Goal: Task Accomplishment & Management: Complete application form

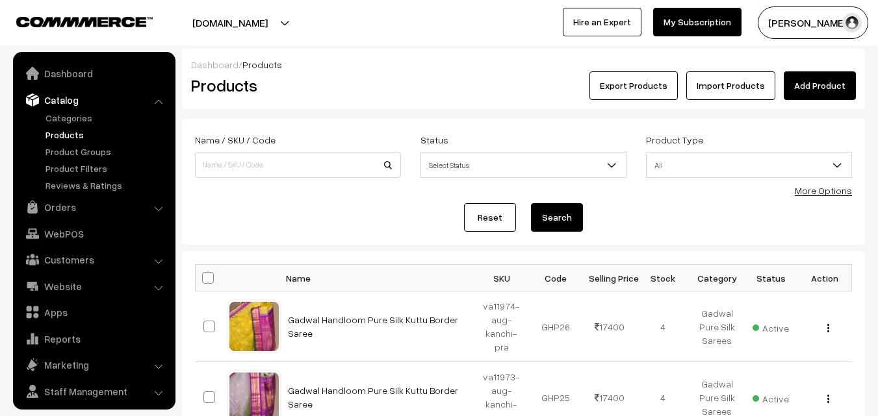
scroll to position [32, 0]
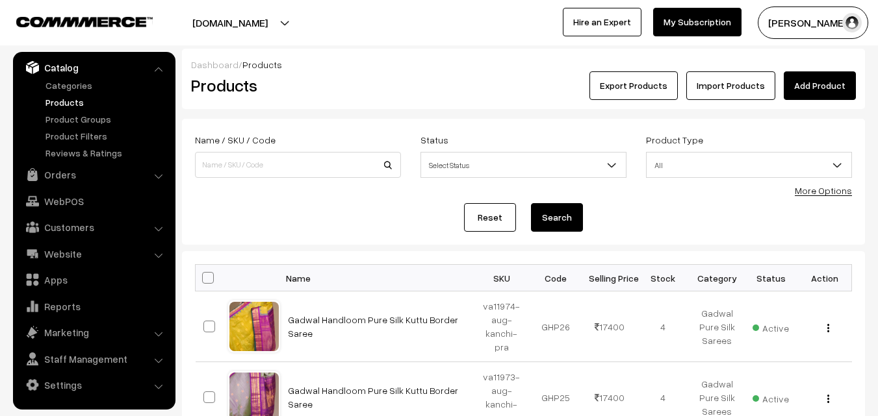
click at [68, 102] on link "Products" at bounding box center [106, 103] width 129 height 14
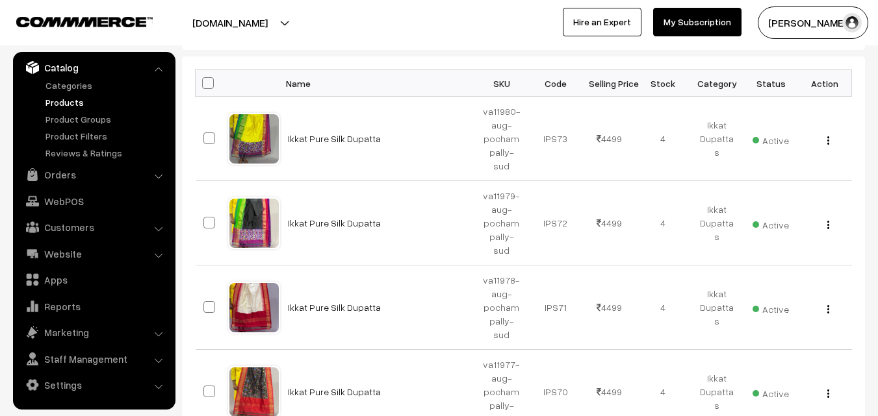
scroll to position [130, 0]
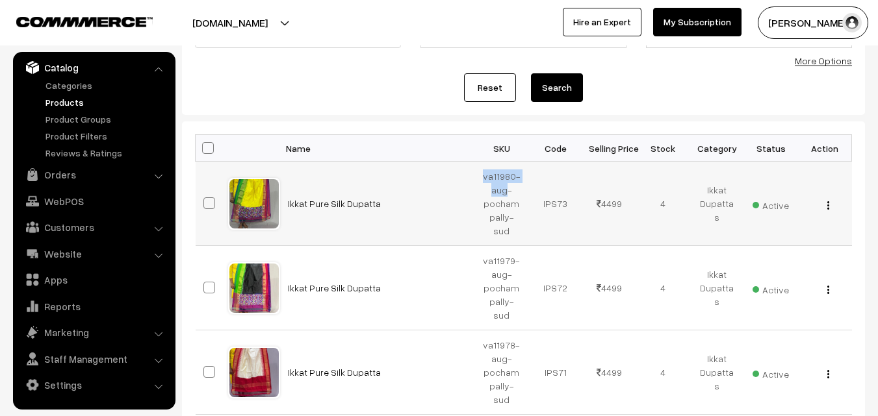
drag, startPoint x: 486, startPoint y: 174, endPoint x: 504, endPoint y: 189, distance: 23.5
click at [504, 189] on td "va11980-aug-pochampally-sud" at bounding box center [502, 204] width 54 height 84
copy td "va11980-aug"
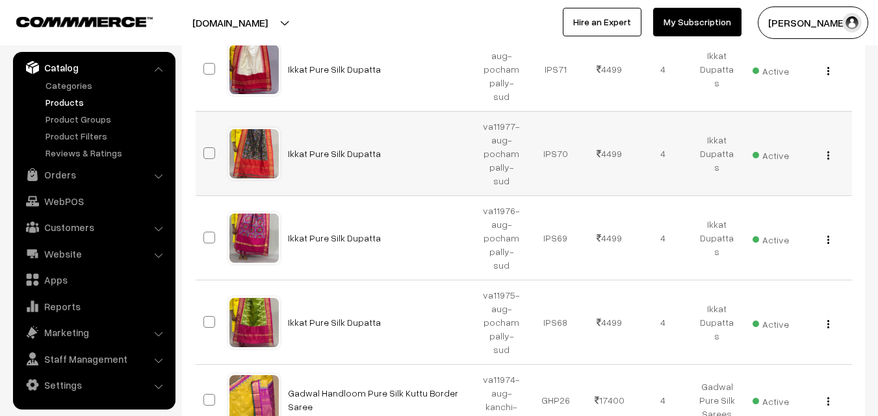
scroll to position [455, 0]
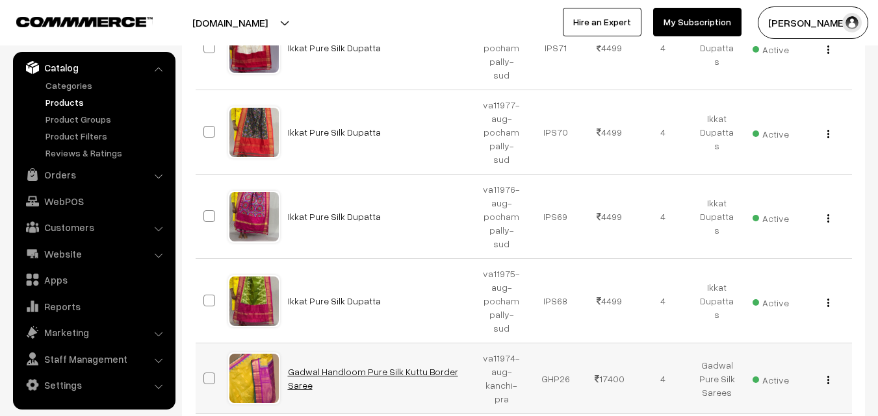
click at [335, 366] on link "Gadwal Handloom Pure Silk Kuttu Border Saree" at bounding box center [373, 378] width 170 height 25
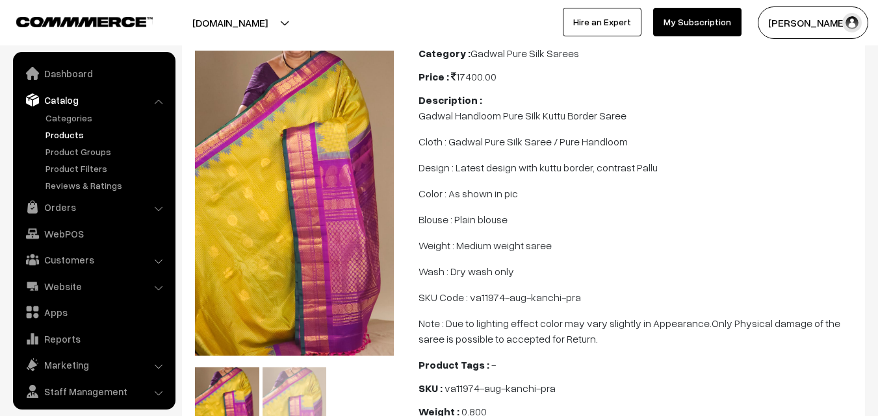
scroll to position [32, 0]
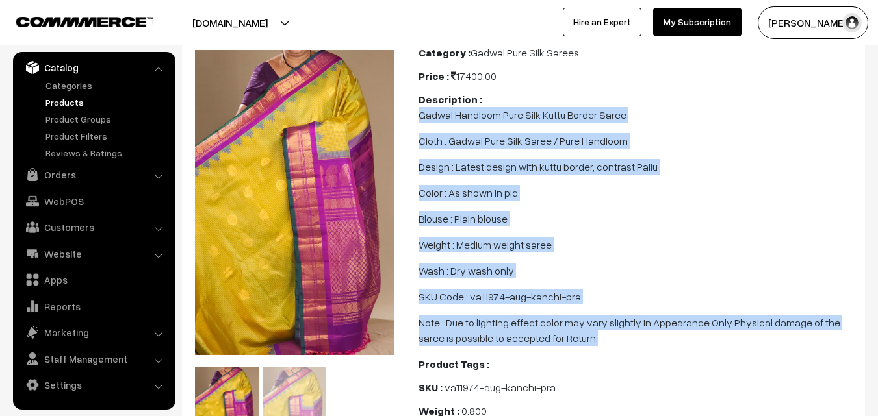
drag, startPoint x: 419, startPoint y: 113, endPoint x: 588, endPoint y: 336, distance: 279.7
click at [588, 336] on span "Gadwal Handloom Pure Silk Kuttu Border Saree Cloth : Gadwal Pure Silk Saree / P…" at bounding box center [637, 226] width 439 height 239
copy span "Gadwal Handloom Pure Silk Kuttu Border Saree Cloth : Gadwal Pure Silk Saree / P…"
click at [67, 105] on link "Products" at bounding box center [106, 103] width 129 height 14
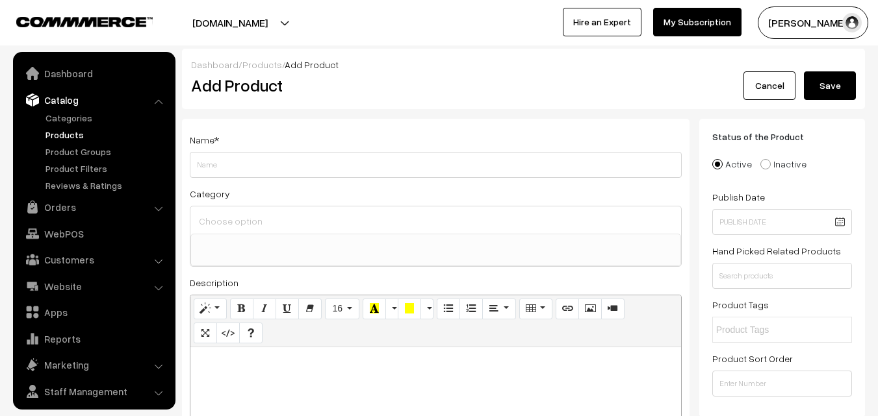
select select
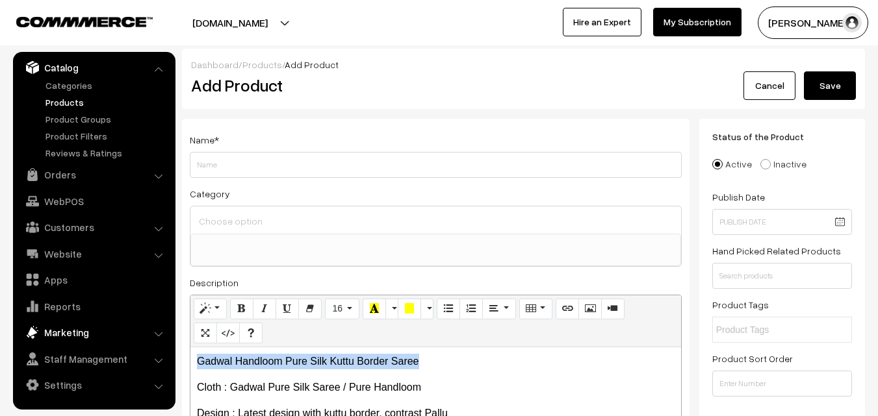
drag, startPoint x: 433, startPoint y: 363, endPoint x: 120, endPoint y: 342, distance: 313.9
copy p "Gadwal Handloom Pure Silk Kuttu Border Saree"
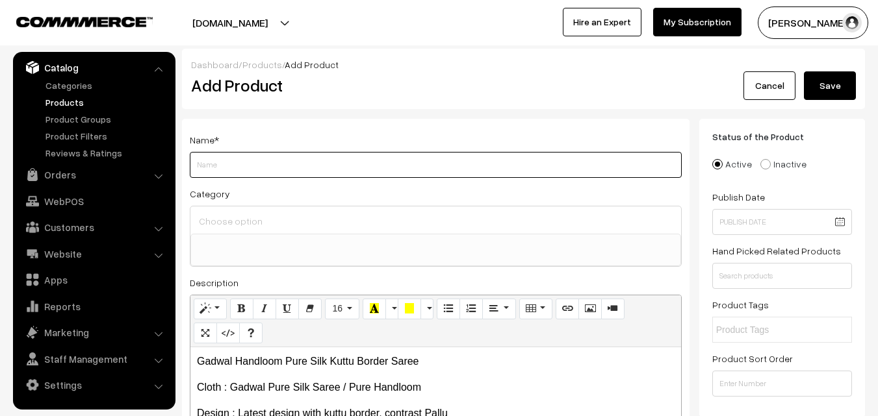
click at [226, 166] on input "Weight" at bounding box center [436, 165] width 492 height 26
paste input "Gadwal Handloom Pure Silk Kuttu Border Saree"
type input "Gadwal Handloom Pure Silk Kuttu Border Saree"
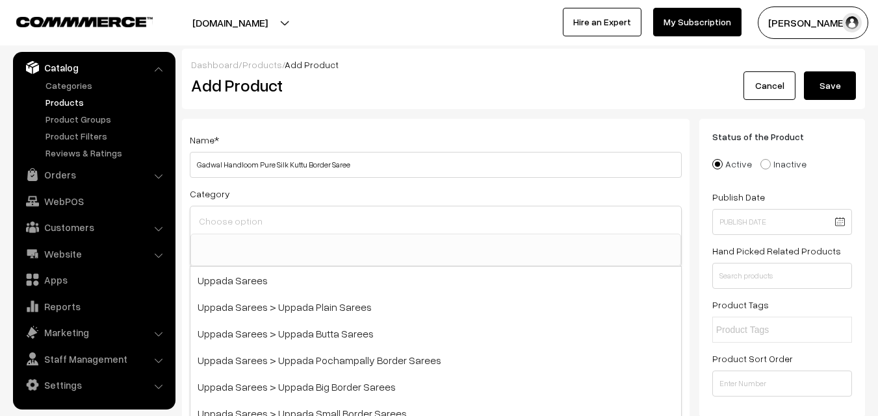
click at [229, 215] on input at bounding box center [436, 221] width 480 height 19
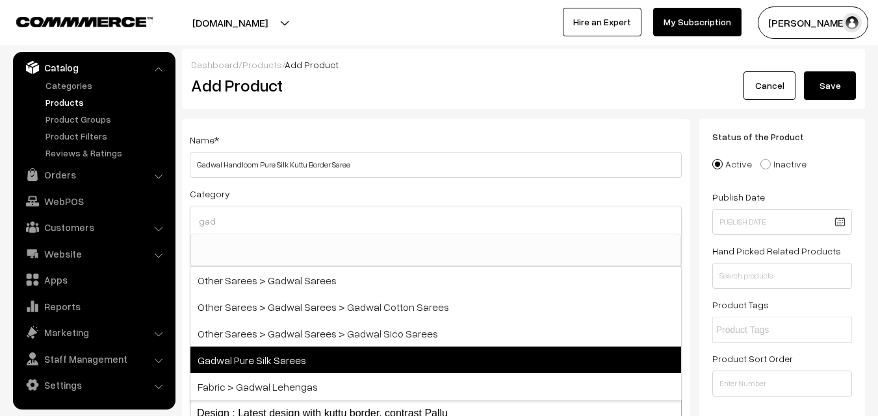
type input "gad"
click at [286, 353] on span "Gadwal Pure Silk Sarees" at bounding box center [435, 360] width 491 height 27
select select "45"
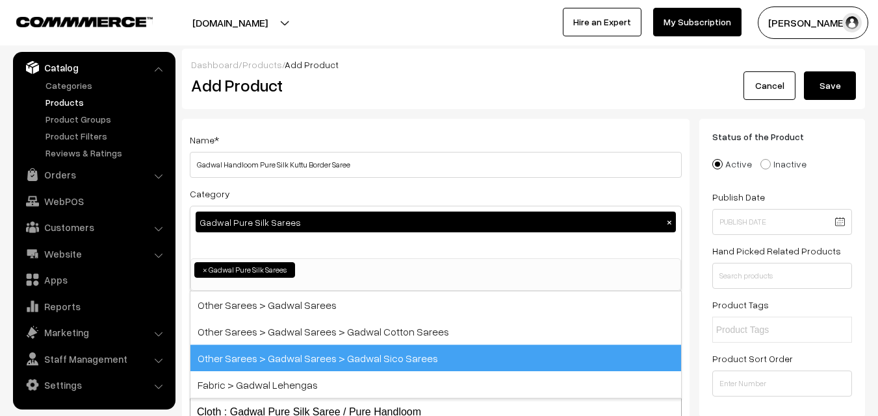
scroll to position [574, 0]
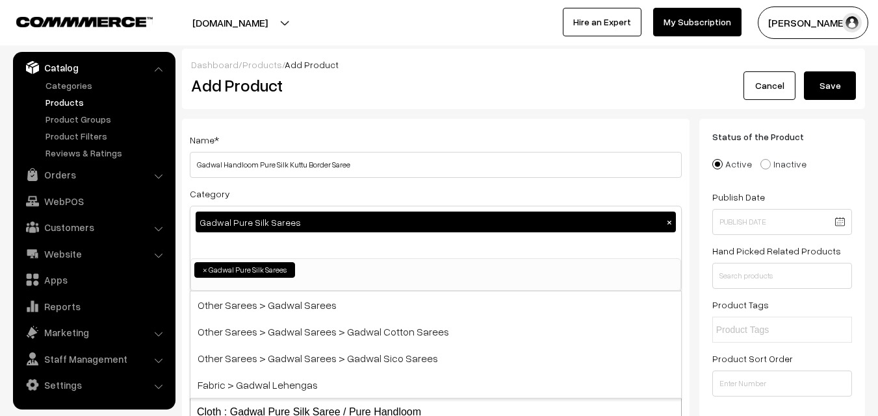
click at [393, 71] on div "Dashboard / Products / Add Product" at bounding box center [523, 65] width 665 height 14
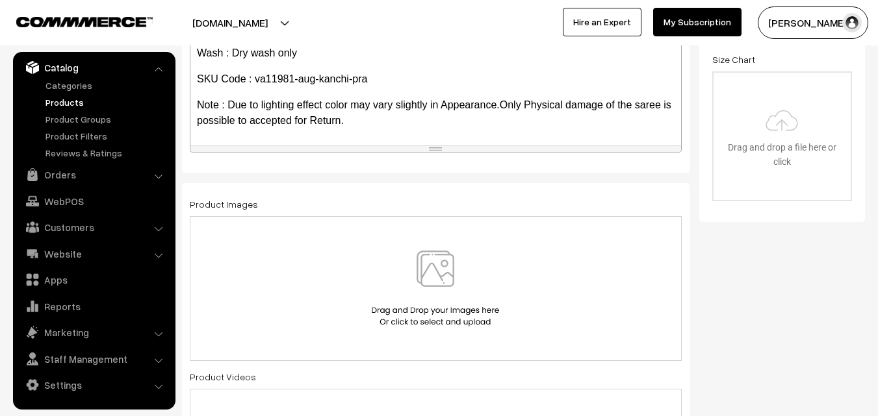
scroll to position [390, 0]
click at [433, 264] on img at bounding box center [435, 288] width 134 height 76
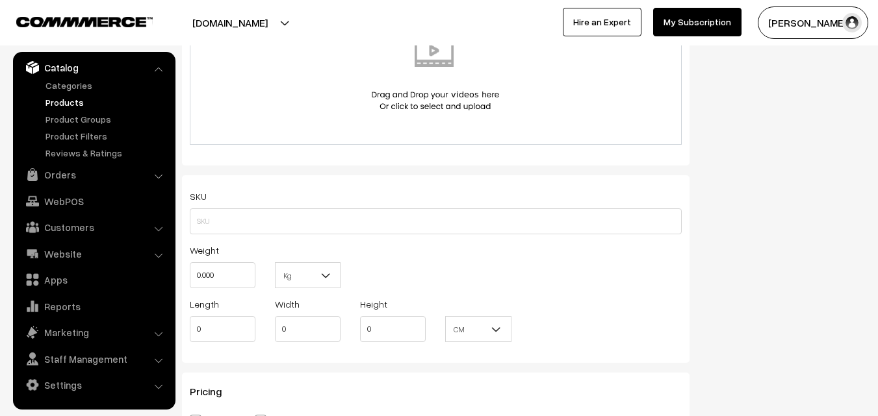
scroll to position [780, 0]
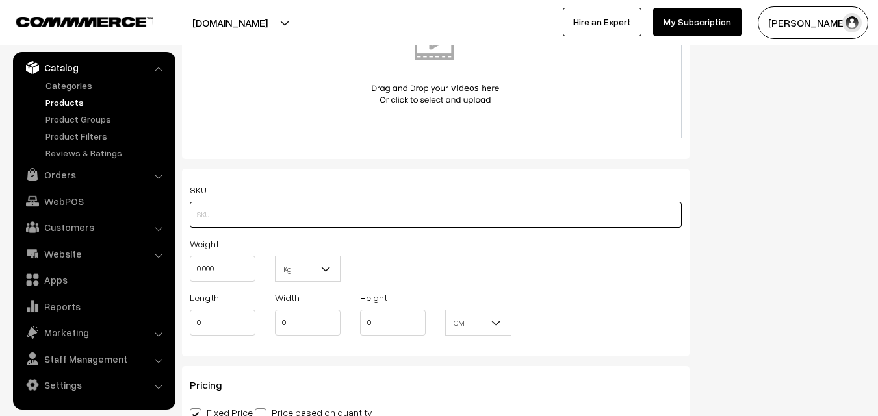
click at [205, 212] on input "text" at bounding box center [436, 215] width 492 height 26
paste input "va11981-aug-kanchi-pra"
type input "va11981-aug-kanchi-pra"
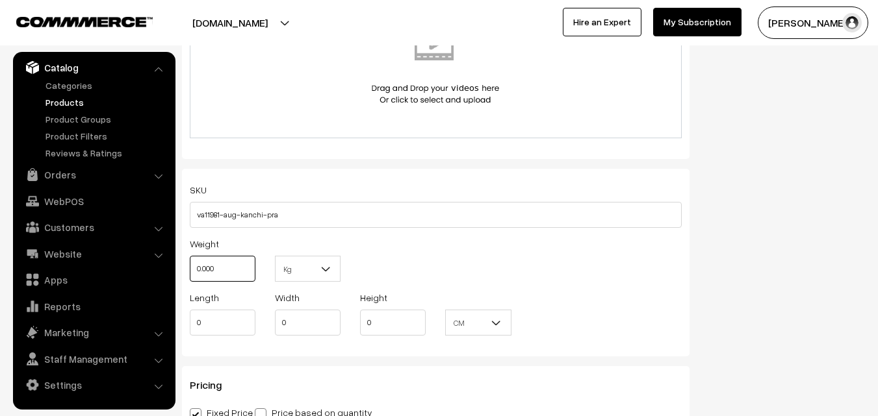
click at [214, 265] on input "0.000" at bounding box center [223, 269] width 66 height 26
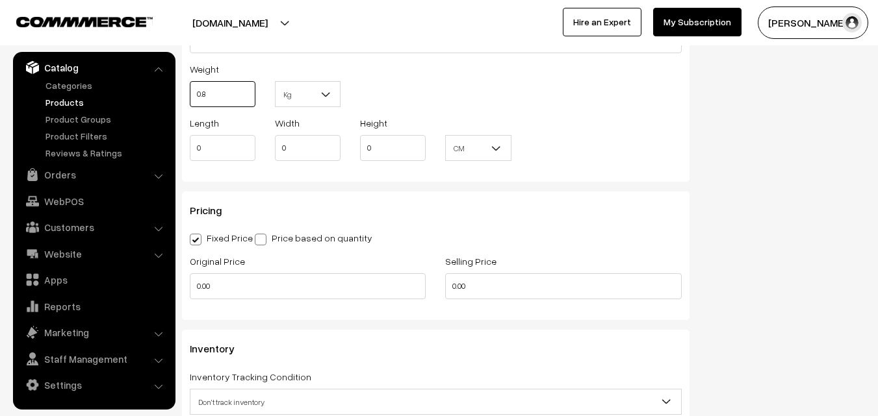
scroll to position [975, 0]
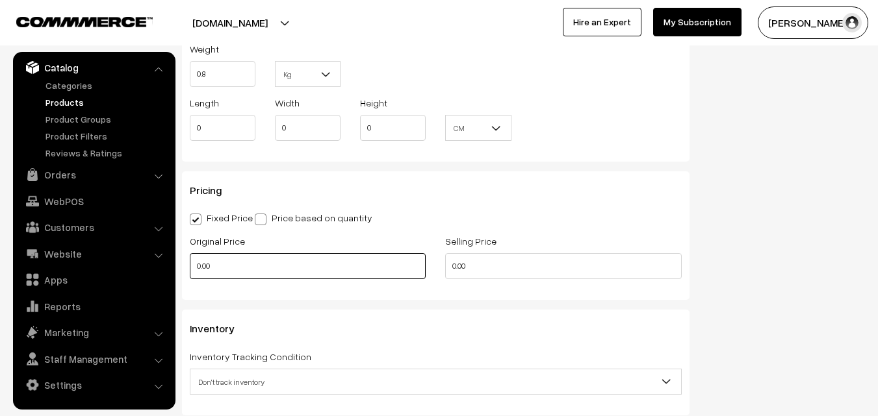
type input "0.80"
click at [224, 266] on input "0.00" at bounding box center [308, 266] width 236 height 26
type input "0"
type input "14900"
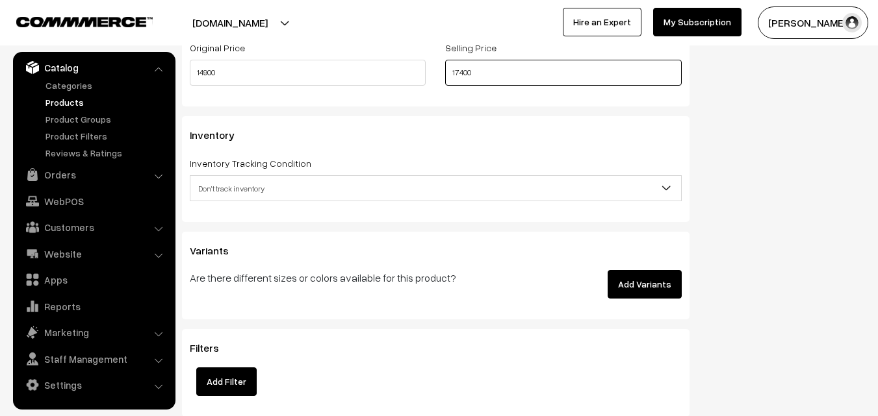
scroll to position [1170, 0]
type input "17400"
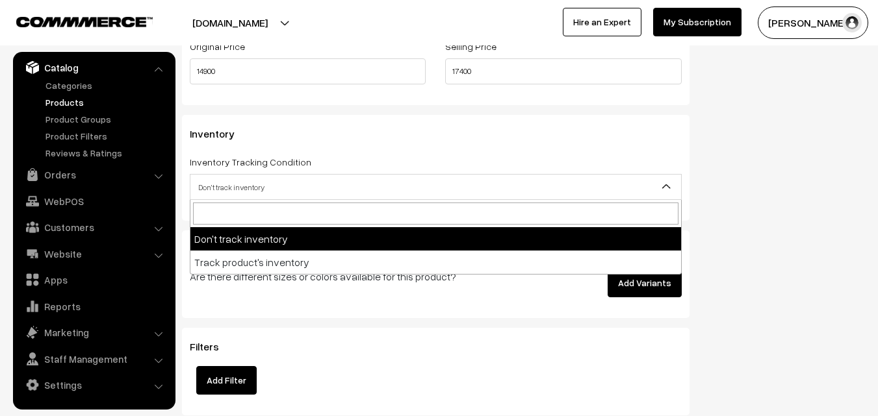
click at [259, 183] on span "Don't track inventory" at bounding box center [435, 187] width 491 height 23
select select "2"
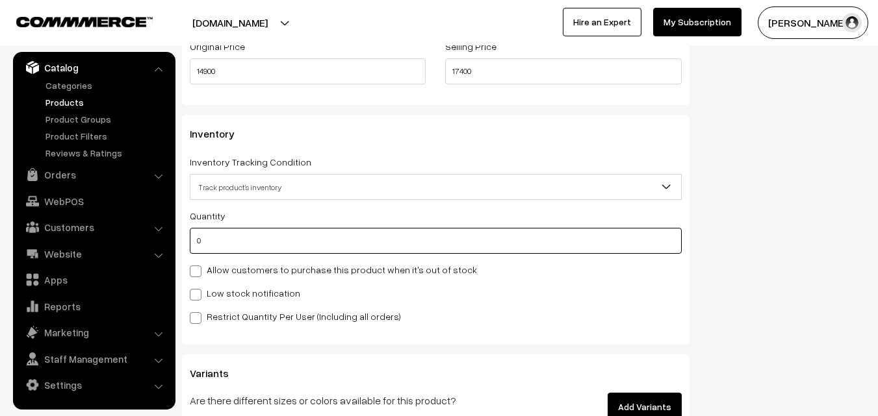
click at [264, 241] on input "0" at bounding box center [436, 241] width 492 height 26
type input "4"
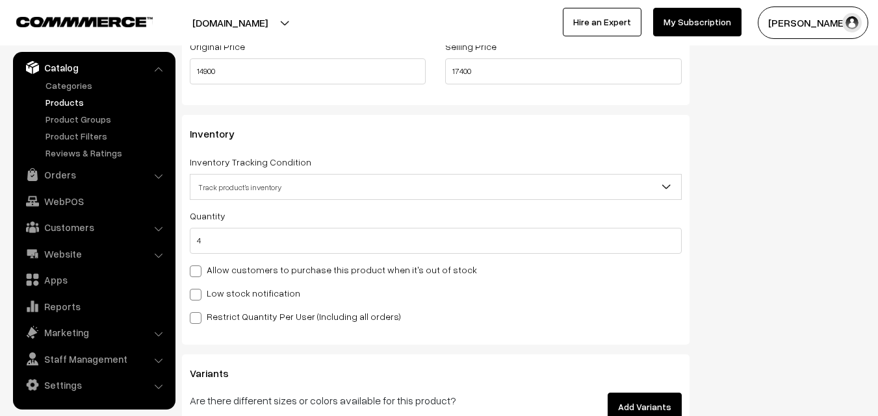
click at [259, 293] on label "Low stock notification" at bounding box center [245, 294] width 110 height 14
click at [198, 293] on input "Low stock notification" at bounding box center [194, 292] width 8 height 8
checkbox input "true"
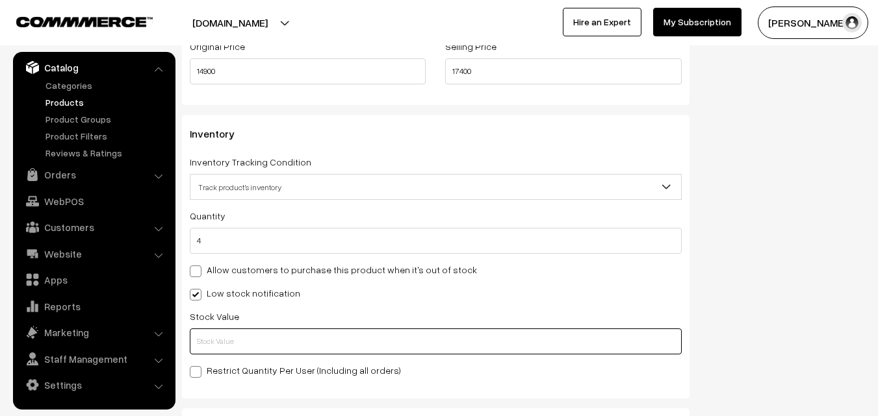
click at [259, 345] on input "text" at bounding box center [436, 342] width 492 height 26
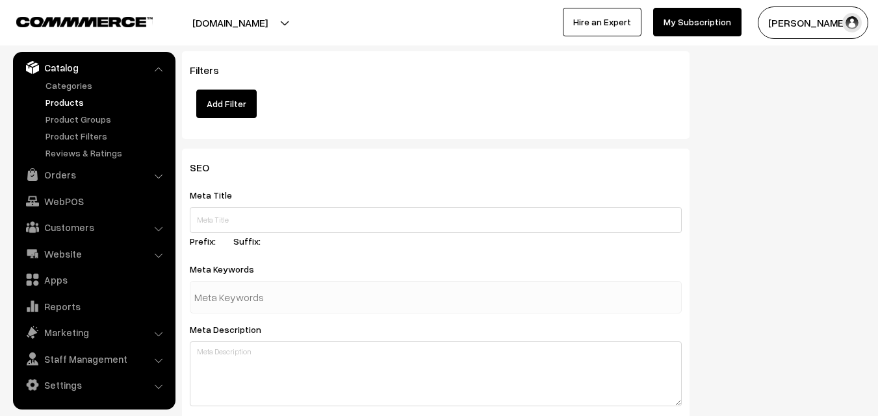
scroll to position [1934, 0]
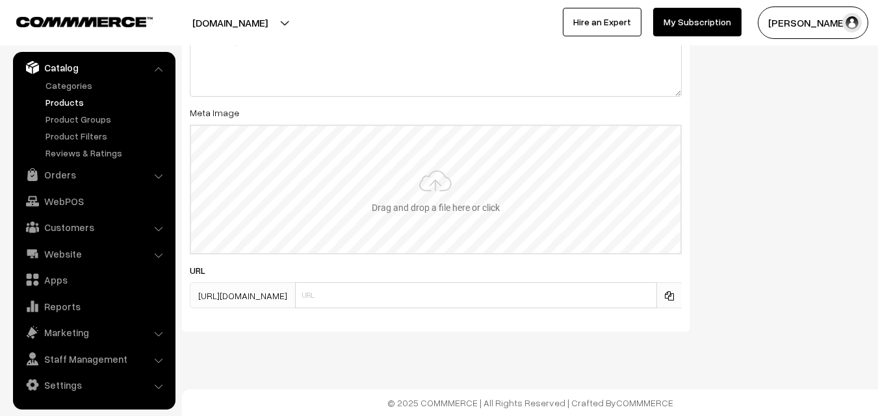
type input "2"
click at [394, 212] on input "file" at bounding box center [435, 189] width 489 height 127
type input "C:\fakepath\gadwal-saree-va11981-aug.jpeg"
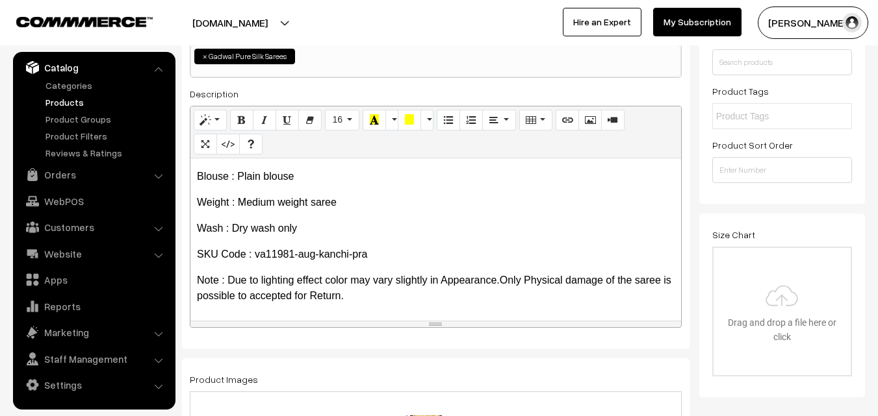
scroll to position [0, 0]
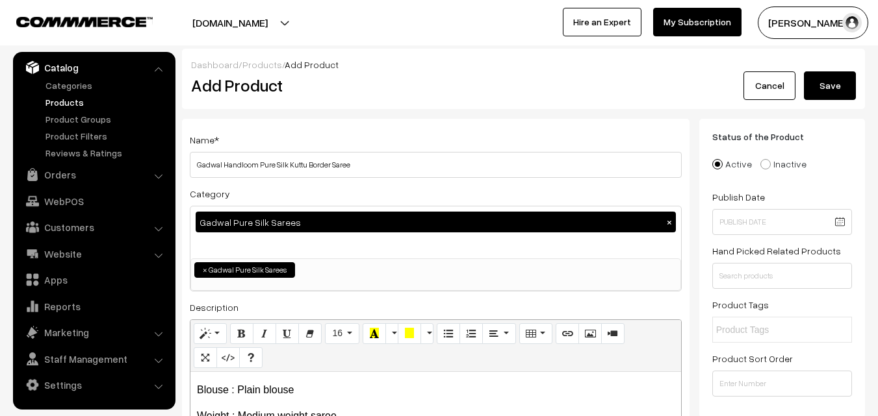
click at [833, 89] on button "Save" at bounding box center [830, 85] width 52 height 29
click at [399, 90] on h2 "Add Product" at bounding box center [438, 85] width 494 height 20
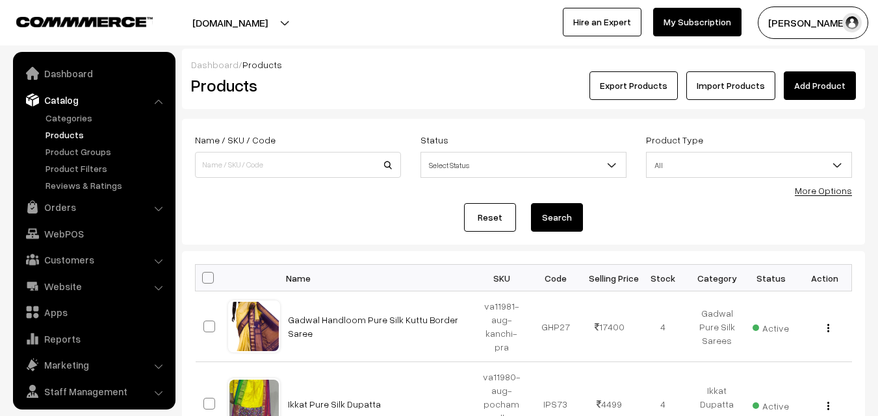
scroll to position [32, 0]
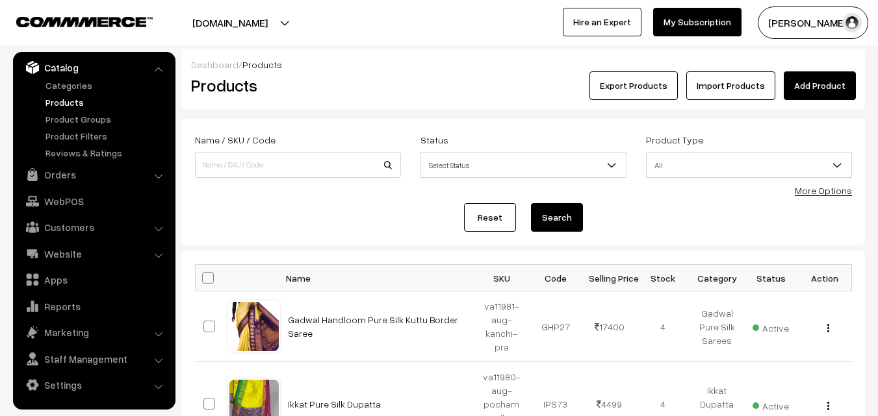
click at [824, 77] on link "Add Product" at bounding box center [820, 85] width 72 height 29
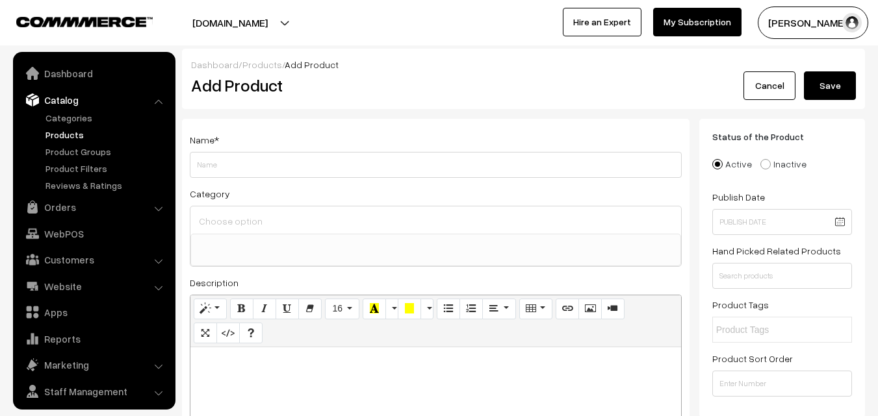
select select
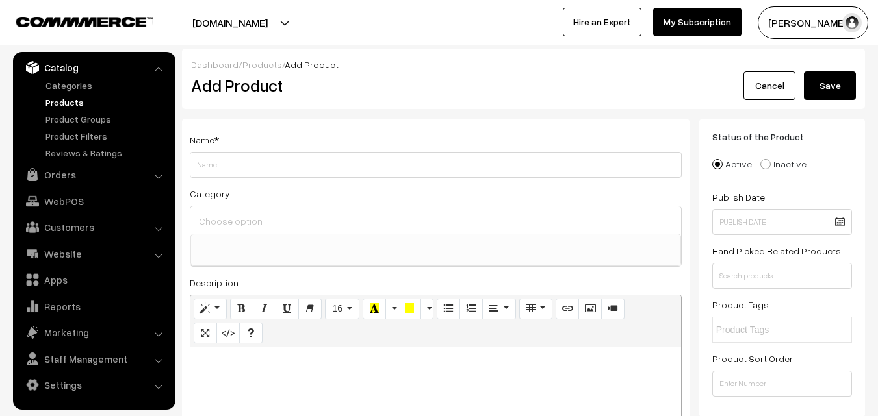
paste div
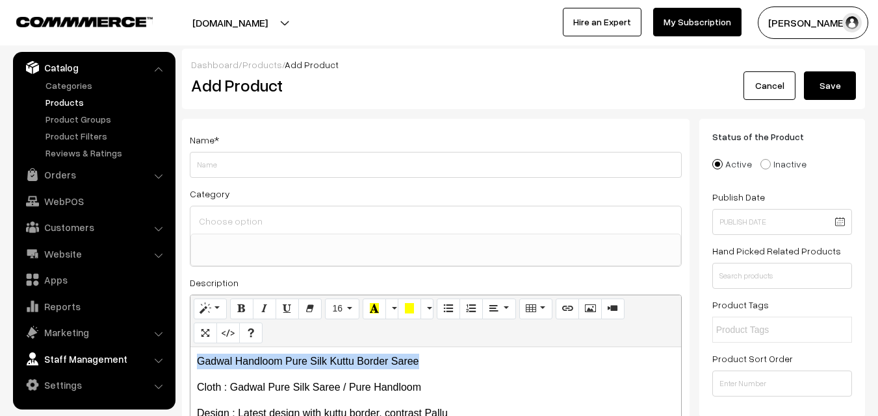
drag, startPoint x: 427, startPoint y: 359, endPoint x: 140, endPoint y: 361, distance: 287.2
copy p "Gadwal Handloom Pure Silk Kuttu Border Saree"
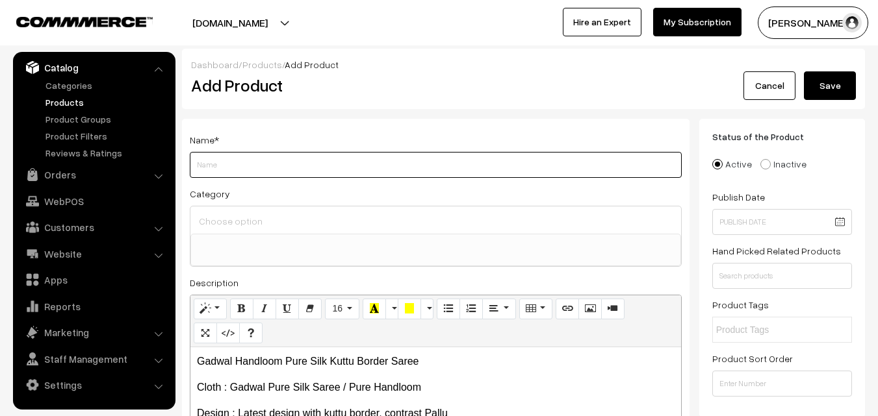
click at [224, 170] on input "Weight" at bounding box center [436, 165] width 492 height 26
paste input "Gadwal Handloom Pure Silk Kuttu Border Saree"
type input "Gadwal Handloom Pure Silk Kuttu Border Saree"
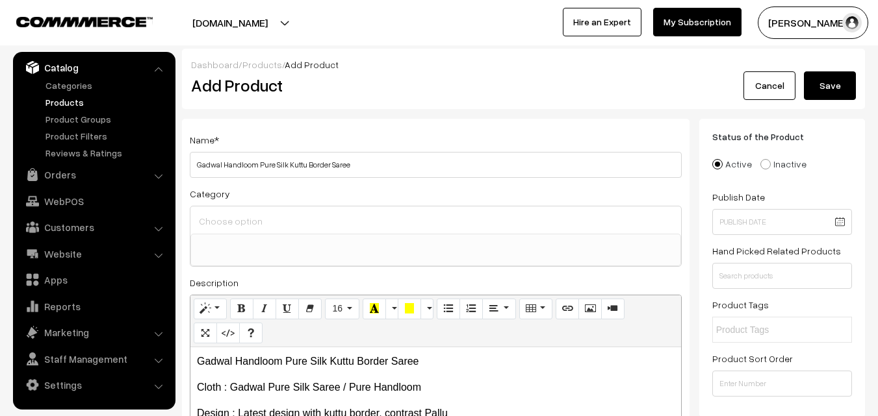
click at [229, 230] on input at bounding box center [436, 221] width 480 height 19
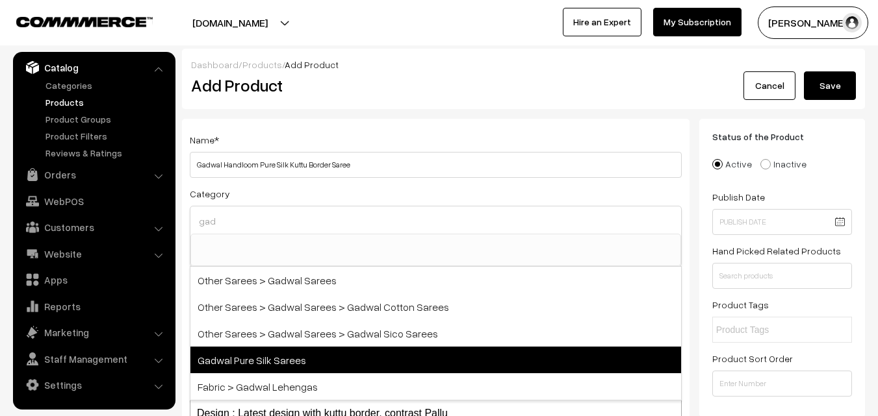
type input "gad"
click at [272, 363] on span "Gadwal Pure Silk Sarees" at bounding box center [435, 360] width 491 height 27
select select "45"
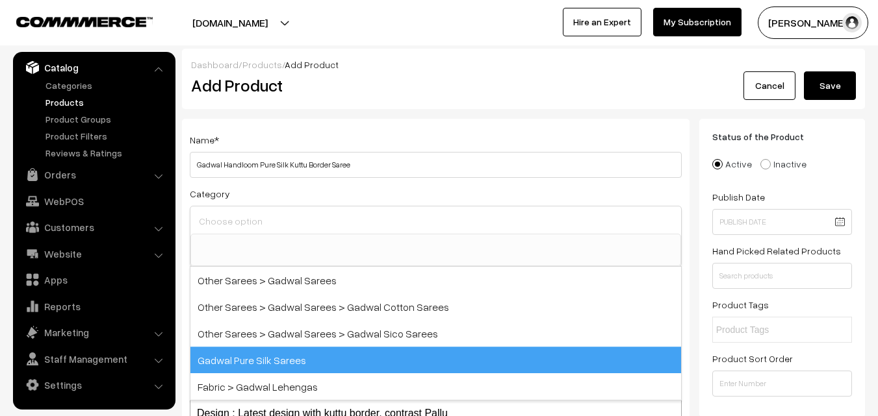
scroll to position [574, 0]
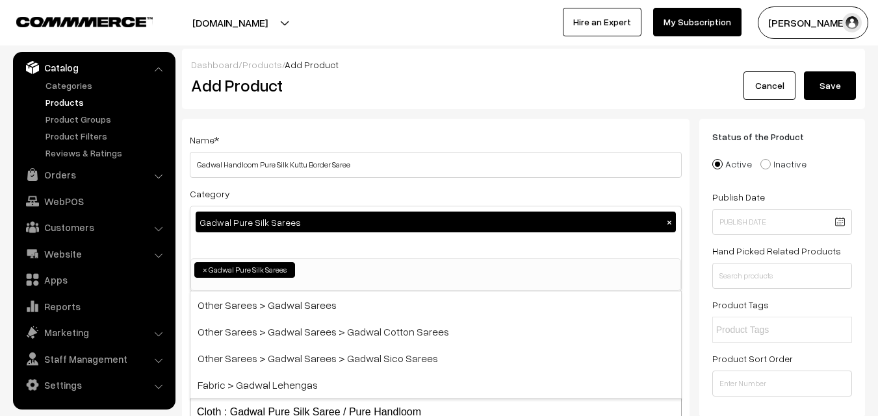
click at [388, 124] on div "Name * Gadwal Handloom Pure Silk Kuttu Border Saree Category Gadwal Pure Silk S…" at bounding box center [435, 341] width 507 height 444
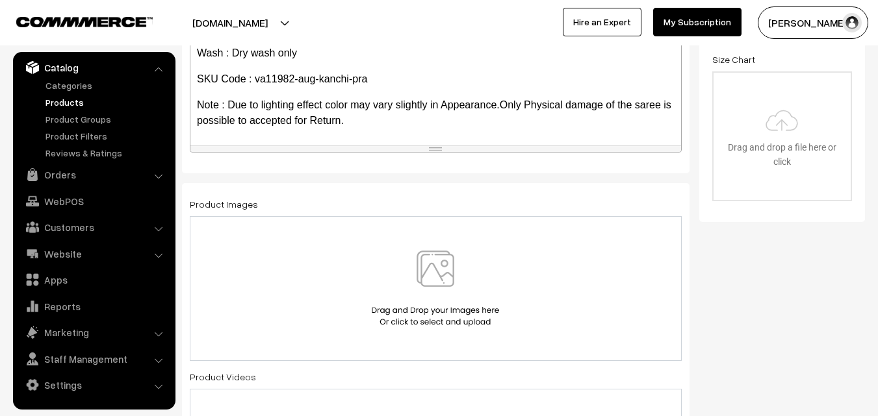
scroll to position [390, 0]
click at [433, 278] on img at bounding box center [435, 288] width 134 height 76
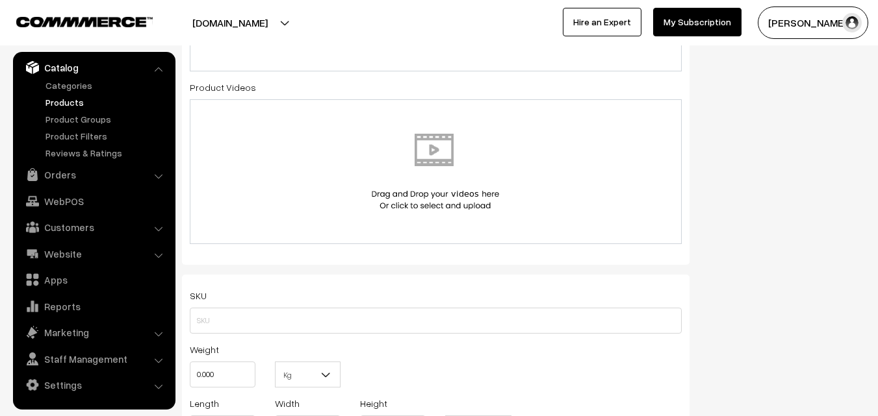
scroll to position [780, 0]
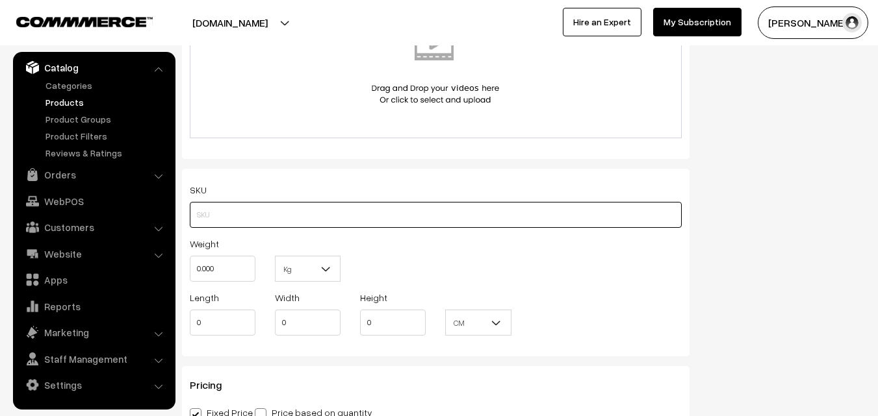
click at [245, 211] on input "text" at bounding box center [436, 215] width 492 height 26
paste input "va11982-aug-kanchi-pra"
type input "va11982-aug-kanchi-pra"
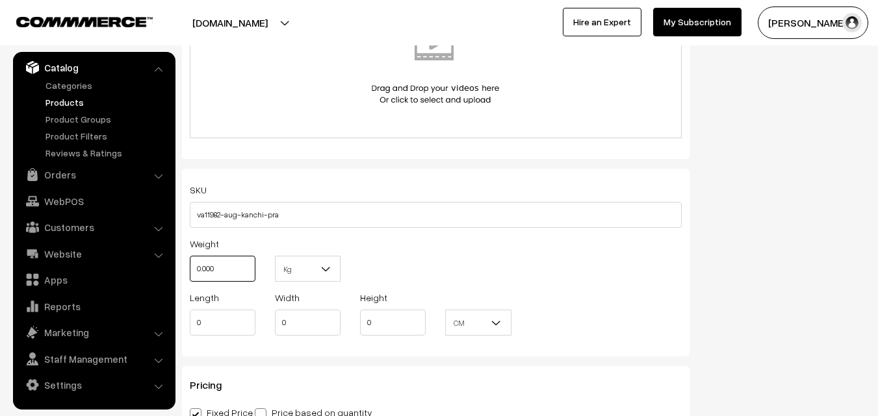
click at [231, 279] on input "0.000" at bounding box center [223, 269] width 66 height 26
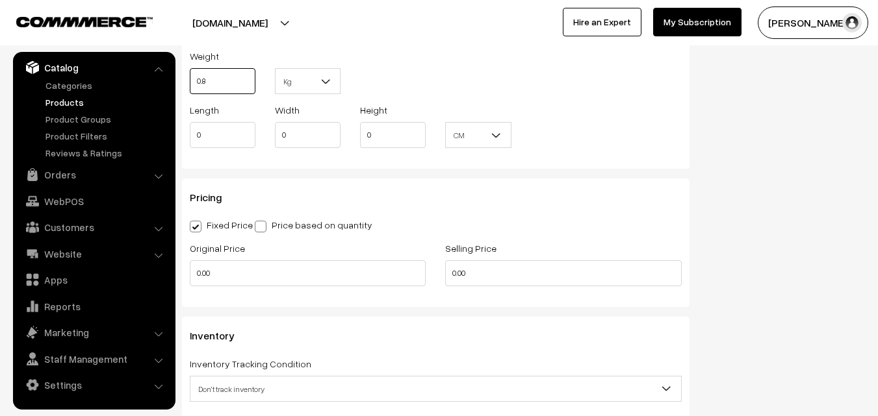
scroll to position [975, 0]
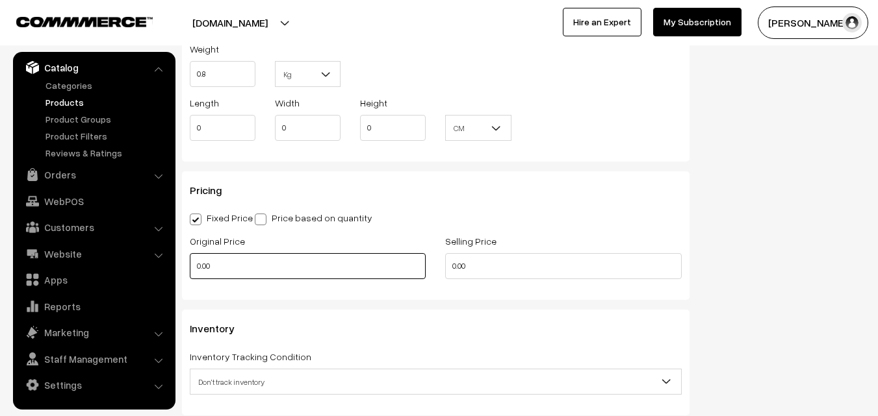
type input "0.80"
click at [219, 265] on input "0.00" at bounding box center [308, 266] width 236 height 26
type input "14900"
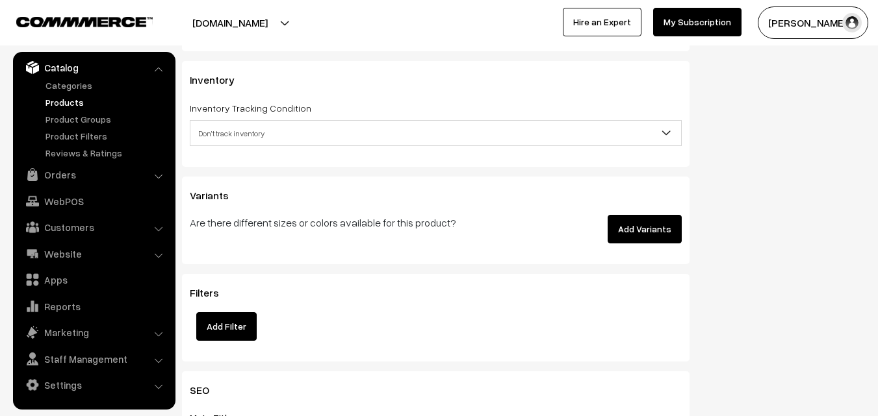
scroll to position [1235, 0]
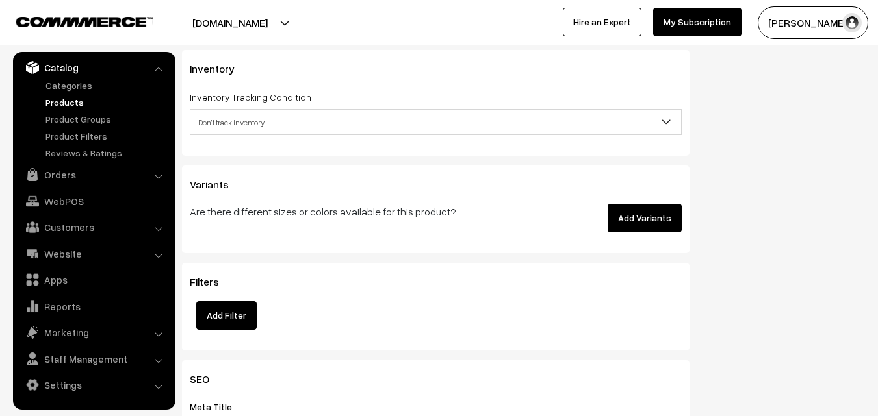
type input "17400"
click at [270, 118] on span "Don't track inventory" at bounding box center [435, 122] width 491 height 23
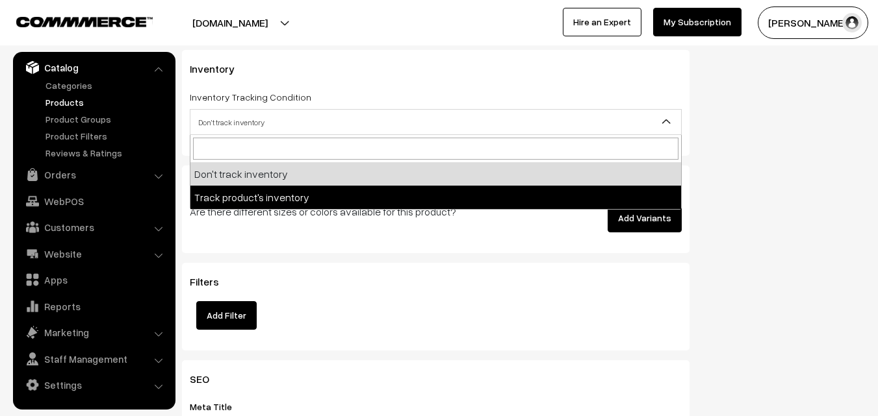
select select "2"
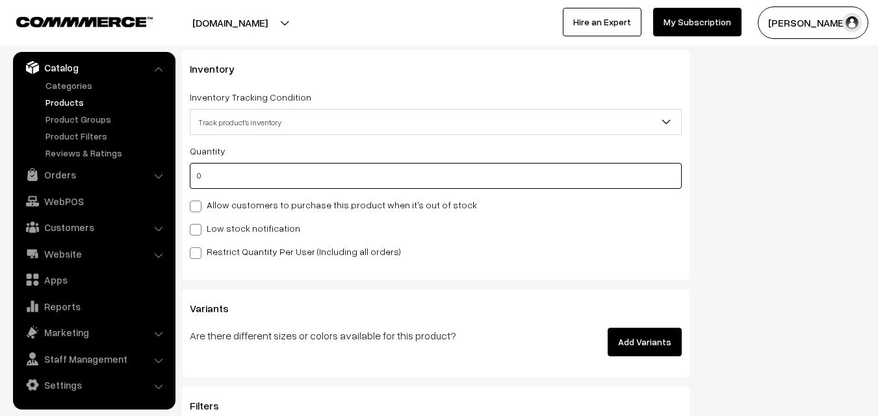
click at [270, 178] on input "0" at bounding box center [436, 176] width 492 height 26
type input "4"
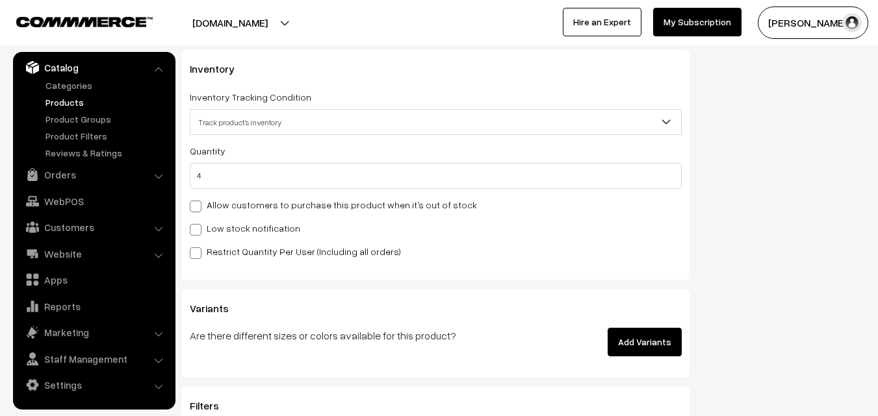
click at [254, 224] on label "Low stock notification" at bounding box center [245, 229] width 110 height 14
click at [198, 224] on input "Low stock notification" at bounding box center [194, 228] width 8 height 8
checkbox input "true"
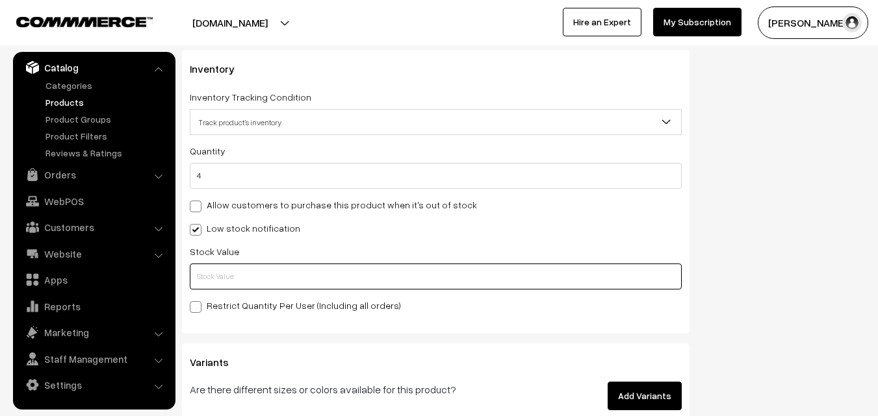
click at [261, 287] on input "text" at bounding box center [436, 277] width 492 height 26
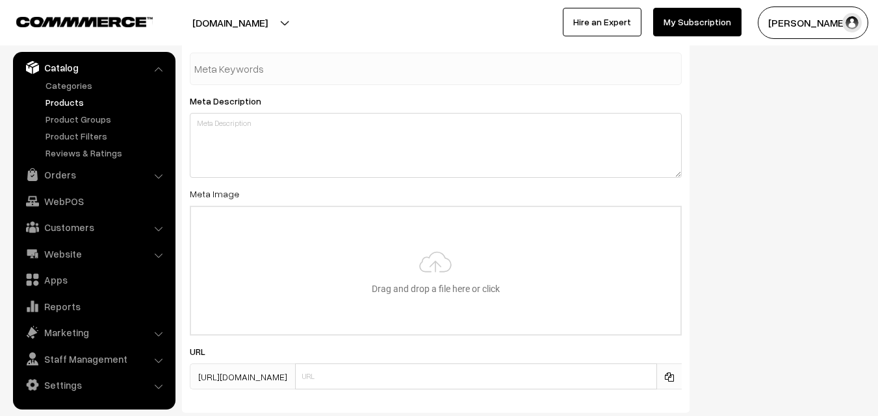
scroll to position [1934, 0]
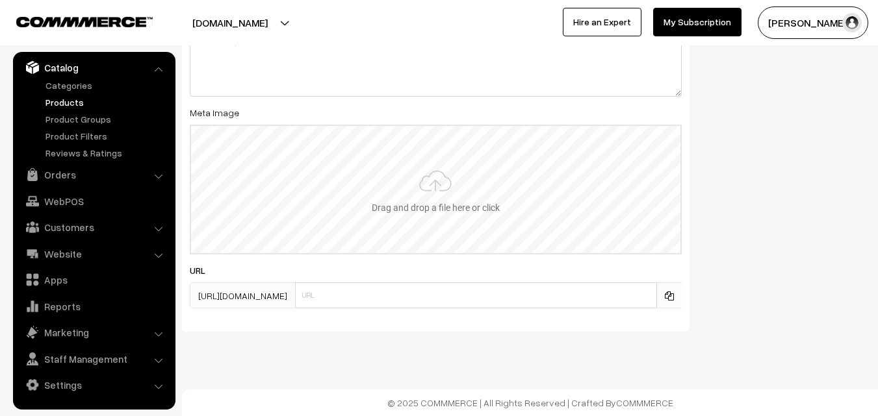
type input "2"
click at [446, 183] on input "file" at bounding box center [435, 189] width 489 height 127
type input "C:\fakepath\gadwal-saree-va11982-aug.jpeg"
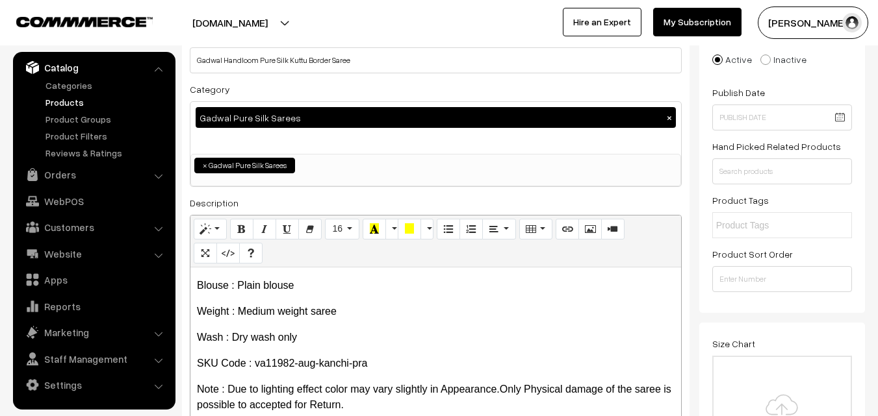
scroll to position [0, 0]
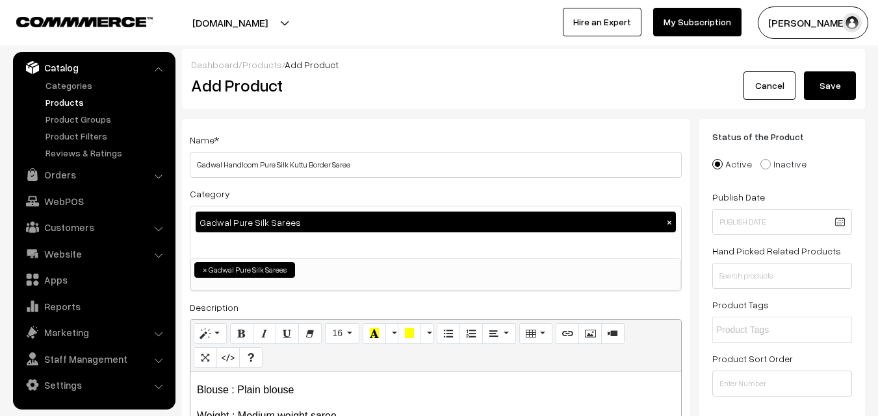
click at [822, 90] on button "Save" at bounding box center [830, 85] width 52 height 29
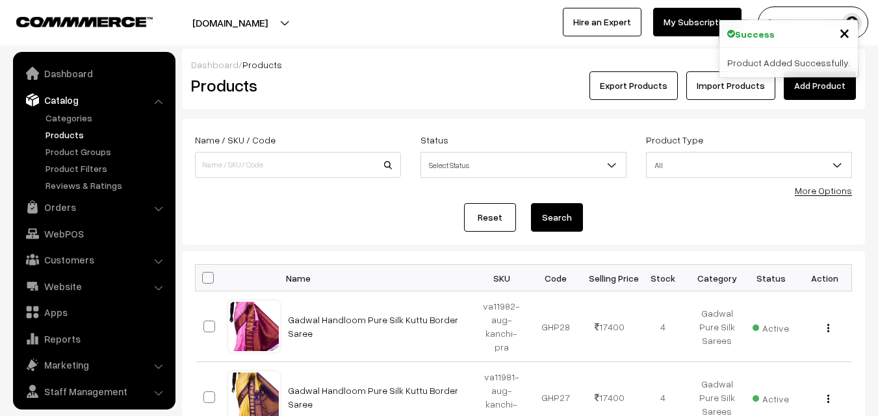
scroll to position [32, 0]
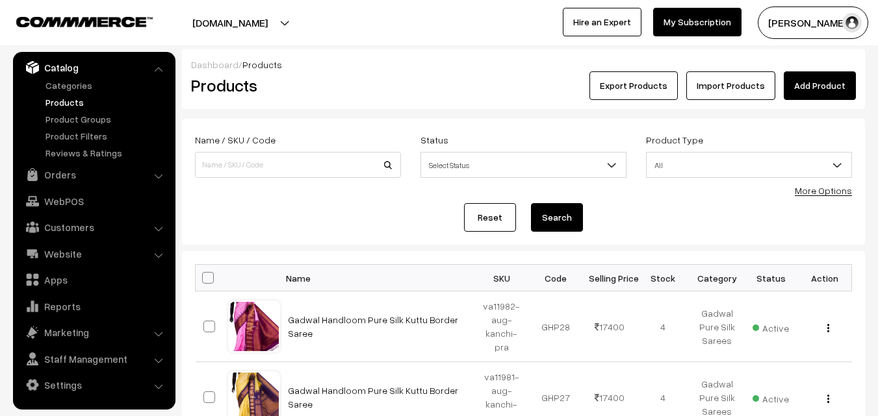
click at [820, 88] on link "Add Product" at bounding box center [820, 85] width 72 height 29
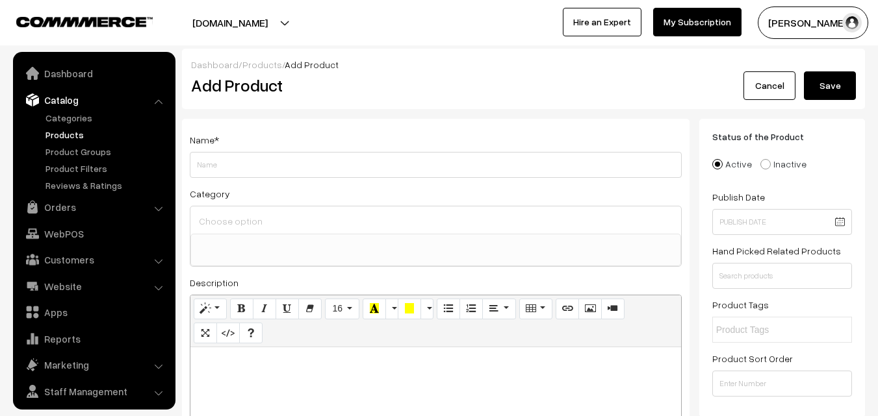
select select
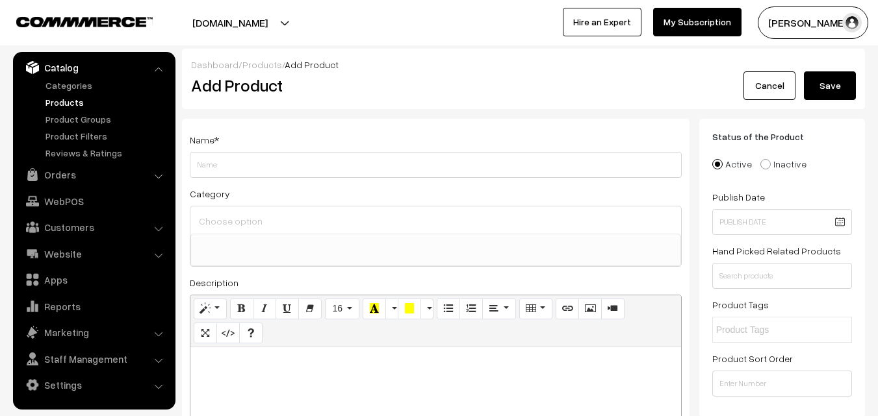
paste div
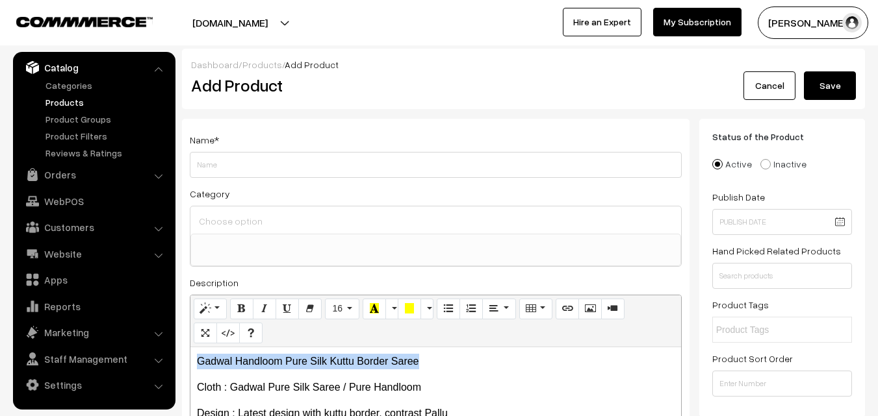
drag, startPoint x: 423, startPoint y: 359, endPoint x: 173, endPoint y: 359, distance: 250.2
copy p "Gadwal Handloom Pure Silk Kuttu Border Saree"
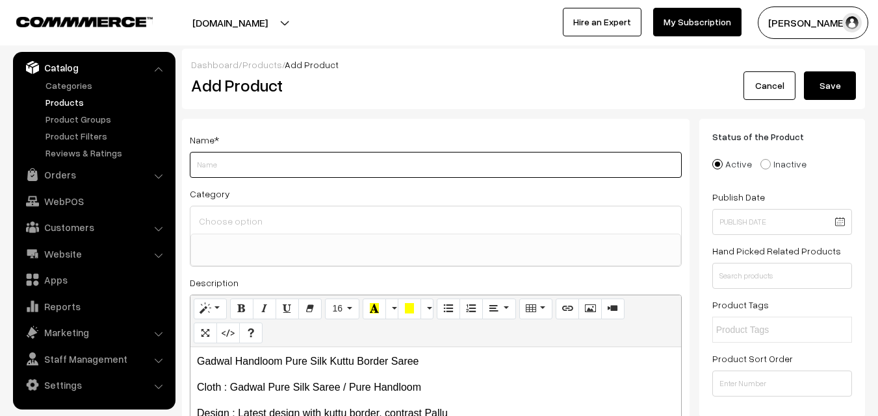
click at [215, 160] on input "Weight" at bounding box center [436, 165] width 492 height 26
paste input "Gadwal Handloom Pure Silk Kuttu Border Saree"
type input "Gadwal Handloom Pure Silk Kuttu Border Saree"
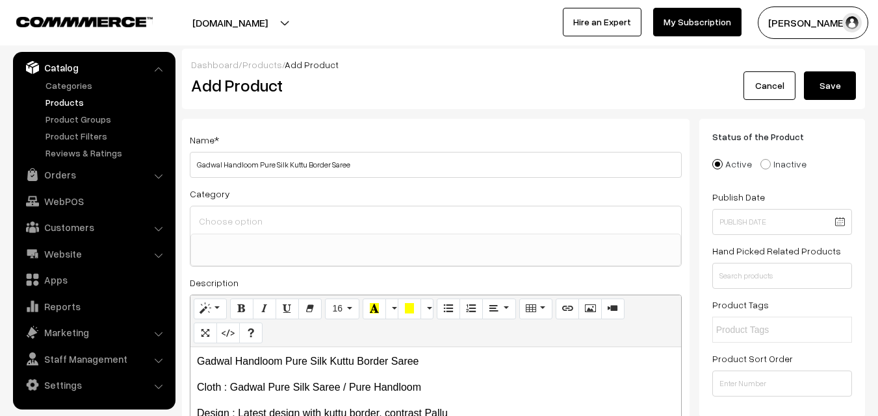
click at [222, 209] on div at bounding box center [435, 220] width 491 height 27
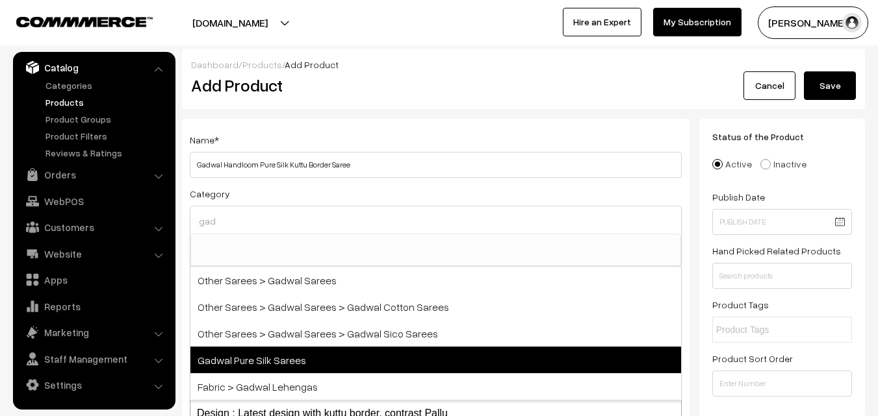
type input "gad"
click at [291, 353] on span "Gadwal Pure Silk Sarees" at bounding box center [435, 360] width 491 height 27
select select "45"
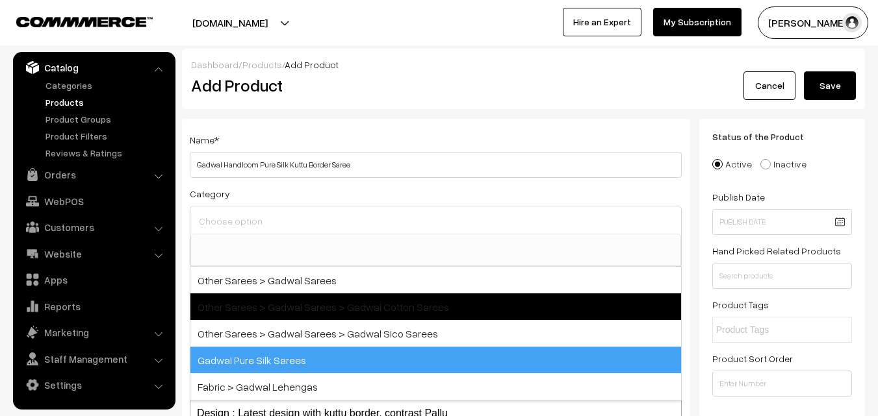
scroll to position [574, 0]
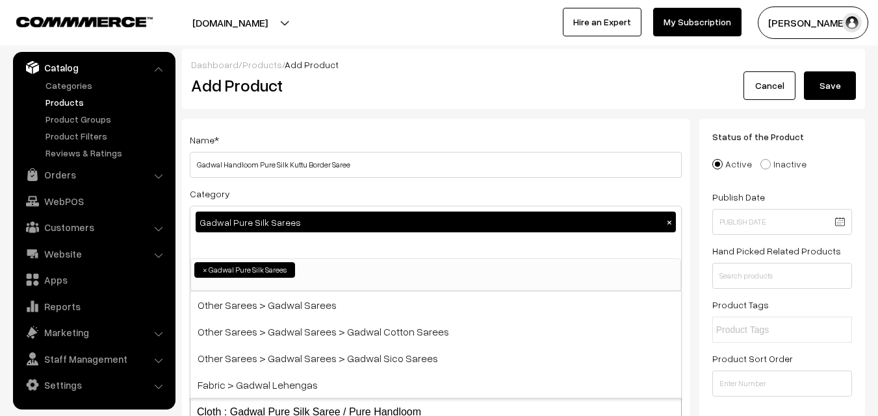
click at [323, 133] on div "Name * Gadwal Handloom Pure Silk Kuttu Border Saree" at bounding box center [436, 155] width 492 height 46
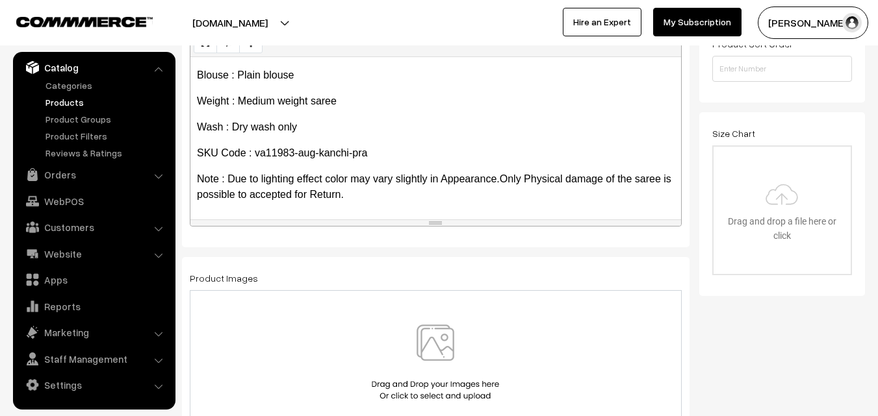
scroll to position [390, 0]
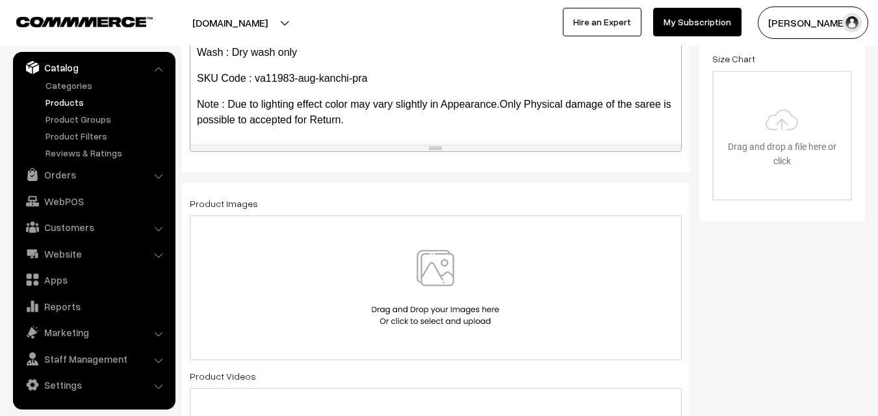
click at [441, 264] on img at bounding box center [435, 288] width 134 height 76
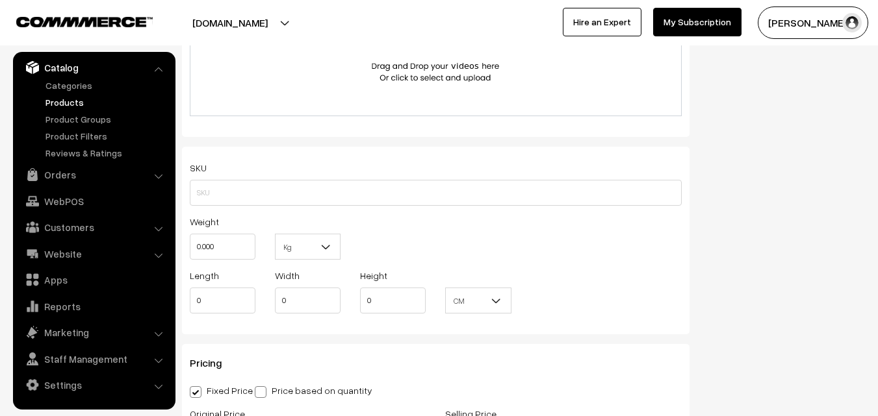
scroll to position [845, 0]
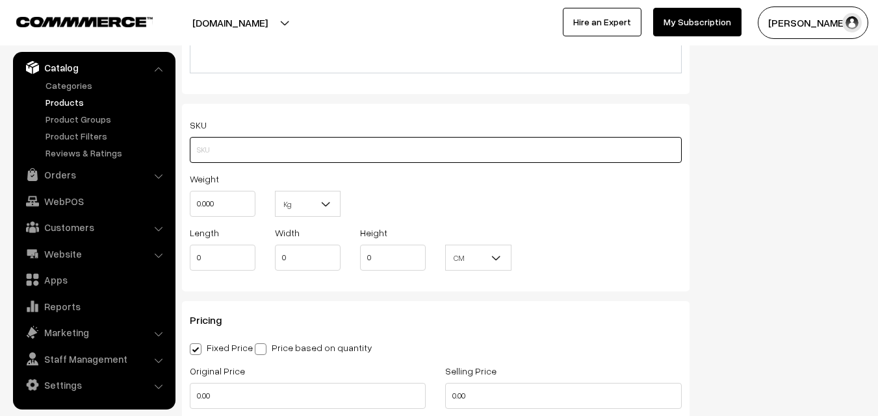
click at [207, 147] on input "text" at bounding box center [436, 150] width 492 height 26
paste input "va11983-aug-kanchi-pra"
type input "va11983-aug-kanchi-pra"
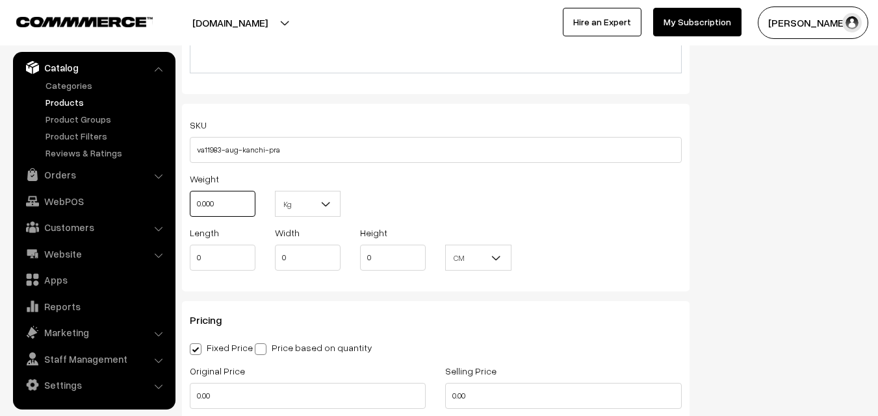
click at [222, 201] on input "0.000" at bounding box center [223, 204] width 66 height 26
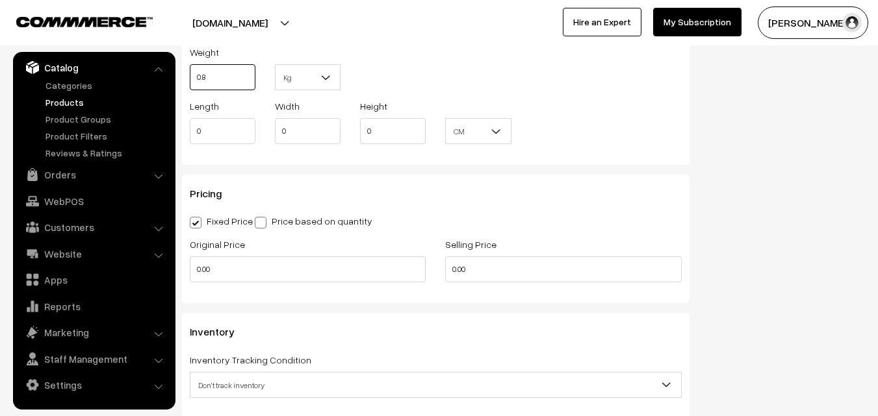
scroll to position [1040, 0]
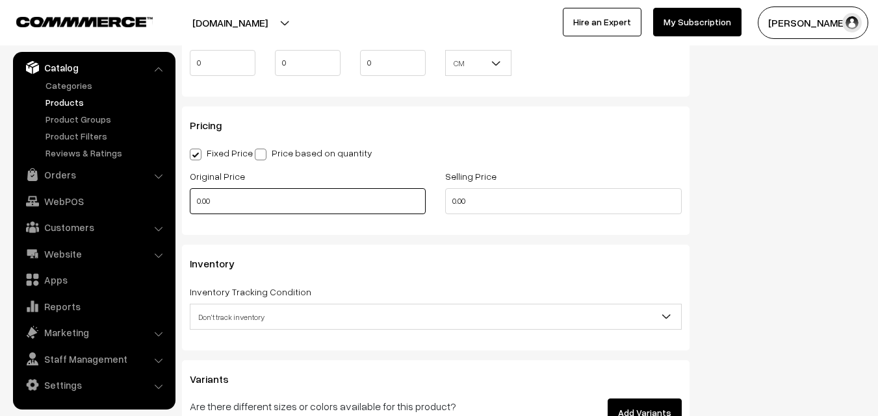
type input "0.80"
click at [225, 204] on input "0.00" at bounding box center [308, 201] width 236 height 26
type input "14900"
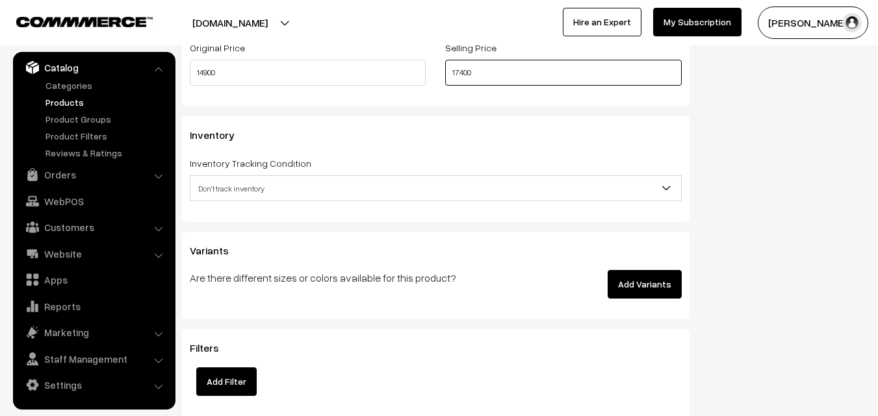
scroll to position [1170, 0]
type input "17400"
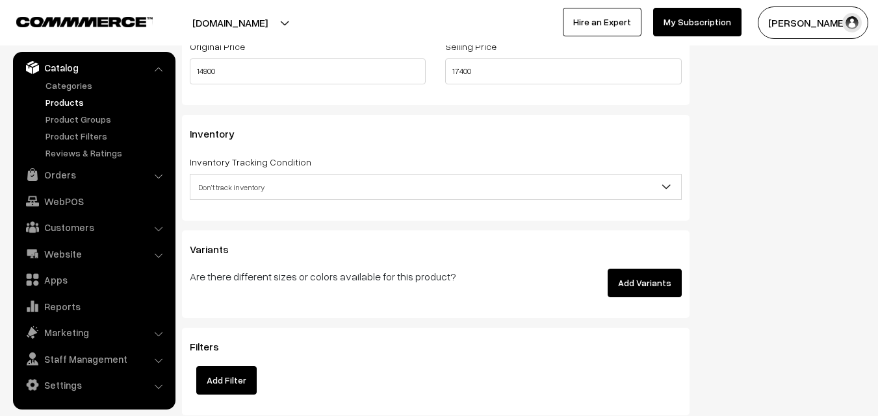
click at [227, 188] on span "Don't track inventory" at bounding box center [435, 187] width 491 height 23
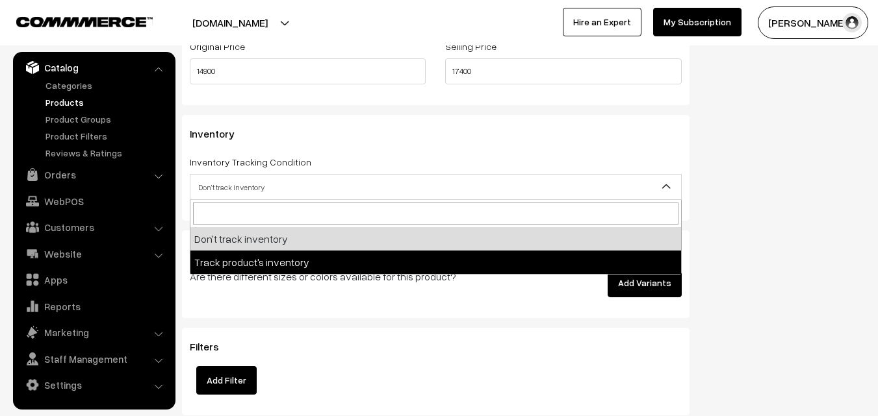
select select "2"
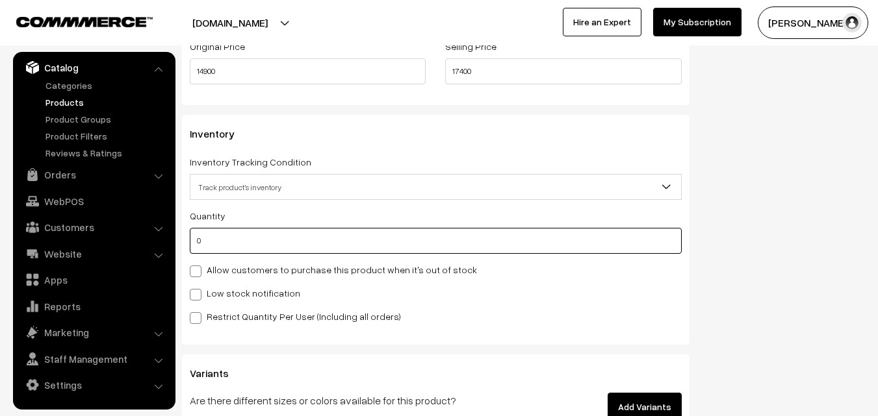
click at [218, 238] on input "0" at bounding box center [436, 241] width 492 height 26
type input "4"
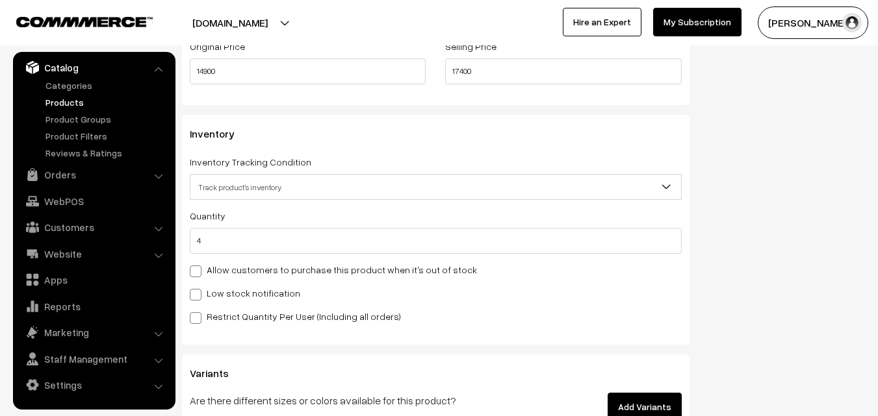
click at [216, 290] on label "Low stock notification" at bounding box center [245, 294] width 110 height 14
click at [198, 290] on input "Low stock notification" at bounding box center [194, 292] width 8 height 8
checkbox input "true"
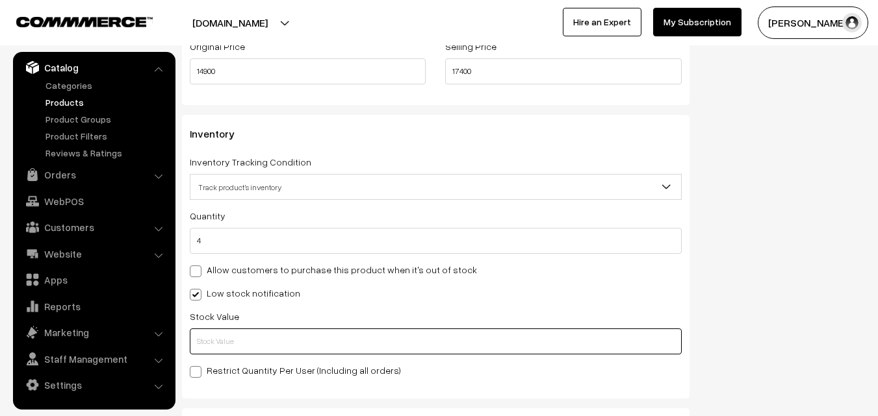
click at [220, 337] on input "text" at bounding box center [436, 342] width 492 height 26
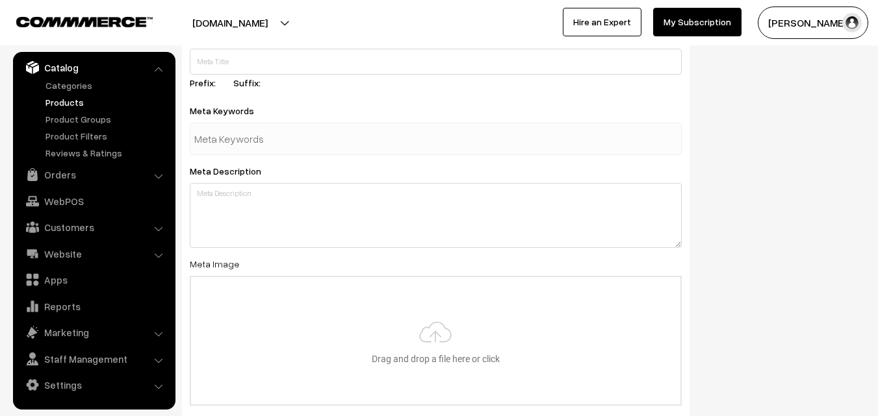
scroll to position [1934, 0]
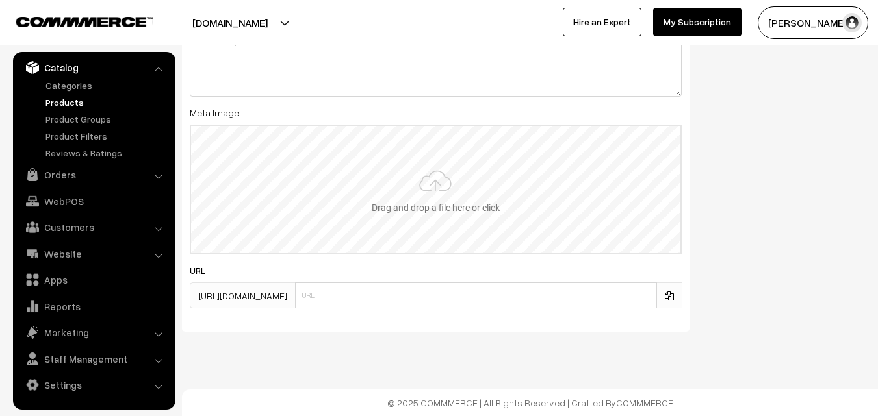
type input "2"
click at [416, 198] on input "file" at bounding box center [435, 189] width 489 height 127
type input "C:\fakepath\gadwal-saree-va11983-aug.jpeg"
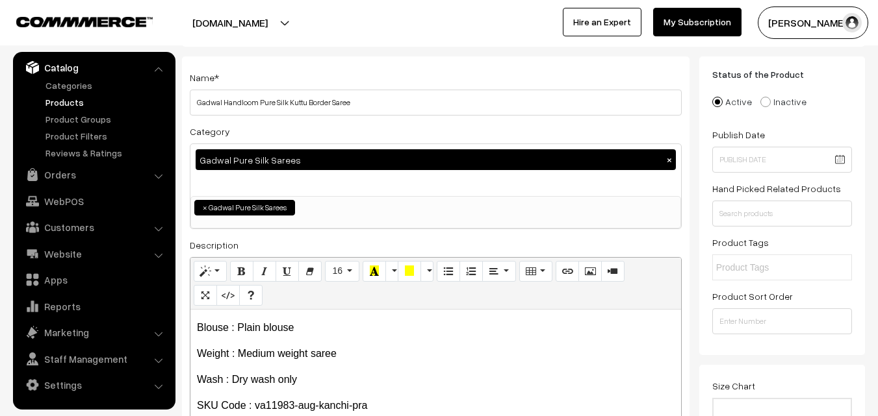
scroll to position [0, 0]
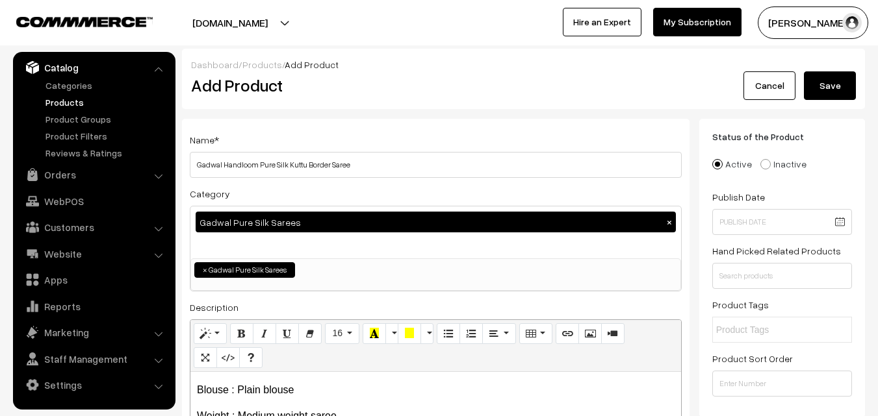
click at [830, 84] on button "Save" at bounding box center [830, 85] width 52 height 29
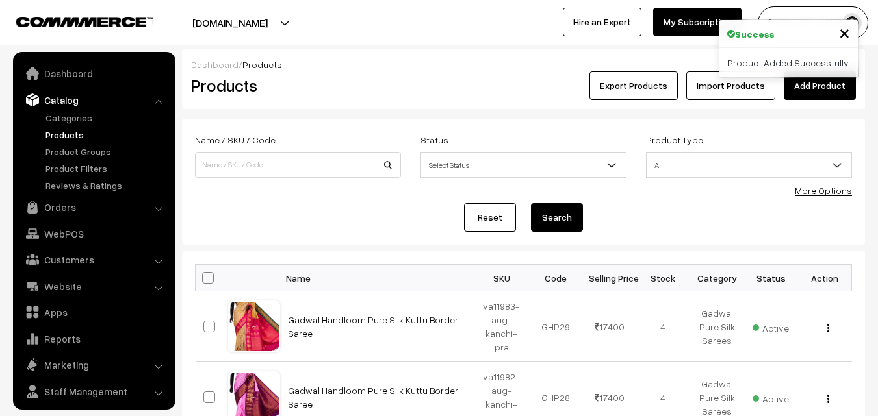
scroll to position [32, 0]
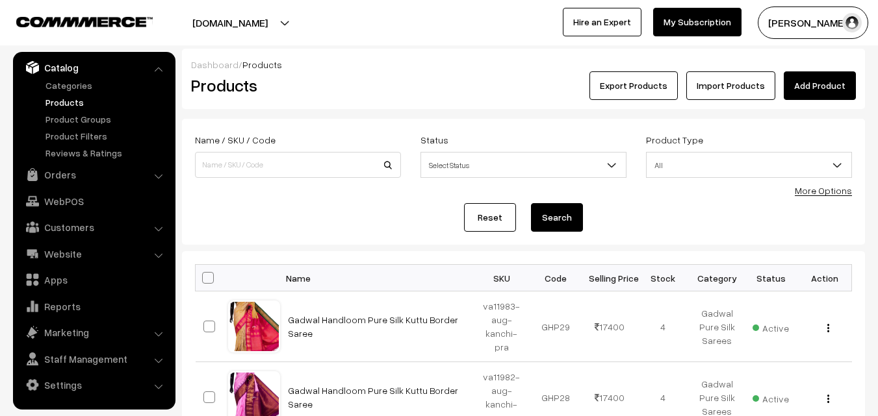
click at [394, 76] on h2 "Products" at bounding box center [295, 85] width 209 height 20
click at [418, 97] on div "Export Products Import Products Add Product" at bounding box center [637, 85] width 456 height 29
click at [793, 80] on link "Add Product" at bounding box center [820, 85] width 72 height 29
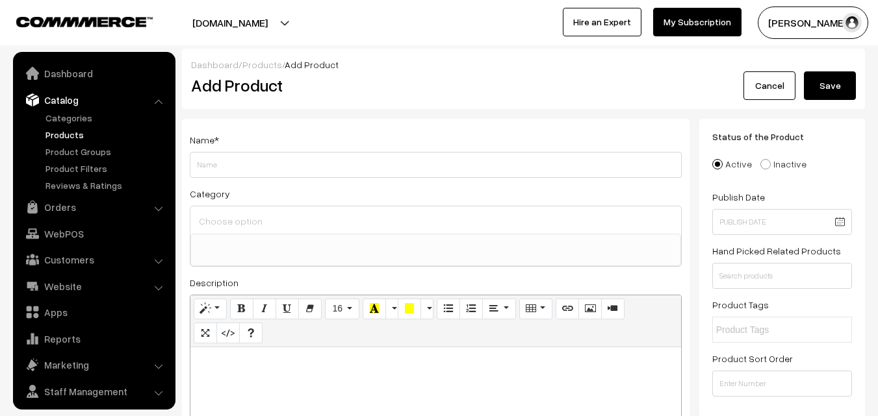
select select
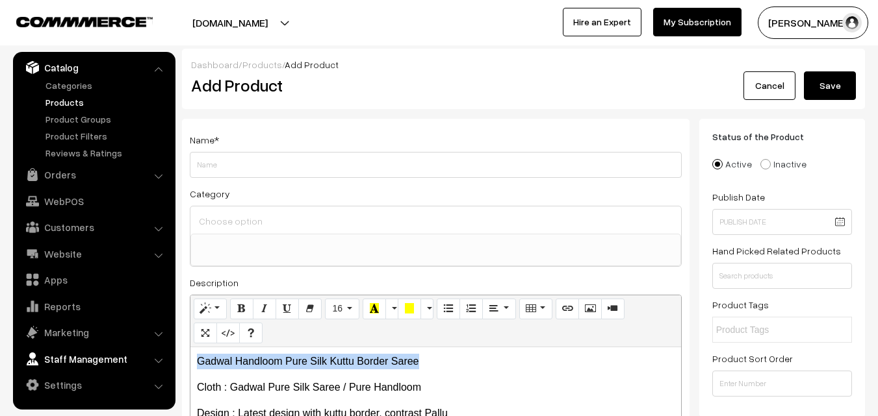
drag, startPoint x: 436, startPoint y: 356, endPoint x: 147, endPoint y: 358, distance: 288.5
copy p "Gadwal Handloom Pure Silk Kuttu Border Saree"
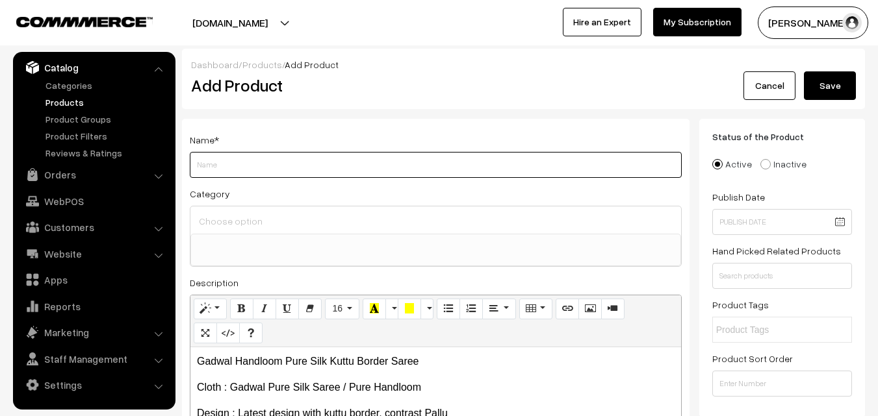
click at [244, 170] on input "Weight" at bounding box center [436, 165] width 492 height 26
paste input "Gadwal Handloom Pure Silk Kuttu Border Saree"
type input "Gadwal Handloom Pure Silk Kuttu Border Saree"
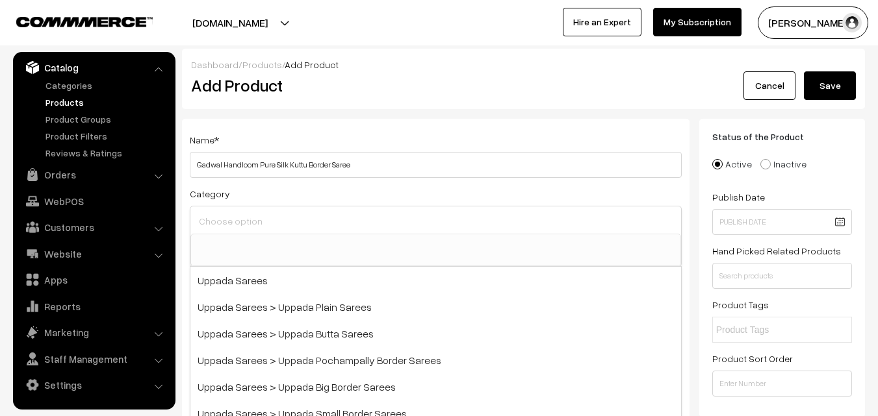
click at [246, 219] on input at bounding box center [436, 221] width 480 height 19
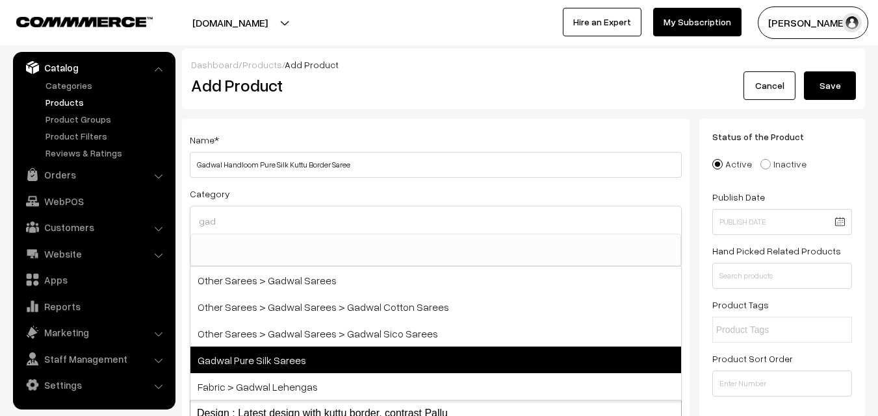
type input "gad"
click at [303, 351] on span "Gadwal Pure Silk Sarees" at bounding box center [435, 360] width 491 height 27
select select "45"
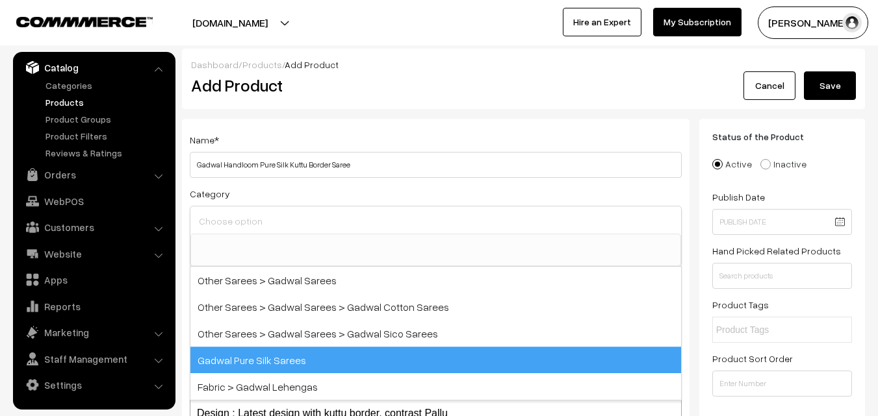
scroll to position [574, 0]
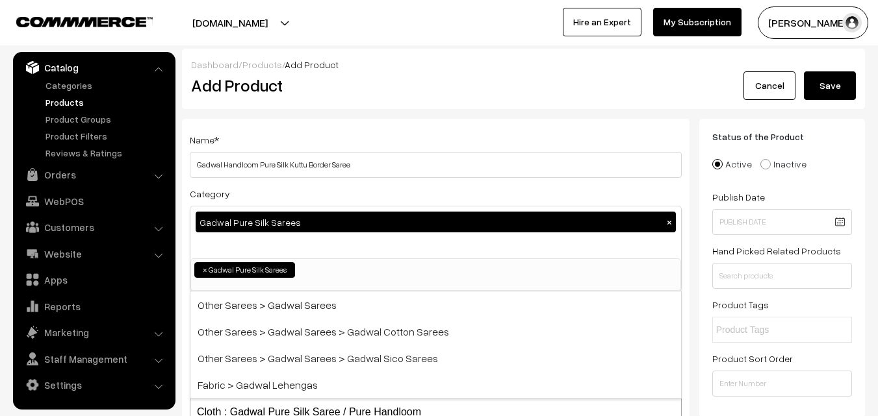
click at [331, 146] on div "Name * Gadwal Handloom Pure Silk Kuttu Border Saree" at bounding box center [436, 155] width 492 height 46
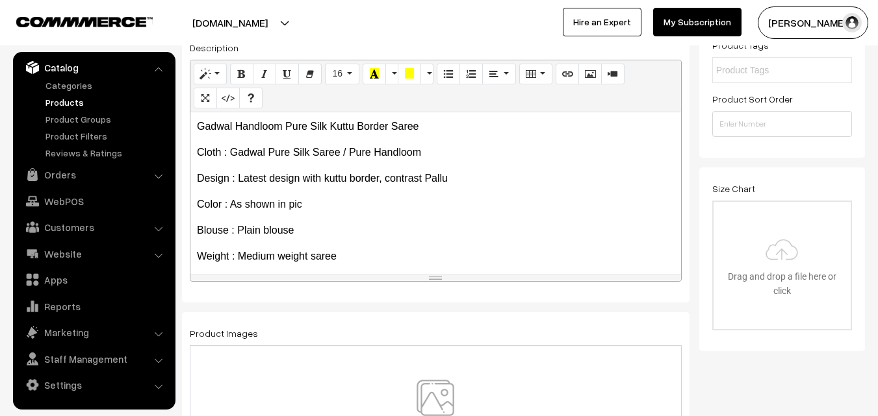
scroll to position [100, 0]
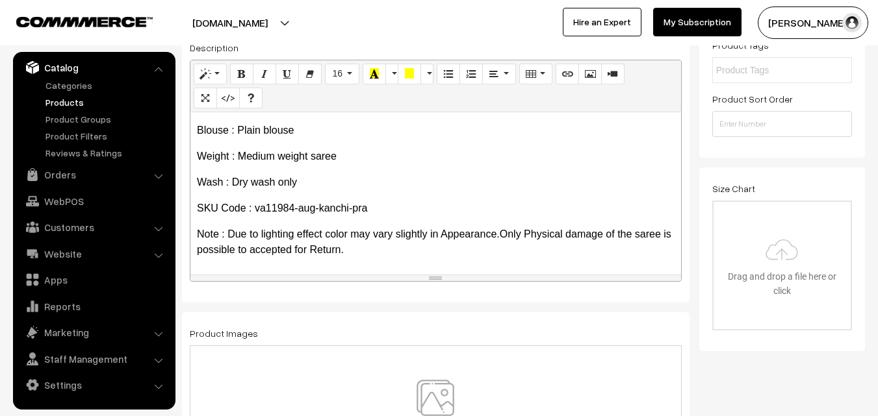
click at [435, 400] on img at bounding box center [435, 418] width 134 height 76
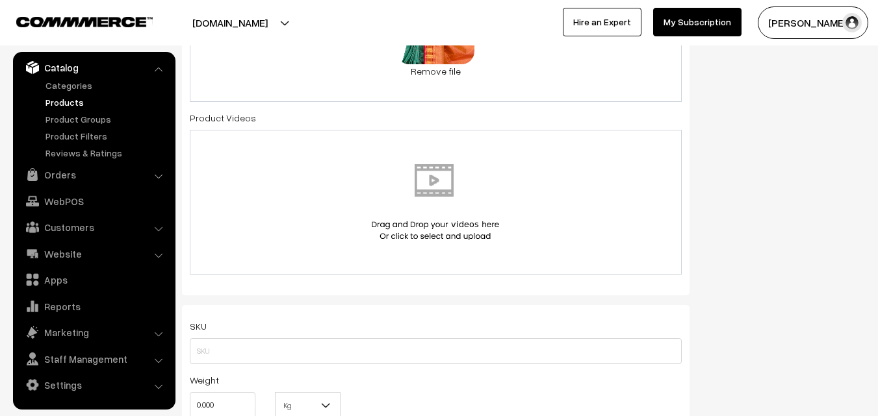
scroll to position [715, 0]
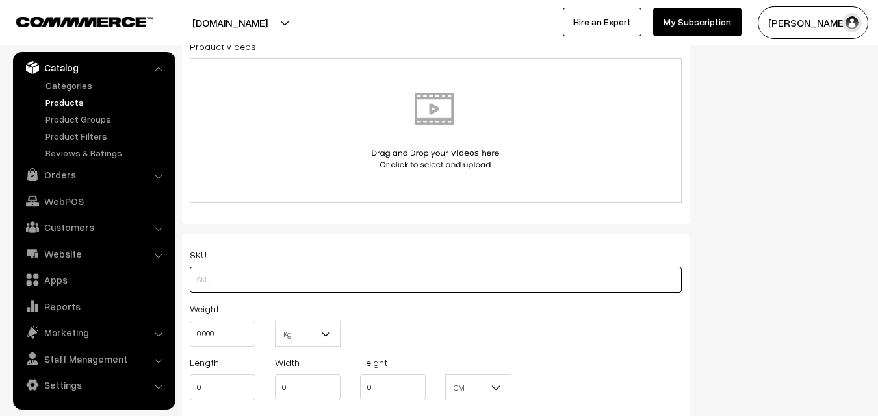
click at [212, 275] on input "text" at bounding box center [436, 280] width 492 height 26
paste input "va11984-aug-kanchi-pra"
type input "va11984-aug-kanchi-pra"
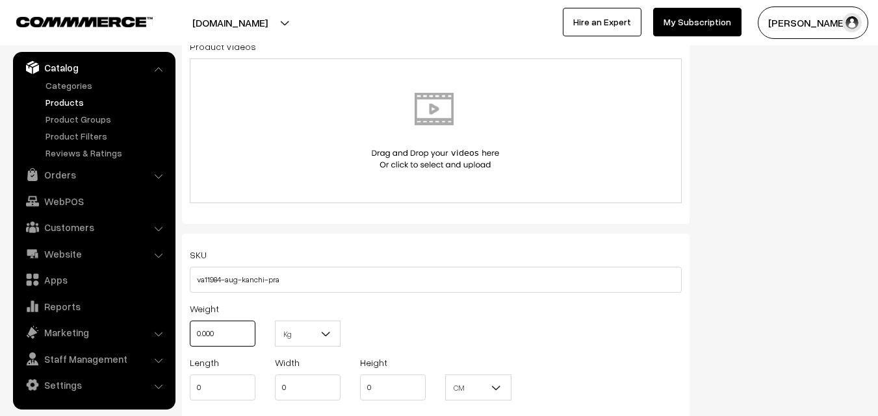
click at [229, 340] on input "0.000" at bounding box center [223, 334] width 66 height 26
click at [228, 340] on input "0.000" at bounding box center [223, 334] width 66 height 26
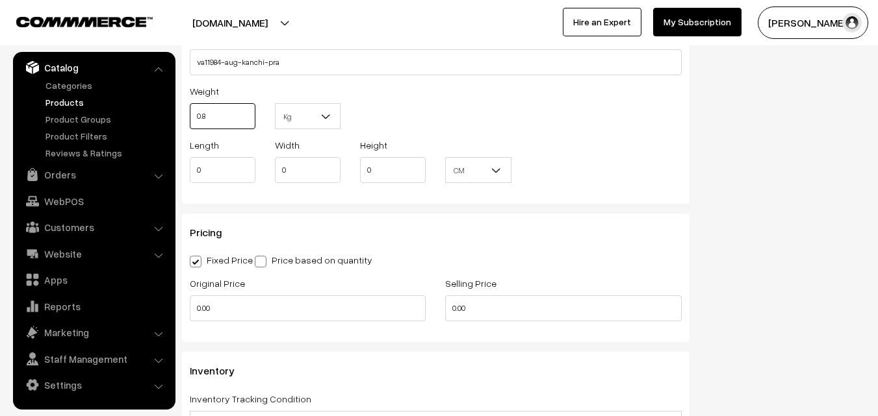
scroll to position [975, 0]
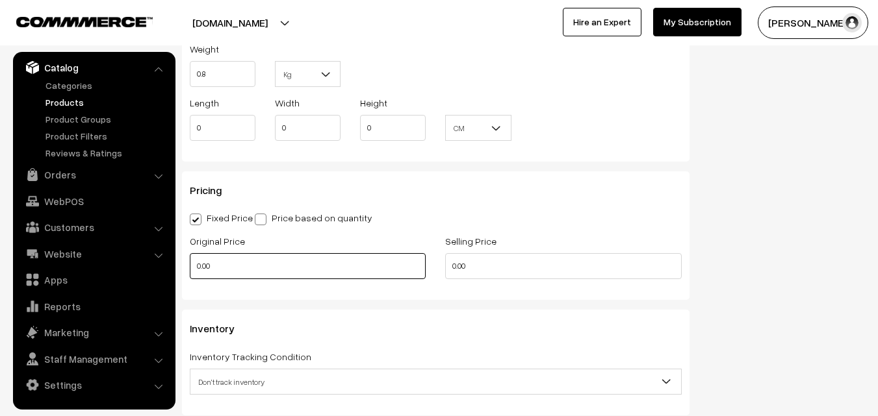
type input "0.80"
click at [218, 264] on input "0.00" at bounding box center [308, 266] width 236 height 26
type input "14900"
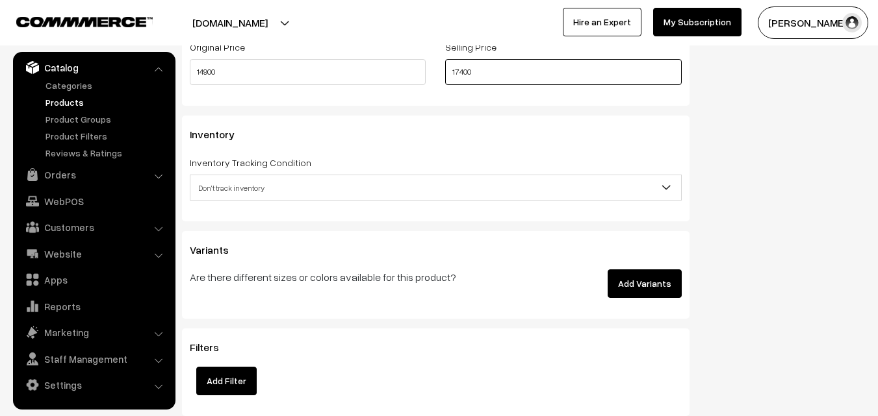
scroll to position [1170, 0]
type input "17400"
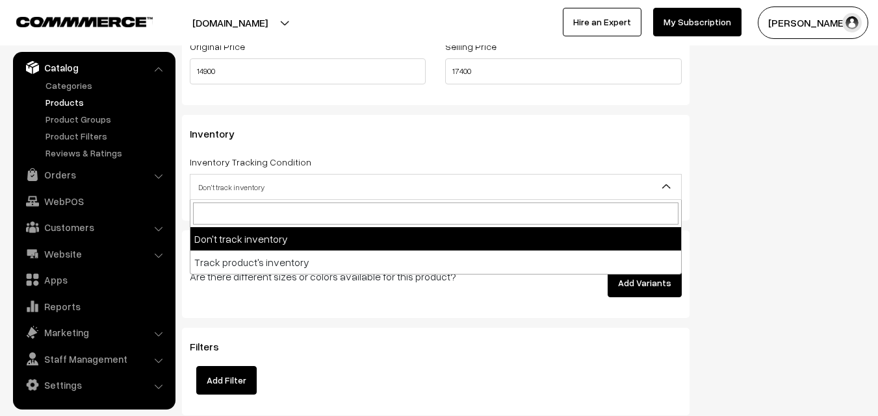
click at [229, 185] on span "Don't track inventory" at bounding box center [435, 187] width 491 height 23
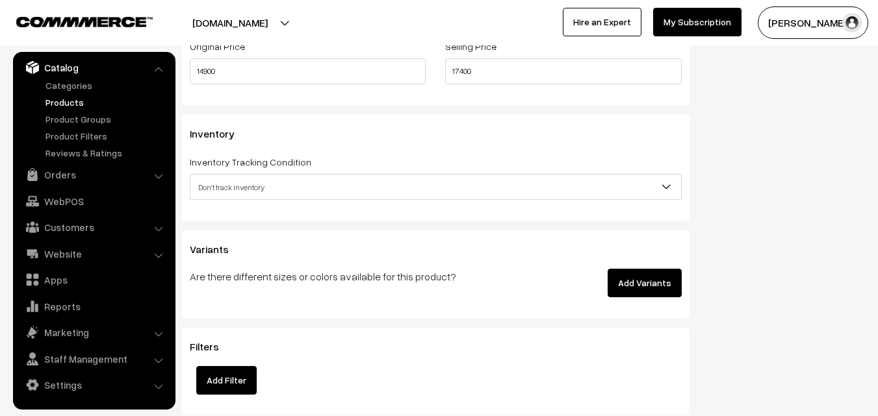
click at [240, 190] on span "Don't track inventory" at bounding box center [435, 187] width 491 height 23
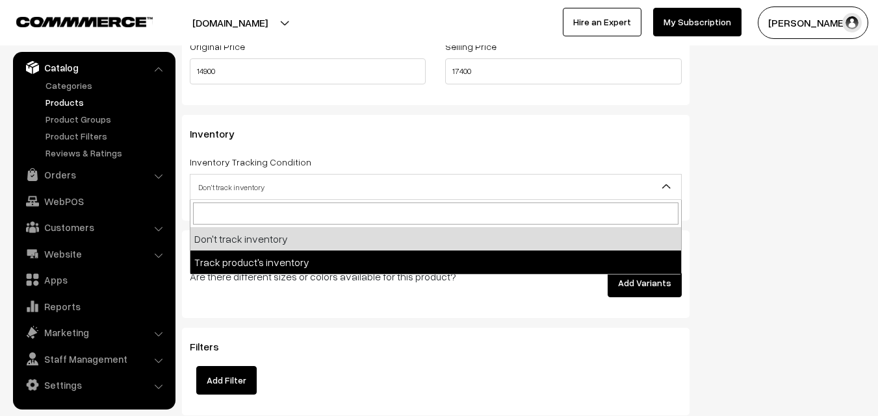
select select "2"
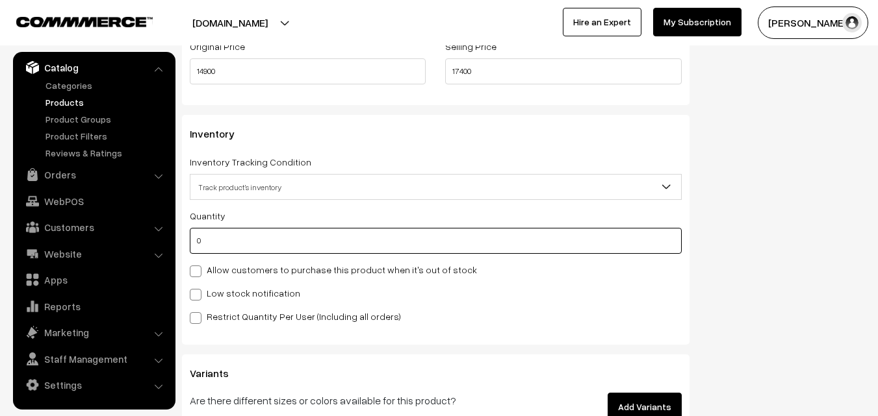
click at [234, 229] on input "0" at bounding box center [436, 241] width 492 height 26
type input "4"
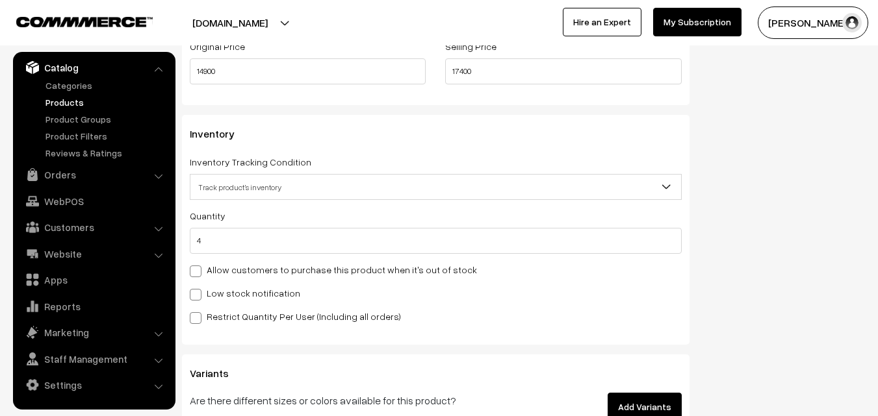
click at [234, 287] on label "Low stock notification" at bounding box center [245, 294] width 110 height 14
click at [198, 288] on input "Low stock notification" at bounding box center [194, 292] width 8 height 8
checkbox input "true"
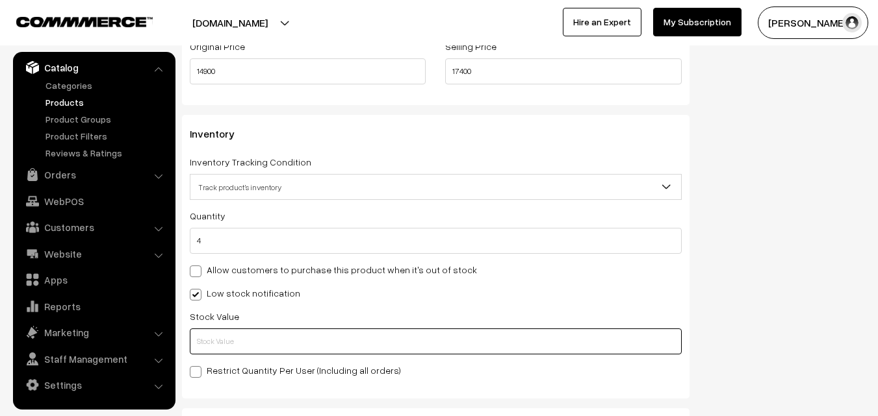
click at [240, 349] on input "text" at bounding box center [436, 342] width 492 height 26
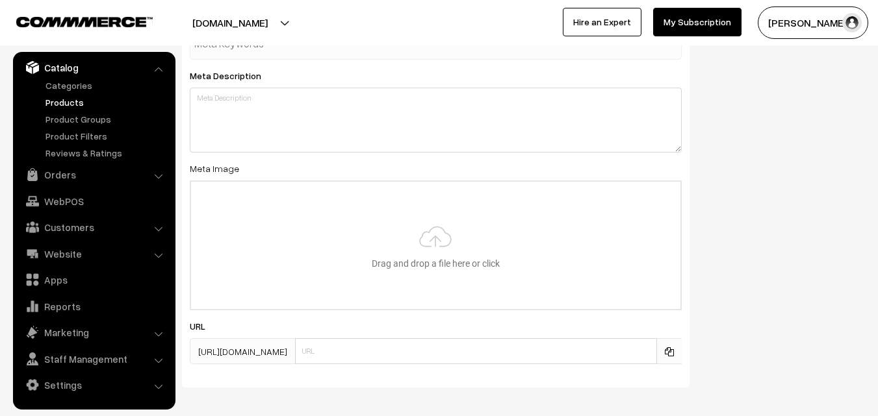
scroll to position [1934, 0]
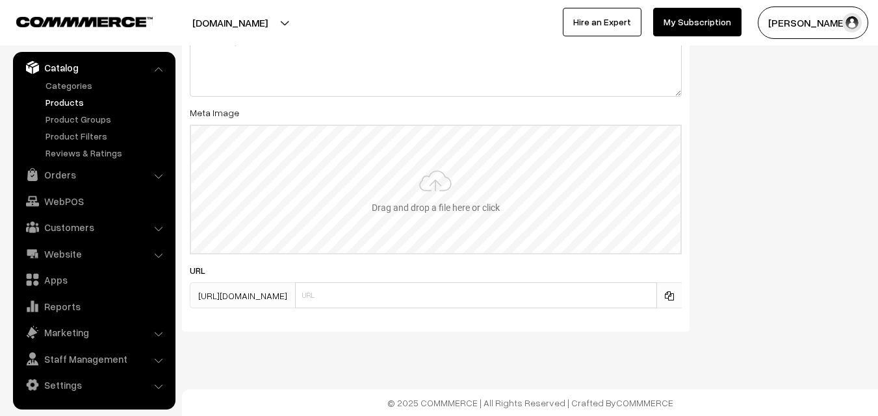
type input "2"
click at [430, 186] on input "file" at bounding box center [435, 189] width 489 height 127
type input "C:\fakepath\gadwal-saree-va11984-aug.jpeg"
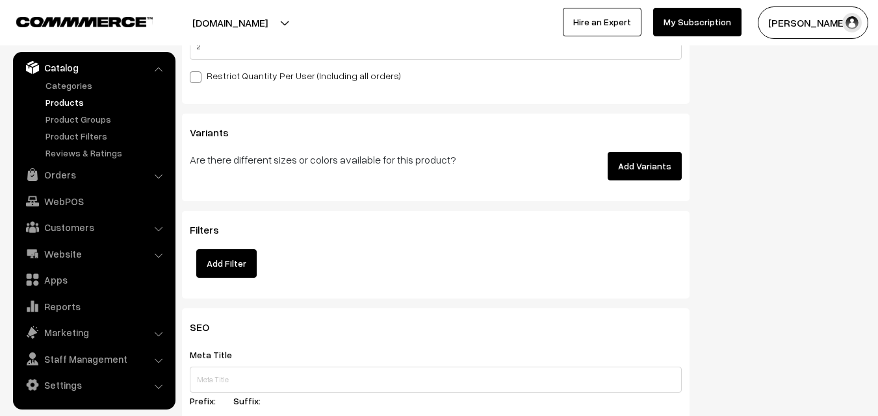
scroll to position [0, 0]
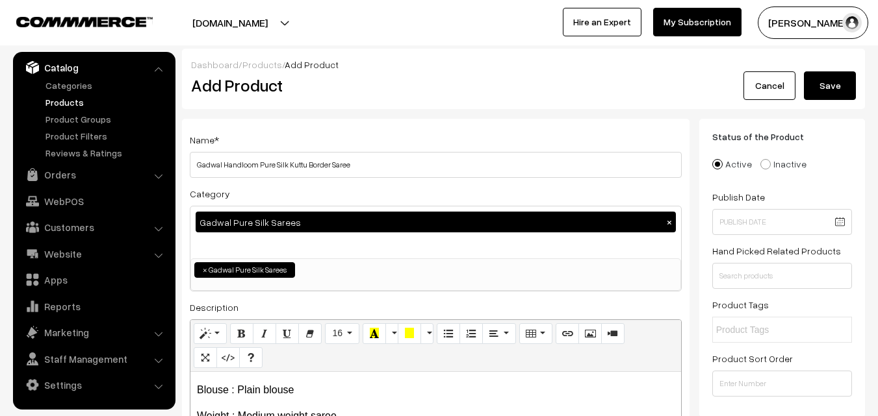
click at [833, 82] on button "Save" at bounding box center [830, 85] width 52 height 29
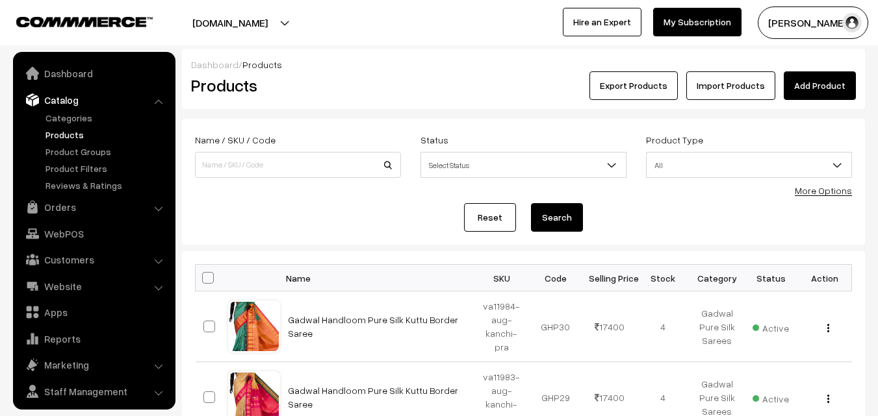
scroll to position [32, 0]
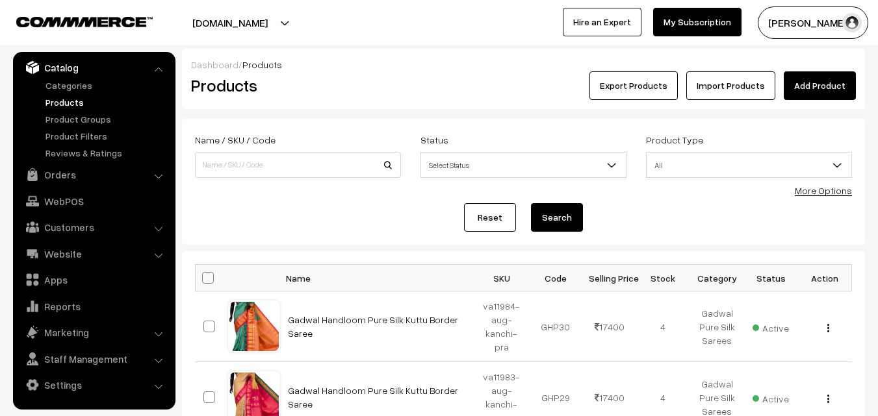
click at [434, 80] on div "Export Products Import Products Add Product" at bounding box center [637, 85] width 437 height 29
click at [819, 88] on link "Add Product" at bounding box center [820, 85] width 72 height 29
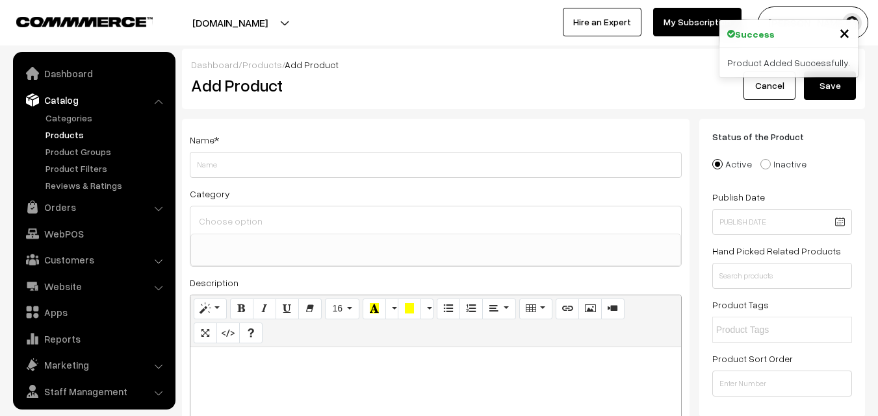
select select
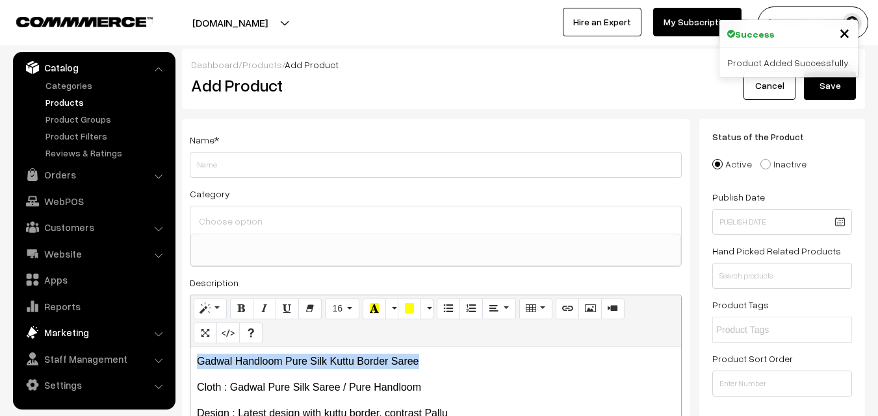
drag, startPoint x: 424, startPoint y: 361, endPoint x: 162, endPoint y: 342, distance: 263.2
copy p "Gadwal Handloom Pure Silk Kuttu Border Saree"
click at [242, 144] on div "Name *" at bounding box center [436, 155] width 492 height 46
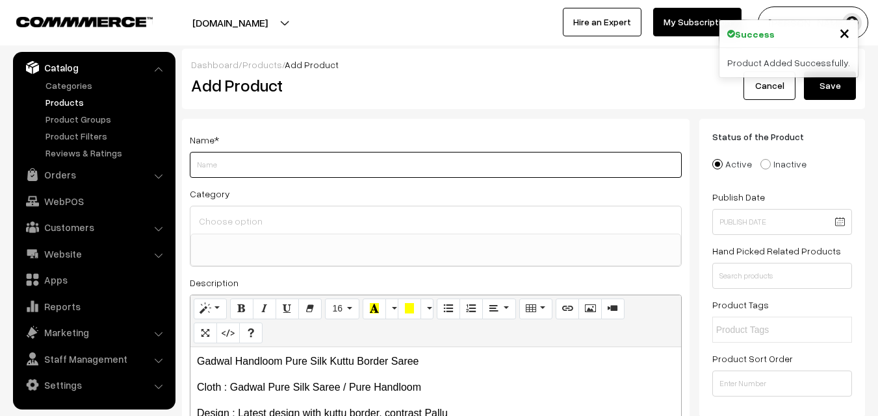
click at [242, 158] on input "Weight" at bounding box center [436, 165] width 492 height 26
paste input "Gadwal Handloom Pure Silk Kuttu Border Saree"
type input "Gadwal Handloom Pure Silk Kuttu Border Saree"
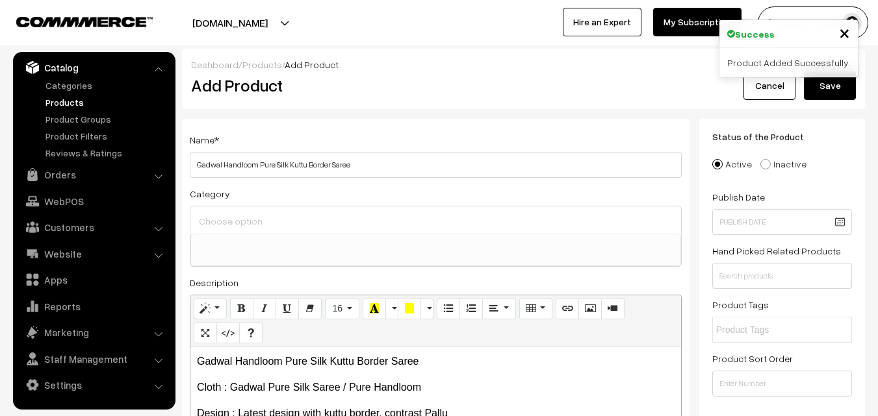
click at [242, 220] on input at bounding box center [436, 221] width 480 height 19
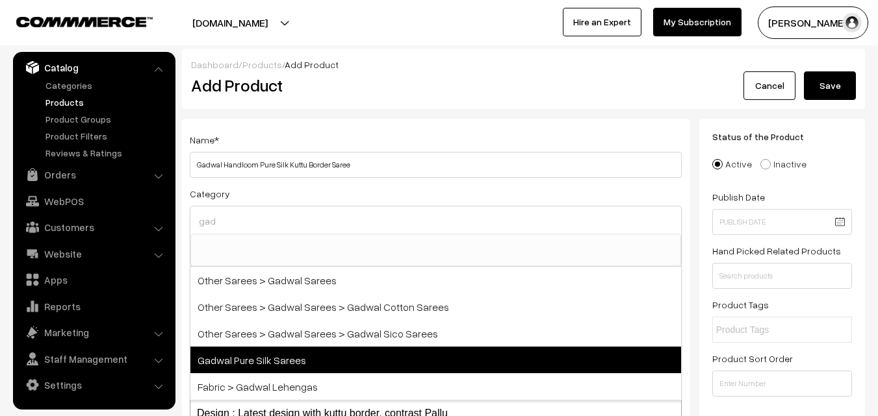
type input "gad"
click at [291, 353] on span "Gadwal Pure Silk Sarees" at bounding box center [435, 360] width 491 height 27
select select "45"
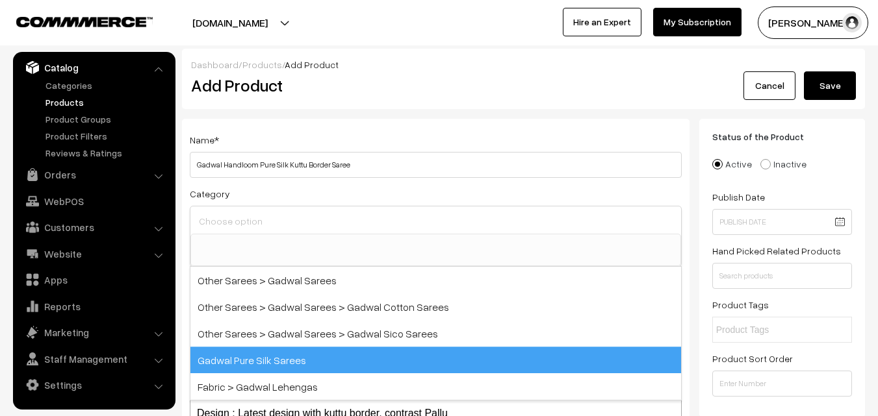
scroll to position [574, 0]
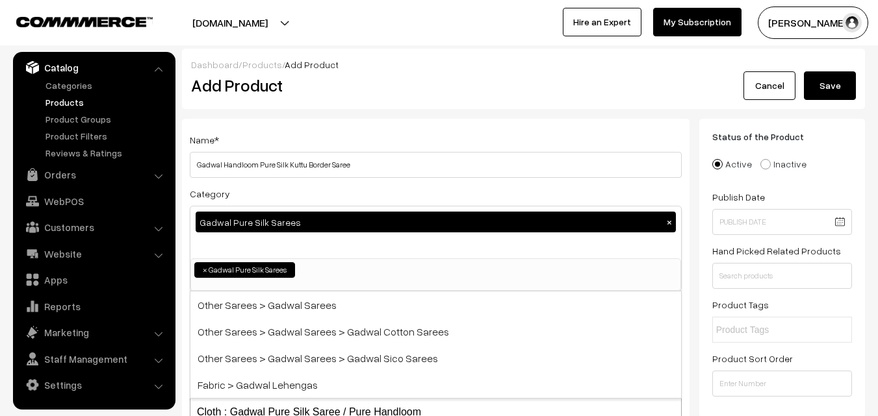
click at [342, 151] on div "Name * Gadwal Handloom Pure Silk Kuttu Border Saree" at bounding box center [436, 155] width 492 height 46
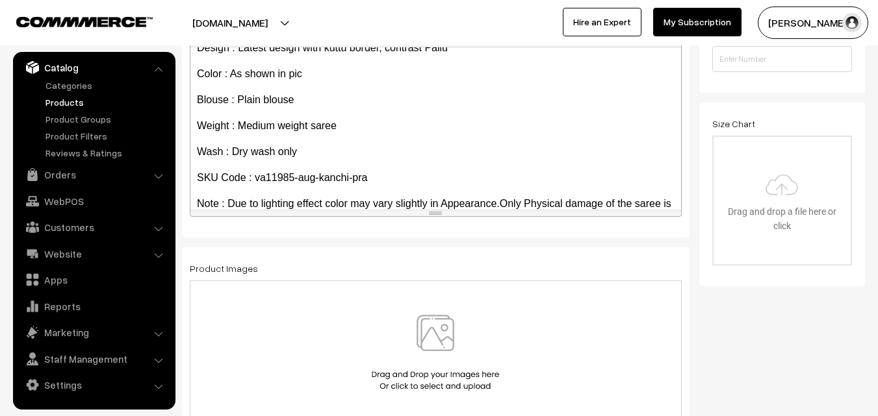
scroll to position [100, 0]
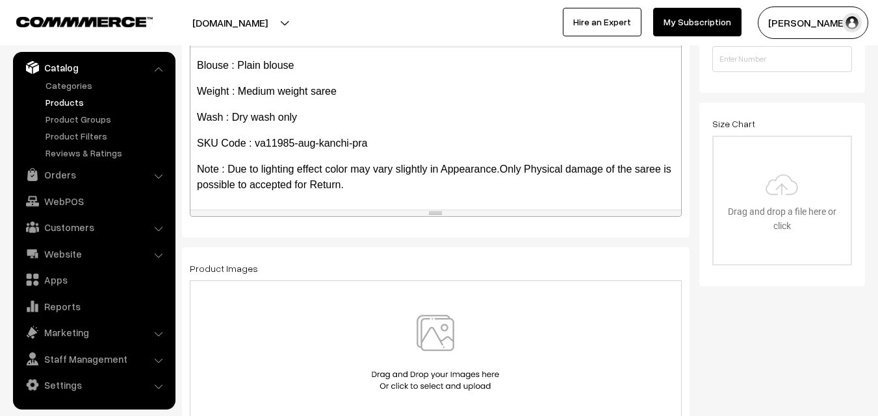
click at [437, 340] on img at bounding box center [435, 353] width 134 height 76
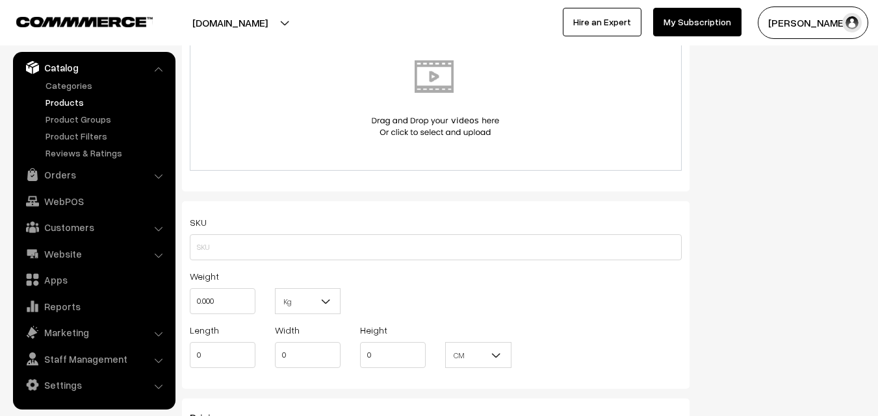
scroll to position [780, 0]
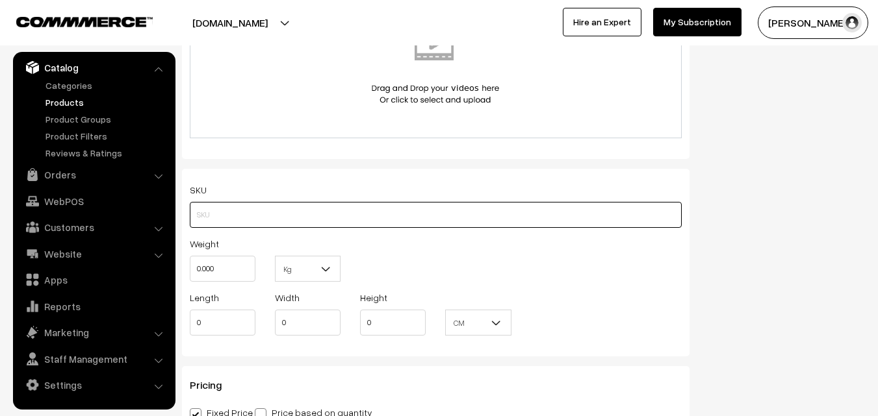
click at [214, 222] on input "text" at bounding box center [436, 215] width 492 height 26
paste input "va11985-aug-kanchi-pra"
type input "va11985-aug-kanchi-pra"
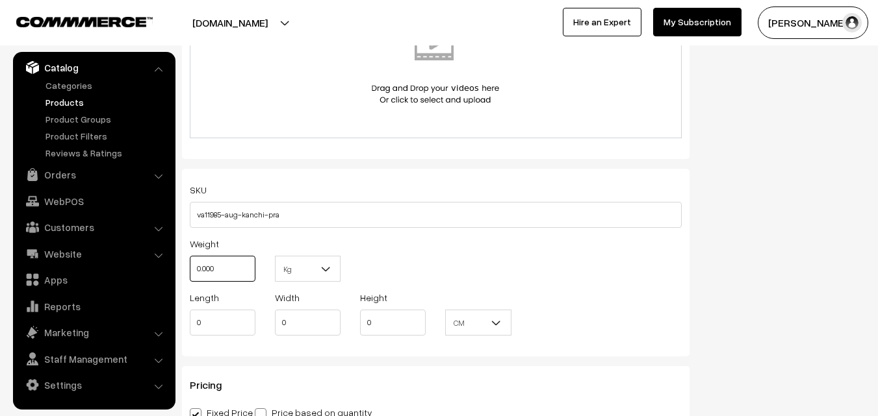
click at [222, 278] on input "0.000" at bounding box center [223, 269] width 66 height 26
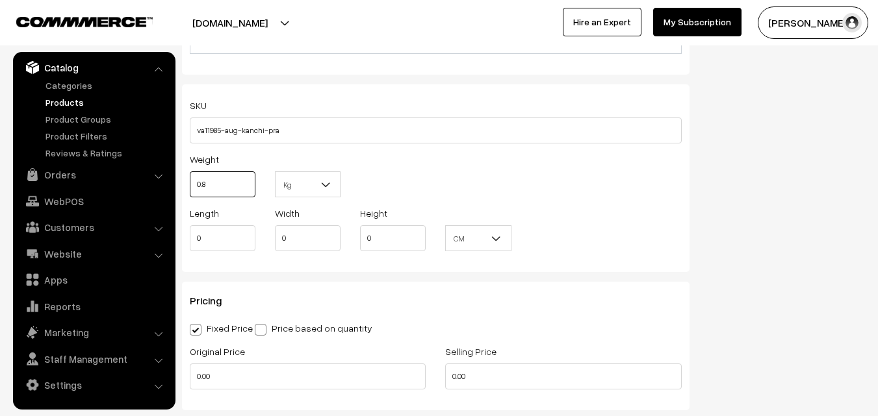
scroll to position [975, 0]
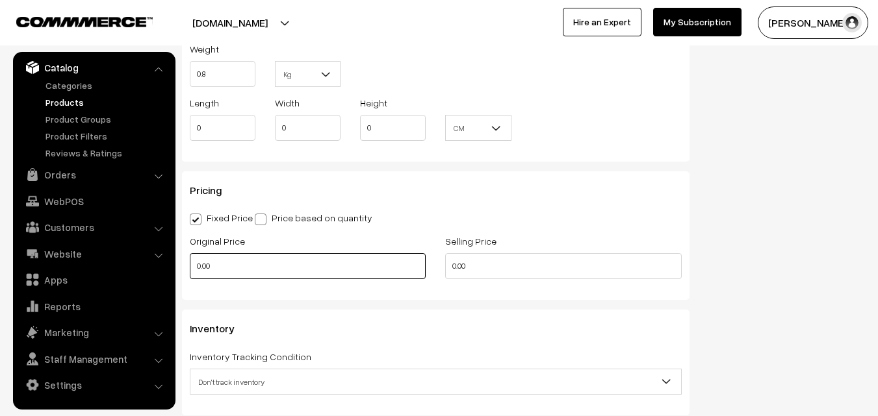
type input "0.80"
click at [232, 267] on input "0.00" at bounding box center [308, 266] width 236 height 26
type input "14900"
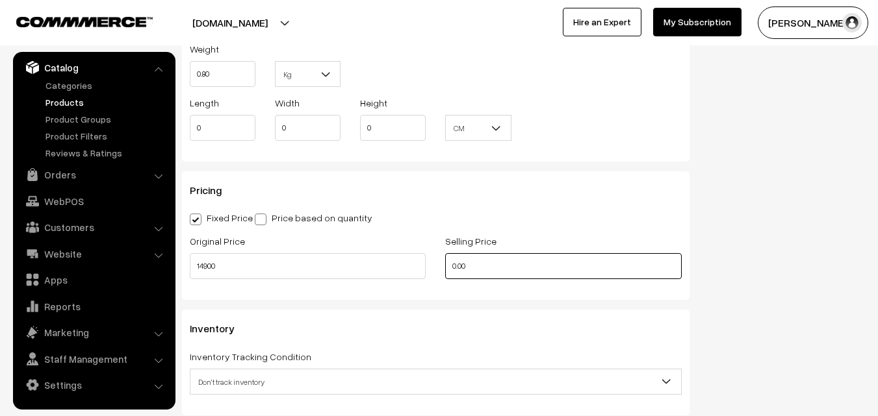
click at [478, 264] on input "0.00" at bounding box center [563, 266] width 236 height 26
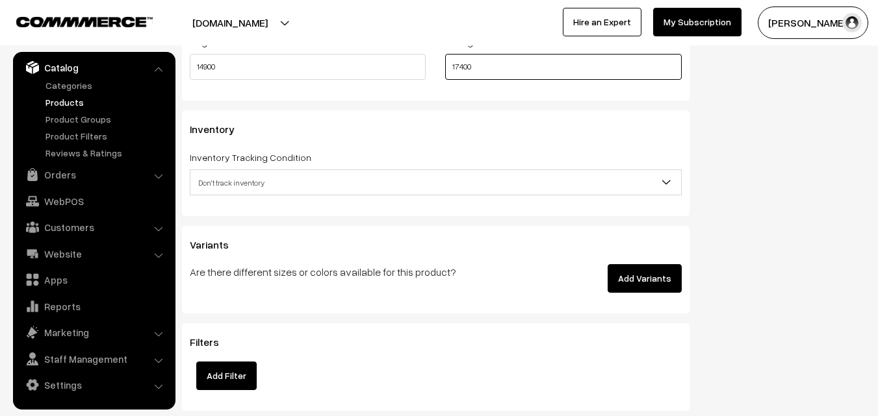
scroll to position [1235, 0]
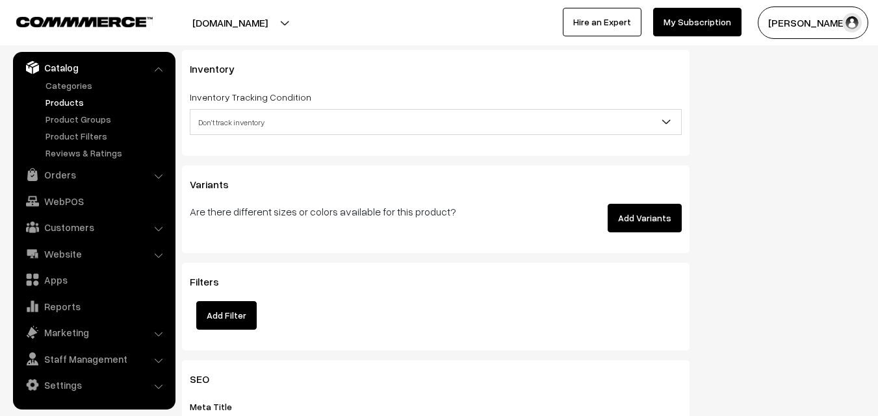
type input "17400"
click at [223, 121] on span "Don't track inventory" at bounding box center [435, 122] width 491 height 23
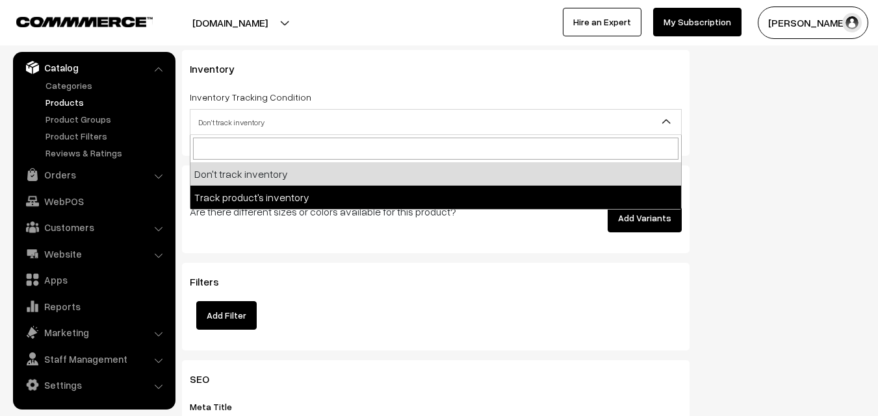
select select "2"
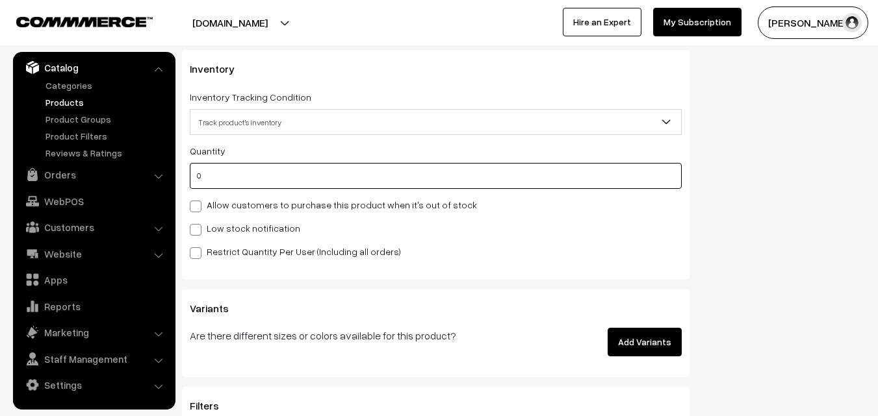
click at [229, 177] on input "0" at bounding box center [436, 176] width 492 height 26
type input "4"
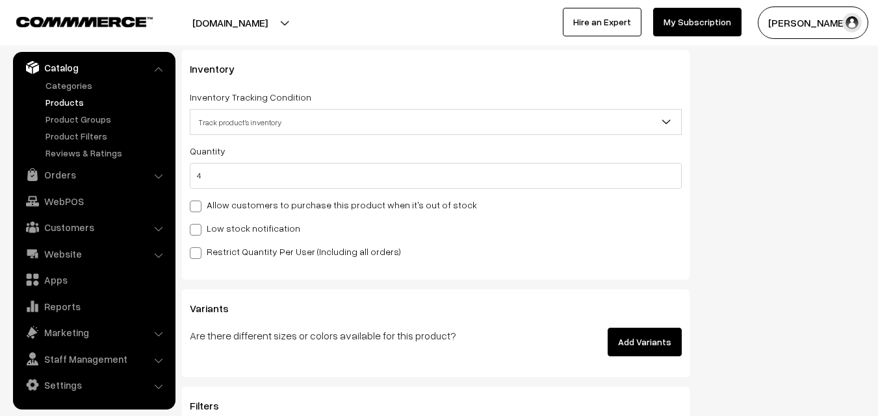
click at [224, 223] on label "Low stock notification" at bounding box center [245, 229] width 110 height 14
click at [198, 224] on input "Low stock notification" at bounding box center [194, 228] width 8 height 8
checkbox input "true"
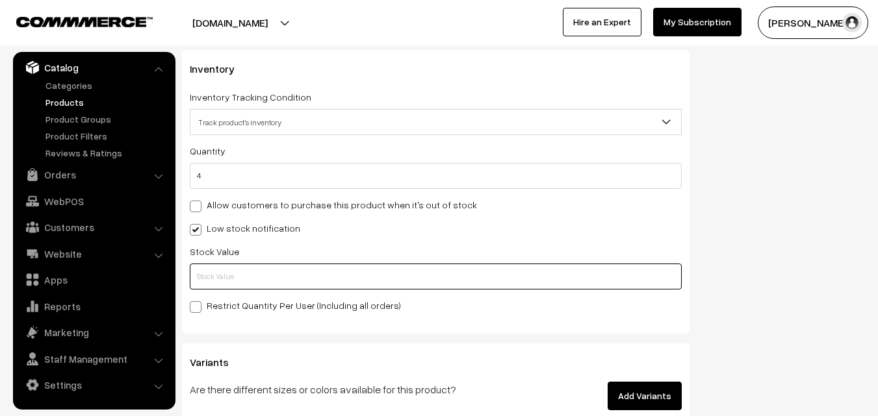
click at [228, 272] on input "text" at bounding box center [436, 277] width 492 height 26
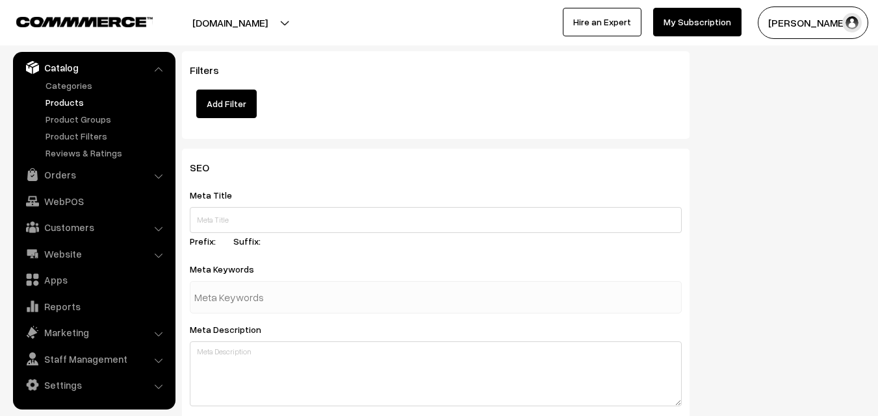
scroll to position [1934, 0]
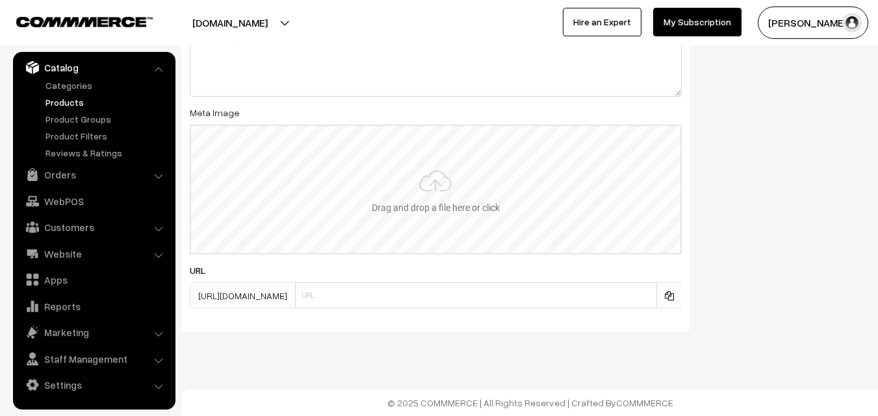
type input "2"
click at [436, 186] on input "file" at bounding box center [435, 189] width 489 height 127
type input "C:\fakepath\gadwal-saree-va11985-aug.jpeg"
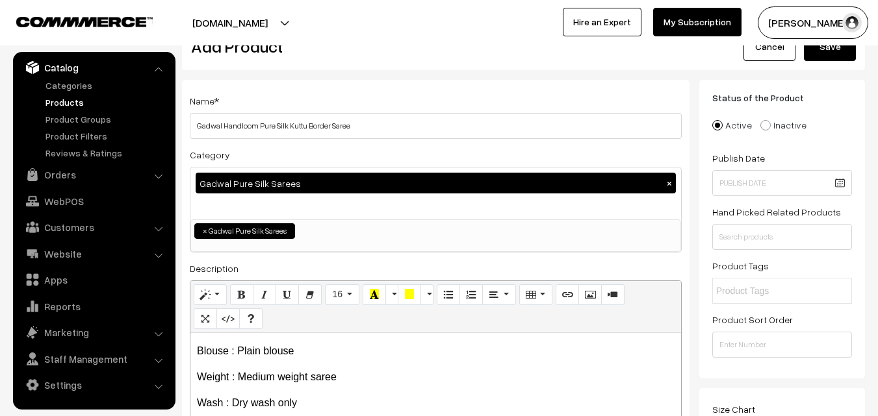
scroll to position [0, 0]
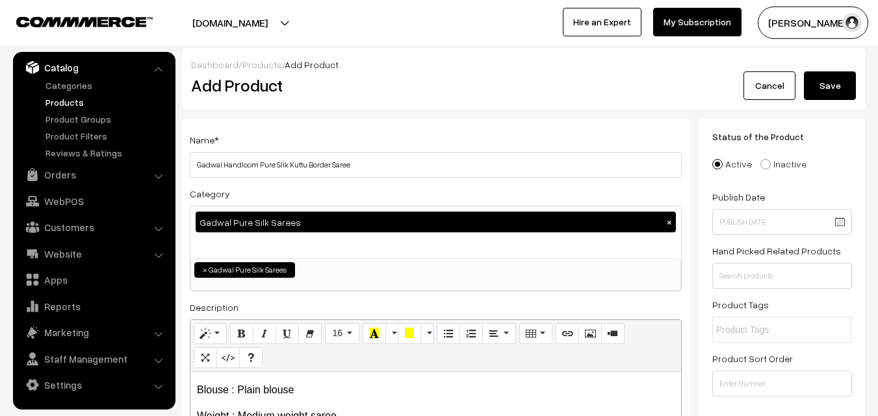
click at [824, 86] on button "Save" at bounding box center [830, 85] width 52 height 29
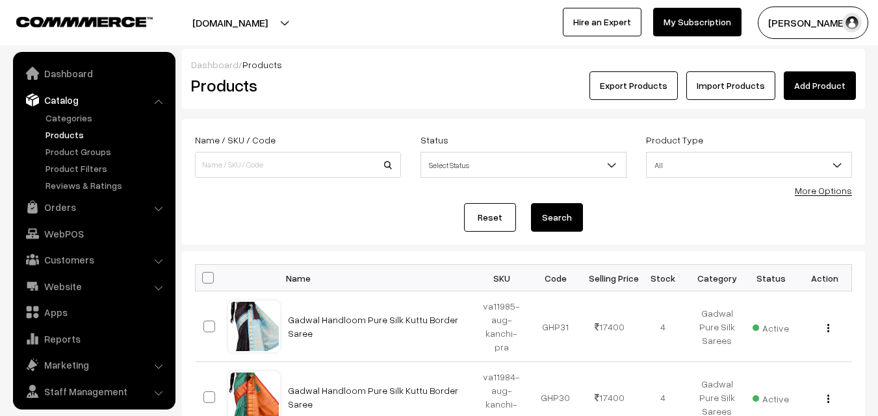
scroll to position [32, 0]
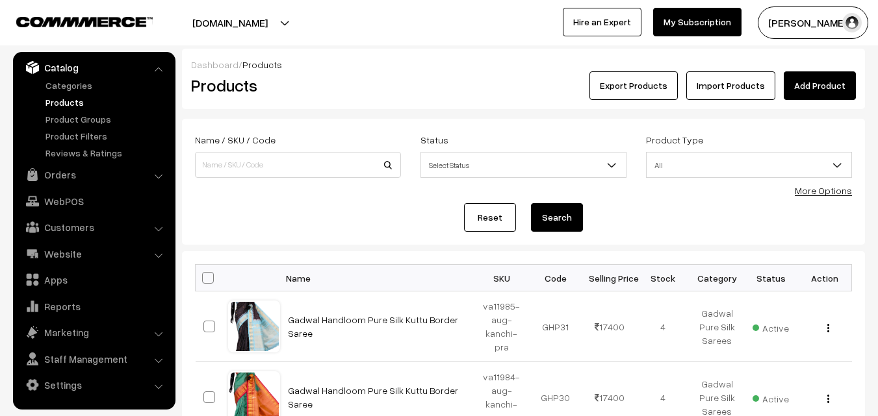
click at [428, 66] on div "Dashboard / Products" at bounding box center [523, 65] width 665 height 14
click at [838, 88] on link "Add Product" at bounding box center [820, 85] width 72 height 29
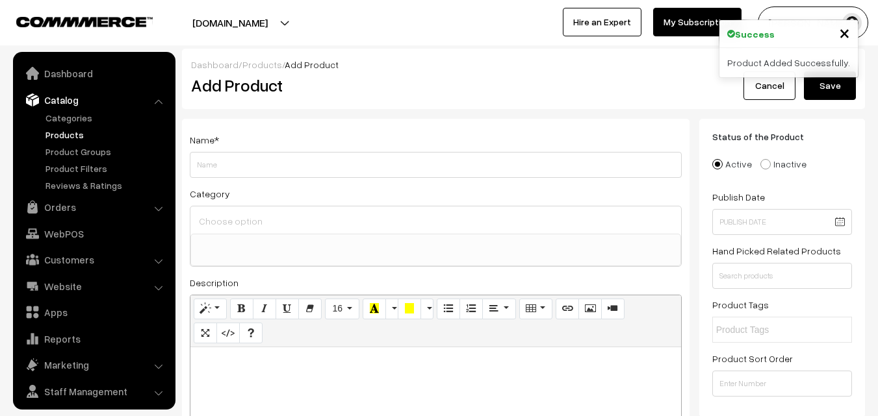
select select
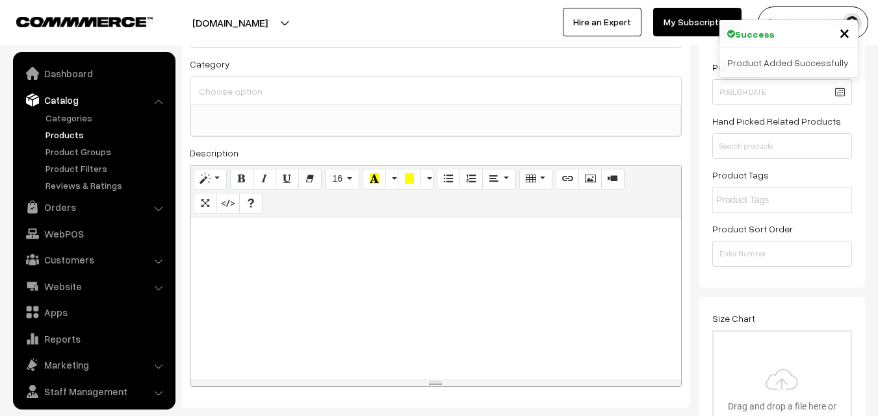
scroll to position [32, 0]
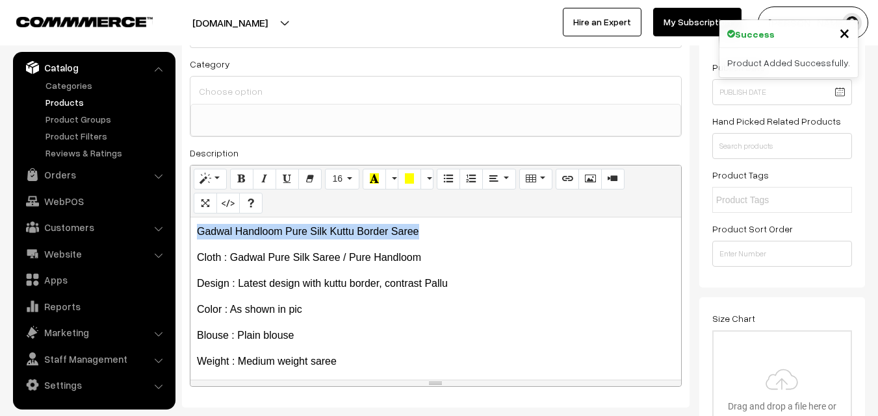
drag, startPoint x: 420, startPoint y: 232, endPoint x: 186, endPoint y: 228, distance: 234.6
click at [186, 228] on div "Name * Category Uppada Sarees Uppada Sarees > Uppada Plain Sarees Uppada Sarees…" at bounding box center [435, 198] width 507 height 419
copy p "Gadwal Handloom Pure Silk Kuttu Border Saree"
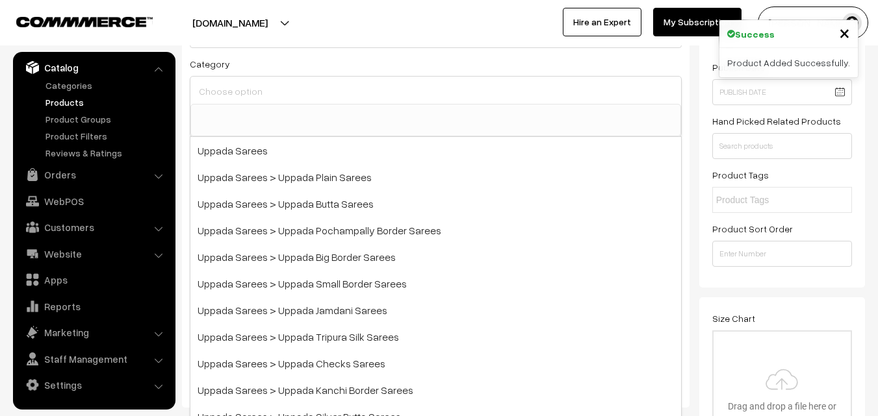
click at [256, 88] on input at bounding box center [436, 91] width 480 height 19
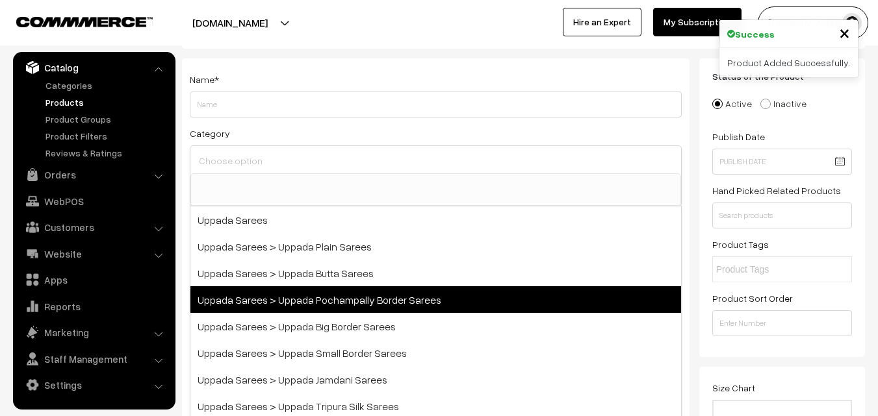
scroll to position [0, 0]
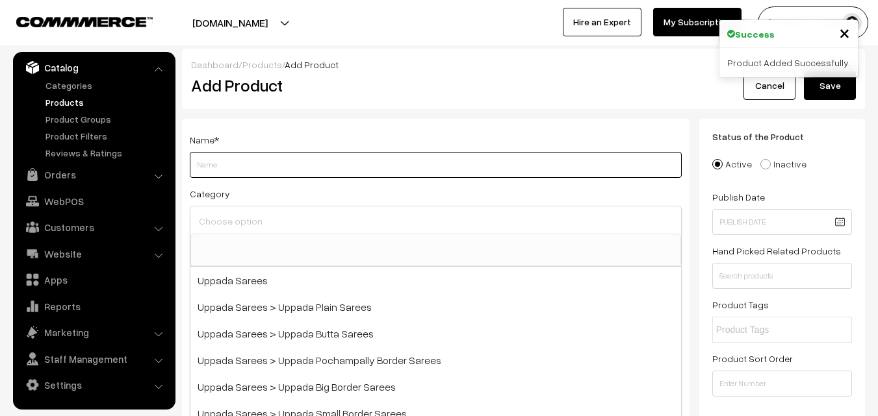
click at [226, 172] on input "Weight" at bounding box center [436, 165] width 492 height 26
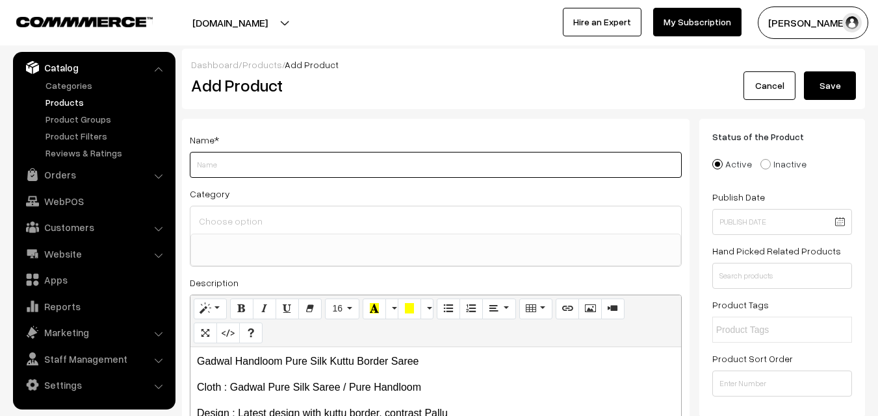
paste input "Gadwal Handloom Pure Silk Kuttu Border Saree"
type input "Gadwal Handloom Pure Silk Kuttu Border Saree"
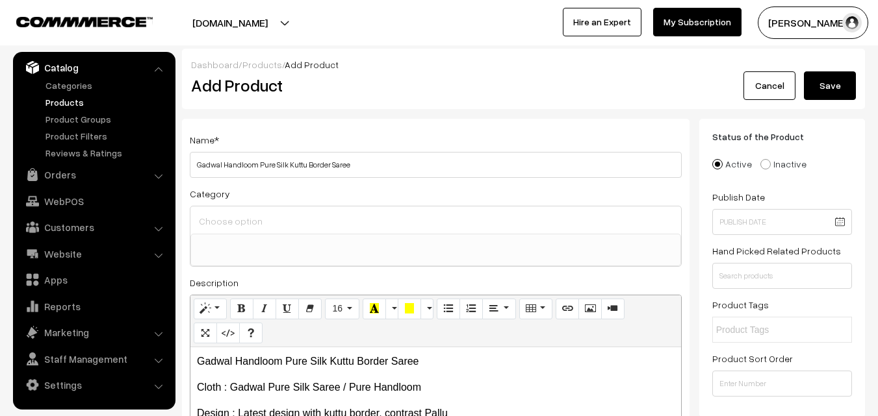
click at [229, 211] on div at bounding box center [435, 220] width 491 height 27
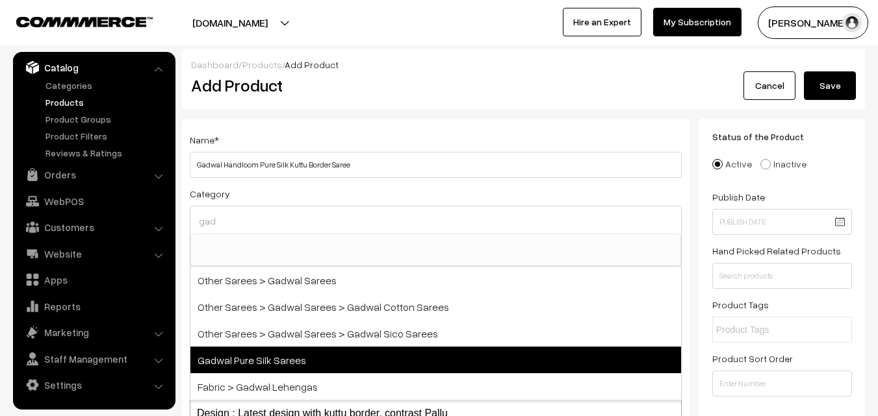
type input "gad"
click at [288, 365] on span "Gadwal Pure Silk Sarees" at bounding box center [435, 360] width 491 height 27
select select "45"
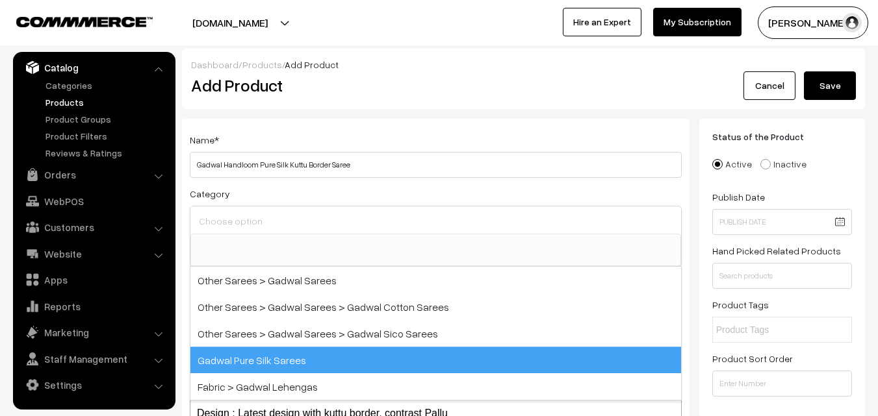
scroll to position [574, 0]
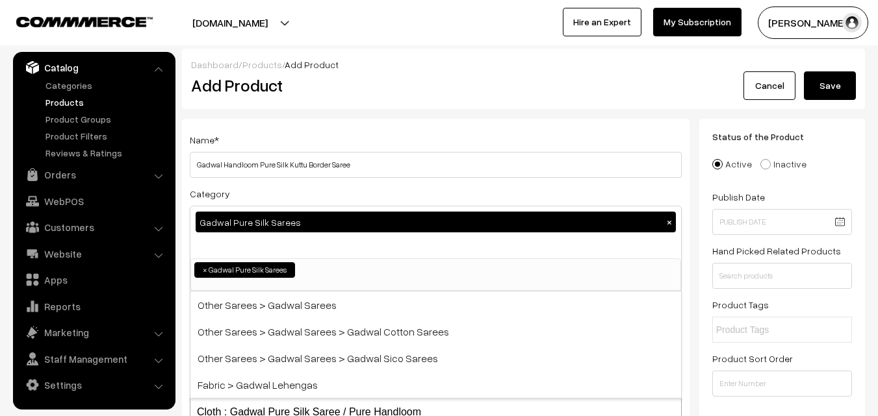
click at [325, 89] on h2 "Add Product" at bounding box center [438, 85] width 494 height 20
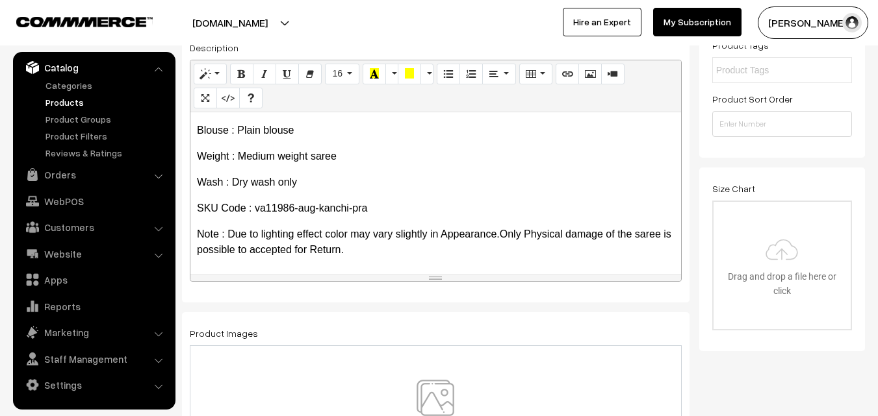
scroll to position [325, 0]
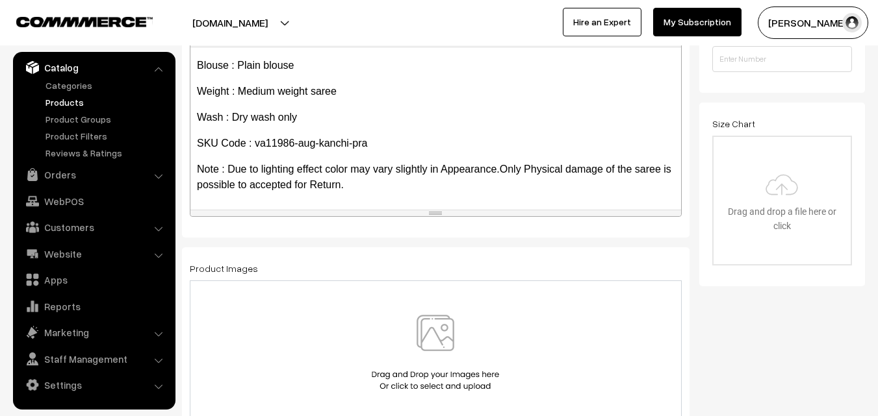
click at [435, 334] on img at bounding box center [435, 353] width 134 height 76
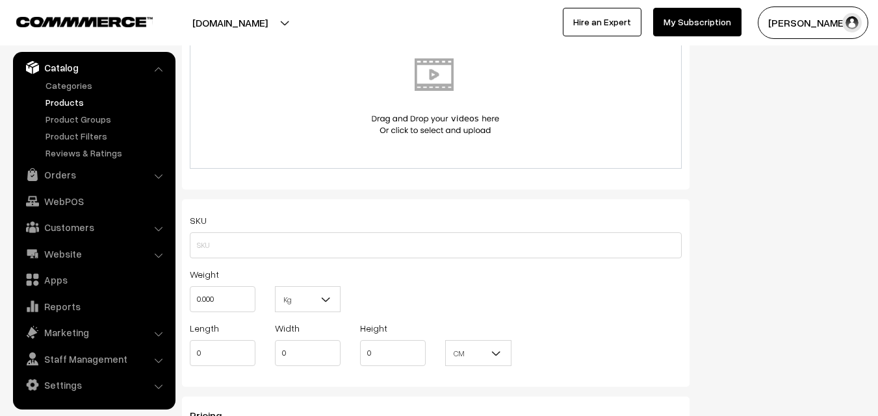
scroll to position [780, 0]
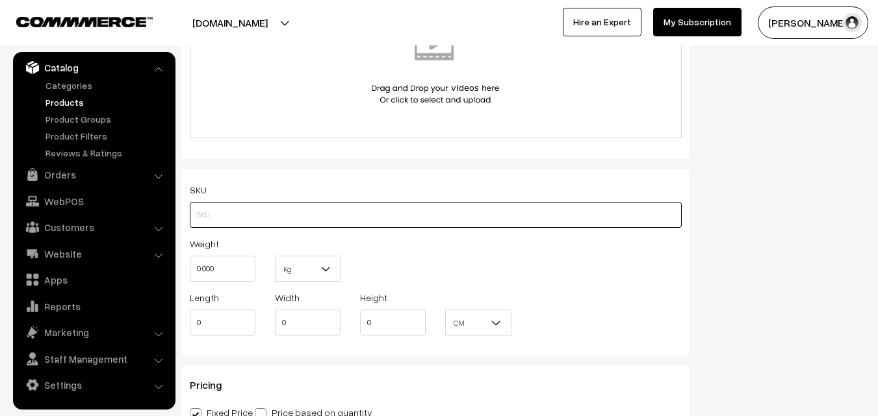
click at [205, 228] on input "text" at bounding box center [436, 215] width 492 height 26
paste input "va11986-aug-kanchi-pra"
type input "va11986-aug-kanchi-pra"
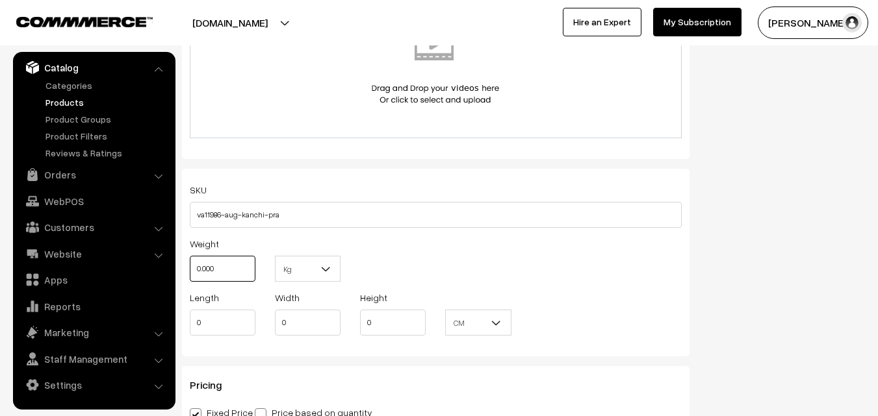
click at [218, 276] on input "0.000" at bounding box center [223, 269] width 66 height 26
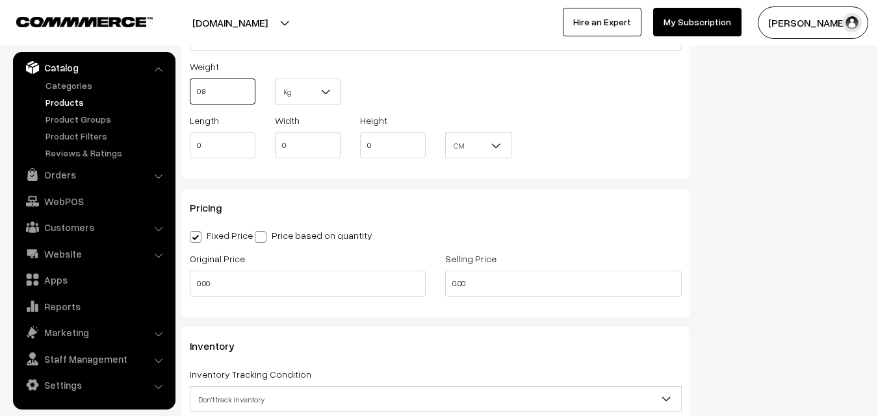
scroll to position [975, 0]
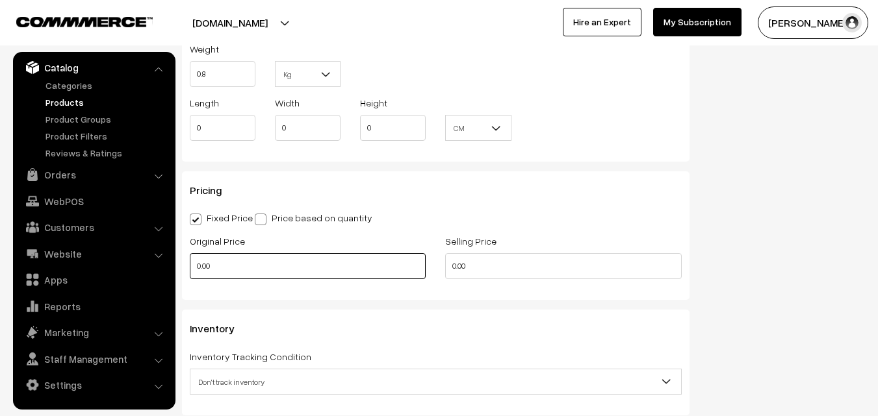
type input "0.80"
click at [229, 262] on input "0.00" at bounding box center [308, 266] width 236 height 26
type input "14900"
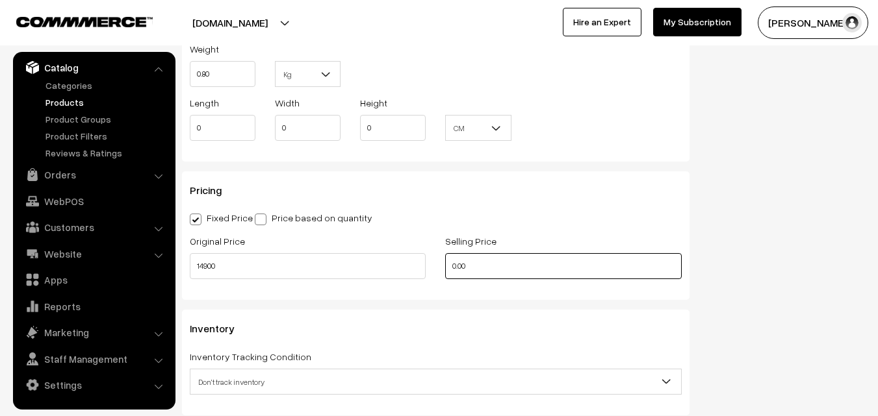
click at [494, 264] on input "0.00" at bounding box center [563, 266] width 236 height 26
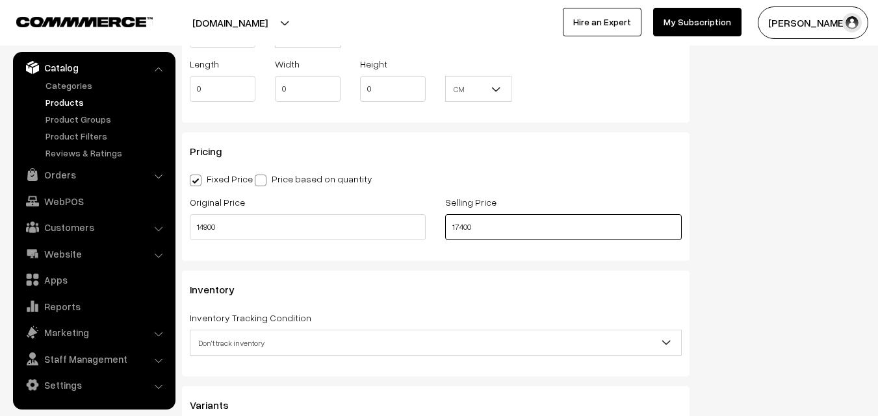
scroll to position [1105, 0]
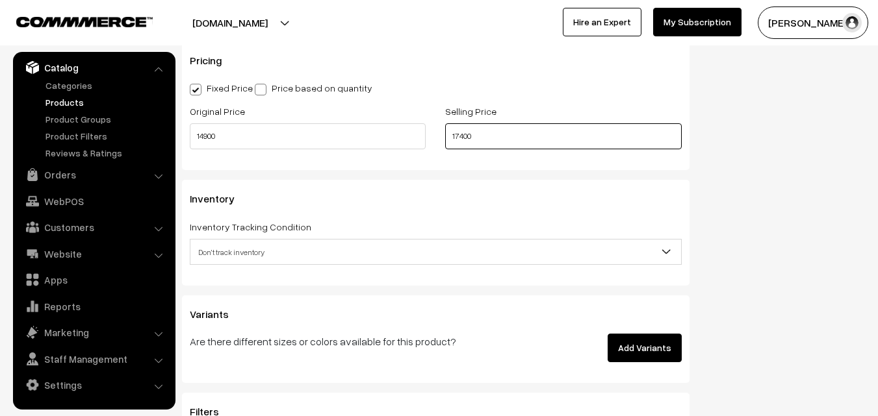
type input "17400"
click at [229, 250] on span "Don't track inventory" at bounding box center [435, 252] width 491 height 23
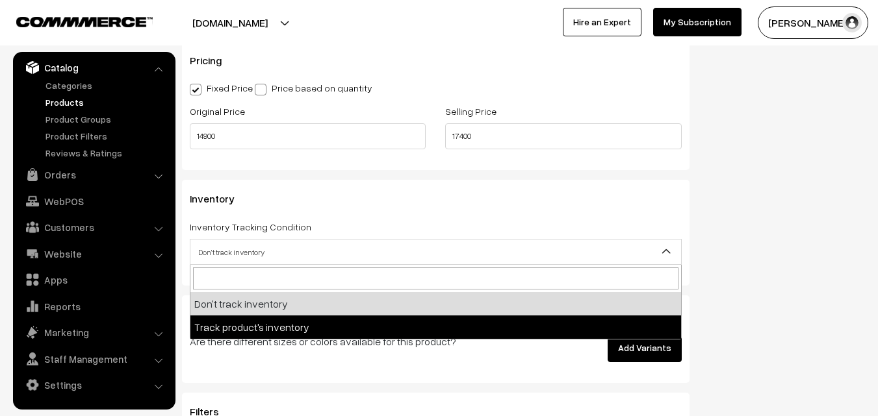
select select "2"
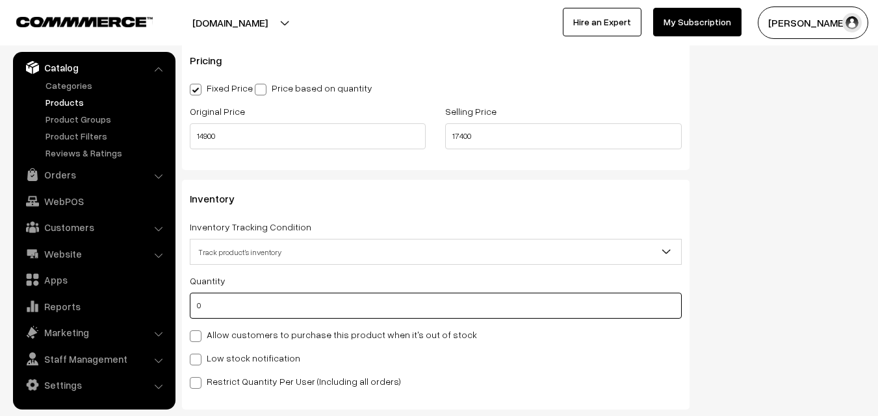
click at [233, 306] on input "0" at bounding box center [436, 306] width 492 height 26
type input "4"
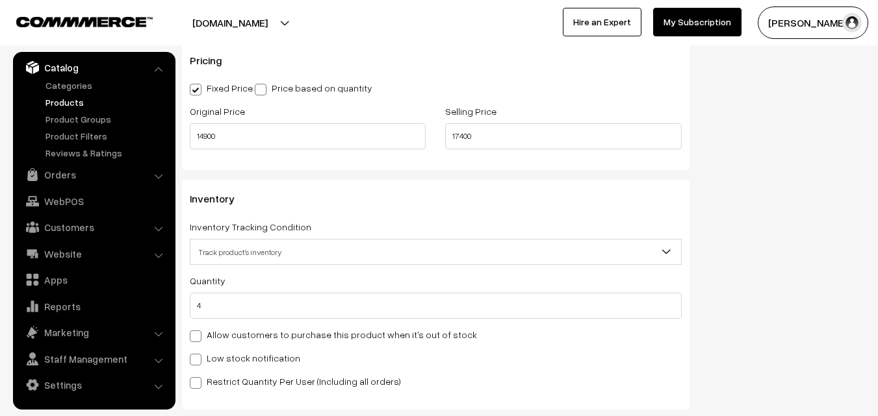
click at [227, 354] on label "Low stock notification" at bounding box center [245, 359] width 110 height 14
click at [198, 354] on input "Low stock notification" at bounding box center [194, 357] width 8 height 8
checkbox input "true"
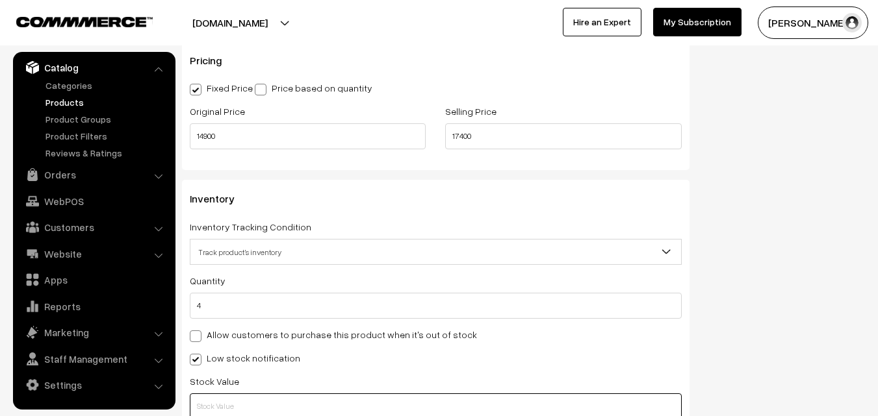
click at [226, 395] on input "text" at bounding box center [436, 407] width 492 height 26
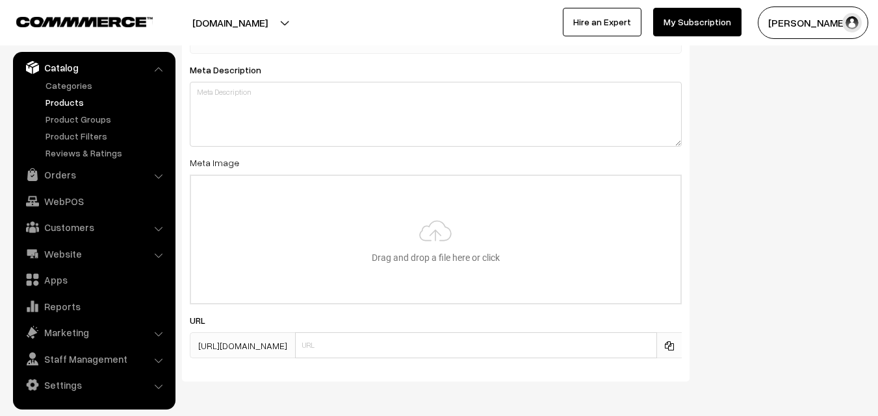
scroll to position [1934, 0]
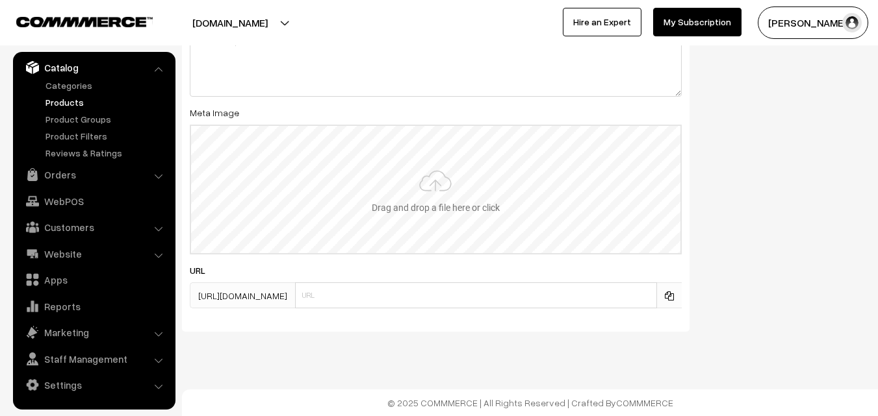
type input "2"
click at [419, 216] on input "file" at bounding box center [435, 189] width 489 height 127
type input "C:\fakepath\gadwal-saree-va11986-aug.jpeg"
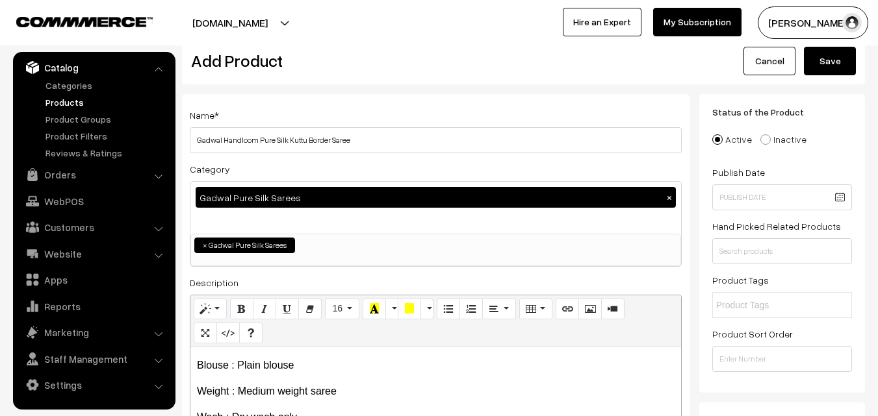
scroll to position [0, 0]
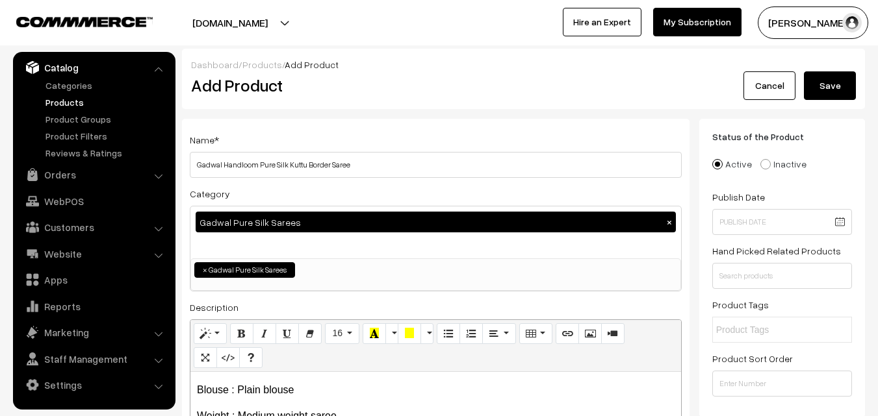
click at [834, 92] on button "Save" at bounding box center [830, 85] width 52 height 29
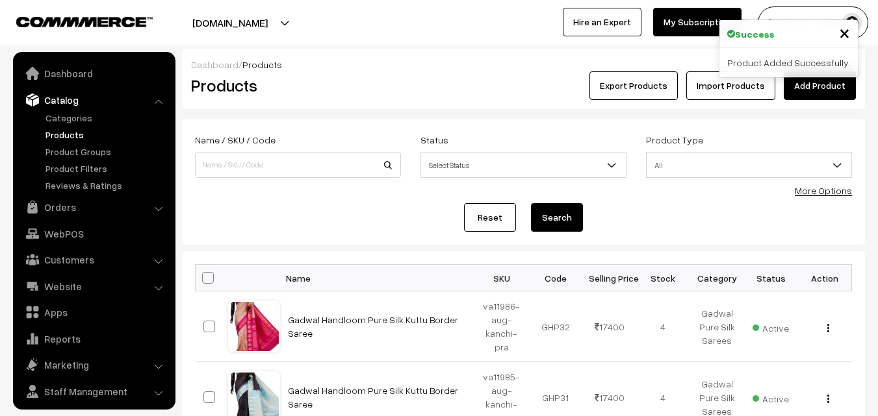
scroll to position [32, 0]
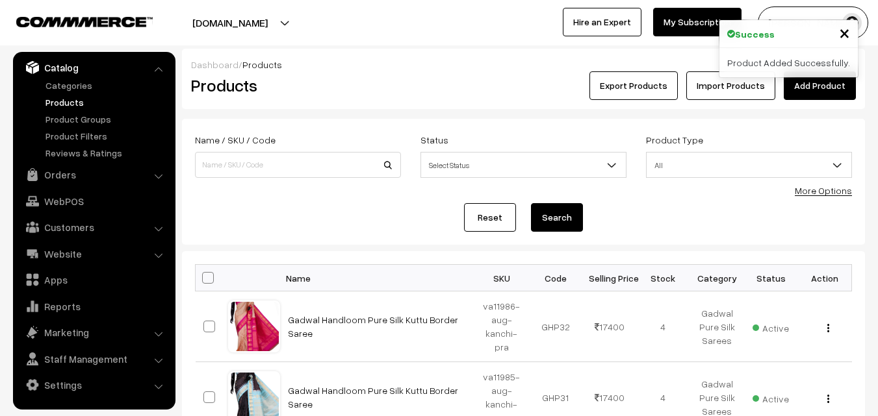
click at [394, 87] on h2 "Products" at bounding box center [295, 85] width 209 height 20
click at [804, 89] on link "Add Product" at bounding box center [820, 85] width 72 height 29
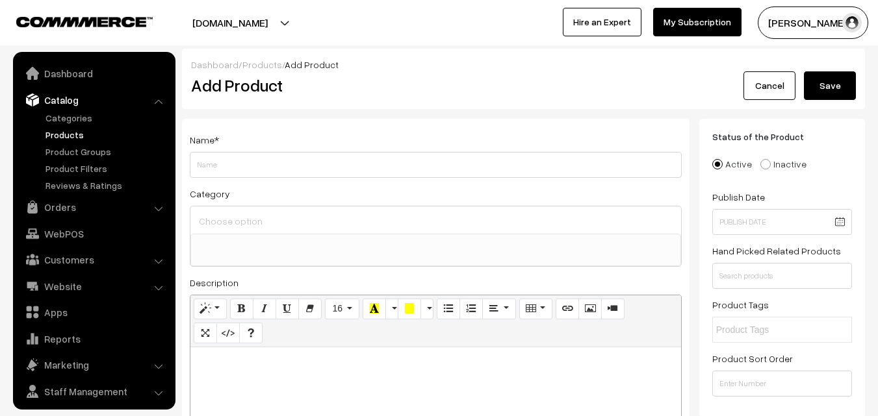
select select
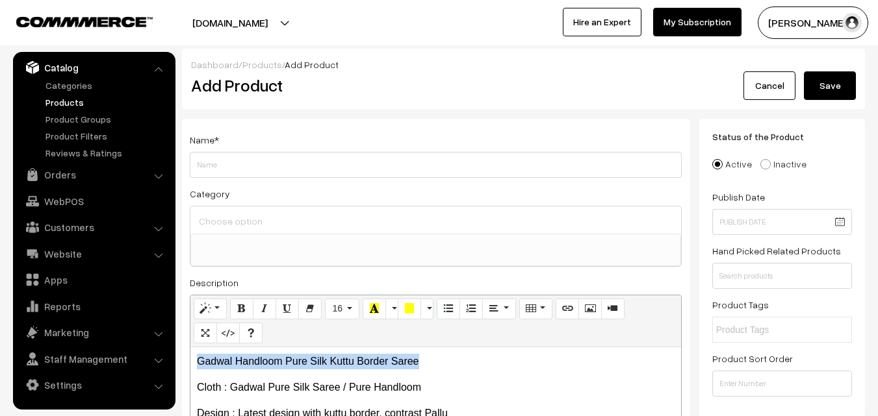
drag, startPoint x: 429, startPoint y: 364, endPoint x: 176, endPoint y: 363, distance: 253.4
copy p "Gadwal Handloom Pure Silk Kuttu Border Saree"
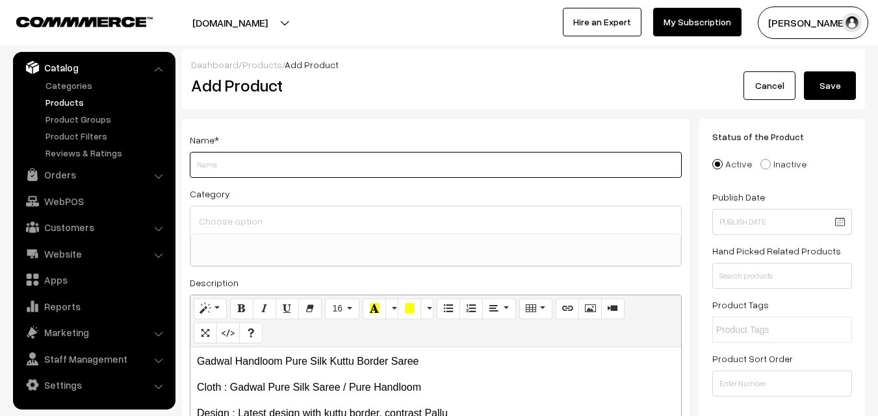
click at [248, 160] on input "Weight" at bounding box center [436, 165] width 492 height 26
paste input "Gadwal Handloom Pure Silk Kuttu Border Saree"
type input "Gadwal Handloom Pure Silk Kuttu Border Saree"
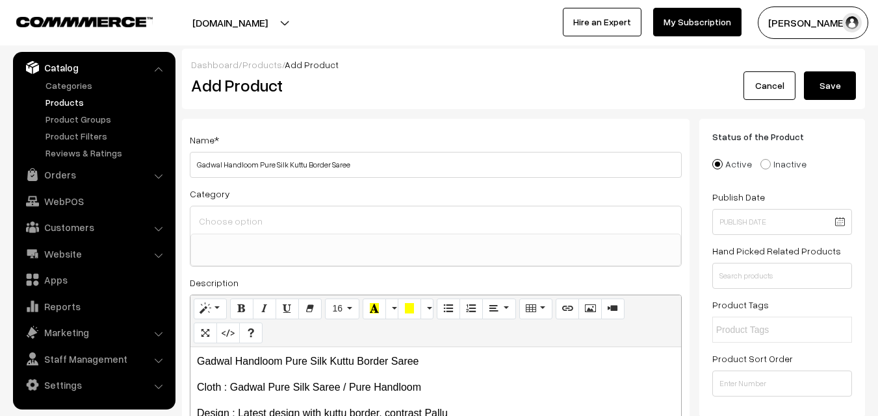
click at [250, 211] on div at bounding box center [435, 220] width 491 height 27
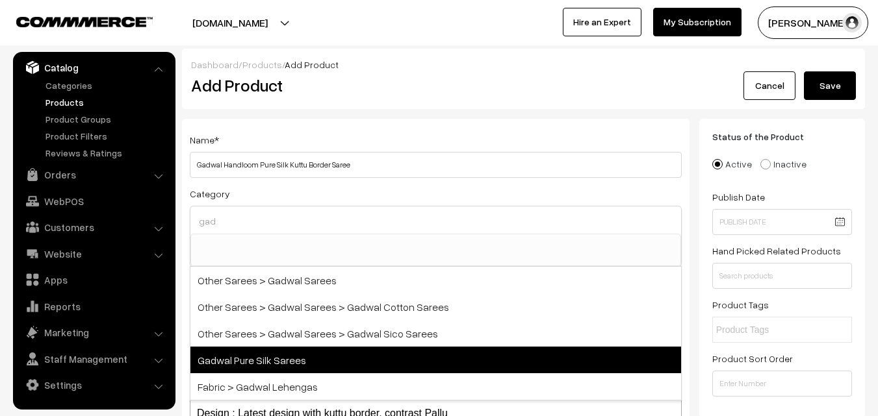
type input "gad"
click at [303, 357] on span "Gadwal Pure Silk Sarees" at bounding box center [435, 360] width 491 height 27
select select "45"
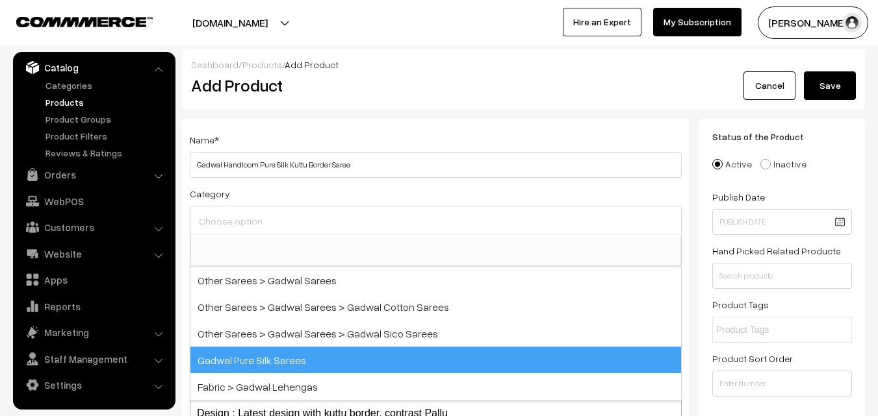
scroll to position [574, 0]
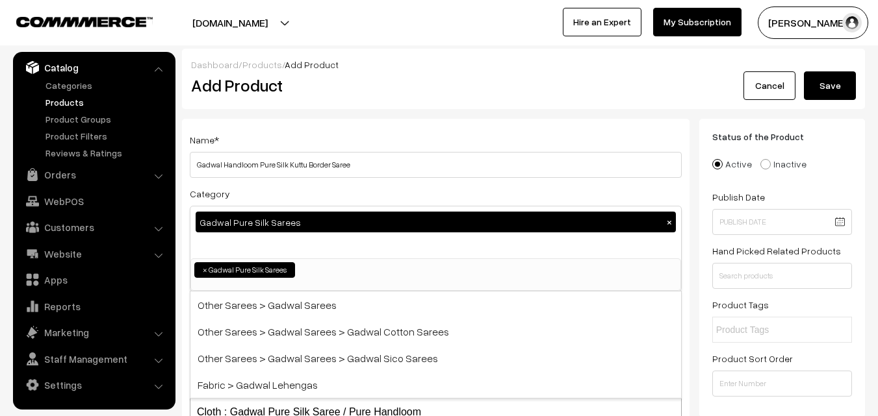
click at [351, 150] on div "Name * Gadwal Handloom Pure Silk Kuttu Border Saree" at bounding box center [436, 155] width 492 height 46
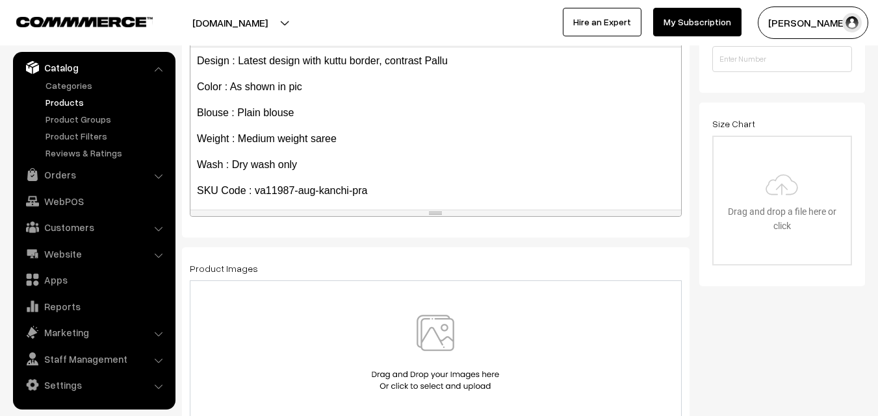
scroll to position [100, 0]
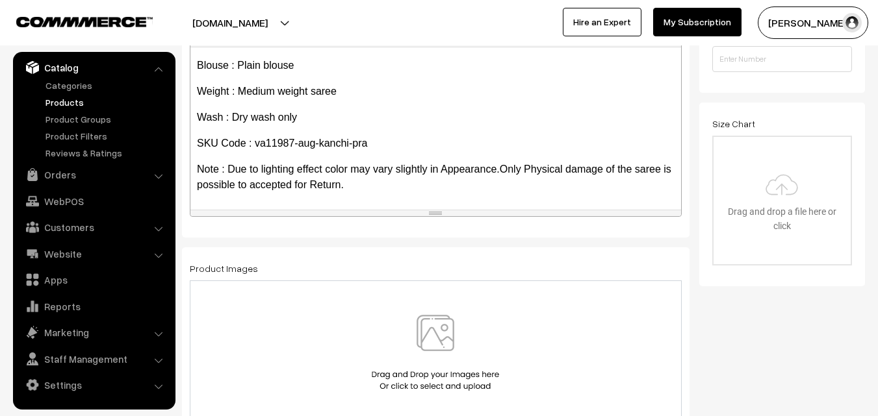
click at [435, 333] on img at bounding box center [435, 353] width 134 height 76
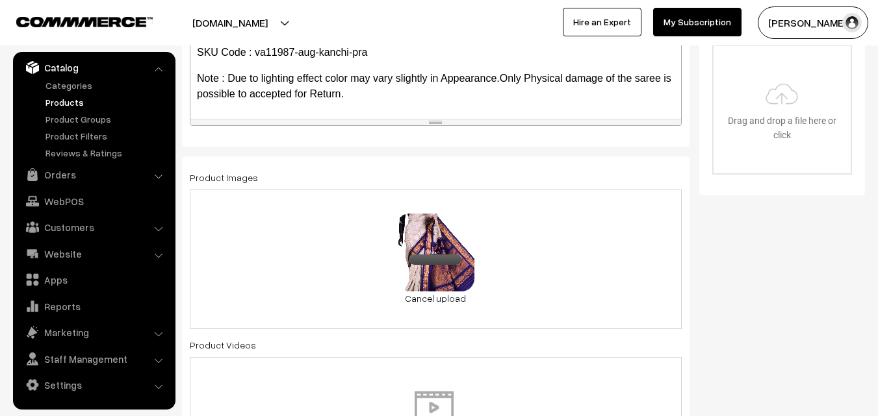
scroll to position [780, 0]
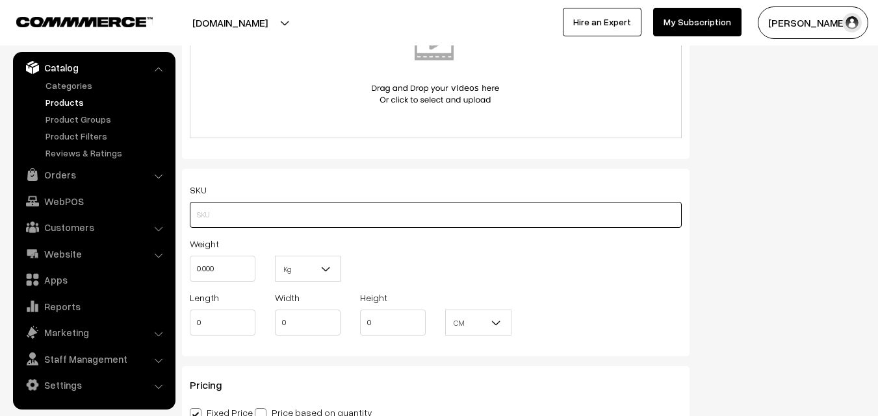
click at [222, 219] on input "text" at bounding box center [436, 215] width 492 height 26
paste input "va11987-aug-kanchi-pra"
type input "va11987-aug-kanchi-pra"
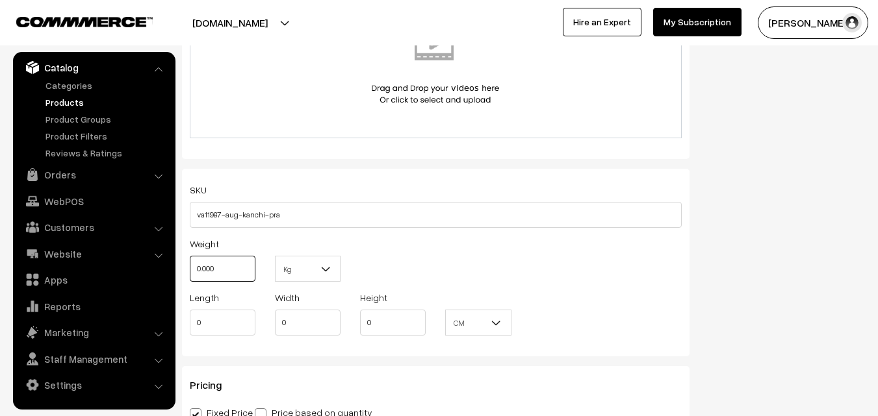
click at [216, 270] on input "0.000" at bounding box center [223, 269] width 66 height 26
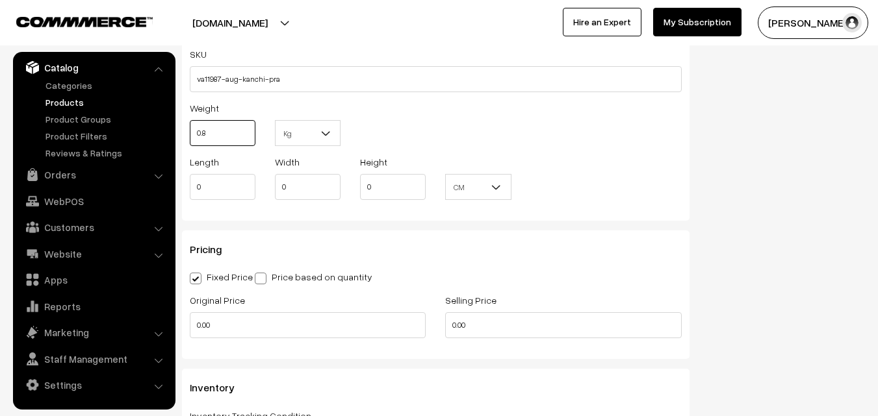
scroll to position [975, 0]
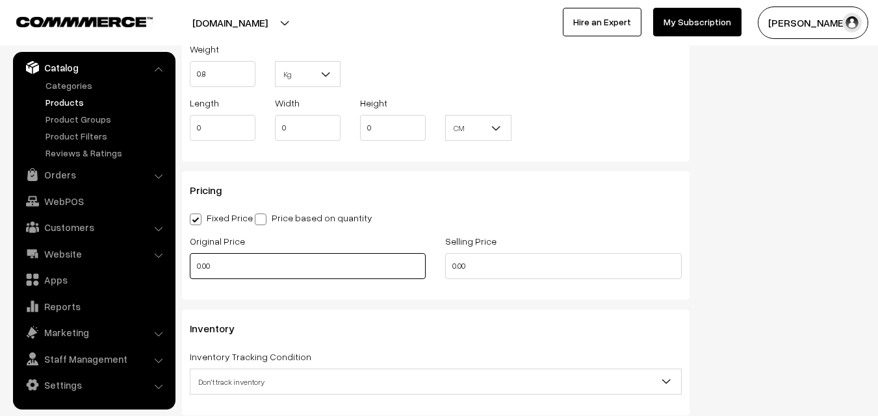
type input "0.80"
click at [233, 261] on input "0.00" at bounding box center [308, 266] width 236 height 26
type input "14900"
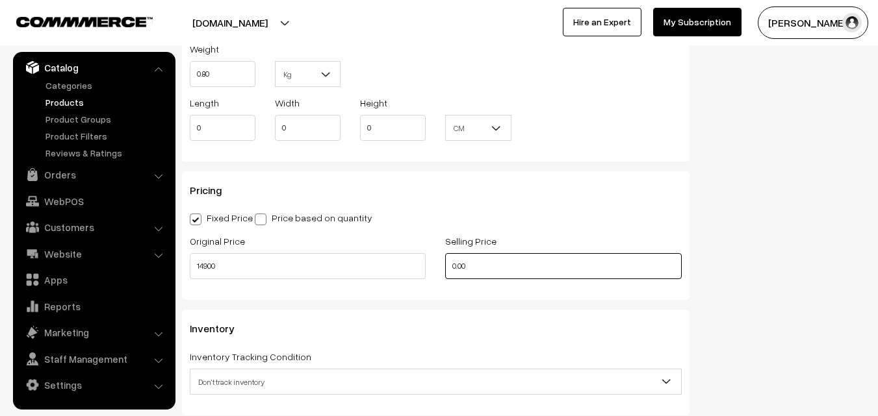
click at [475, 262] on input "0.00" at bounding box center [563, 266] width 236 height 26
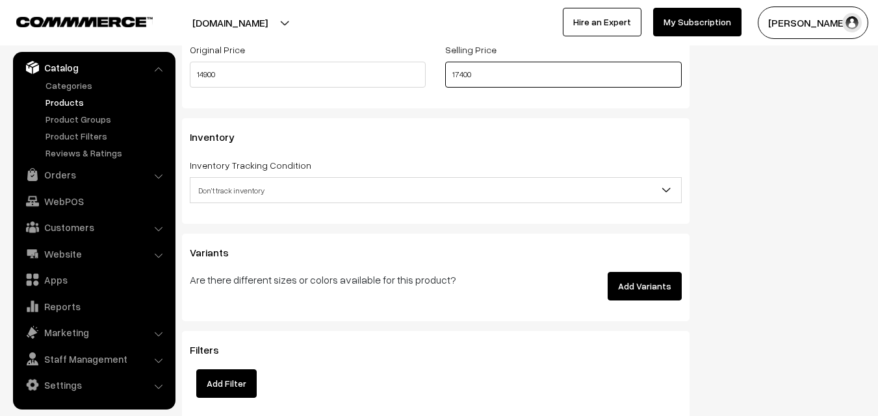
scroll to position [1170, 0]
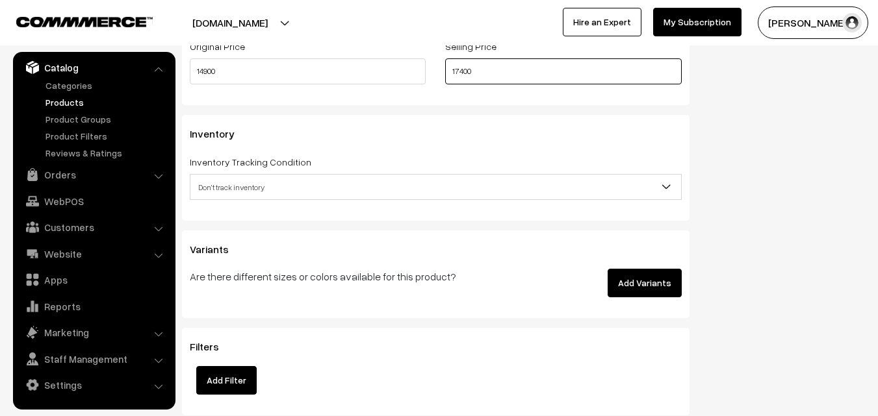
type input "17400"
click at [216, 187] on span "Don't track inventory" at bounding box center [435, 187] width 491 height 23
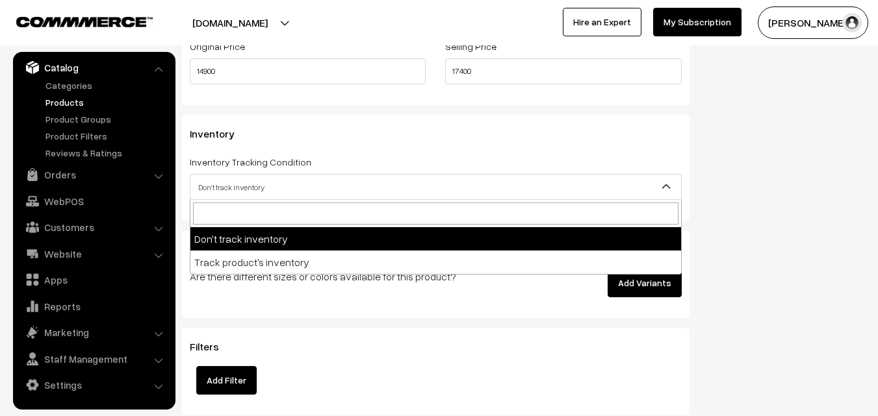
select select "2"
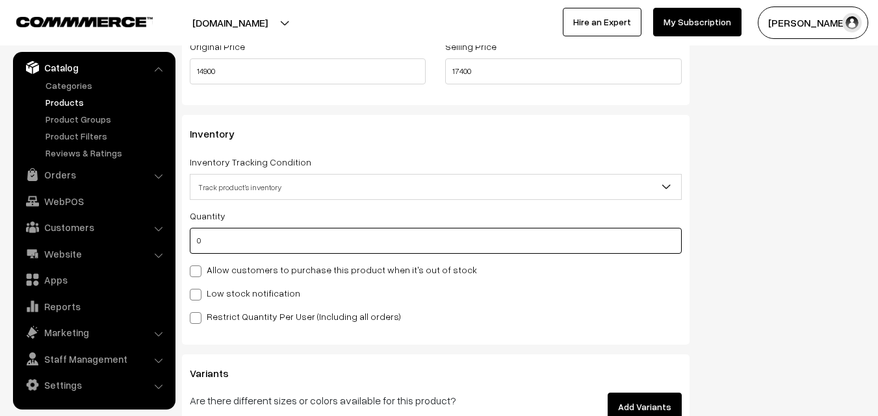
click at [233, 238] on input "0" at bounding box center [436, 241] width 492 height 26
type input "4"
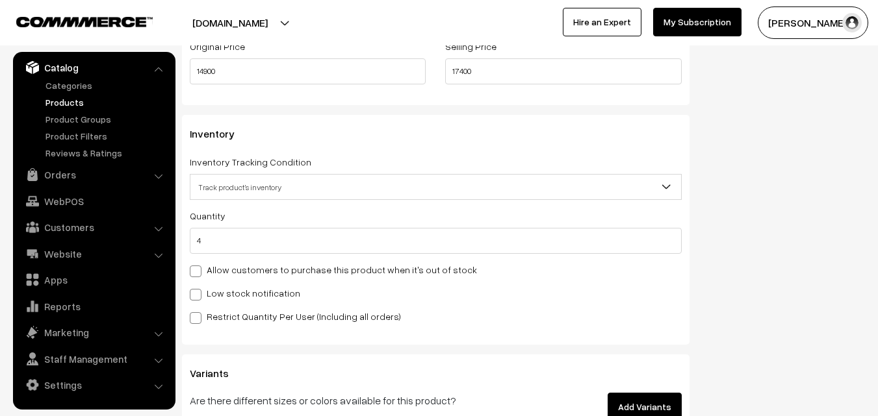
drag, startPoint x: 233, startPoint y: 282, endPoint x: 234, endPoint y: 288, distance: 6.6
click at [233, 287] on div "Quantity 4 Allow customers to purchase this product when it's out of stock Low …" at bounding box center [436, 266] width 492 height 116
click at [234, 288] on label "Low stock notification" at bounding box center [245, 294] width 110 height 14
click at [198, 288] on input "Low stock notification" at bounding box center [194, 292] width 8 height 8
checkbox input "true"
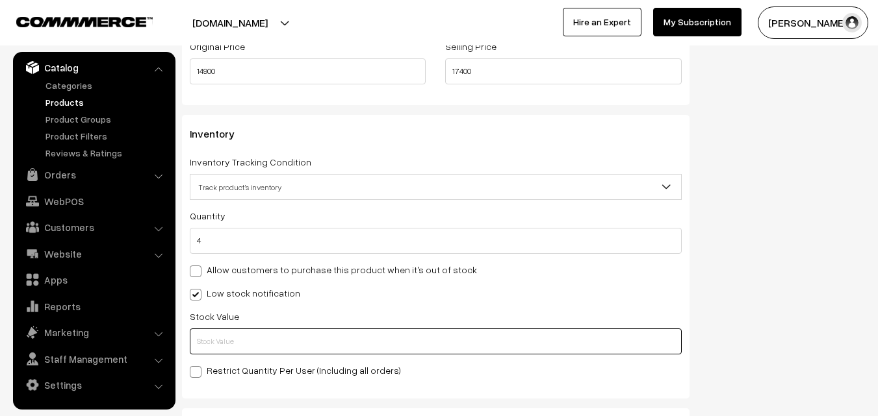
click at [233, 344] on input "text" at bounding box center [436, 342] width 492 height 26
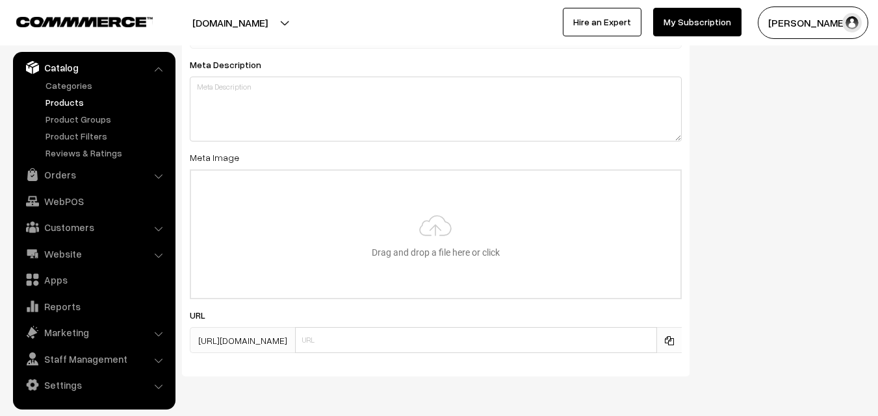
scroll to position [1934, 0]
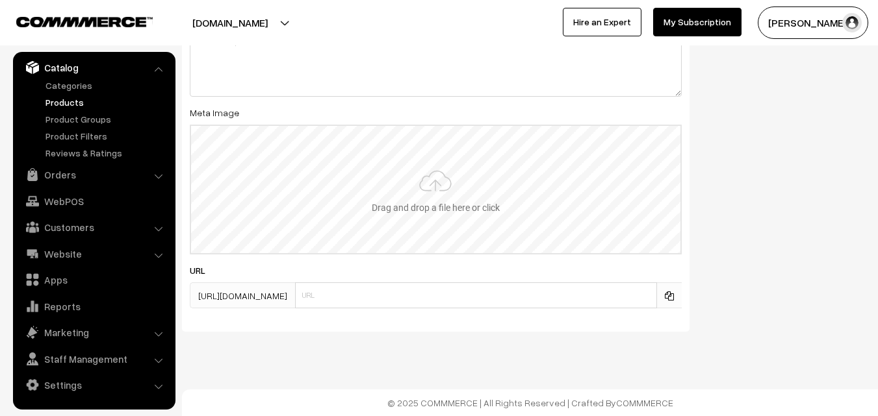
type input "2"
click at [416, 182] on input "file" at bounding box center [435, 189] width 489 height 127
type input "C:\fakepath\gadwal-saree-va11987-aug.jpeg"
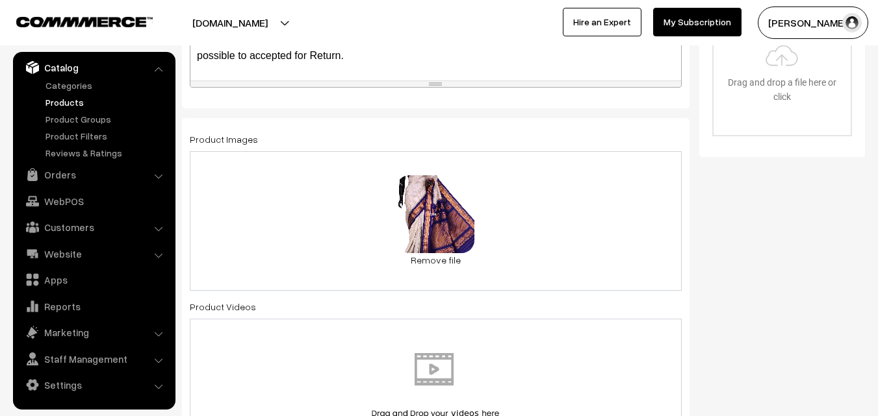
scroll to position [0, 0]
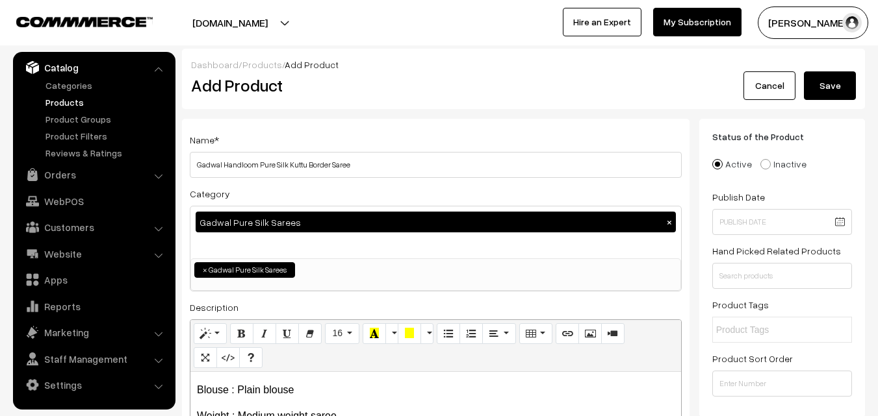
click at [831, 86] on button "Save" at bounding box center [830, 85] width 52 height 29
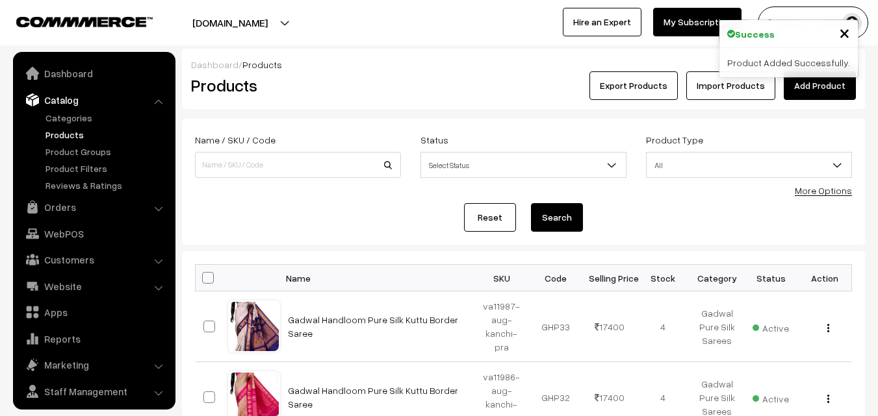
scroll to position [32, 0]
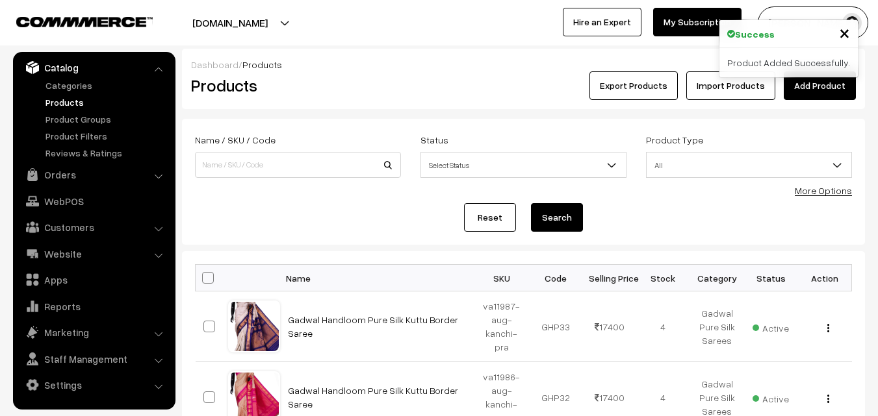
click at [363, 73] on div "Products" at bounding box center [295, 85] width 228 height 29
click at [817, 84] on link "Add Product" at bounding box center [820, 85] width 72 height 29
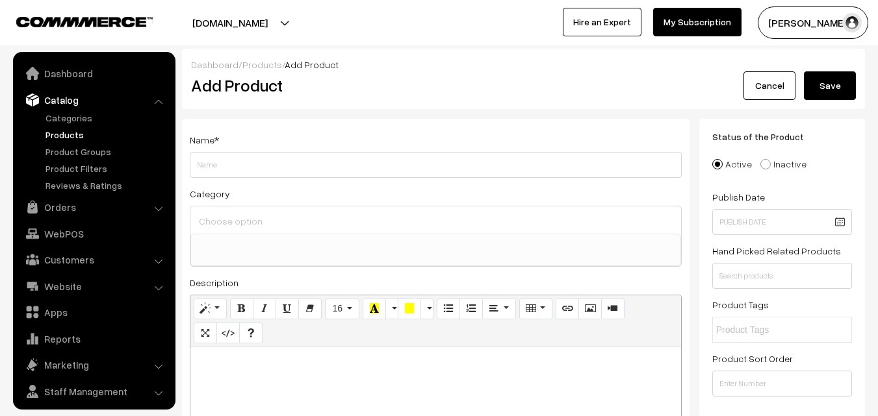
select select
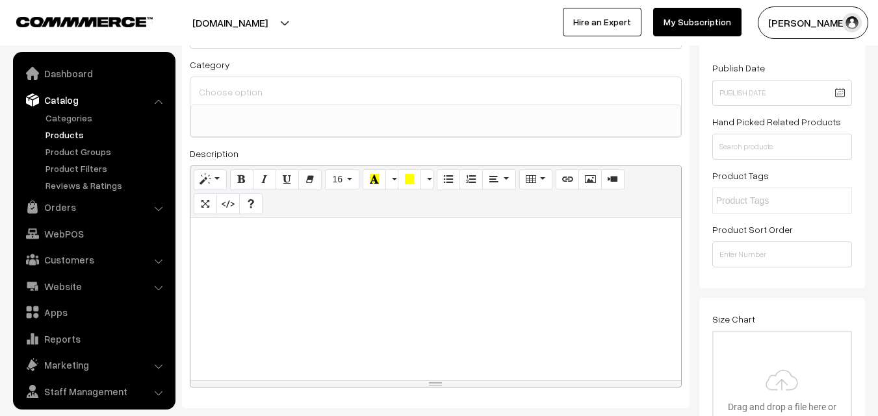
scroll to position [32, 0]
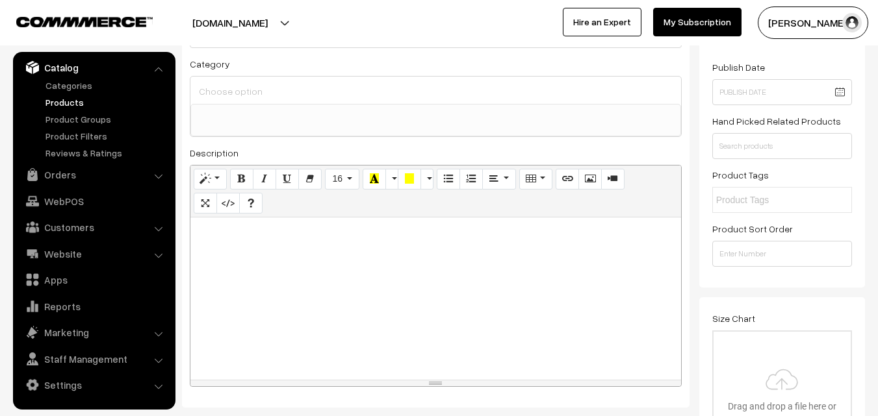
click at [249, 255] on div at bounding box center [435, 299] width 491 height 162
paste div
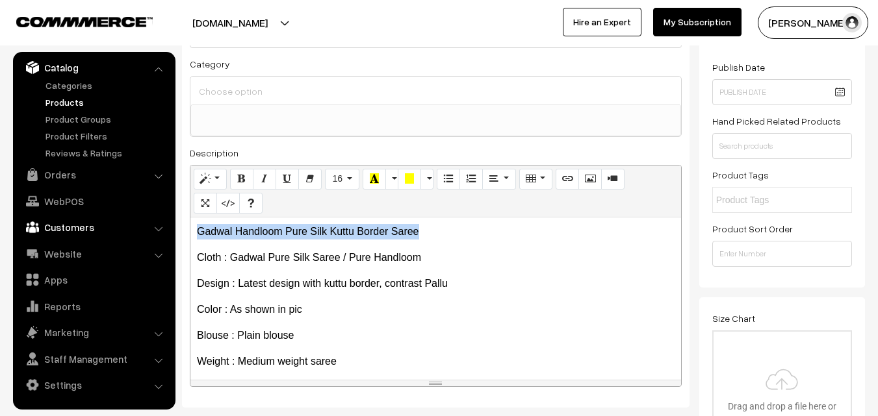
drag, startPoint x: 436, startPoint y: 223, endPoint x: 92, endPoint y: 225, distance: 343.7
copy p "Gadwal Handloom Pure Silk Kuttu Border Saree"
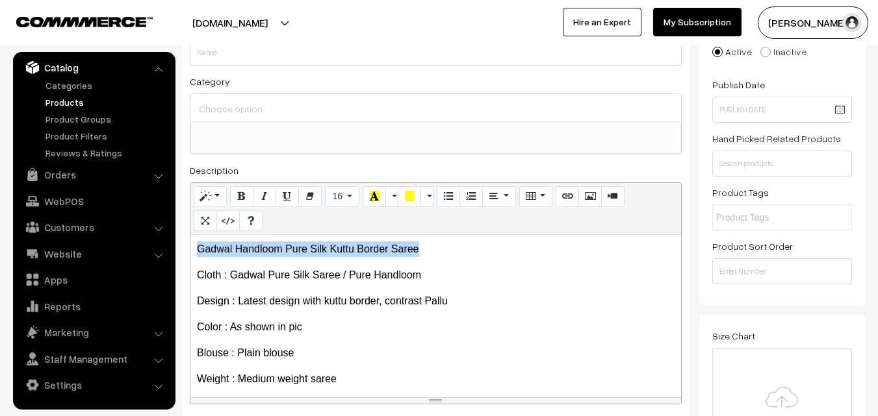
scroll to position [65, 0]
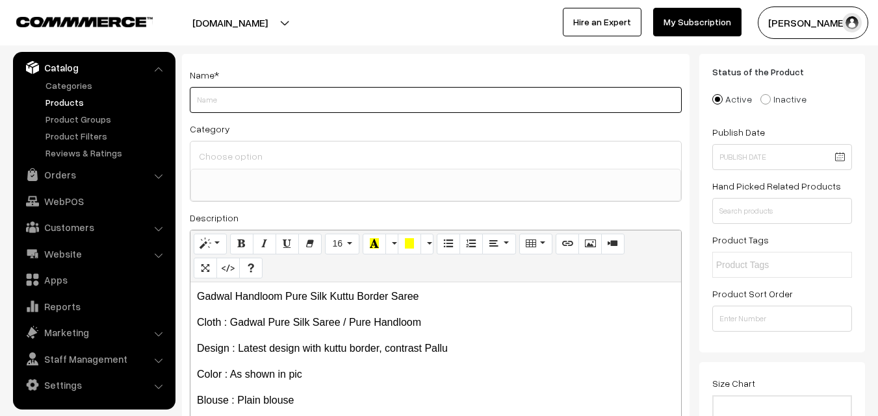
click at [218, 103] on input "Weight" at bounding box center [436, 100] width 492 height 26
paste input "Gadwal Handloom Pure Silk Kuttu Border Saree"
type input "Gadwal Handloom Pure Silk Kuttu Border Saree"
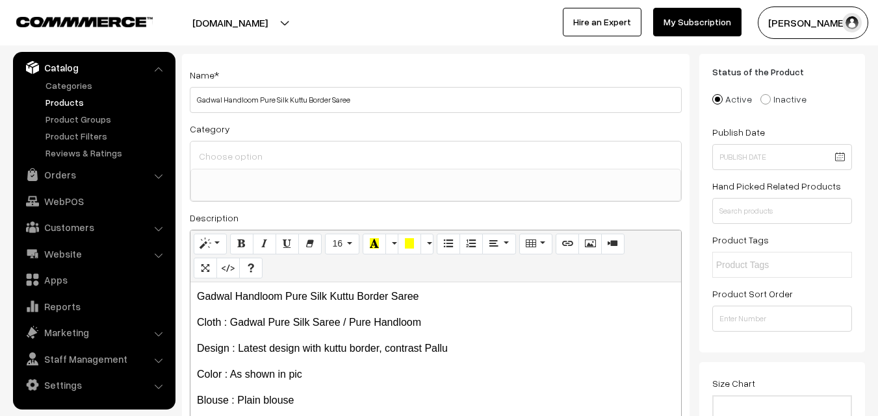
click at [220, 152] on input at bounding box center [436, 156] width 480 height 19
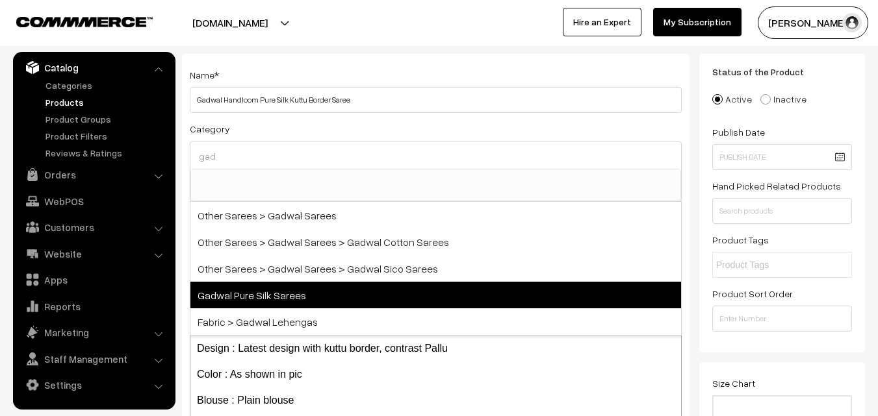
type input "gad"
click at [292, 290] on span "Gadwal Pure Silk Sarees" at bounding box center [435, 295] width 491 height 27
select select "45"
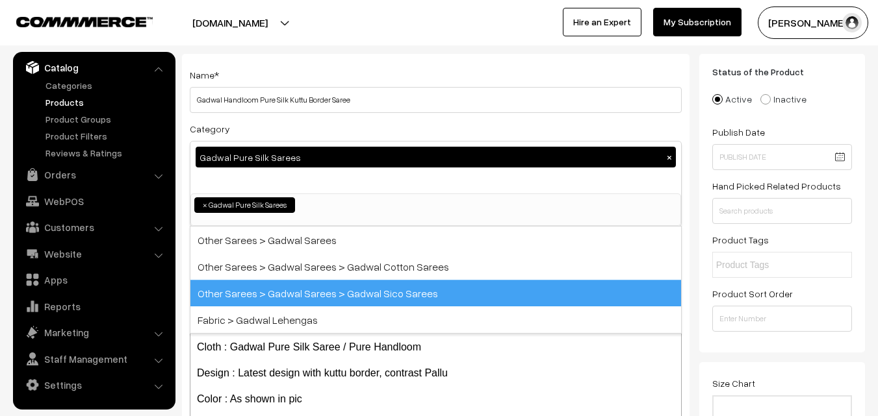
scroll to position [574, 0]
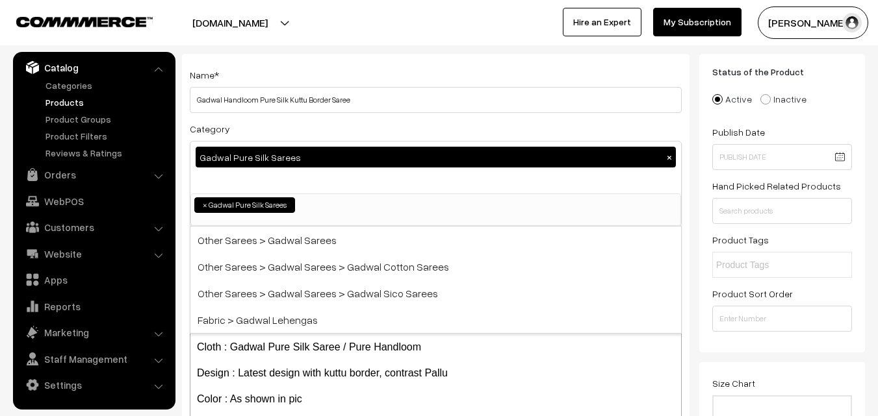
click at [316, 125] on div "Category Gadwal Pure Silk Sarees × Uppada Sarees Uppada Sarees > Uppada Plain S…" at bounding box center [436, 174] width 492 height 106
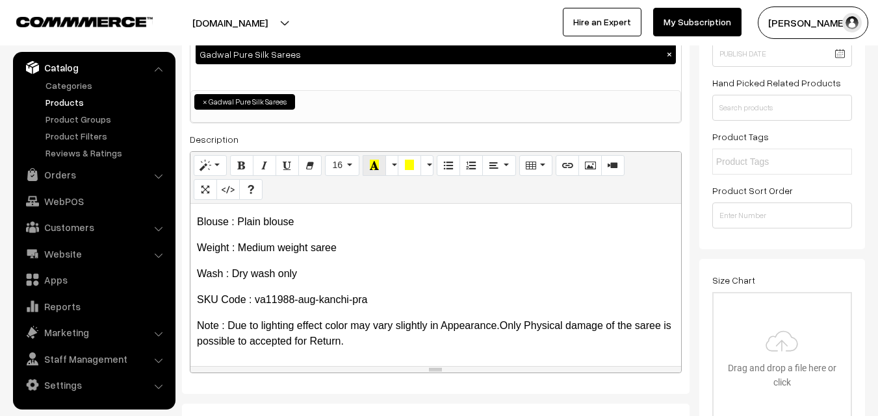
scroll to position [260, 0]
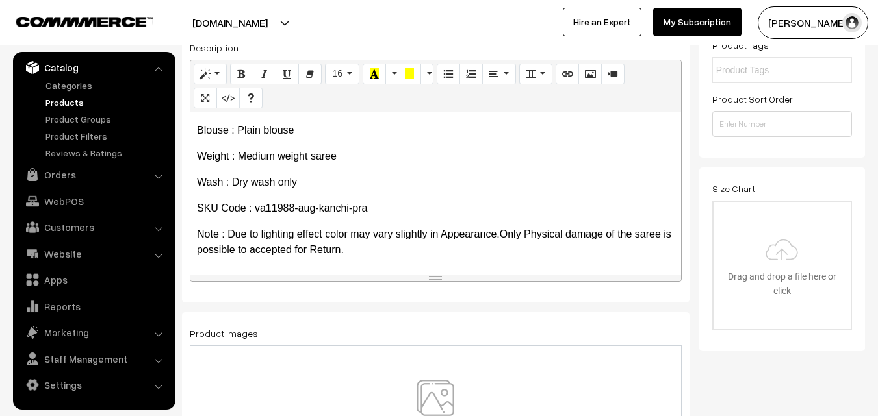
click at [452, 394] on img at bounding box center [435, 418] width 134 height 76
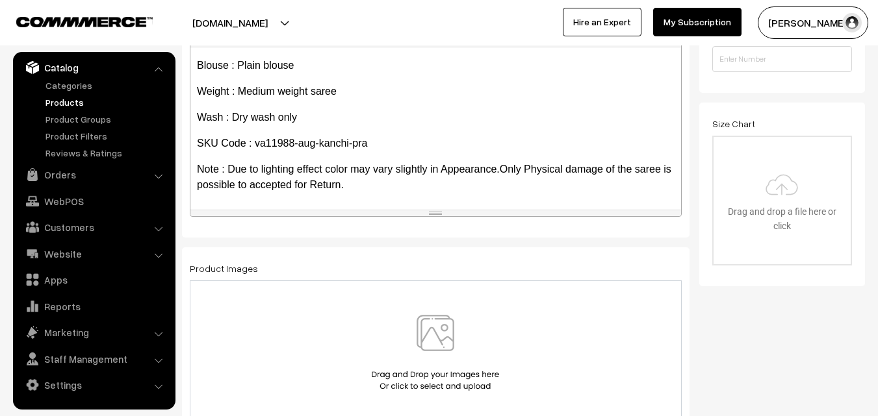
scroll to position [0, 0]
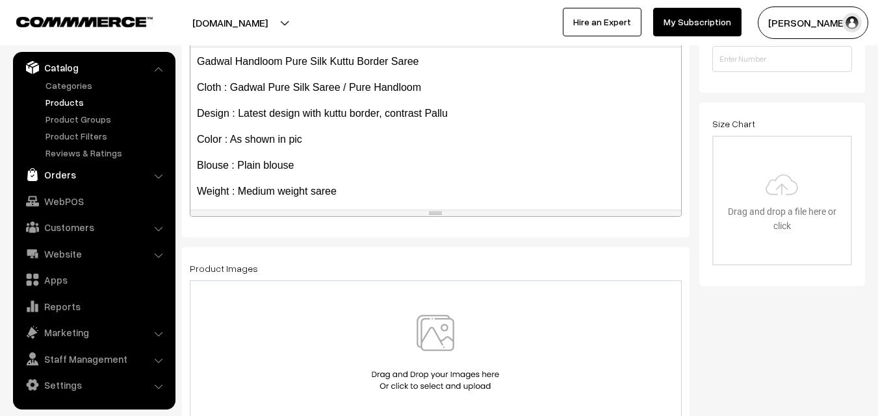
click at [62, 181] on link "Orders" at bounding box center [93, 174] width 155 height 23
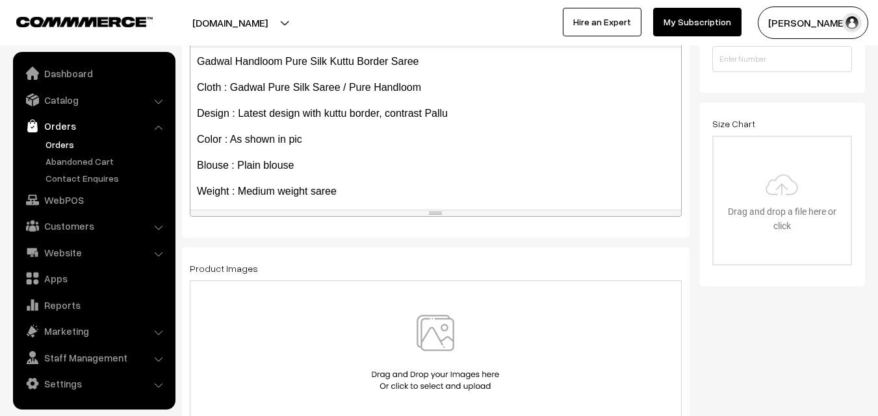
click at [64, 144] on link "Orders" at bounding box center [106, 145] width 129 height 14
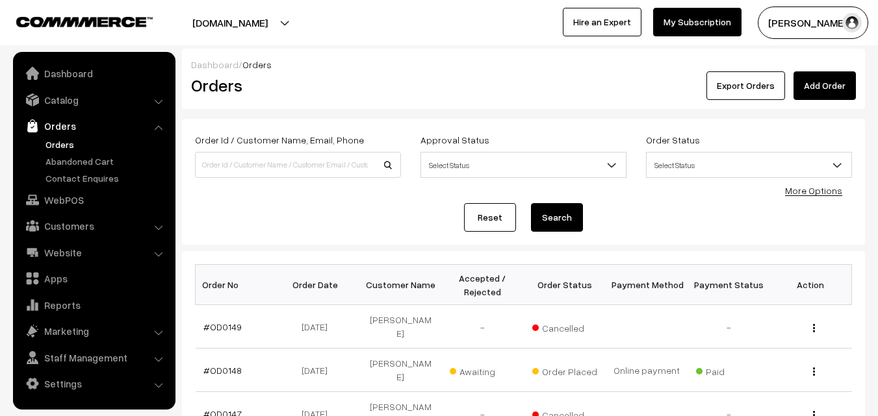
scroll to position [65, 0]
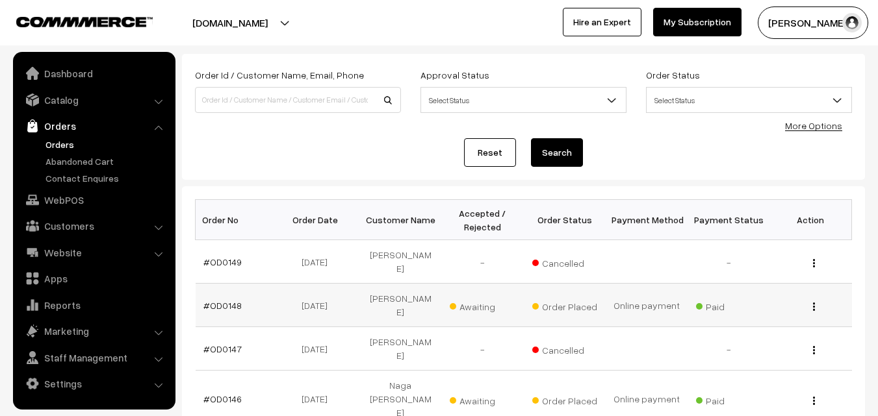
click at [220, 297] on td "#OD0148" at bounding box center [237, 306] width 82 height 44
click at [220, 300] on link "#OD0148" at bounding box center [222, 305] width 38 height 11
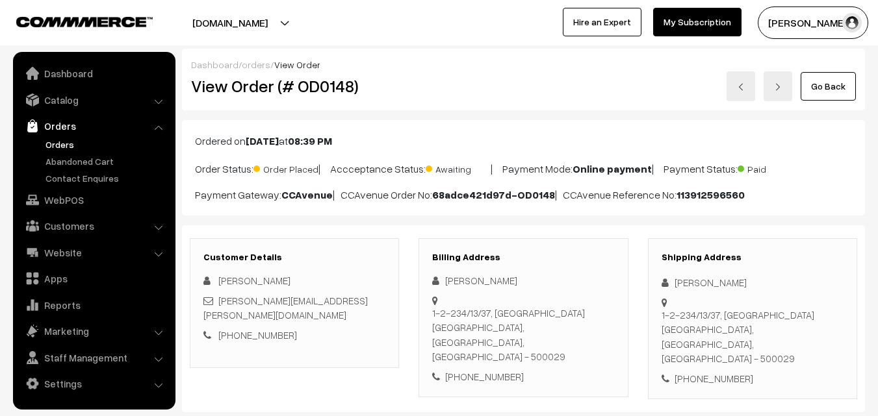
click at [51, 145] on link "Orders" at bounding box center [106, 145] width 129 height 14
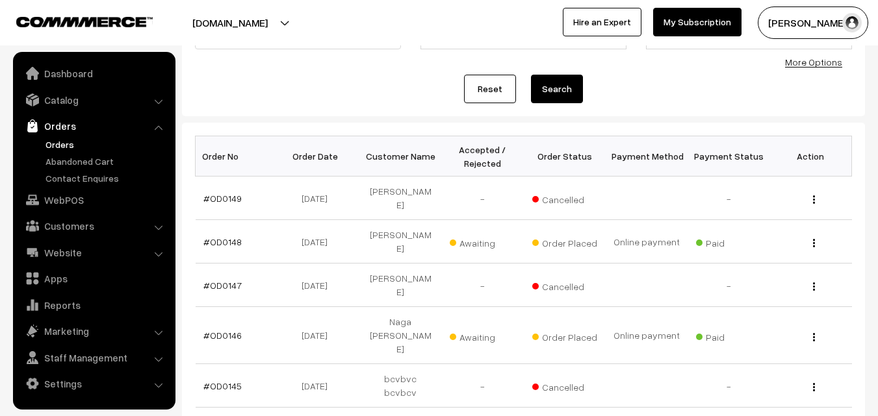
scroll to position [130, 0]
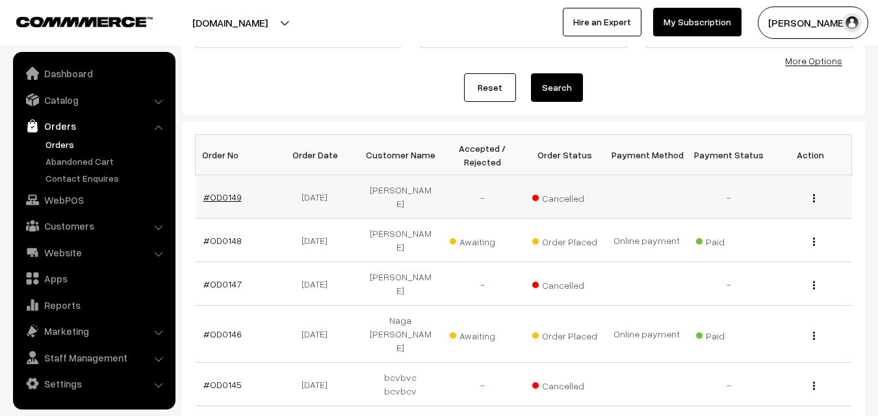
click at [220, 192] on link "#OD0149" at bounding box center [222, 197] width 38 height 11
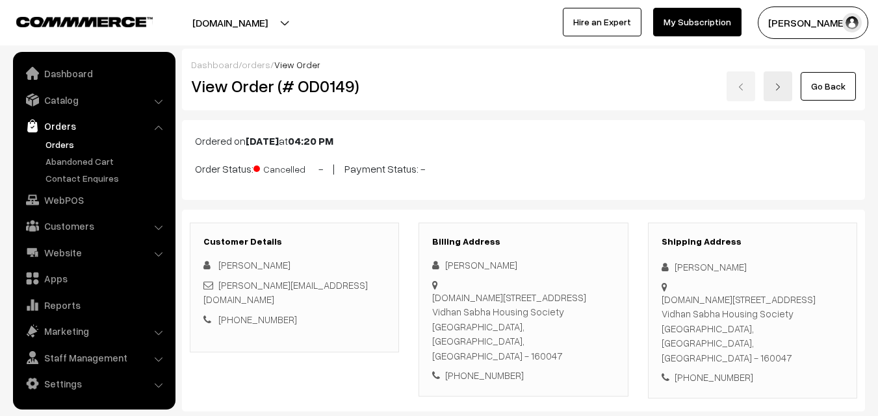
click at [70, 141] on link "Orders" at bounding box center [106, 145] width 129 height 14
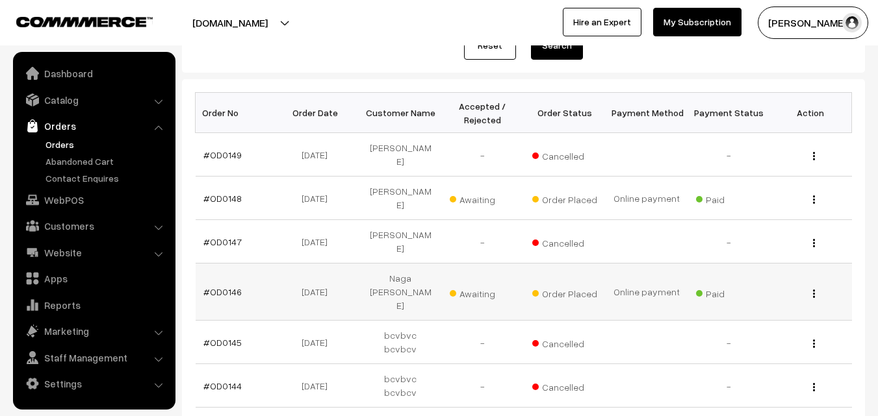
scroll to position [195, 0]
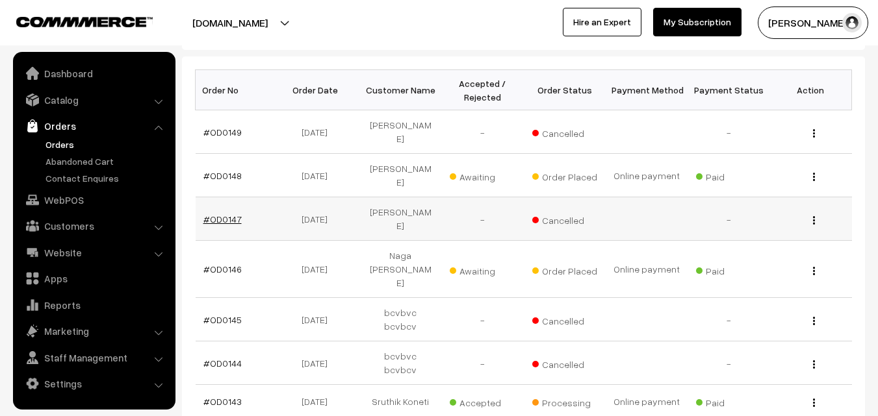
click at [226, 214] on link "#OD0147" at bounding box center [222, 219] width 38 height 11
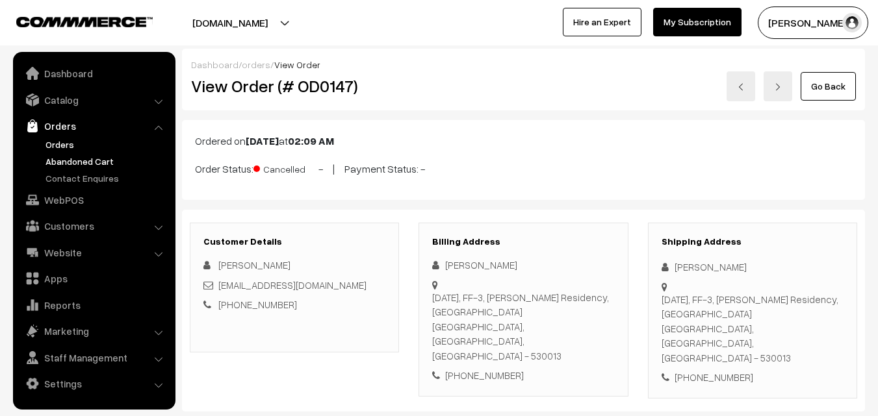
click at [66, 159] on link "Abandoned Cart" at bounding box center [106, 162] width 129 height 14
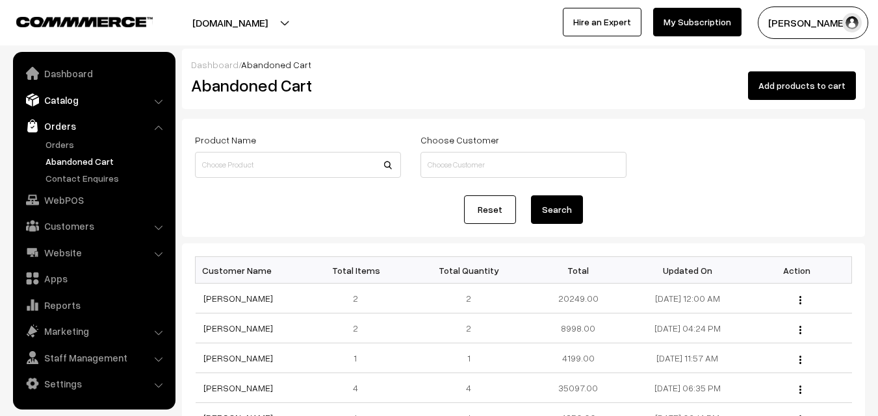
click at [67, 104] on link "Catalog" at bounding box center [93, 99] width 155 height 23
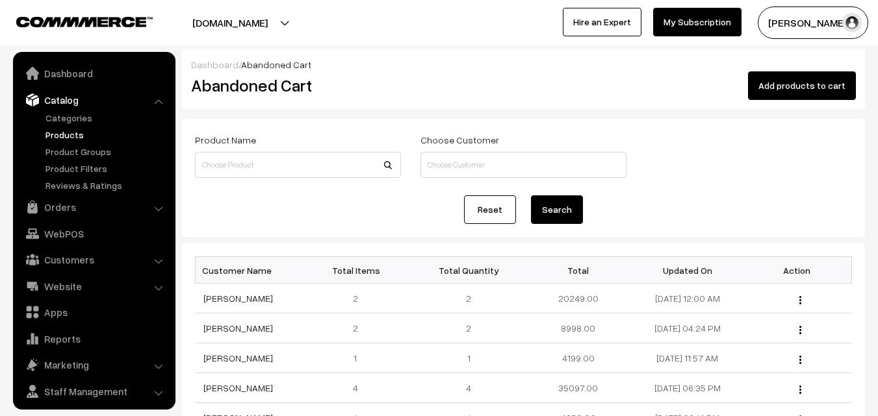
click at [68, 136] on link "Products" at bounding box center [106, 135] width 129 height 14
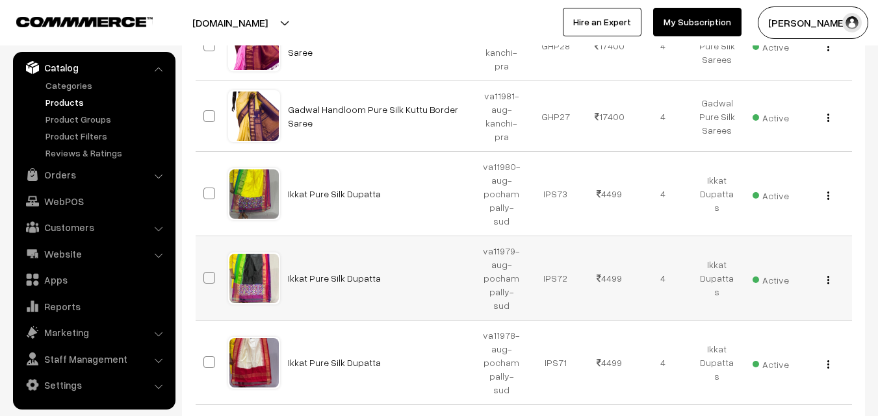
scroll to position [666, 0]
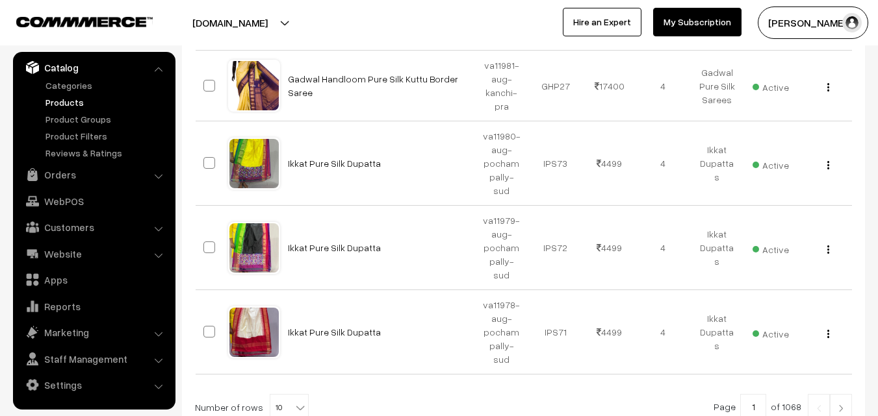
click at [294, 402] on b at bounding box center [300, 408] width 13 height 13
select select "20"
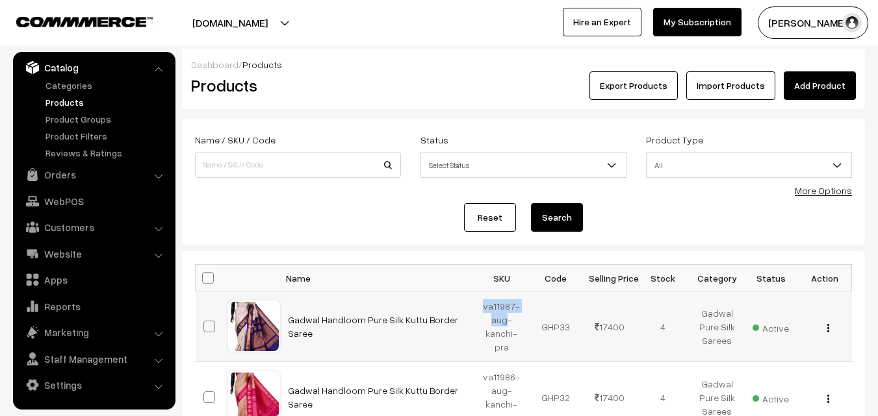
drag, startPoint x: 484, startPoint y: 305, endPoint x: 506, endPoint y: 326, distance: 30.3
click at [506, 326] on td "va11987-aug-kanchi-pra" at bounding box center [502, 327] width 54 height 71
copy td "va11987-aug"
click at [821, 79] on link "Add Product" at bounding box center [820, 85] width 72 height 29
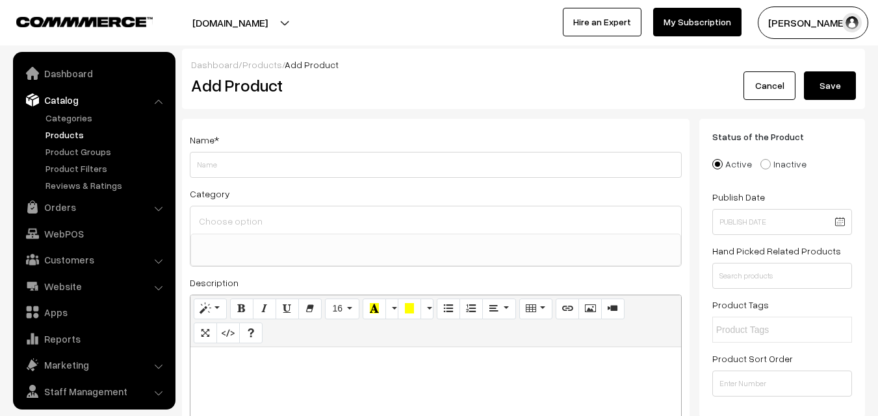
select select
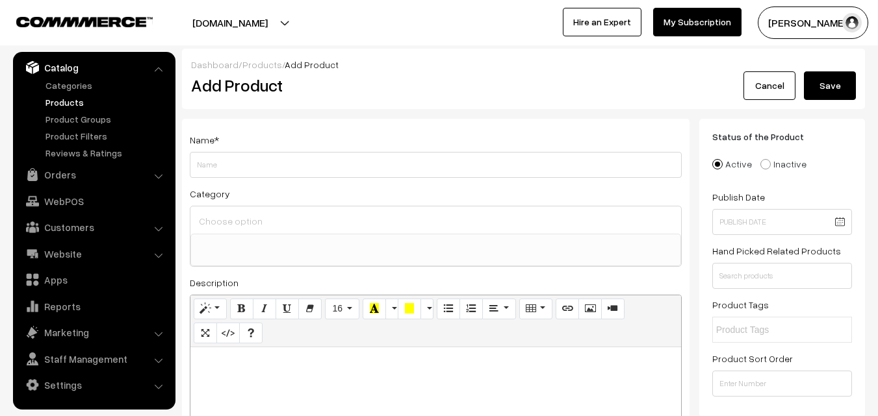
click at [55, 99] on link "Products" at bounding box center [106, 103] width 129 height 14
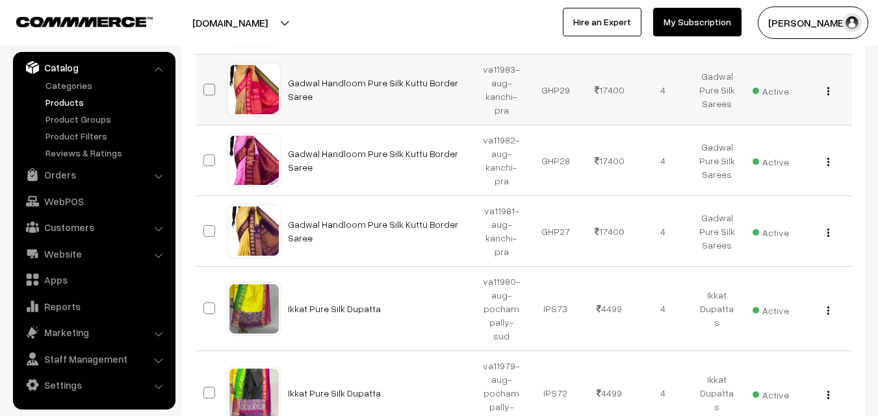
scroll to position [585, 0]
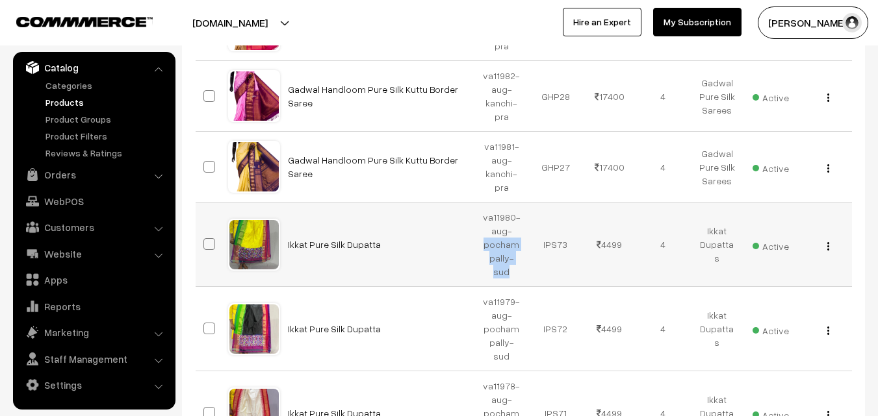
drag, startPoint x: 483, startPoint y: 245, endPoint x: 520, endPoint y: 261, distance: 40.8
click at [520, 261] on td "va11980-aug-pochampally-sud" at bounding box center [502, 245] width 54 height 84
copy td "pochampally-sud"
click at [343, 239] on link "Ikkat Pure Silk Dupatta" at bounding box center [334, 244] width 93 height 11
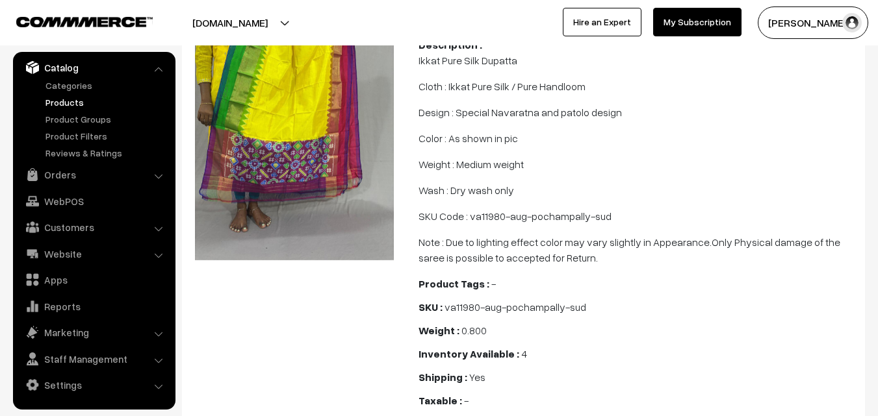
scroll to position [130, 0]
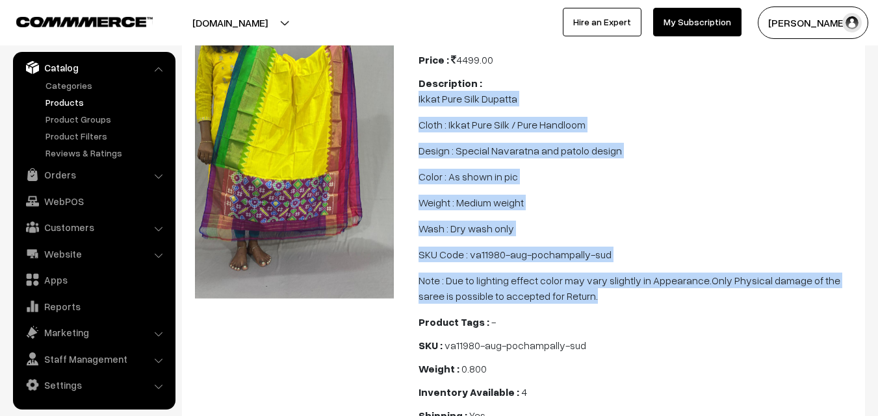
drag, startPoint x: 418, startPoint y: 97, endPoint x: 568, endPoint y: 292, distance: 246.0
click at [568, 292] on div "Category : Ikkat Dupattas Price : 4499.00 Description : Ikkat Pure Silk Dupatta…" at bounding box center [638, 242] width 458 height 426
copy span "Ikkat Pure Silk Dupatta Cloth : Ikkat Pure Silk / Pure Handloom Design : Specia…"
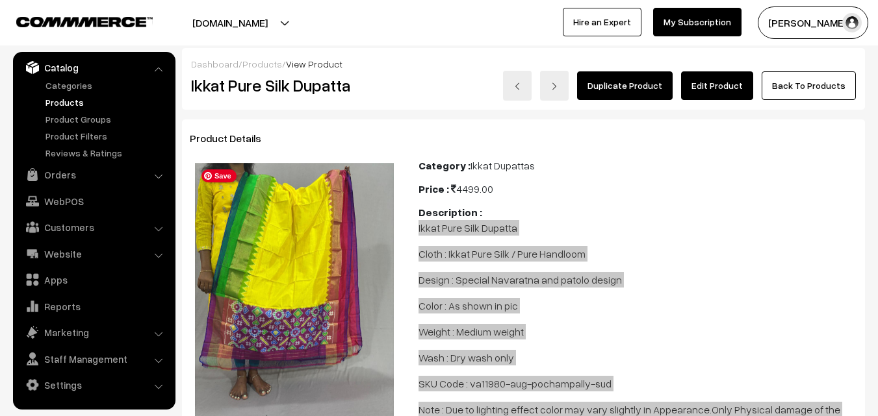
scroll to position [0, 0]
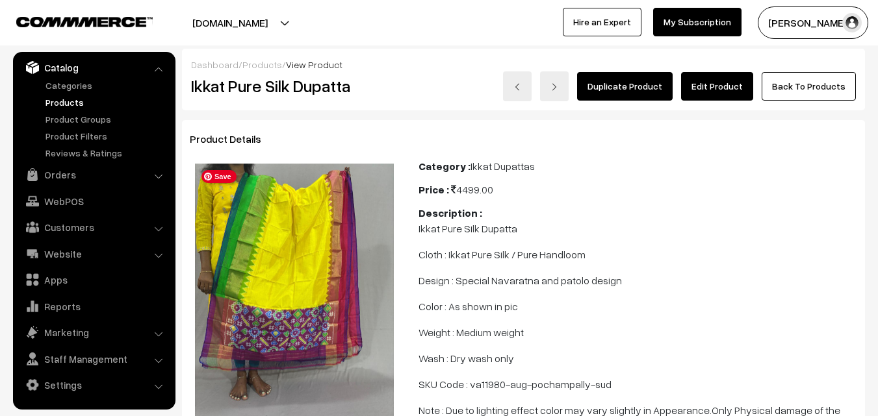
drag, startPoint x: 405, startPoint y: 84, endPoint x: 411, endPoint y: 83, distance: 6.5
click at [405, 84] on div "Ikkat Pure Silk Dupatta" at bounding box center [295, 86] width 228 height 30
click at [57, 101] on link "Products" at bounding box center [106, 103] width 129 height 14
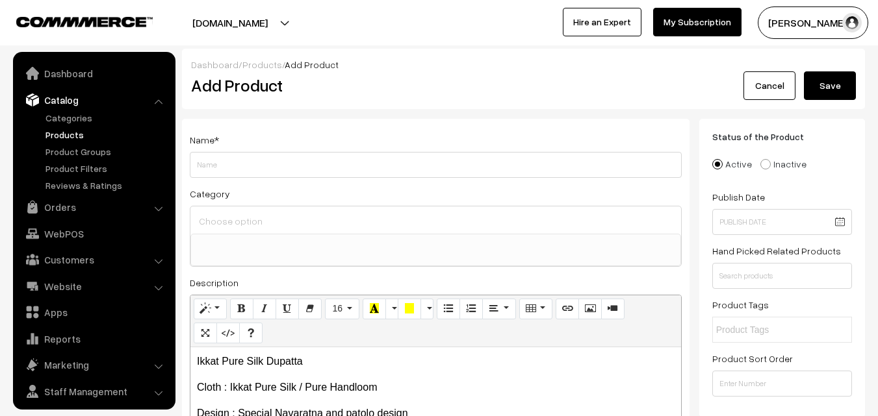
select select
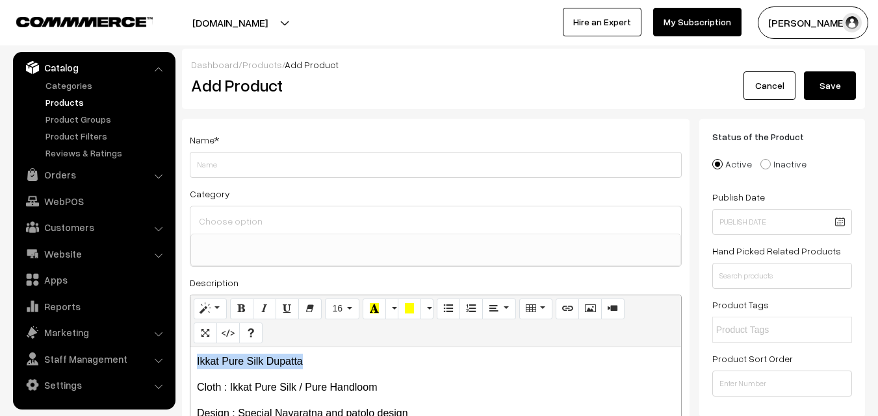
drag, startPoint x: 311, startPoint y: 359, endPoint x: 179, endPoint y: 348, distance: 131.7
copy p "Ikkat Pure Silk Dupatta"
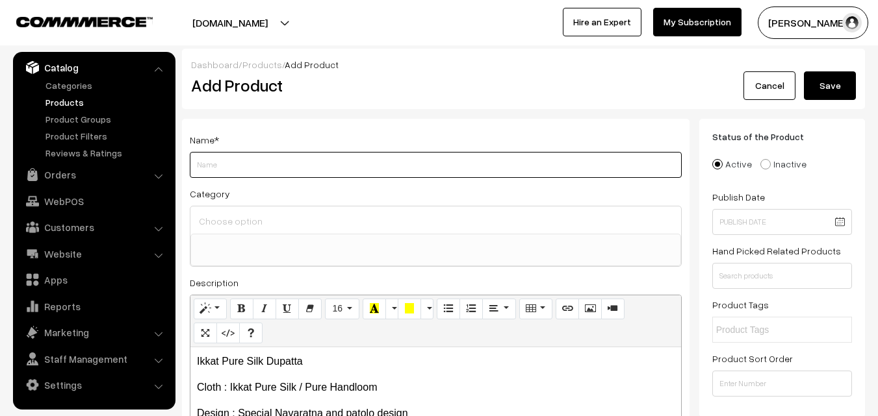
click at [237, 171] on input "Weight" at bounding box center [436, 165] width 492 height 26
paste input "Ikkat Pure Silk Dupatta"
type input "Ikkat Pure Silk Dupatta"
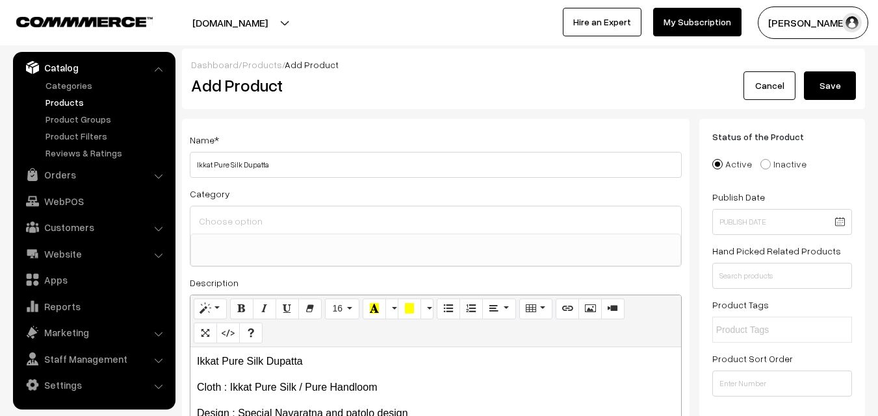
click at [240, 211] on div at bounding box center [435, 220] width 491 height 27
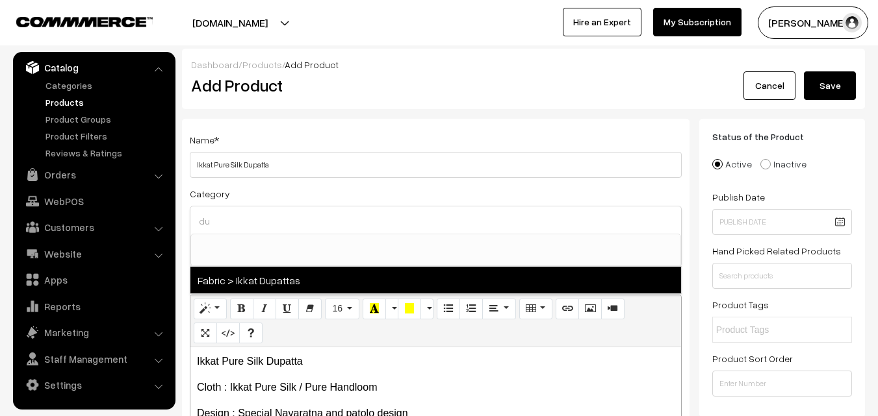
type input "du"
click at [285, 272] on span "Fabric > Ikkat Dupattas" at bounding box center [435, 280] width 491 height 27
select select "37"
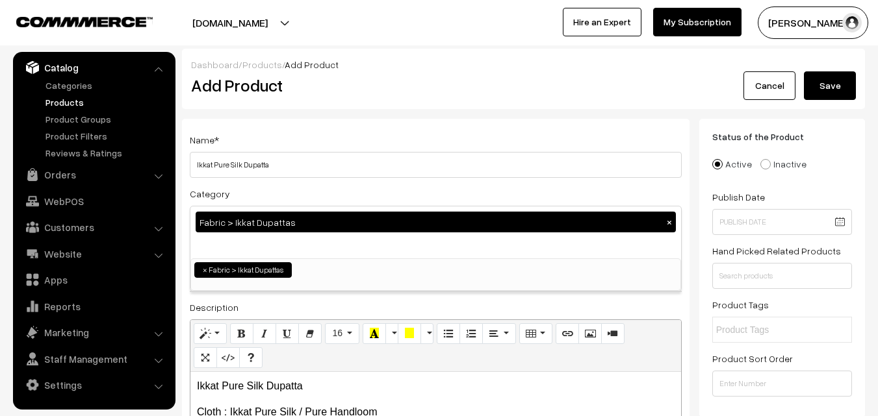
scroll to position [685, 0]
click at [332, 147] on div "Name * Ikkat Pure Silk Dupatta" at bounding box center [436, 155] width 492 height 46
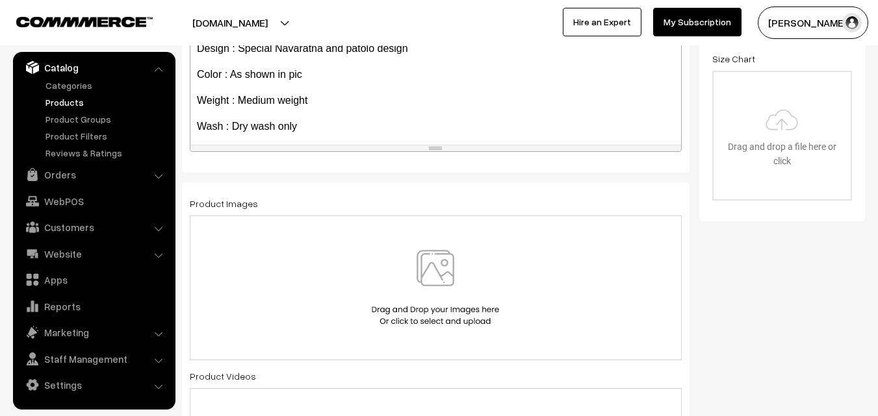
scroll to position [74, 0]
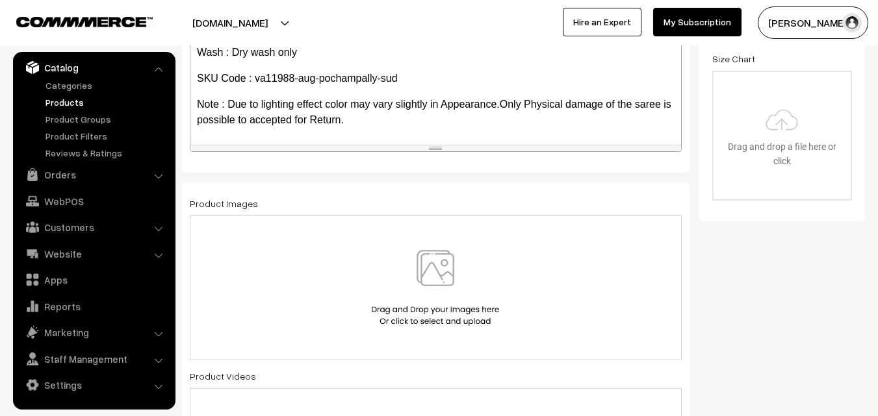
click at [438, 270] on img at bounding box center [435, 288] width 134 height 76
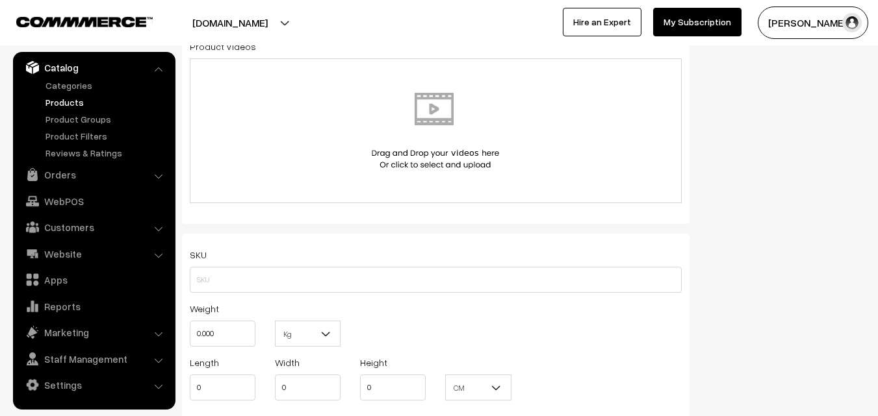
scroll to position [780, 0]
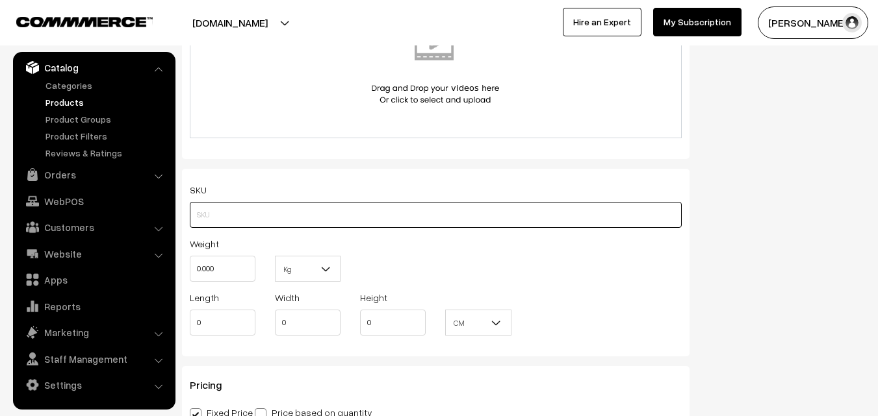
click at [218, 216] on input "text" at bounding box center [436, 215] width 492 height 26
paste input "va11988-aug-pochampally-sud"
type input "va11988-aug-pochampally-sud"
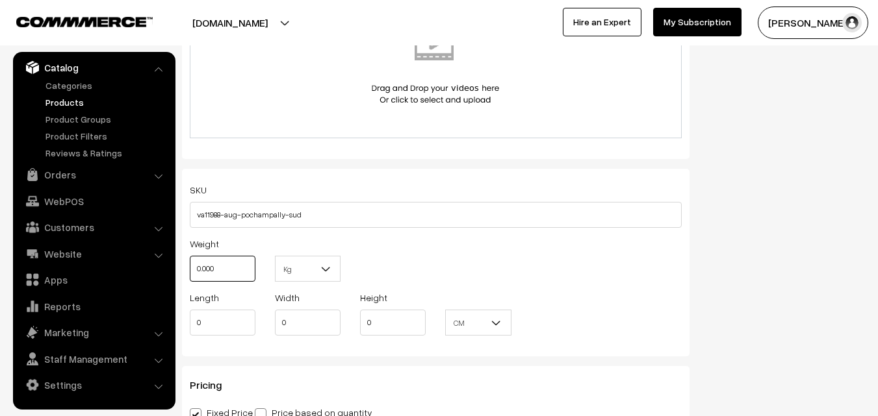
click at [225, 264] on input "0.000" at bounding box center [223, 269] width 66 height 26
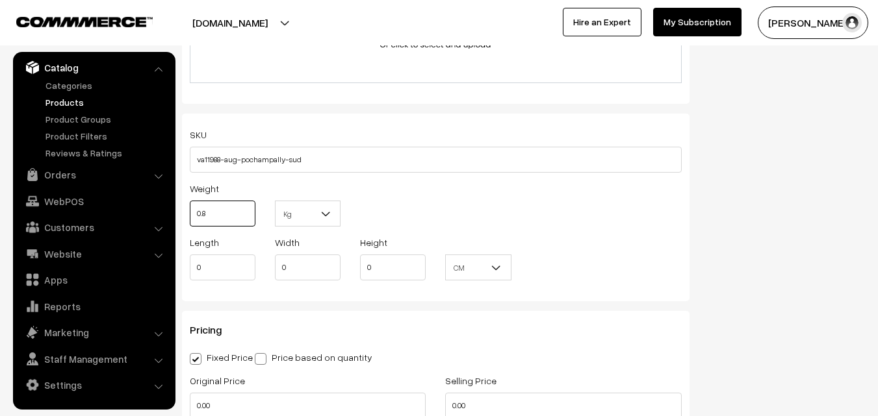
scroll to position [975, 0]
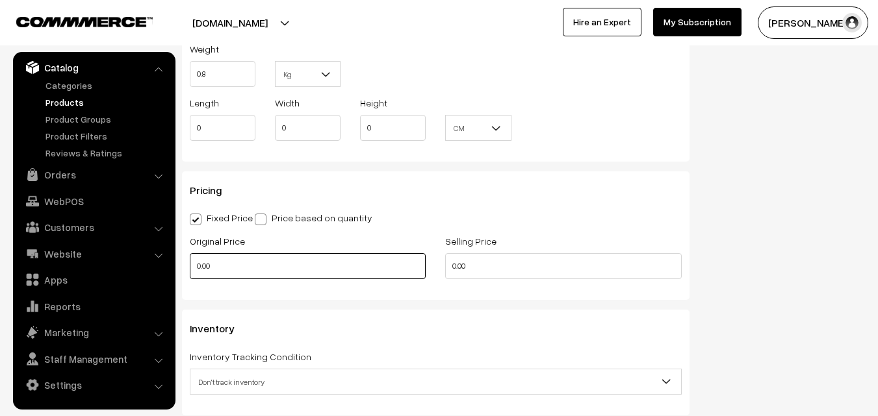
type input "0.80"
click at [231, 261] on input "0.00" at bounding box center [308, 266] width 236 height 26
type input "0"
type input "3500"
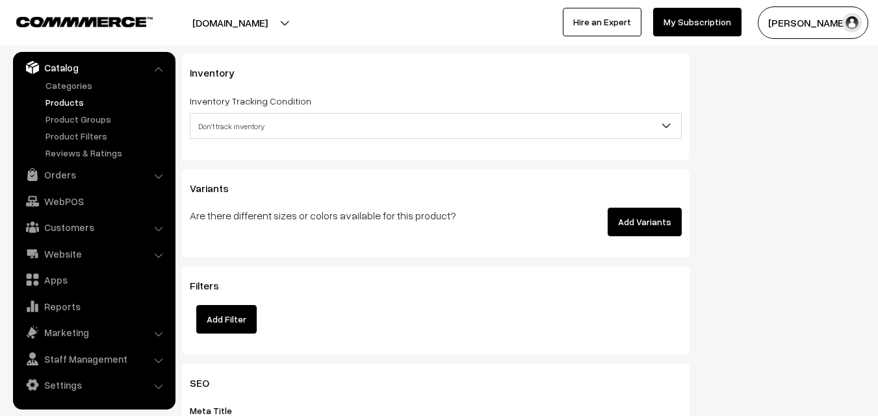
scroll to position [1235, 0]
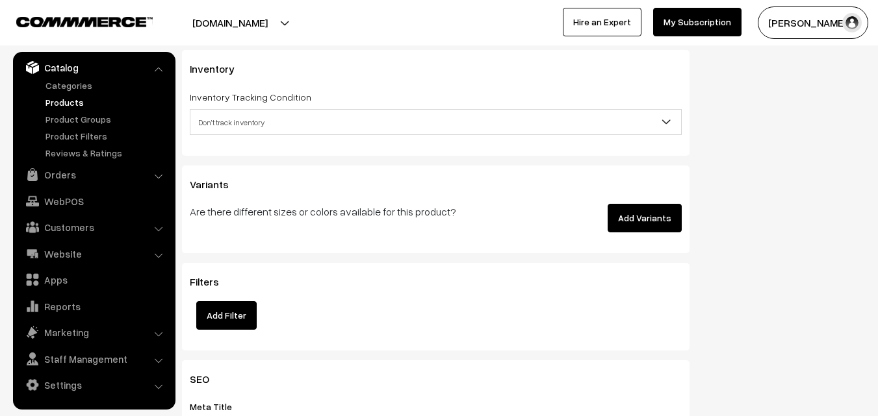
type input "4499"
click at [219, 122] on span "Don't track inventory" at bounding box center [435, 122] width 491 height 23
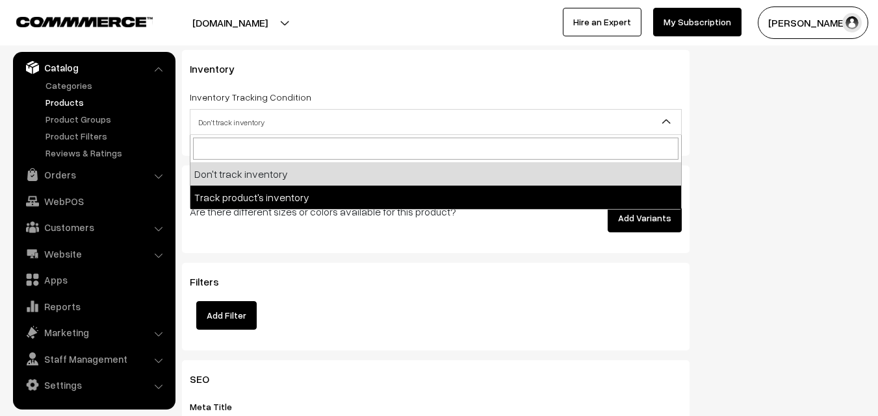
select select "2"
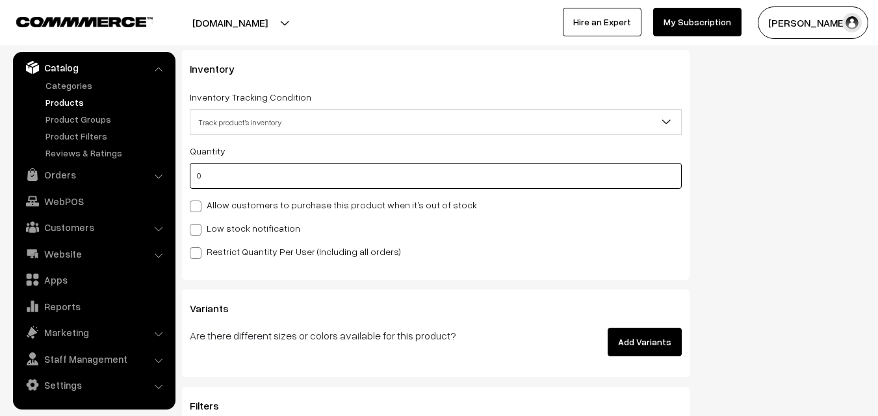
click at [222, 167] on input "0" at bounding box center [436, 176] width 492 height 26
type input "4"
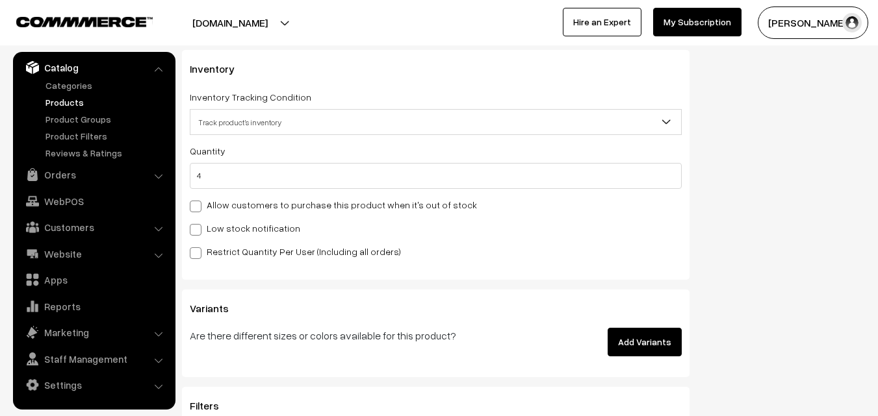
click at [222, 224] on label "Low stock notification" at bounding box center [245, 229] width 110 height 14
click at [198, 224] on input "Low stock notification" at bounding box center [194, 228] width 8 height 8
checkbox input "true"
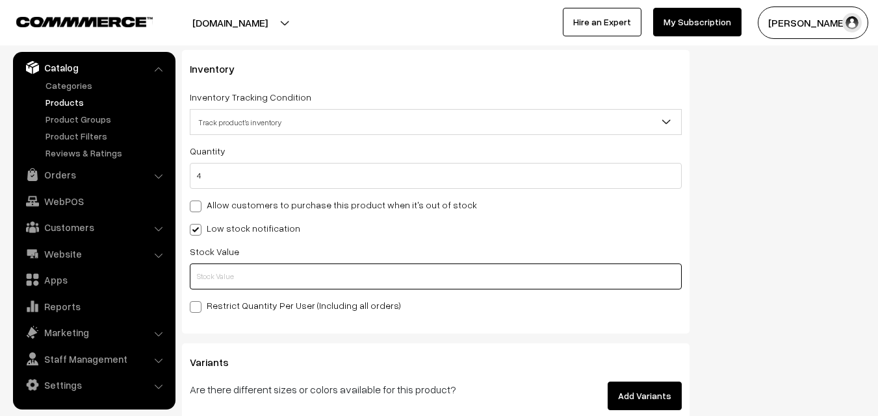
click at [223, 275] on input "text" at bounding box center [436, 277] width 492 height 26
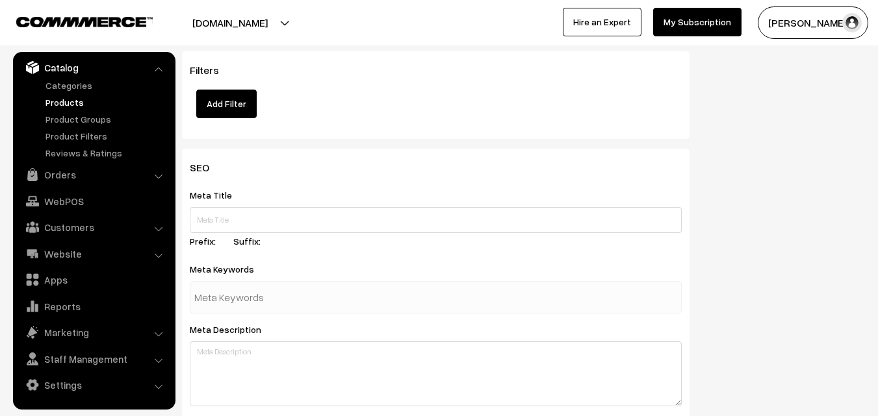
scroll to position [1934, 0]
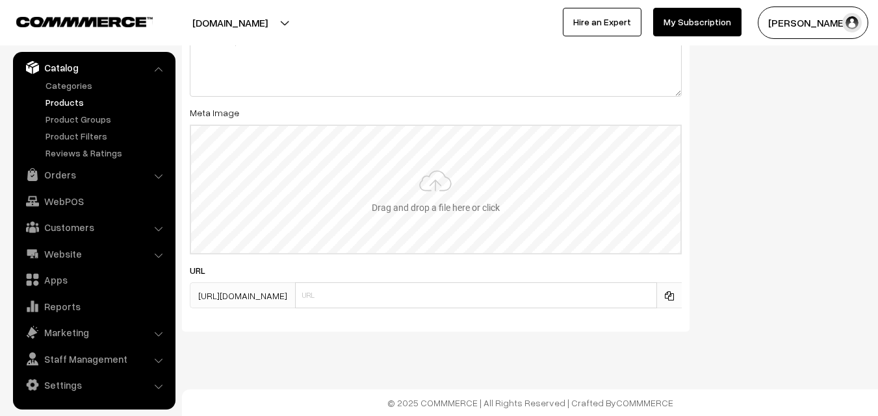
type input "2"
click at [463, 179] on input "file" at bounding box center [435, 189] width 489 height 127
type input "C:\fakepath\ikkat-dupatta-va11988-aug.jpeg"
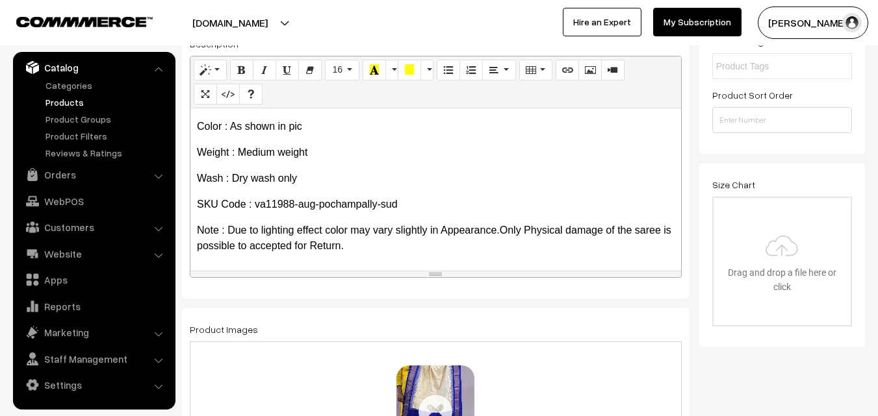
scroll to position [0, 0]
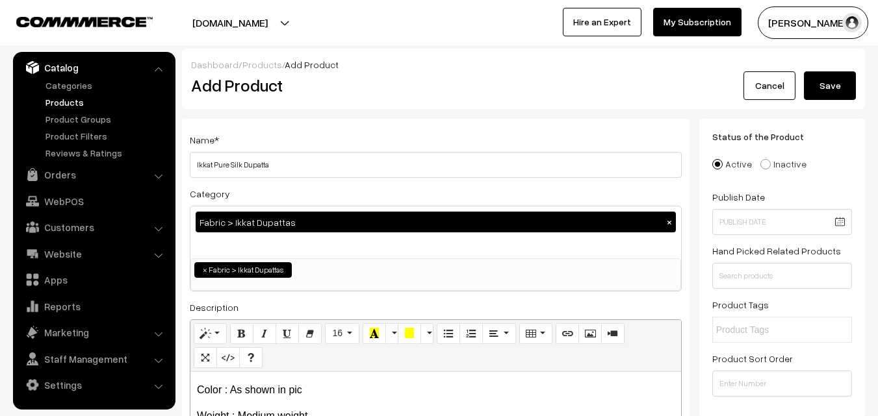
click at [844, 78] on button "Save" at bounding box center [830, 85] width 52 height 29
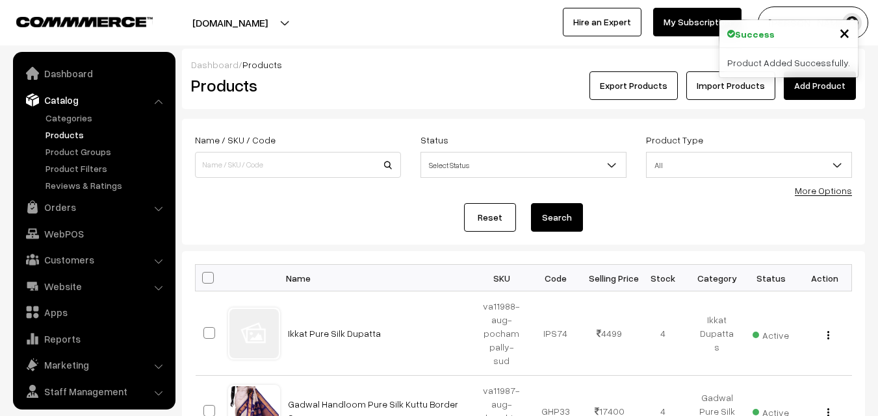
scroll to position [32, 0]
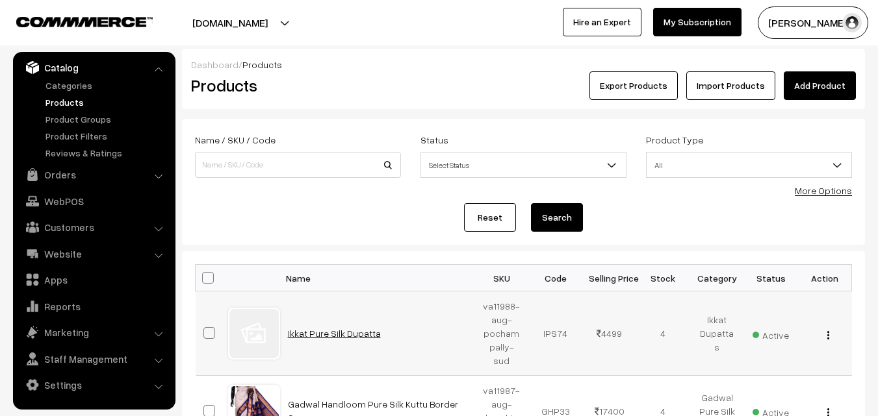
click at [326, 329] on link "Ikkat Pure Silk Dupatta" at bounding box center [334, 333] width 93 height 11
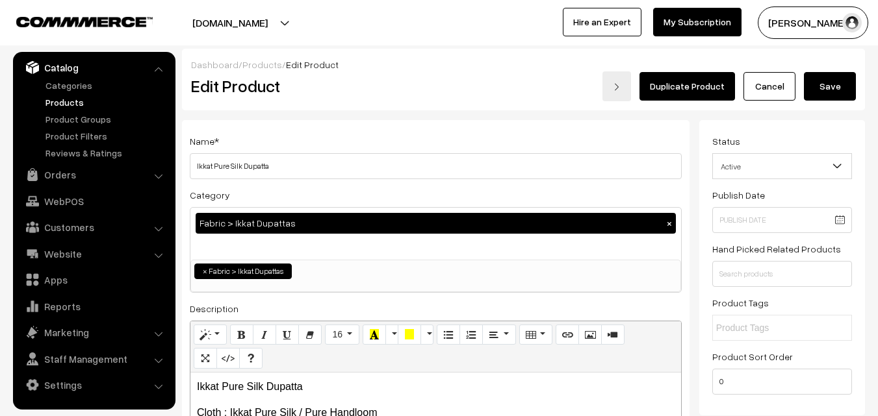
click at [820, 92] on button "Save" at bounding box center [830, 86] width 52 height 29
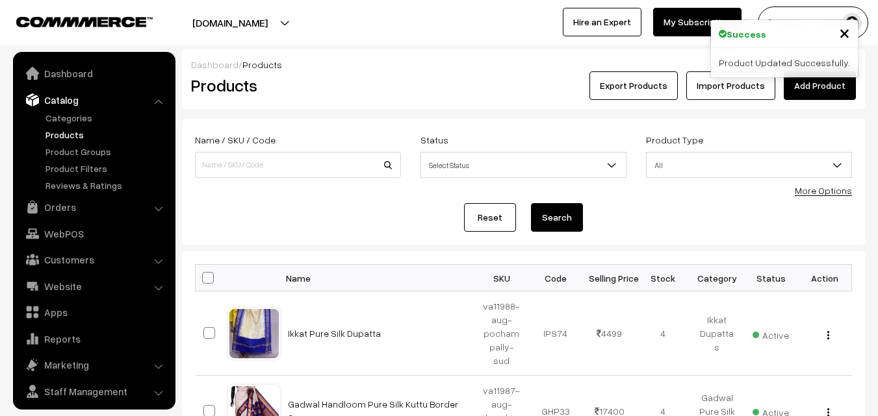
scroll to position [32, 0]
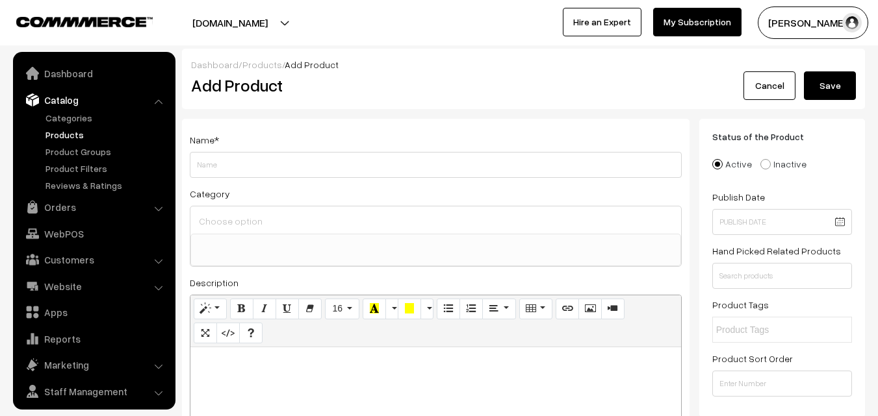
select select
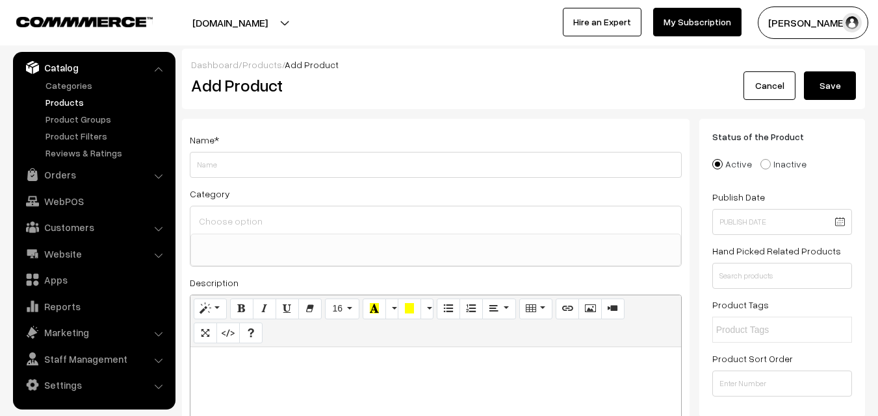
paste div
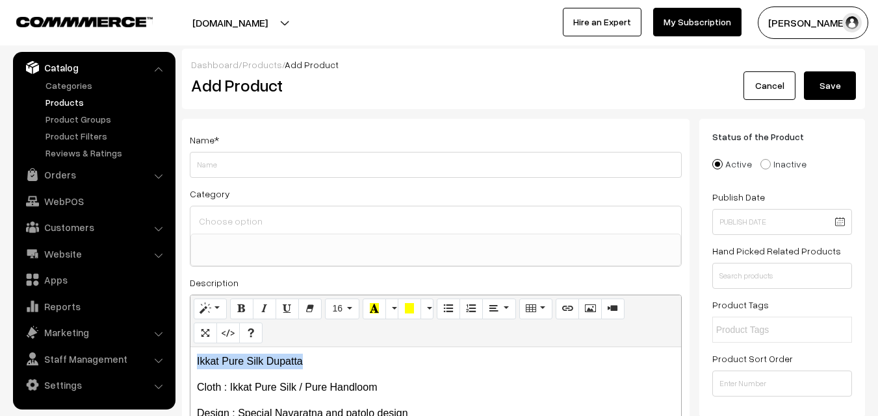
drag, startPoint x: 351, startPoint y: 359, endPoint x: 185, endPoint y: 356, distance: 166.4
click at [185, 356] on div "Name * Category Uppada Sarees Uppada Sarees > Uppada Plain Sarees Uppada Sarees…" at bounding box center [435, 328] width 507 height 419
copy p "Ikkat Pure Silk Dupatta"
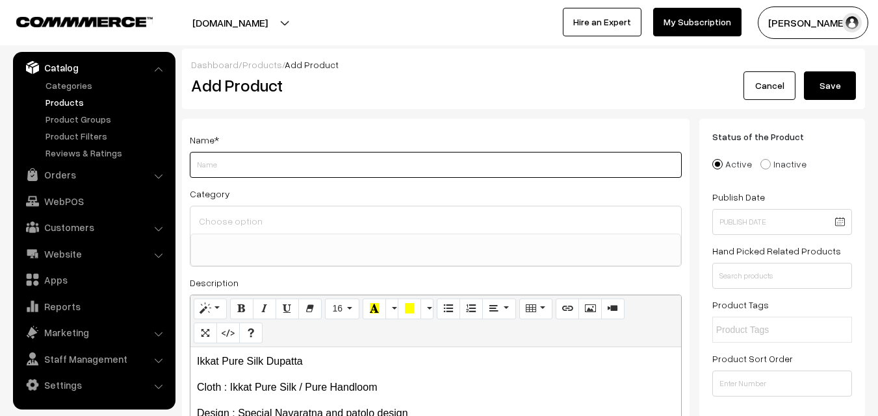
paste input "Ikkat Pure Silk Dupatta"
type input "Ikkat Pure Silk Dupatta"
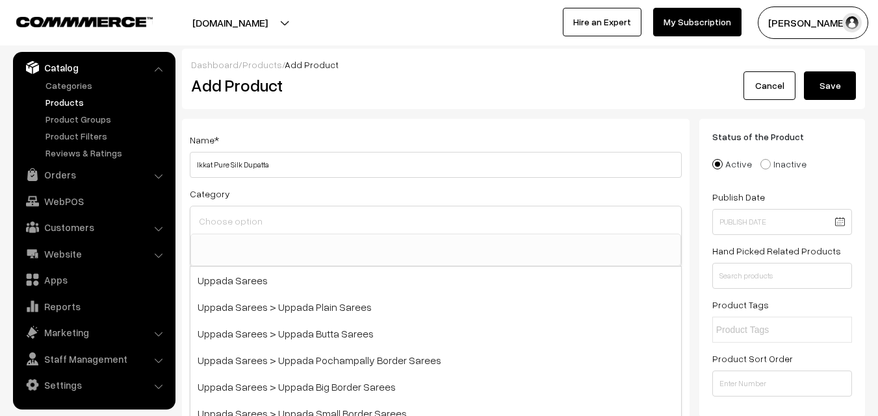
click at [257, 218] on input at bounding box center [436, 221] width 480 height 19
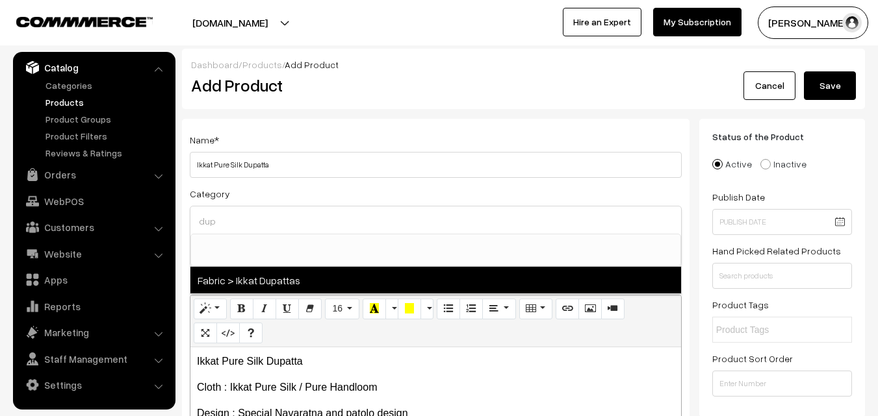
type input "dup"
click at [279, 275] on span "Fabric > Ikkat Dupattas" at bounding box center [435, 280] width 491 height 27
select select "37"
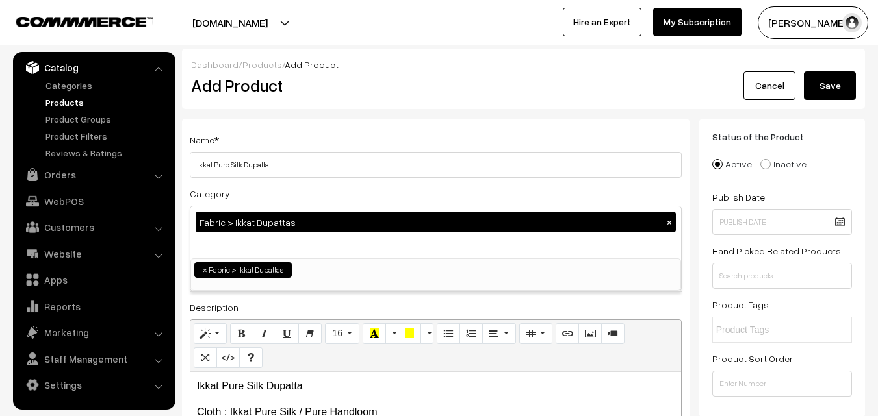
scroll to position [685, 0]
click at [346, 143] on div "Name * Ikkat Pure Silk Dupatta" at bounding box center [436, 155] width 492 height 46
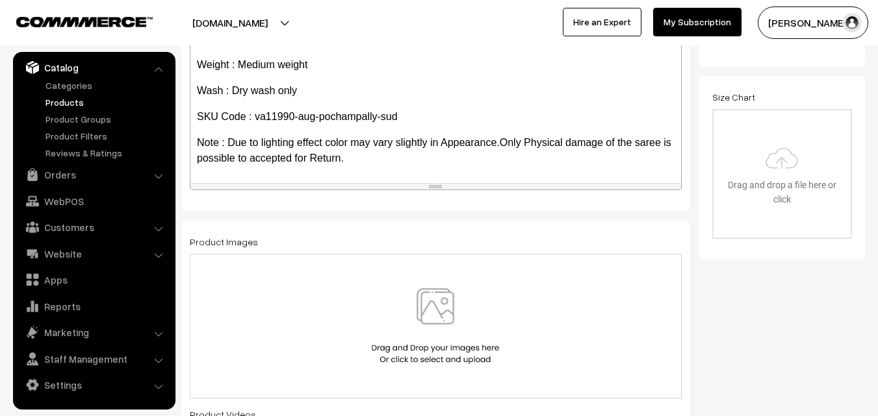
scroll to position [390, 0]
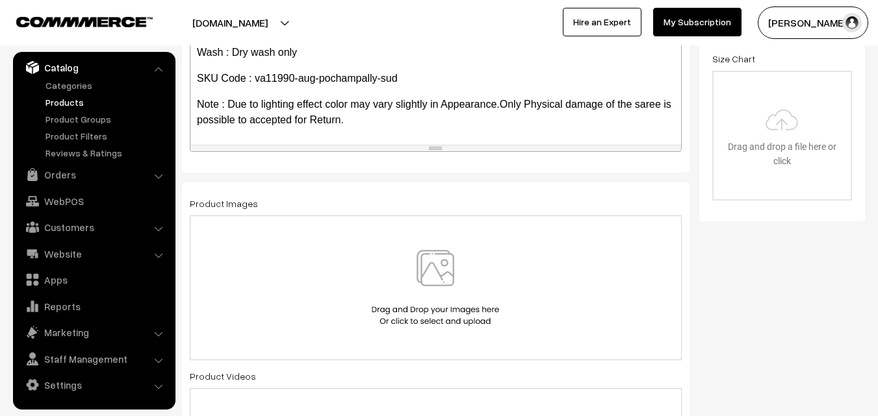
click at [457, 255] on img at bounding box center [435, 288] width 134 height 76
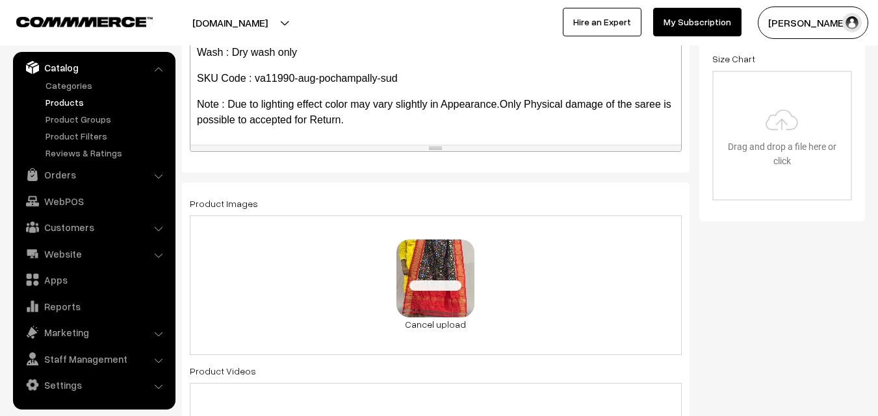
click at [293, 80] on p "SKU Code : va11990-aug-pochampally-sud" at bounding box center [436, 79] width 478 height 16
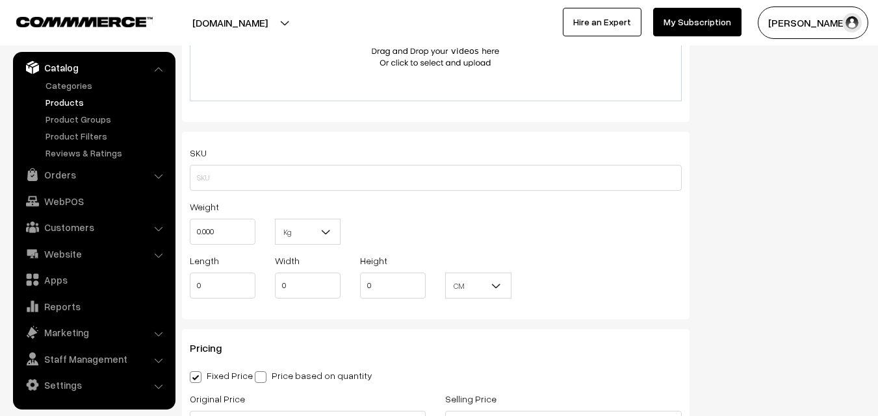
scroll to position [845, 0]
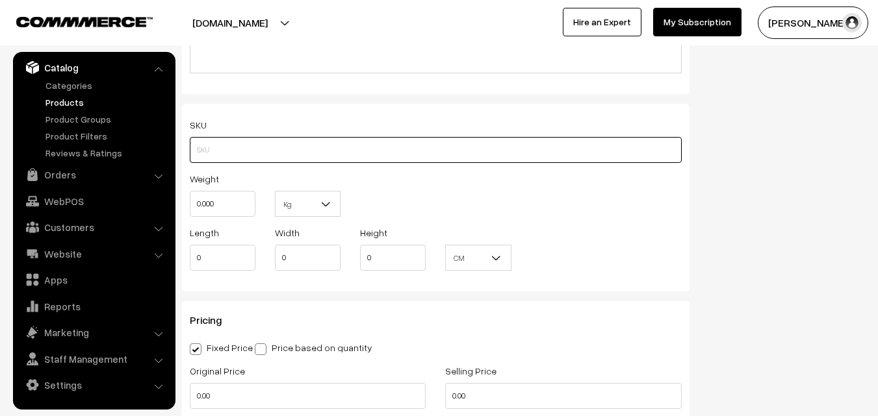
click at [209, 146] on input "text" at bounding box center [436, 150] width 492 height 26
paste input "va11989-aug-pochampally-sud"
type input "va11989-aug-pochampally-sud"
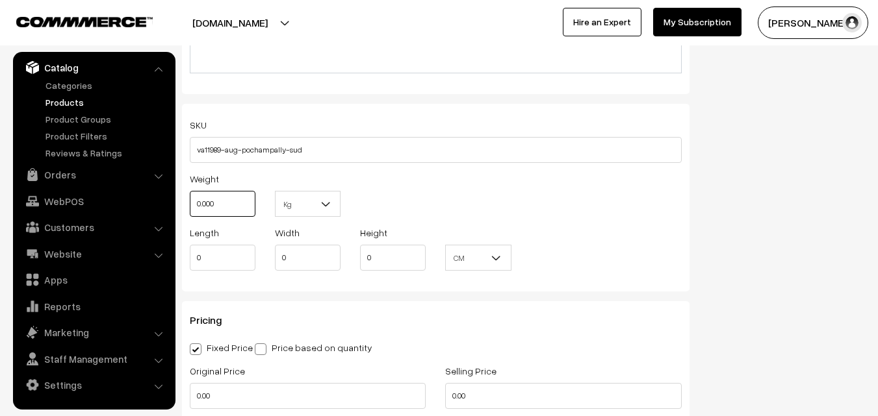
click at [220, 211] on input "0.000" at bounding box center [223, 204] width 66 height 26
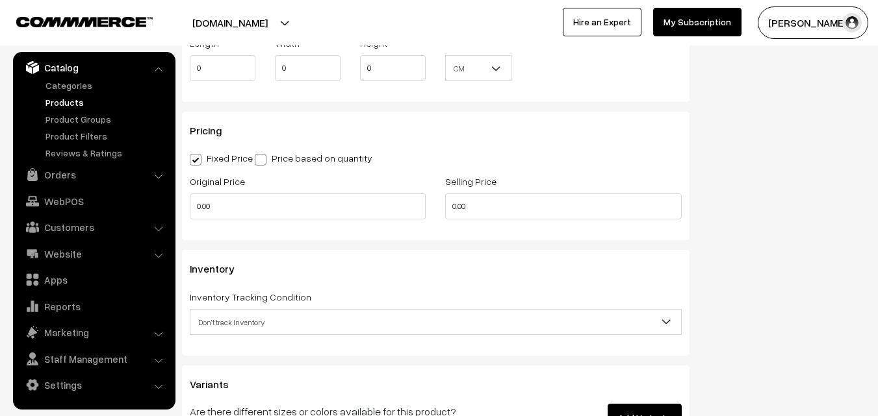
scroll to position [1040, 0]
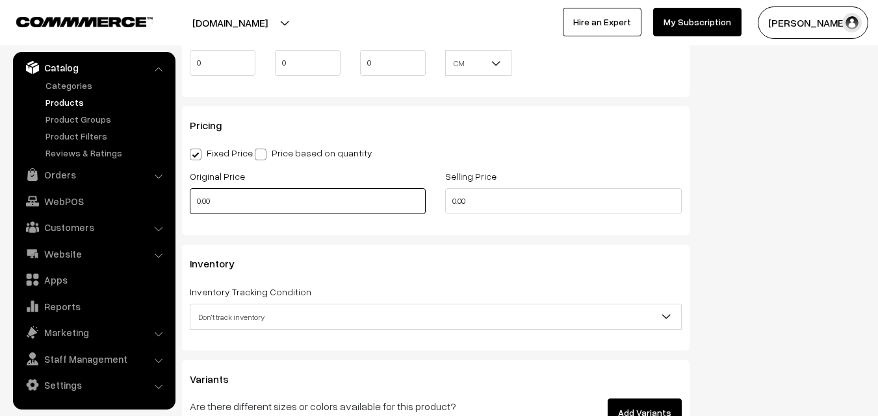
type input "0.80"
click at [226, 203] on input "0.00" at bounding box center [308, 201] width 236 height 26
type input "3500"
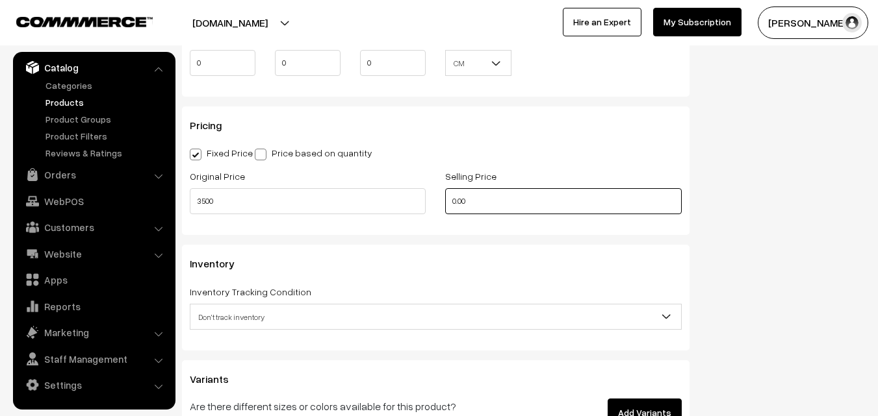
click at [469, 207] on input "0.00" at bounding box center [563, 201] width 236 height 26
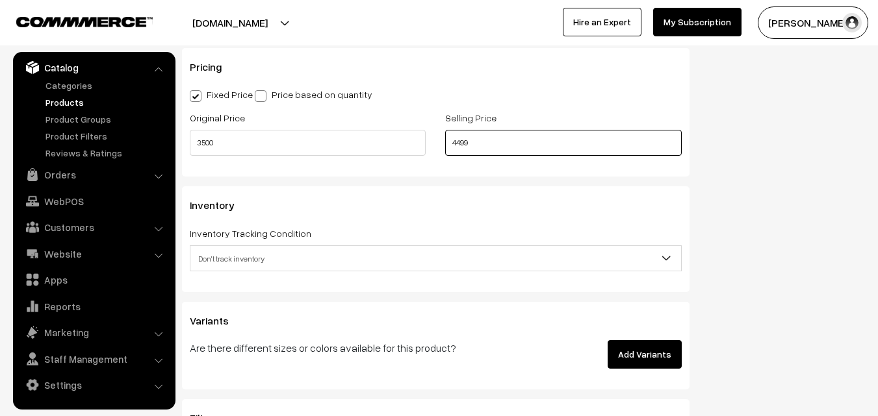
scroll to position [1170, 0]
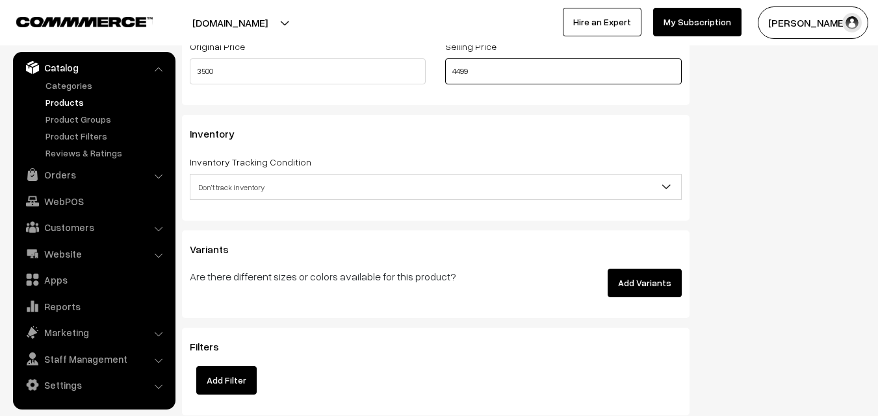
type input "4499"
click at [219, 192] on span "Don't track inventory" at bounding box center [435, 187] width 491 height 23
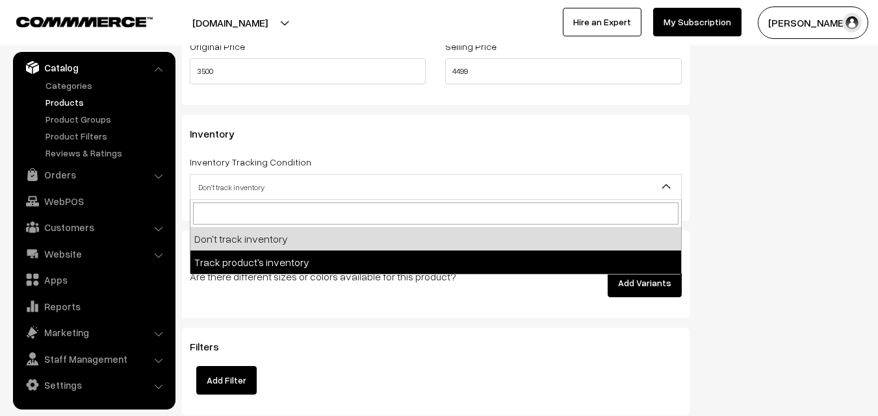
select select "2"
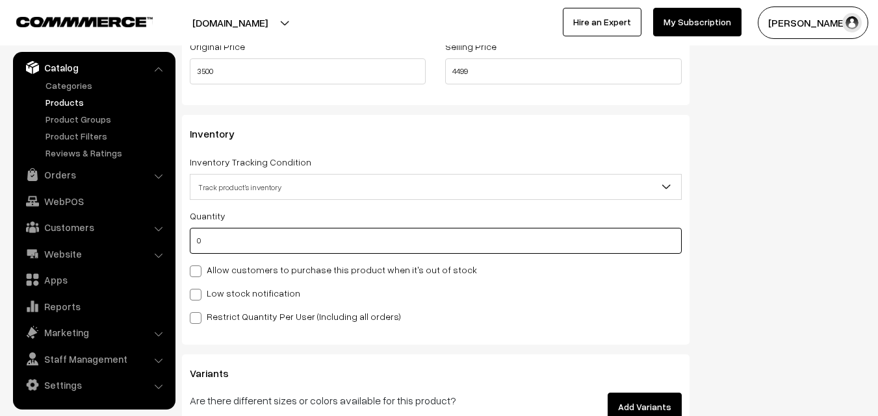
click at [229, 244] on input "0" at bounding box center [436, 241] width 492 height 26
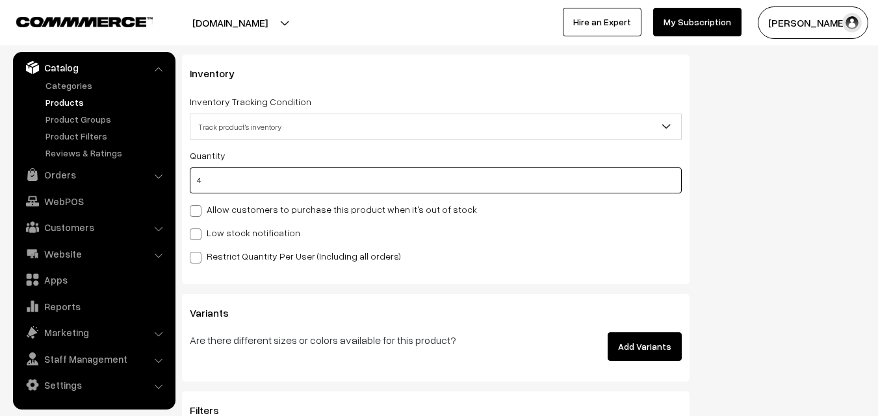
scroll to position [1299, 0]
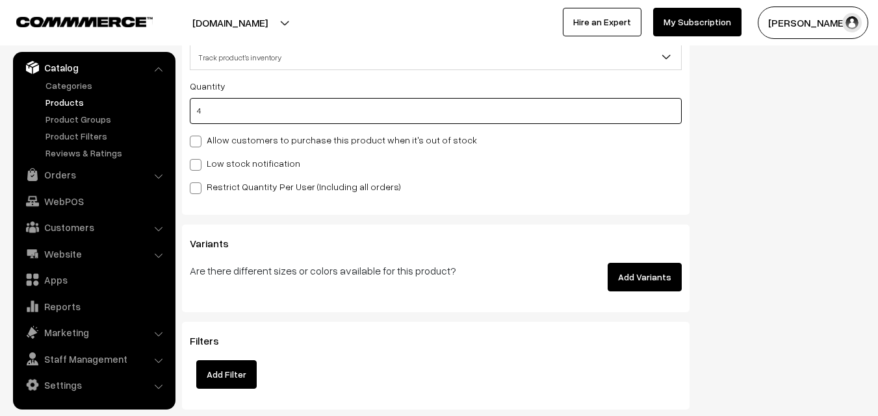
type input "4"
click at [205, 166] on label "Low stock notification" at bounding box center [245, 164] width 110 height 14
click at [198, 166] on input "Low stock notification" at bounding box center [194, 163] width 8 height 8
checkbox input "true"
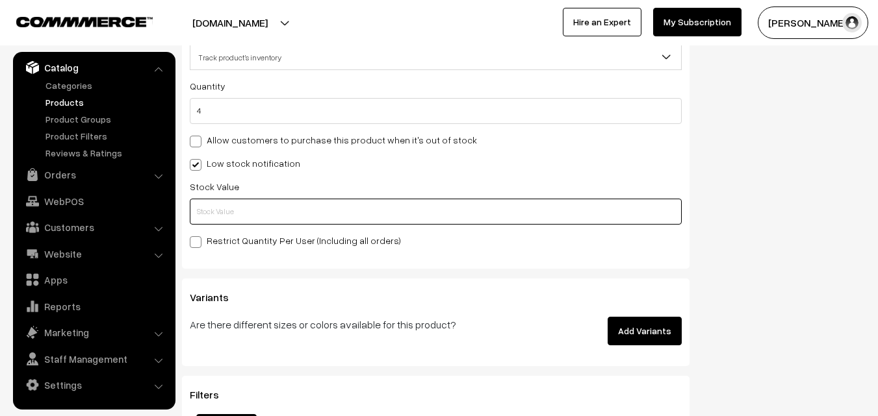
click at [196, 207] on input "text" at bounding box center [436, 212] width 492 height 26
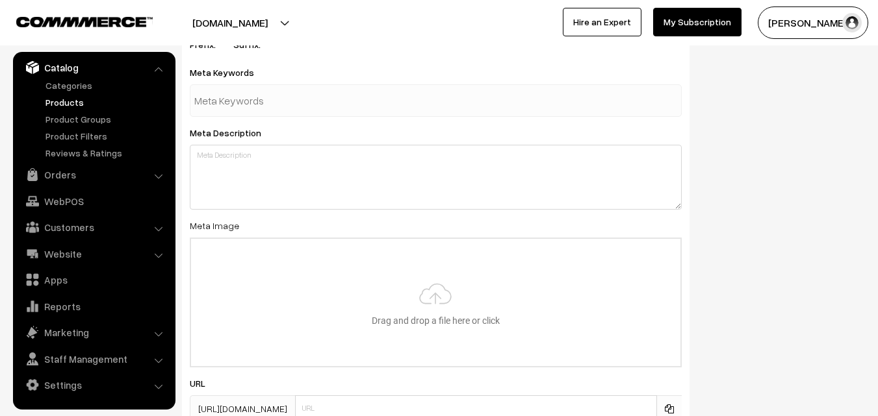
scroll to position [1934, 0]
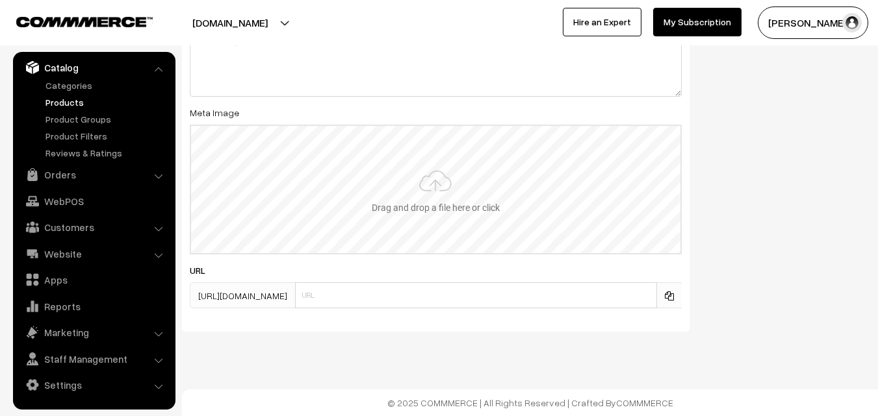
type input "2"
click at [434, 168] on input "file" at bounding box center [435, 189] width 489 height 127
type input "C:\fakepath\ikkat-dupatta-va11989-aug.jpeg"
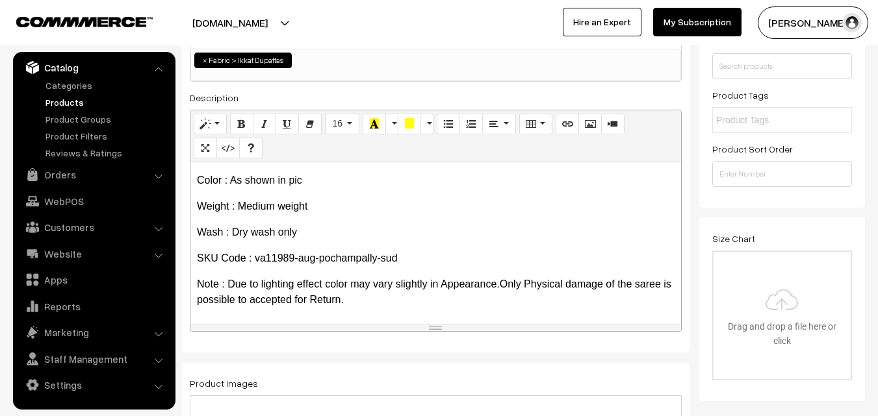
scroll to position [0, 0]
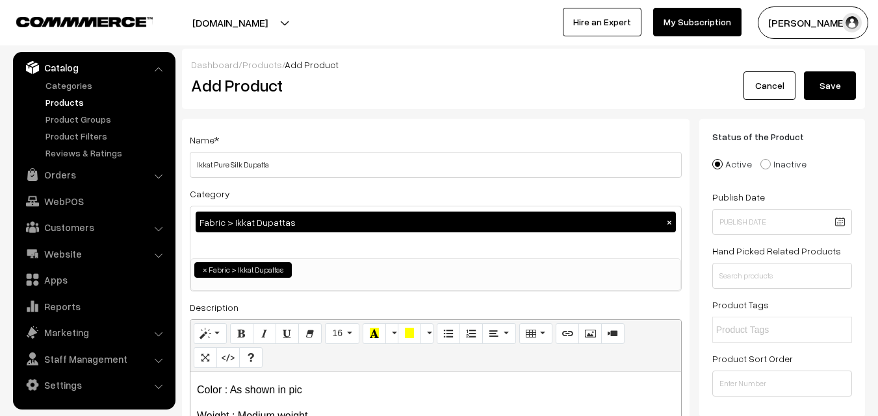
click at [823, 86] on button "Save" at bounding box center [830, 85] width 52 height 29
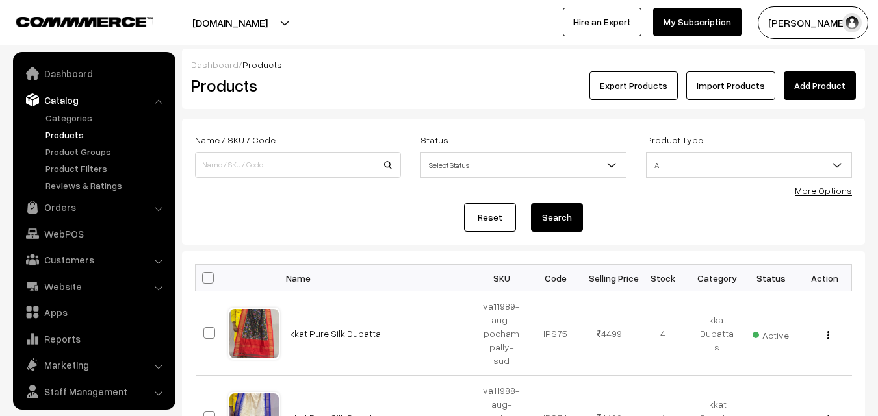
scroll to position [32, 0]
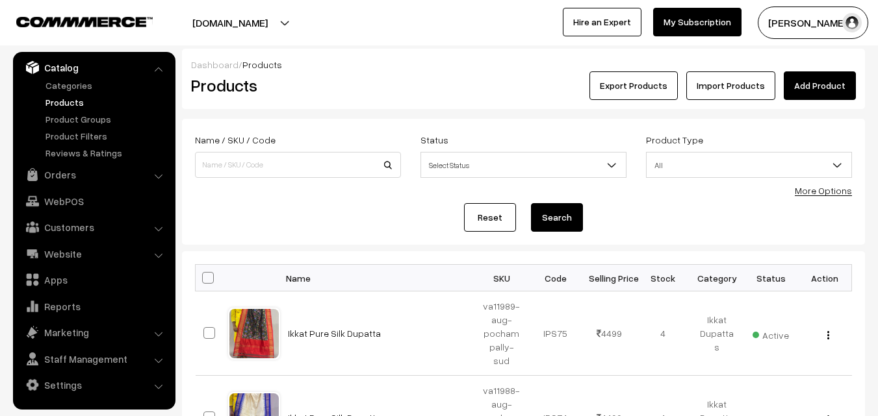
click at [359, 84] on h2 "Products" at bounding box center [295, 85] width 209 height 20
click at [818, 89] on link "Add Product" at bounding box center [820, 85] width 72 height 29
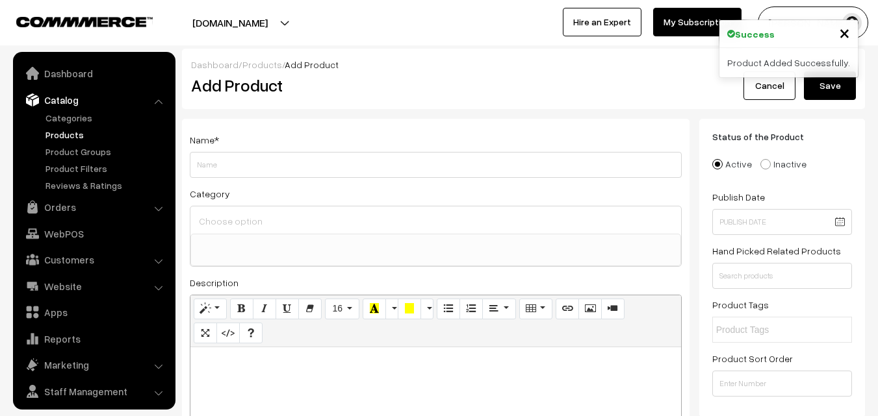
select select
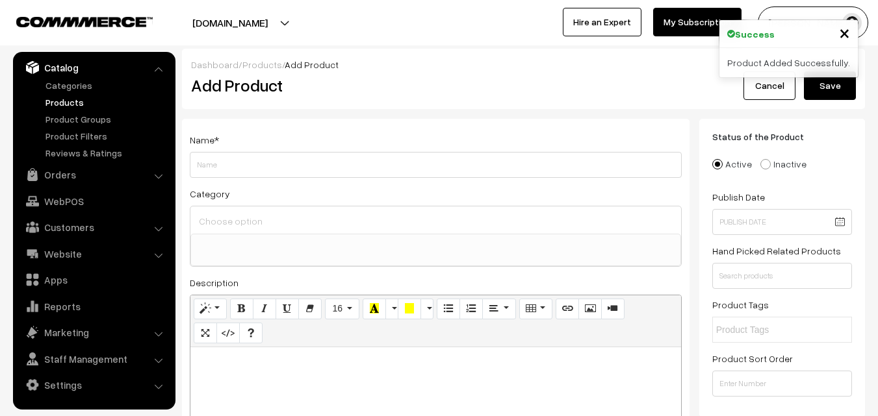
paste div
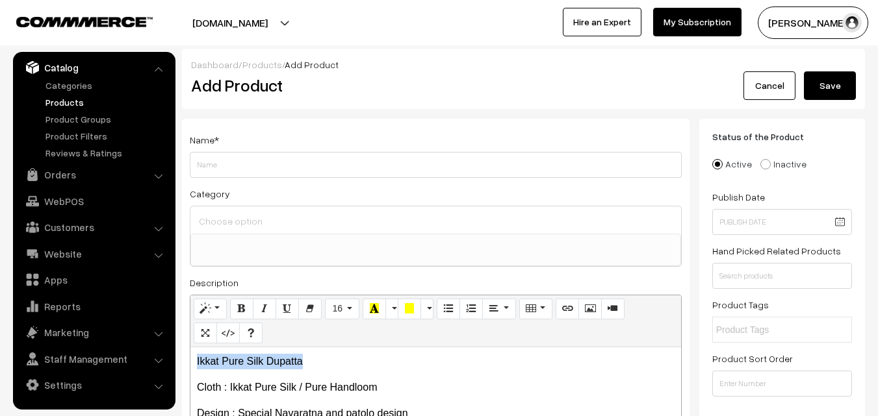
drag, startPoint x: 307, startPoint y: 355, endPoint x: 181, endPoint y: 355, distance: 125.4
copy p "Ikkat Pure Silk Dupatta"
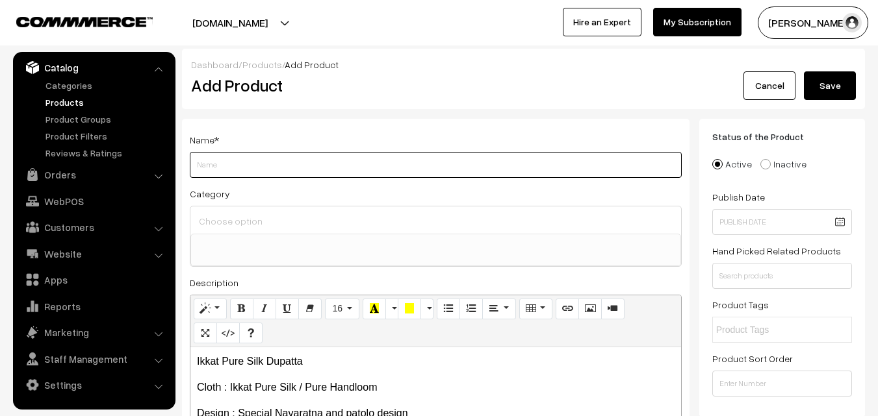
drag, startPoint x: 212, startPoint y: 149, endPoint x: 203, endPoint y: 160, distance: 13.4
paste input "Ikkat Pure Silk Dupatta"
type input "Ikkat Pure Silk Dupatta"
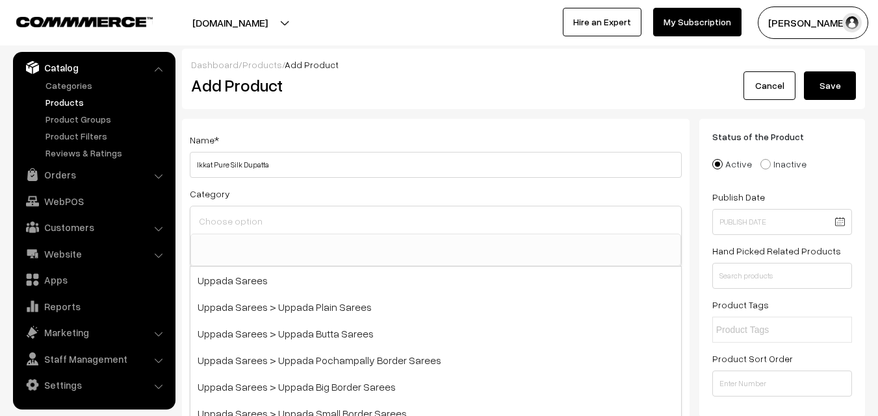
click at [233, 225] on input at bounding box center [436, 221] width 480 height 19
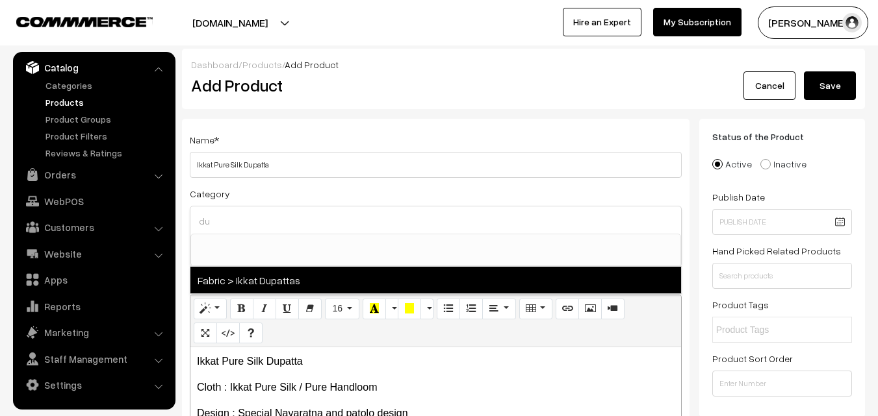
type input "du"
click at [272, 279] on span "Fabric > Ikkat Dupattas" at bounding box center [435, 280] width 491 height 27
select select "37"
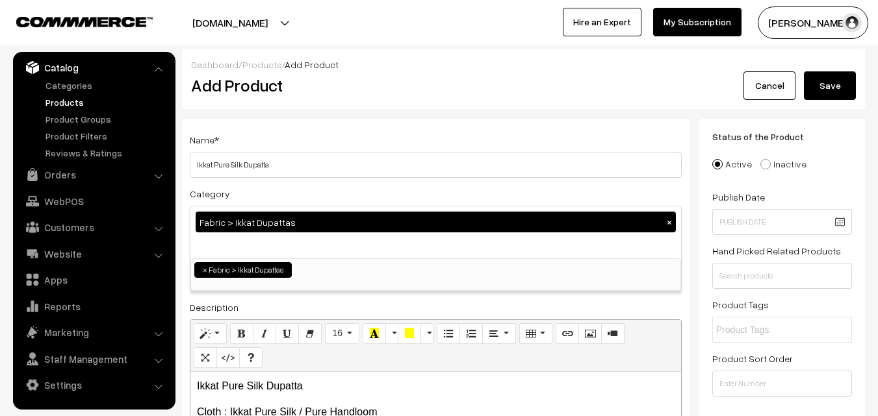
scroll to position [685, 0]
click at [326, 138] on div "Name * Ikkat Pure Silk Dupatta" at bounding box center [436, 155] width 492 height 46
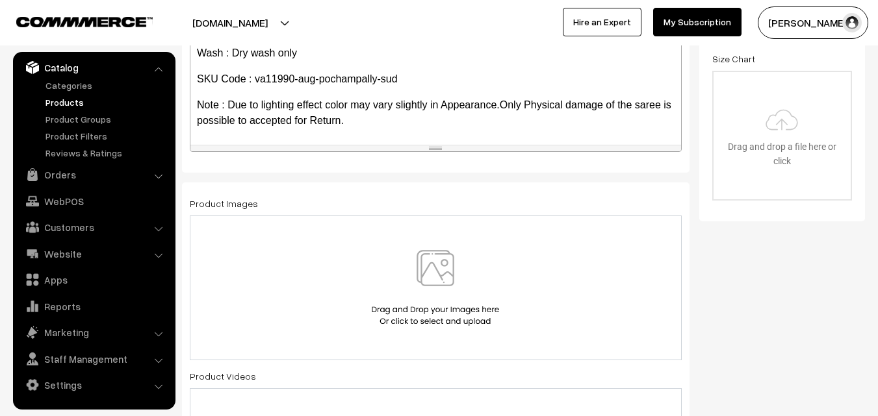
scroll to position [74, 0]
click at [426, 269] on img at bounding box center [435, 288] width 134 height 76
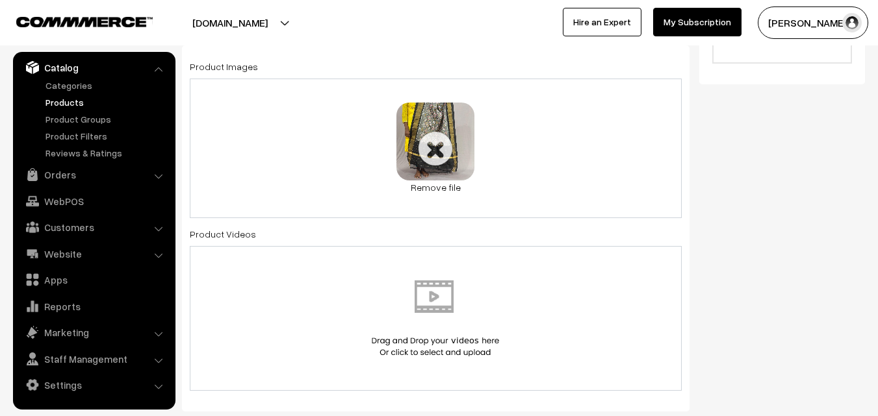
scroll to position [520, 0]
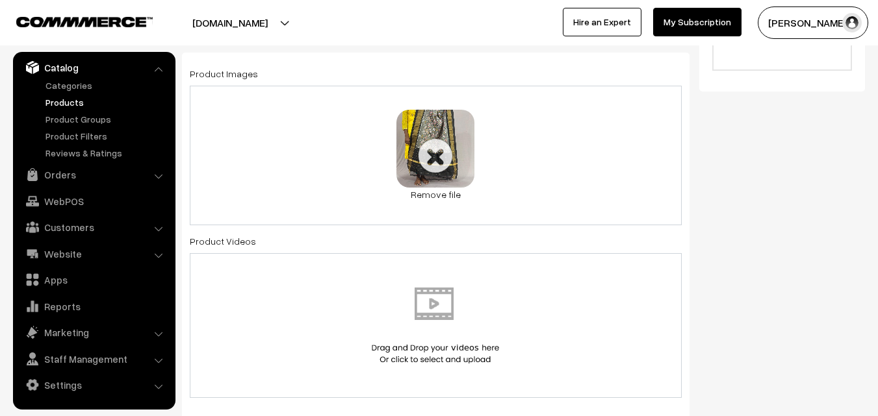
click at [520, 59] on div "Product Images 0.1 MB ikkat-dupatta-va11990-aug.jpeg Server responded with 0 co…" at bounding box center [435, 236] width 507 height 366
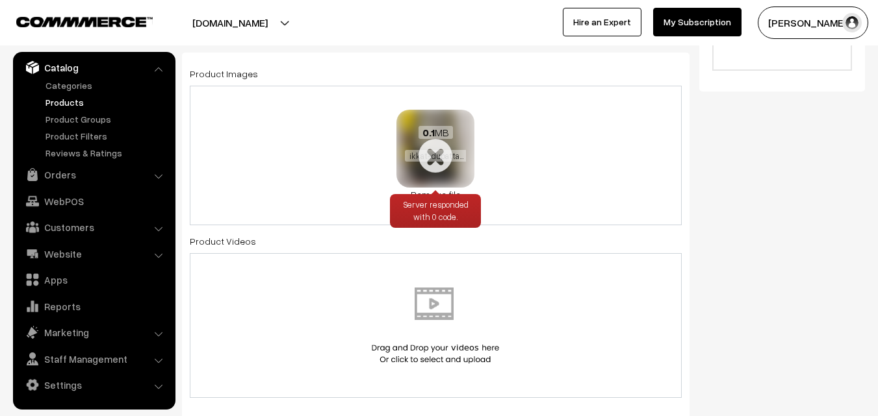
click at [424, 190] on link "Remove file" at bounding box center [435, 195] width 78 height 14
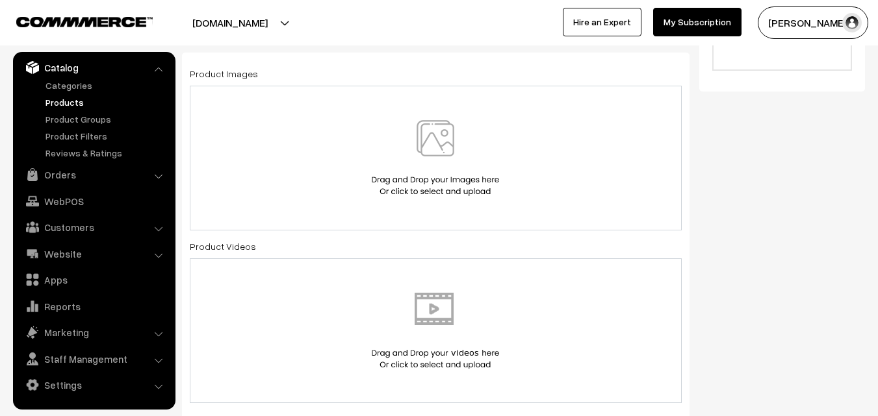
click at [429, 150] on img at bounding box center [435, 158] width 134 height 76
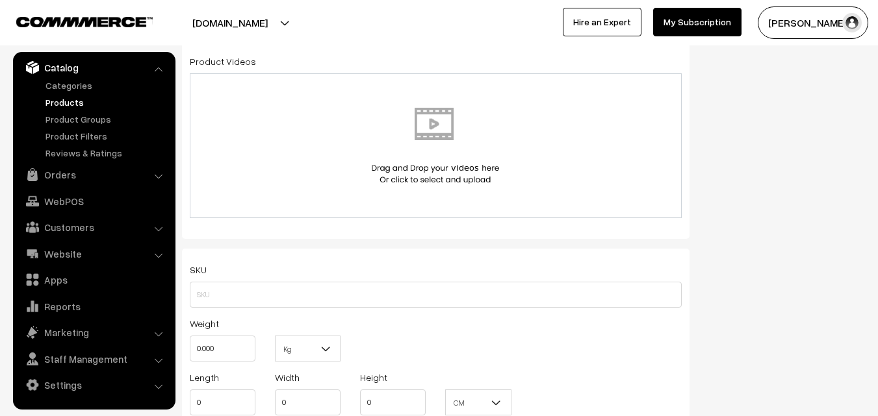
scroll to position [845, 0]
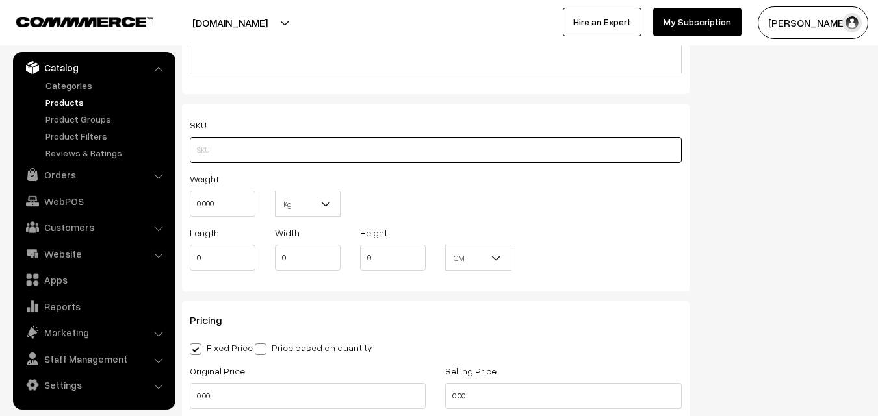
paste input "va11990-aug-pochampally-sud"
type input "va11990-aug-pochampally-sud"
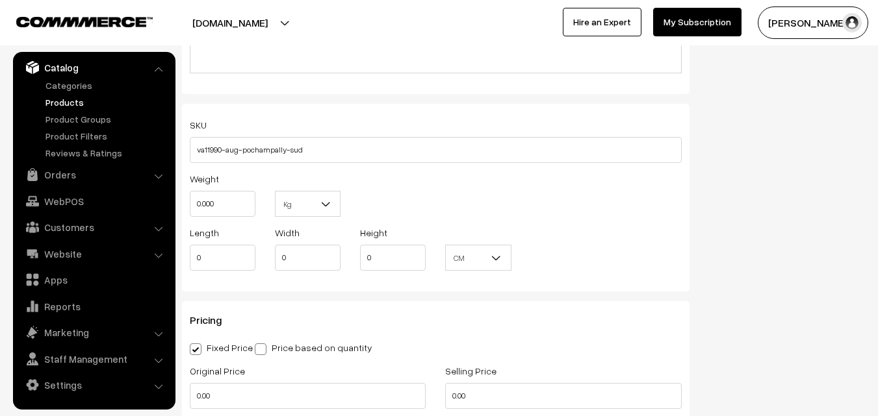
click at [257, 210] on div "Weight 0.000" at bounding box center [222, 198] width 85 height 54
click at [235, 201] on input "0.000" at bounding box center [223, 204] width 66 height 26
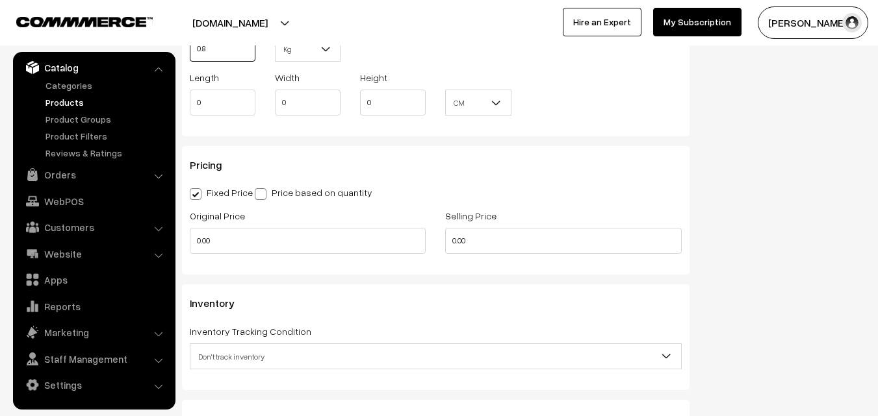
scroll to position [1040, 0]
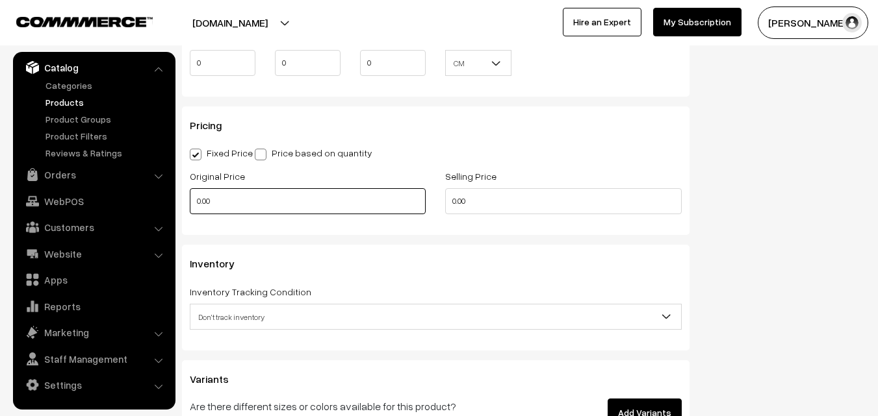
type input "0.80"
click at [236, 205] on input "0.00" at bounding box center [308, 201] width 236 height 26
type input "3500"
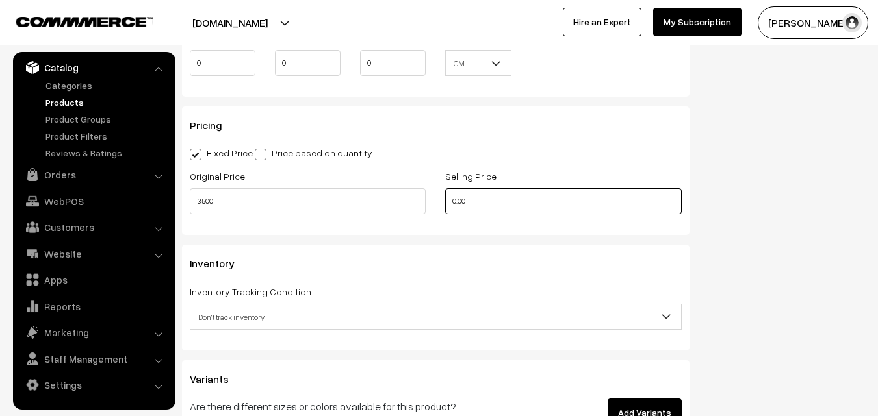
click at [476, 196] on input "0.00" at bounding box center [563, 201] width 236 height 26
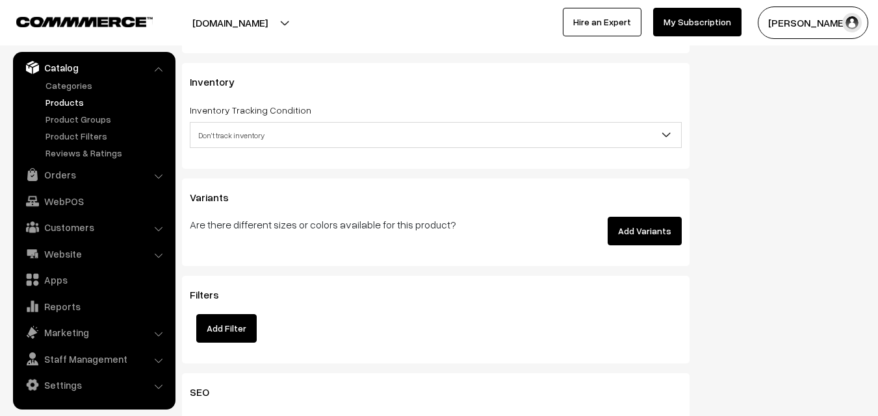
scroll to position [1235, 0]
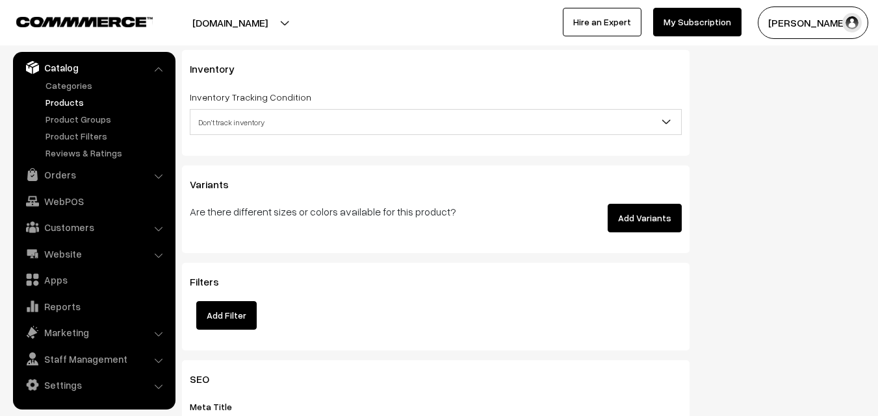
type input "4499"
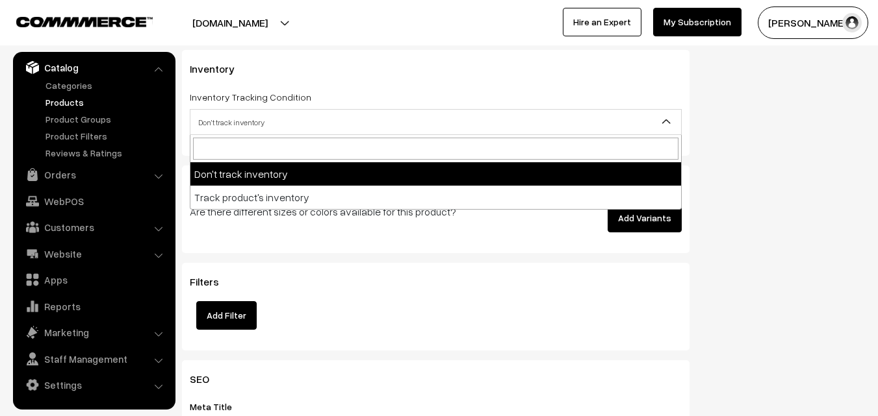
click at [224, 114] on span "Don't track inventory" at bounding box center [435, 122] width 491 height 23
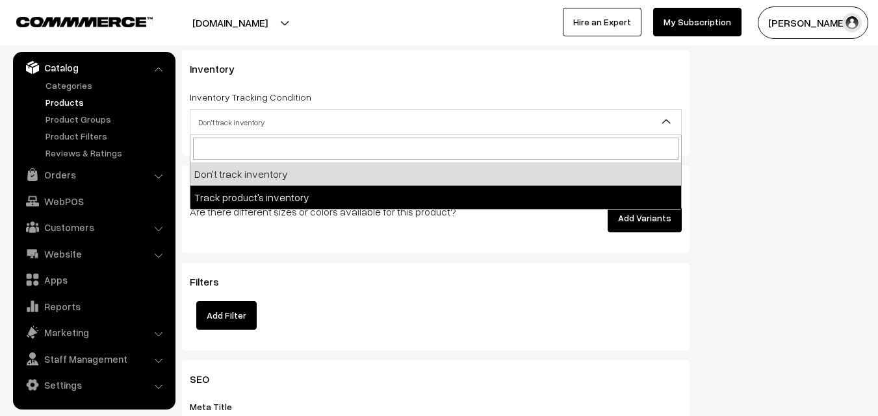
select select "2"
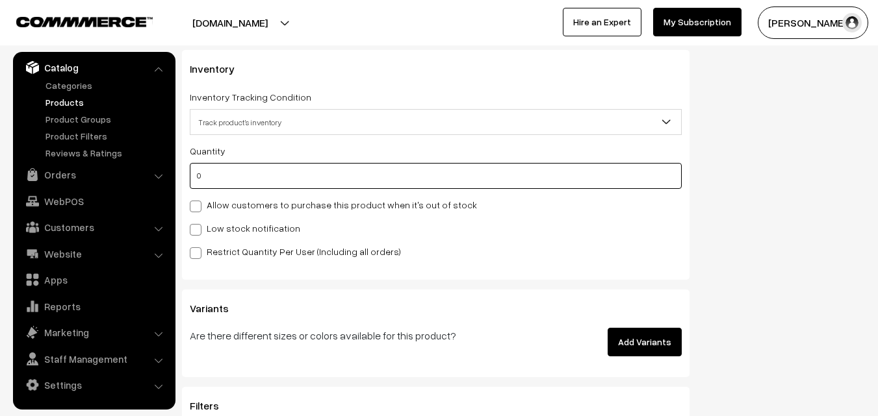
click at [227, 180] on input "0" at bounding box center [436, 176] width 492 height 26
type input "4"
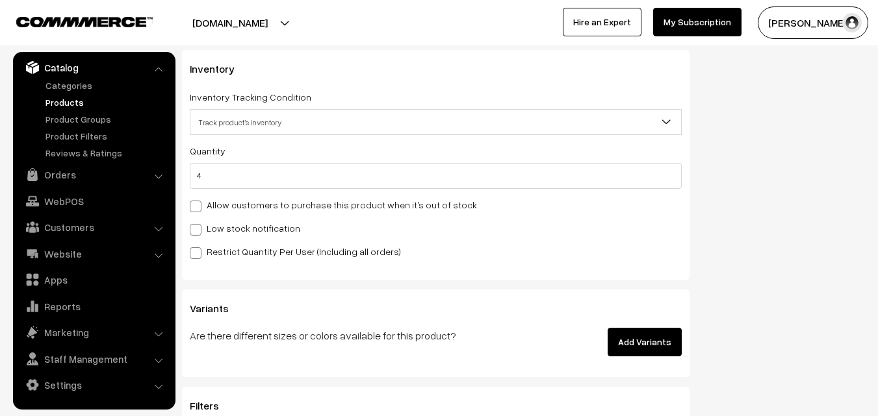
click at [202, 226] on label "Low stock notification" at bounding box center [245, 229] width 110 height 14
click at [198, 226] on input "Low stock notification" at bounding box center [194, 228] width 8 height 8
checkbox input "true"
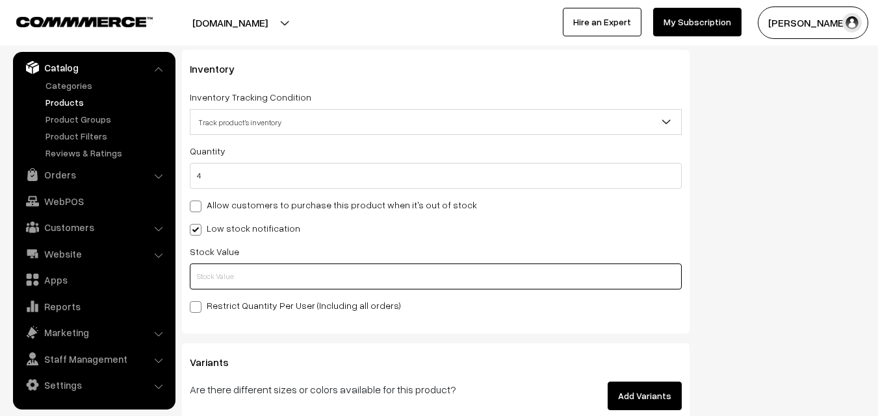
click at [209, 270] on input "text" at bounding box center [436, 277] width 492 height 26
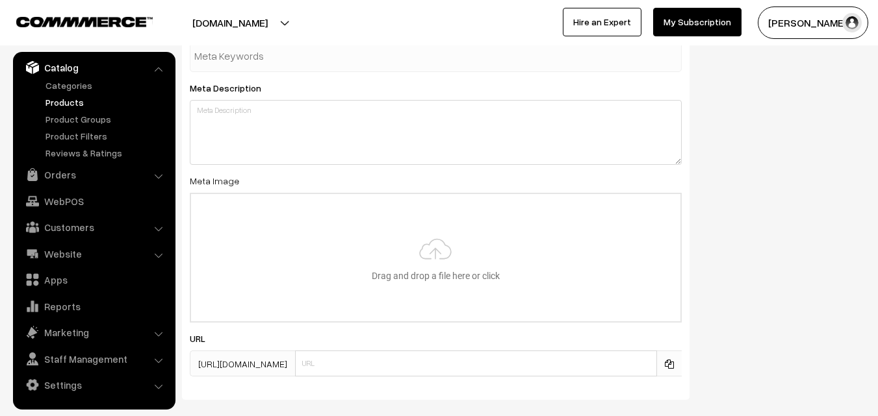
scroll to position [1934, 0]
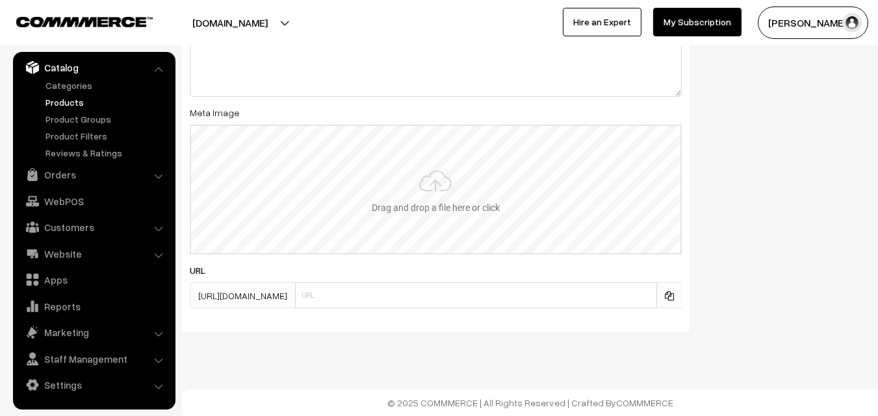
type input "2"
click at [429, 185] on input "file" at bounding box center [435, 189] width 489 height 127
type input "C:\fakepath\ikkat-dupatta-va11990-aug.jpeg"
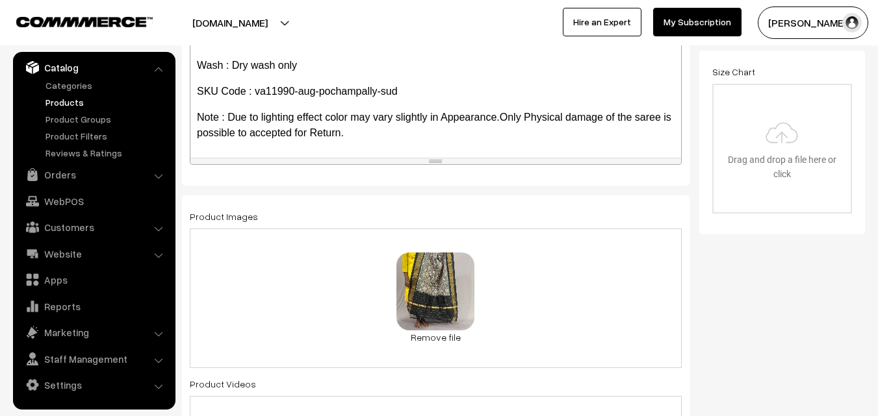
scroll to position [0, 0]
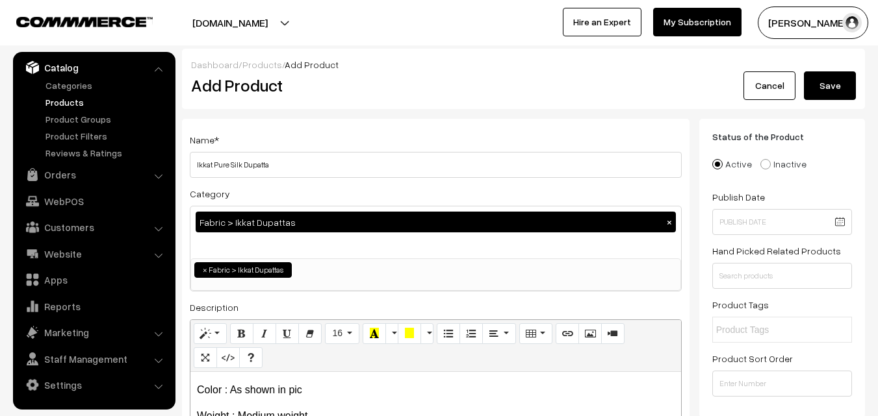
click at [836, 86] on button "Save" at bounding box center [830, 85] width 52 height 29
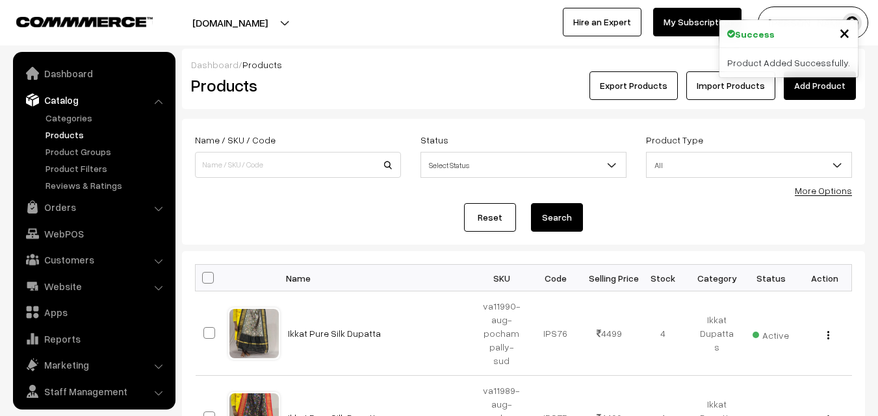
scroll to position [32, 0]
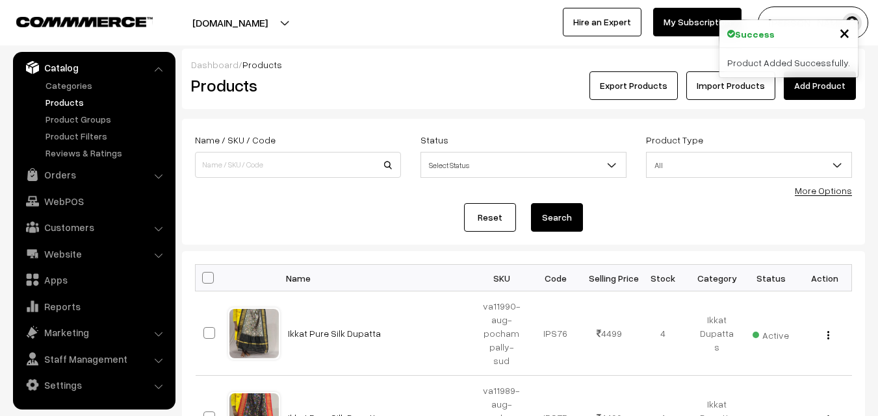
drag, startPoint x: 315, startPoint y: 97, endPoint x: 346, endPoint y: 97, distance: 30.5
click at [315, 97] on div "Products" at bounding box center [295, 85] width 228 height 29
click at [804, 92] on link "Add Product" at bounding box center [820, 85] width 72 height 29
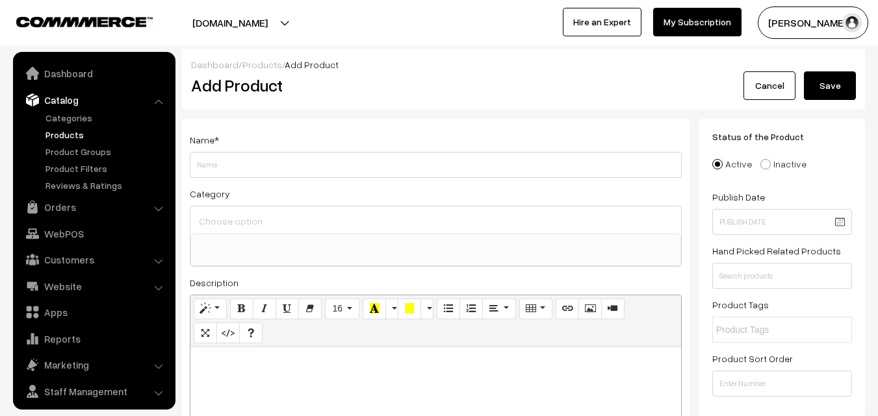
select select
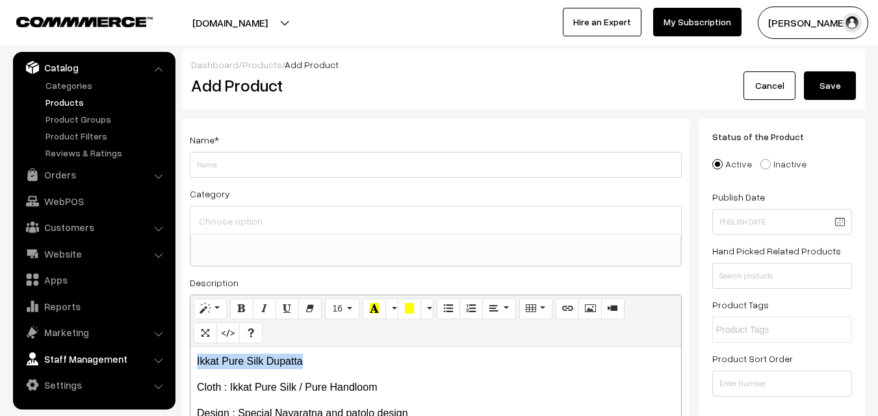
drag, startPoint x: 308, startPoint y: 361, endPoint x: 160, endPoint y: 350, distance: 148.0
copy p "Ikkat Pure Silk Dupatta"
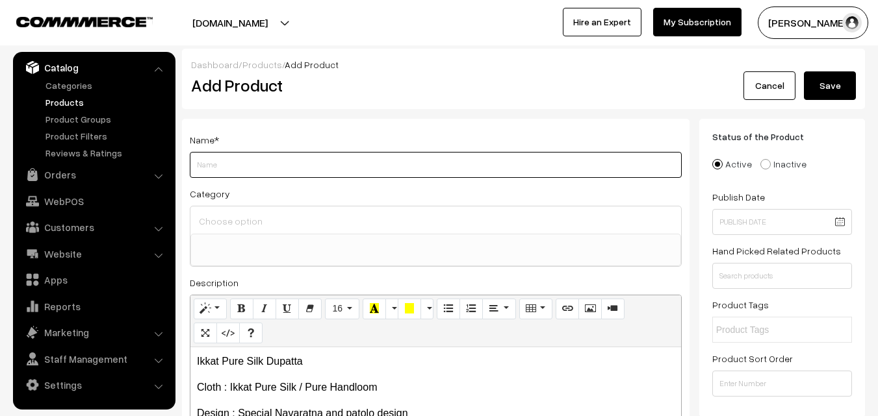
paste input "Ikkat Pure Silk Dupatta"
type input "Ikkat Pure Silk Dupatta"
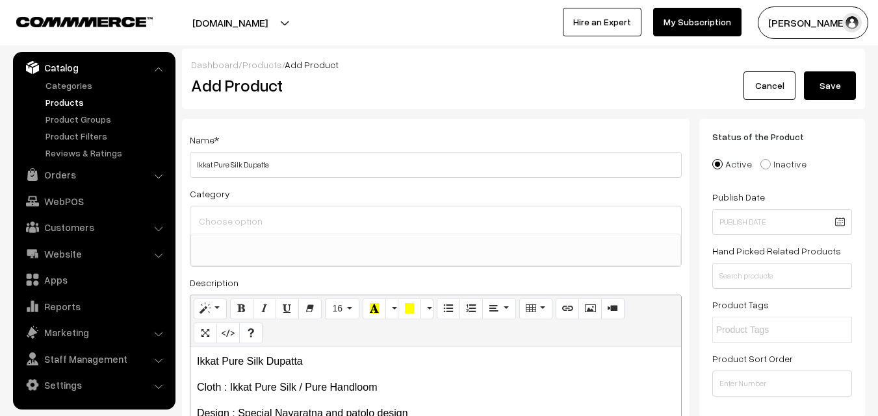
click at [240, 209] on div at bounding box center [435, 220] width 491 height 27
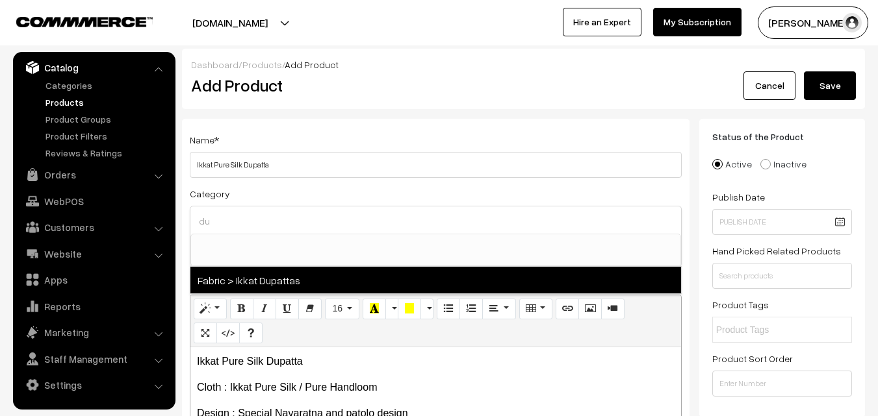
type input "du"
click at [279, 272] on span "Fabric > Ikkat Dupattas" at bounding box center [435, 280] width 491 height 27
select select "37"
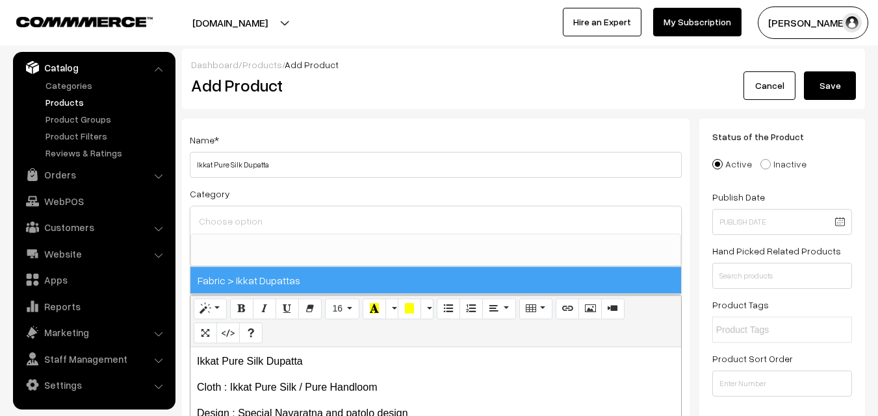
scroll to position [685, 0]
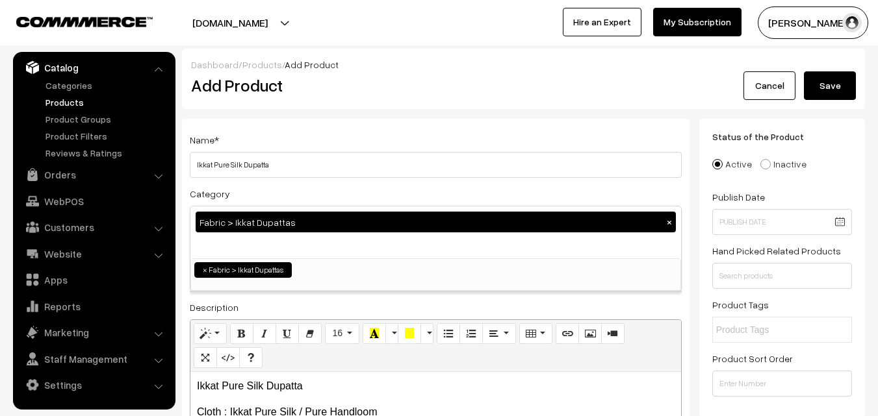
click at [309, 151] on div "Name * Ikkat Pure Silk Dupatta" at bounding box center [436, 155] width 492 height 46
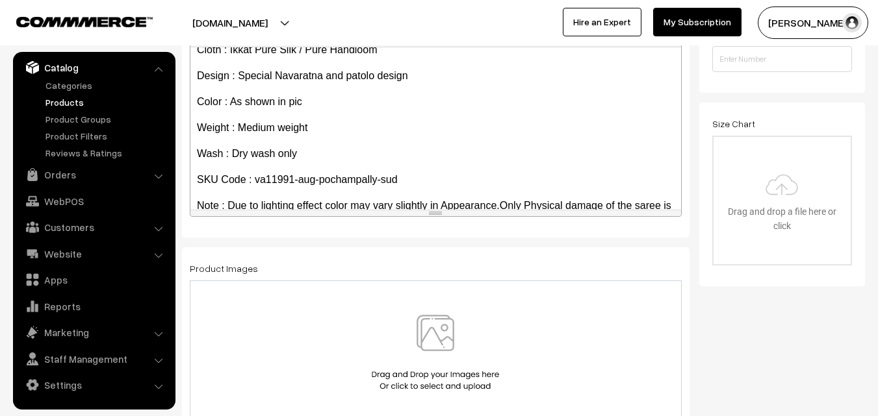
scroll to position [74, 0]
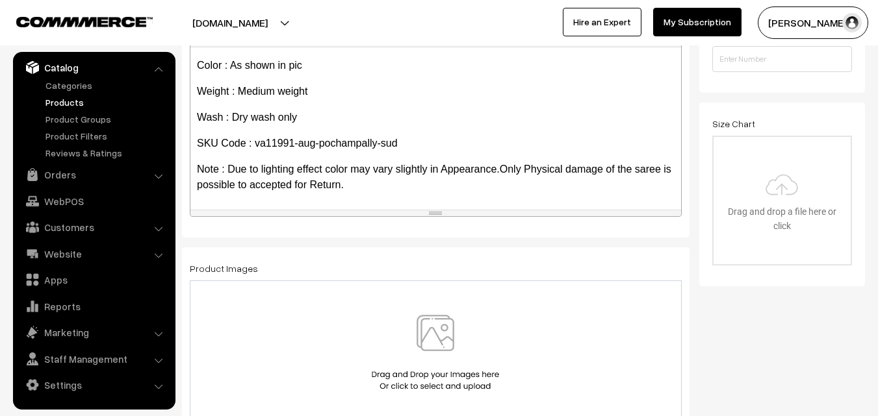
click at [438, 333] on img at bounding box center [435, 353] width 134 height 76
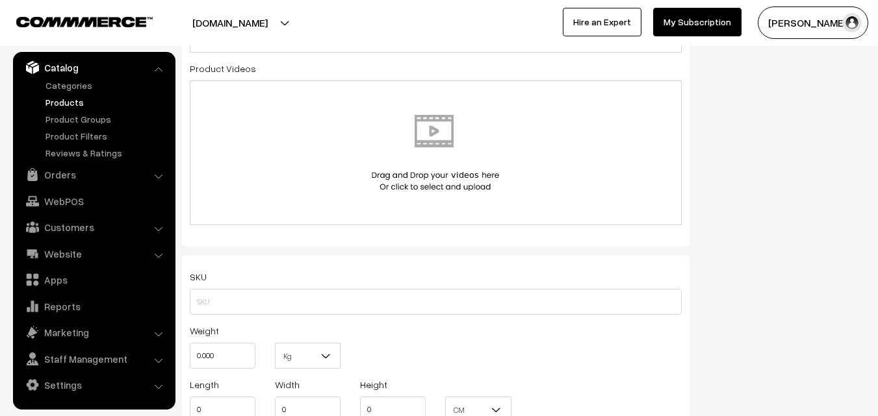
scroll to position [780, 0]
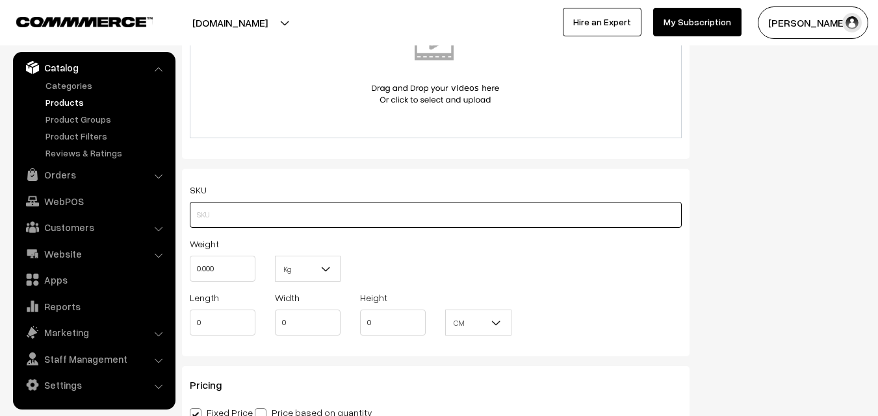
paste input "va11991-aug-pochampally-sud"
type input "va11991-aug-pochampally-sud"
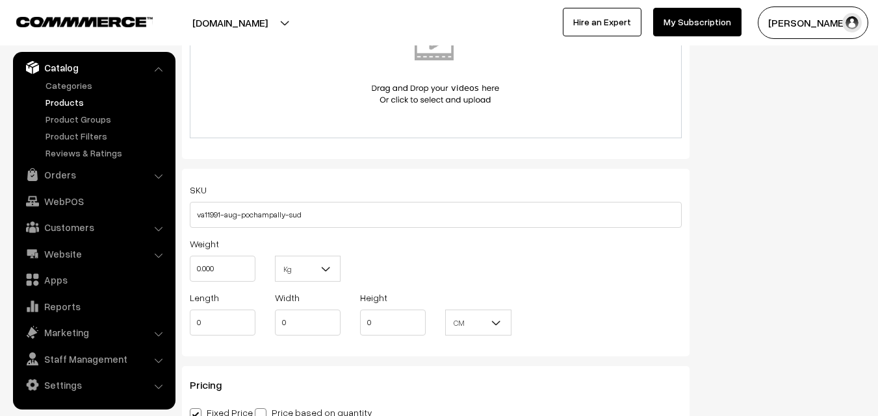
click at [231, 235] on div "SKU va11991-aug-pochampally-sud Weight 0.000 Kg Kg Length 0 Width 0 Height 0 CM…" at bounding box center [435, 263] width 507 height 188
click at [227, 263] on input "0.000" at bounding box center [223, 269] width 66 height 26
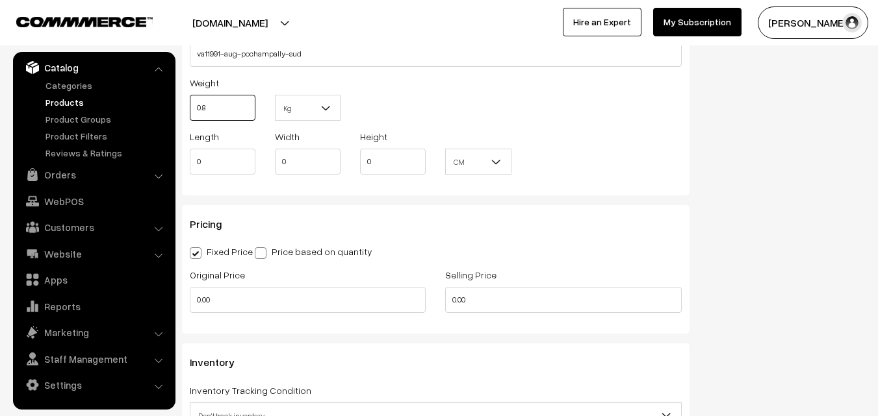
scroll to position [975, 0]
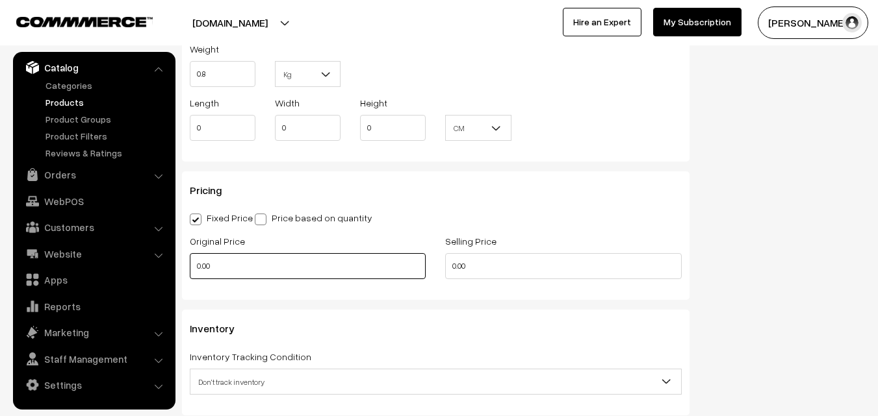
type input "0.80"
click at [240, 268] on input "0.00" at bounding box center [308, 266] width 236 height 26
type input "3500"
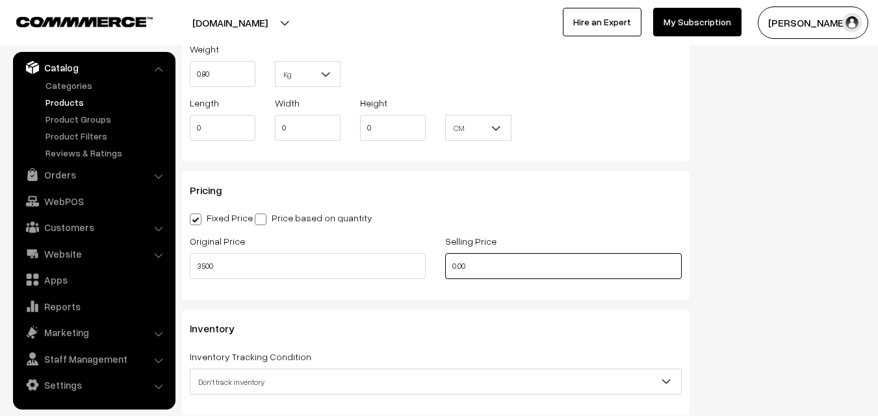
click at [499, 270] on input "0.00" at bounding box center [563, 266] width 236 height 26
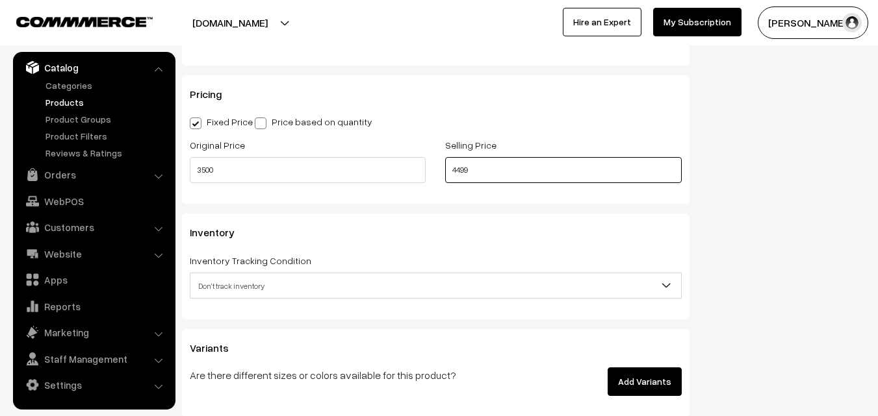
scroll to position [1235, 0]
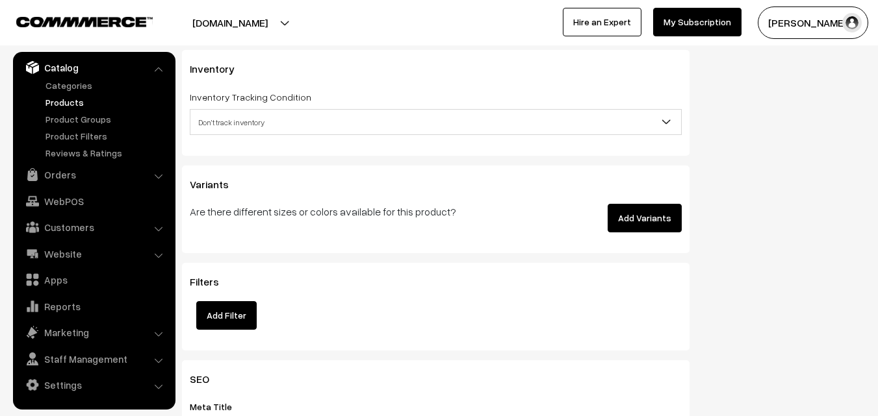
type input "4499"
click at [279, 124] on span "Don't track inventory" at bounding box center [435, 122] width 491 height 23
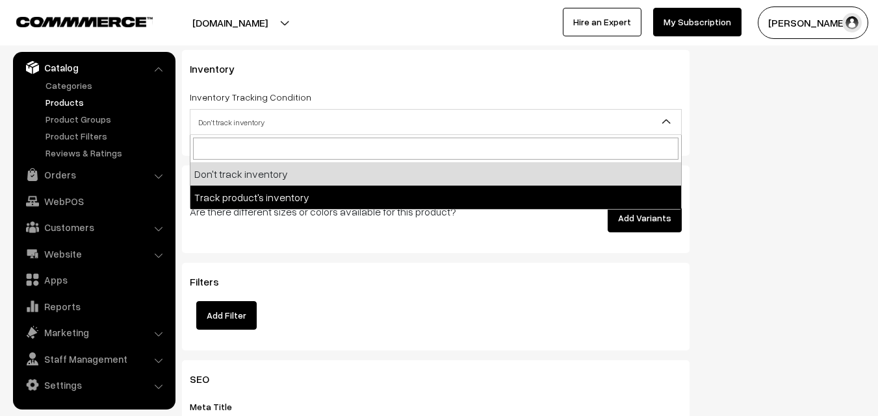
select select "2"
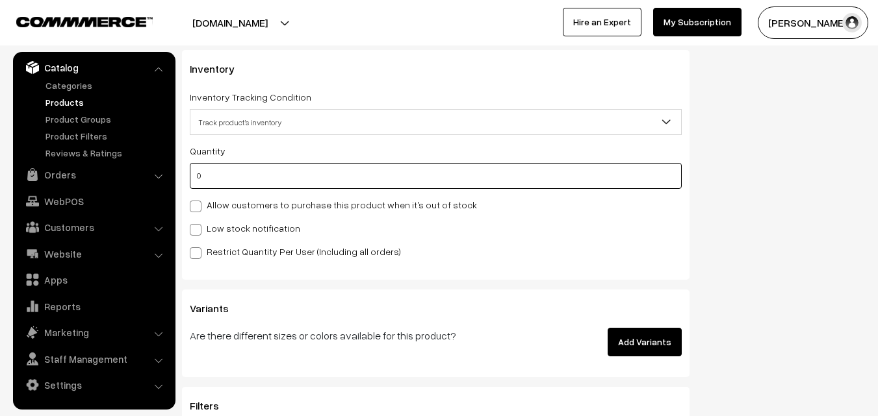
click at [268, 173] on input "0" at bounding box center [436, 176] width 492 height 26
type input "4"
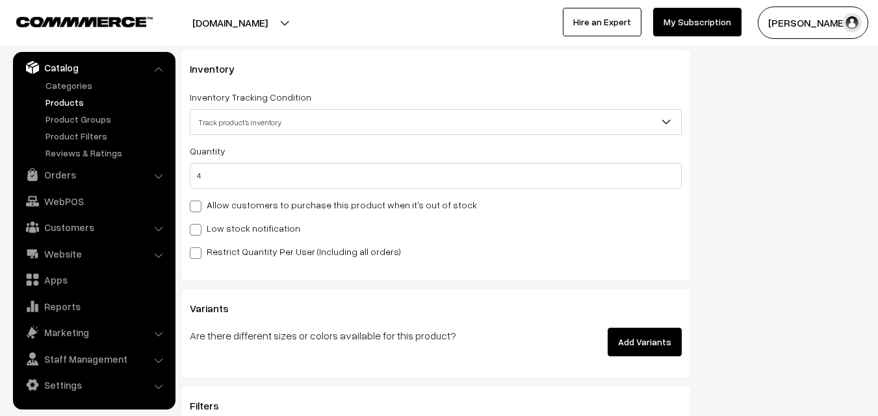
click at [251, 229] on label "Low stock notification" at bounding box center [245, 229] width 110 height 14
click at [198, 229] on input "Low stock notification" at bounding box center [194, 228] width 8 height 8
checkbox input "true"
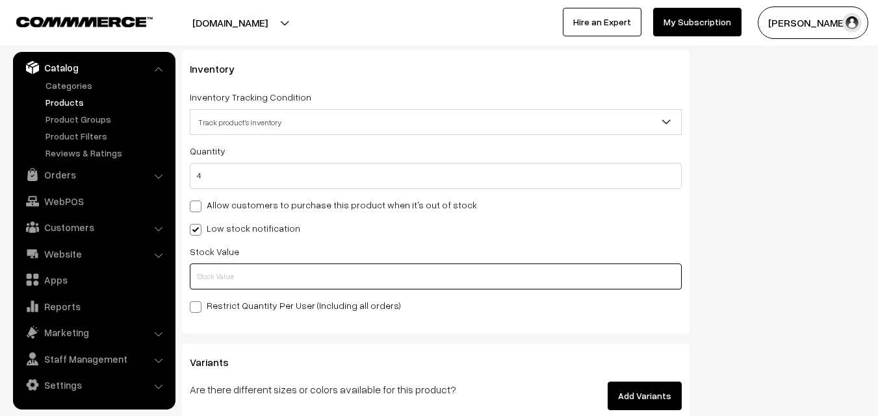
click at [244, 276] on input "text" at bounding box center [436, 277] width 492 height 26
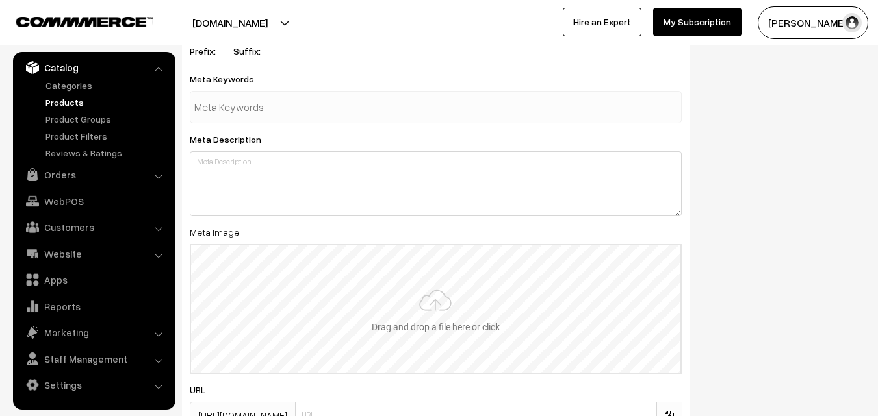
scroll to position [1934, 0]
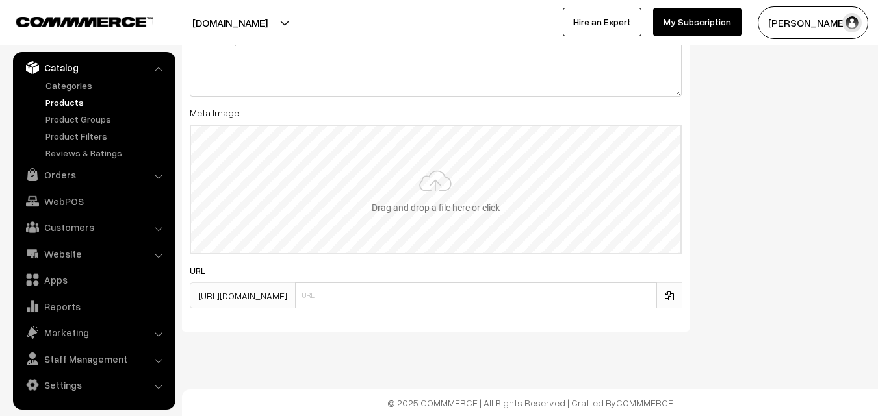
type input "2"
click at [449, 159] on input "file" at bounding box center [435, 189] width 489 height 127
type input "C:\fakepath\ikkat-dupatta-va11991-aug.jpeg"
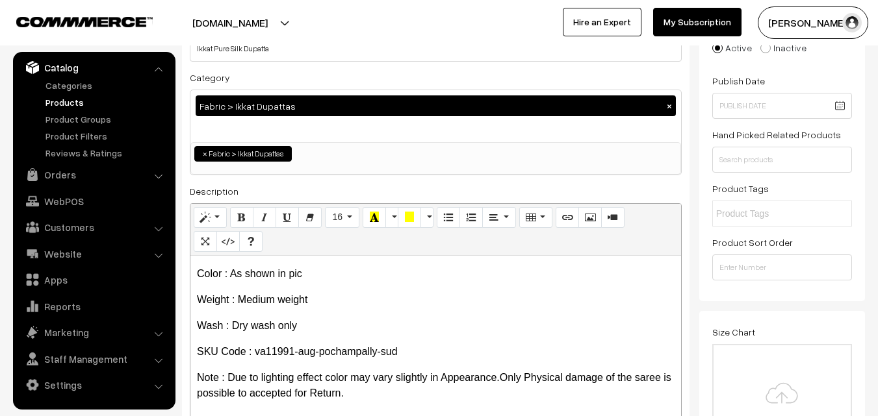
scroll to position [0, 0]
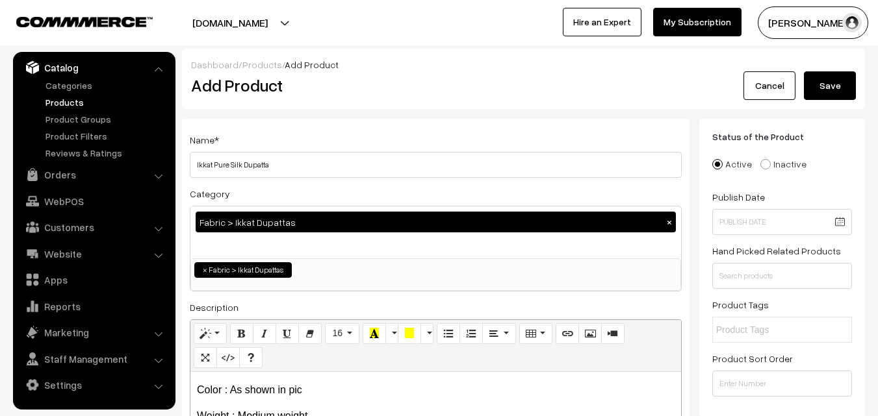
click at [831, 91] on button "Save" at bounding box center [830, 85] width 52 height 29
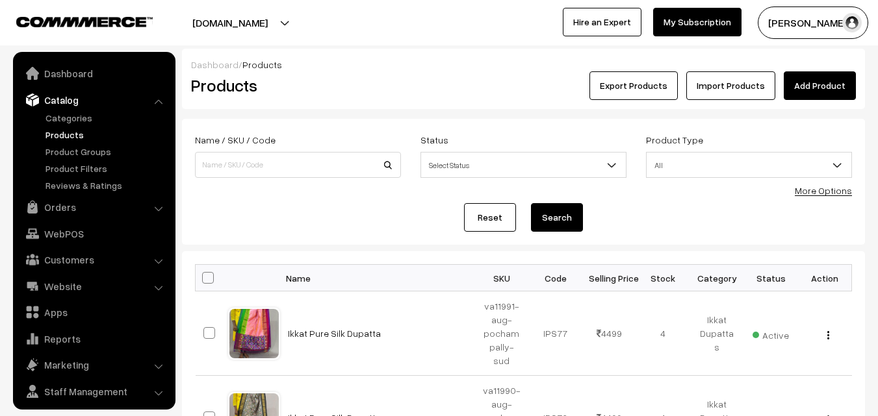
scroll to position [32, 0]
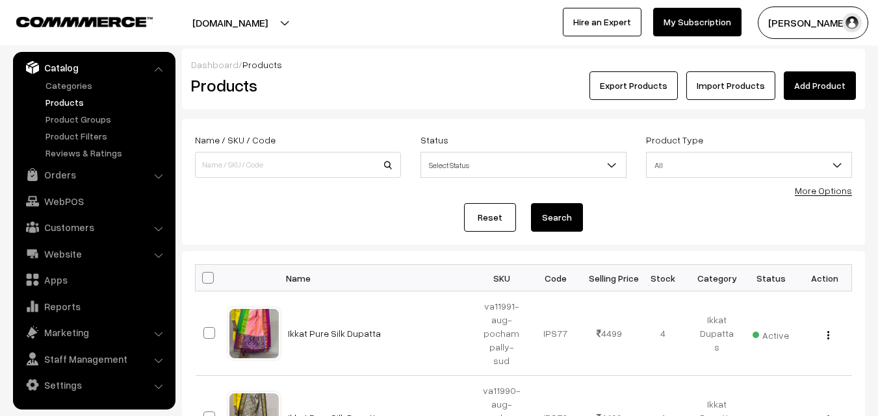
click at [411, 100] on div "Dashboard / Products Products Export Products Import Products Add Product" at bounding box center [523, 79] width 683 height 60
click at [795, 73] on link "Add Product" at bounding box center [820, 85] width 72 height 29
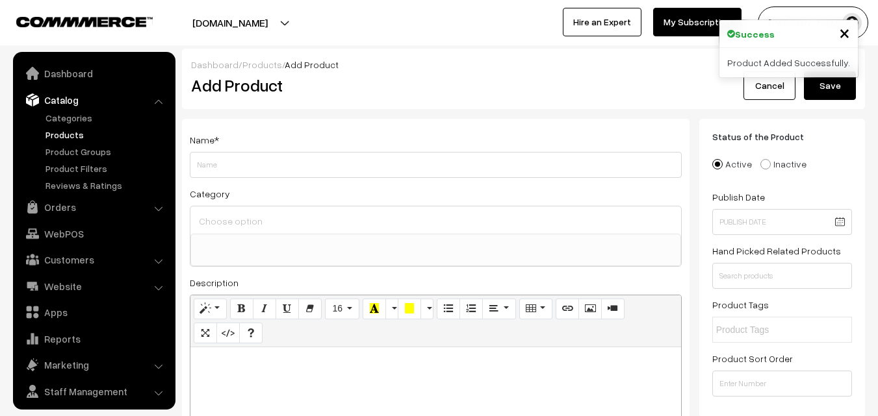
select select
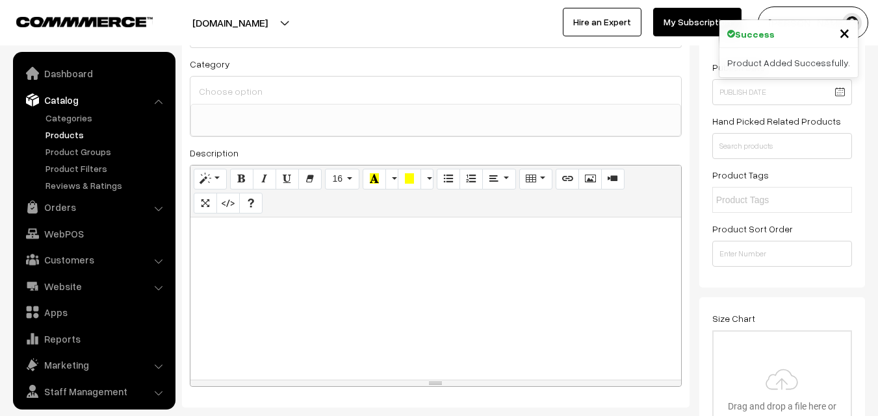
scroll to position [32, 0]
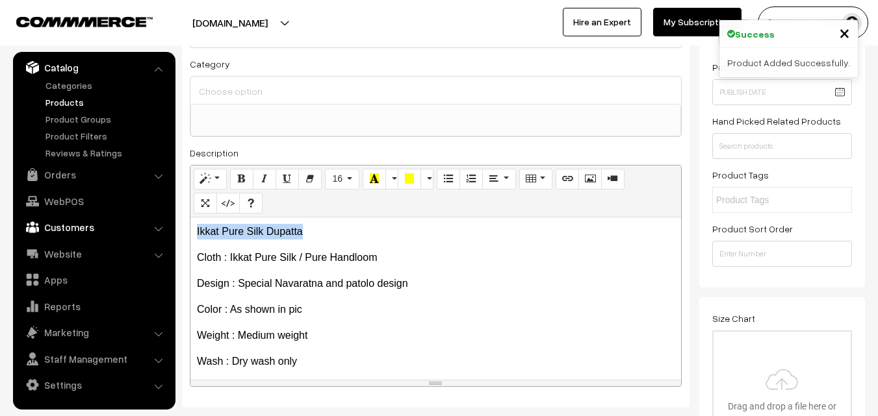
drag, startPoint x: 331, startPoint y: 225, endPoint x: 154, endPoint y: 227, distance: 177.4
copy p "Ikkat Pure Silk Dupatta"
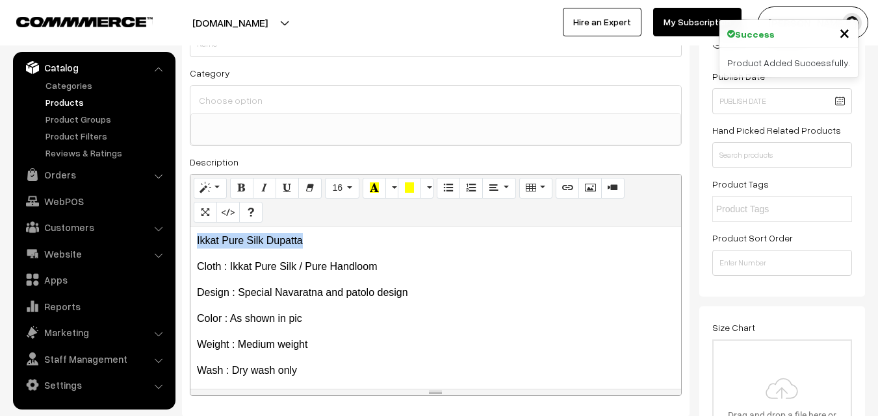
scroll to position [0, 0]
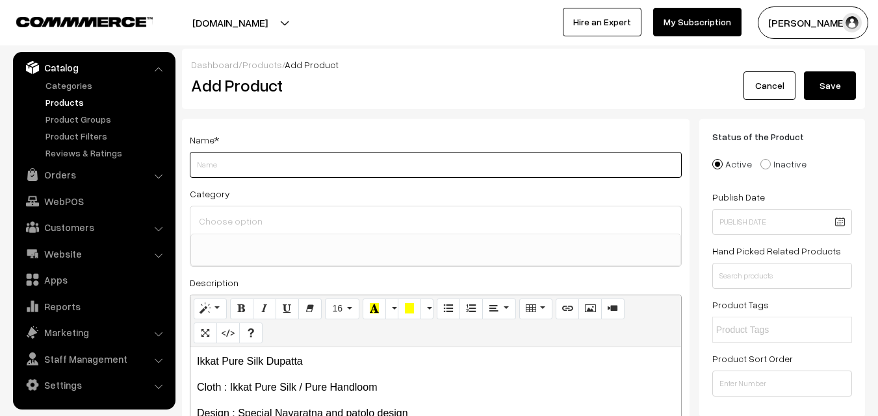
click at [240, 167] on input "Weight" at bounding box center [436, 165] width 492 height 26
paste input "Ikkat Pure Silk Dupatta"
type input "Ikkat Pure Silk Dupatta"
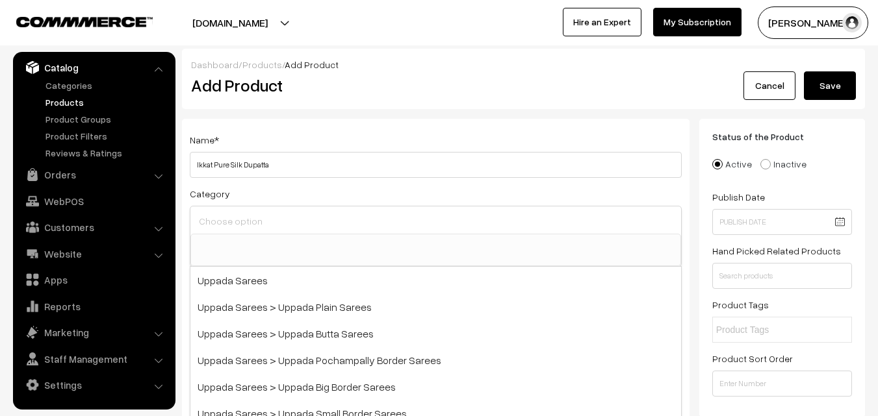
click at [216, 220] on input at bounding box center [436, 221] width 480 height 19
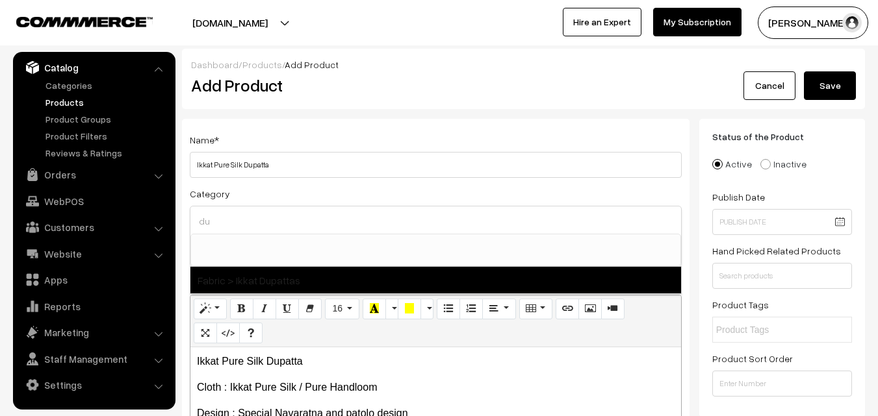
type input "du"
click at [285, 281] on span "Fabric > Ikkat Dupattas" at bounding box center [435, 280] width 491 height 27
select select "37"
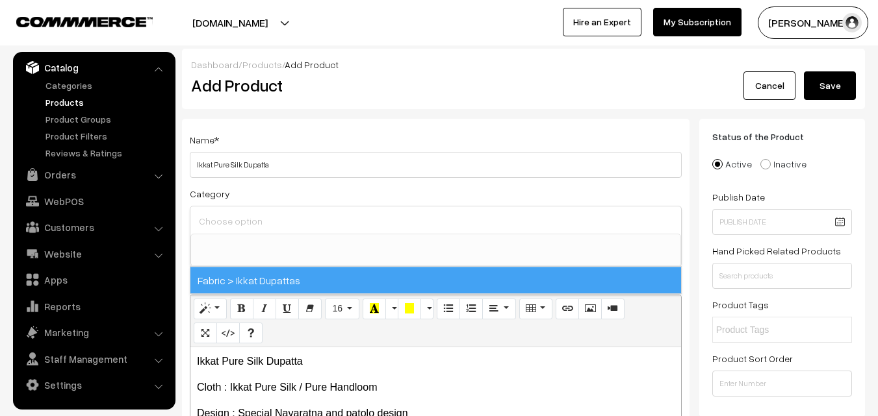
scroll to position [685, 0]
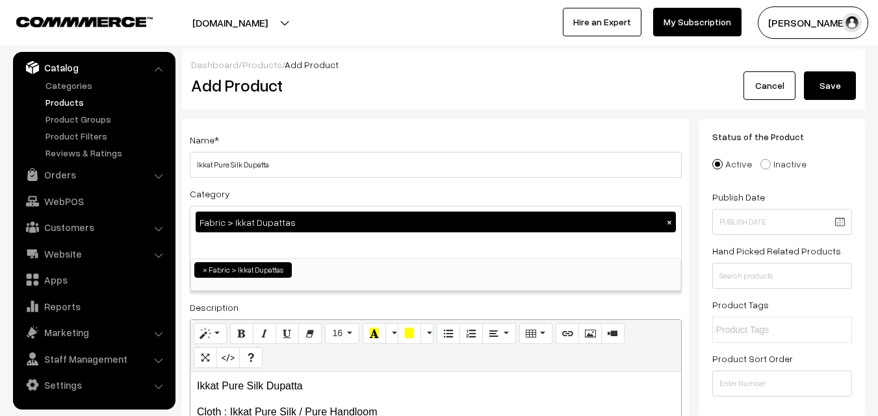
click at [303, 134] on div "Name * Ikkat Pure Silk Dupatta" at bounding box center [436, 155] width 492 height 46
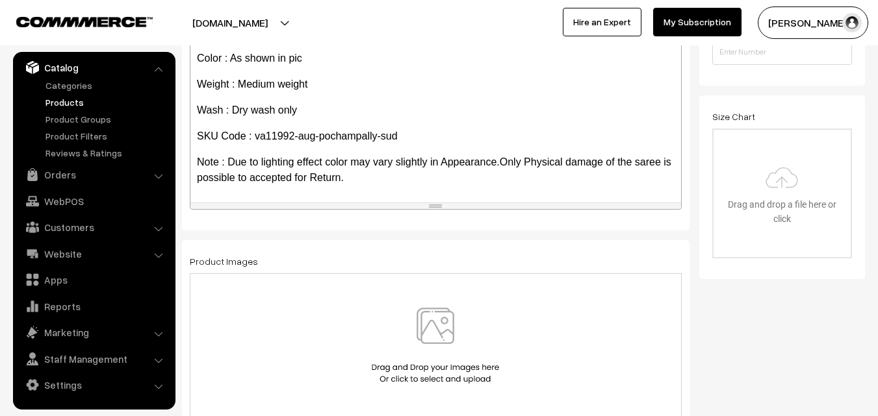
scroll to position [390, 0]
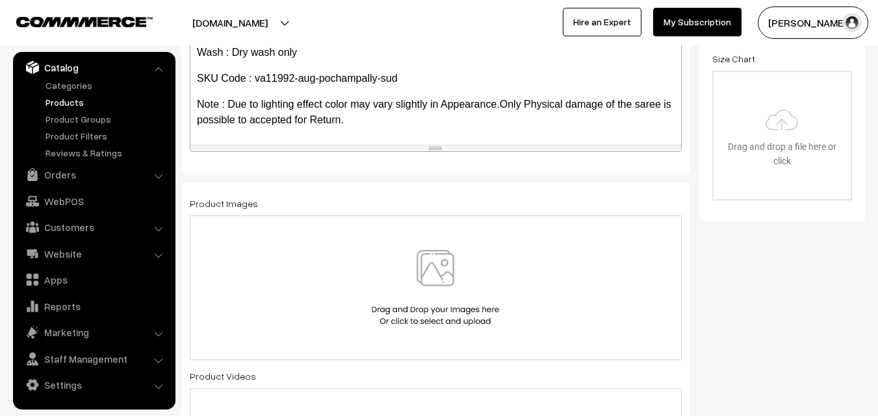
click at [428, 267] on img at bounding box center [435, 288] width 134 height 76
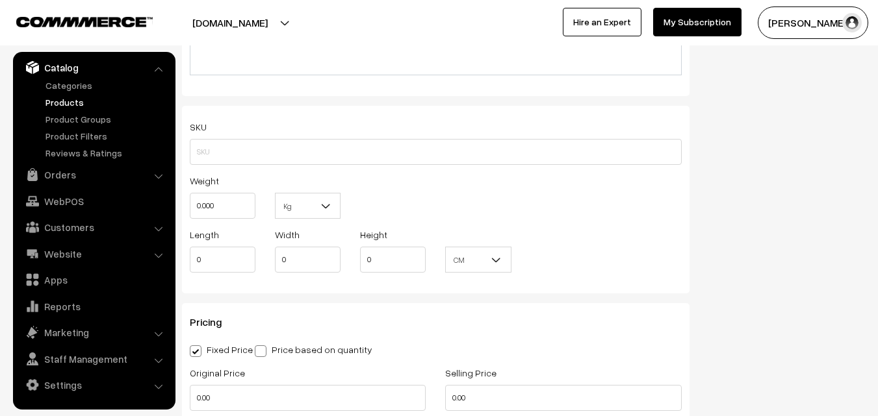
scroll to position [845, 0]
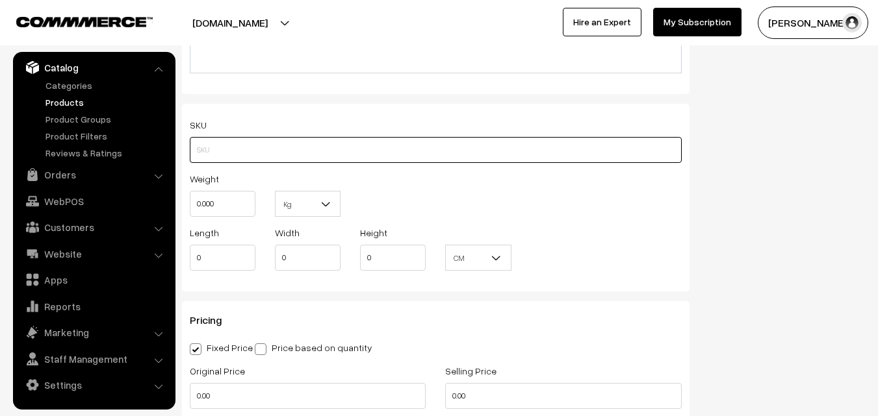
paste input "va11992-aug-pochampally-sud"
type input "va11992-aug-pochampally-sud"
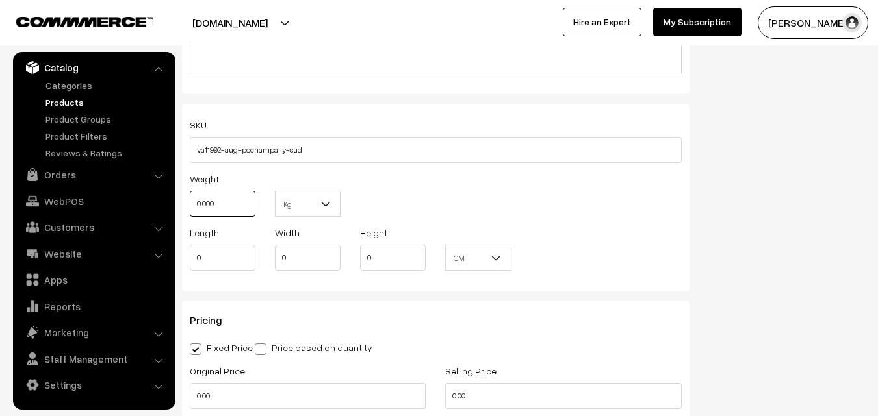
click at [218, 199] on input "0.000" at bounding box center [223, 204] width 66 height 26
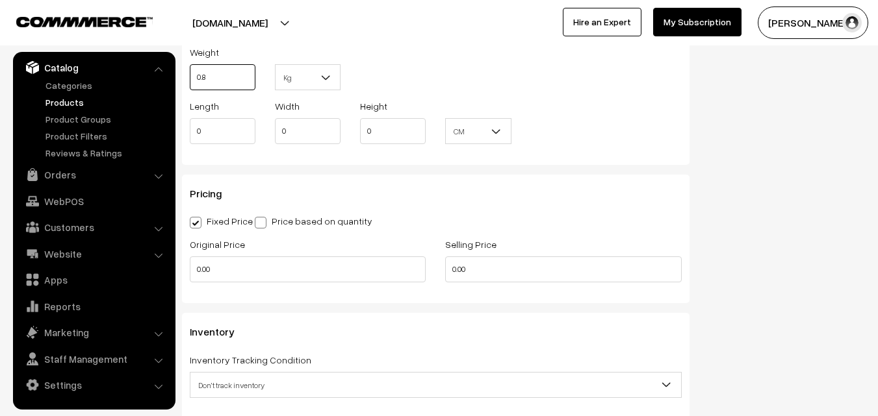
scroll to position [1040, 0]
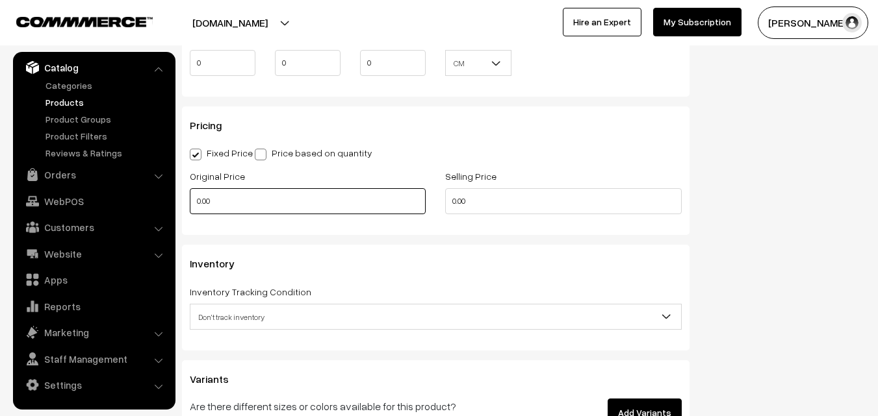
type input "0.80"
click at [215, 200] on input "0.00" at bounding box center [308, 201] width 236 height 26
type input "3500"
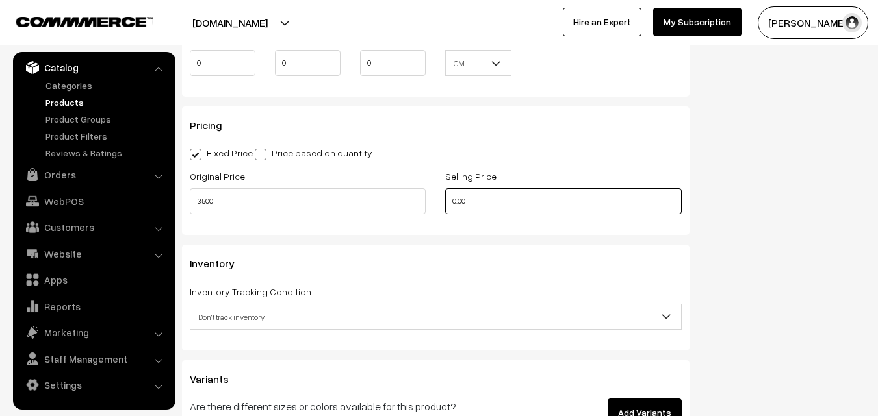
click at [472, 196] on input "0.00" at bounding box center [563, 201] width 236 height 26
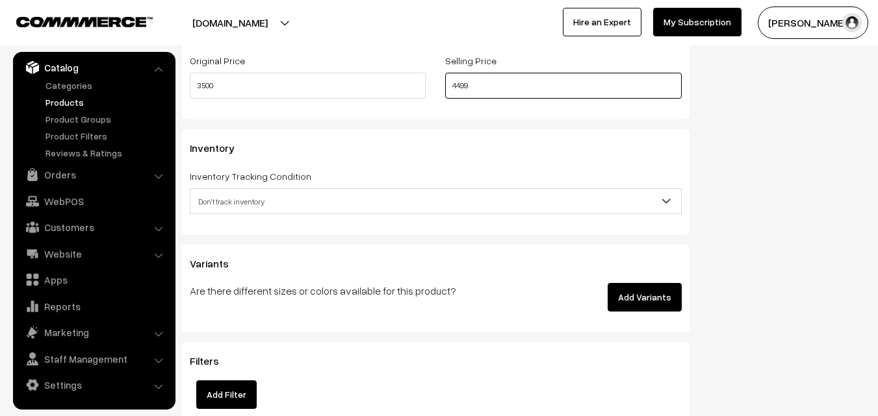
scroll to position [1170, 0]
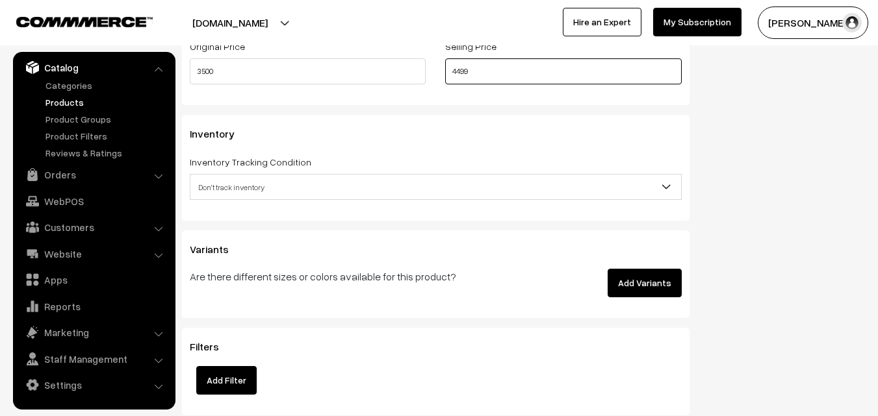
type input "4499"
click at [262, 191] on span "Don't track inventory" at bounding box center [435, 187] width 491 height 23
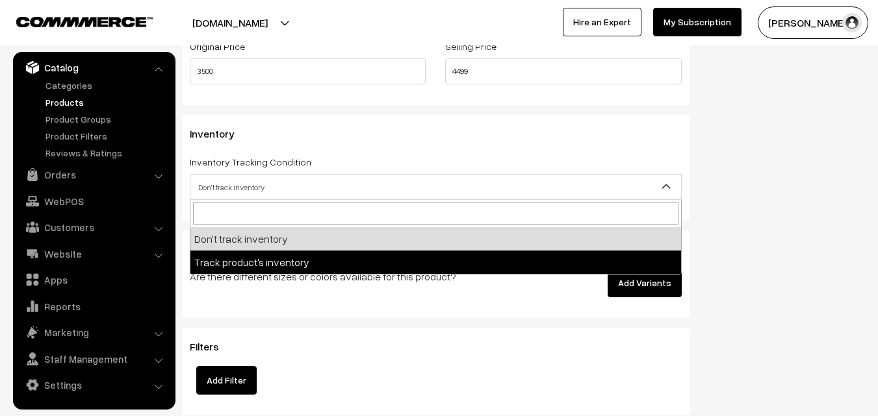
select select "2"
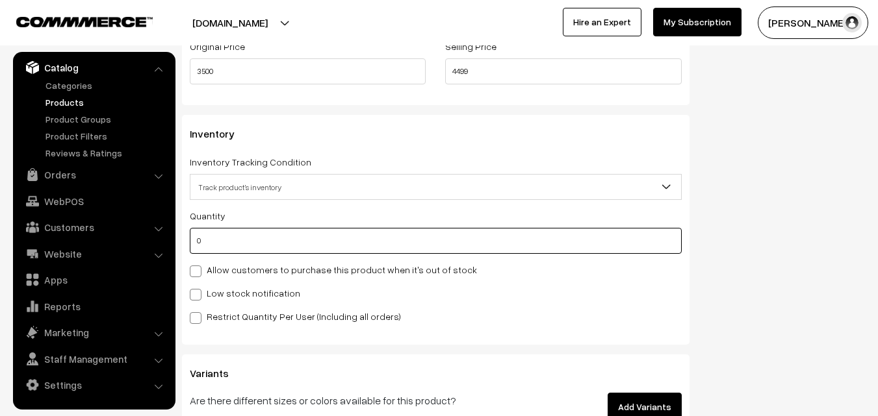
click at [260, 251] on input "0" at bounding box center [436, 241] width 492 height 26
type input "4"
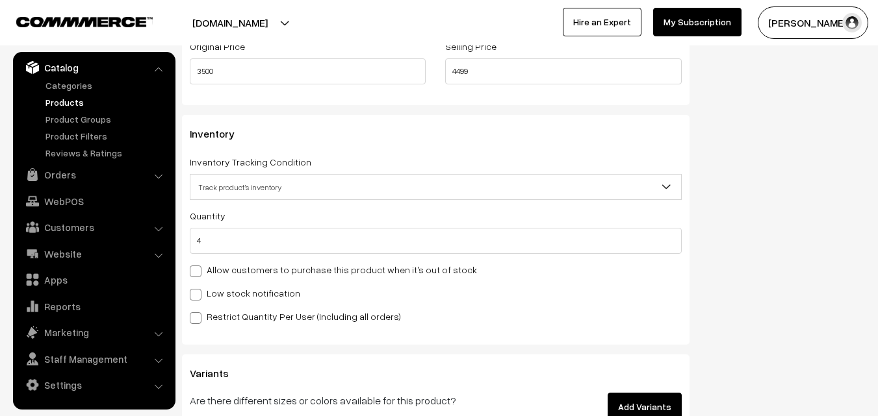
click at [208, 290] on label "Low stock notification" at bounding box center [245, 294] width 110 height 14
click at [198, 290] on input "Low stock notification" at bounding box center [194, 292] width 8 height 8
checkbox input "true"
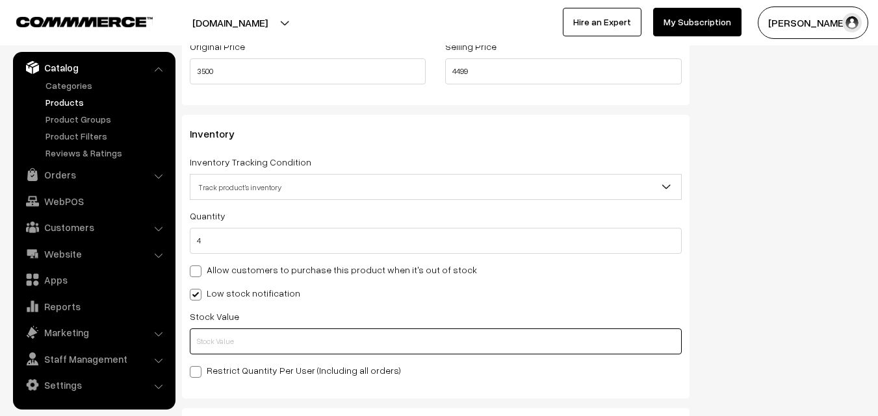
click at [209, 333] on input "text" at bounding box center [436, 342] width 492 height 26
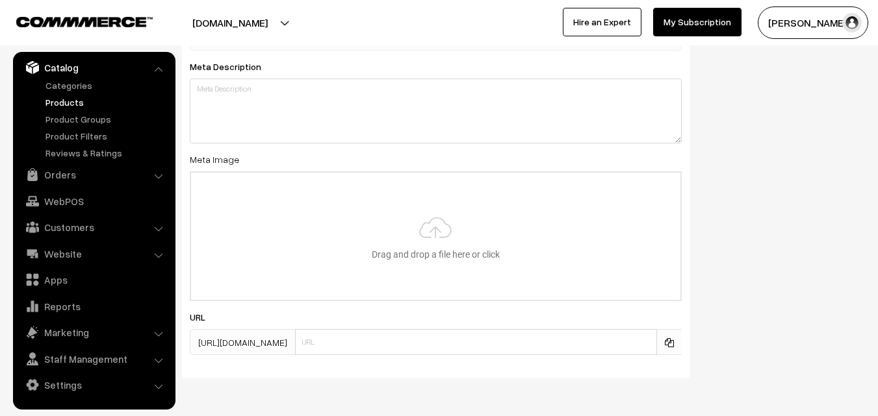
scroll to position [1934, 0]
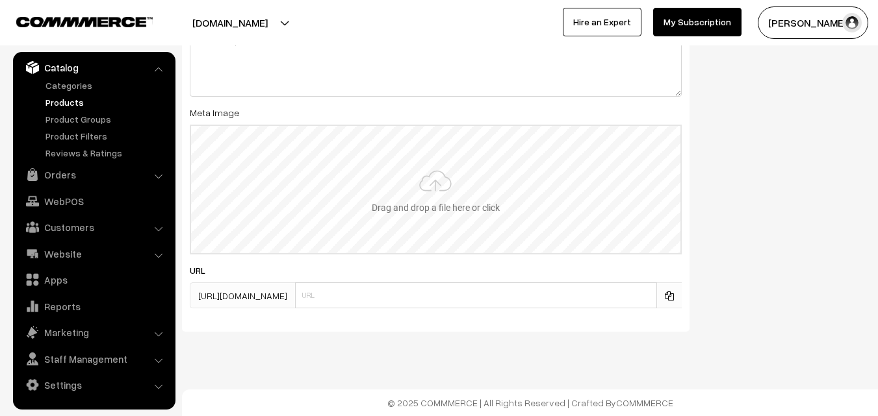
type input "2"
click at [435, 185] on input "file" at bounding box center [435, 189] width 489 height 127
type input "C:\fakepath\ikkat-dupatta-va11992-aug.jpeg"
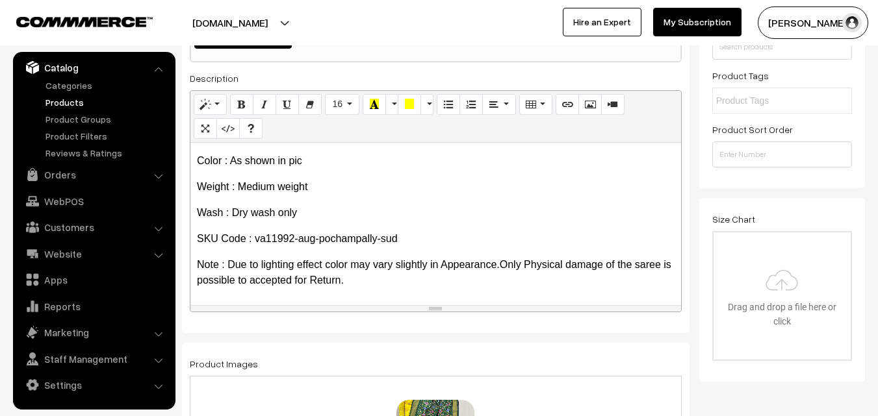
scroll to position [0, 0]
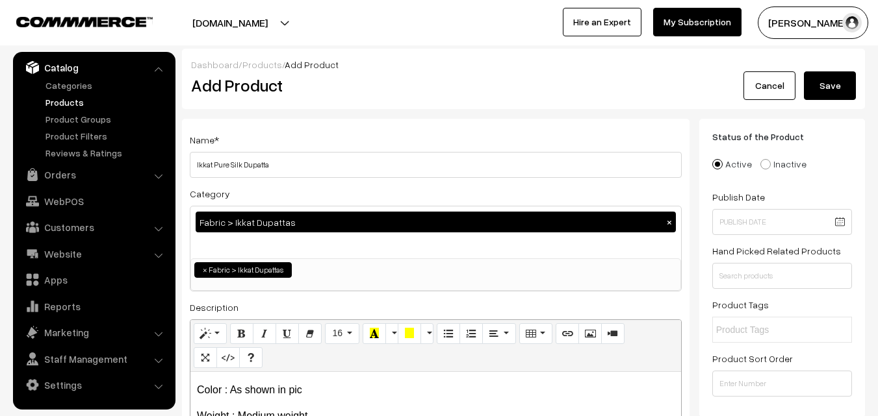
click at [840, 88] on button "Save" at bounding box center [830, 85] width 52 height 29
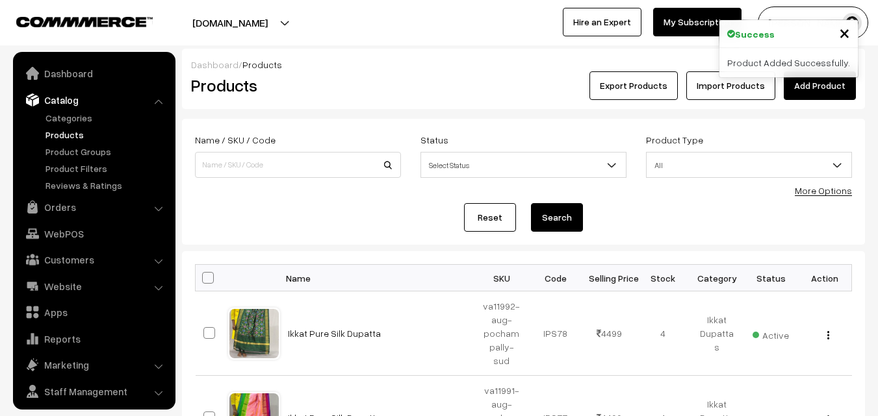
click at [830, 79] on link "Add Product" at bounding box center [820, 85] width 72 height 29
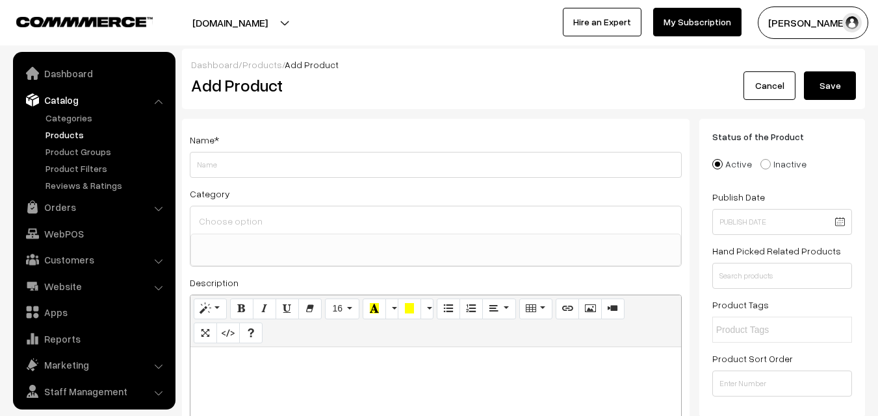
select select
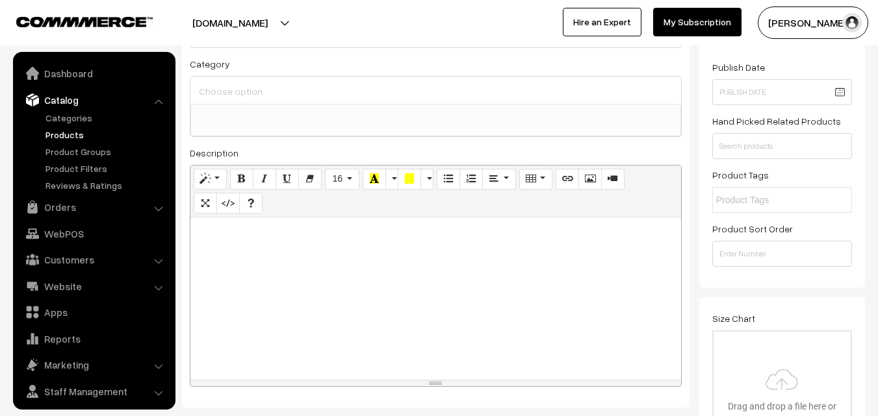
scroll to position [32, 0]
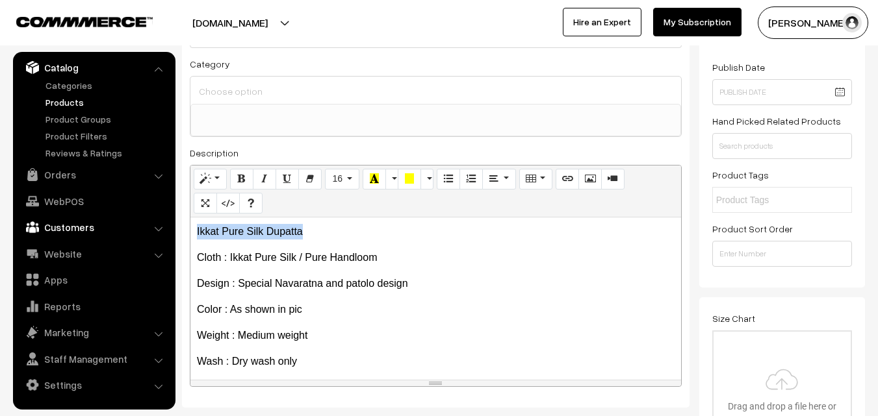
drag, startPoint x: 306, startPoint y: 234, endPoint x: 168, endPoint y: 221, distance: 138.4
copy p "Ikkat Pure Silk Dupatta"
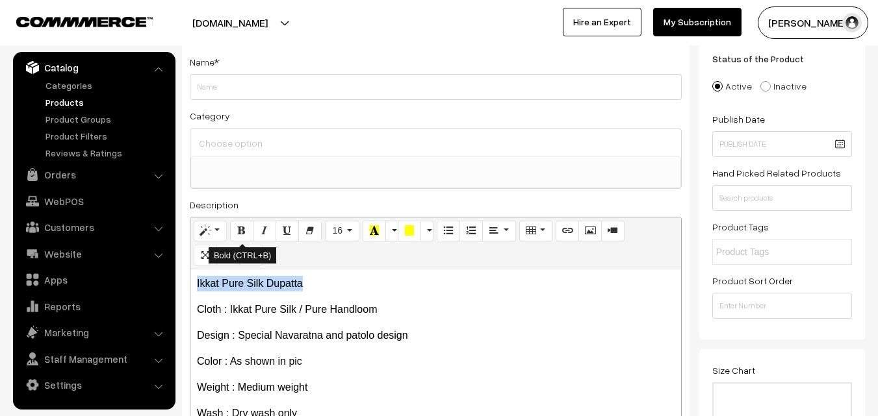
scroll to position [65, 0]
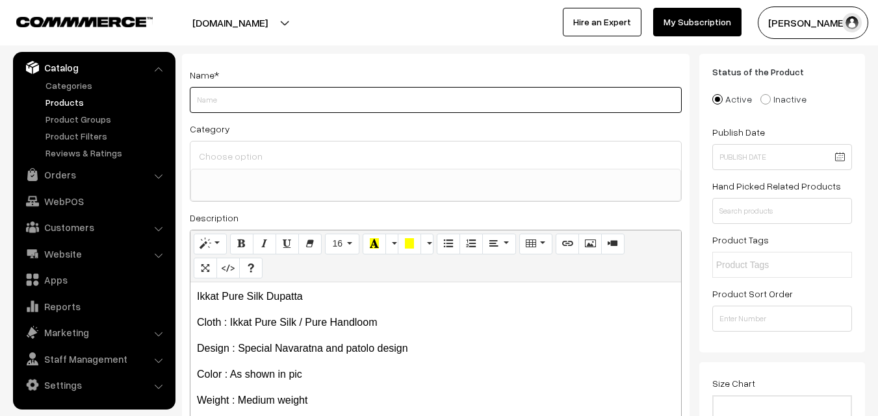
click at [220, 101] on input "Weight" at bounding box center [436, 100] width 492 height 26
paste input "Ikkat Pure Silk Dupatta"
type input "Ikkat Pure Silk Dupatta"
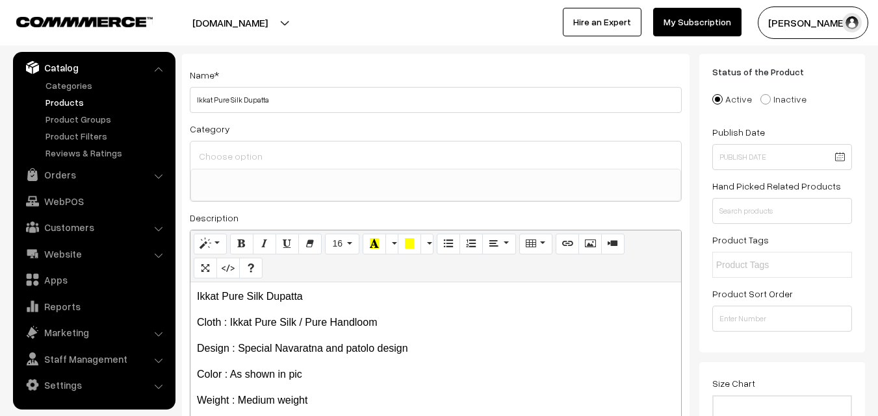
click at [223, 147] on input at bounding box center [436, 156] width 480 height 19
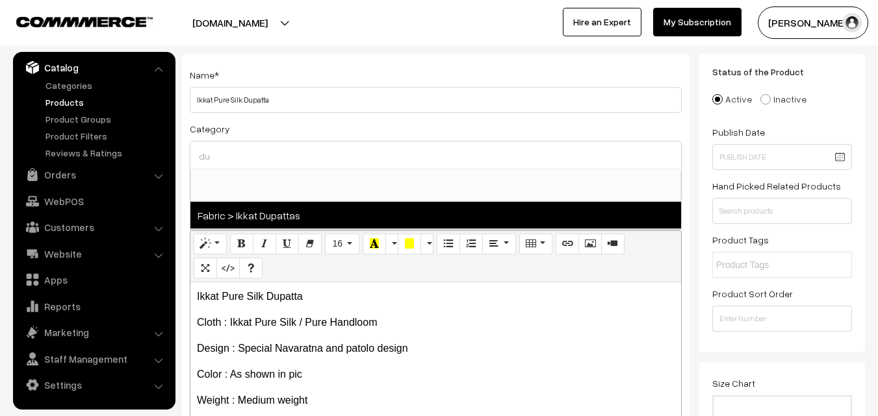
type input "du"
click at [268, 218] on span "Fabric > Ikkat Dupattas" at bounding box center [435, 215] width 491 height 27
select select "37"
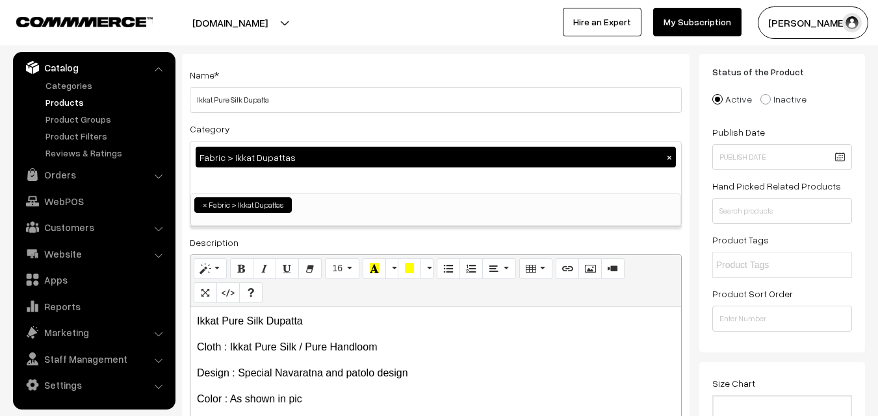
scroll to position [685, 0]
click at [322, 82] on div "Name * Ikkat Pure Silk Dupatta" at bounding box center [436, 90] width 492 height 46
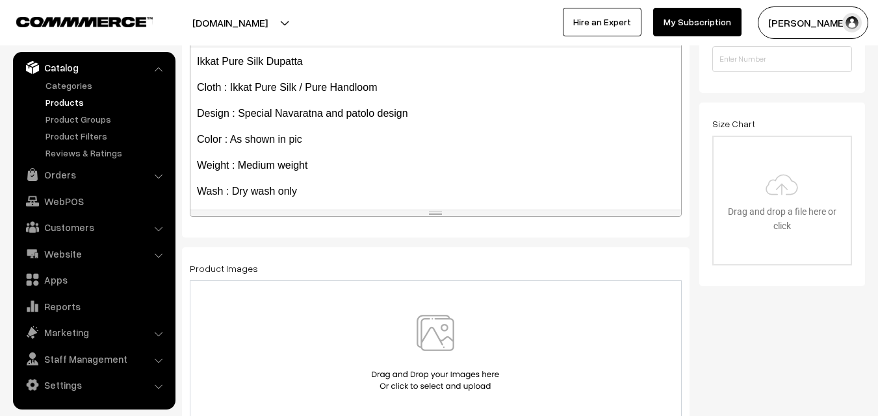
scroll to position [74, 0]
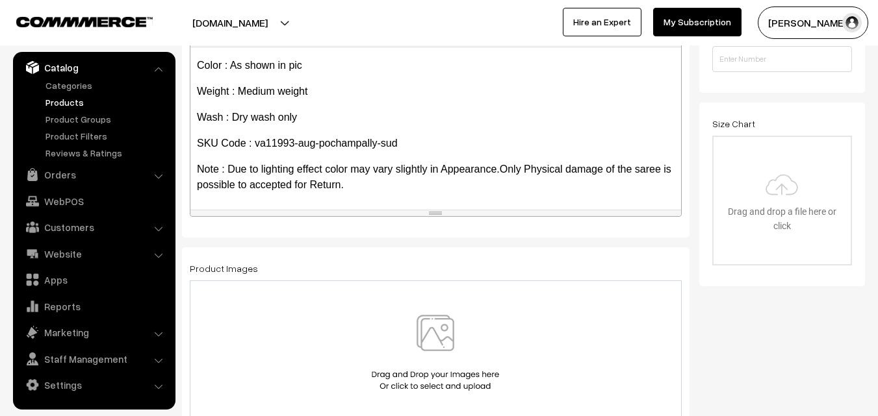
click at [419, 327] on img at bounding box center [435, 353] width 134 height 76
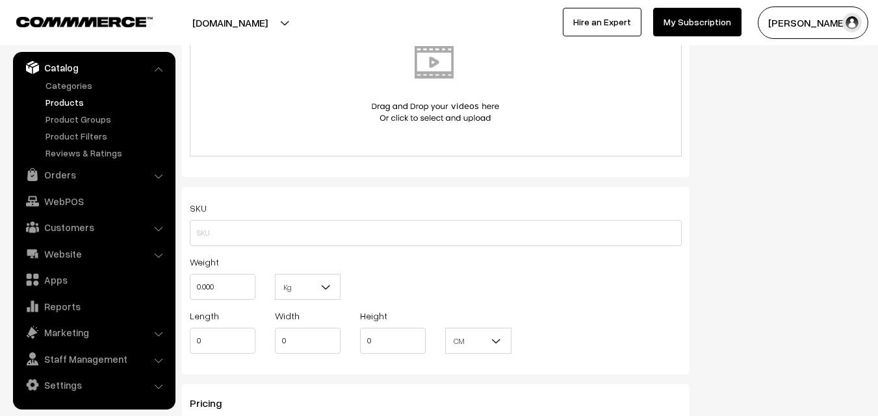
scroll to position [780, 0]
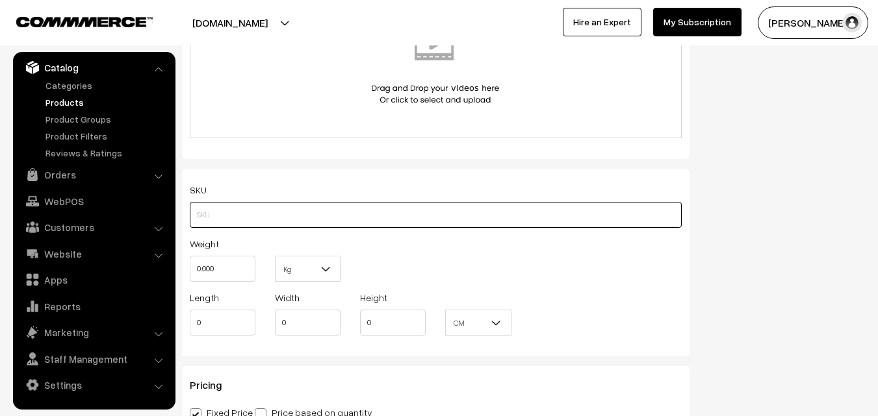
click at [208, 207] on input "text" at bounding box center [436, 215] width 492 height 26
paste input "va11993-aug-pochampally-sud"
type input "va11993-aug-pochampally-sud"
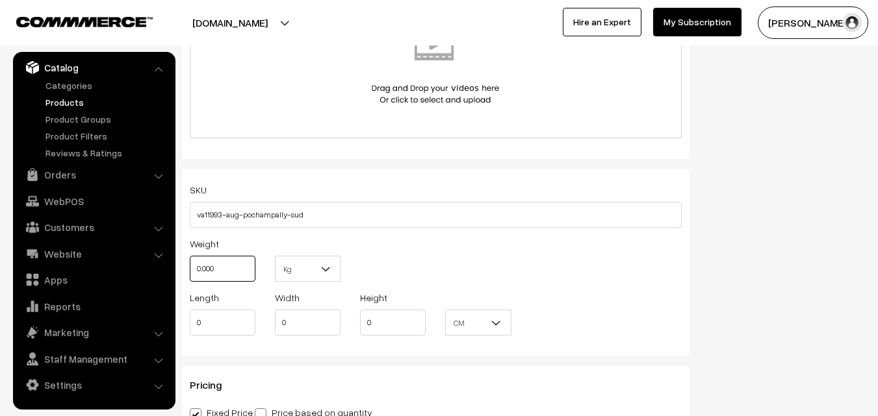
click at [218, 259] on input "0.000" at bounding box center [223, 269] width 66 height 26
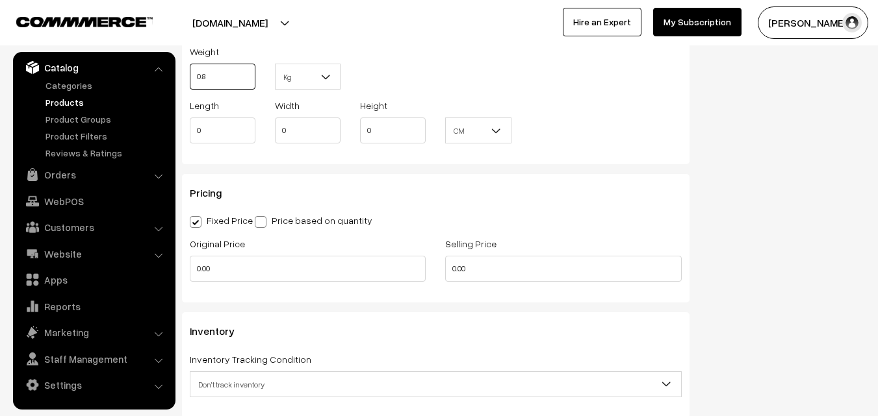
scroll to position [975, 0]
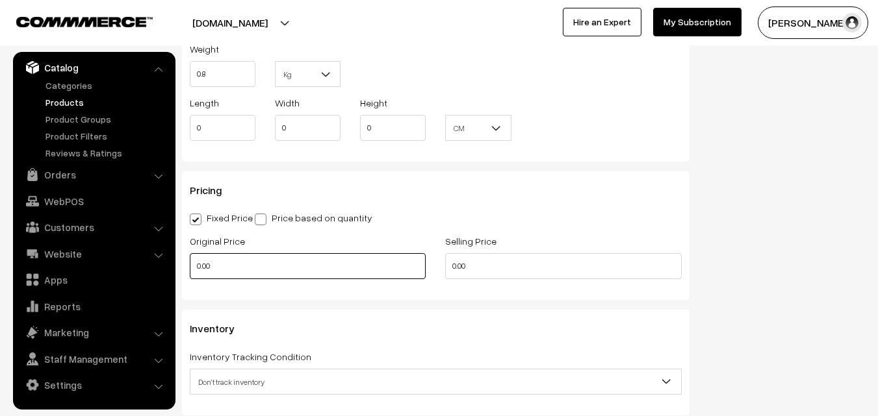
type input "0.80"
click at [220, 260] on input "0.00" at bounding box center [308, 266] width 236 height 26
type input "3500"
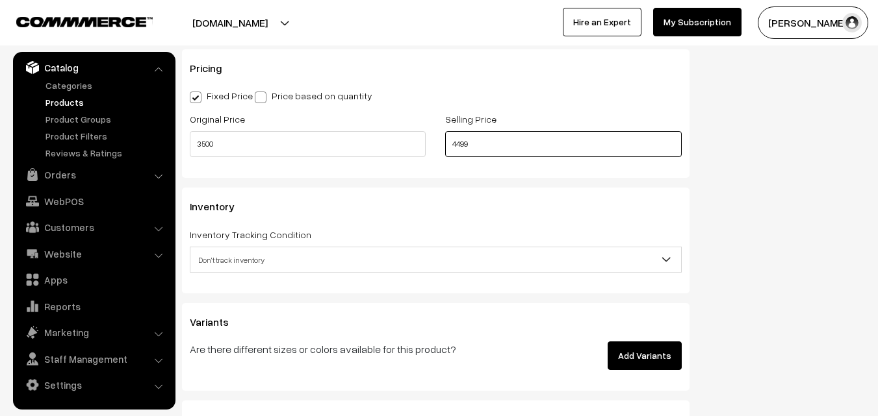
scroll to position [1105, 0]
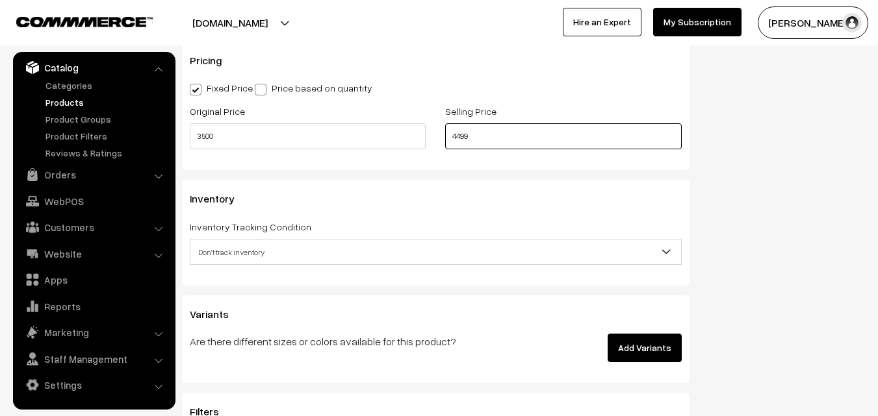
type input "4499"
click at [240, 253] on span "Don't track inventory" at bounding box center [435, 252] width 491 height 23
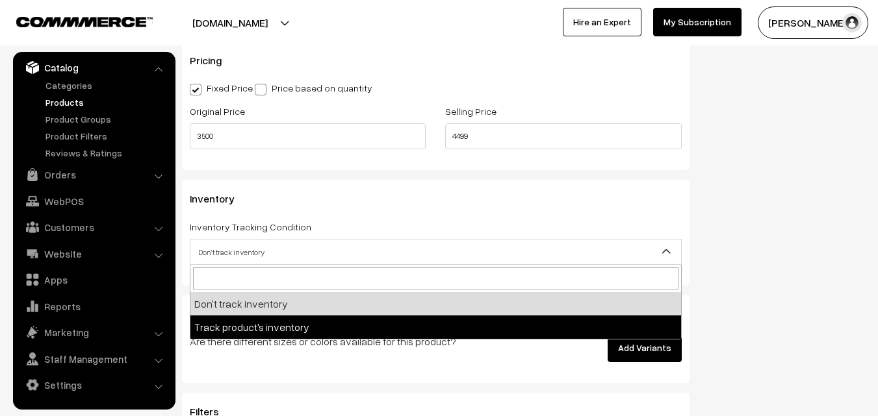
select select "2"
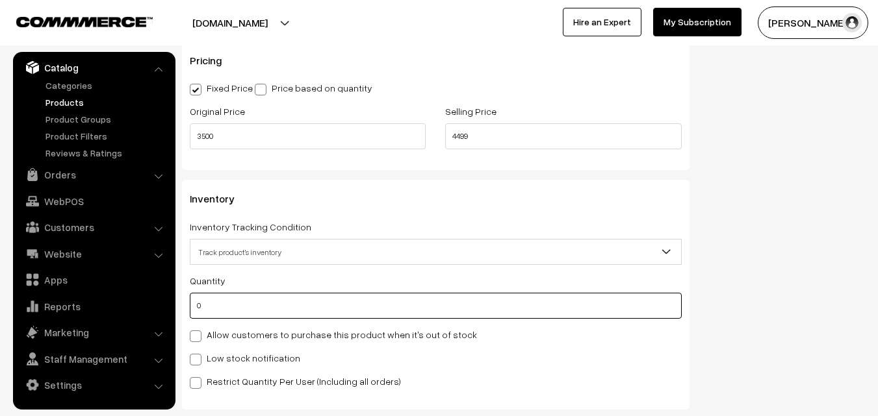
click at [233, 301] on input "0" at bounding box center [436, 306] width 492 height 26
type input "4"
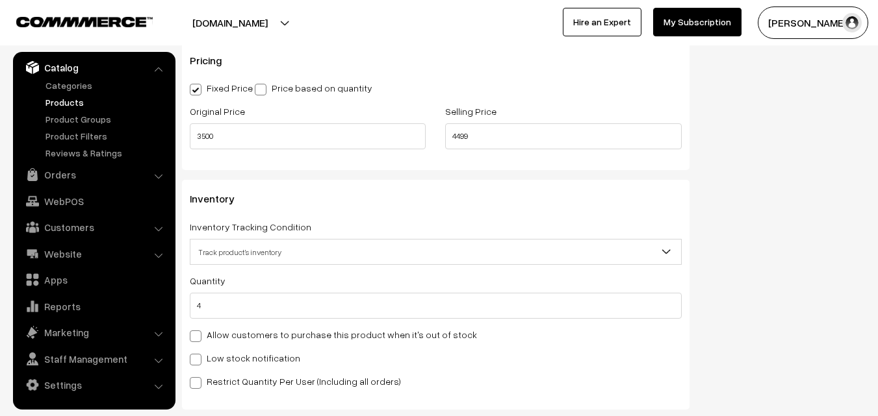
click at [209, 354] on label "Low stock notification" at bounding box center [245, 359] width 110 height 14
click at [198, 354] on input "Low stock notification" at bounding box center [194, 357] width 8 height 8
checkbox input "true"
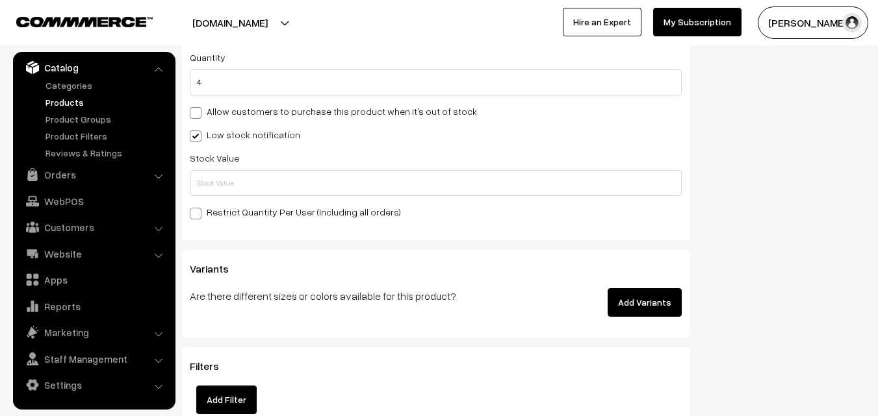
scroll to position [1364, 0]
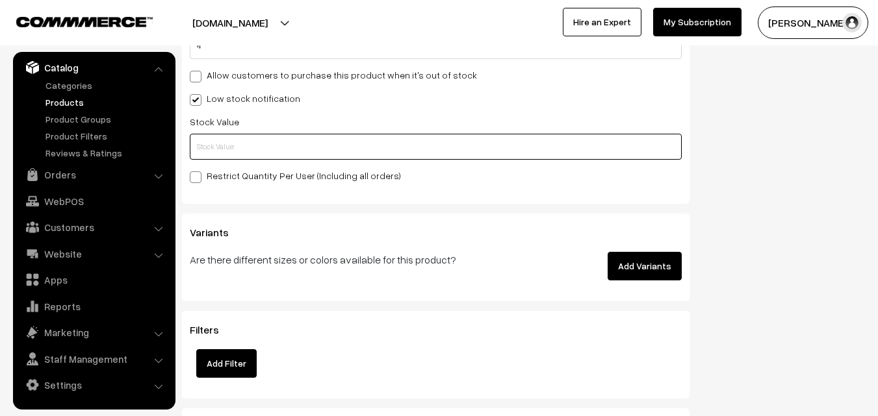
click at [222, 150] on input "text" at bounding box center [436, 147] width 492 height 26
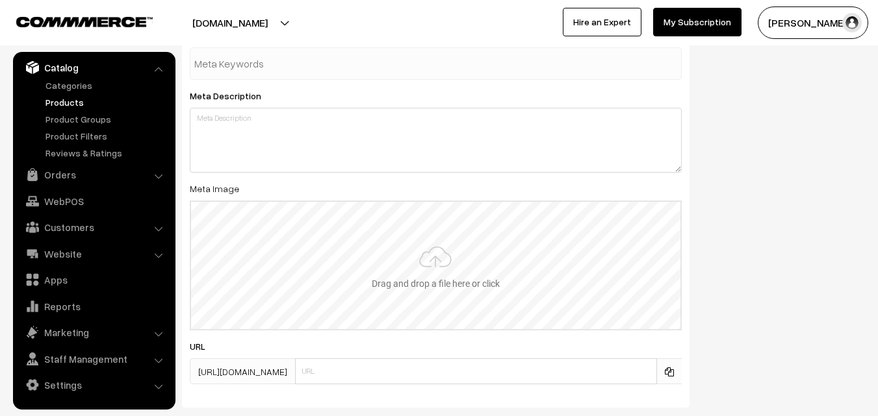
scroll to position [1934, 0]
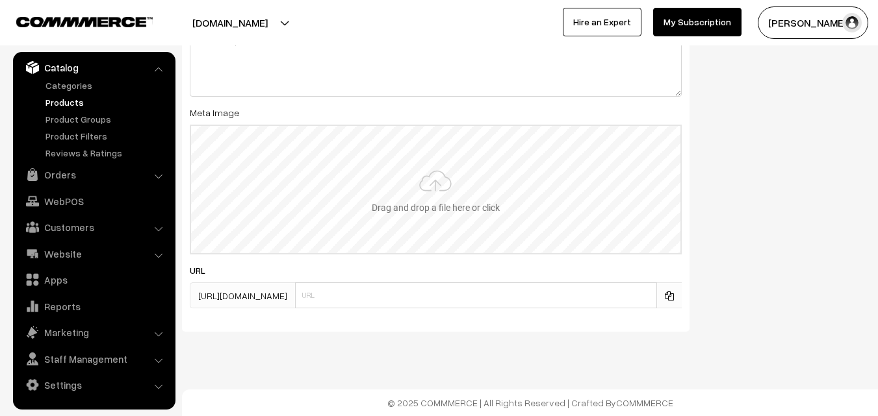
type input "2"
click at [426, 175] on input "file" at bounding box center [435, 189] width 489 height 127
type input "C:\fakepath\ikkat-dupatta-va11993-aug.jpeg"
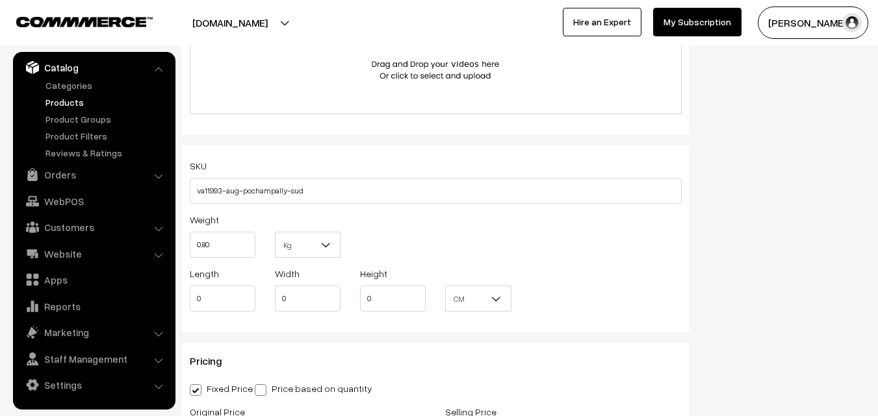
scroll to position [0, 0]
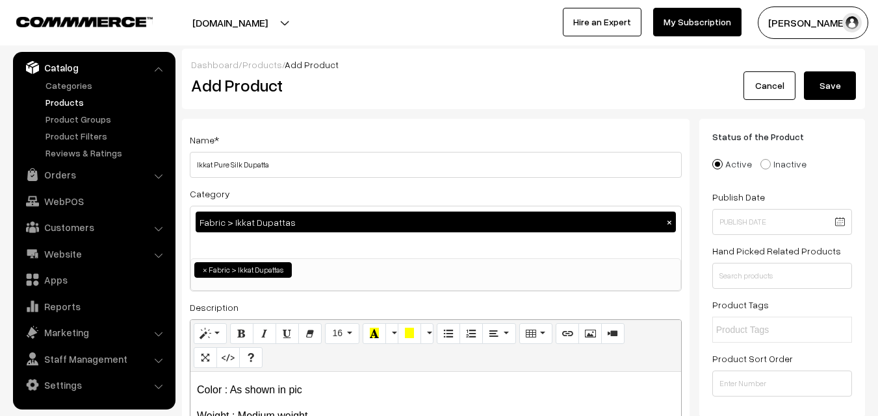
click at [840, 83] on button "Save" at bounding box center [830, 85] width 52 height 29
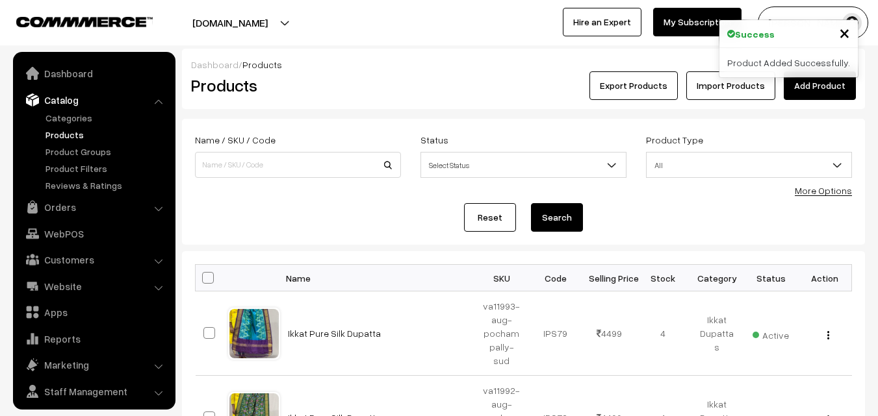
scroll to position [32, 0]
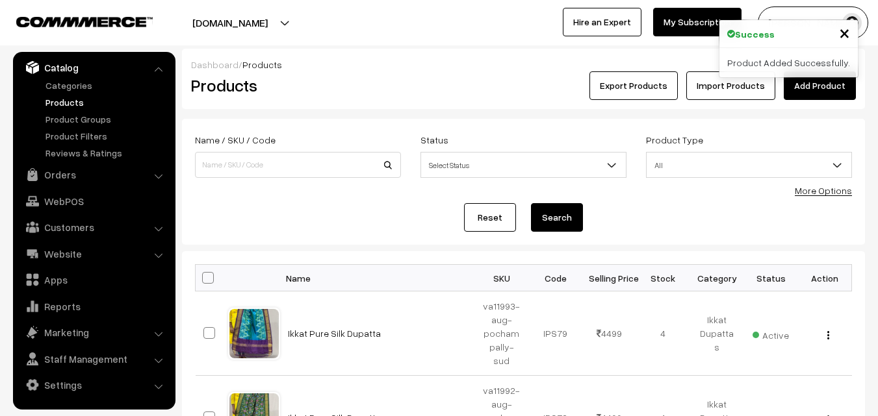
click at [435, 81] on div "Export Products Import Products Add Product" at bounding box center [637, 85] width 437 height 29
click at [804, 84] on link "Add Product" at bounding box center [820, 85] width 72 height 29
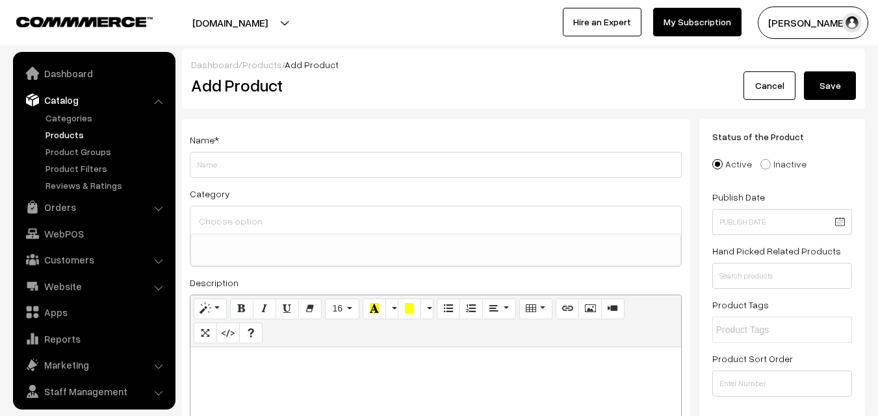
select select
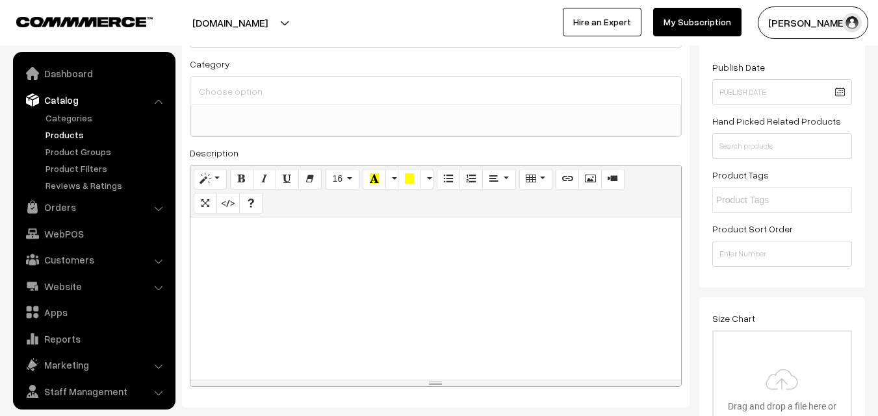
scroll to position [32, 0]
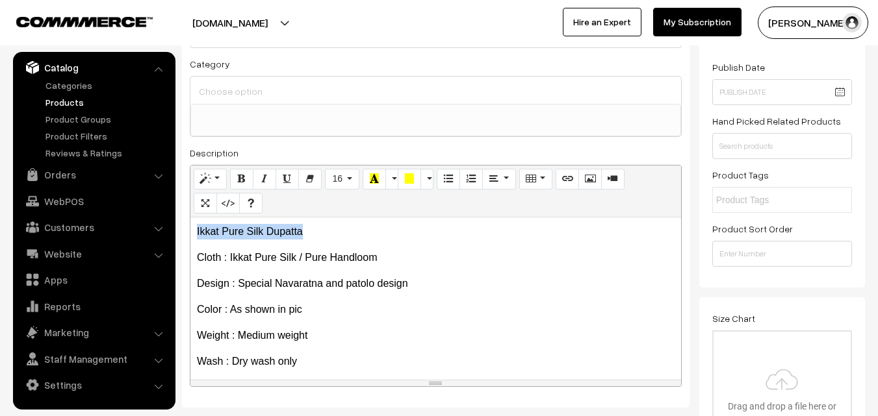
drag, startPoint x: 311, startPoint y: 231, endPoint x: 159, endPoint y: 228, distance: 152.1
copy p "Ikkat Pure Silk Dupatta"
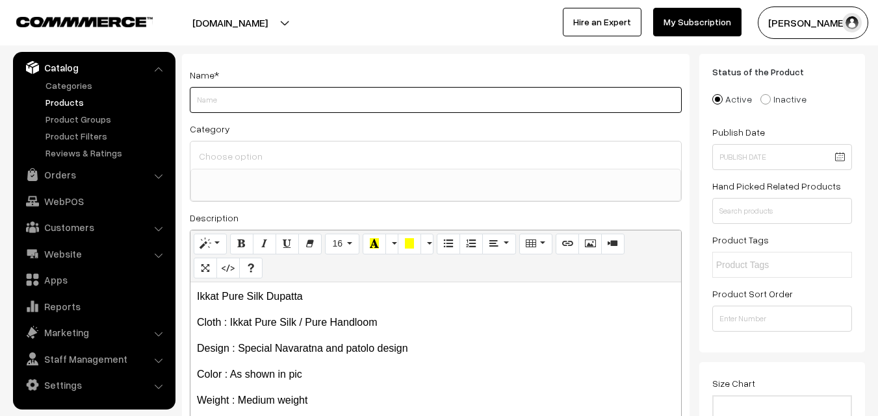
click at [227, 102] on input "Weight" at bounding box center [436, 100] width 492 height 26
paste input "Ikkat Pure Silk Dupatta"
type input "Ikkat Pure Silk Dupatta"
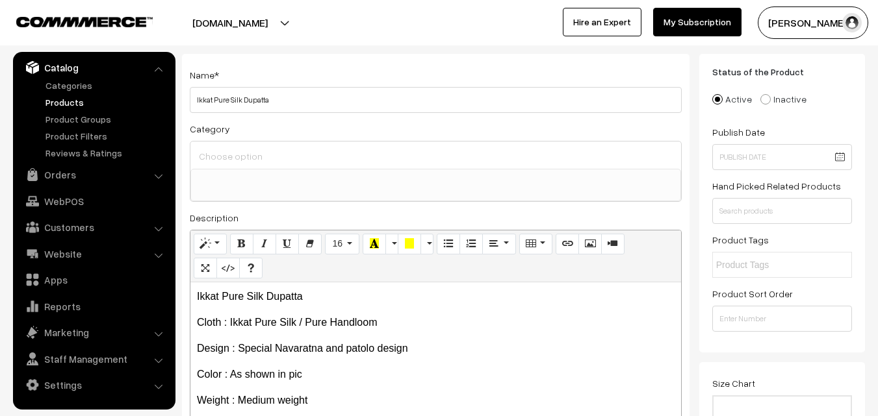
click at [225, 146] on div at bounding box center [435, 155] width 491 height 27
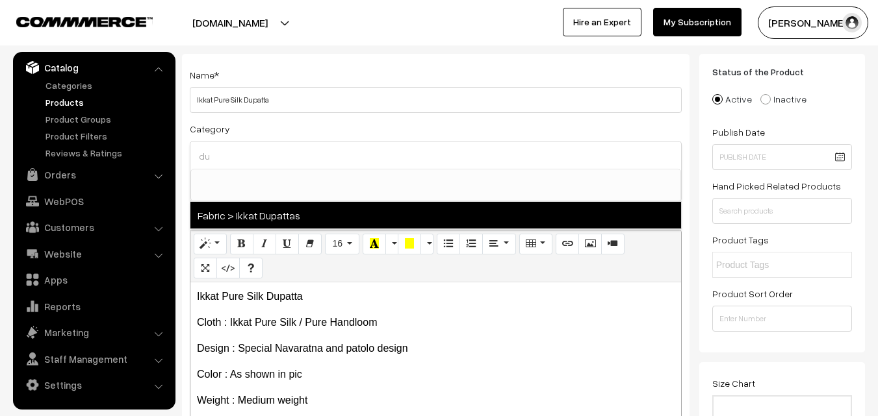
type input "du"
click at [286, 213] on span "Fabric > Ikkat Dupattas" at bounding box center [435, 215] width 491 height 27
select select "37"
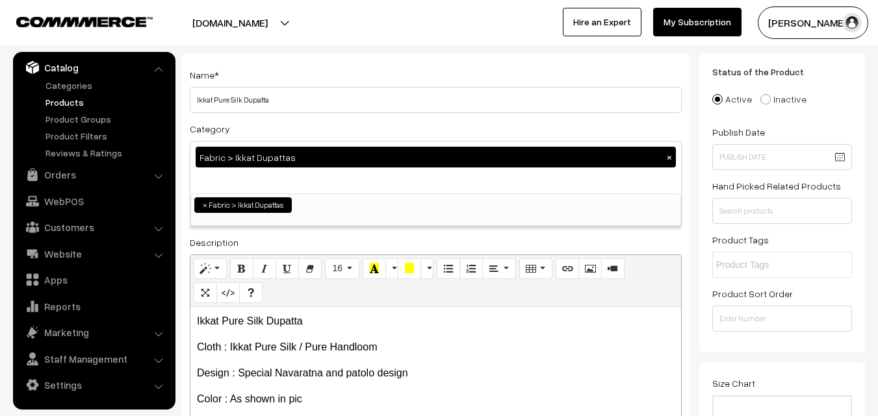
scroll to position [685, 0]
click at [329, 71] on div "Name * Ikkat Pure Silk Dupatta" at bounding box center [436, 90] width 492 height 46
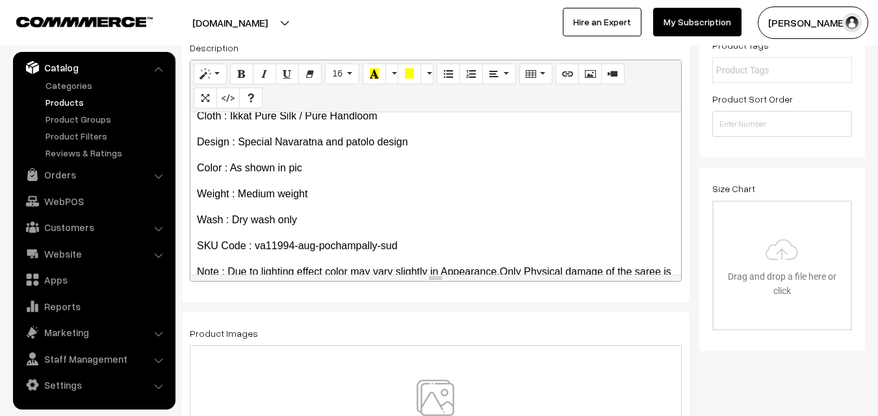
scroll to position [74, 0]
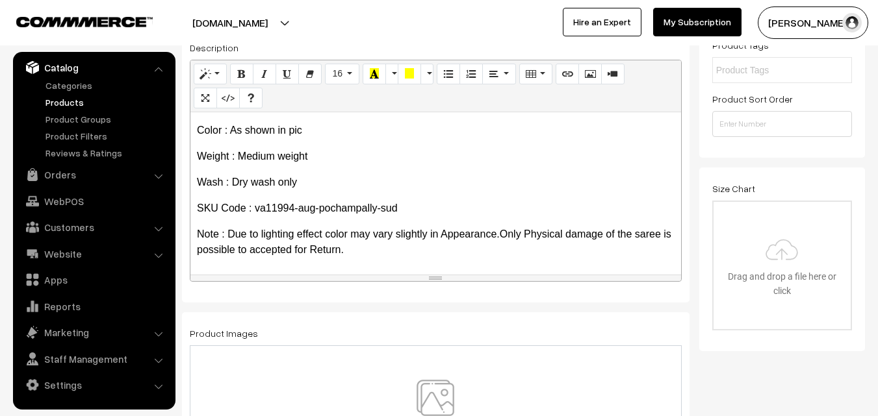
click at [429, 396] on img at bounding box center [435, 418] width 134 height 76
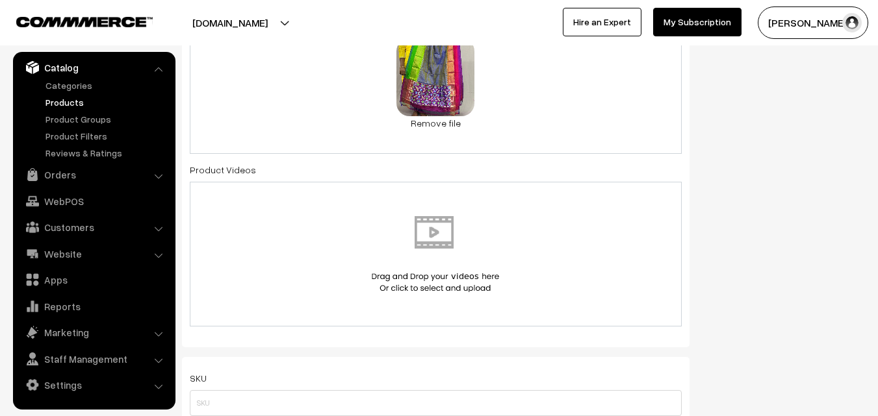
scroll to position [715, 0]
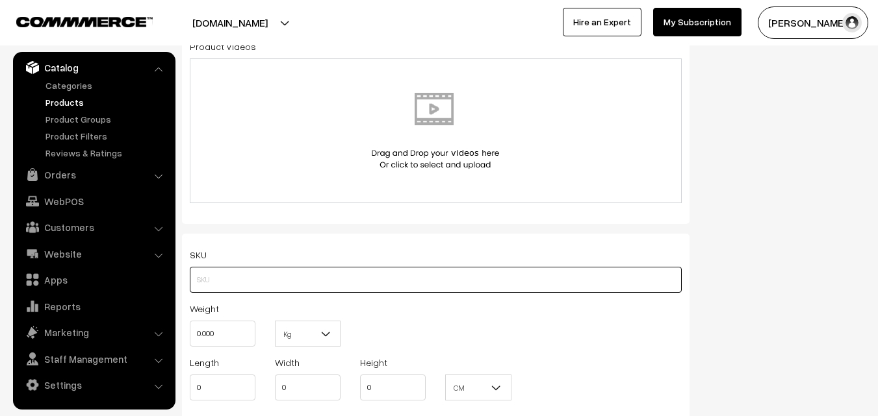
click at [200, 281] on input "text" at bounding box center [436, 280] width 492 height 26
paste input "va11994-aug-pochampally-sud"
type input "va11994-aug-pochampally-sud"
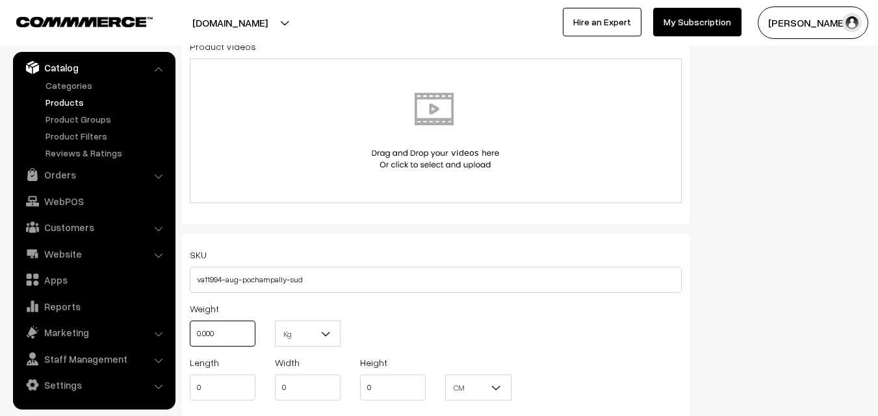
click at [219, 333] on input "0.000" at bounding box center [223, 334] width 66 height 26
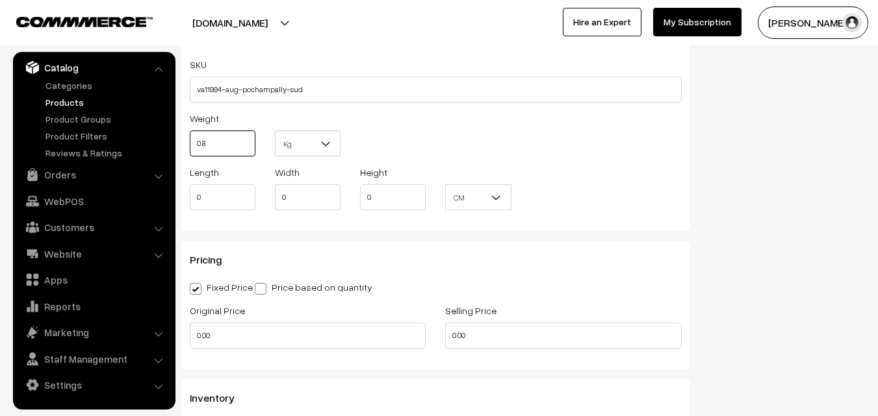
scroll to position [910, 0]
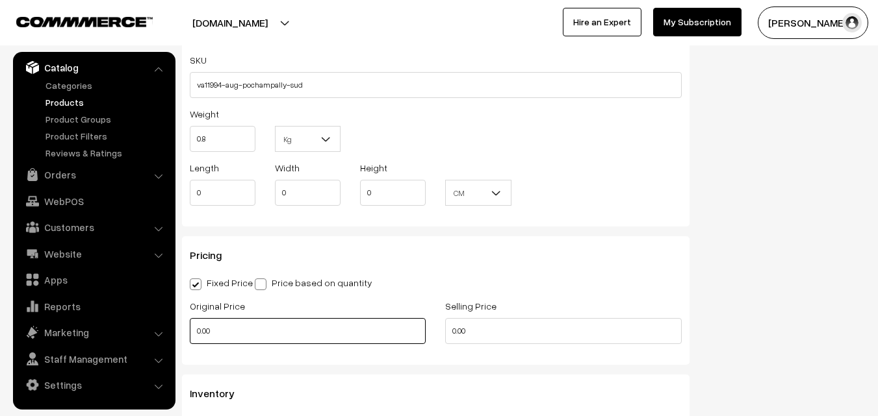
type input "0.80"
click at [245, 331] on input "0.00" at bounding box center [308, 331] width 236 height 26
type input "3500"
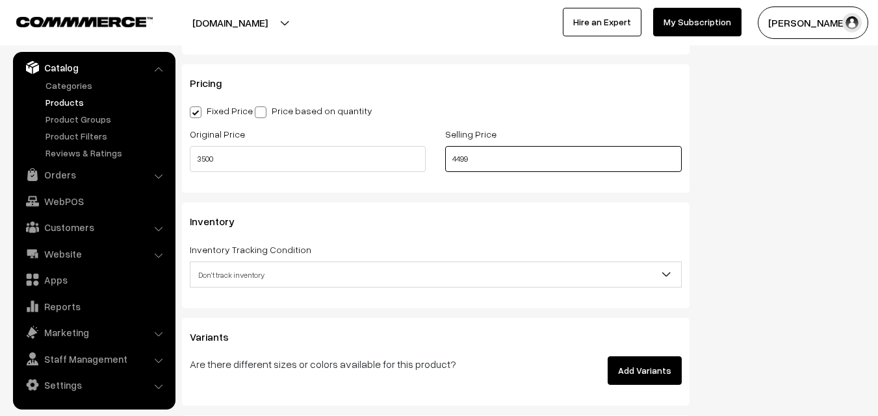
scroll to position [1105, 0]
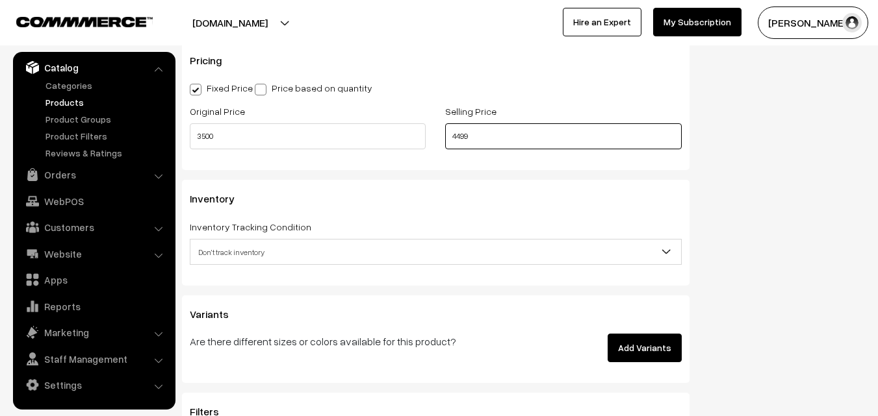
type input "4499"
click at [255, 258] on span "Don't track inventory" at bounding box center [435, 252] width 491 height 23
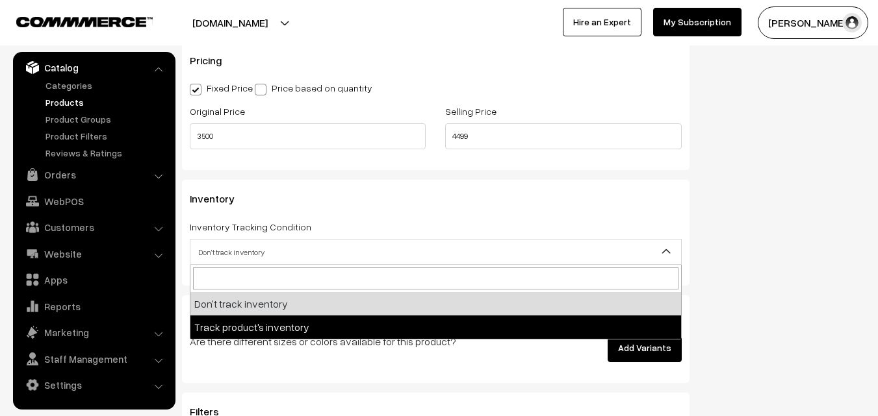
select select "2"
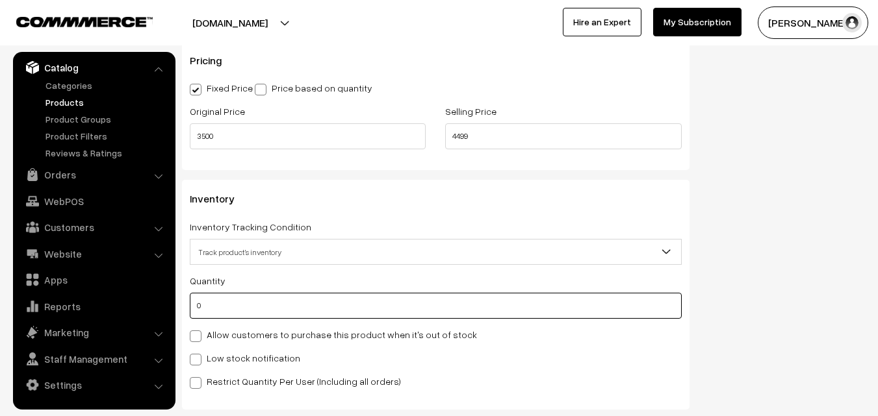
click at [222, 299] on input "0" at bounding box center [436, 306] width 492 height 26
type input "4"
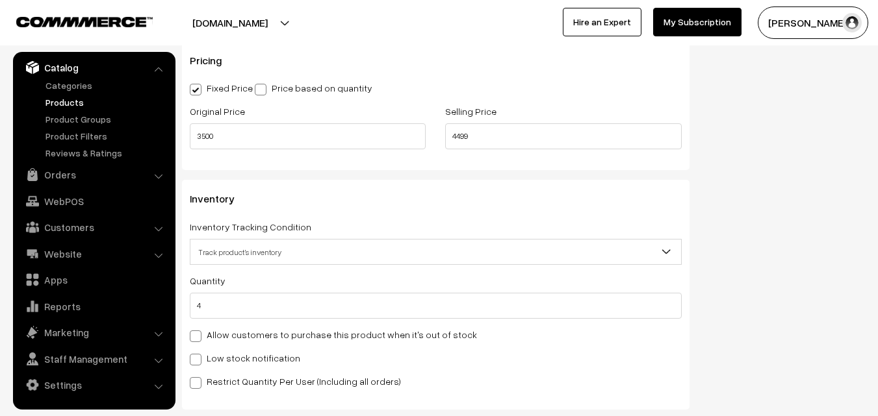
click at [211, 358] on label "Low stock notification" at bounding box center [245, 359] width 110 height 14
click at [198, 358] on input "Low stock notification" at bounding box center [194, 357] width 8 height 8
checkbox input "true"
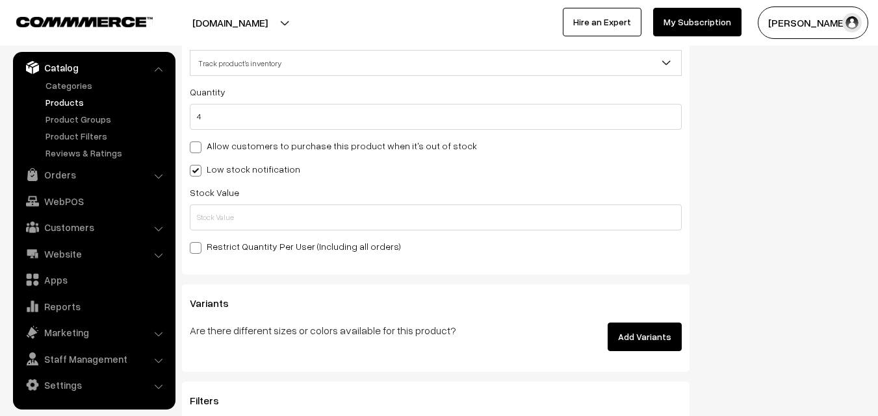
scroll to position [1299, 0]
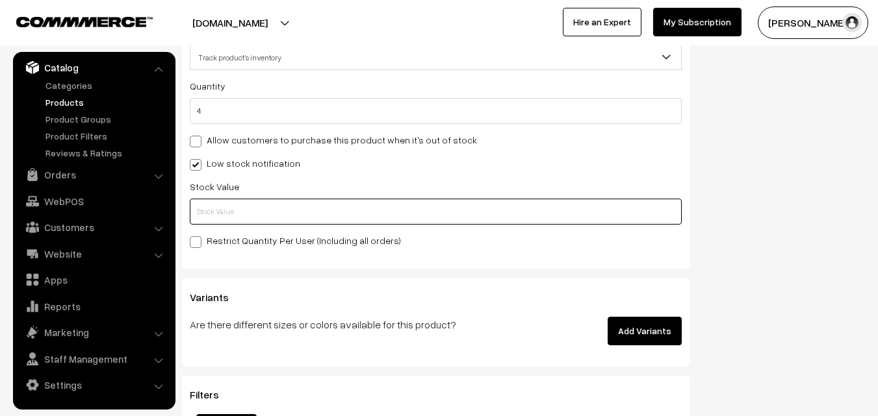
click at [222, 211] on input "text" at bounding box center [436, 212] width 492 height 26
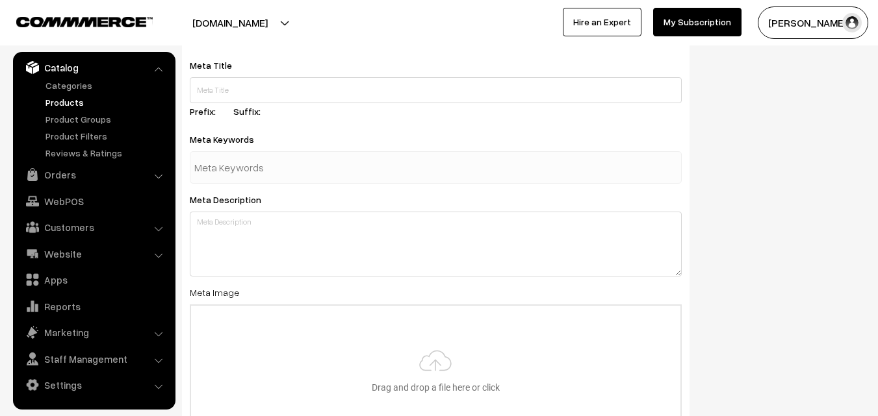
scroll to position [1934, 0]
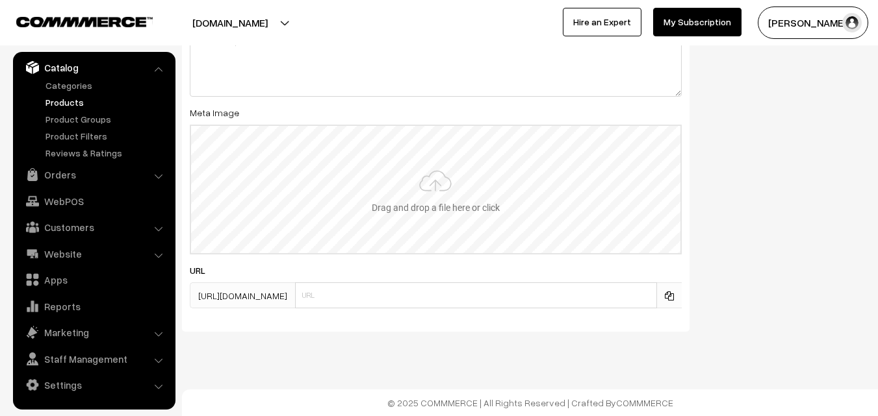
type input "2"
click at [433, 179] on input "file" at bounding box center [435, 189] width 489 height 127
type input "C:\fakepath\ikkat-dupatta-va11994-aug.jpeg"
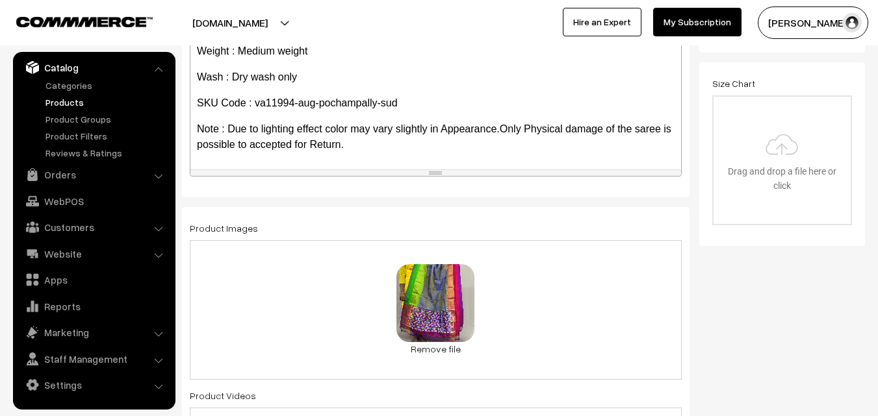
scroll to position [0, 0]
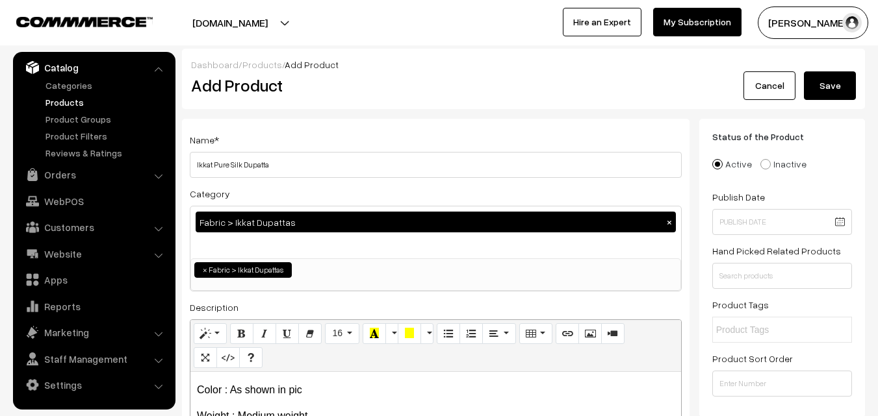
click at [825, 85] on button "Save" at bounding box center [830, 85] width 52 height 29
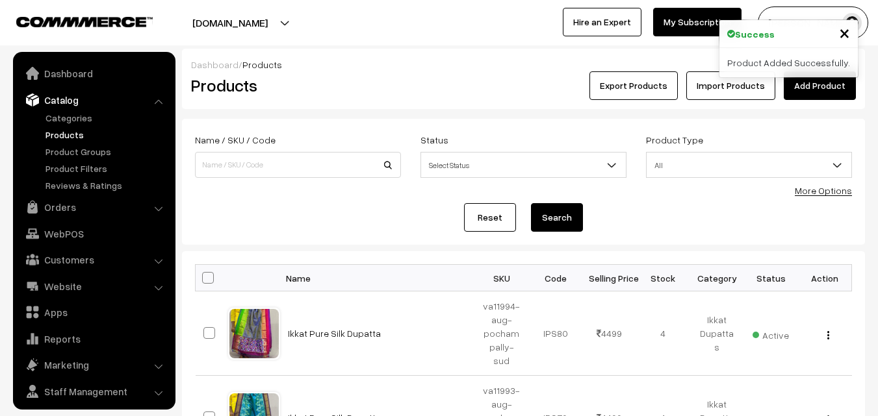
scroll to position [32, 0]
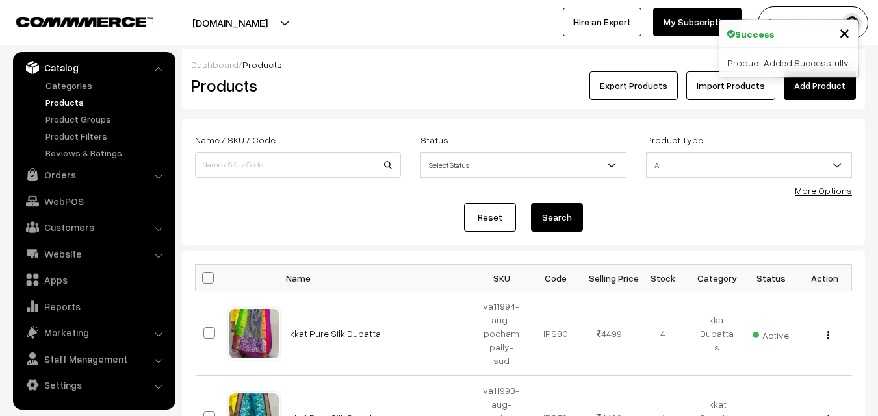
click at [344, 103] on div "Dashboard / Products Products Export Products Import Products Add Product" at bounding box center [523, 79] width 683 height 60
click at [810, 83] on link "Add Product" at bounding box center [820, 85] width 72 height 29
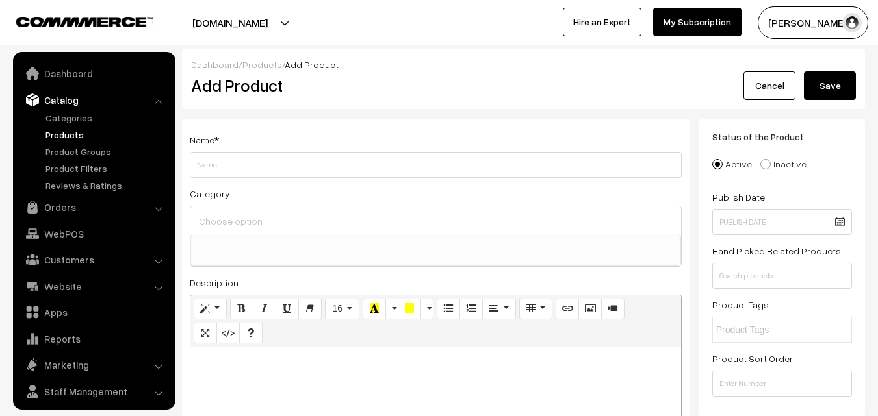
select select
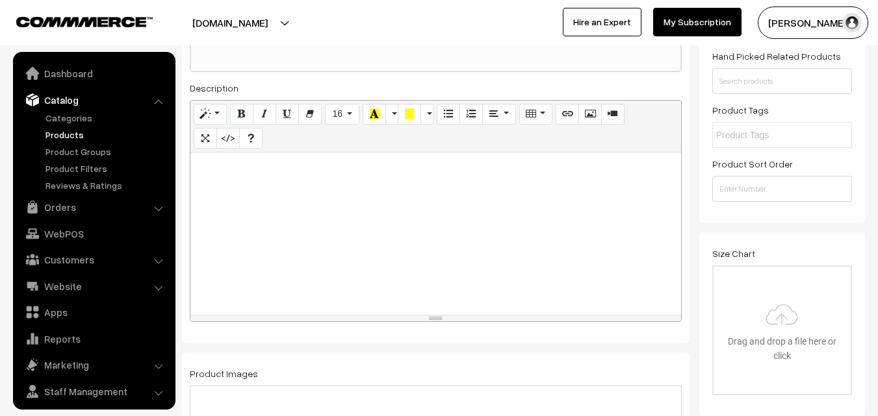
scroll to position [32, 0]
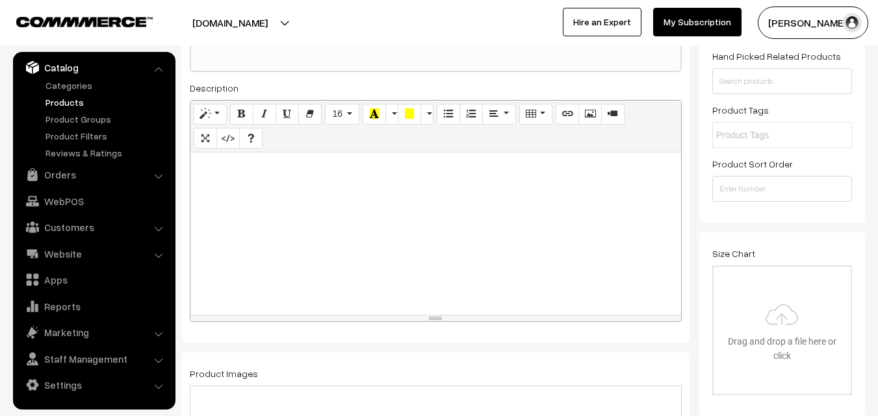
click at [242, 191] on div at bounding box center [435, 234] width 491 height 162
paste div
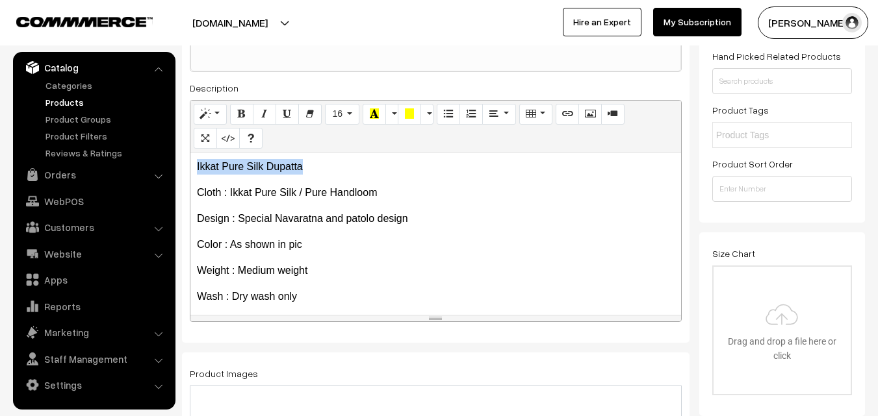
drag, startPoint x: 329, startPoint y: 159, endPoint x: 149, endPoint y: 162, distance: 180.0
copy p "Ikkat Pure Silk Dupatta"
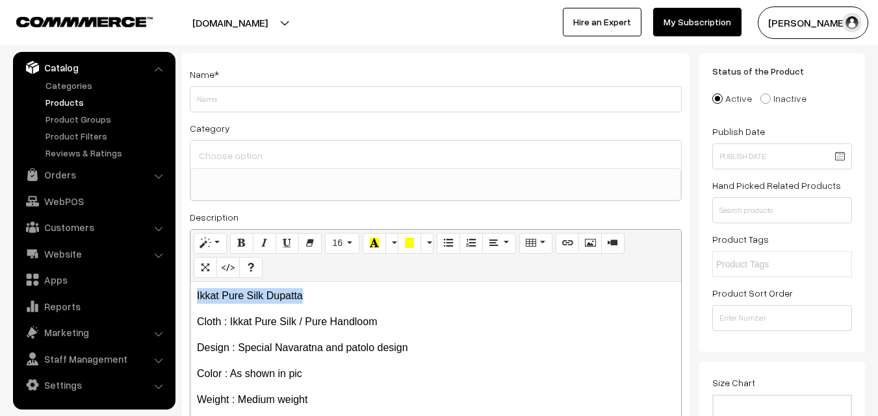
scroll to position [65, 0]
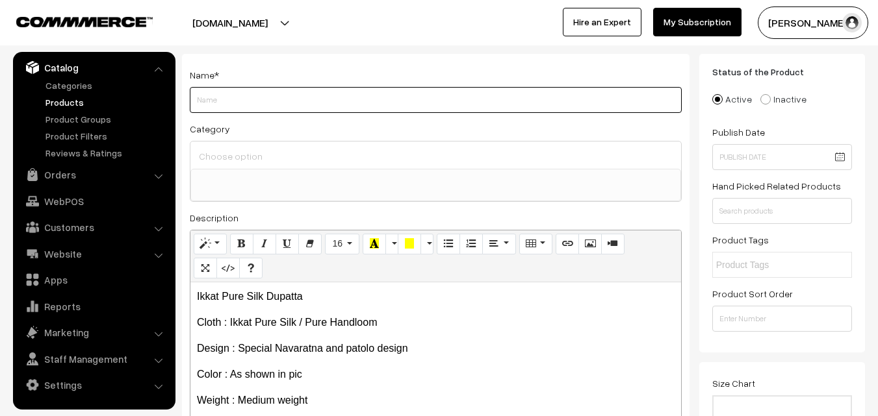
click at [214, 105] on input "Weight" at bounding box center [436, 100] width 492 height 26
paste input "Ikkat Pure Silk Dupatta"
type input "Ikkat Pure Silk Dupatta"
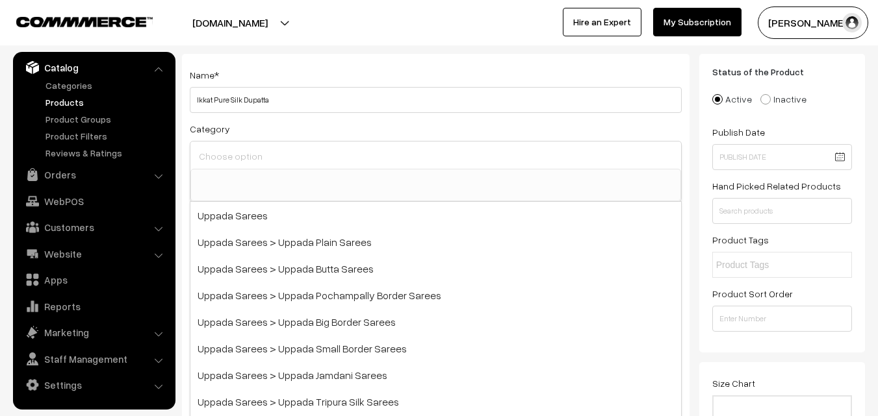
click at [219, 149] on input at bounding box center [436, 156] width 480 height 19
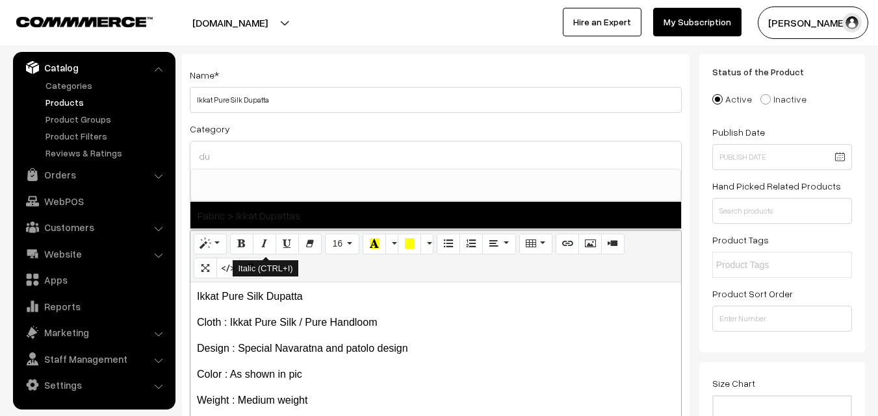
type input "du"
click at [288, 212] on span "Fabric > Ikkat Dupattas" at bounding box center [435, 215] width 491 height 27
select select "37"
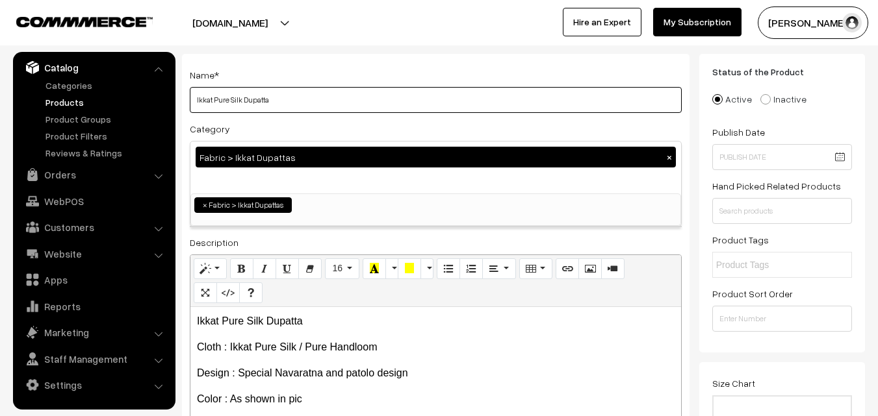
click at [305, 105] on input "Ikkat Pure Silk Dupatta" at bounding box center [436, 100] width 492 height 26
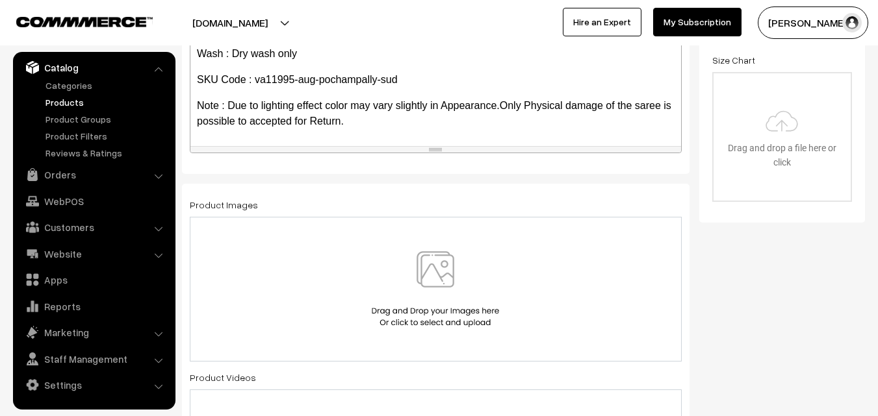
scroll to position [390, 0]
click at [428, 269] on img at bounding box center [435, 288] width 134 height 76
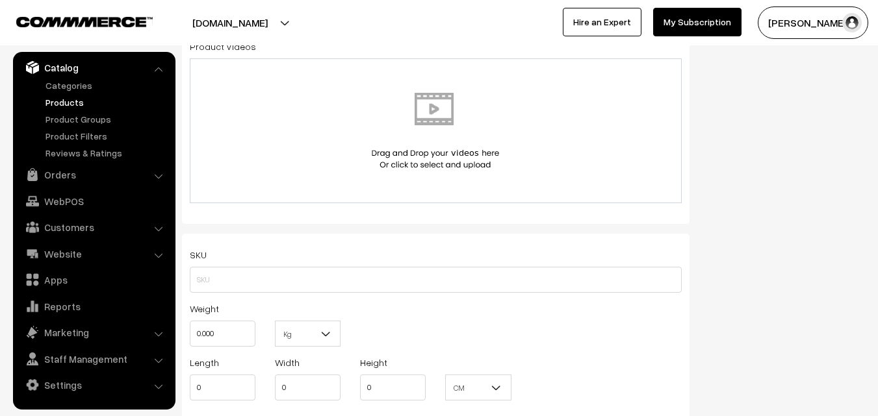
scroll to position [780, 0]
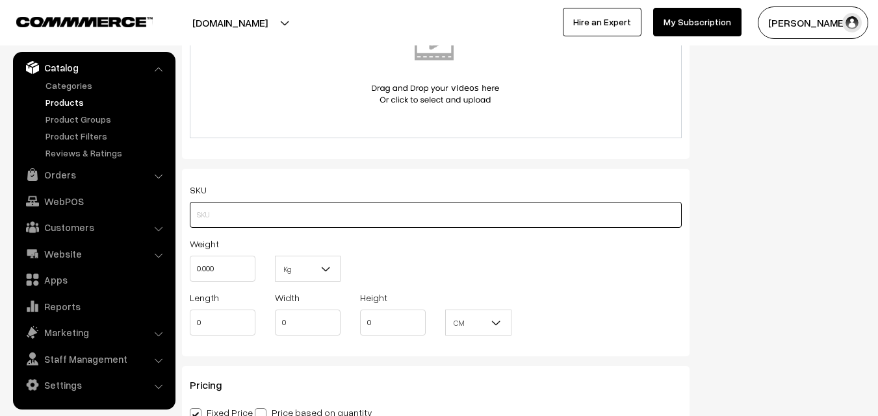
click at [215, 209] on input "text" at bounding box center [436, 215] width 492 height 26
paste input "va11995-aug-pochampally-sud"
type input "va11995-aug-pochampally-sud"
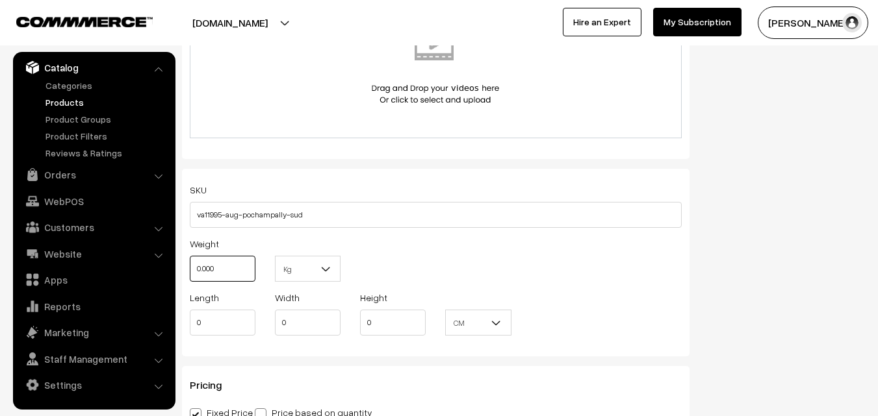
click at [225, 263] on input "0.000" at bounding box center [223, 269] width 66 height 26
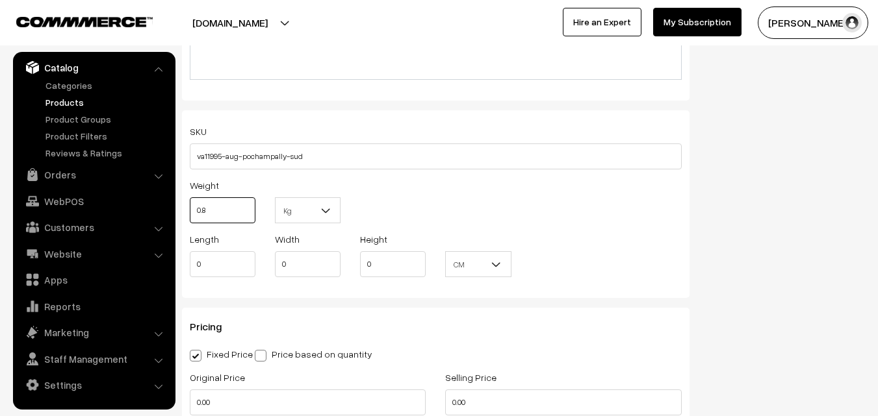
scroll to position [975, 0]
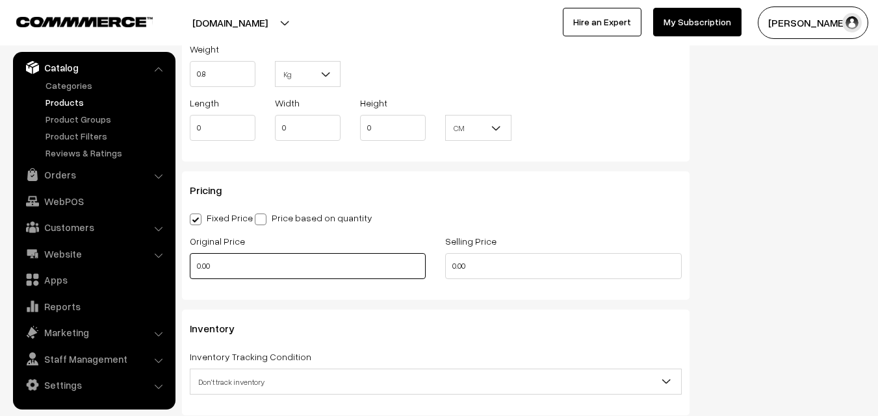
type input "0.80"
click at [212, 262] on input "0.00" at bounding box center [308, 266] width 236 height 26
type input "3500"
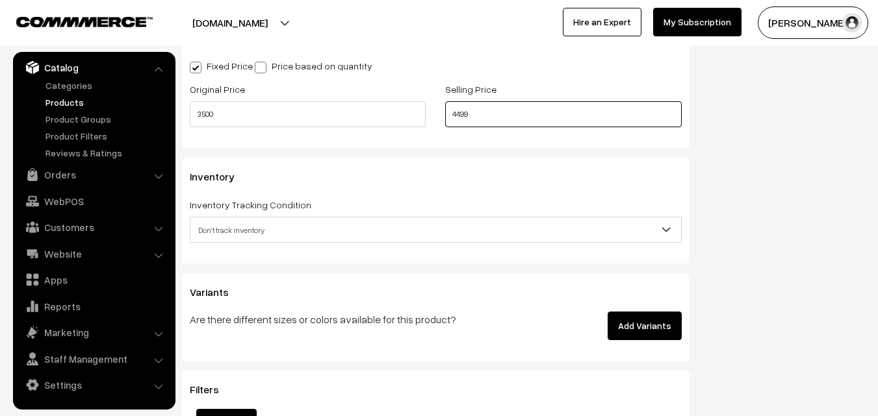
scroll to position [1170, 0]
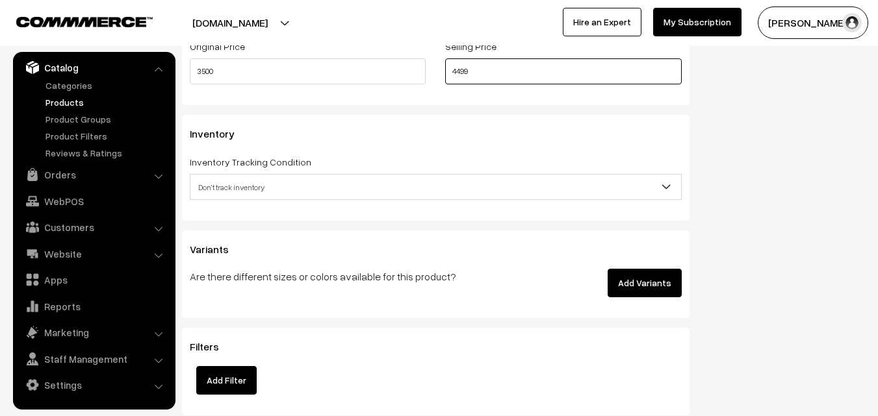
type input "4499"
click at [227, 185] on span "Don't track inventory" at bounding box center [435, 187] width 491 height 23
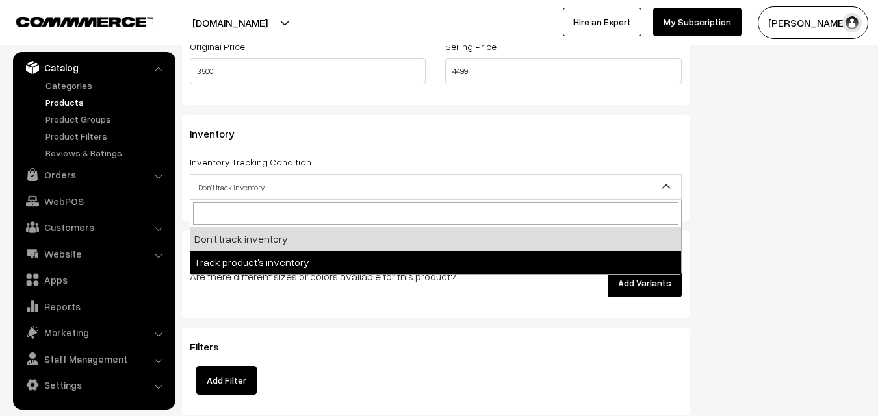
select select "2"
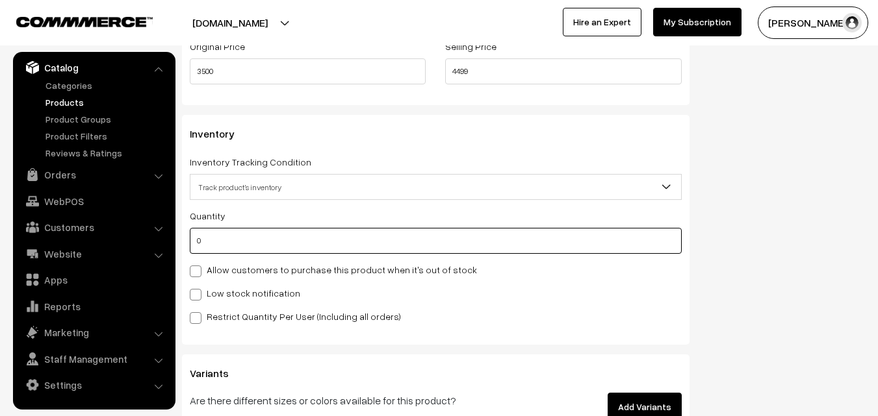
click at [228, 242] on input "0" at bounding box center [436, 241] width 492 height 26
type input "4"
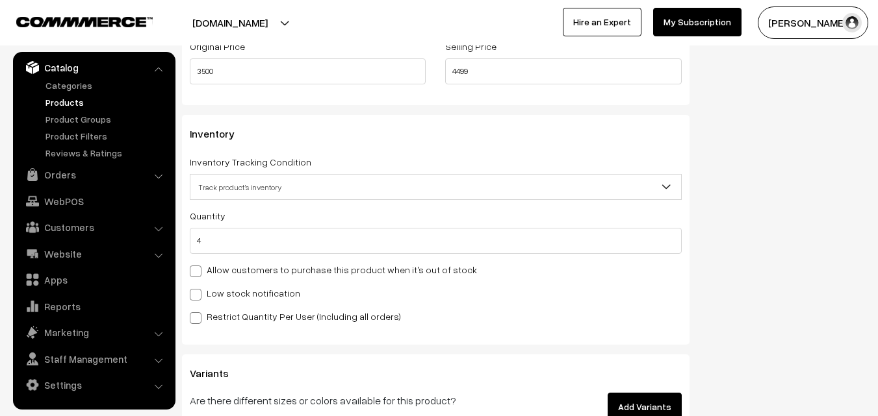
click at [214, 296] on label "Low stock notification" at bounding box center [245, 294] width 110 height 14
click at [198, 296] on input "Low stock notification" at bounding box center [194, 292] width 8 height 8
checkbox input "true"
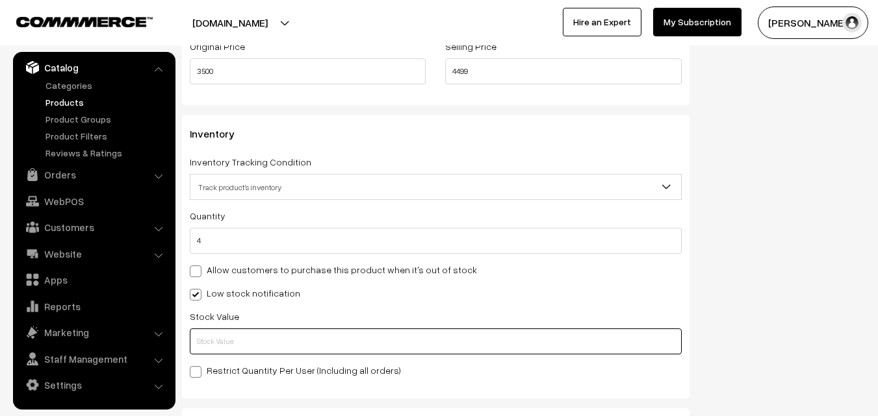
click at [212, 332] on input "text" at bounding box center [436, 342] width 492 height 26
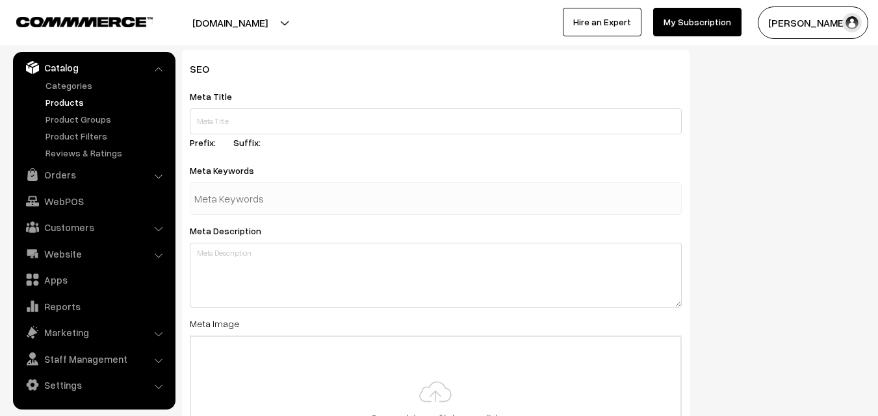
scroll to position [1934, 0]
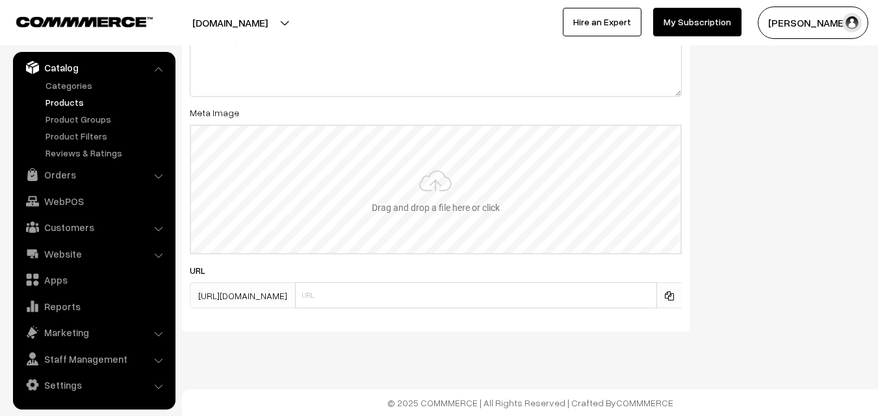
type input "2"
click at [435, 179] on input "file" at bounding box center [435, 189] width 489 height 127
type input "C:\fakepath\ikkat-dupatta-va11995-aug.jpeg"
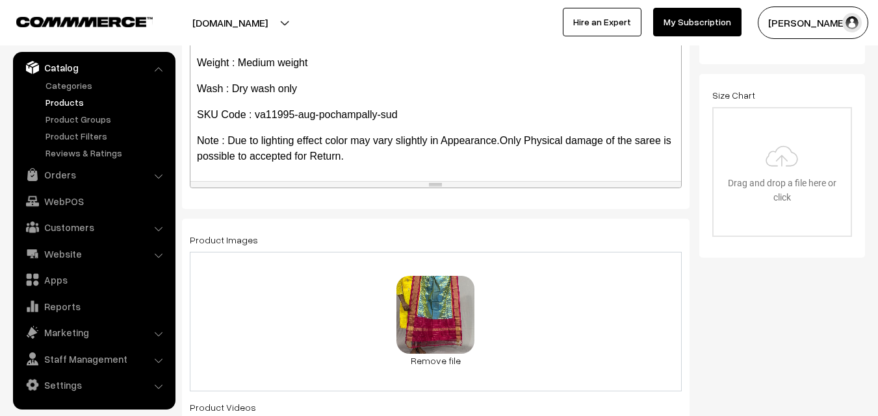
scroll to position [0, 0]
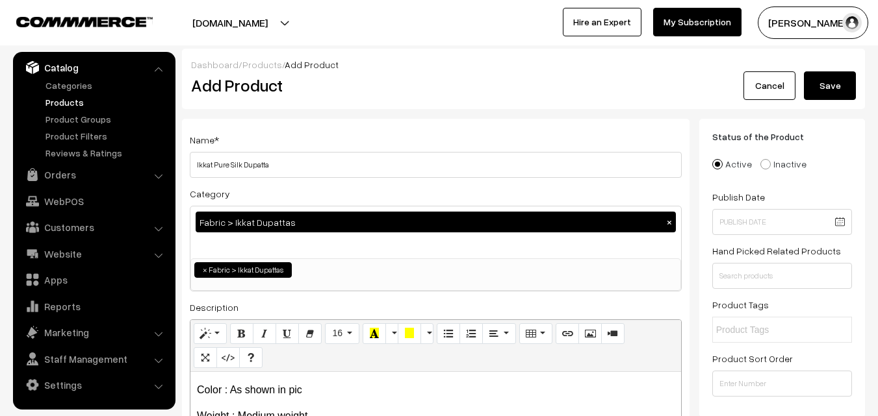
click at [843, 81] on button "Save" at bounding box center [830, 85] width 52 height 29
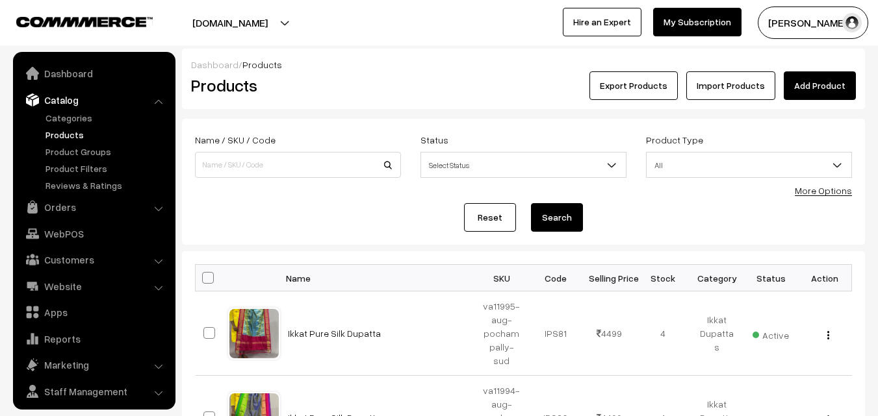
scroll to position [32, 0]
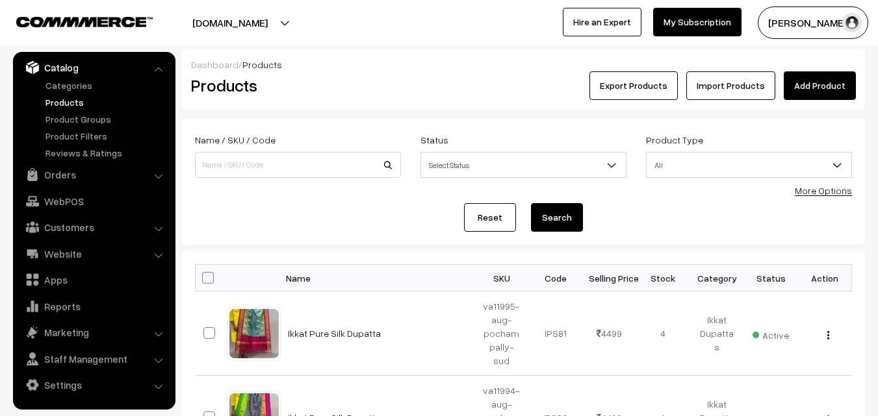
click at [381, 94] on h2 "Products" at bounding box center [295, 85] width 209 height 20
click at [815, 76] on link "Add Product" at bounding box center [820, 85] width 72 height 29
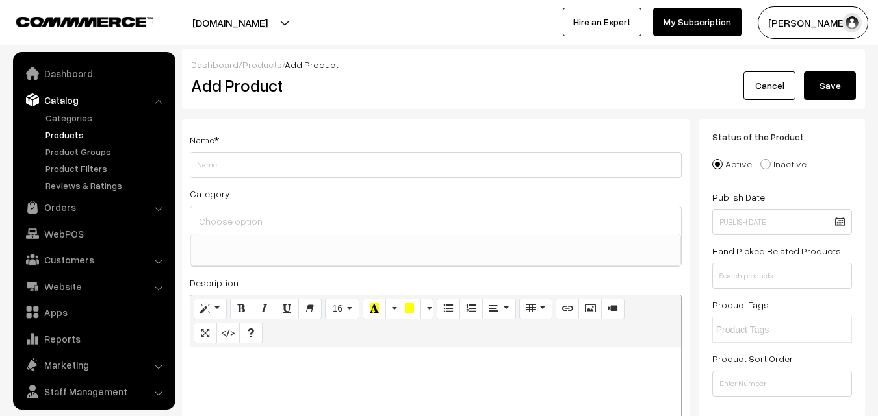
select select
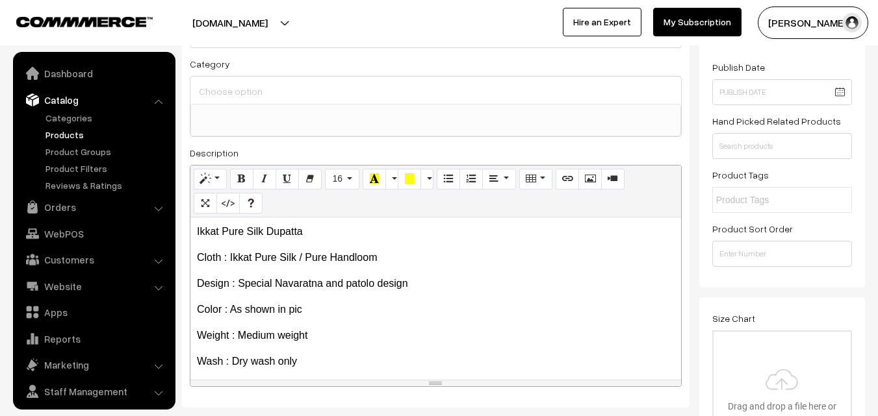
scroll to position [32, 0]
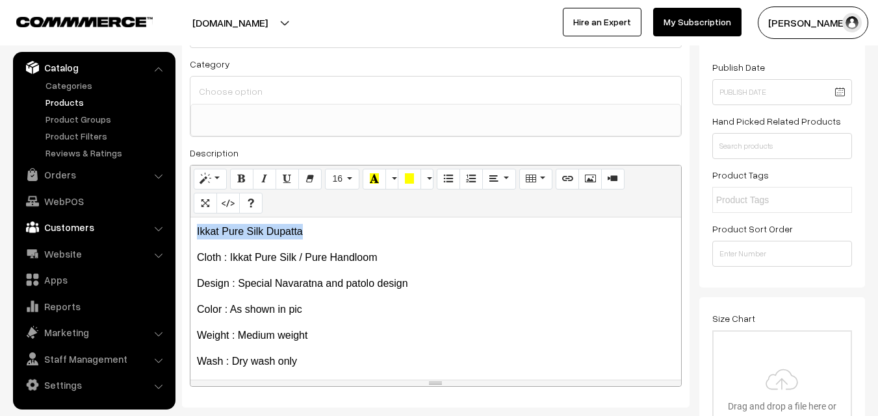
drag, startPoint x: 316, startPoint y: 233, endPoint x: 145, endPoint y: 220, distance: 172.0
copy p "Ikkat Pure Silk Dupatta"
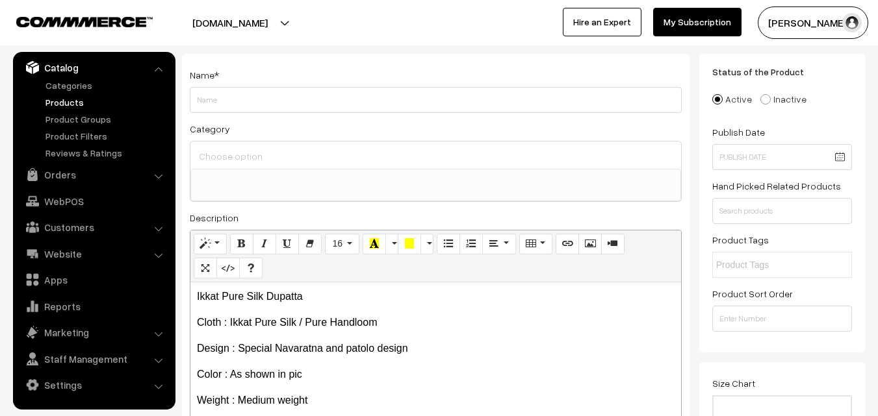
click at [217, 117] on div "Name * Category Uppada Sarees Uppada Sarees > Uppada Plain Sarees Uppada Sarees…" at bounding box center [435, 263] width 507 height 419
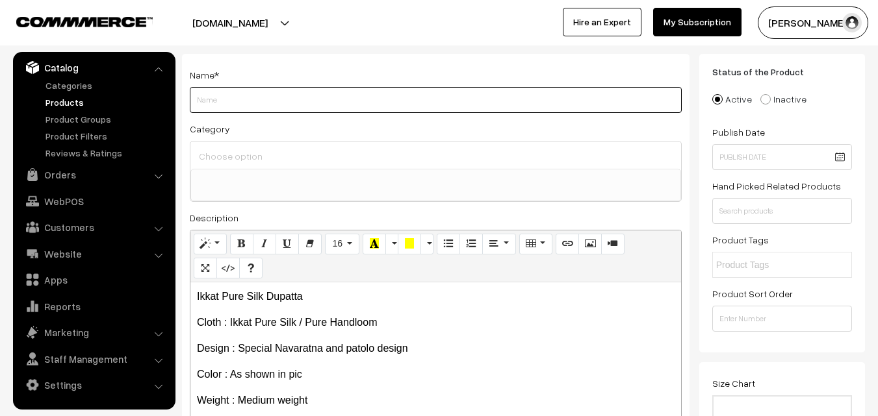
click at [217, 108] on input "Weight" at bounding box center [436, 100] width 492 height 26
paste input "Ikkat Pure Silk Dupatta"
type input "Ikkat Pure Silk Dupatta"
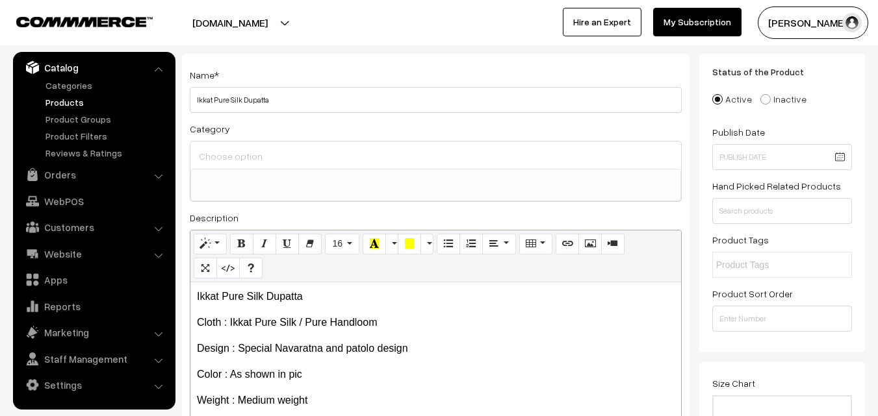
click at [223, 160] on input at bounding box center [436, 156] width 480 height 19
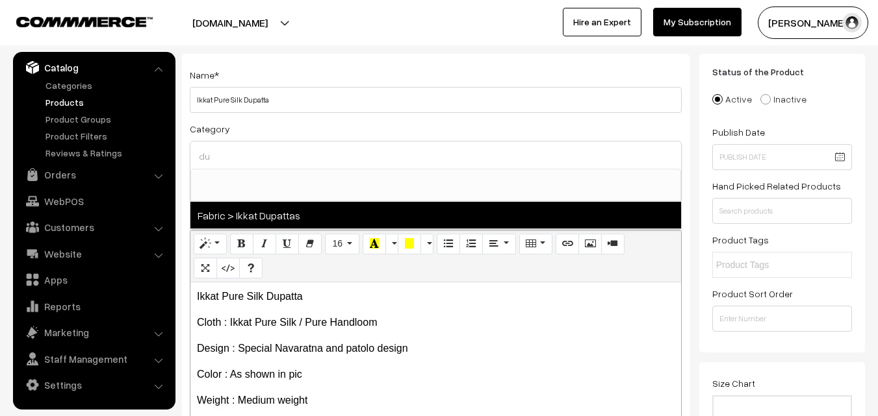
type input "du"
click at [277, 214] on span "Fabric > Ikkat Dupattas" at bounding box center [435, 215] width 491 height 27
select select "37"
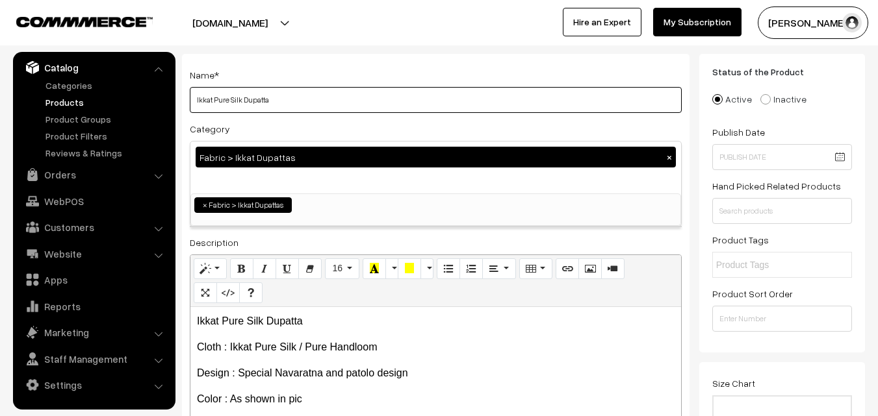
click at [309, 107] on input "Ikkat Pure Silk Dupatta" at bounding box center [436, 100] width 492 height 26
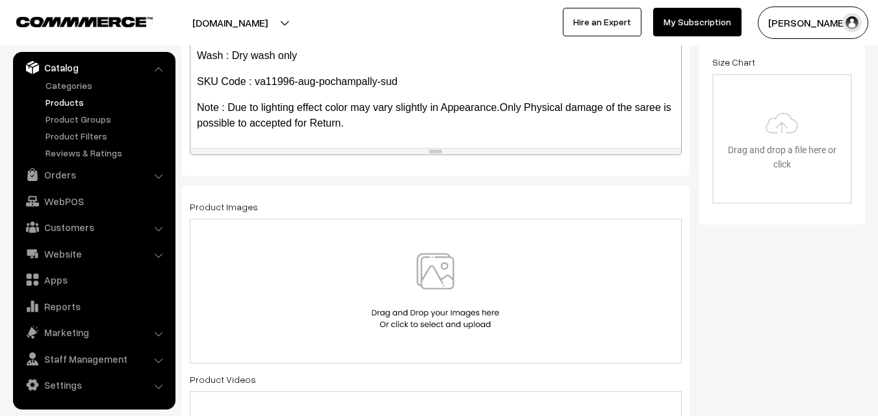
scroll to position [390, 0]
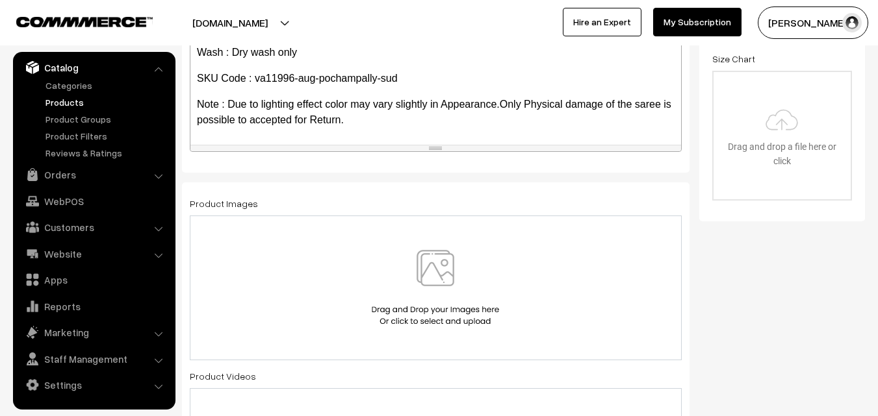
click at [426, 251] on img at bounding box center [435, 288] width 134 height 76
click at [433, 265] on img at bounding box center [435, 288] width 134 height 76
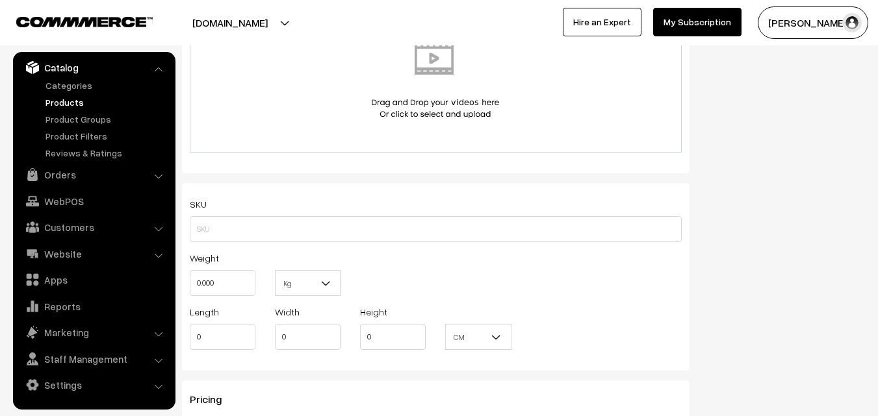
scroll to position [780, 0]
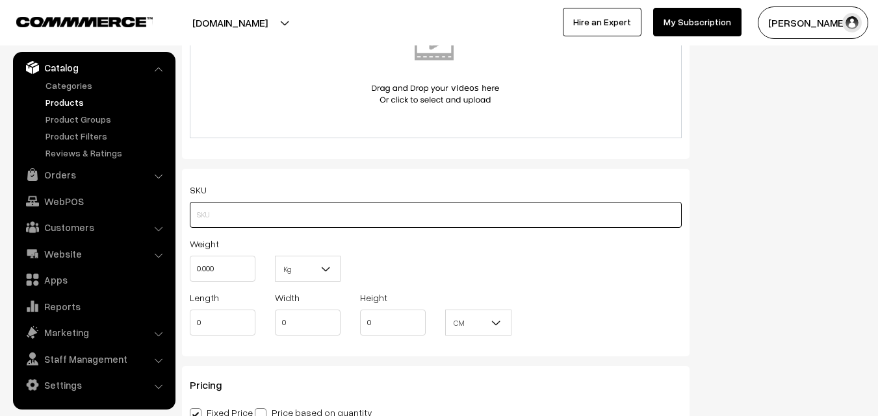
click at [198, 217] on input "text" at bounding box center [436, 215] width 492 height 26
paste input "va11996-aug-pochampally-sud"
type input "va11996-aug-pochampally-sud"
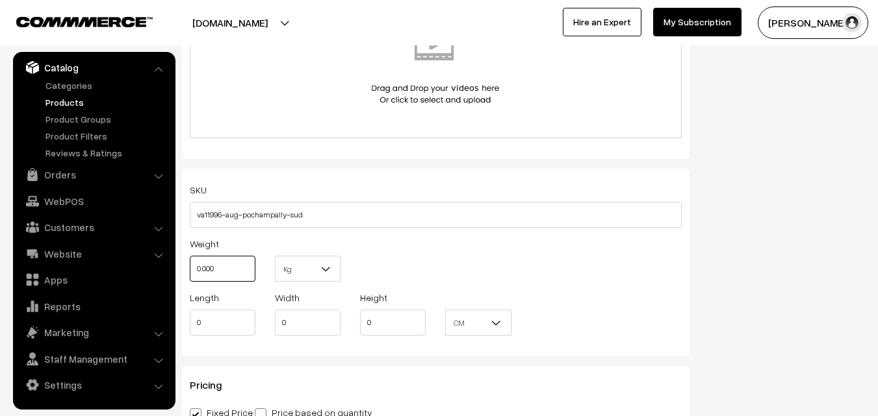
click at [220, 271] on input "0.000" at bounding box center [223, 269] width 66 height 26
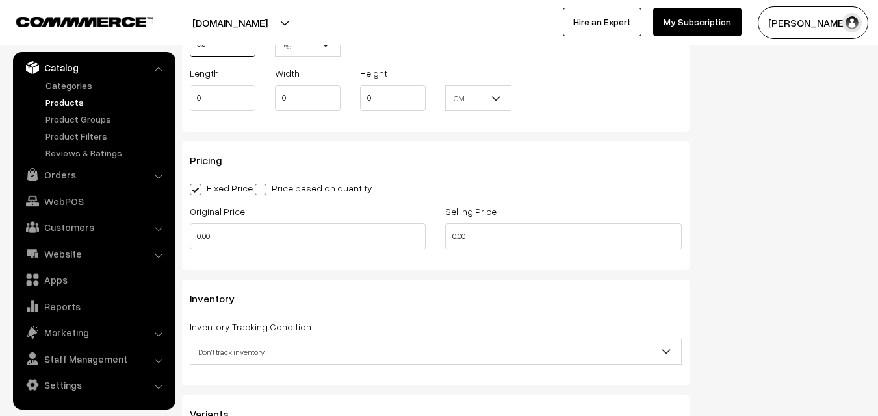
scroll to position [1040, 0]
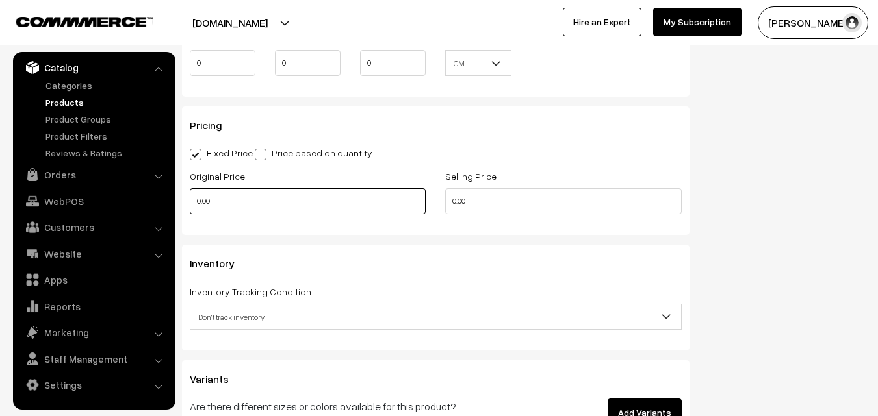
type input "0.80"
click at [231, 211] on input "0.00" at bounding box center [308, 201] width 236 height 26
type input "3500"
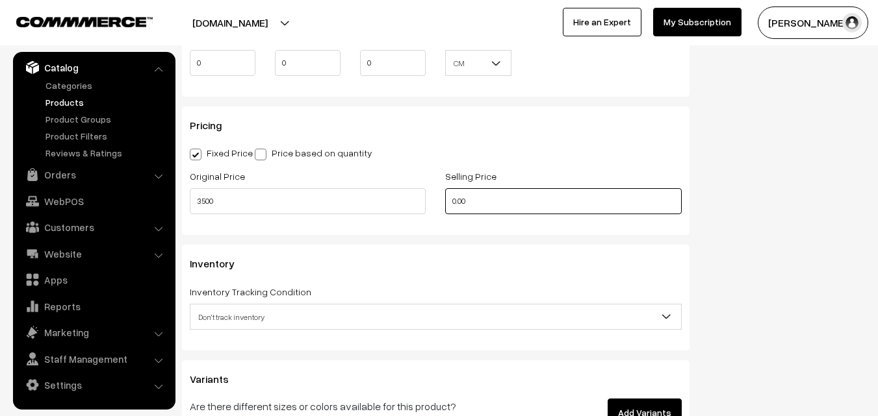
click at [485, 211] on input "0.00" at bounding box center [563, 201] width 236 height 26
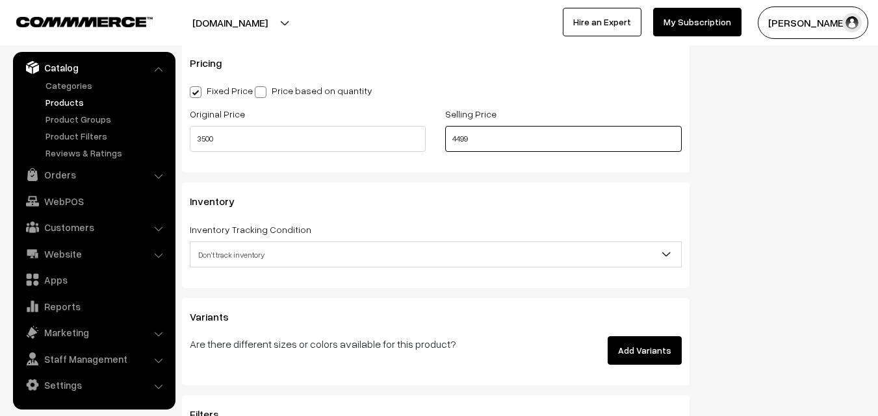
scroll to position [1170, 0]
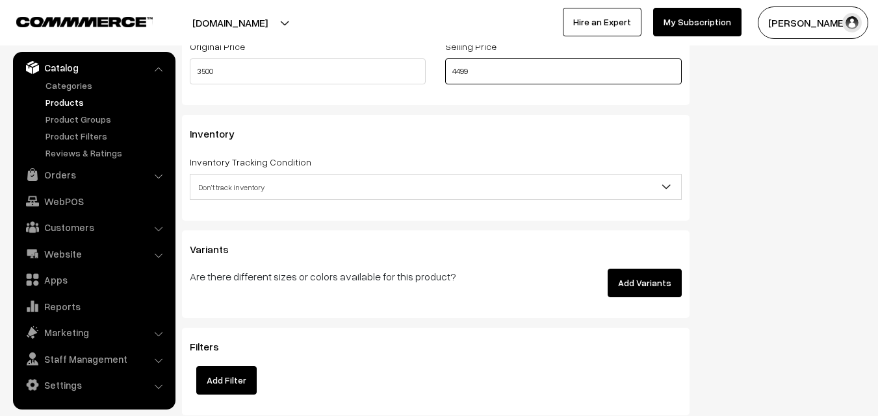
type input "4499"
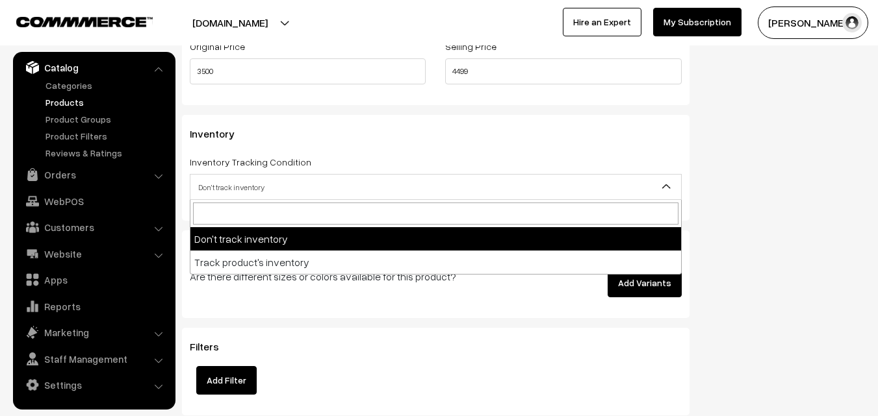
click at [225, 193] on span "Don't track inventory" at bounding box center [435, 187] width 491 height 23
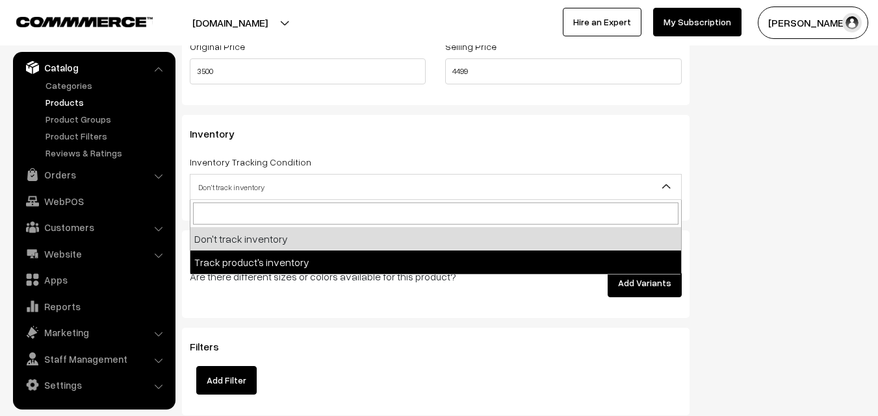
select select "2"
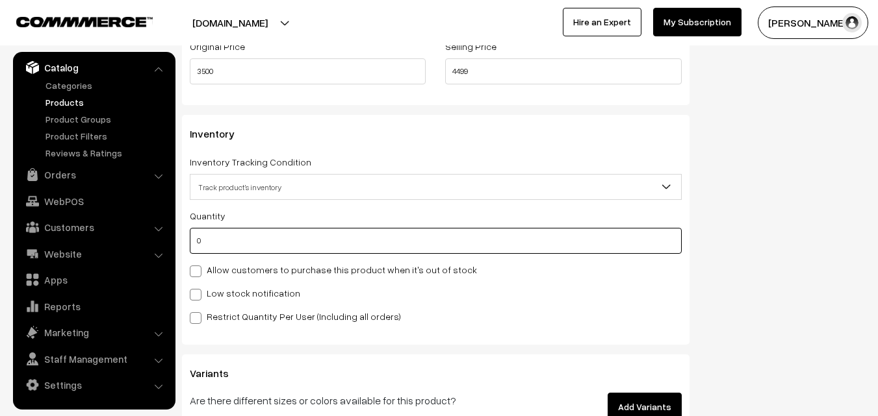
click at [222, 238] on input "0" at bounding box center [436, 241] width 492 height 26
type input "4"
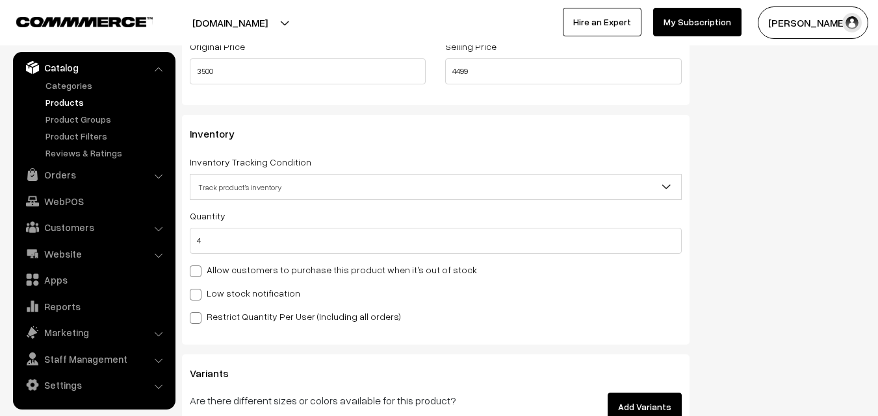
click at [217, 288] on label "Low stock notification" at bounding box center [245, 294] width 110 height 14
click at [198, 288] on input "Low stock notification" at bounding box center [194, 292] width 8 height 8
checkbox input "true"
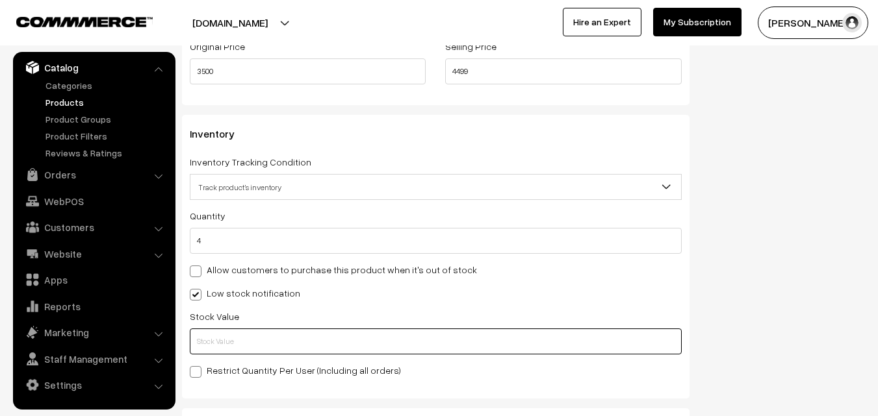
click at [215, 331] on input "text" at bounding box center [436, 342] width 492 height 26
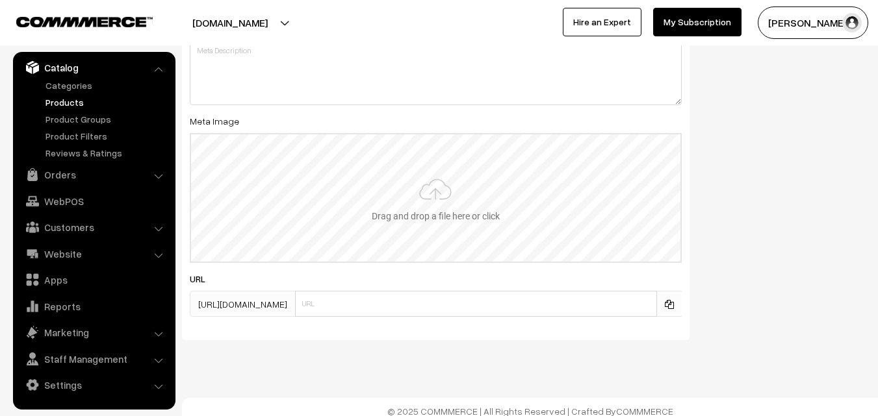
scroll to position [1934, 0]
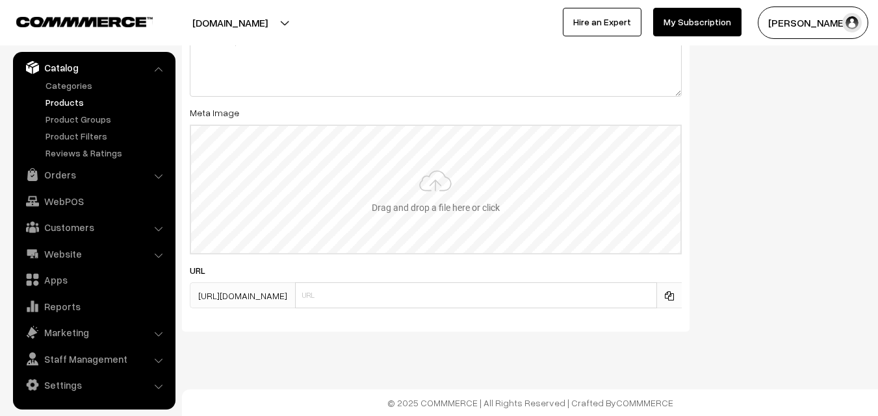
type input "2"
click at [433, 197] on input "file" at bounding box center [435, 189] width 489 height 127
type input "C:\fakepath\ikkat-dupatta-va11996-aug.jpeg"
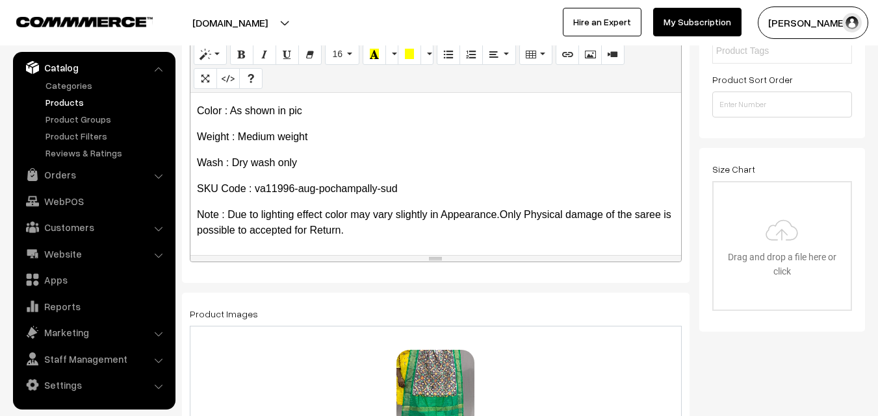
scroll to position [0, 0]
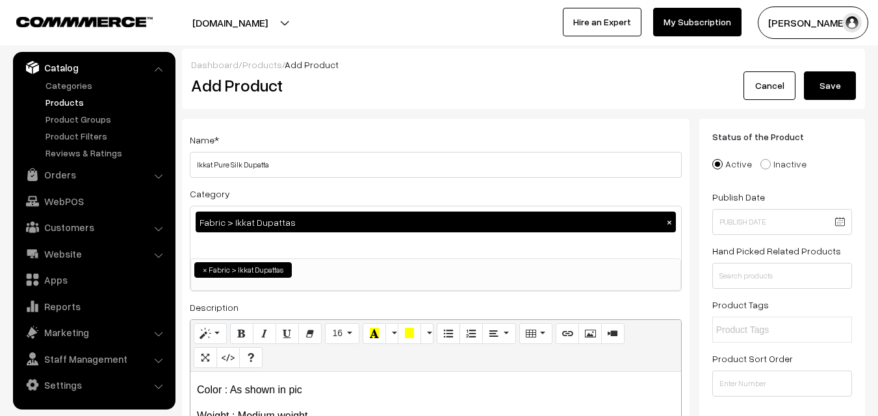
click at [838, 85] on button "Save" at bounding box center [830, 85] width 52 height 29
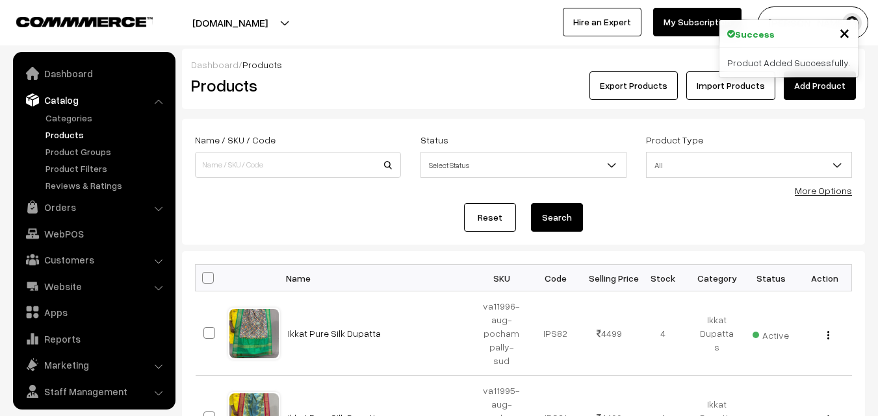
scroll to position [32, 0]
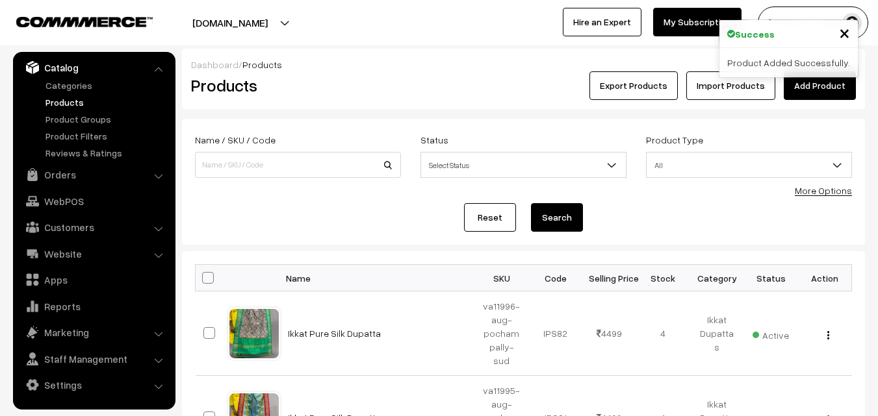
click at [389, 95] on h2 "Products" at bounding box center [295, 85] width 209 height 20
click at [801, 82] on link "Add Product" at bounding box center [820, 85] width 72 height 29
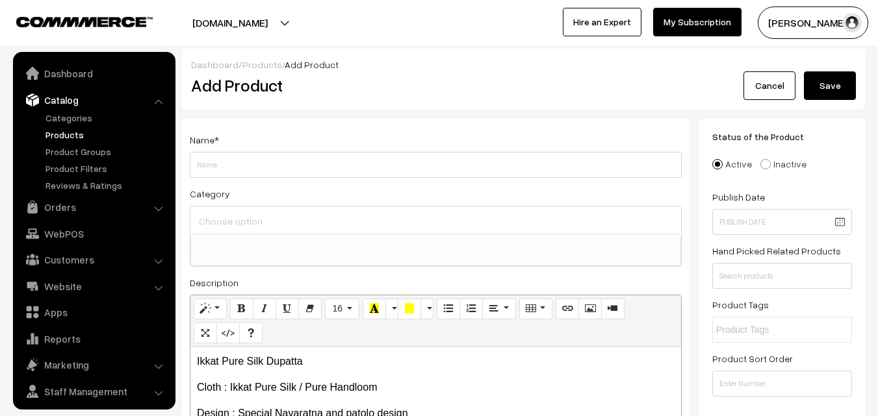
select select
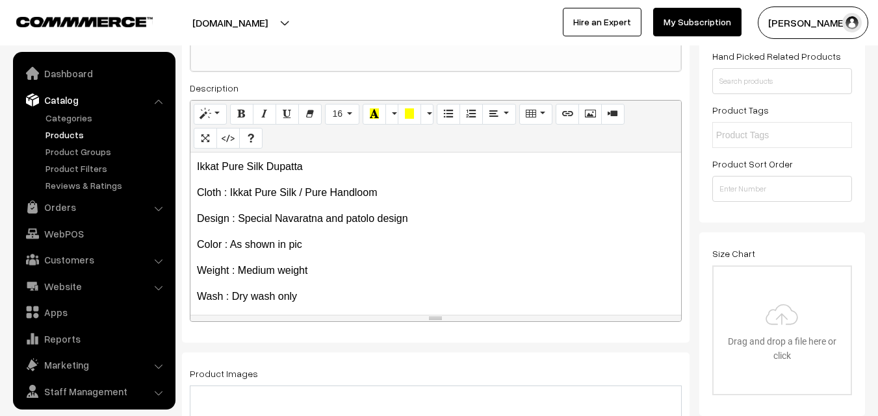
scroll to position [32, 0]
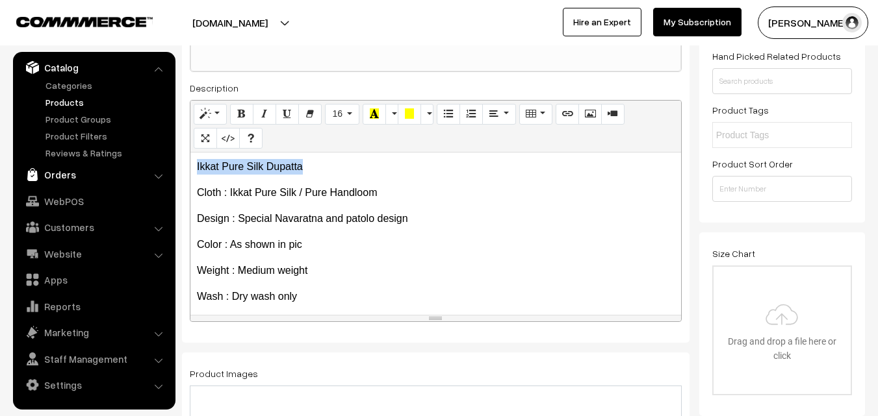
drag, startPoint x: 316, startPoint y: 167, endPoint x: 151, endPoint y: 166, distance: 165.0
copy p "Ikkat Pure Silk Dupatta"
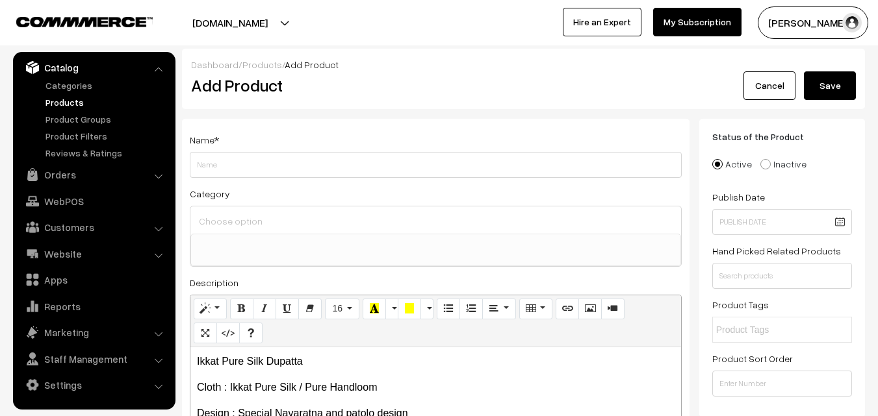
click at [221, 138] on div "Name *" at bounding box center [436, 155] width 492 height 46
click at [214, 167] on input "Weight" at bounding box center [436, 165] width 492 height 26
paste input "Ikkat Pure Silk Dupatta"
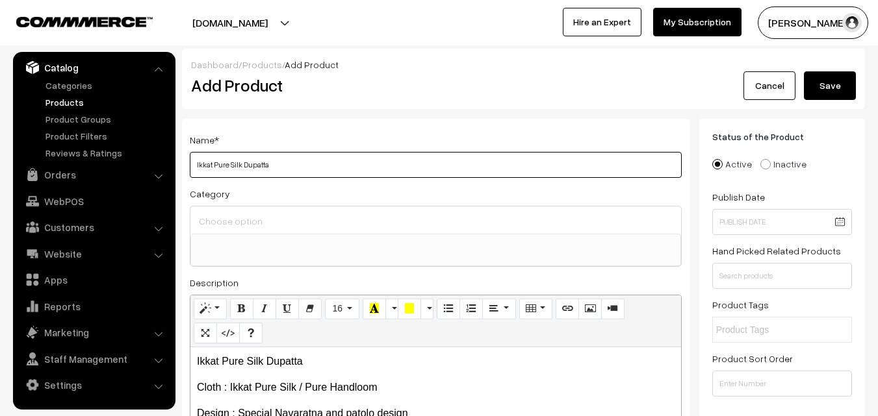
type input "Ikkat Pure Silk Dupatta"
click at [222, 212] on input at bounding box center [436, 221] width 480 height 19
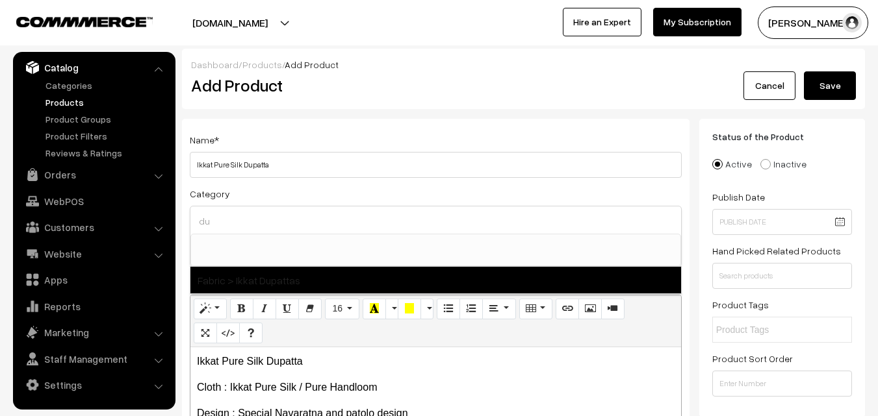
type input "du"
click at [275, 272] on span "Fabric > Ikkat Dupattas" at bounding box center [435, 280] width 491 height 27
select select "37"
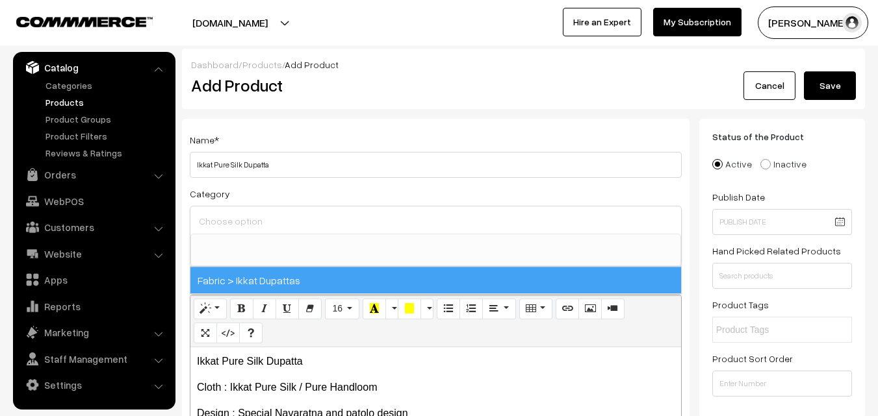
scroll to position [685, 0]
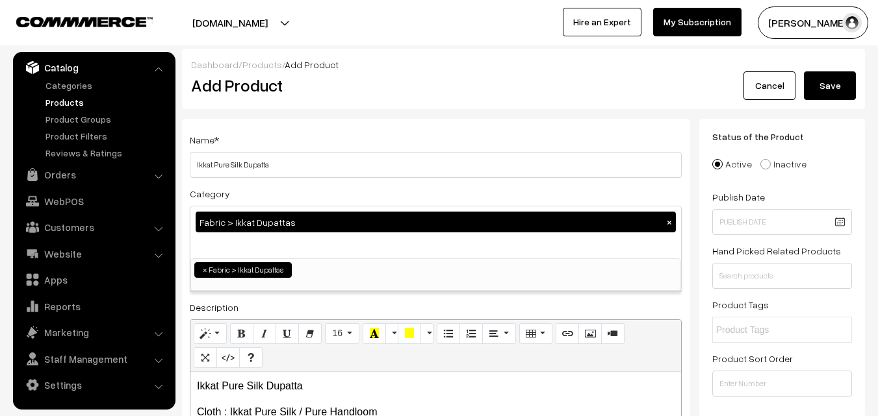
click at [316, 142] on div "Name * Ikkat Pure Silk Dupatta" at bounding box center [436, 155] width 492 height 46
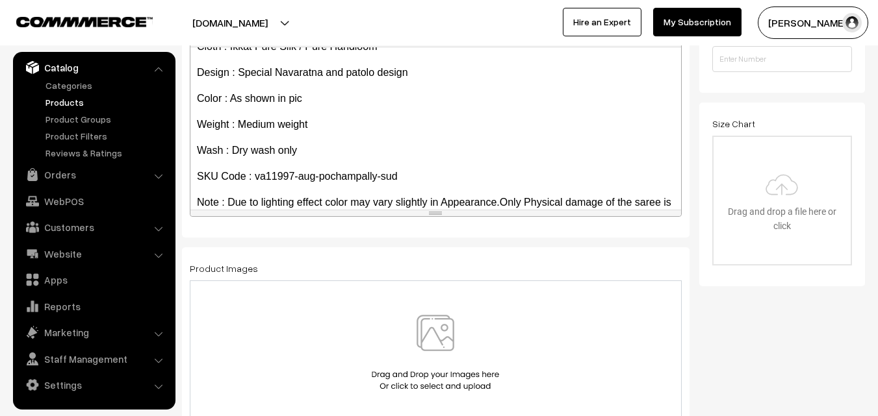
scroll to position [74, 0]
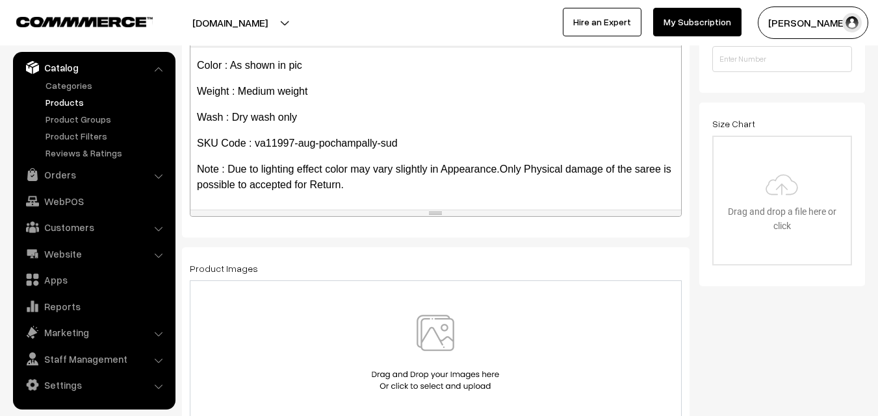
click at [437, 324] on img at bounding box center [435, 353] width 134 height 76
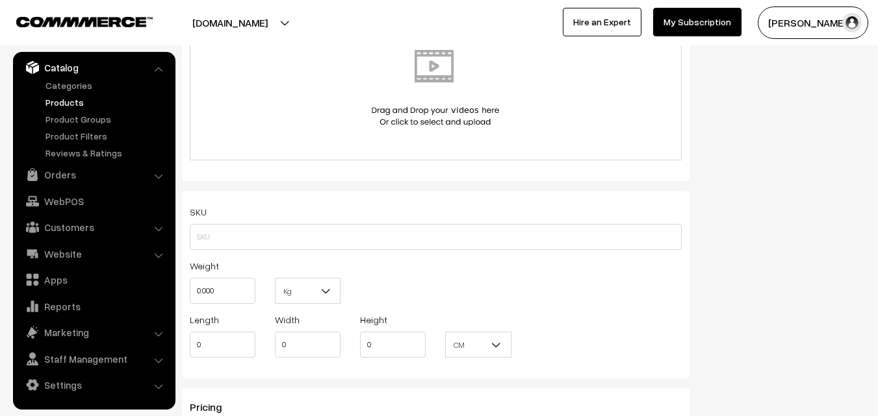
scroll to position [780, 0]
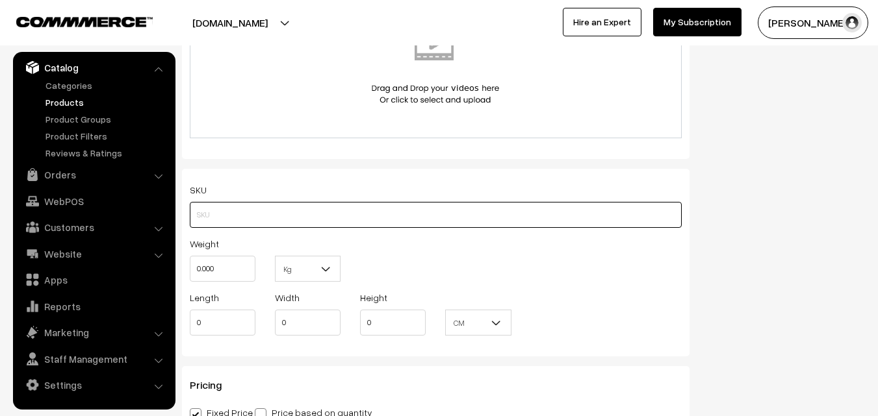
click at [216, 216] on input "text" at bounding box center [436, 215] width 492 height 26
paste input "va11997-aug-pochampally-sud"
type input "va11997-aug-pochampally-sud"
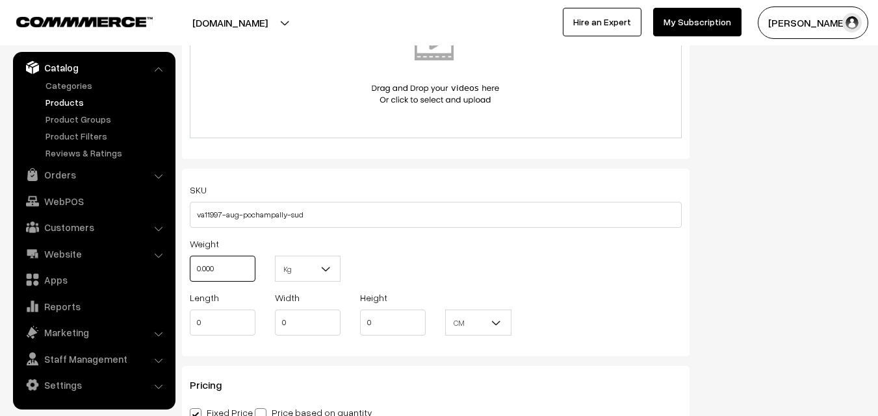
click at [220, 270] on input "0.000" at bounding box center [223, 269] width 66 height 26
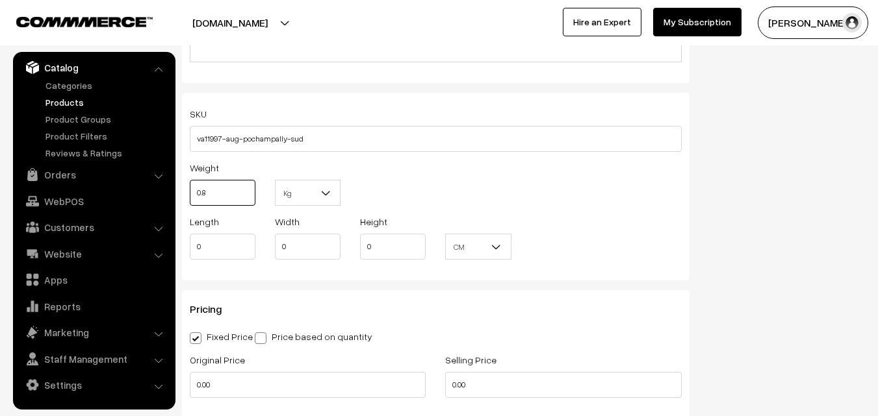
scroll to position [975, 0]
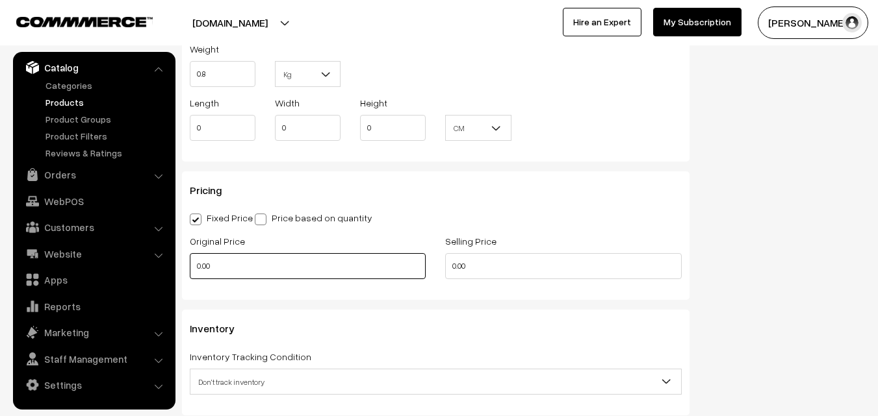
type input "0.80"
click at [215, 268] on input "0.00" at bounding box center [308, 266] width 236 height 26
type input "3500"
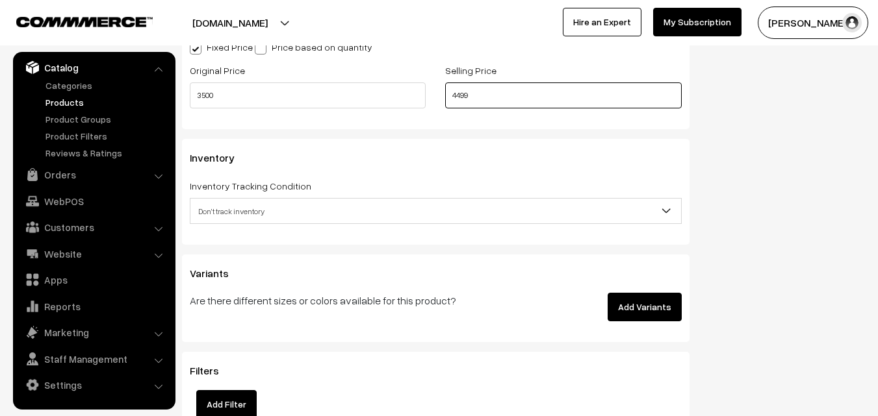
scroll to position [1170, 0]
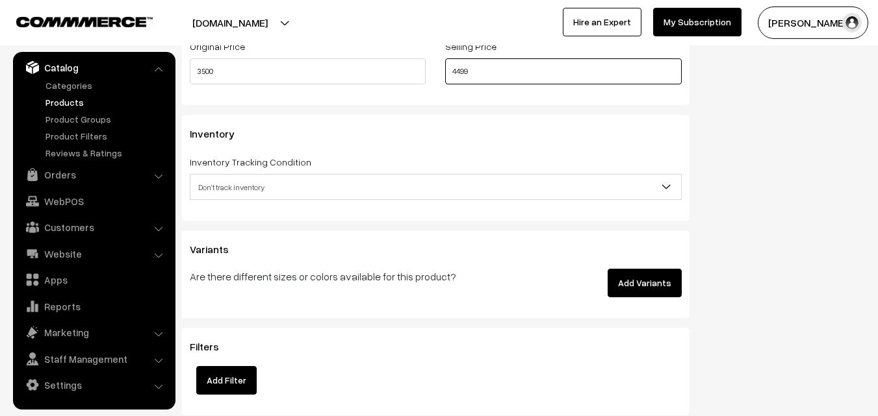
type input "4499"
click at [228, 185] on span "Don't track inventory" at bounding box center [435, 187] width 491 height 23
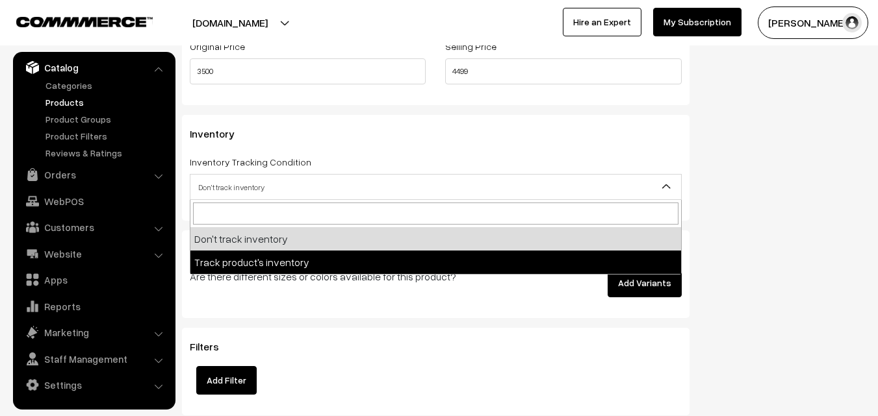
select select "2"
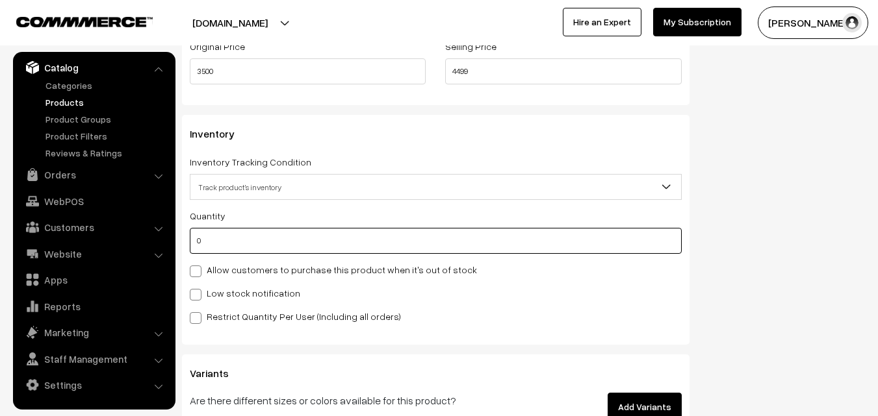
click at [222, 237] on input "0" at bounding box center [436, 241] width 492 height 26
type input "4"
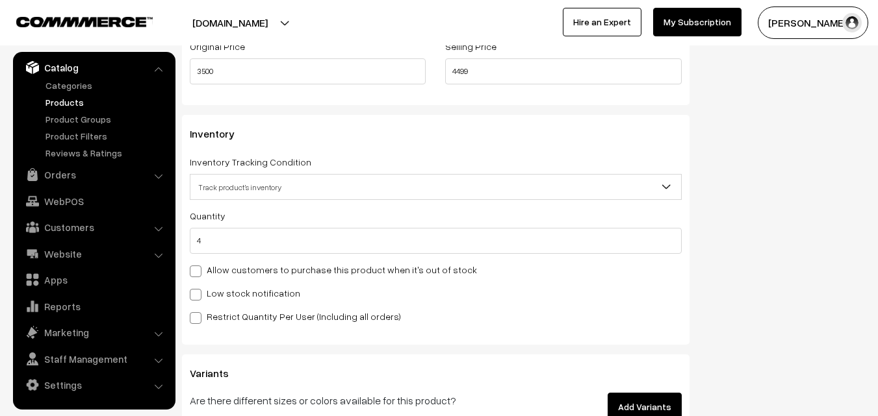
click at [217, 290] on label "Low stock notification" at bounding box center [245, 294] width 110 height 14
click at [198, 290] on input "Low stock notification" at bounding box center [194, 292] width 8 height 8
checkbox input "true"
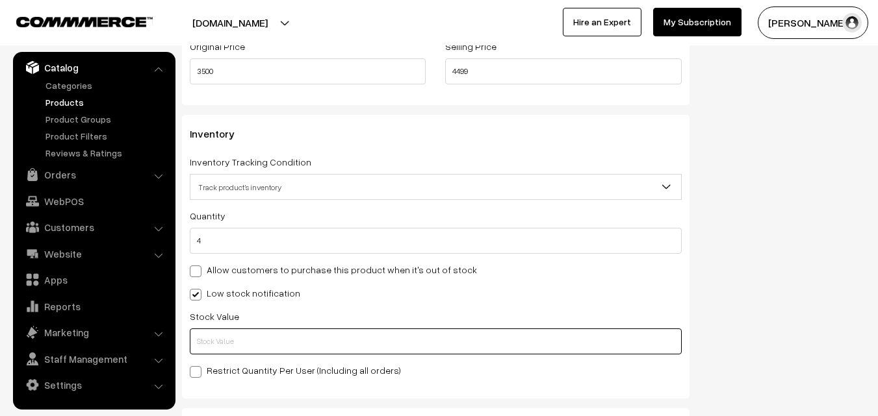
click at [216, 335] on input "text" at bounding box center [436, 342] width 492 height 26
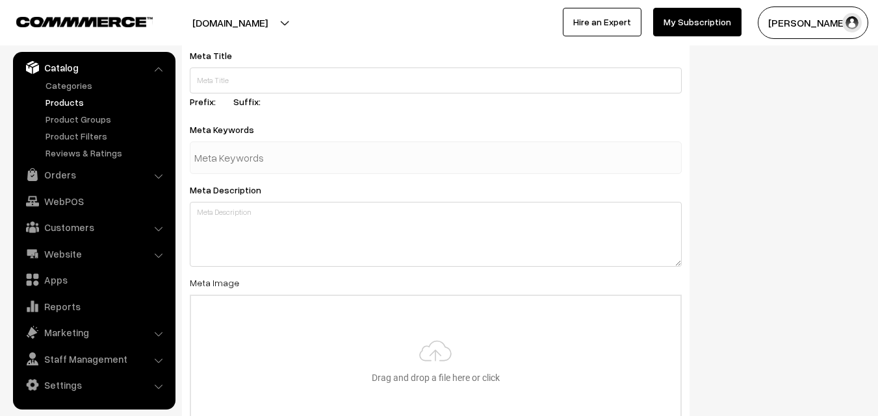
scroll to position [1934, 0]
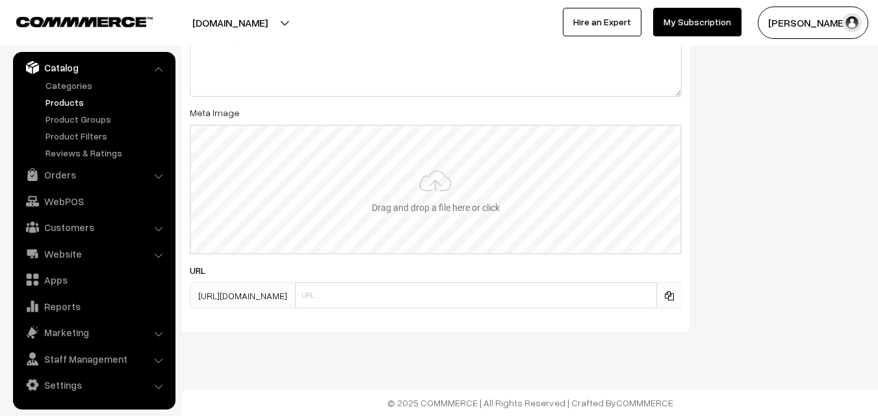
type input "2"
click at [444, 169] on input "file" at bounding box center [435, 189] width 489 height 127
type input "C:\fakepath\ikkat-dupatta-va11997-aug.jpeg"
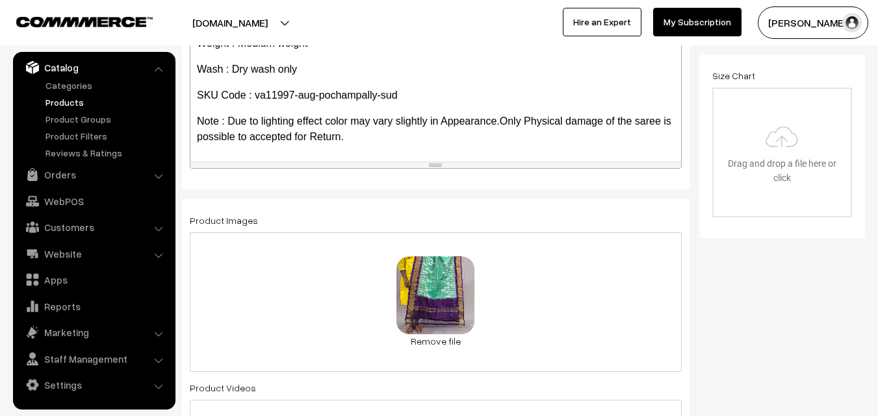
scroll to position [0, 0]
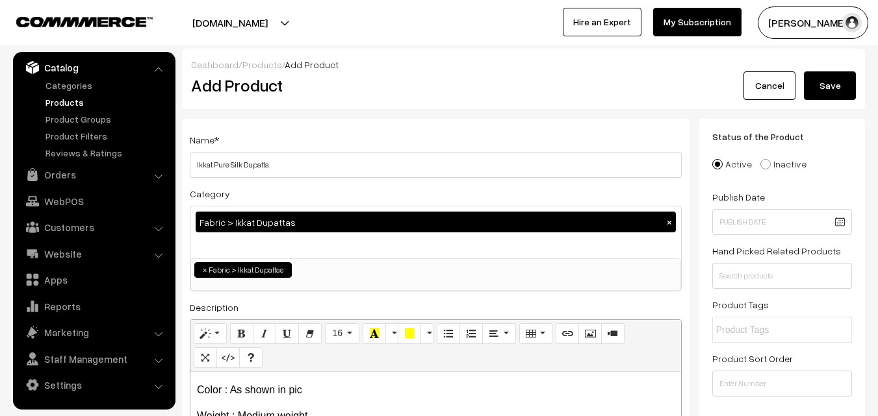
click at [836, 79] on button "Save" at bounding box center [830, 85] width 52 height 29
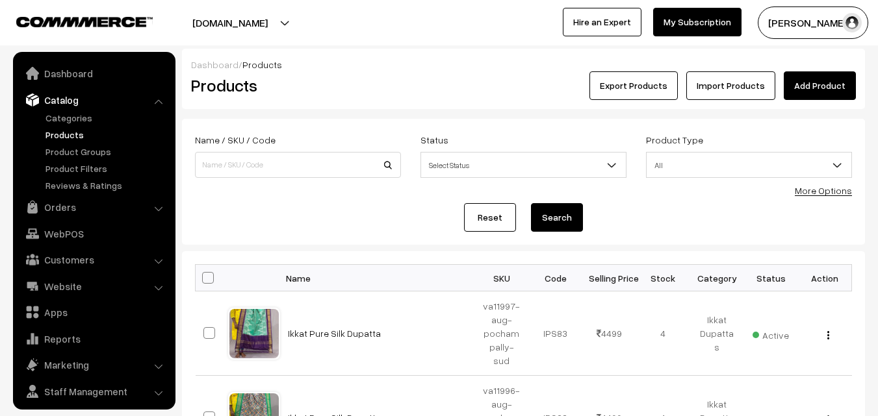
scroll to position [32, 0]
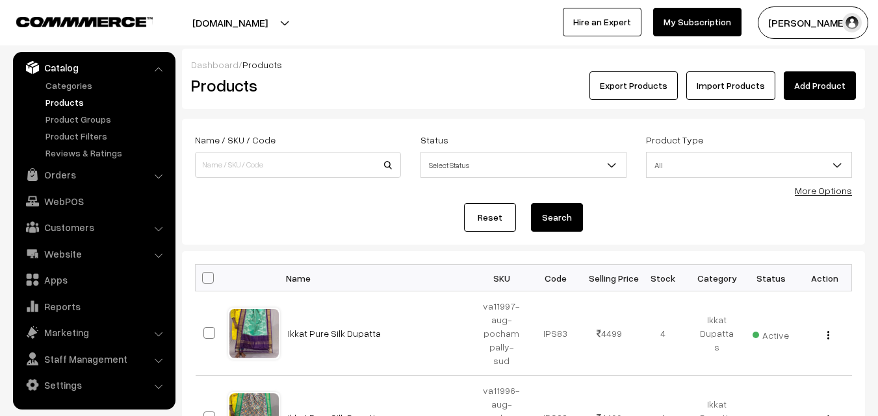
drag, startPoint x: 368, startPoint y: 81, endPoint x: 429, endPoint y: 81, distance: 60.4
click at [368, 81] on h2 "Products" at bounding box center [295, 85] width 209 height 20
click at [795, 81] on link "Add Product" at bounding box center [820, 85] width 72 height 29
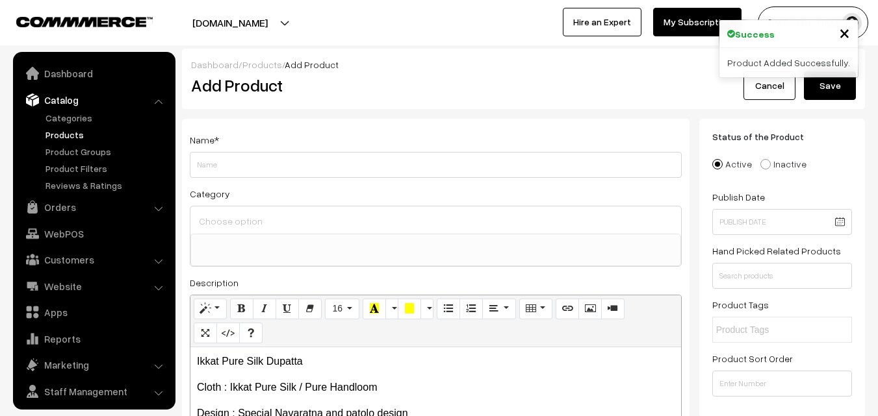
select select
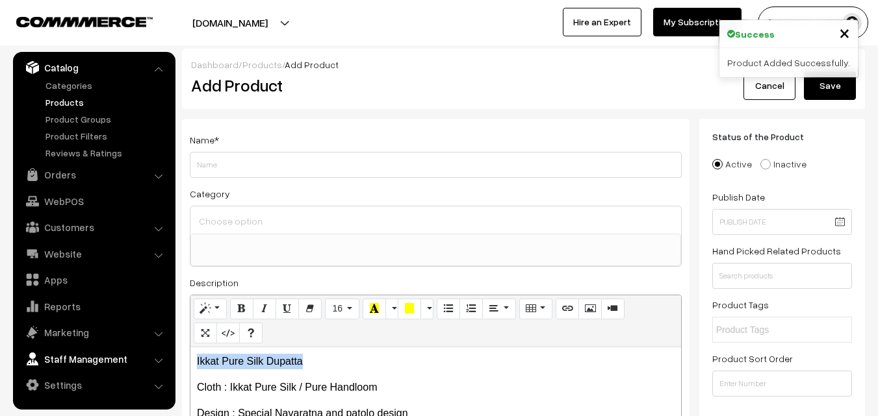
drag, startPoint x: 318, startPoint y: 354, endPoint x: 118, endPoint y: 351, distance: 200.1
copy p "Ikkat Pure Silk Dupatta"
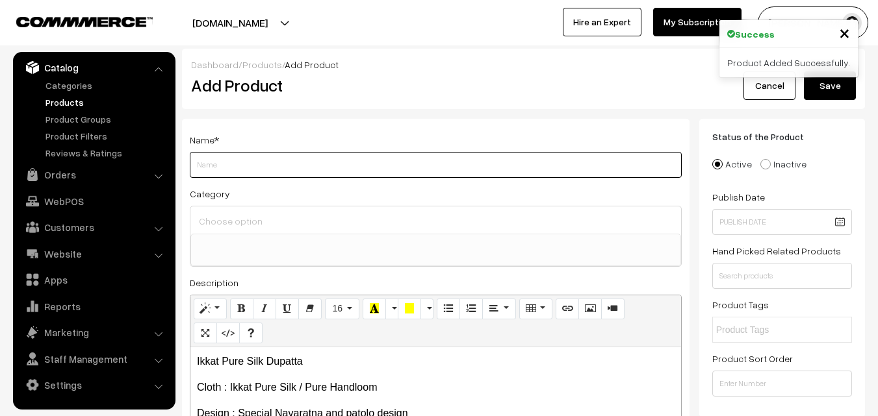
click at [211, 167] on input "Weight" at bounding box center [436, 165] width 492 height 26
paste input "Ikkat Pure Silk Dupatta"
type input "Ikkat Pure Silk Dupatta"
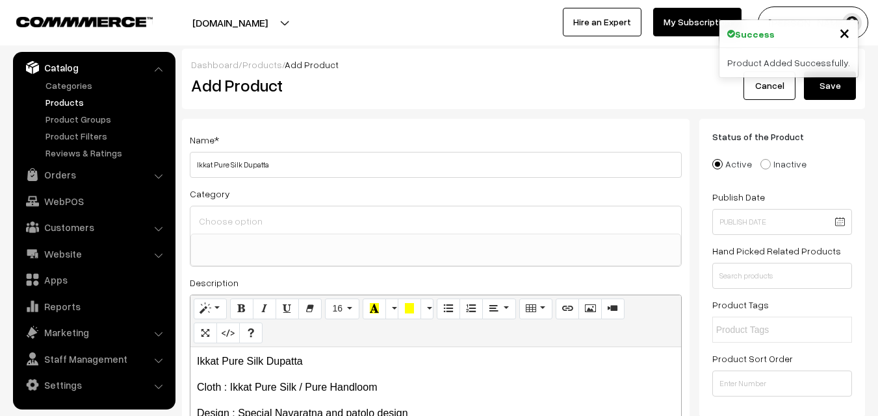
click at [227, 224] on input at bounding box center [436, 221] width 480 height 19
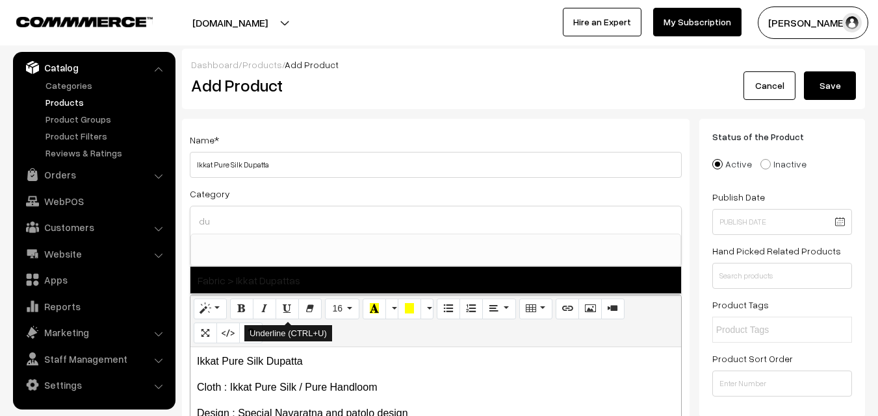
type input "du"
click at [299, 281] on span "Fabric > Ikkat Dupattas" at bounding box center [435, 280] width 491 height 27
select select "37"
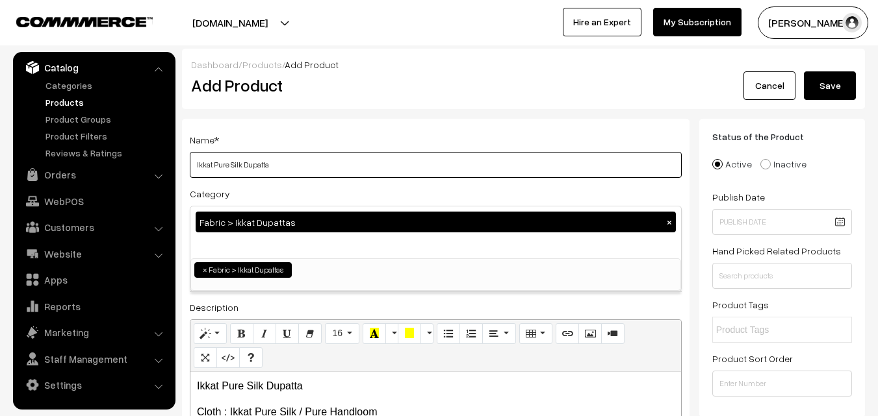
click at [318, 166] on input "Ikkat Pure Silk Dupatta" at bounding box center [436, 165] width 492 height 26
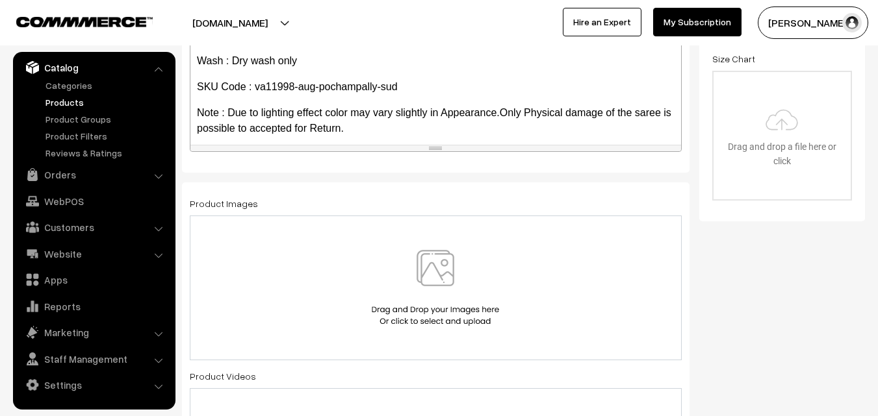
scroll to position [74, 0]
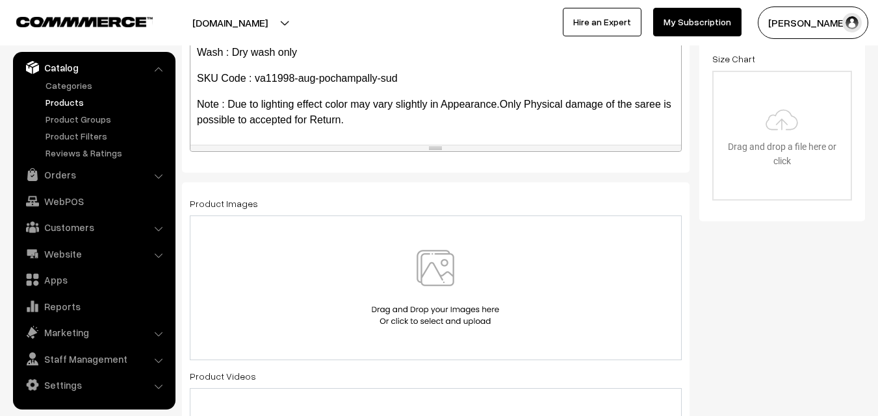
click at [424, 267] on img at bounding box center [435, 288] width 134 height 76
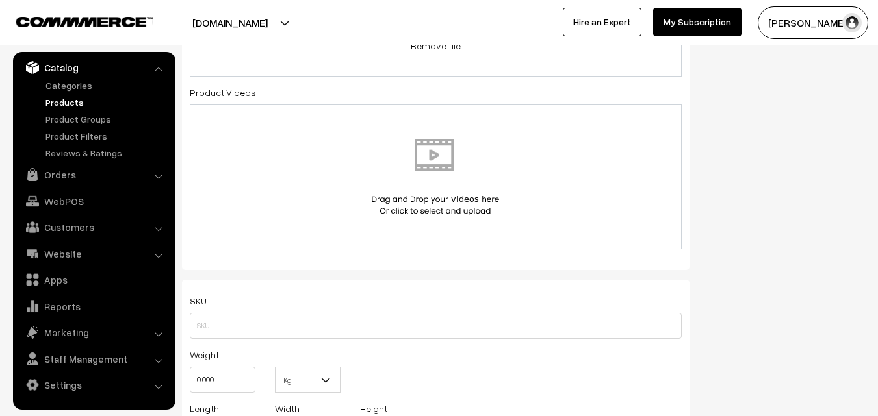
scroll to position [715, 0]
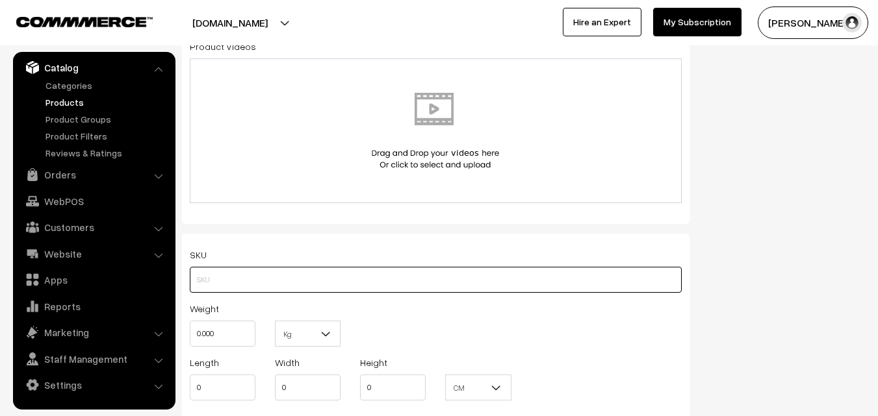
click at [234, 273] on input "text" at bounding box center [436, 280] width 492 height 26
paste input "va11998-aug-pochampally-sud"
type input "va11998-aug-pochampally-sud"
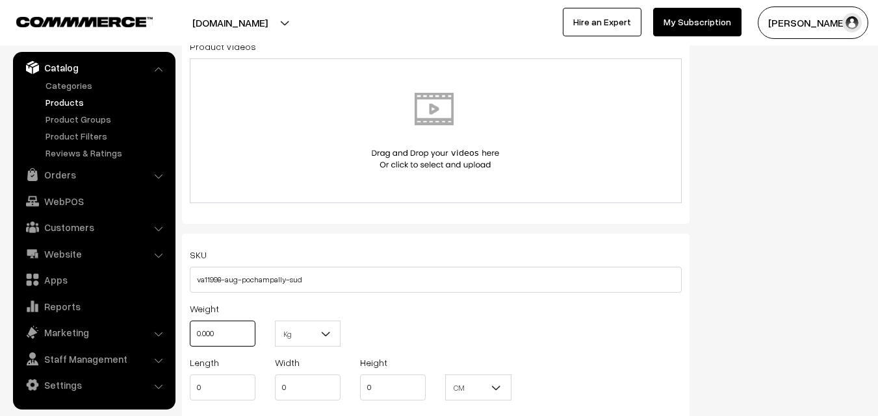
click at [222, 344] on input "0.000" at bounding box center [223, 334] width 66 height 26
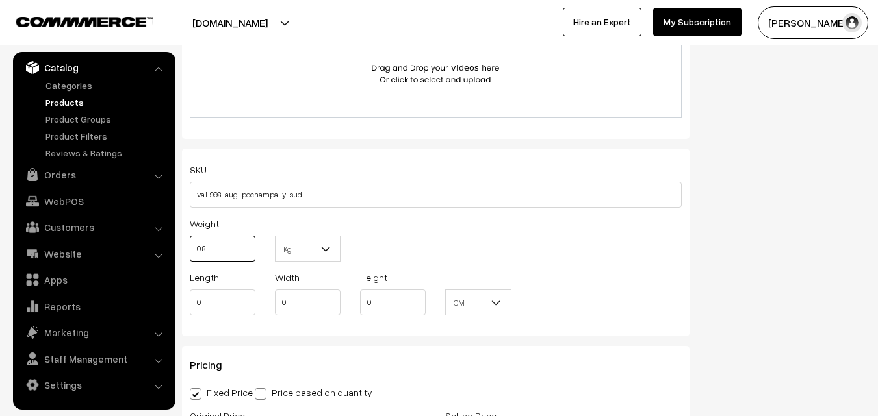
scroll to position [1040, 0]
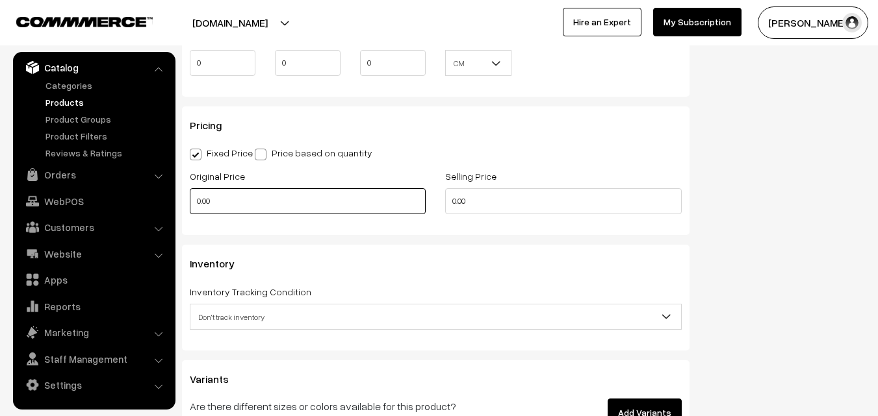
type input "0.80"
click at [218, 207] on input "0.00" at bounding box center [308, 201] width 236 height 26
type input "3500"
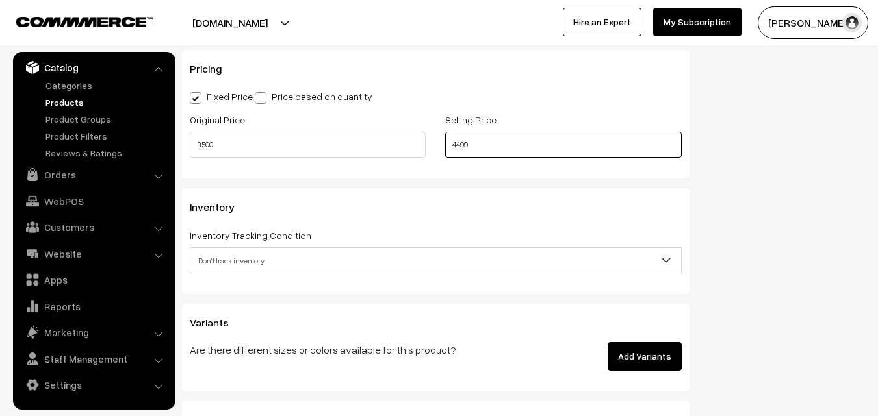
scroll to position [1170, 0]
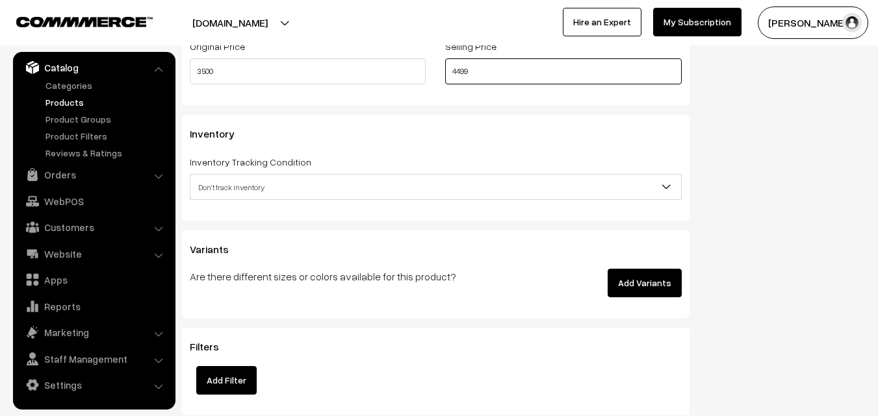
type input "4499"
click at [240, 185] on span "Don't track inventory" at bounding box center [435, 187] width 491 height 23
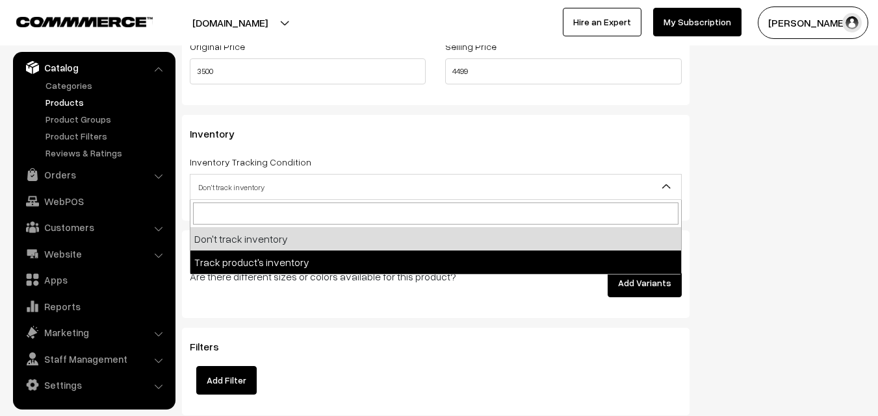
select select "2"
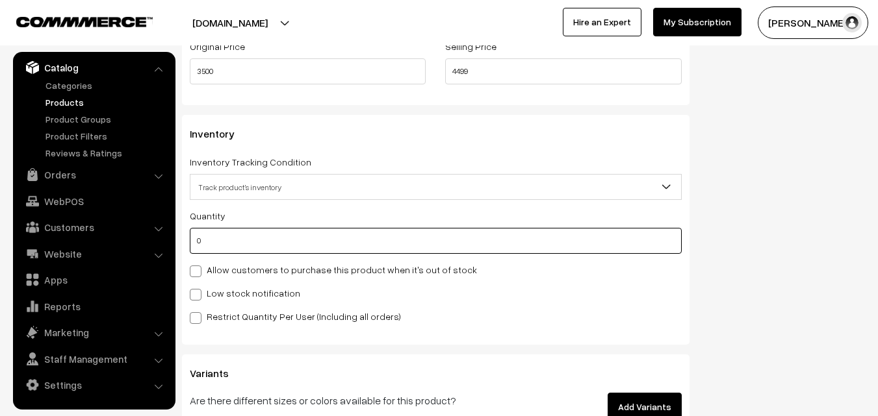
click at [249, 238] on input "0" at bounding box center [436, 241] width 492 height 26
type input "4"
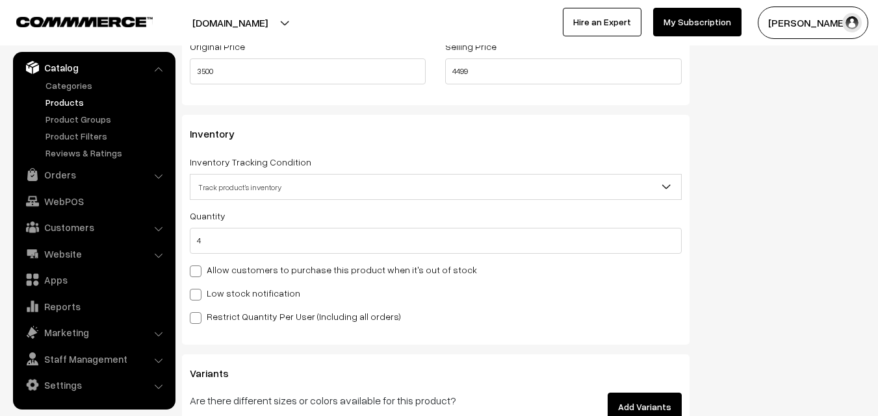
click at [244, 287] on label "Low stock notification" at bounding box center [245, 294] width 110 height 14
click at [198, 288] on input "Low stock notification" at bounding box center [194, 292] width 8 height 8
checkbox input "true"
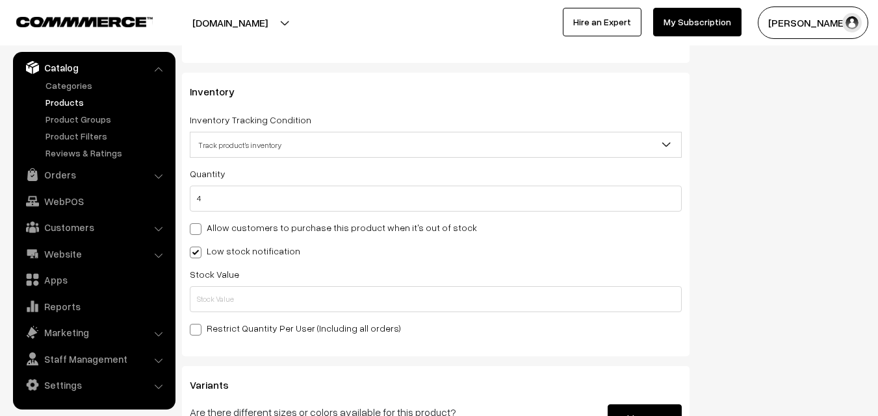
scroll to position [1235, 0]
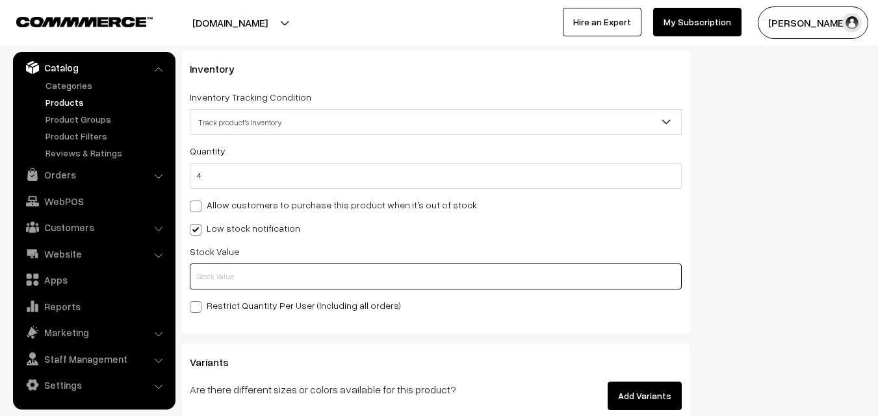
click at [222, 272] on input "text" at bounding box center [436, 277] width 492 height 26
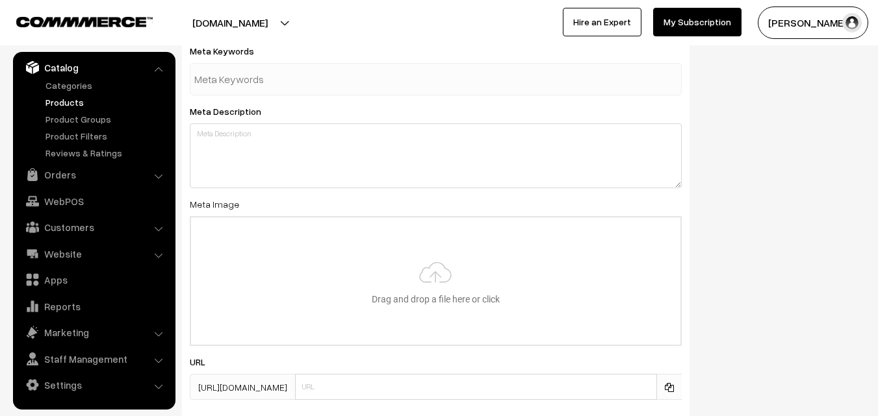
scroll to position [1934, 0]
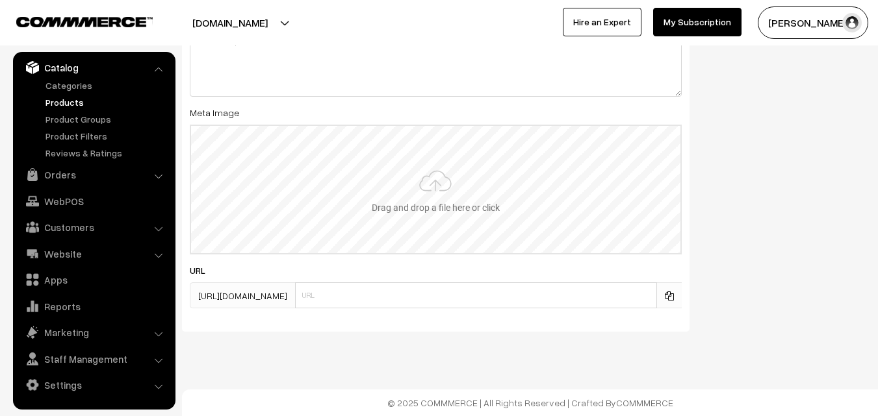
type input "2"
click at [415, 180] on input "file" at bounding box center [435, 189] width 489 height 127
type input "C:\fakepath\ikkat-dupatta-va11998-aug.jpeg"
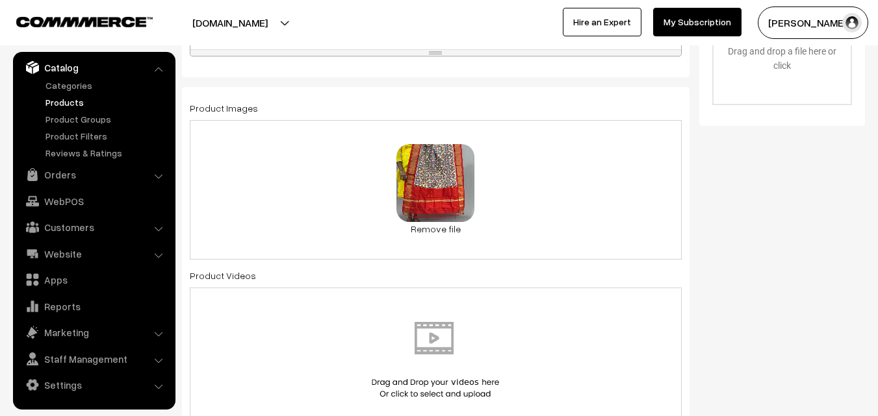
scroll to position [0, 0]
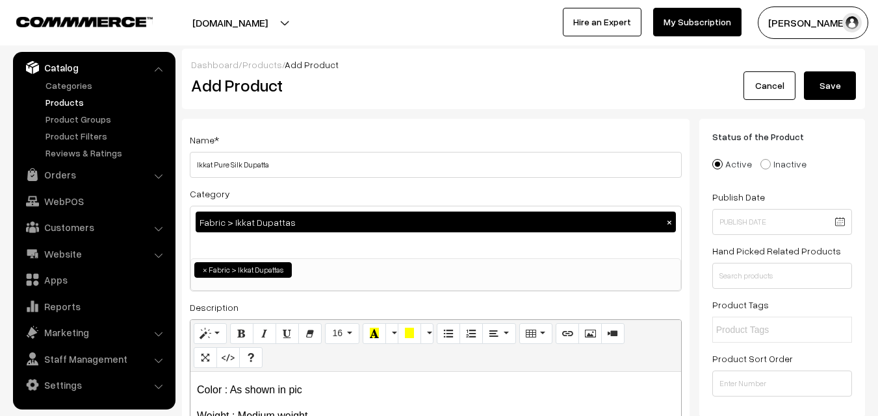
click at [839, 83] on button "Save" at bounding box center [830, 85] width 52 height 29
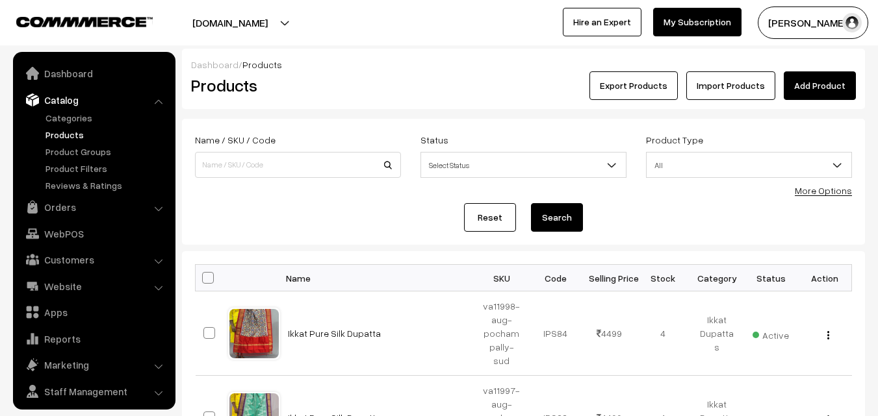
scroll to position [32, 0]
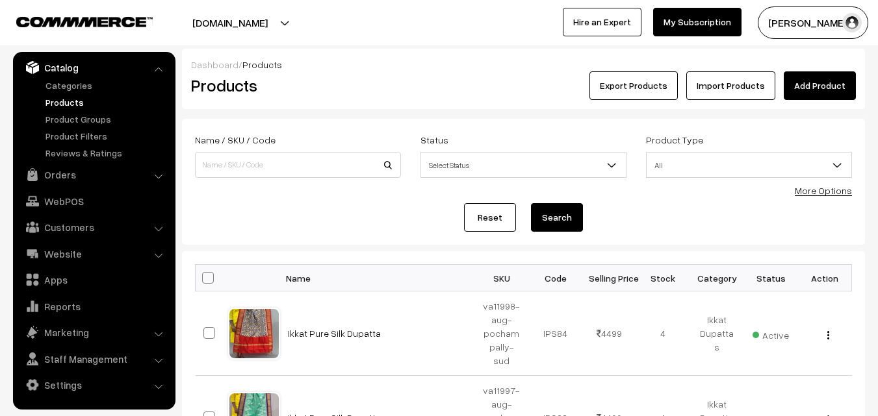
click at [327, 90] on h2 "Products" at bounding box center [295, 85] width 209 height 20
click at [842, 75] on link "Add Product" at bounding box center [820, 85] width 72 height 29
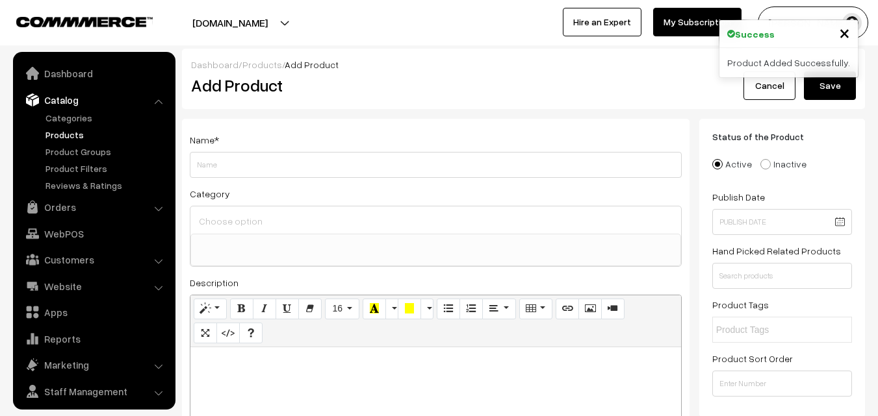
select select
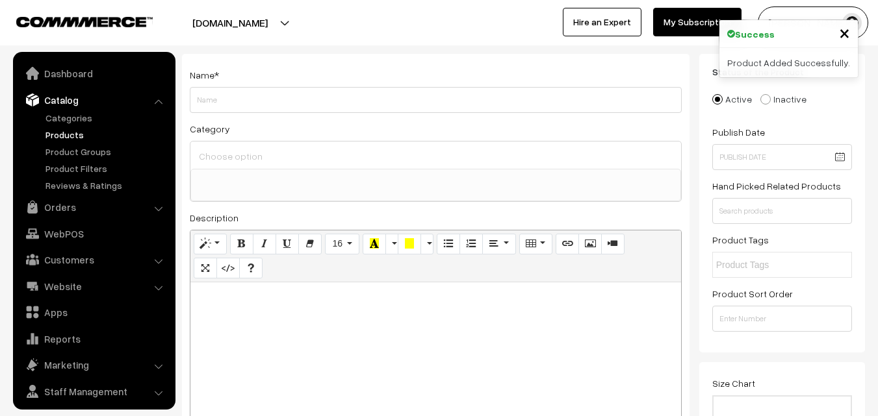
scroll to position [32, 0]
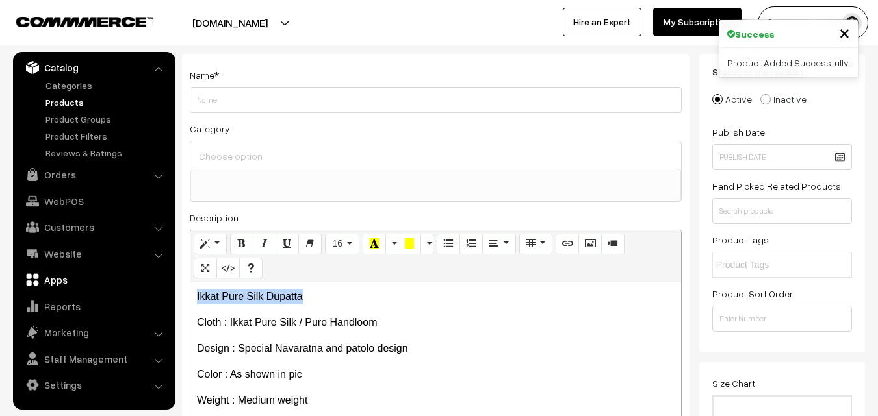
drag, startPoint x: 316, startPoint y: 301, endPoint x: 170, endPoint y: 284, distance: 147.9
copy p "Ikkat Pure Silk Dupatta"
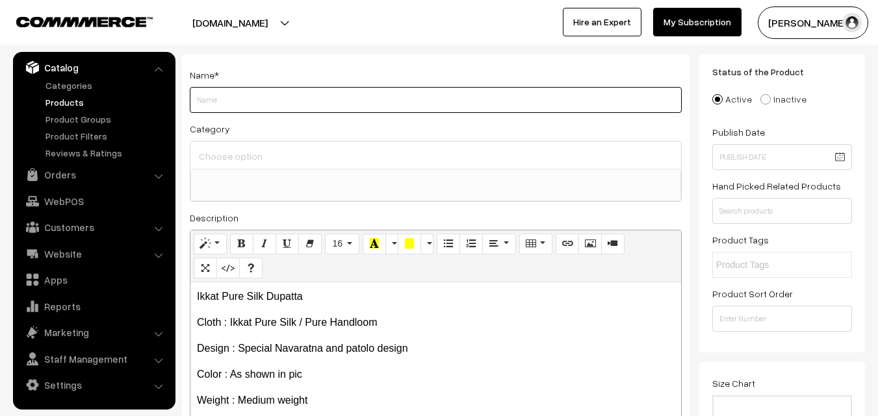
click at [271, 97] on input "Weight" at bounding box center [436, 100] width 492 height 26
paste input "Ikkat Pure Silk Dupatta"
type input "Ikkat Pure Silk Dupatta"
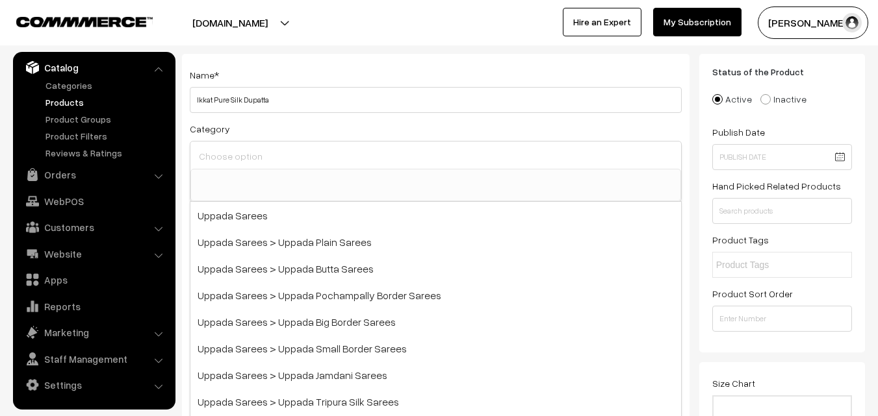
click at [253, 152] on input at bounding box center [436, 156] width 480 height 19
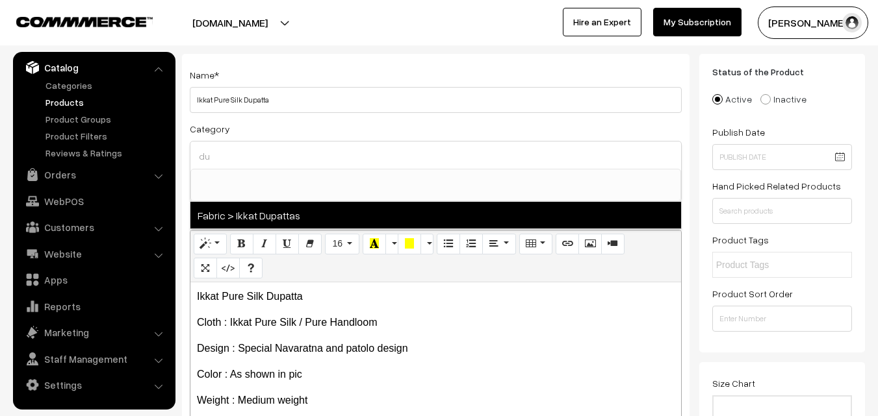
type input "du"
click at [258, 209] on span "Fabric > Ikkat Dupattas" at bounding box center [435, 215] width 491 height 27
select select "37"
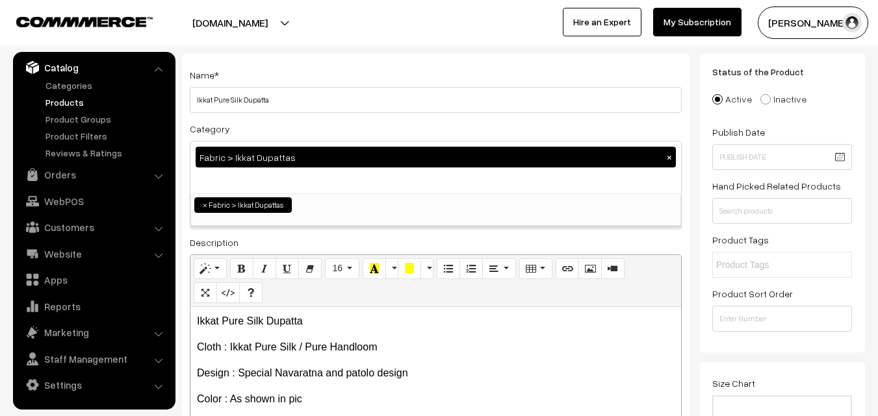
scroll to position [685, 0]
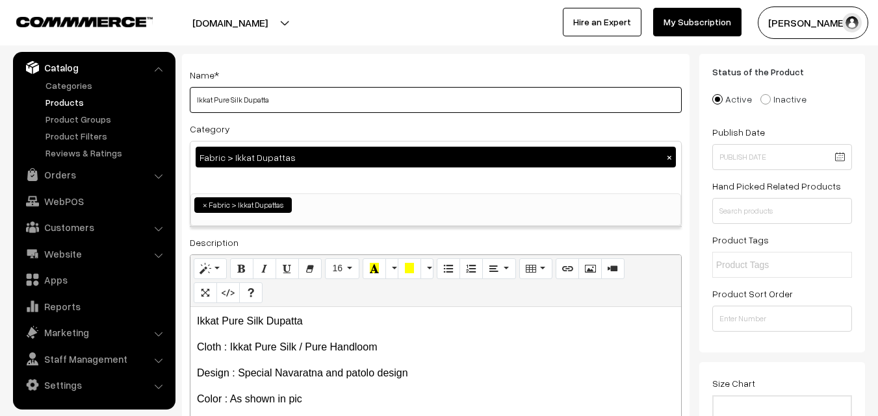
click at [305, 100] on input "Ikkat Pure Silk Dupatta" at bounding box center [436, 100] width 492 height 26
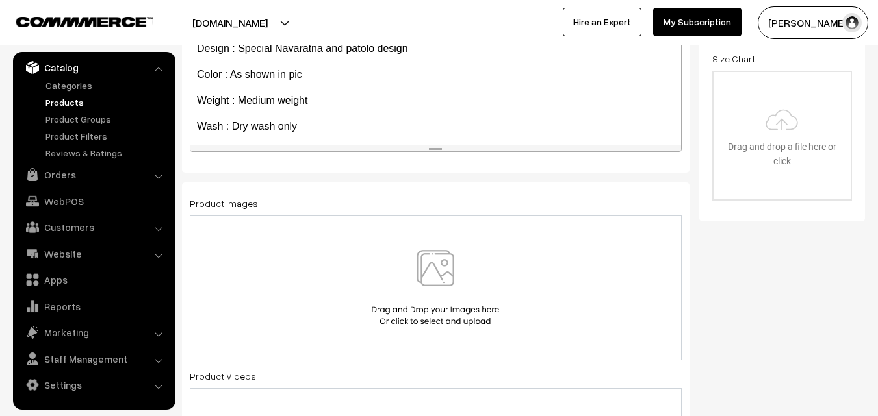
scroll to position [74, 0]
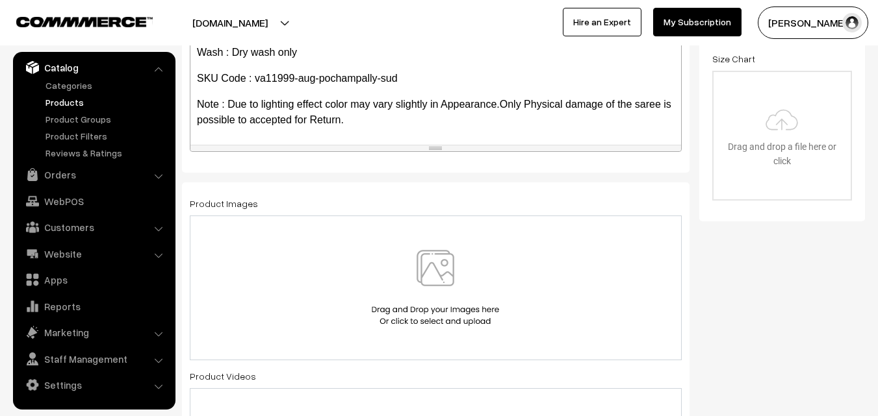
click at [437, 265] on img at bounding box center [435, 288] width 134 height 76
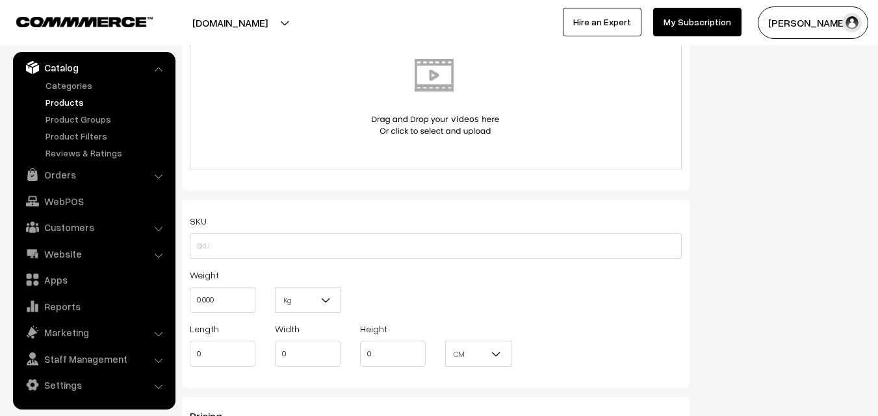
scroll to position [780, 0]
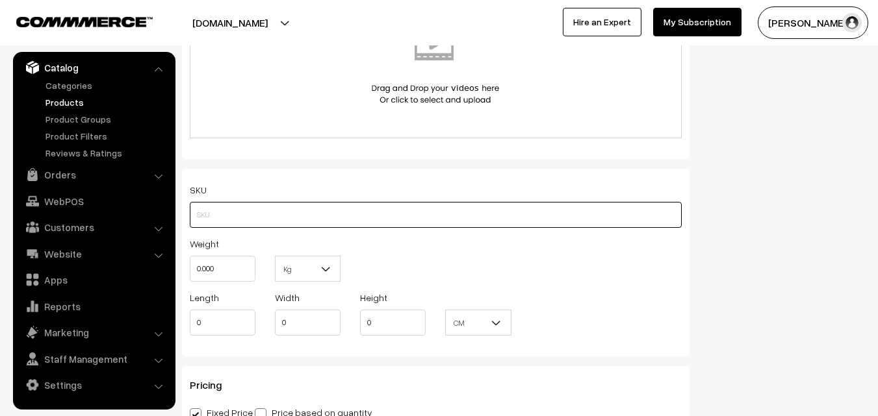
click at [225, 209] on input "text" at bounding box center [436, 215] width 492 height 26
paste input "va11999-aug-pochampally-sud"
type input "va11999-aug-pochampally-sud"
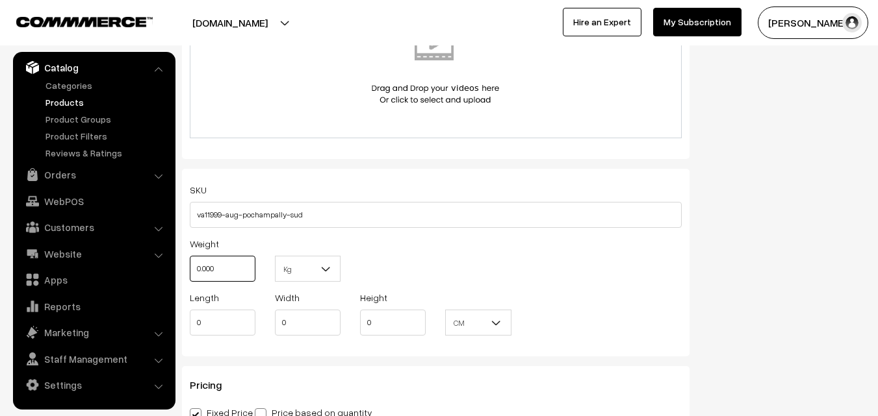
click at [209, 280] on input "0.000" at bounding box center [223, 269] width 66 height 26
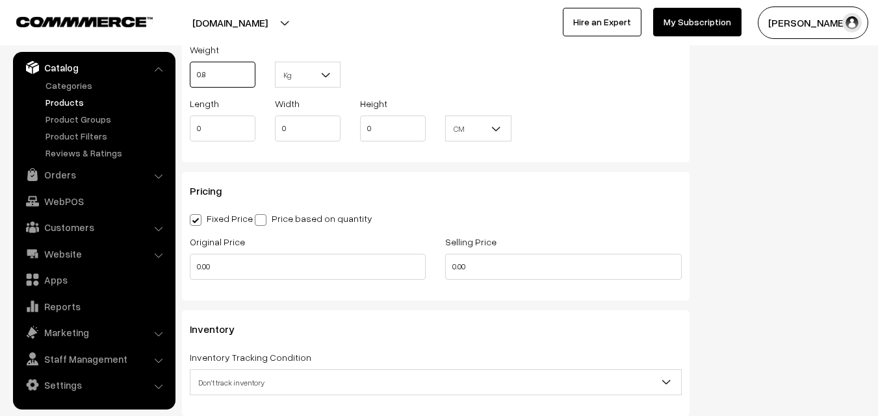
scroll to position [975, 0]
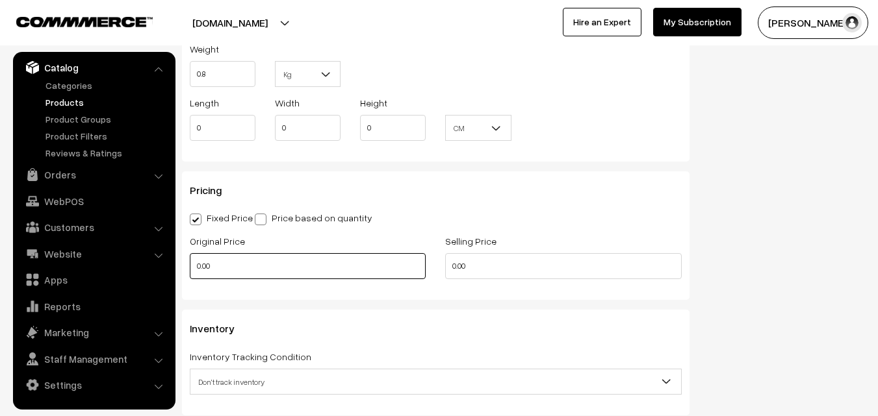
type input "0.80"
click at [226, 260] on input "0.00" at bounding box center [308, 266] width 236 height 26
type input "3500"
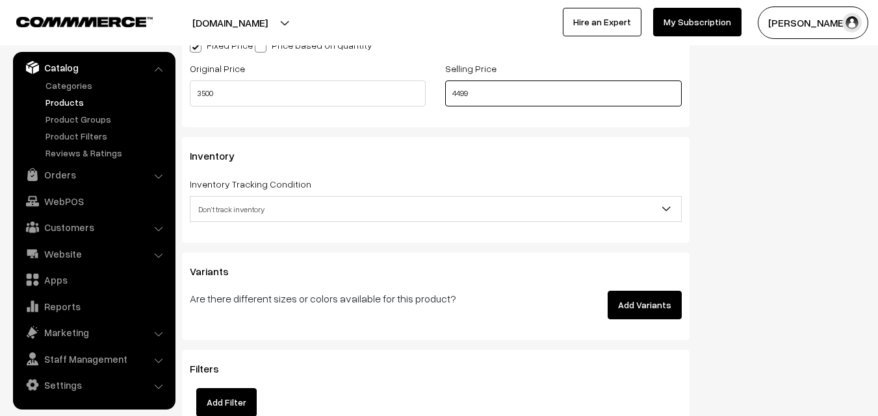
scroll to position [1170, 0]
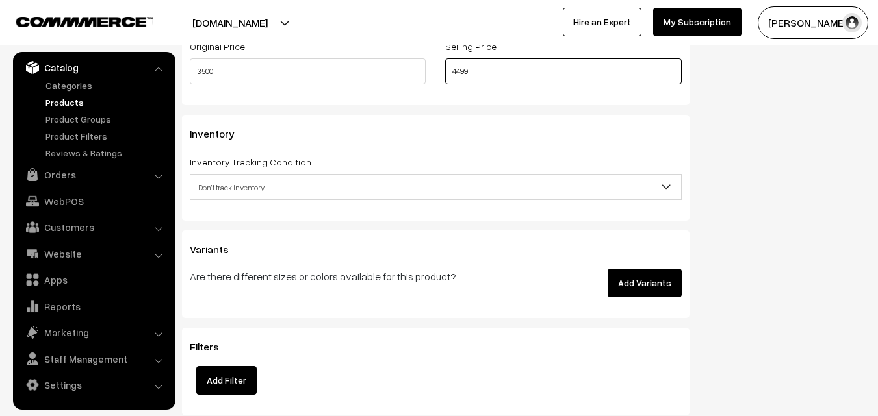
type input "4499"
click at [262, 191] on span "Don't track inventory" at bounding box center [435, 187] width 491 height 23
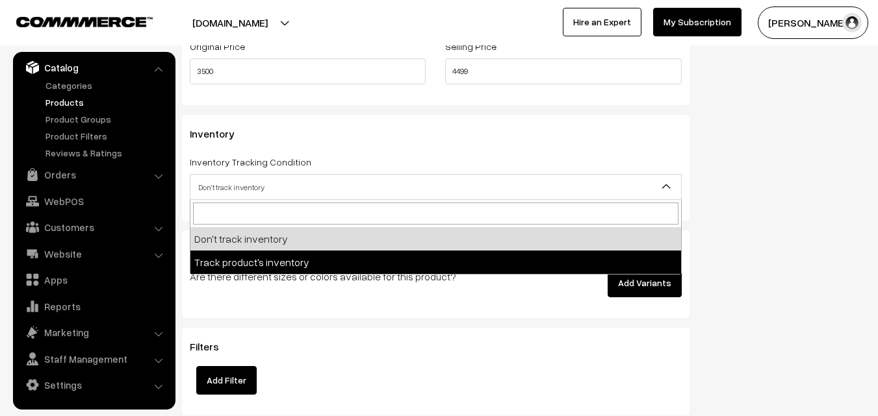
select select "2"
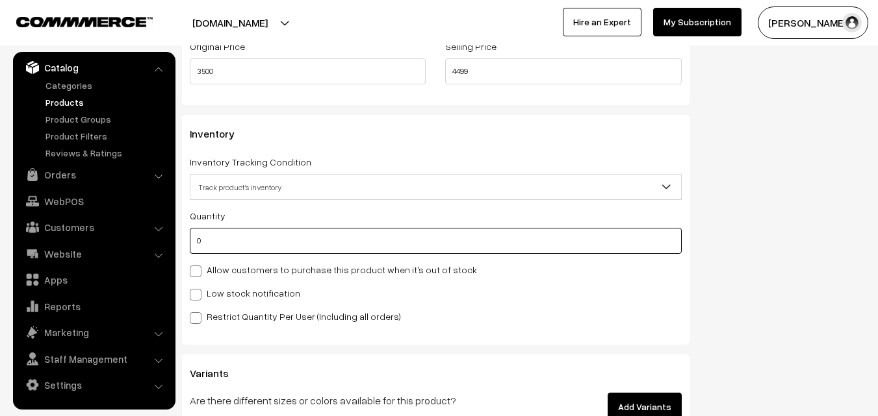
click at [259, 239] on input "0" at bounding box center [436, 241] width 492 height 26
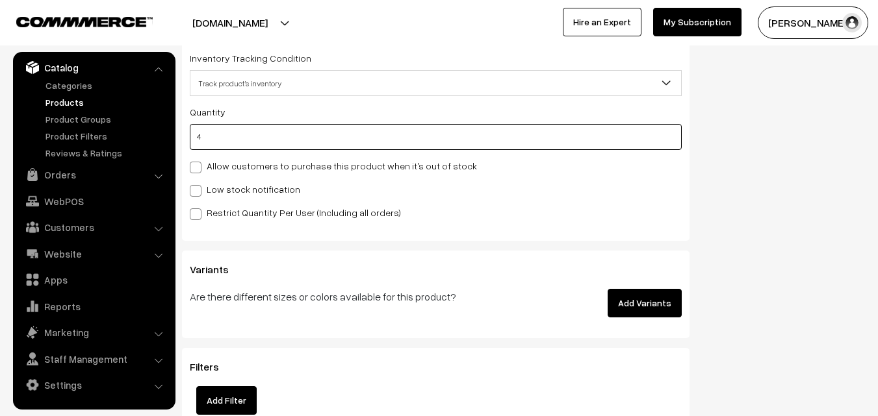
scroll to position [1299, 0]
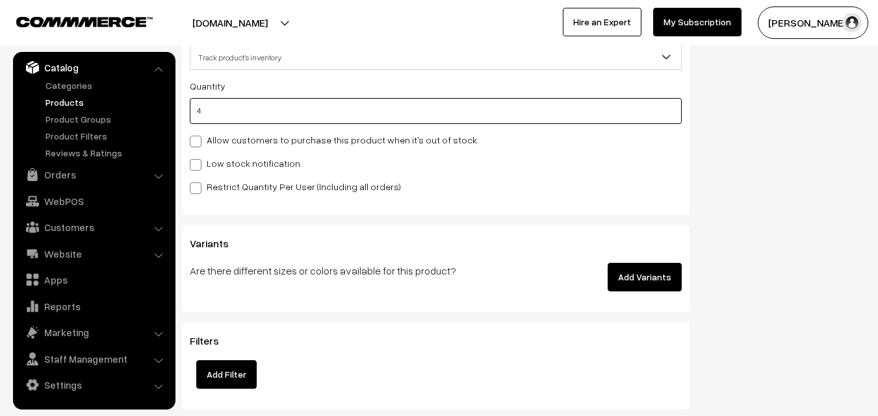
type input "4"
click at [208, 164] on label "Low stock notification" at bounding box center [245, 164] width 110 height 14
click at [198, 164] on input "Low stock notification" at bounding box center [194, 163] width 8 height 8
checkbox input "true"
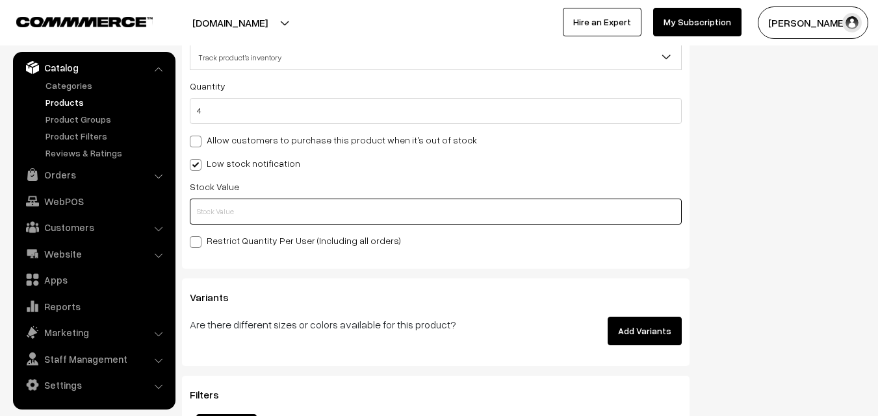
click at [208, 214] on input "text" at bounding box center [436, 212] width 492 height 26
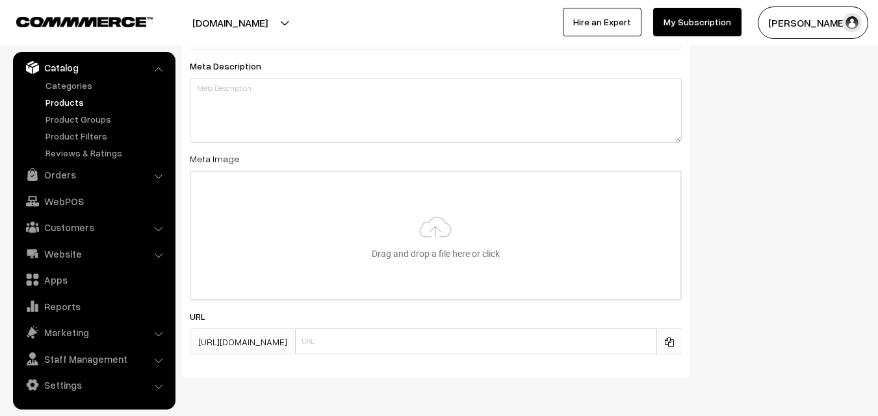
scroll to position [1934, 0]
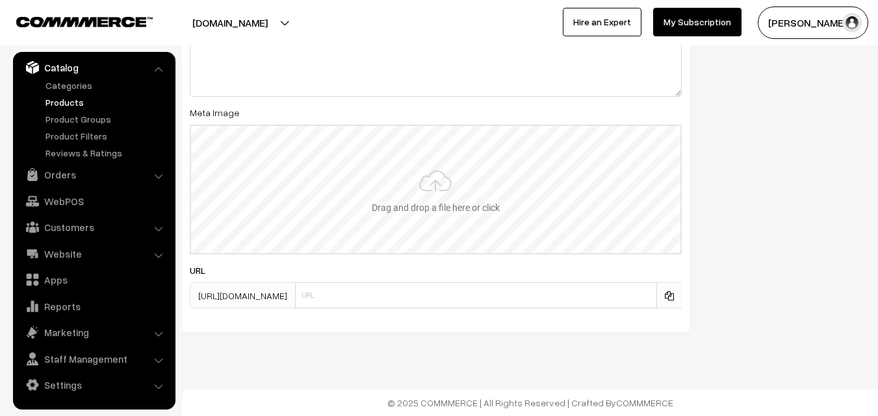
type input "2"
click at [395, 194] on input "file" at bounding box center [435, 189] width 489 height 127
type input "C:\fakepath\ikkat-dupatta-va11999-aug.jpeg"
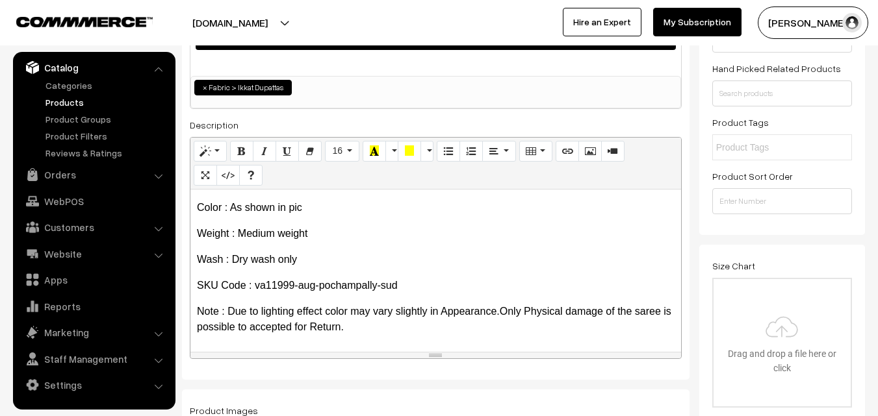
scroll to position [0, 0]
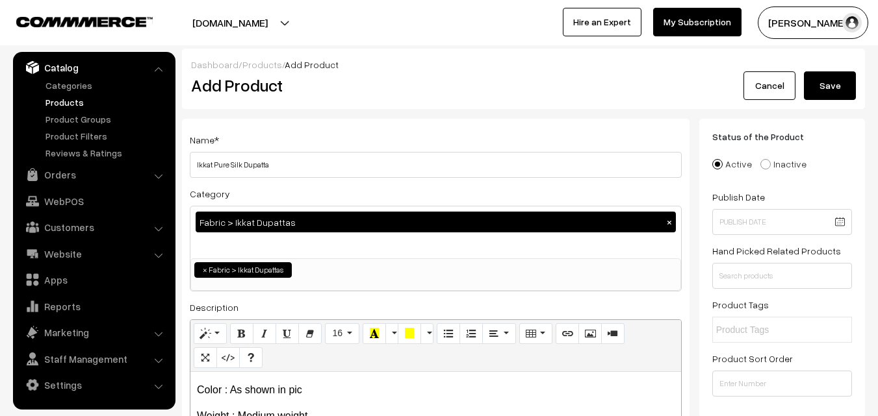
click at [844, 77] on button "Save" at bounding box center [830, 85] width 52 height 29
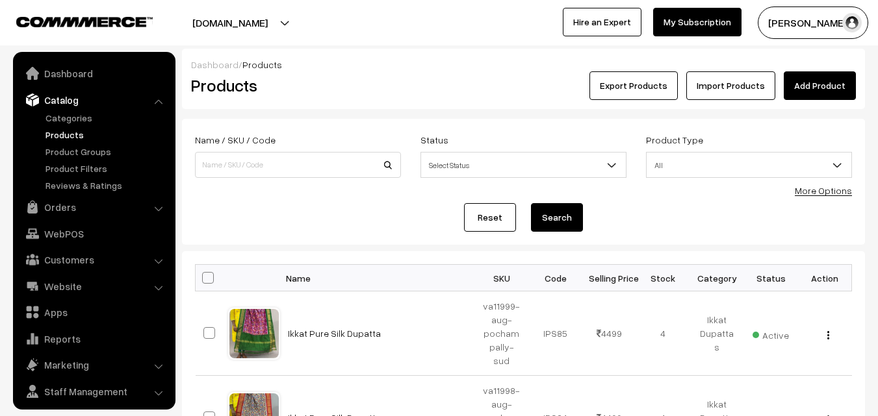
scroll to position [32, 0]
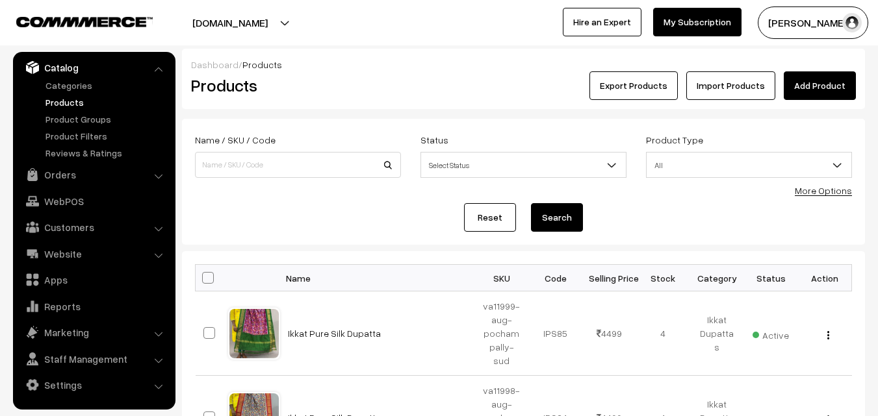
click at [352, 89] on h2 "Products" at bounding box center [295, 85] width 209 height 20
click at [803, 83] on link "Add Product" at bounding box center [820, 85] width 72 height 29
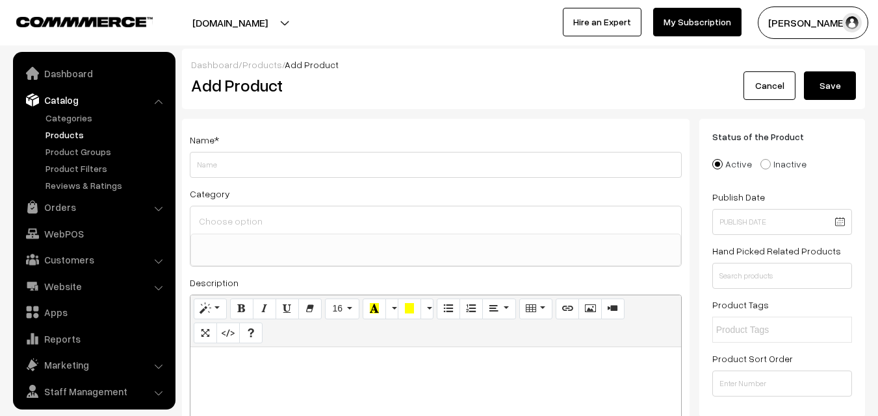
select select
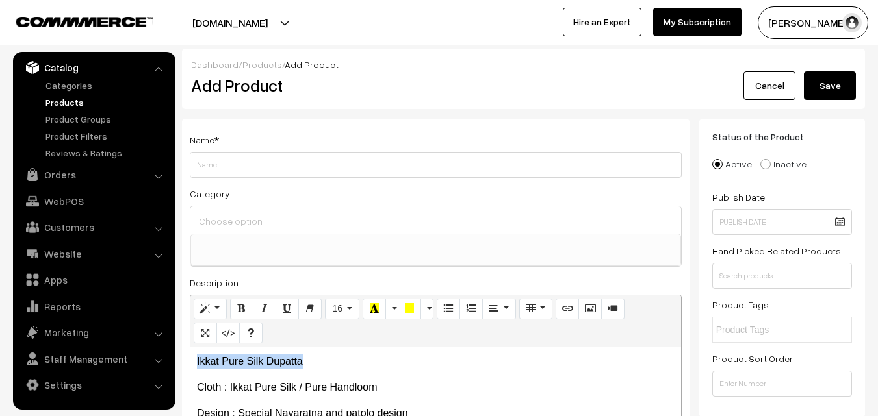
drag, startPoint x: 304, startPoint y: 357, endPoint x: 121, endPoint y: 346, distance: 183.5
copy p "Ikkat Pure Silk Dupatta"
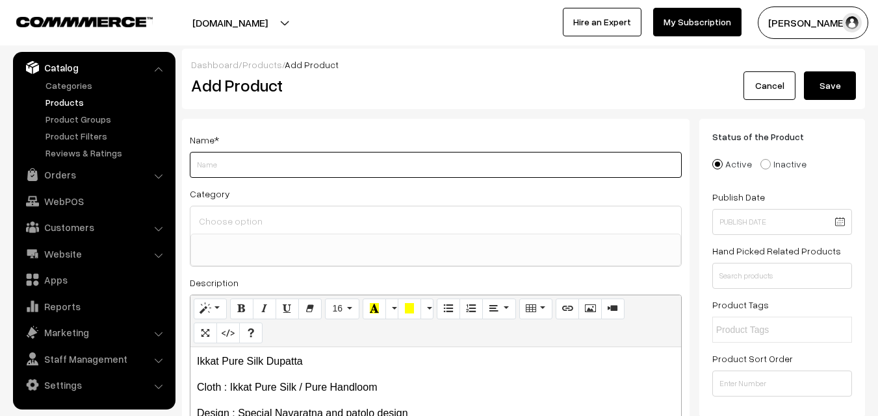
click at [206, 167] on input "Weight" at bounding box center [436, 165] width 492 height 26
paste input "Ikkat Pure Silk Dupatta"
type input "Ikkat Pure Silk Dupatta"
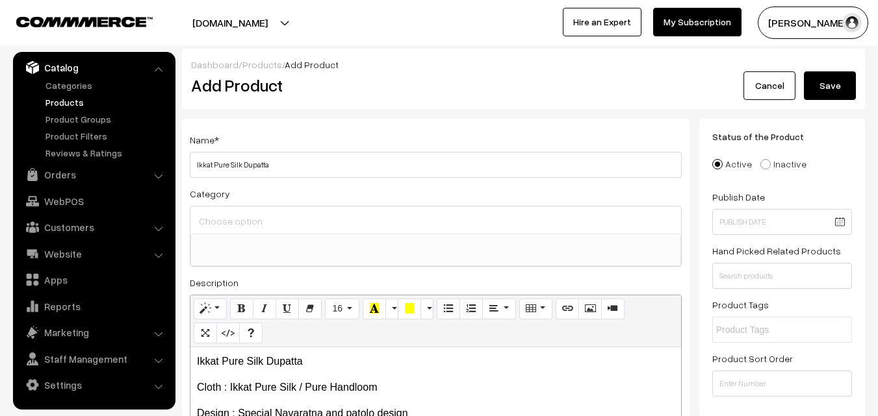
click at [228, 224] on input at bounding box center [436, 221] width 480 height 19
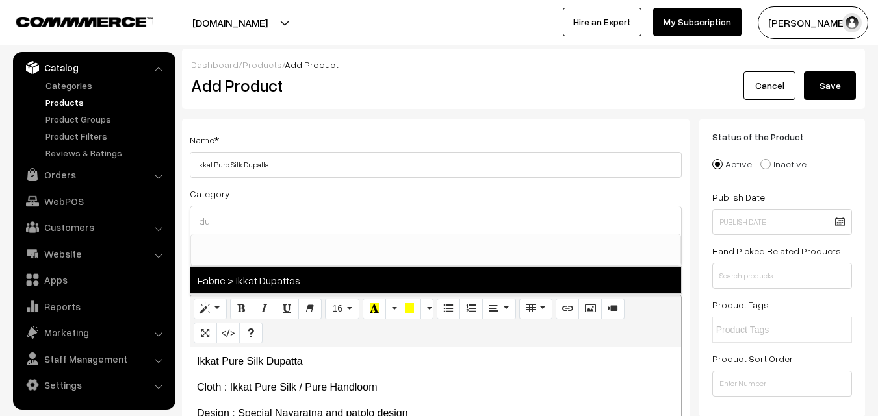
type input "du"
click at [250, 281] on span "Fabric > Ikkat Dupattas" at bounding box center [435, 280] width 491 height 27
select select "37"
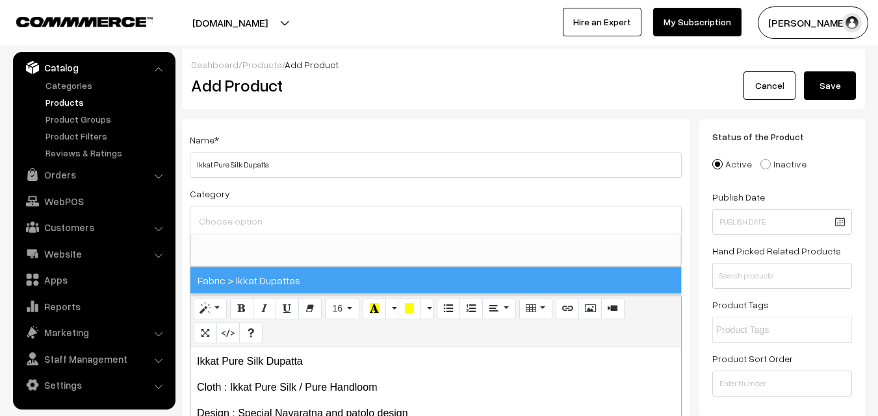
scroll to position [685, 0]
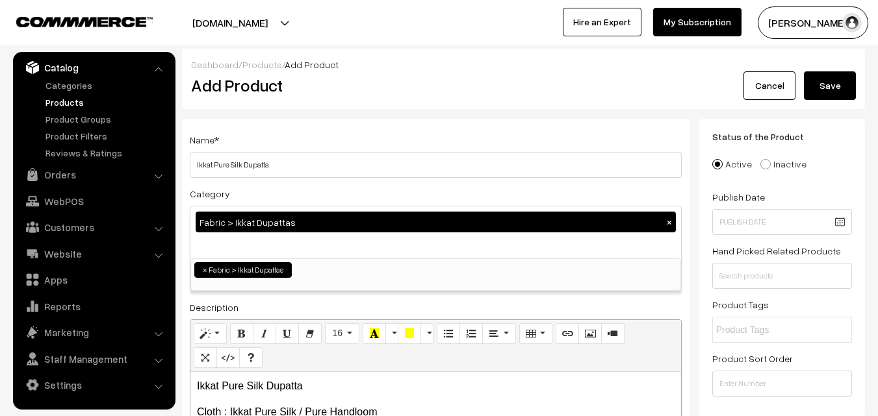
click at [290, 147] on div "Name * Ikkat Pure Silk Dupatta" at bounding box center [436, 155] width 492 height 46
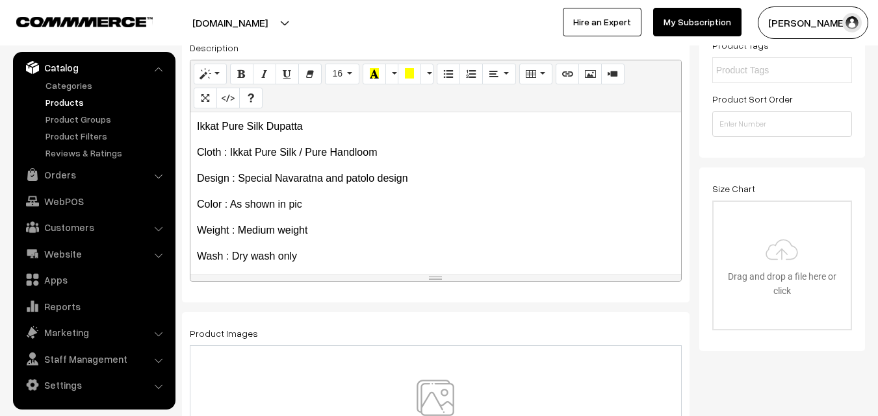
scroll to position [74, 0]
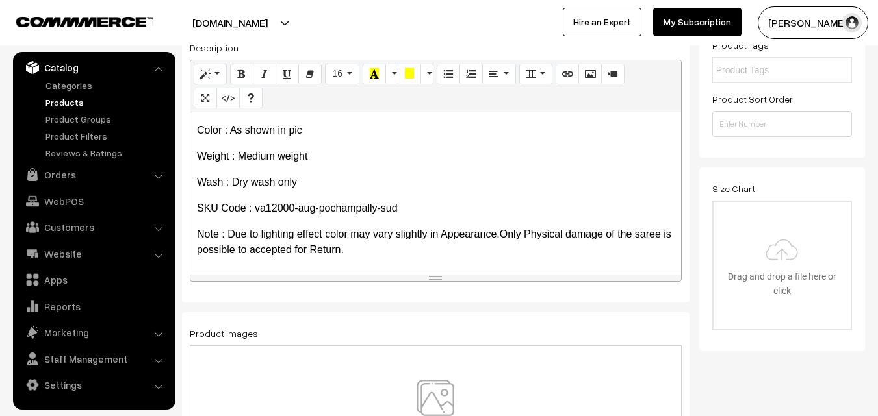
click at [435, 397] on img at bounding box center [435, 418] width 134 height 76
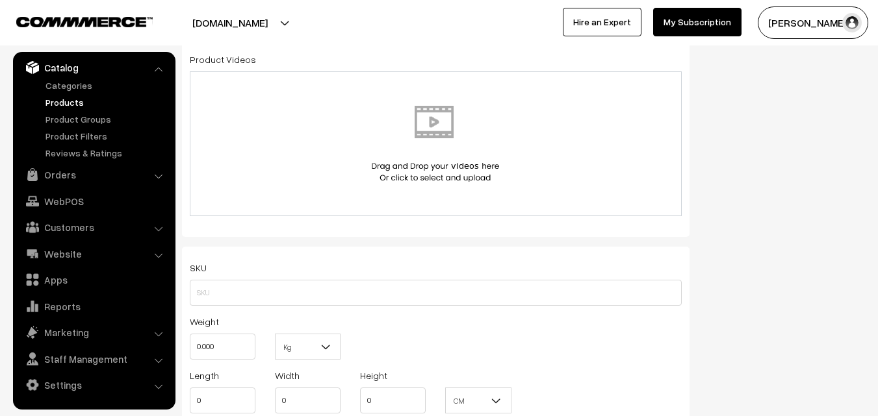
scroll to position [715, 0]
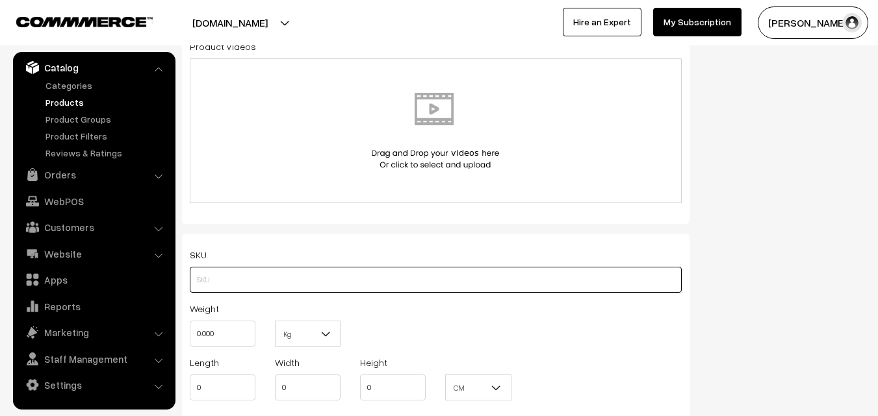
click at [216, 277] on input "text" at bounding box center [436, 280] width 492 height 26
paste input "va12000-aug-pochampally-sud"
type input "va12000-aug-pochampally-sud"
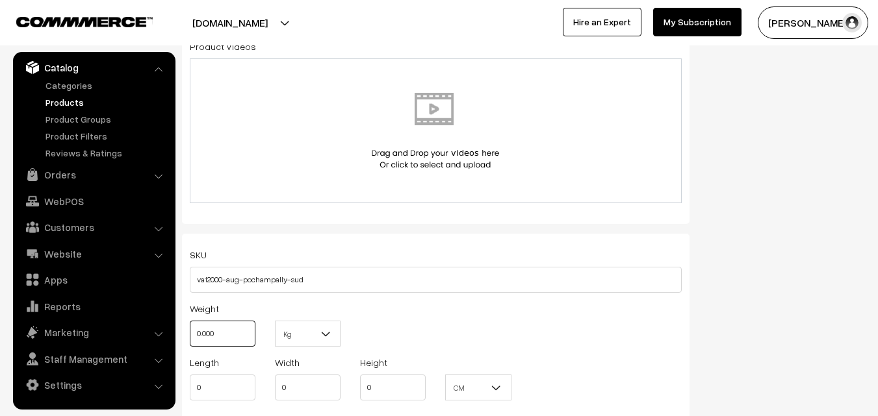
click at [227, 326] on input "0.000" at bounding box center [223, 334] width 66 height 26
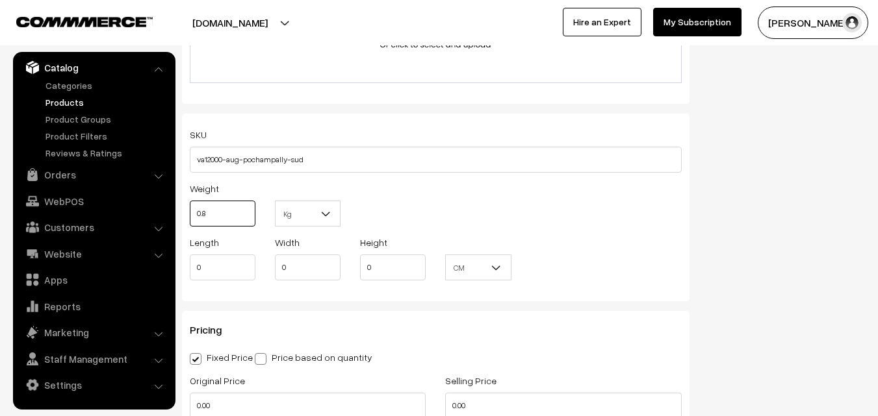
scroll to position [910, 0]
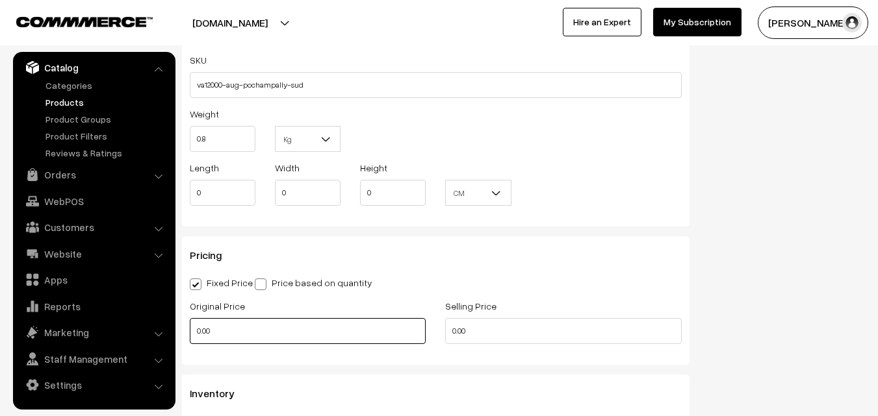
type input "0.80"
click at [215, 335] on input "0.00" at bounding box center [308, 331] width 236 height 26
type input "3500"
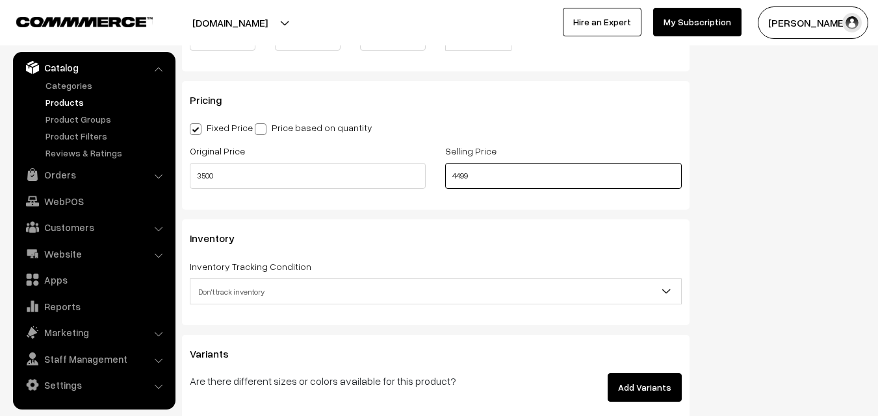
scroll to position [1105, 0]
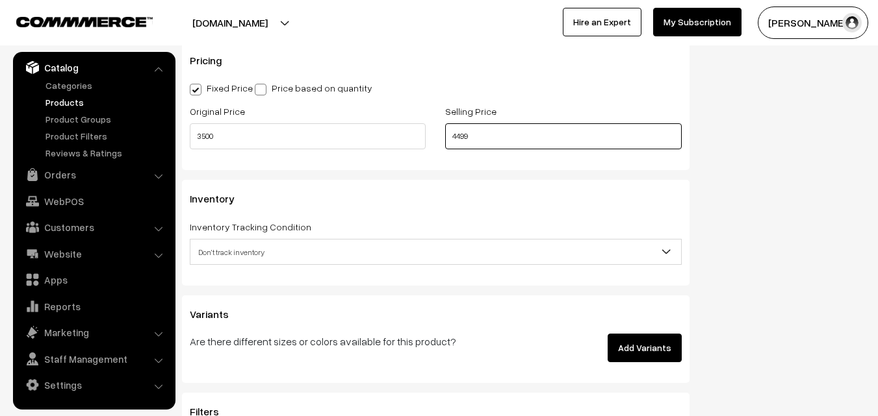
type input "4499"
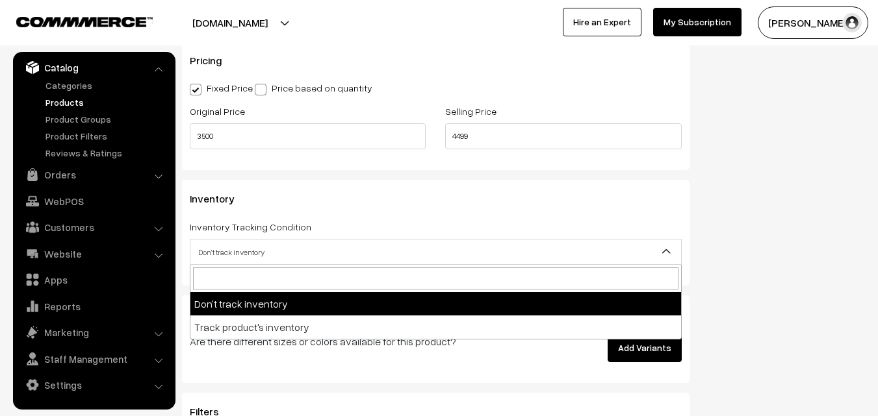
click at [230, 251] on span "Don't track inventory" at bounding box center [435, 252] width 491 height 23
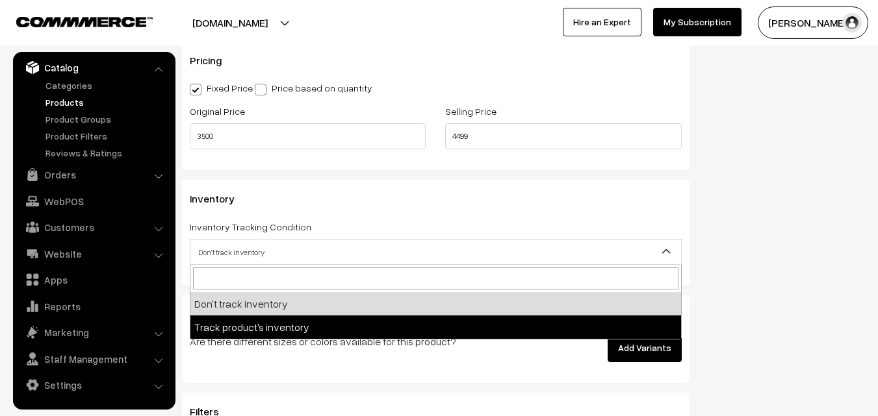
select select "2"
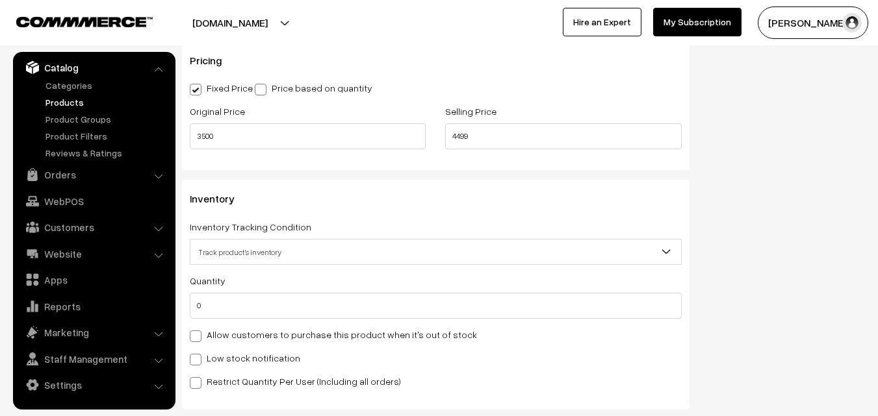
click at [224, 291] on div "Quantity 0" at bounding box center [436, 296] width 492 height 46
click at [216, 320] on div "Quantity 0 Allow customers to purchase this product when it's out of stock Low …" at bounding box center [436, 331] width 492 height 116
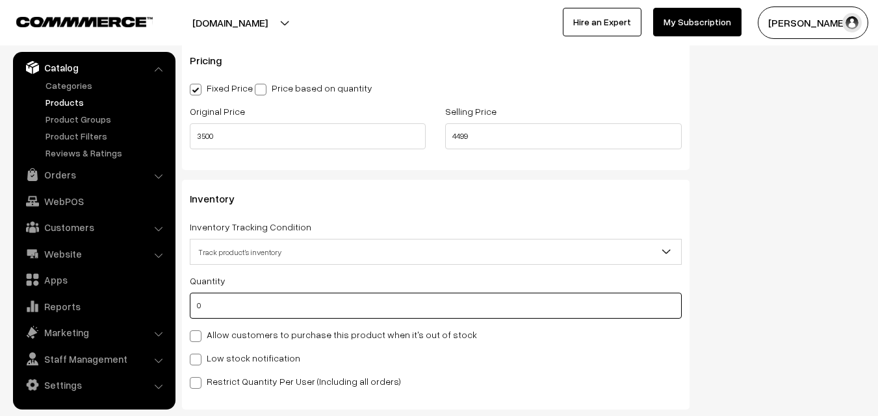
click at [216, 316] on input "0" at bounding box center [436, 306] width 492 height 26
type input "4"
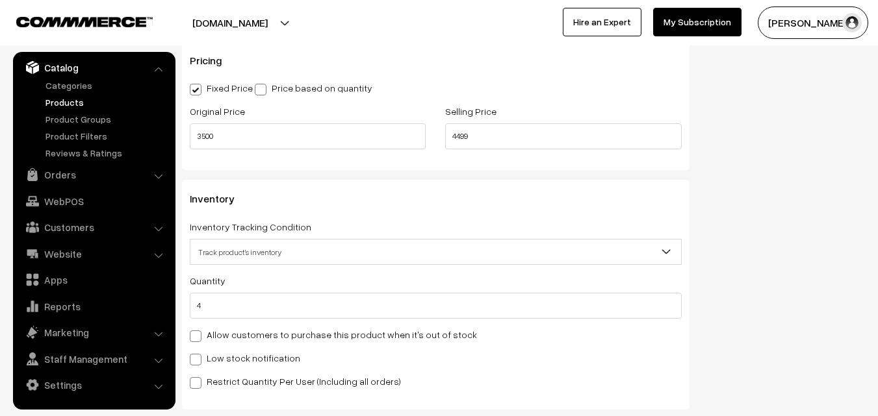
click at [211, 369] on div "Quantity 4 Allow customers to purchase this product when it's out of stock Low …" at bounding box center [436, 331] width 492 height 116
click at [212, 363] on label "Low stock notification" at bounding box center [245, 359] width 110 height 14
click at [198, 362] on input "Low stock notification" at bounding box center [194, 357] width 8 height 8
checkbox input "true"
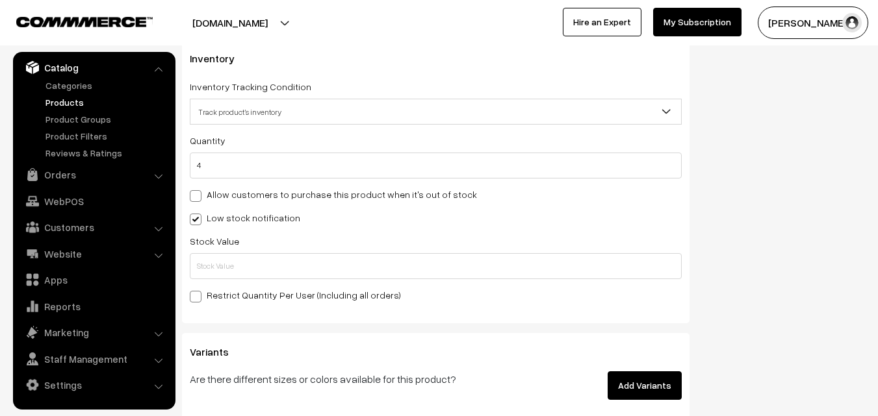
scroll to position [1299, 0]
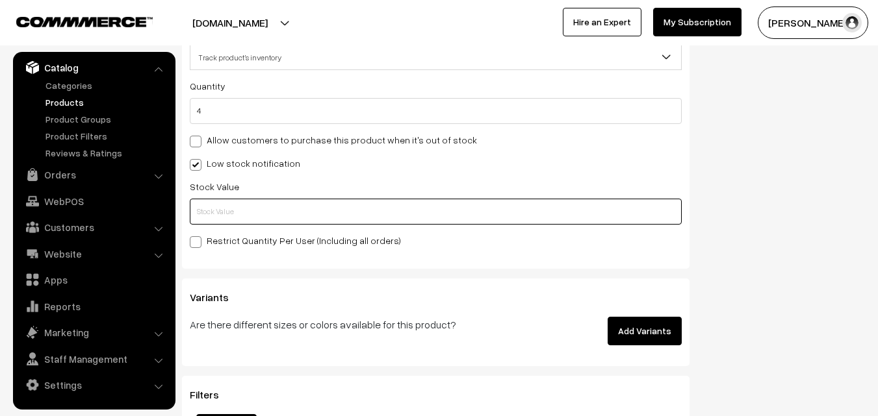
click at [237, 212] on input "text" at bounding box center [436, 212] width 492 height 26
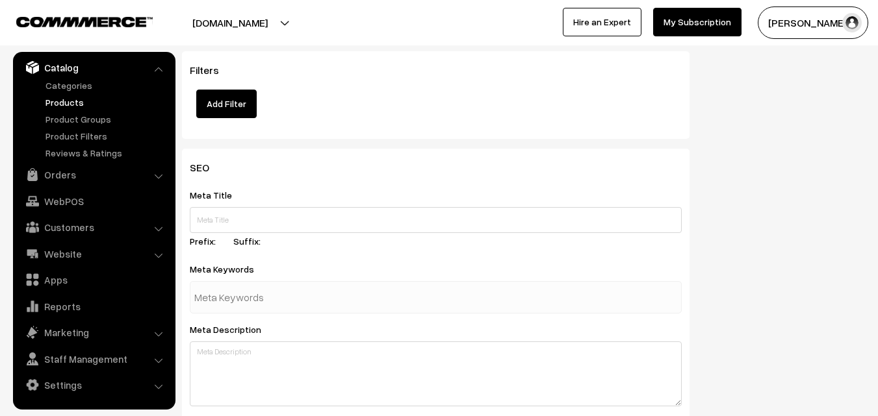
scroll to position [1934, 0]
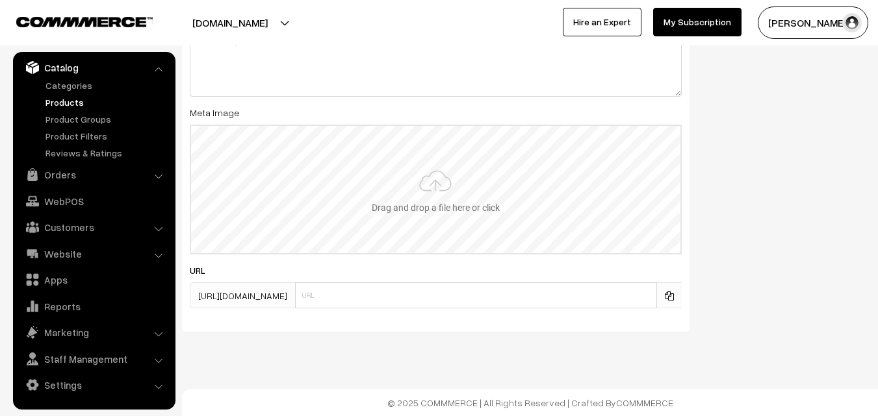
type input "2"
click at [432, 203] on input "file" at bounding box center [435, 189] width 489 height 127
type input "C:\fakepath\ikkat-dupatta-va12000-aug.jpeg"
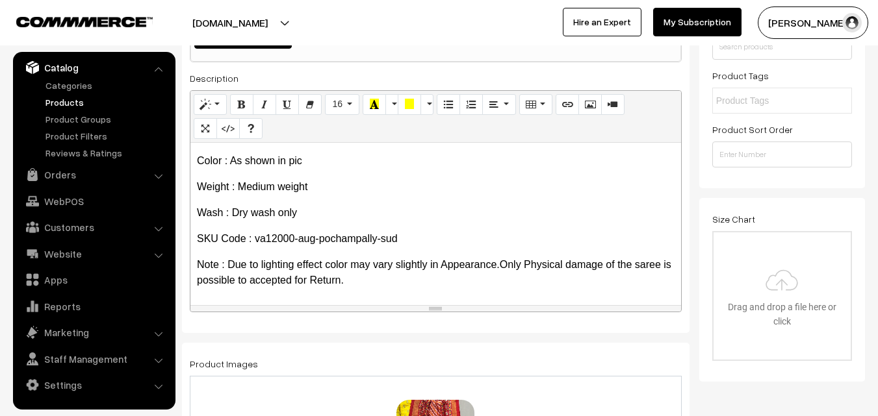
scroll to position [0, 0]
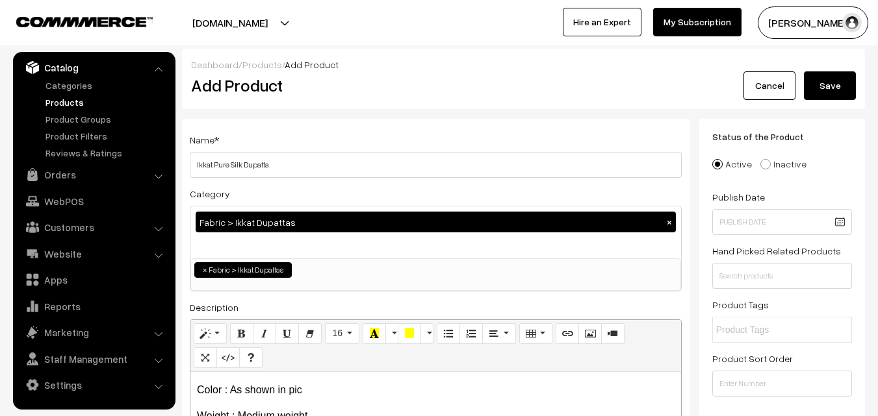
click at [834, 81] on button "Save" at bounding box center [830, 85] width 52 height 29
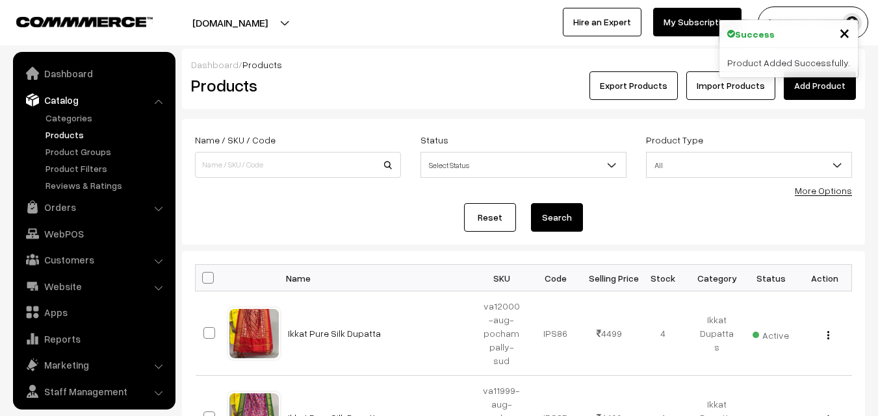
scroll to position [32, 0]
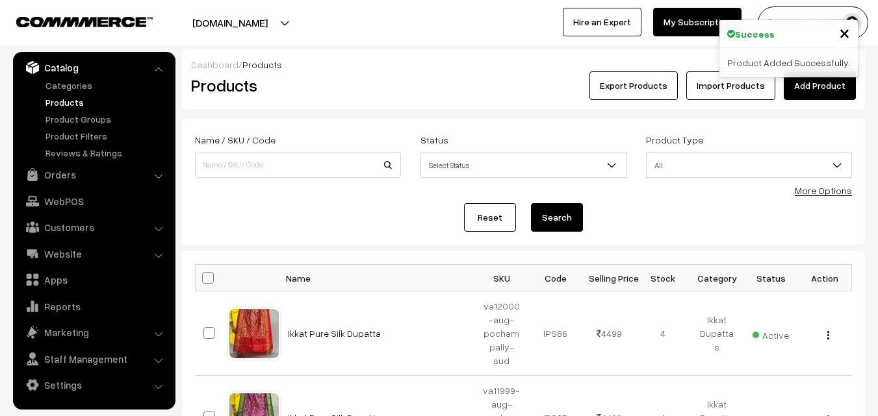
click at [403, 85] on div "Products" at bounding box center [295, 85] width 228 height 29
click at [830, 90] on link "Add Product" at bounding box center [820, 85] width 72 height 29
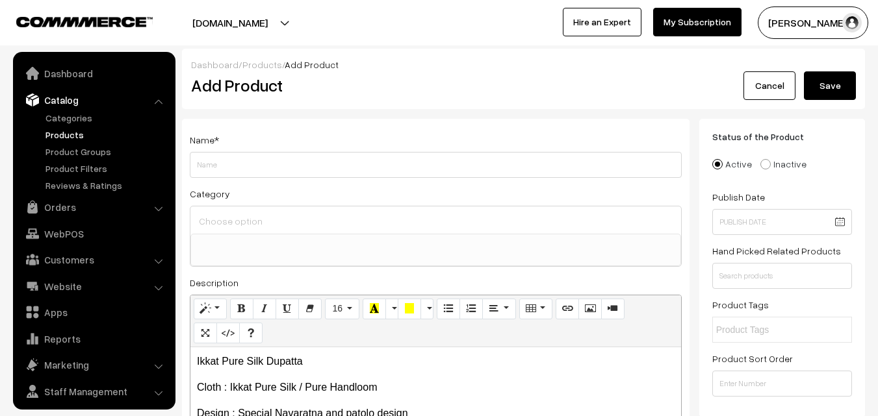
select select
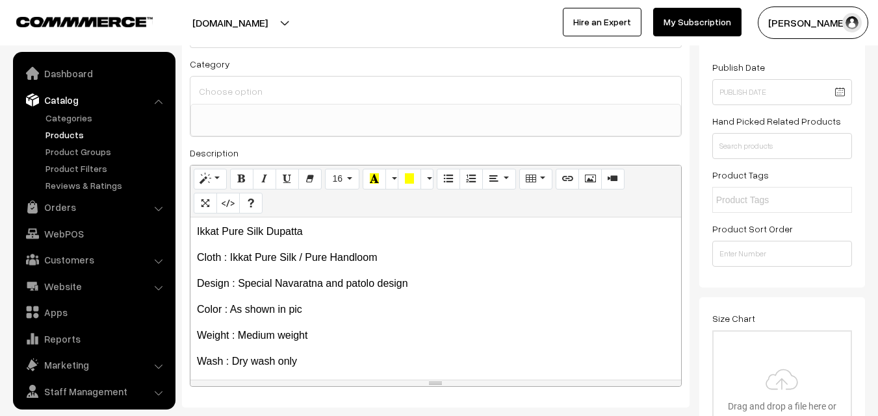
scroll to position [32, 0]
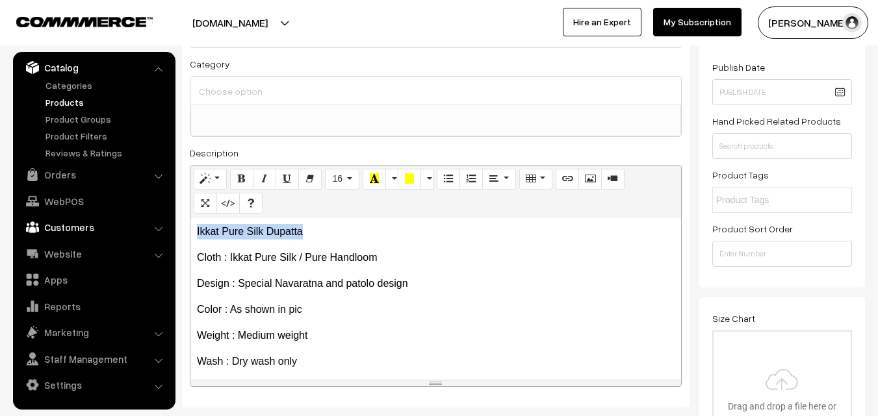
drag, startPoint x: 324, startPoint y: 231, endPoint x: 154, endPoint y: 233, distance: 169.6
copy p "Ikkat Pure Silk Dupatta"
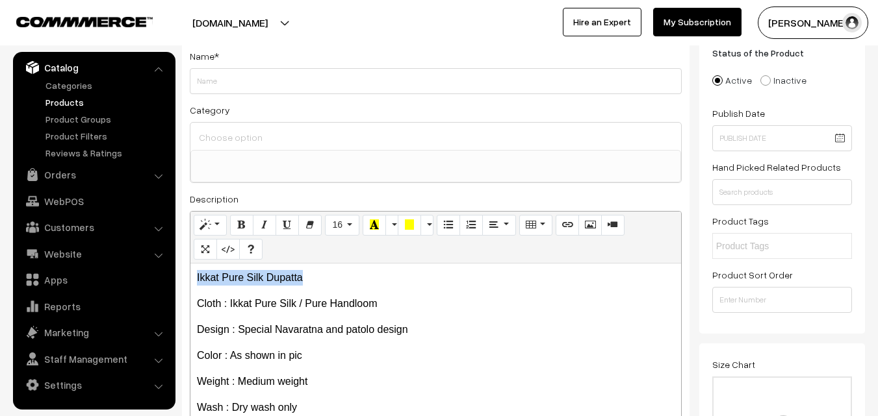
scroll to position [65, 0]
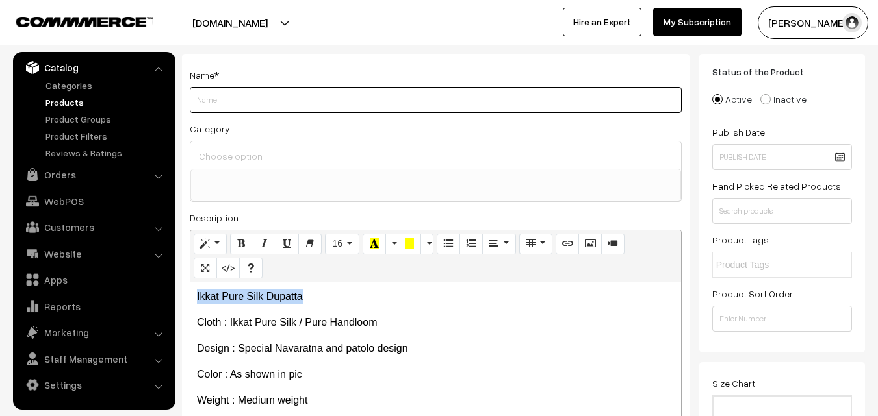
click at [221, 112] on input "Weight" at bounding box center [436, 100] width 492 height 26
paste input "Ikkat Pure Silk Dupatta"
type input "Ikkat Pure Silk Dupatta"
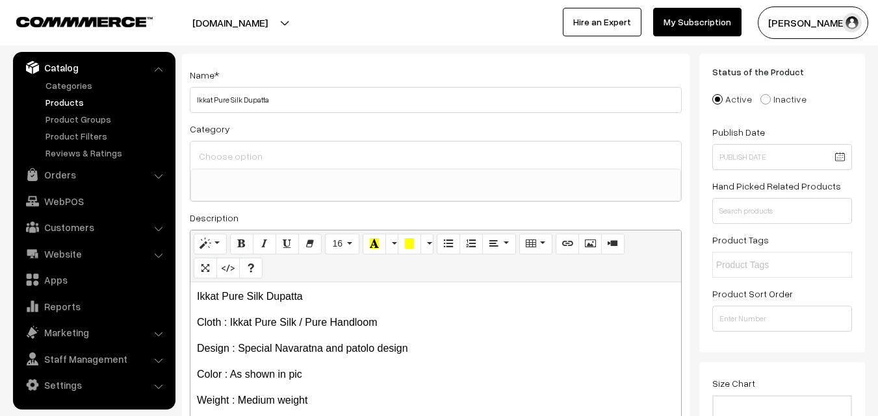
click at [218, 146] on div at bounding box center [435, 155] width 491 height 27
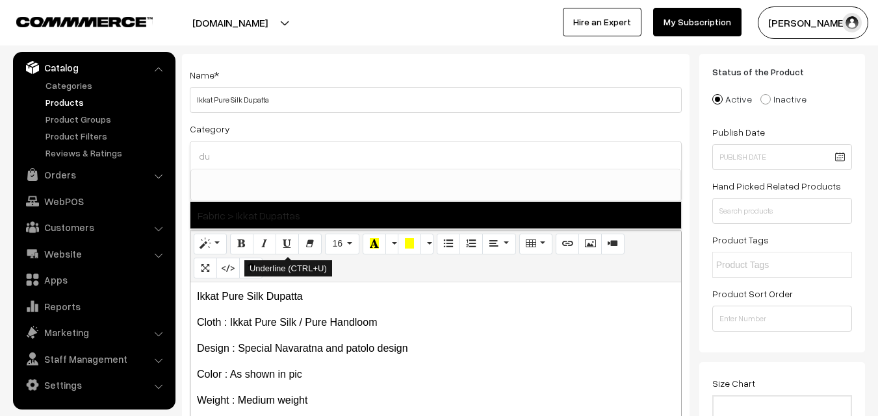
type input "du"
click at [286, 203] on span "Fabric > Ikkat Dupattas" at bounding box center [435, 215] width 491 height 27
select select "37"
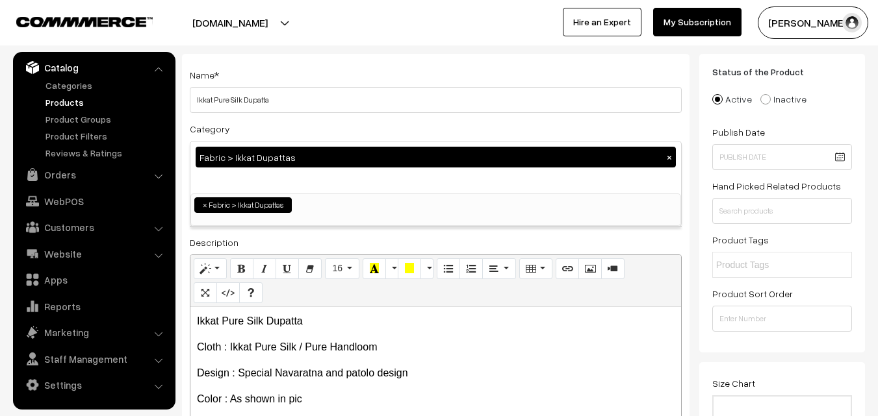
click at [327, 79] on div "Name * Ikkat Pure Silk Dupatta" at bounding box center [436, 90] width 492 height 46
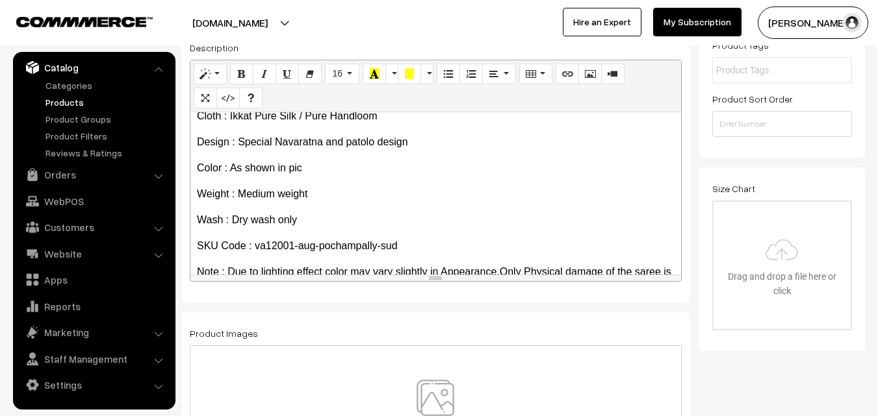
scroll to position [74, 0]
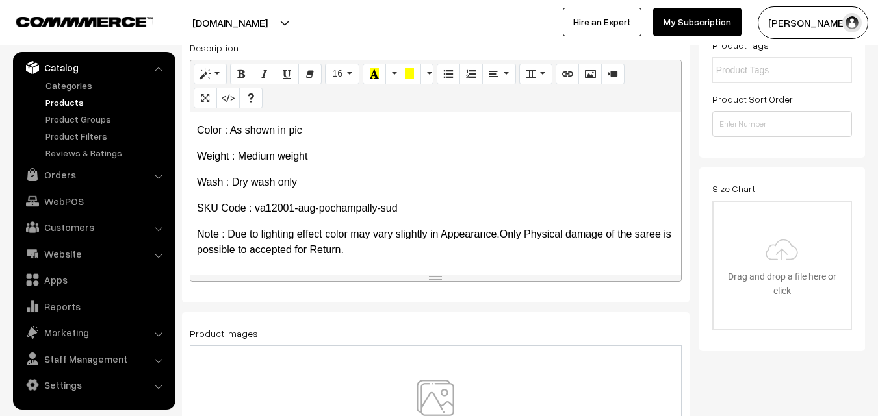
click at [442, 400] on img at bounding box center [435, 418] width 134 height 76
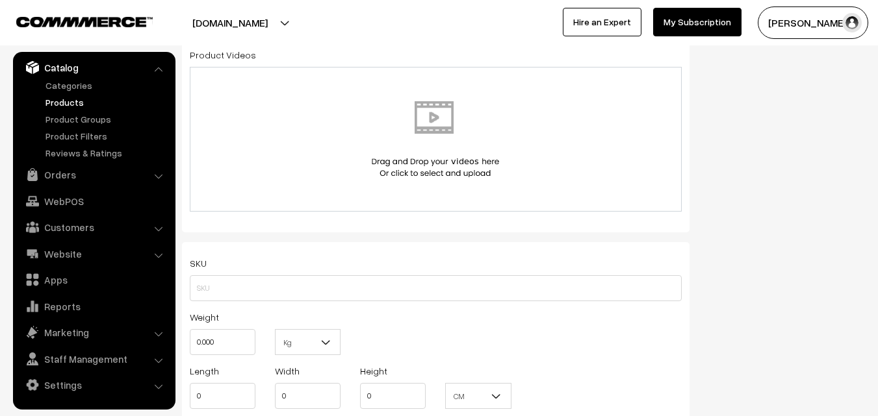
scroll to position [715, 0]
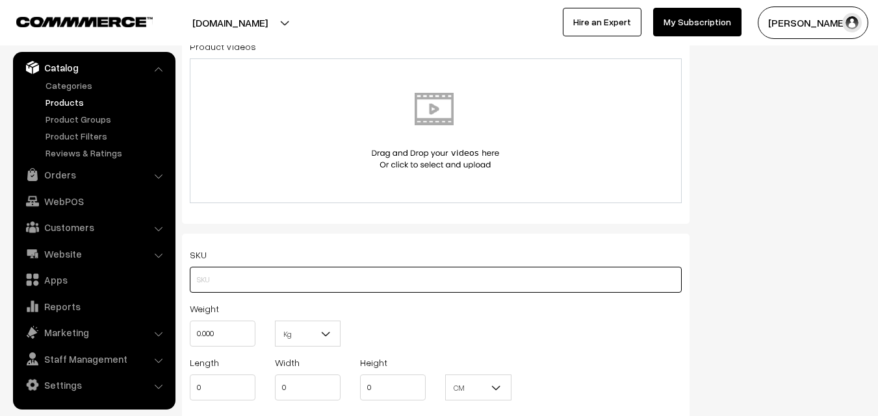
click at [210, 291] on input "text" at bounding box center [436, 280] width 492 height 26
paste input "va12001-aug-pochampally-sud"
type input "va12001-aug-pochampally-sud"
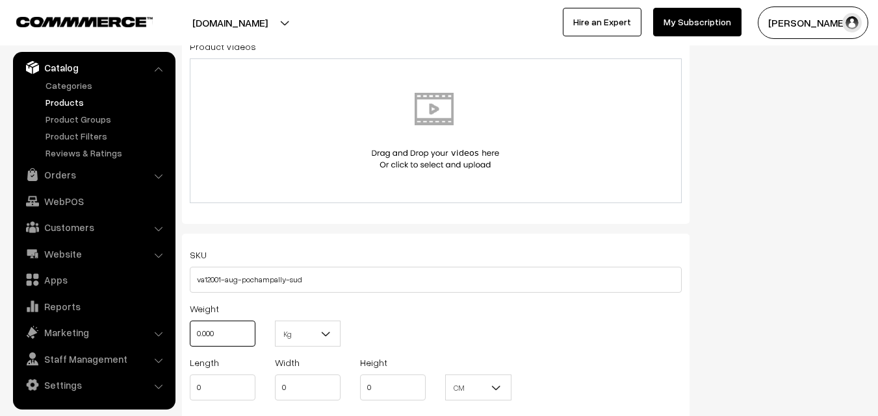
click at [215, 326] on input "0.000" at bounding box center [223, 334] width 66 height 26
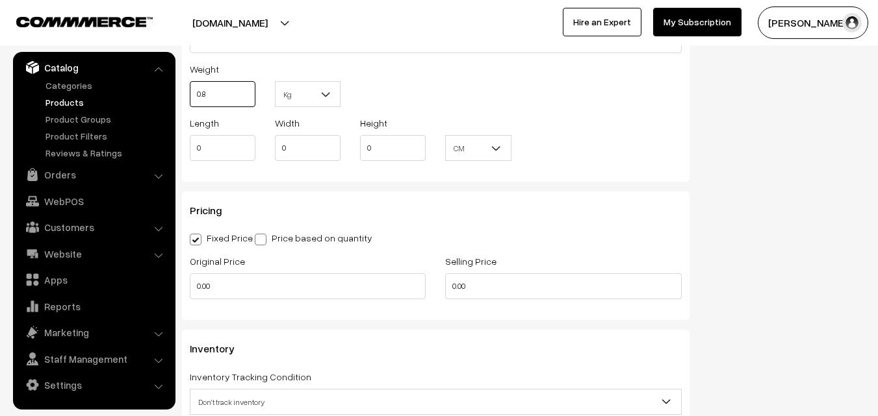
scroll to position [975, 0]
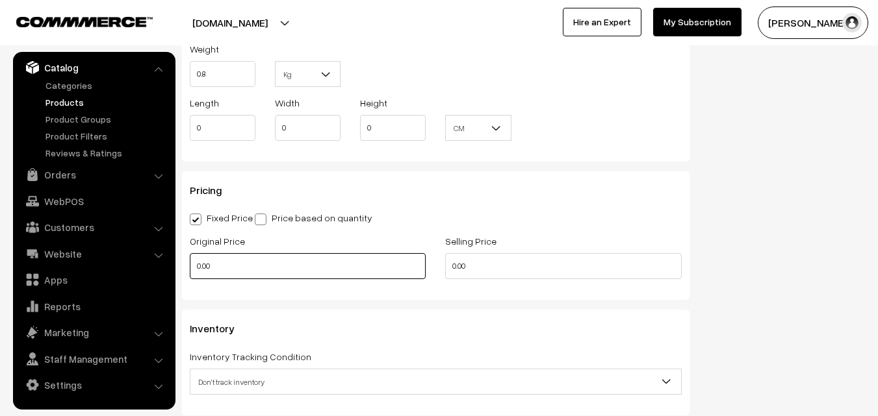
type input "0.80"
click at [234, 261] on input "0.00" at bounding box center [308, 266] width 236 height 26
type input "3500"
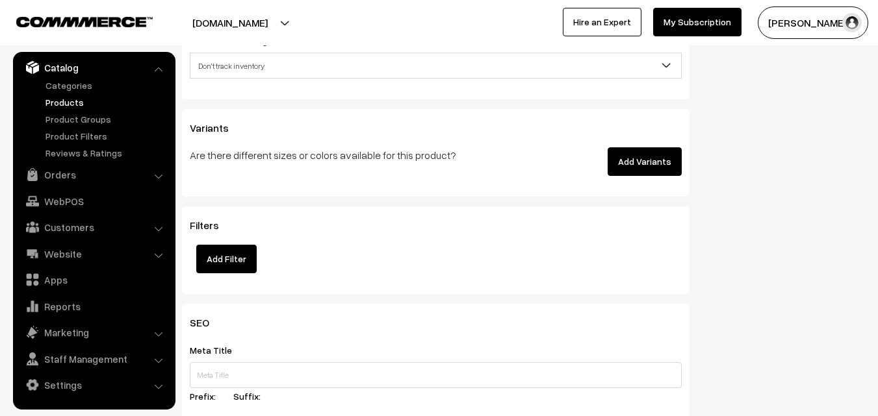
scroll to position [1299, 0]
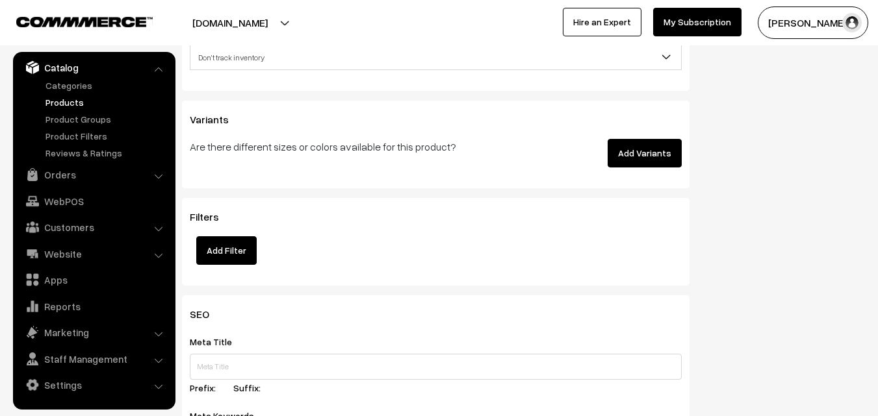
type input "4499"
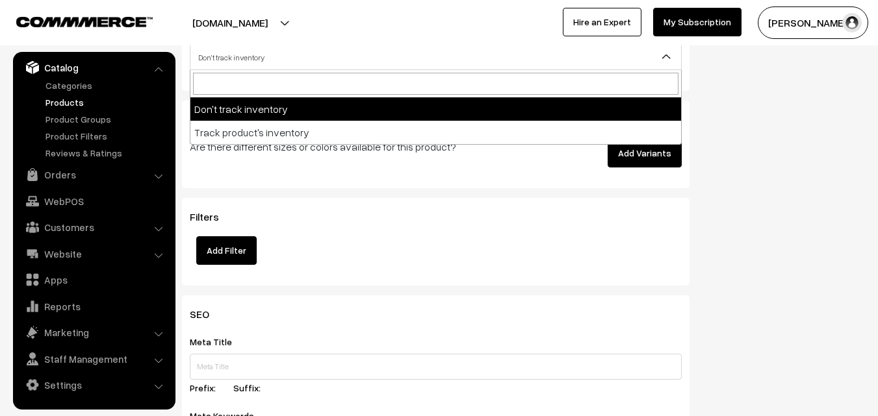
click at [229, 46] on span "Don't track inventory" at bounding box center [435, 57] width 491 height 23
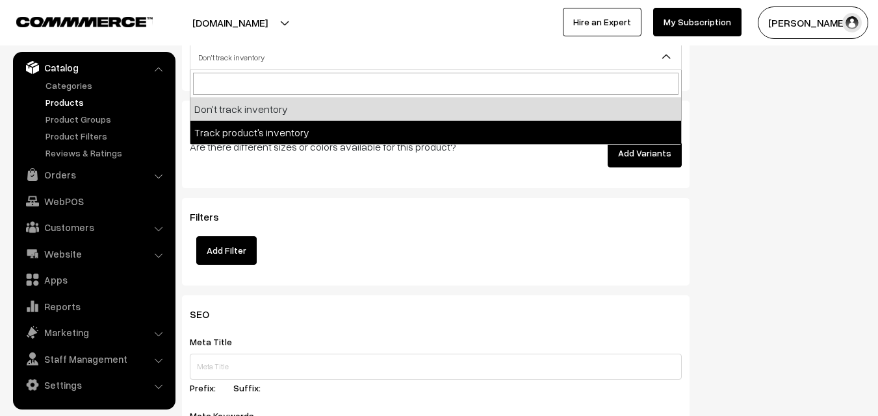
select select "2"
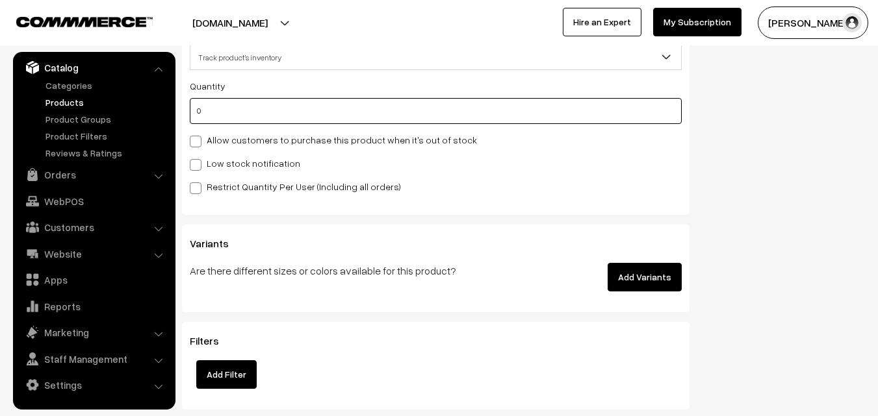
click at [222, 112] on input "0" at bounding box center [436, 111] width 492 height 26
type input "4"
click at [226, 157] on label "Low stock notification" at bounding box center [245, 164] width 110 height 14
click at [198, 159] on input "Low stock notification" at bounding box center [194, 163] width 8 height 8
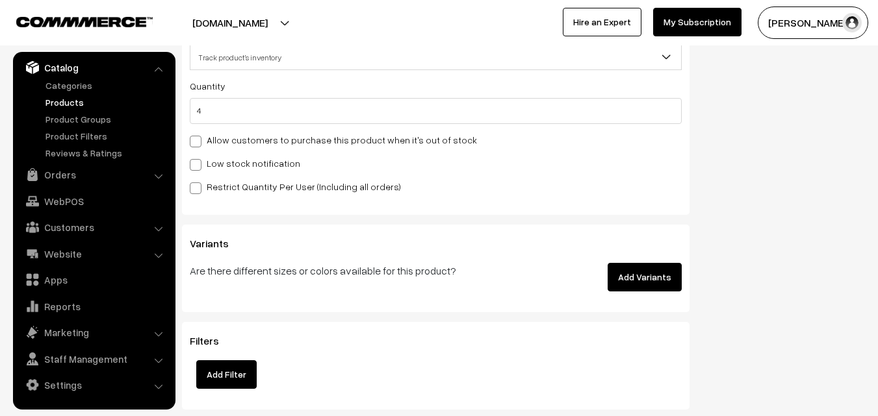
checkbox input "true"
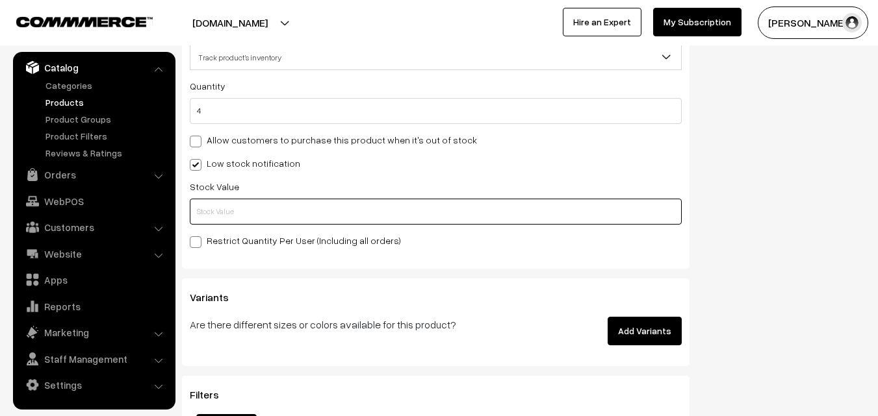
click at [220, 212] on input "text" at bounding box center [436, 212] width 492 height 26
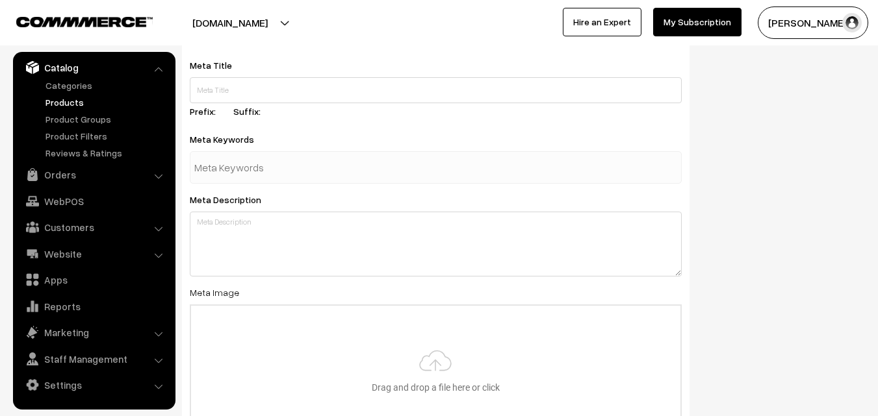
scroll to position [1934, 0]
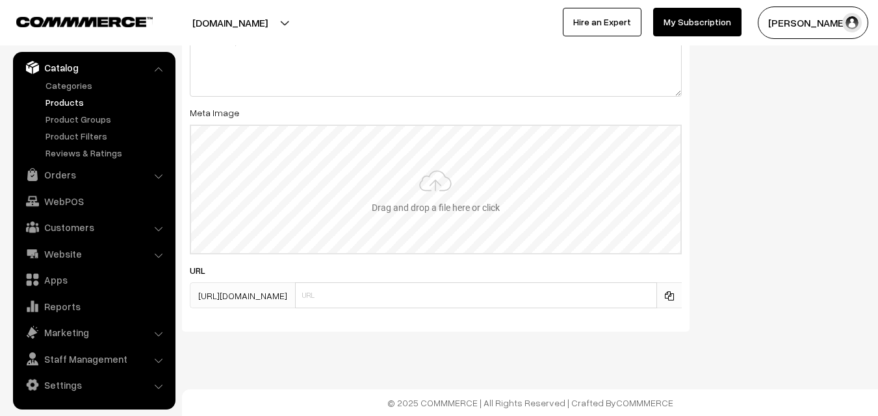
type input "2"
click at [414, 181] on input "file" at bounding box center [435, 189] width 489 height 127
type input "C:\fakepath\ikkat-dupatta-va12001-aug.jpeg"
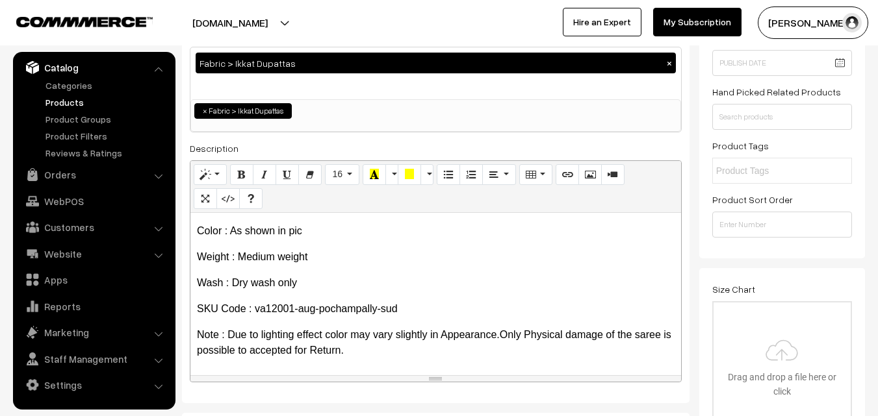
scroll to position [0, 0]
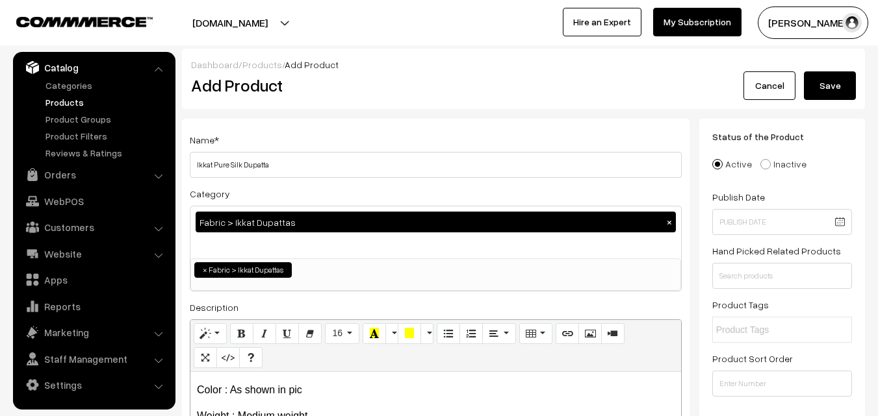
click at [841, 86] on button "Save" at bounding box center [830, 85] width 52 height 29
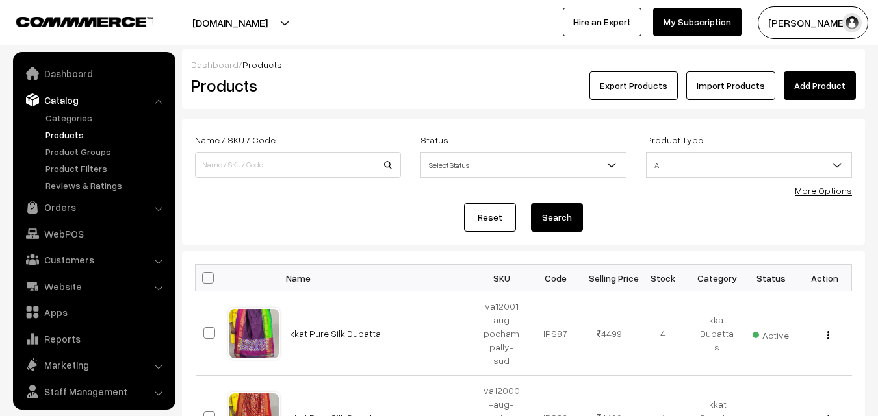
scroll to position [32, 0]
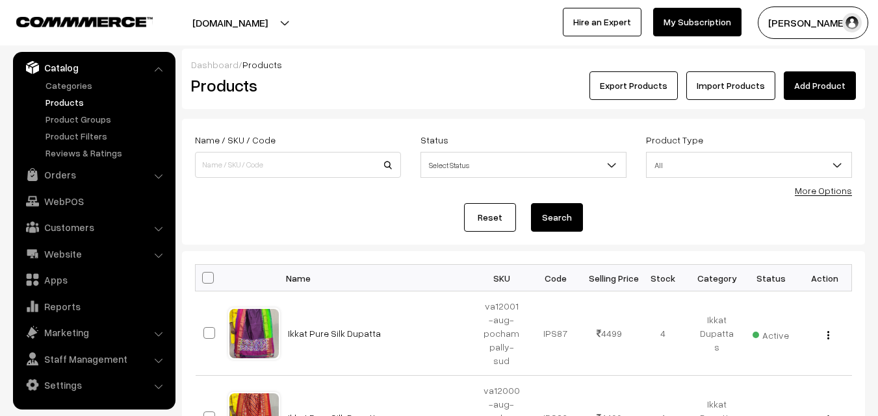
click at [387, 83] on h2 "Products" at bounding box center [295, 85] width 209 height 20
click at [810, 75] on link "Add Product" at bounding box center [820, 85] width 72 height 29
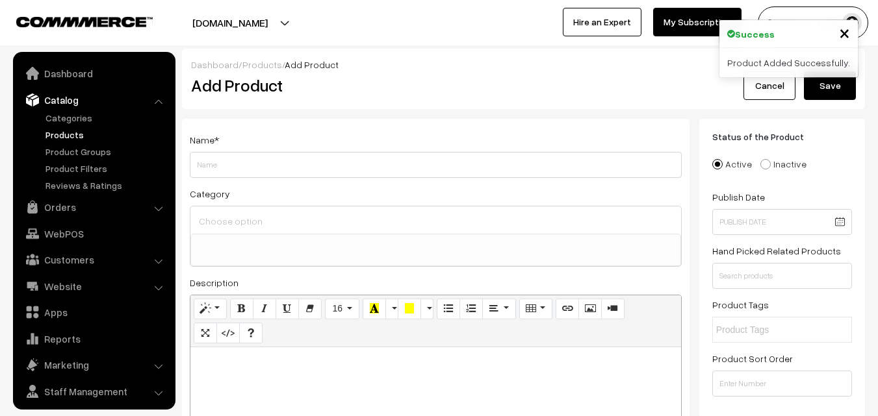
select select
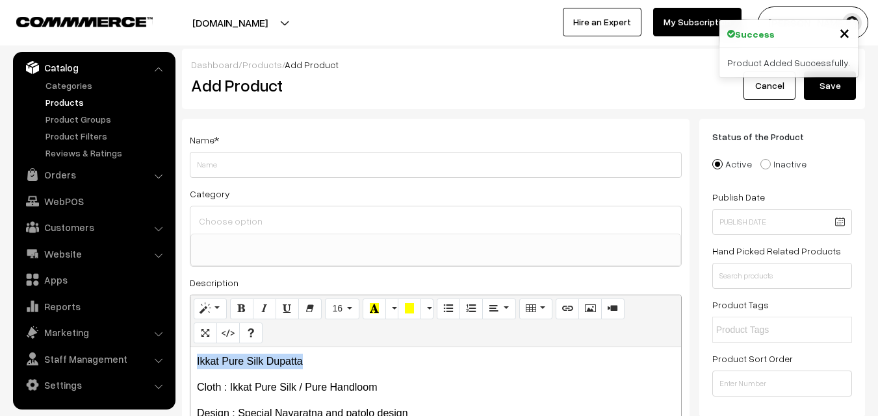
drag, startPoint x: 324, startPoint y: 354, endPoint x: 134, endPoint y: 346, distance: 189.9
copy p "Ikkat Pure Silk Dupatta"
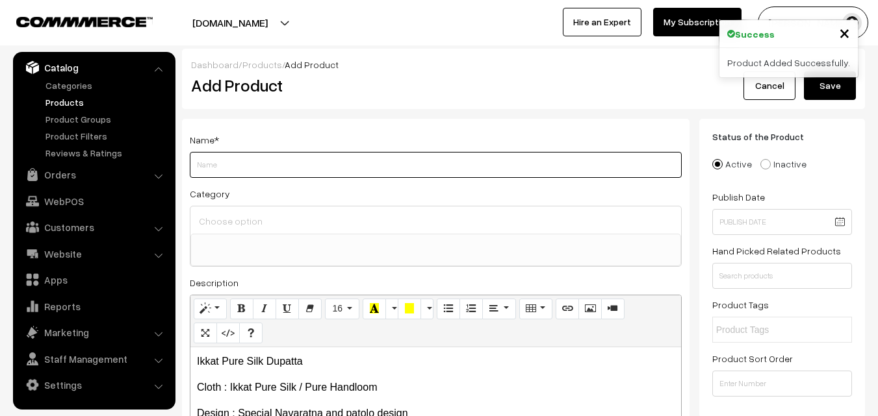
click at [242, 159] on input "Weight" at bounding box center [436, 165] width 492 height 26
paste input "Ikkat Pure Silk Dupatta"
type input "Ikkat Pure Silk Dupatta"
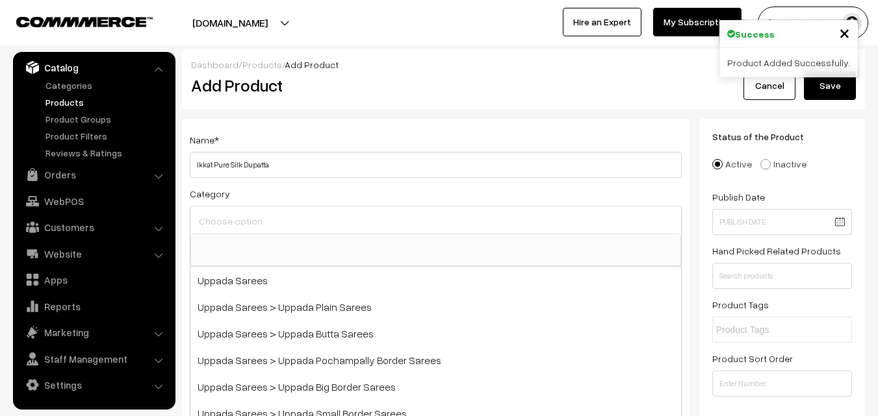
click at [243, 215] on input at bounding box center [436, 221] width 480 height 19
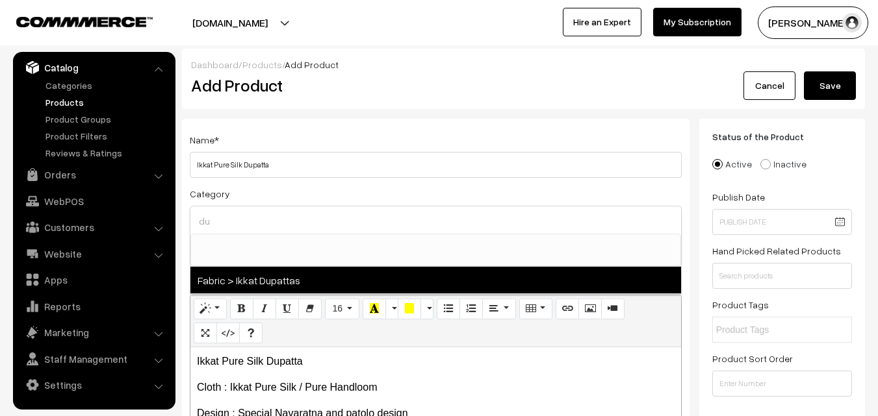
type input "du"
click at [255, 281] on span "Fabric > Ikkat Dupattas" at bounding box center [435, 280] width 491 height 27
select select "37"
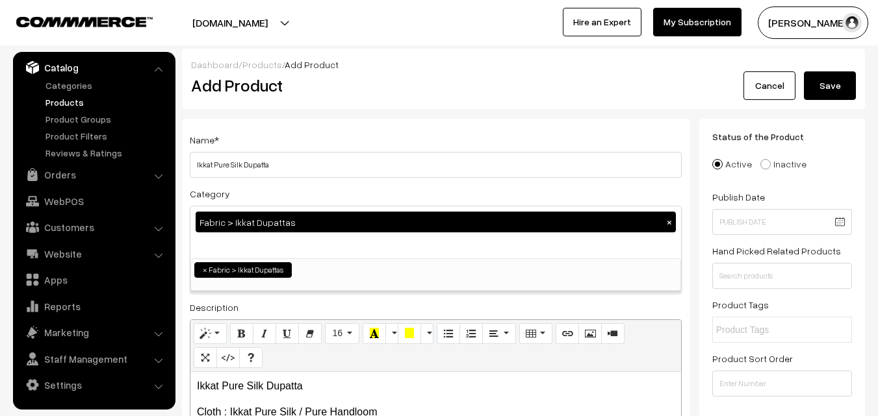
scroll to position [685, 0]
click at [307, 149] on div "Name * Ikkat Pure Silk Dupatta" at bounding box center [436, 155] width 492 height 46
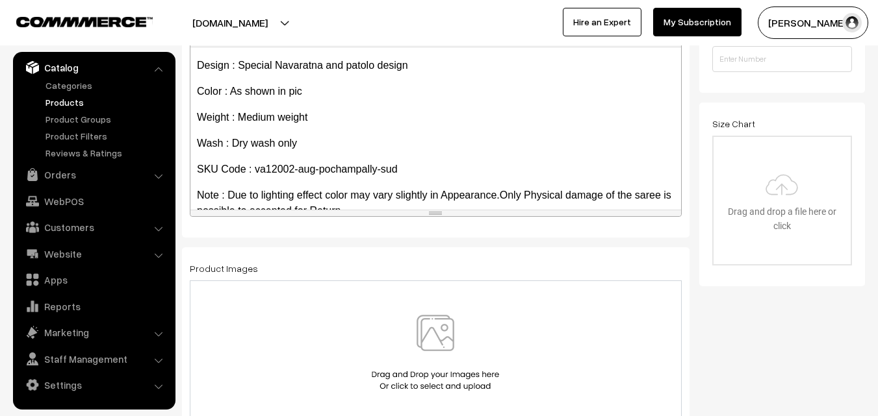
scroll to position [74, 0]
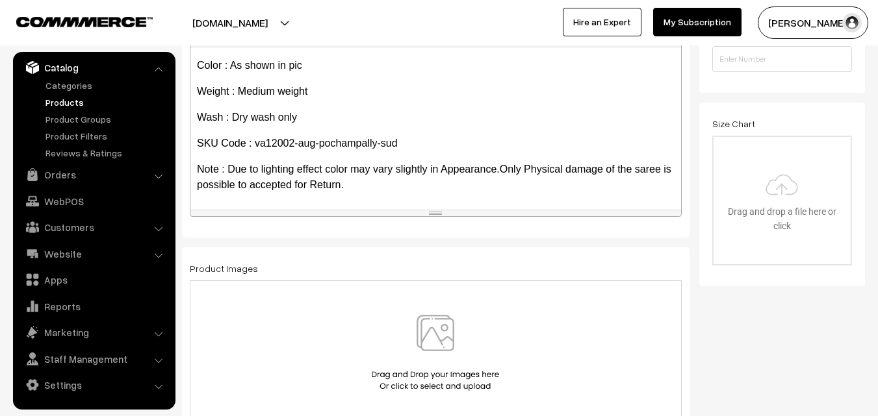
click at [441, 340] on img at bounding box center [435, 353] width 134 height 76
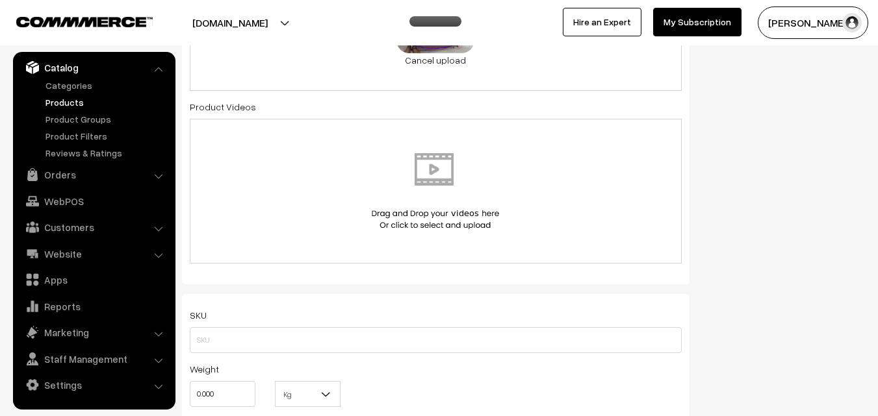
scroll to position [715, 0]
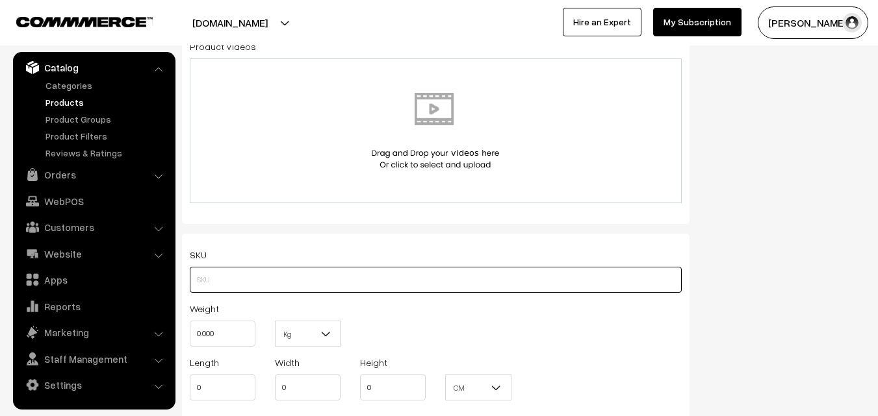
click at [224, 268] on input "text" at bounding box center [436, 280] width 492 height 26
paste input "va12002-aug-pochampally-sud"
type input "va12002-aug-pochampally-sud"
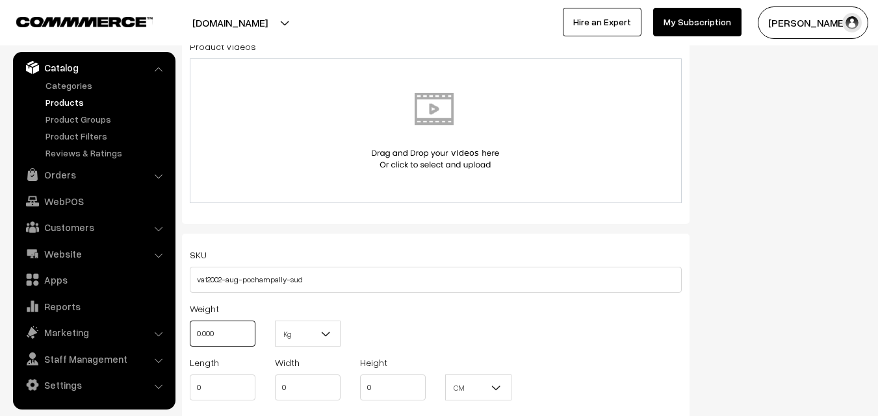
click at [222, 332] on input "0.000" at bounding box center [223, 334] width 66 height 26
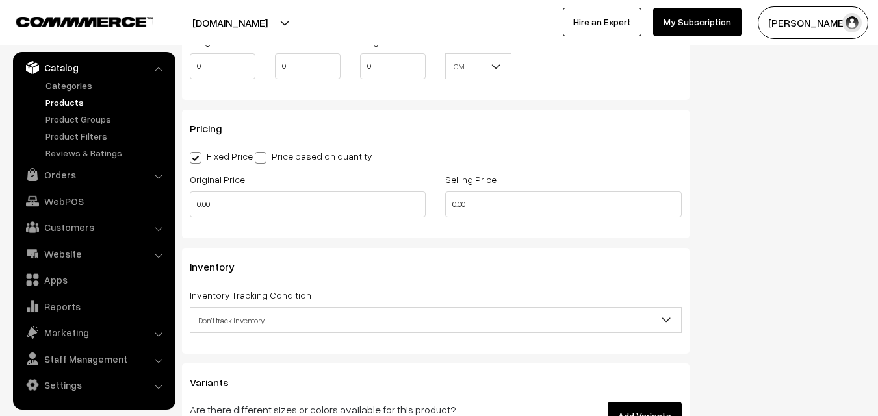
scroll to position [1040, 0]
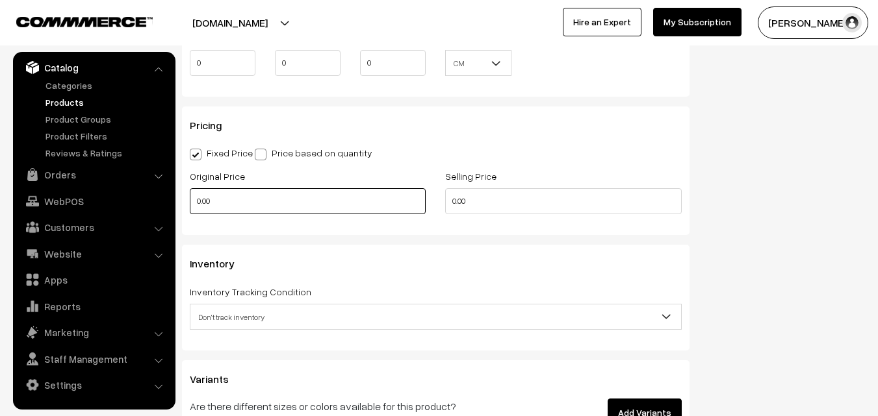
type input "0.80"
click at [209, 192] on input "0.00" at bounding box center [308, 201] width 236 height 26
type input "3500"
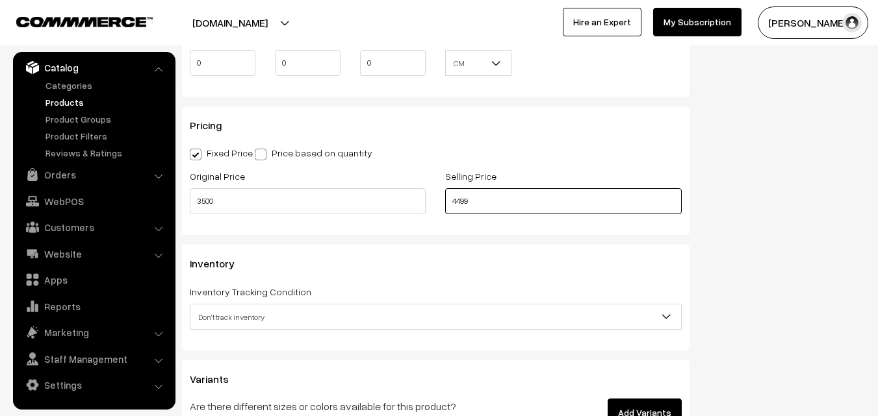
scroll to position [1170, 0]
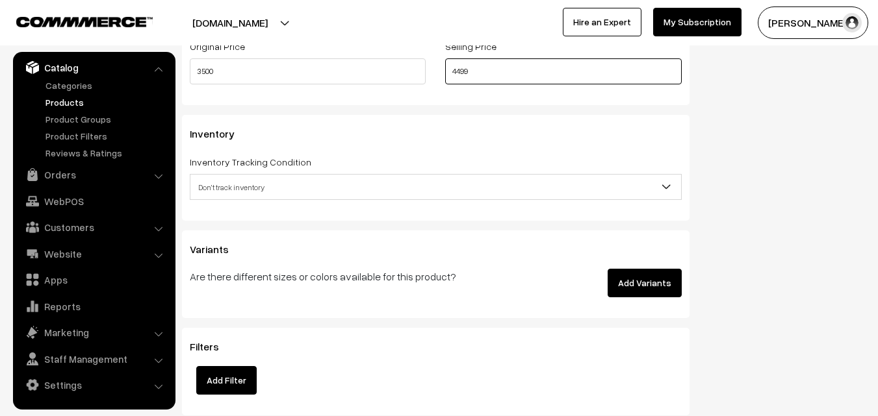
type input "4499"
click at [224, 185] on span "Don't track inventory" at bounding box center [435, 187] width 491 height 23
click at [237, 187] on span "Don't track inventory" at bounding box center [435, 187] width 491 height 23
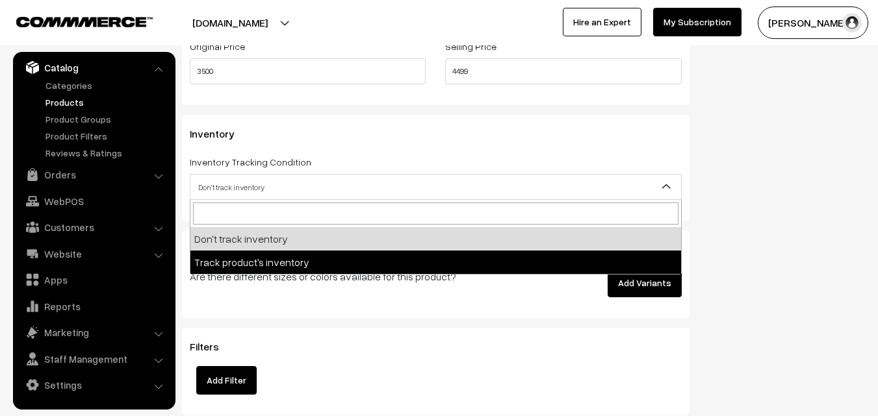
select select "2"
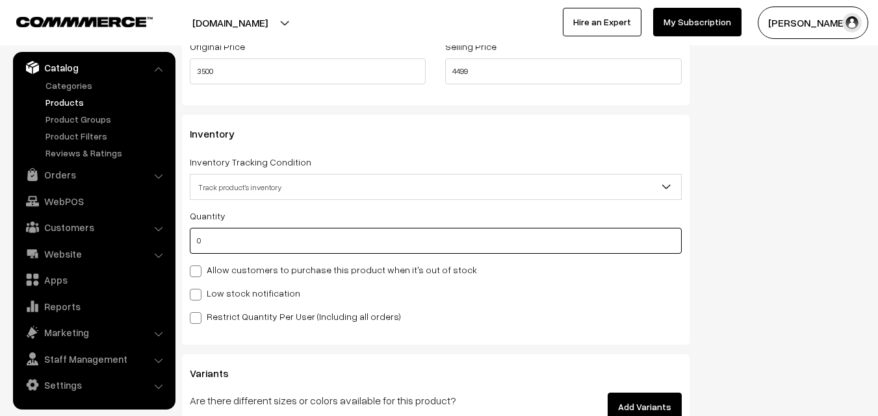
click at [240, 234] on input "0" at bounding box center [436, 241] width 492 height 26
type input "4"
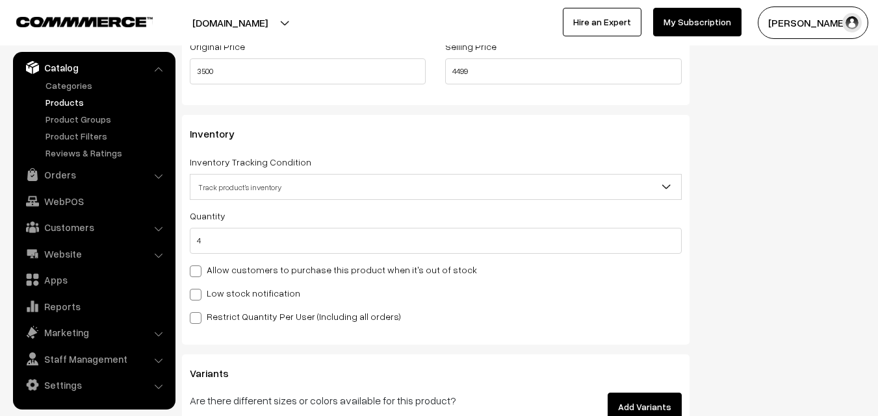
click at [225, 292] on label "Low stock notification" at bounding box center [245, 294] width 110 height 14
click at [198, 292] on input "Low stock notification" at bounding box center [194, 292] width 8 height 8
checkbox input "true"
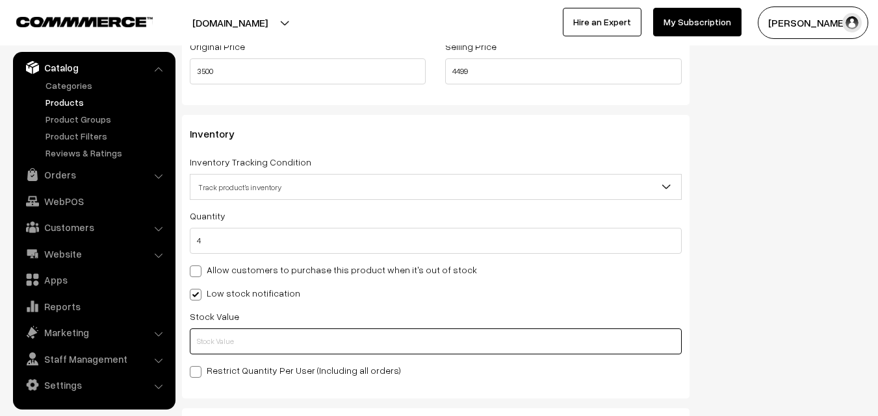
click at [220, 330] on input "text" at bounding box center [436, 342] width 492 height 26
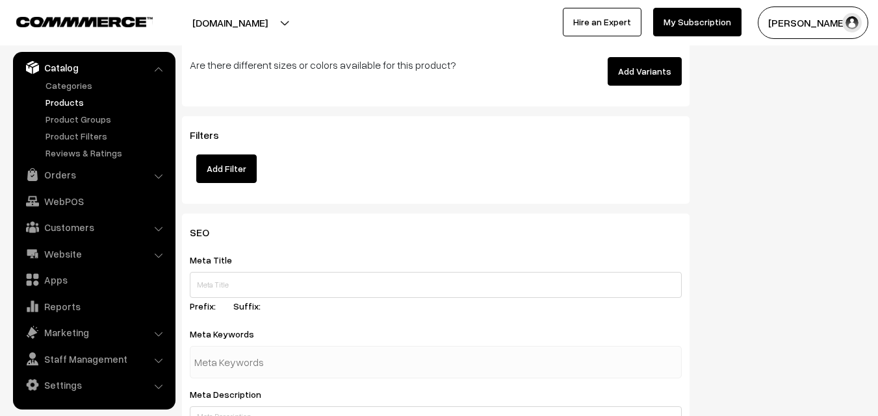
scroll to position [1934, 0]
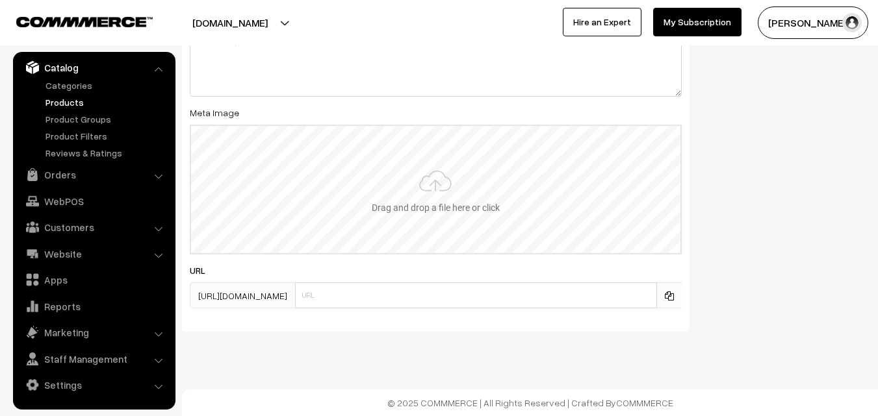
type input "2"
click at [444, 186] on input "file" at bounding box center [435, 189] width 489 height 127
type input "C:\fakepath\ikkat-dupatta-va12002-aug.jpeg"
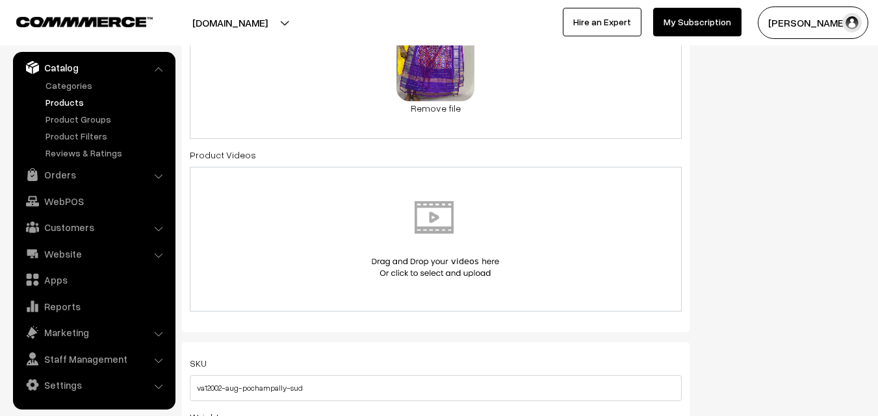
scroll to position [0, 0]
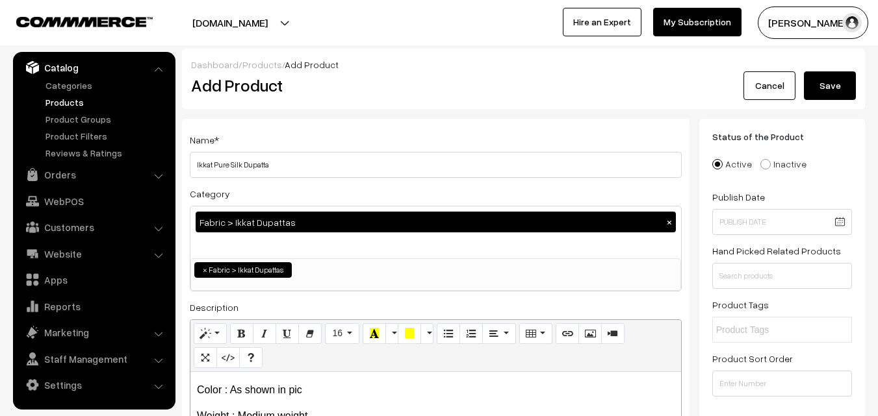
click at [843, 86] on button "Save" at bounding box center [830, 85] width 52 height 29
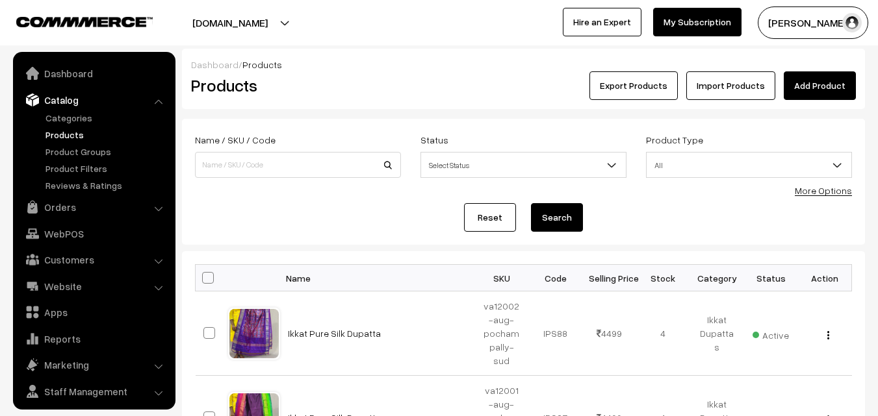
click at [779, 75] on div "Export Products Import Products Add Product" at bounding box center [637, 85] width 437 height 29
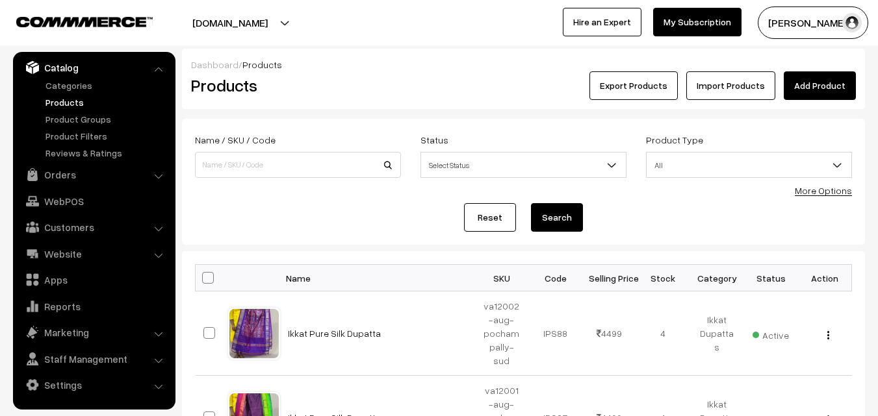
click at [790, 86] on link "Add Product" at bounding box center [820, 85] width 72 height 29
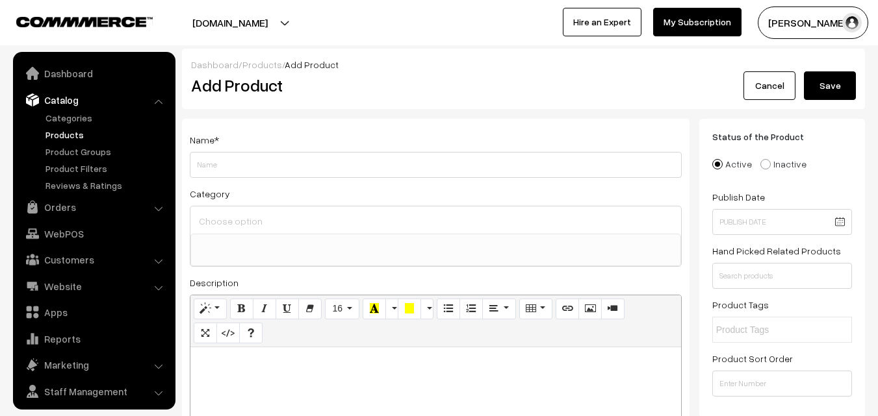
select select
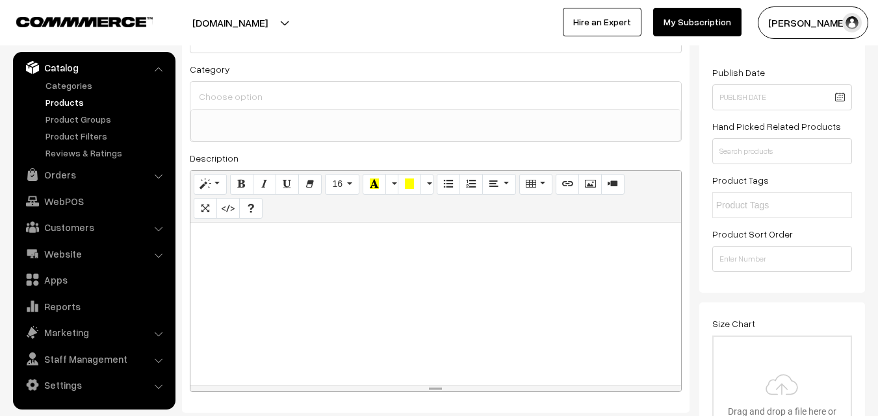
scroll to position [130, 0]
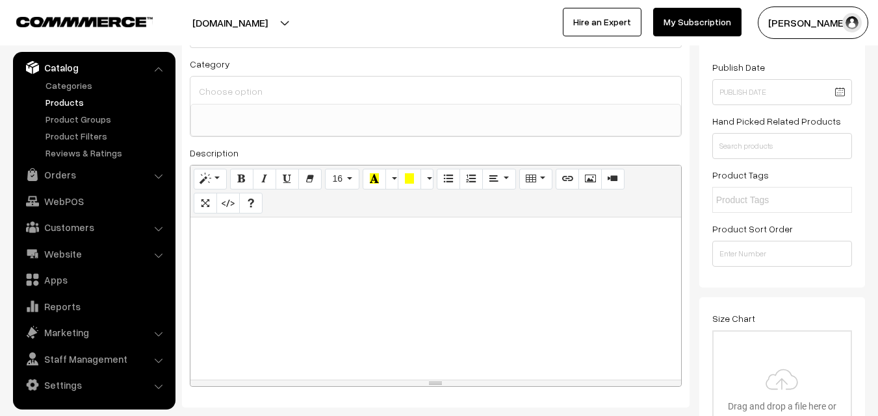
click at [298, 257] on div at bounding box center [435, 299] width 491 height 162
paste div
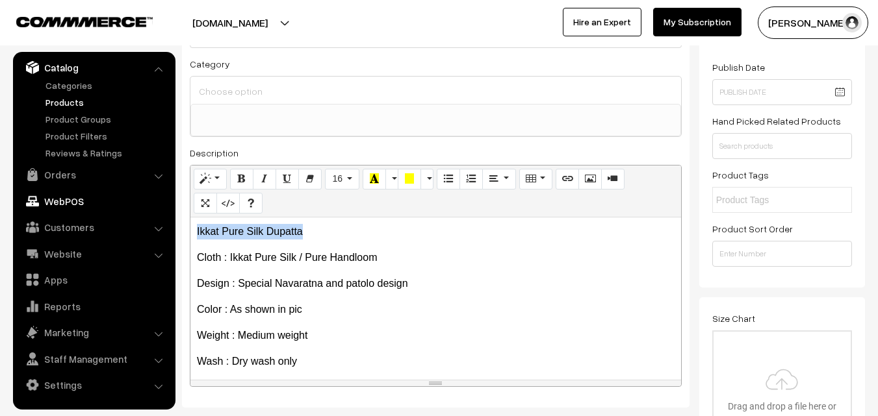
drag, startPoint x: 304, startPoint y: 231, endPoint x: 79, endPoint y: 203, distance: 226.5
copy p "Ikkat Pure Silk Dupatta"
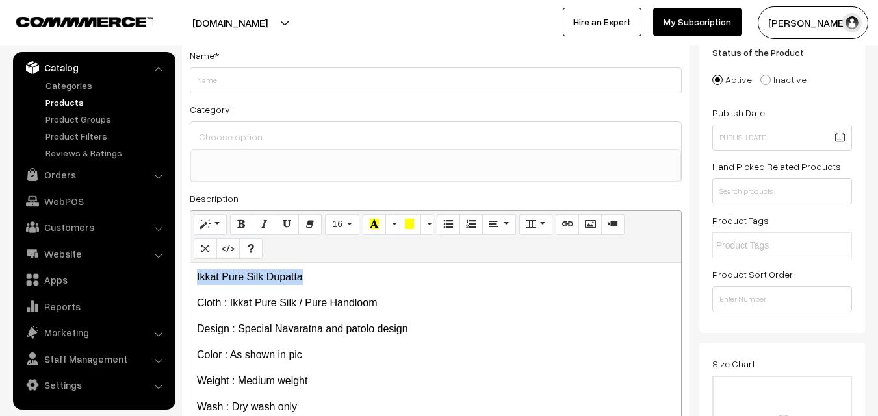
scroll to position [65, 0]
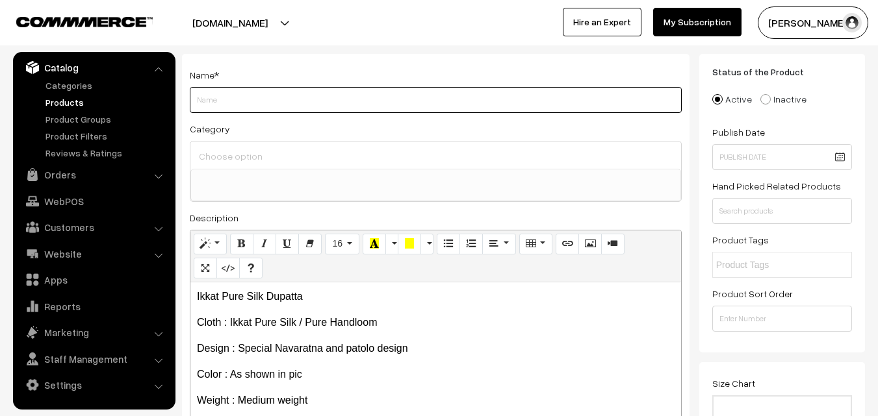
click at [228, 104] on input "Weight" at bounding box center [436, 100] width 492 height 26
paste input "Ikkat Pure Silk Dupatta"
type input "Ikkat Pure Silk Dupatta"
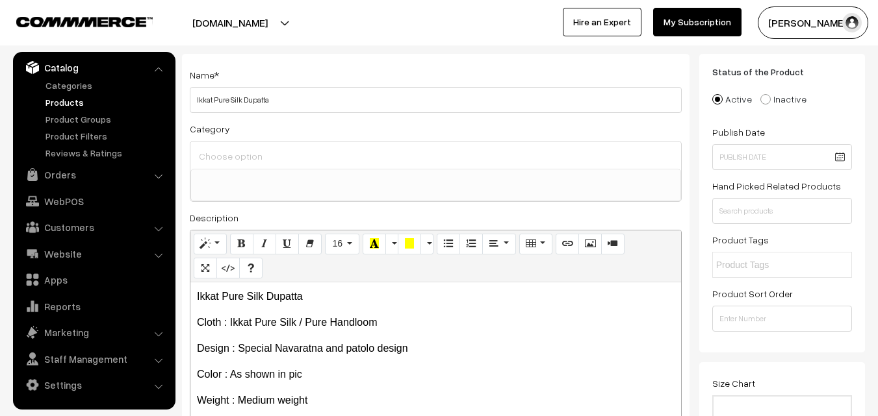
click at [237, 162] on input at bounding box center [436, 156] width 480 height 19
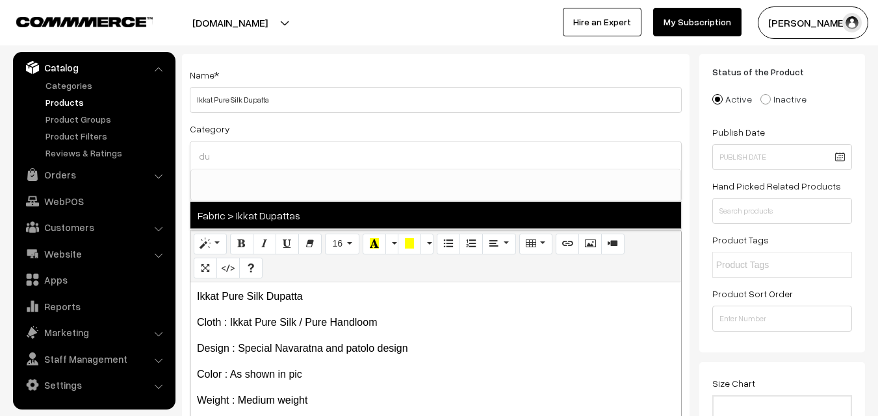
type input "du"
click at [290, 214] on span "Fabric > Ikkat Dupattas" at bounding box center [435, 215] width 491 height 27
select select "37"
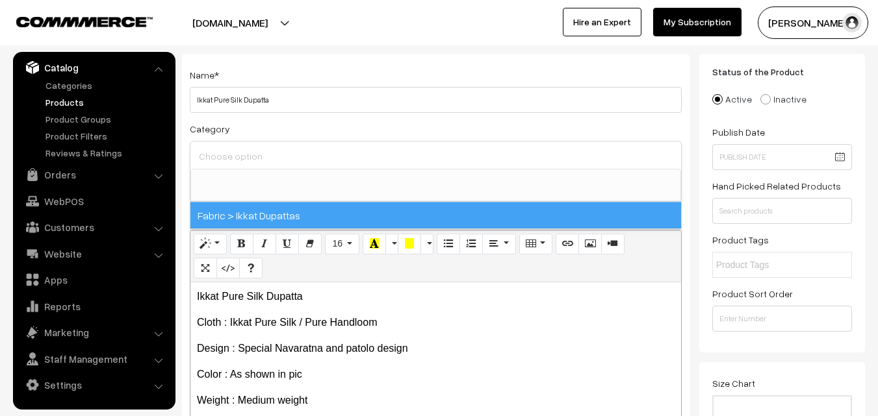
scroll to position [685, 0]
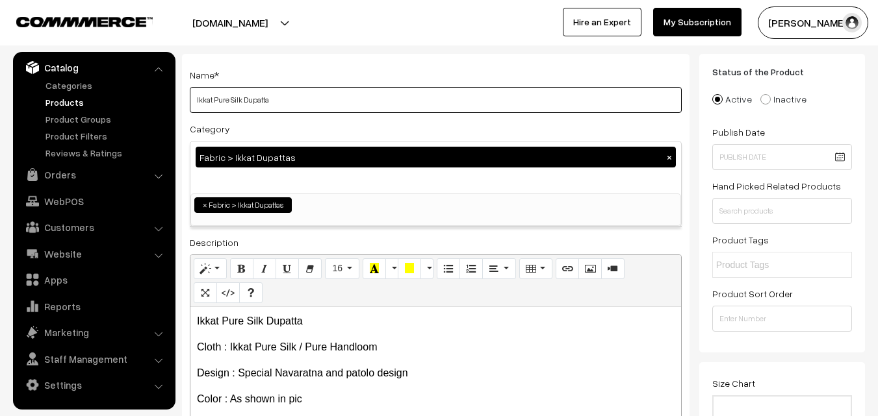
click at [321, 106] on input "Ikkat Pure Silk Dupatta" at bounding box center [436, 100] width 492 height 26
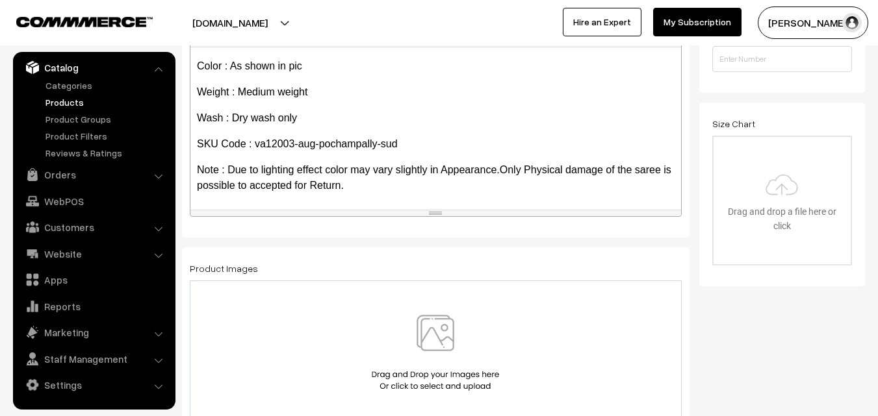
scroll to position [74, 0]
click at [428, 333] on img at bounding box center [435, 353] width 134 height 76
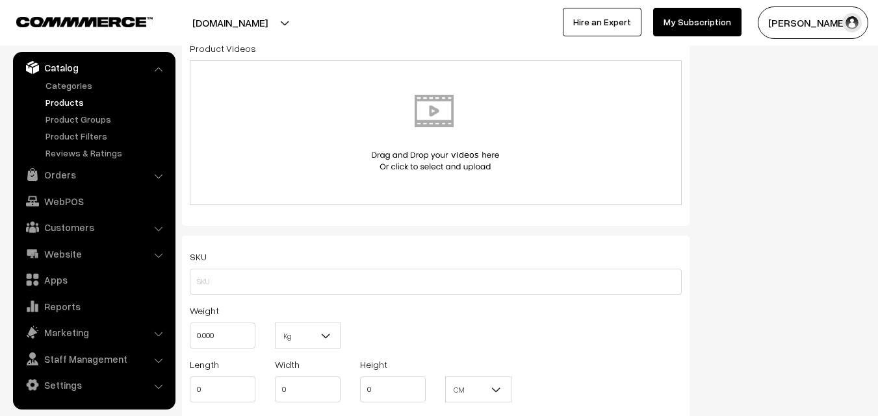
scroll to position [715, 0]
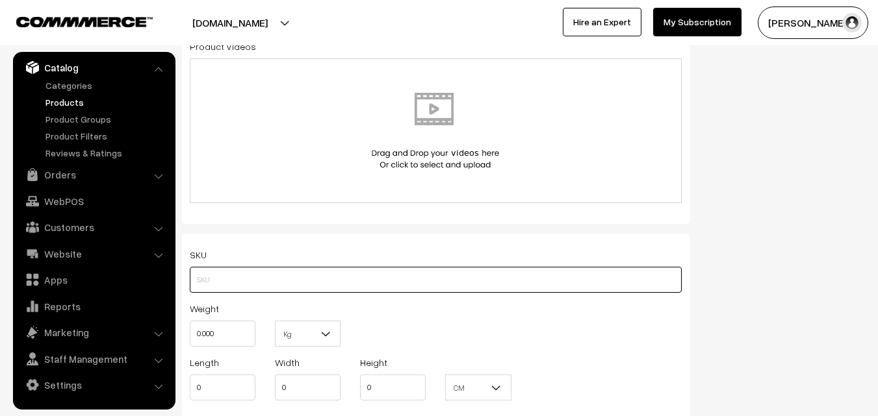
click at [227, 277] on input "text" at bounding box center [436, 280] width 492 height 26
paste input "va12003-aug-pochampally-sud"
type input "va12003-aug-pochampally-sud"
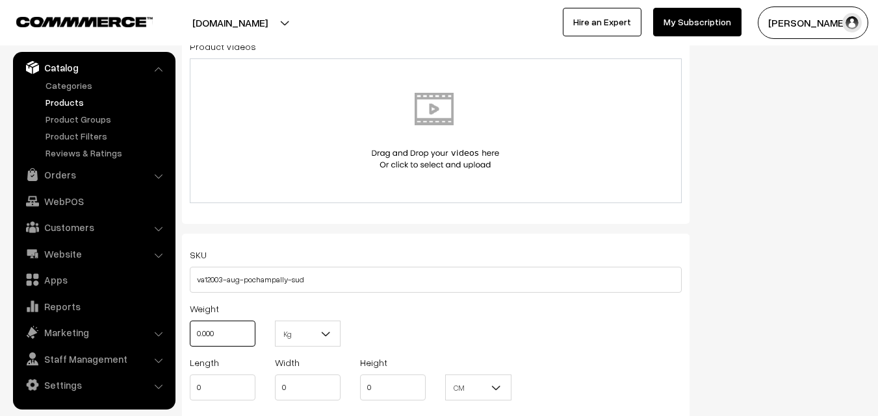
click at [223, 335] on input "0.000" at bounding box center [223, 334] width 66 height 26
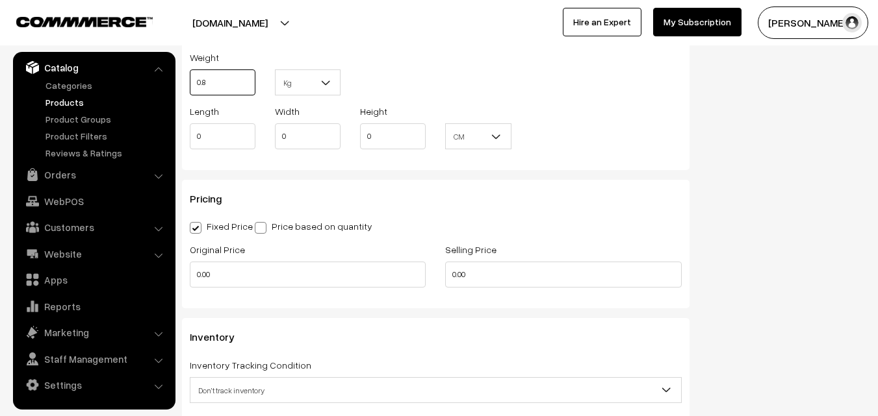
scroll to position [975, 0]
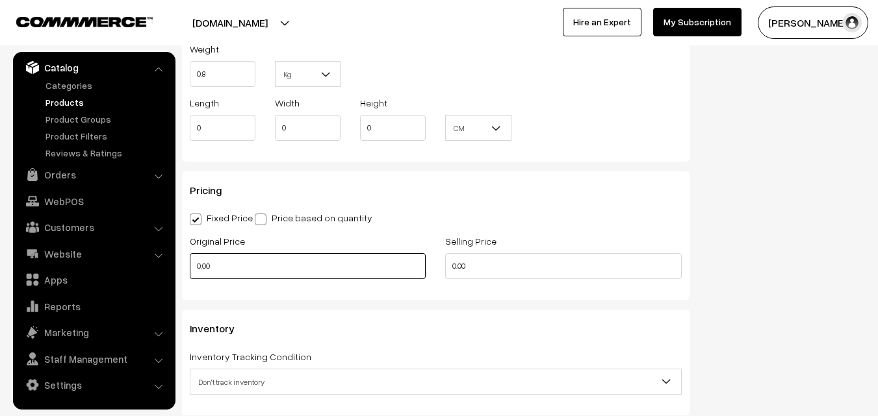
type input "0.80"
click at [222, 268] on input "0.00" at bounding box center [308, 266] width 236 height 26
type input "1"
type input "3500"
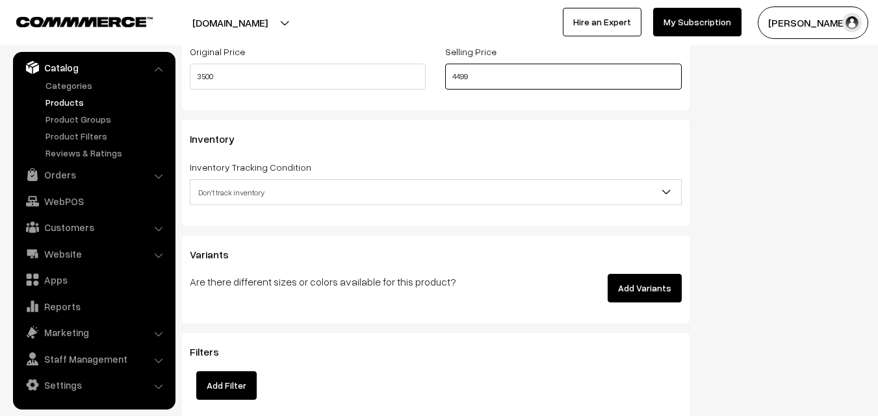
scroll to position [1170, 0]
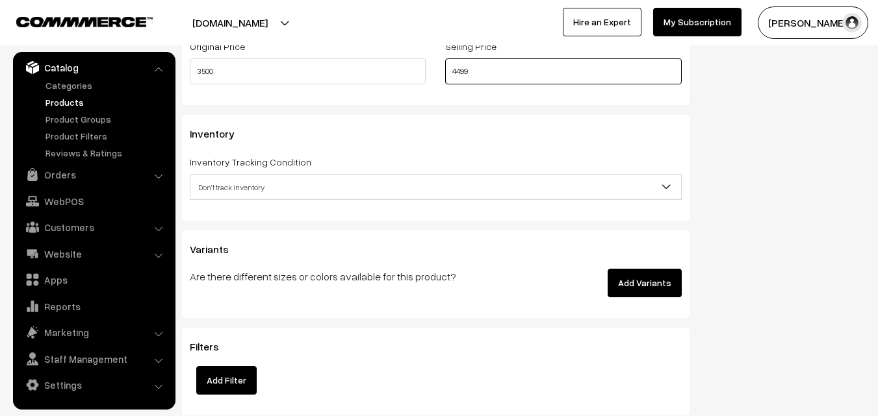
type input "4499"
click at [243, 177] on span "Don't track inventory" at bounding box center [435, 187] width 491 height 23
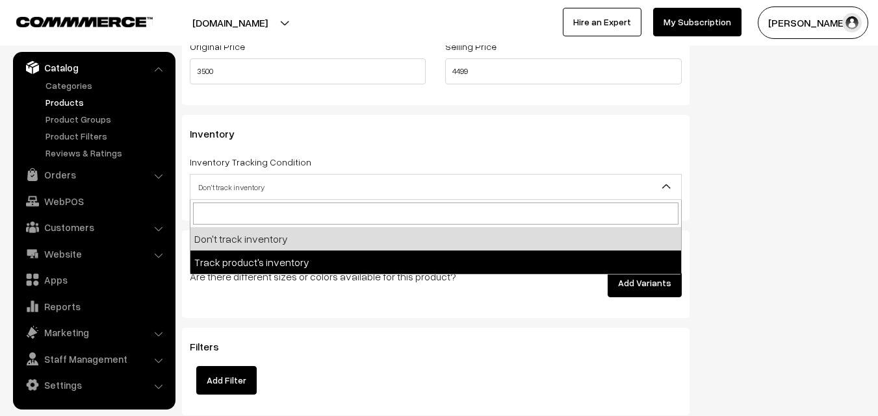
select select "2"
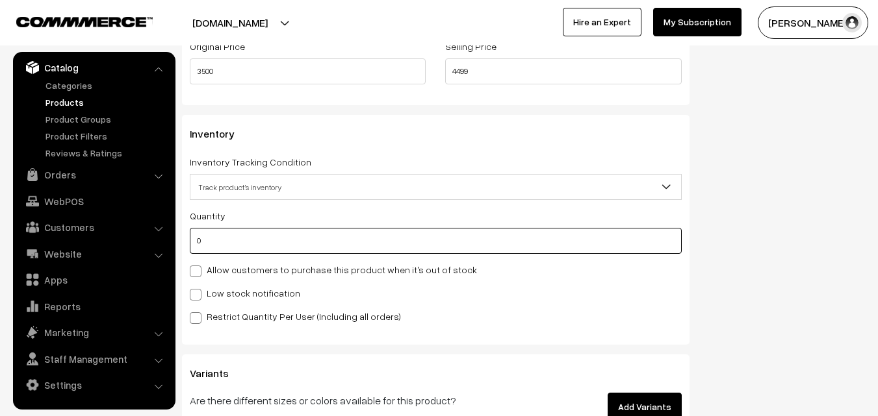
click at [250, 240] on input "0" at bounding box center [436, 241] width 492 height 26
type input "4"
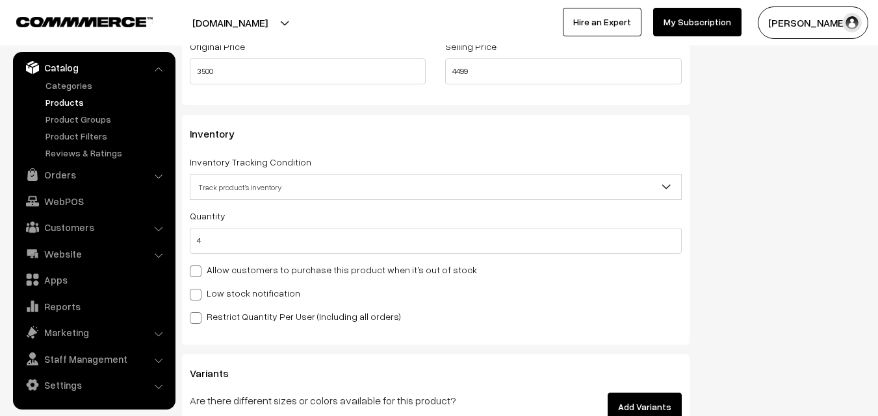
click at [240, 302] on div "Quantity 4 Allow customers to purchase this product when it's out of stock Low …" at bounding box center [436, 266] width 492 height 116
click at [241, 298] on label "Low stock notification" at bounding box center [245, 294] width 110 height 14
click at [198, 297] on input "Low stock notification" at bounding box center [194, 292] width 8 height 8
checkbox input "true"
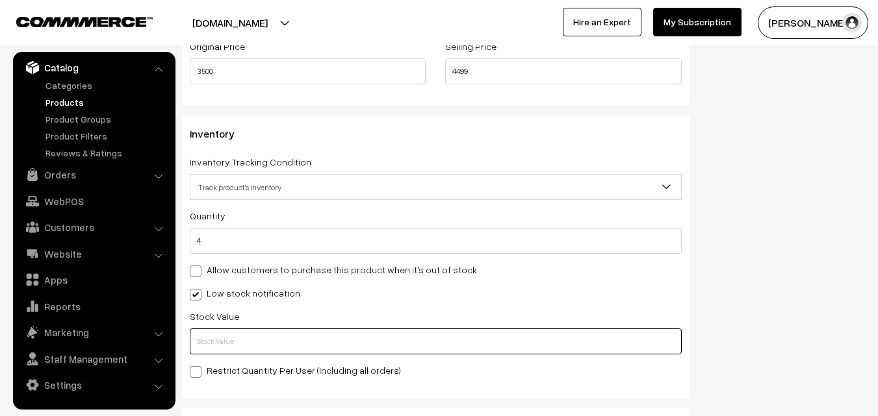
click at [233, 338] on input "text" at bounding box center [436, 342] width 492 height 26
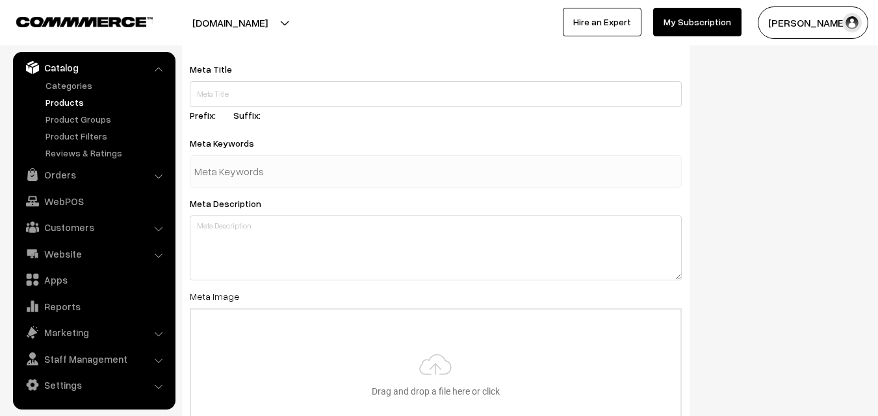
scroll to position [1934, 0]
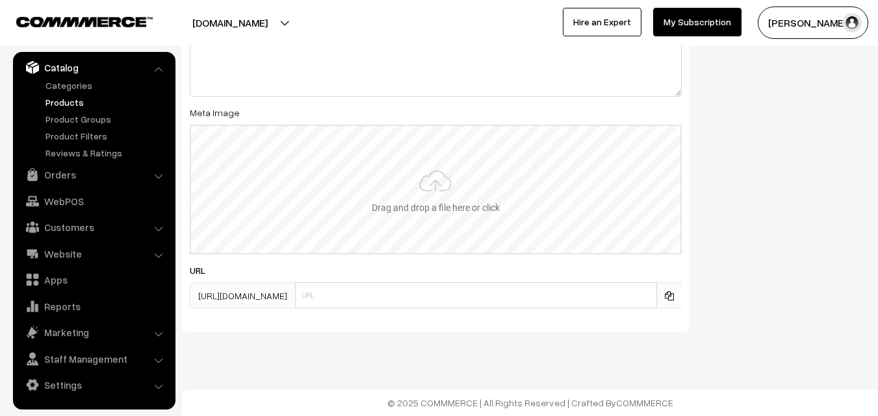
type input "2"
click at [413, 192] on input "file" at bounding box center [435, 189] width 489 height 127
type input "C:\fakepath\ikkat-dupatta-va12003-aug.jpeg"
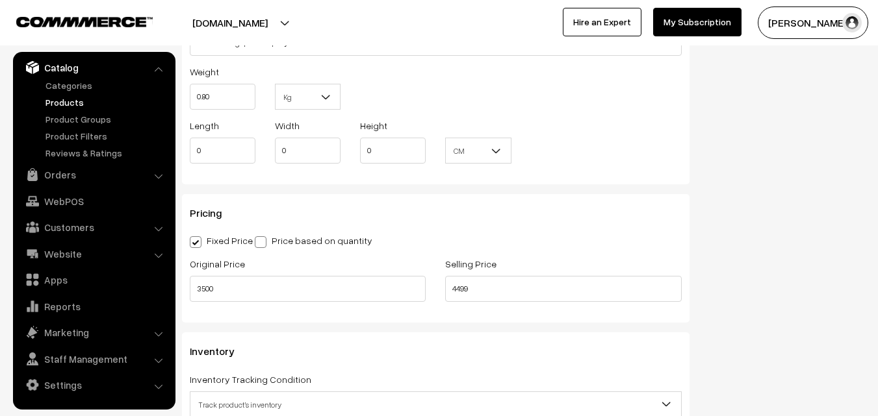
scroll to position [0, 0]
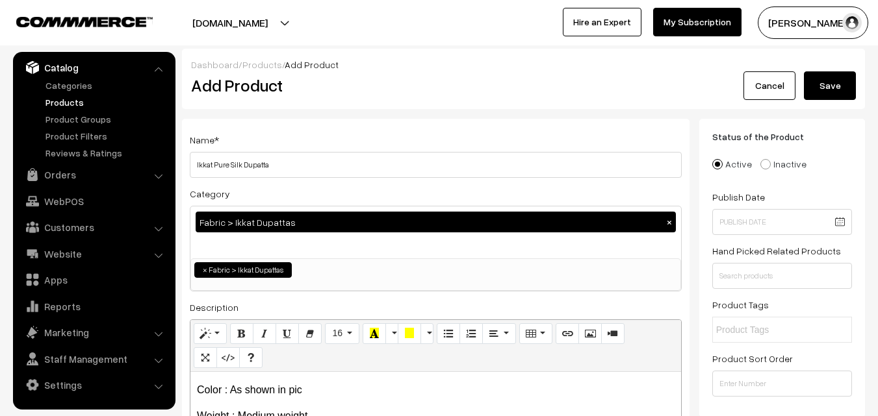
click at [838, 92] on button "Save" at bounding box center [830, 85] width 52 height 29
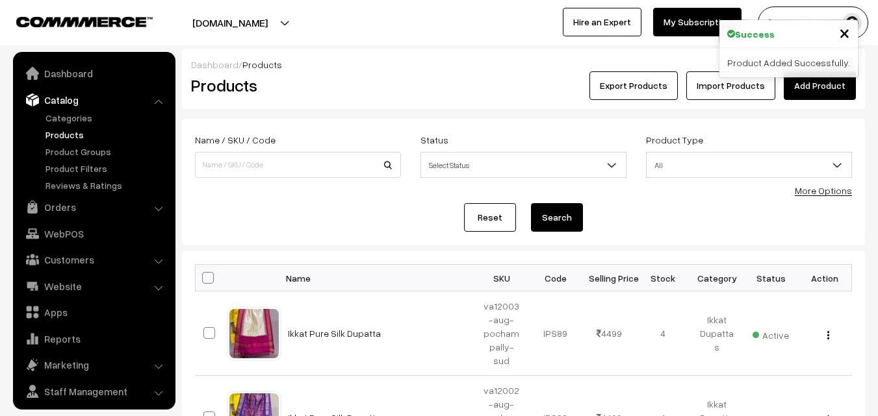
scroll to position [32, 0]
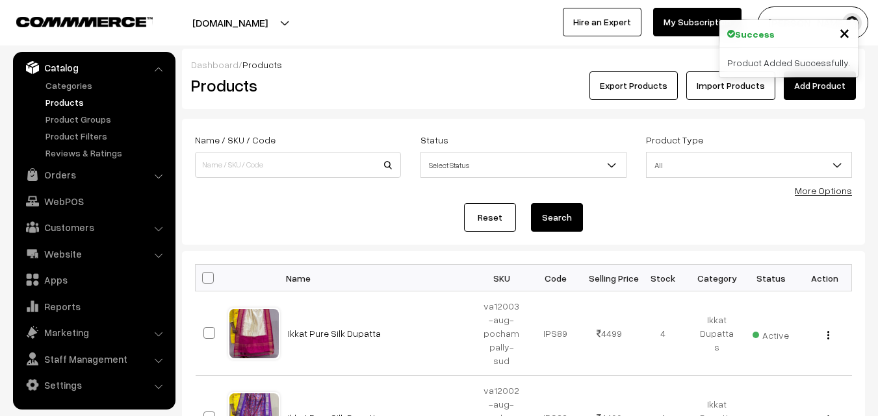
click at [378, 83] on h2 "Products" at bounding box center [295, 85] width 209 height 20
click at [837, 87] on link "Add Product" at bounding box center [820, 85] width 72 height 29
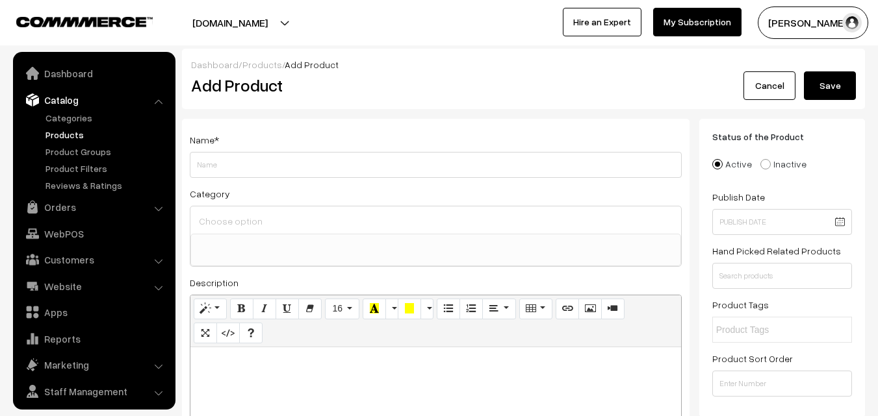
select select
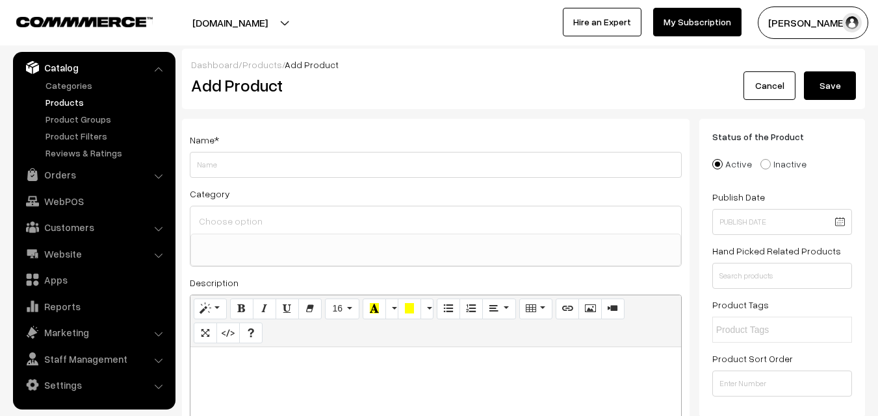
paste div
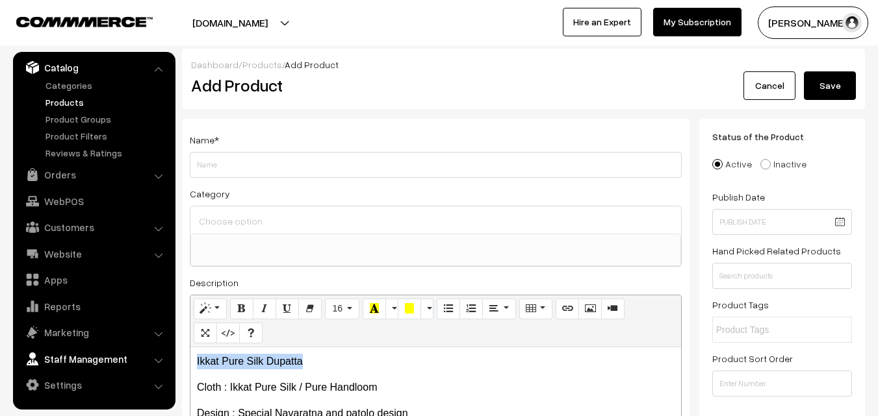
drag, startPoint x: 337, startPoint y: 364, endPoint x: 161, endPoint y: 351, distance: 176.6
copy p "Ikkat Pure Silk Dupatta"
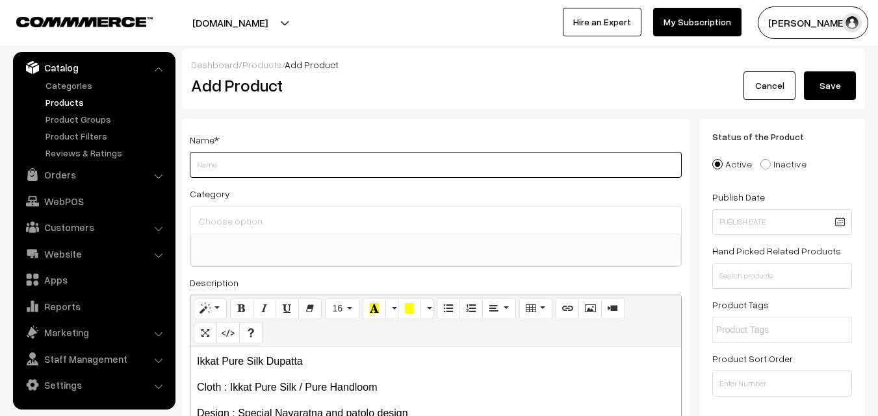
click at [237, 169] on input "Weight" at bounding box center [436, 165] width 492 height 26
paste input "Ikkat Pure Silk Dupatta"
type input "Ikkat Pure Silk Dupatta"
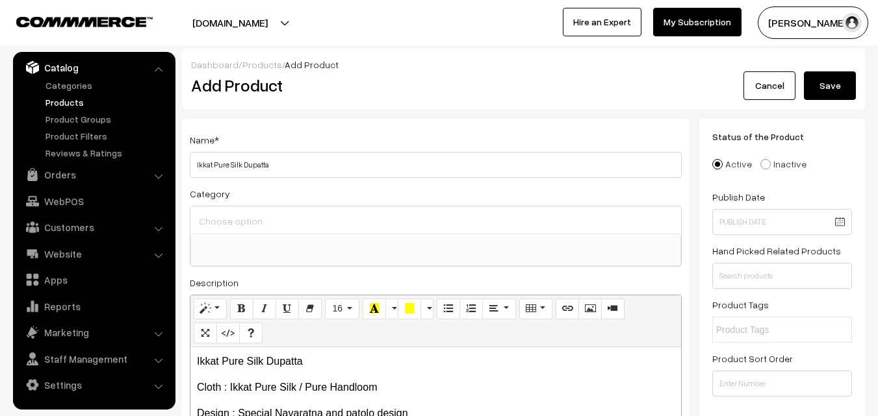
click at [240, 211] on div at bounding box center [435, 220] width 491 height 27
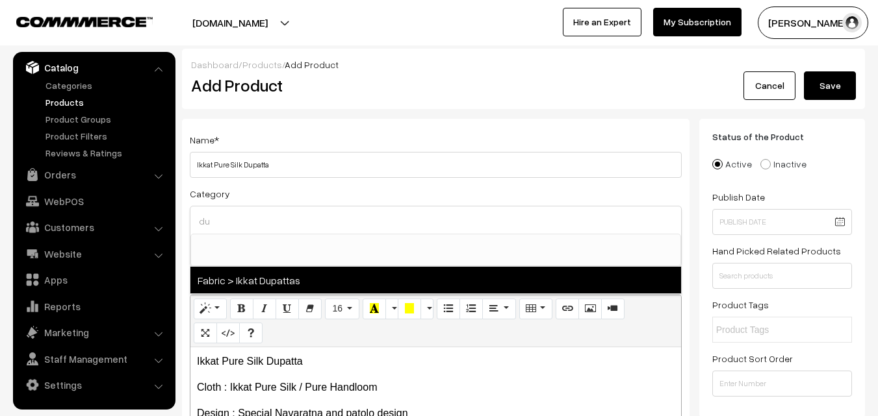
type input "du"
click at [270, 271] on span "Fabric > Ikkat Dupattas" at bounding box center [435, 280] width 491 height 27
select select "37"
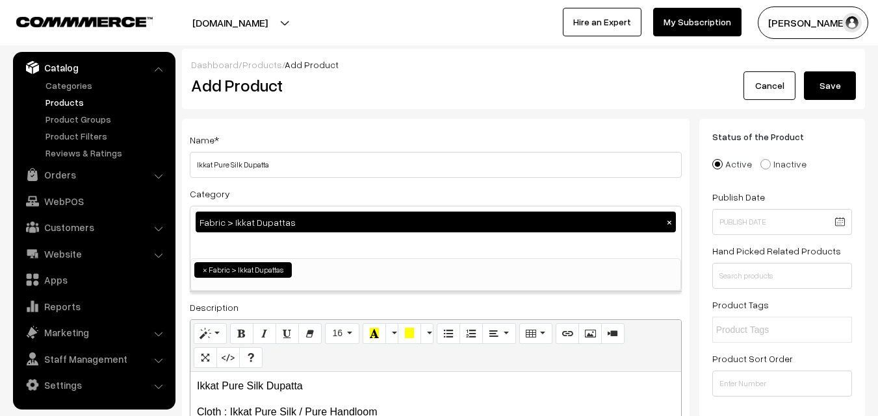
scroll to position [685, 0]
click at [335, 138] on div "Name * Ikkat Pure Silk Dupatta" at bounding box center [436, 155] width 492 height 46
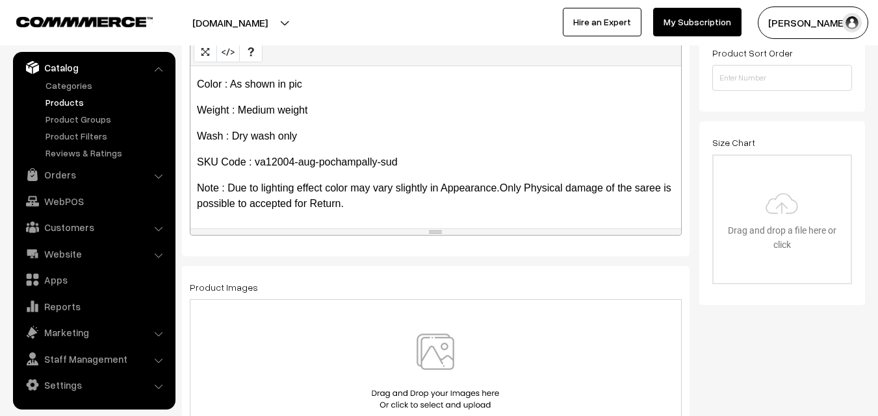
scroll to position [390, 0]
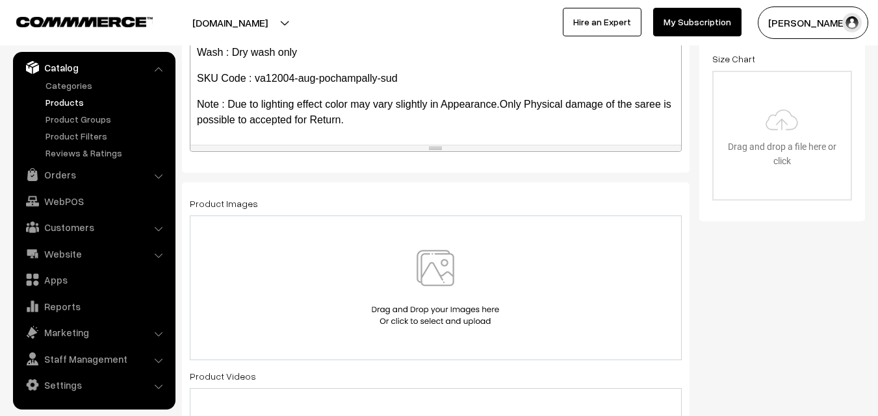
click at [446, 270] on img at bounding box center [435, 288] width 134 height 76
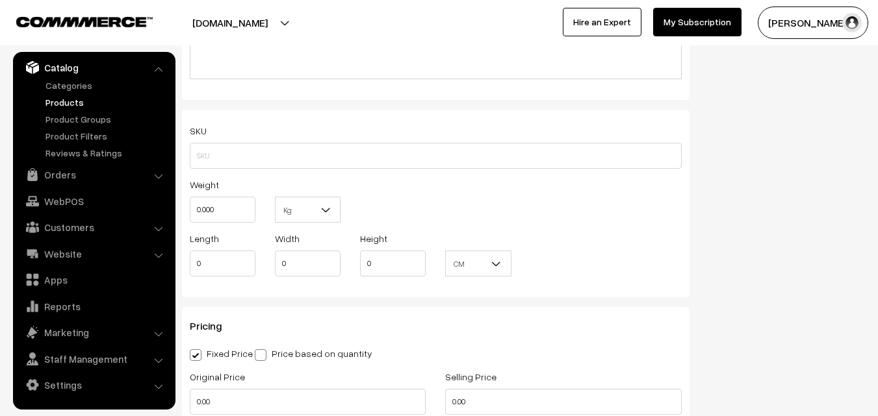
scroll to position [845, 0]
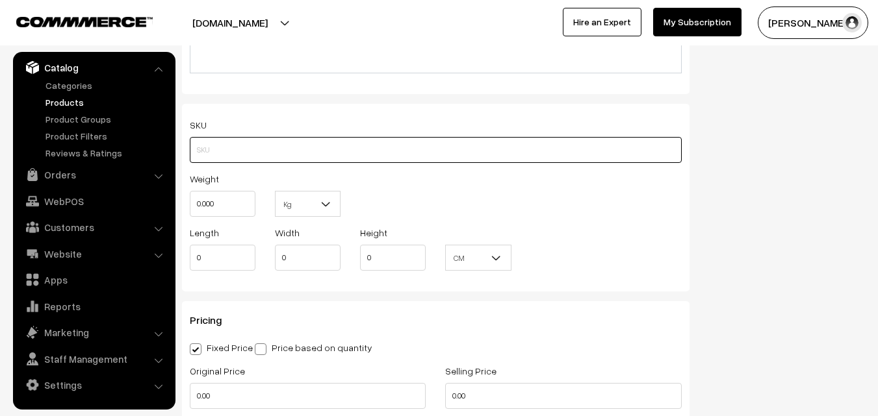
click at [201, 150] on input "text" at bounding box center [436, 150] width 492 height 26
paste input "va12004-aug-pochampally-sud"
type input "va12004-aug-pochampally-sud"
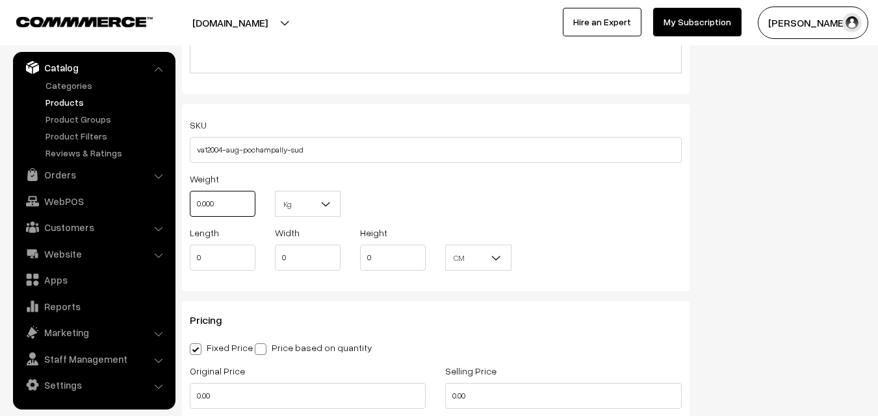
click at [218, 208] on input "0.000" at bounding box center [223, 204] width 66 height 26
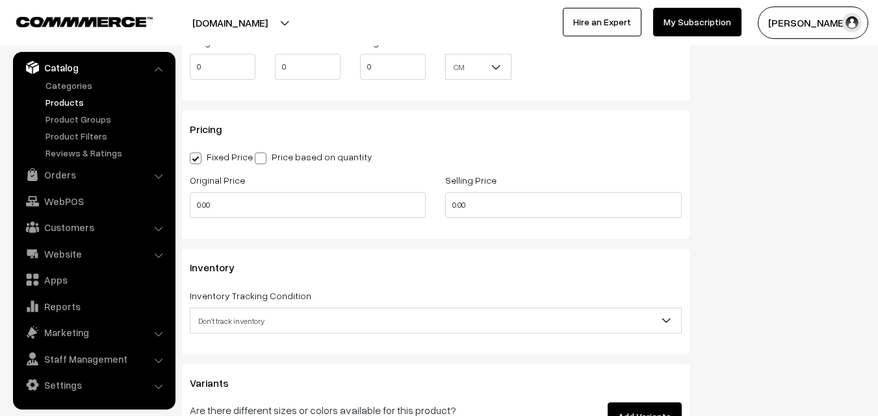
scroll to position [1040, 0]
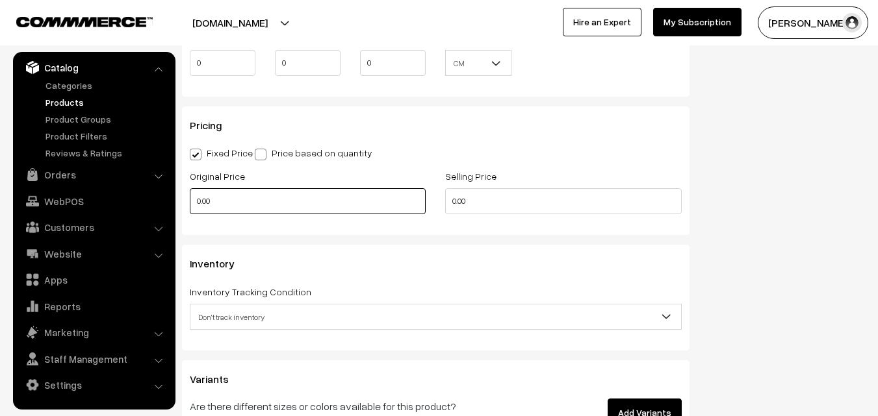
type input "0.80"
click at [227, 206] on input "0.00" at bounding box center [308, 201] width 236 height 26
type input "3500"
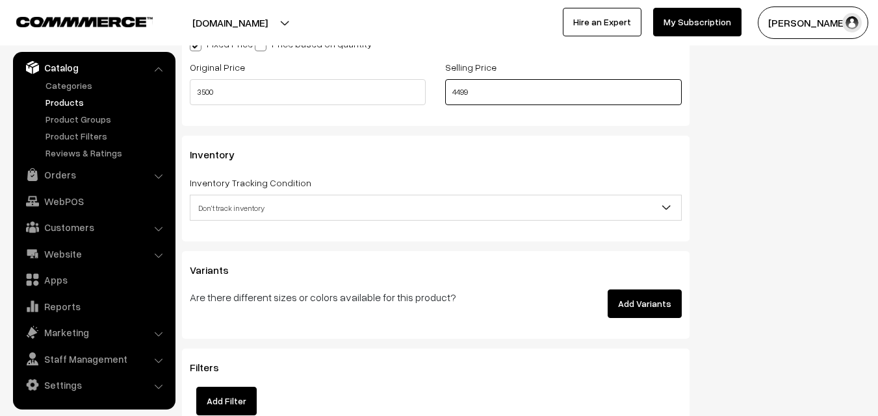
scroll to position [1170, 0]
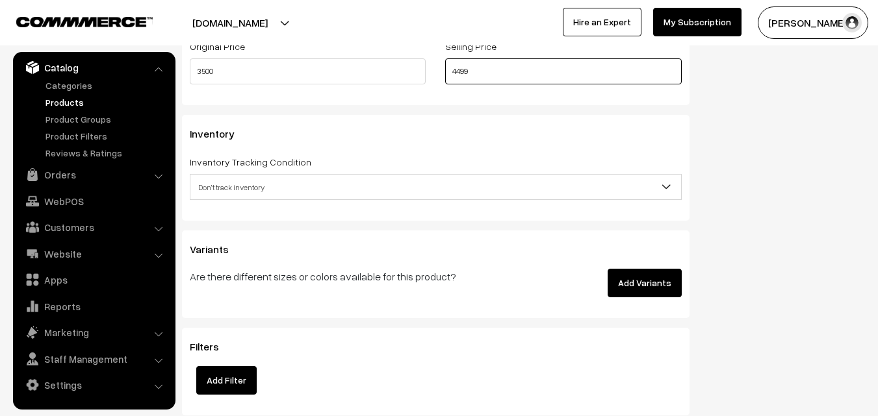
type input "4499"
click at [238, 185] on span "Don't track inventory" at bounding box center [435, 187] width 491 height 23
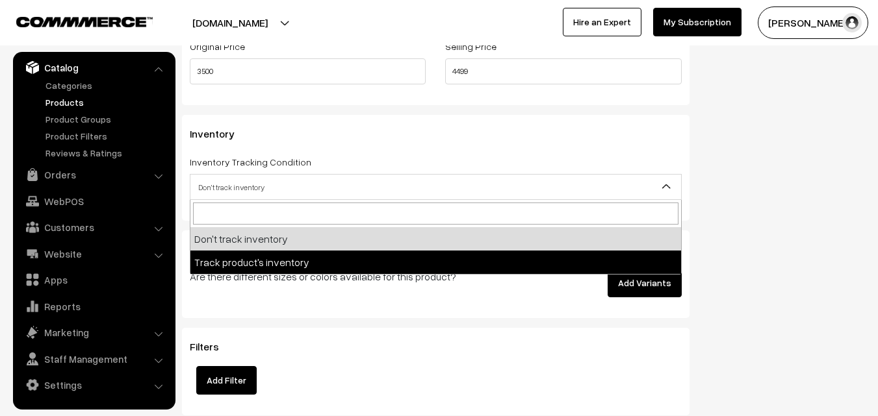
select select "2"
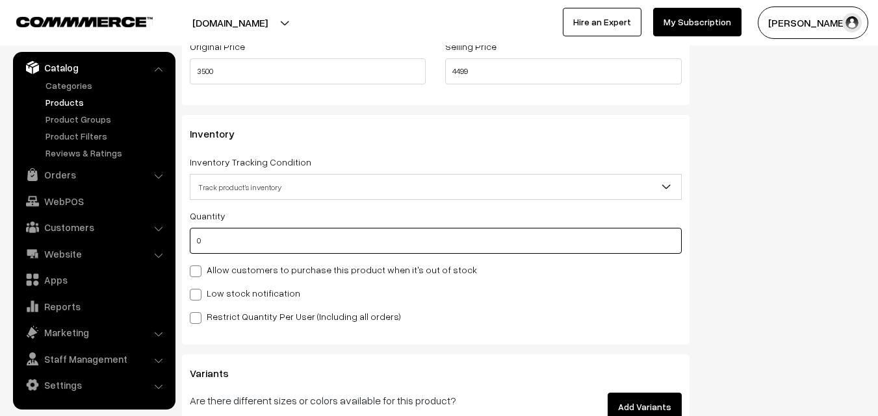
click at [244, 237] on input "0" at bounding box center [436, 241] width 492 height 26
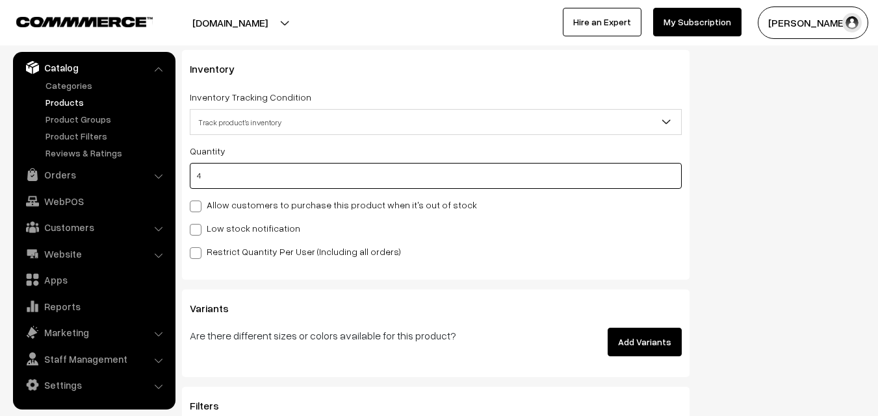
type input "4"
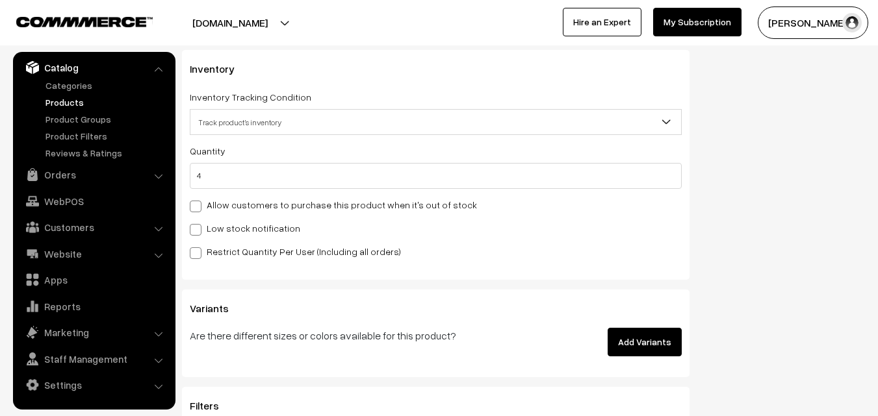
click at [213, 224] on label "Low stock notification" at bounding box center [245, 229] width 110 height 14
click at [198, 224] on input "Low stock notification" at bounding box center [194, 228] width 8 height 8
checkbox input "true"
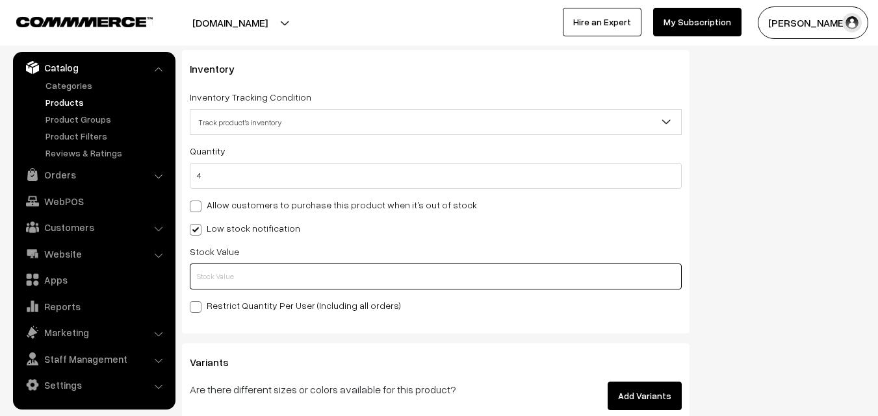
click at [213, 273] on input "text" at bounding box center [436, 277] width 492 height 26
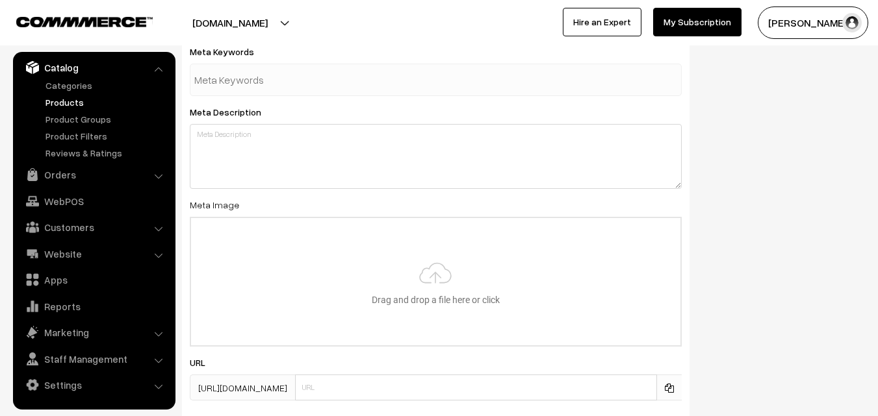
scroll to position [1934, 0]
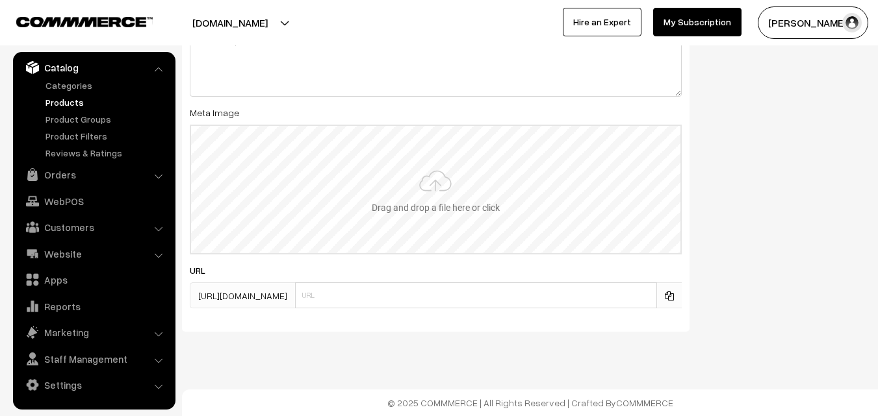
type input "2"
click at [448, 171] on input "file" at bounding box center [435, 189] width 489 height 127
type input "C:\fakepath\ikkat-dupatta-va12004-aug.jpeg"
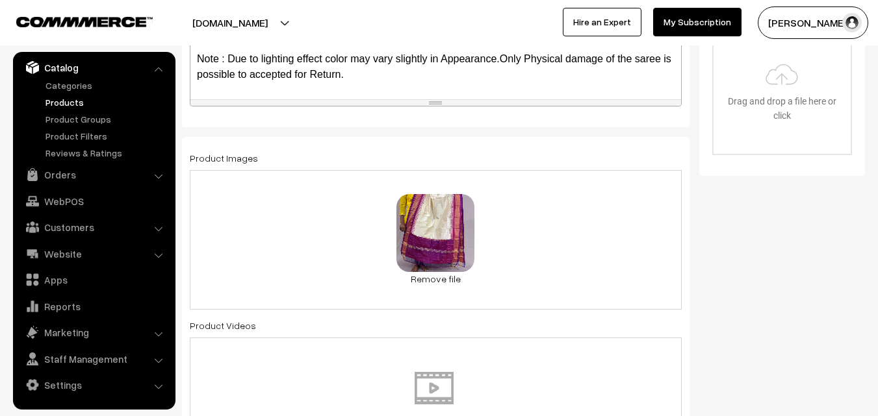
scroll to position [0, 0]
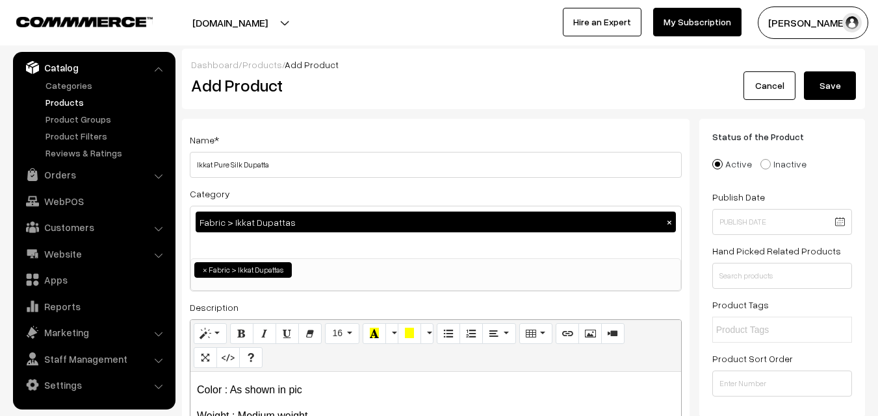
click at [829, 88] on button "Save" at bounding box center [830, 85] width 52 height 29
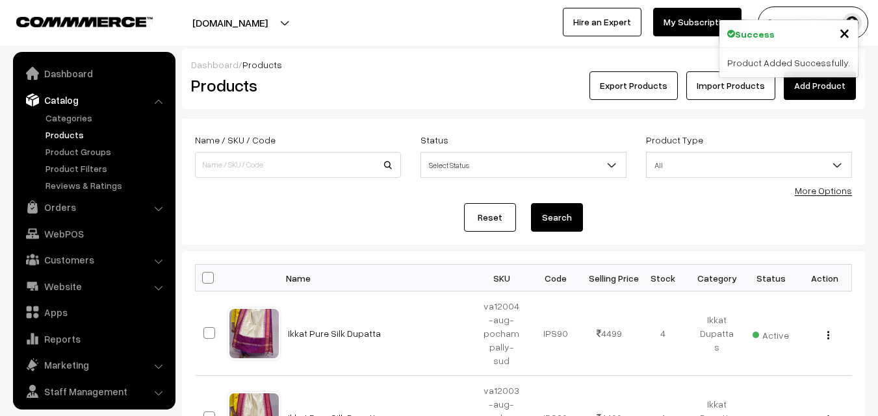
scroll to position [32, 0]
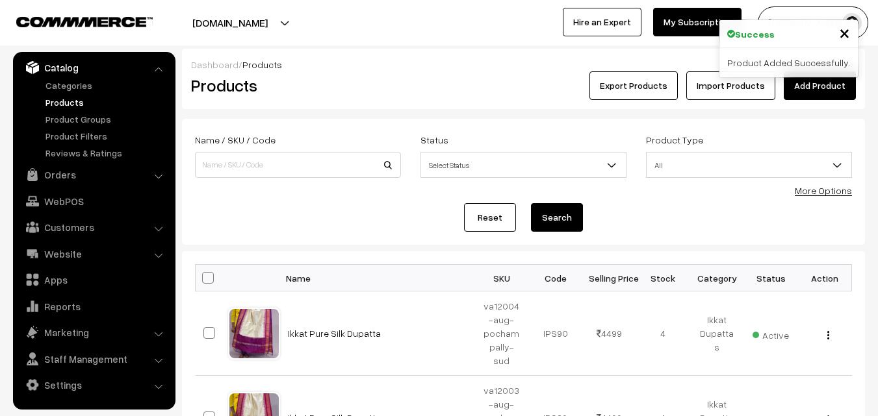
click at [371, 77] on h2 "Products" at bounding box center [295, 85] width 209 height 20
click at [821, 79] on link "Add Product" at bounding box center [820, 85] width 72 height 29
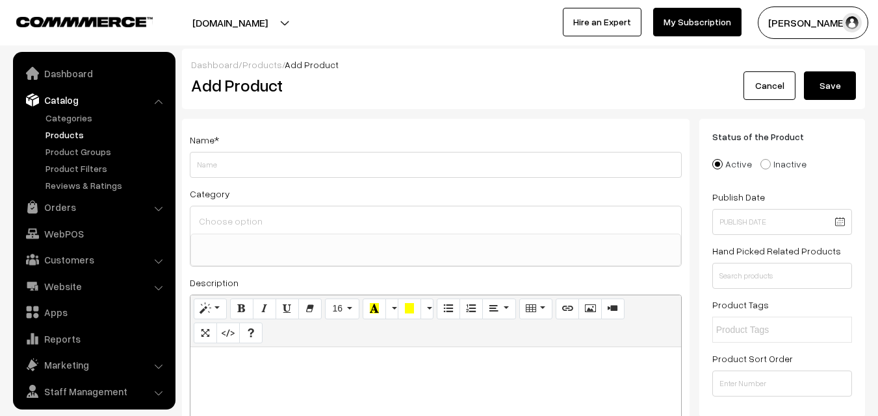
select select
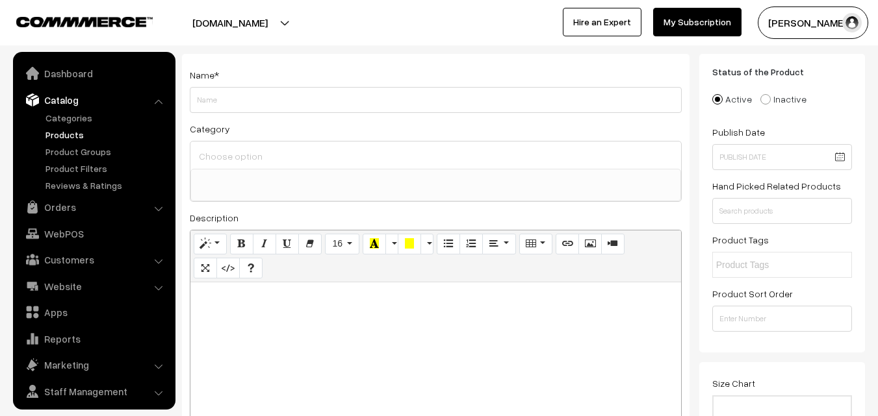
scroll to position [32, 0]
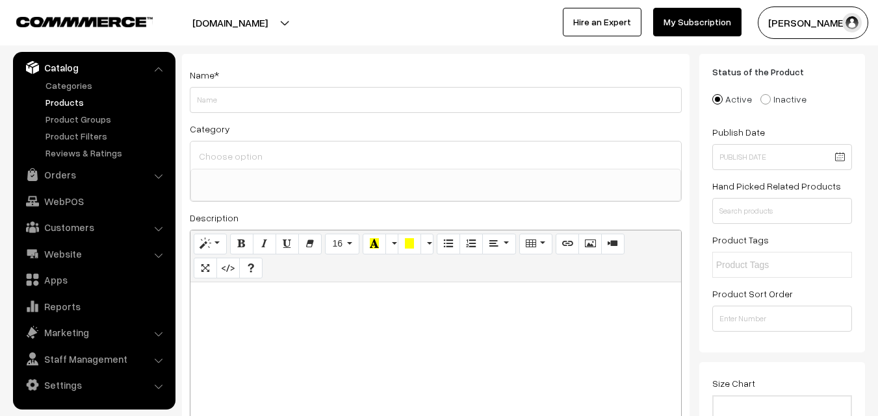
click at [279, 322] on div at bounding box center [435, 364] width 491 height 162
paste div
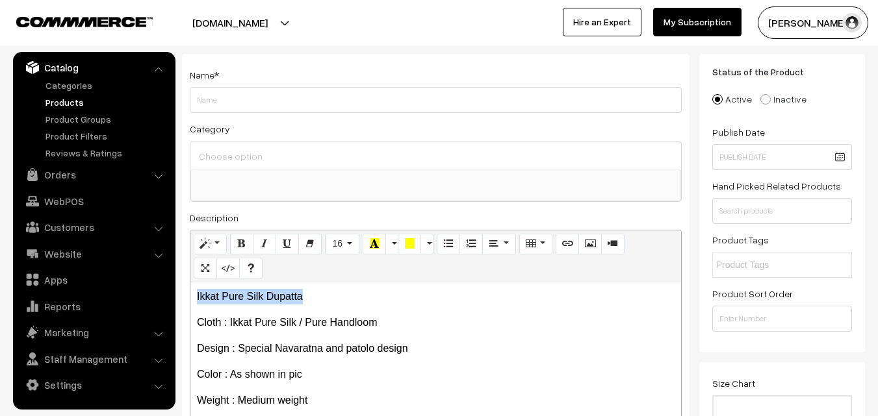
drag, startPoint x: 315, startPoint y: 294, endPoint x: 140, endPoint y: 293, distance: 175.4
copy p "Ikkat Pure Silk Dupatta"
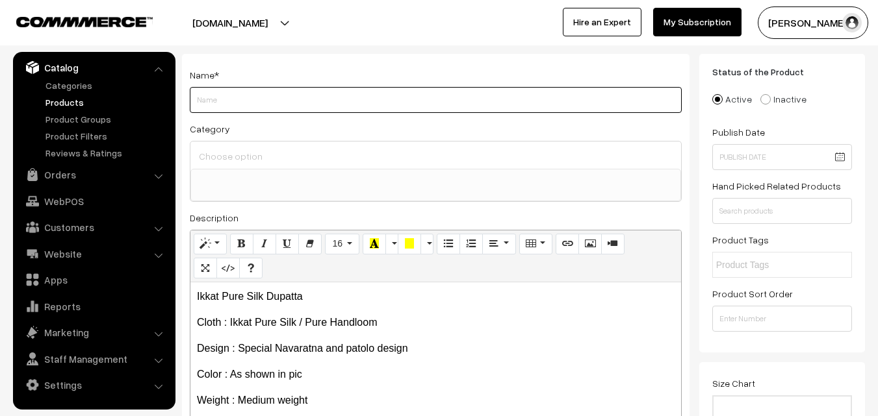
click at [212, 103] on input "Weight" at bounding box center [436, 100] width 492 height 26
paste input "Ikkat Pure Silk Dupatta"
type input "Ikkat Pure Silk Dupatta"
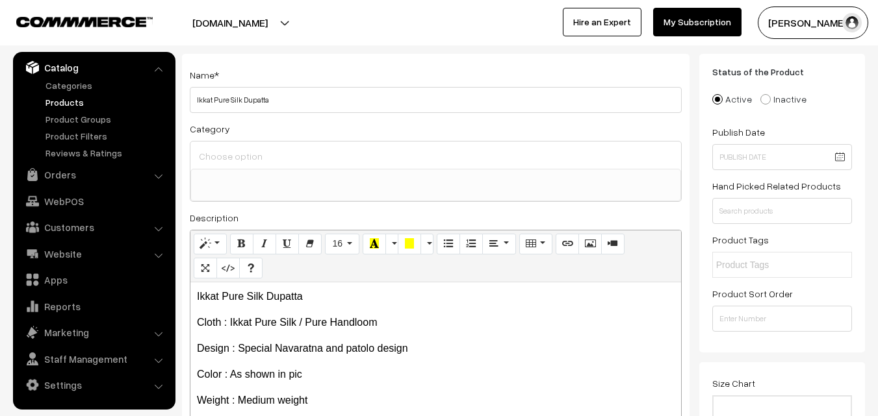
click at [225, 146] on div at bounding box center [435, 155] width 491 height 27
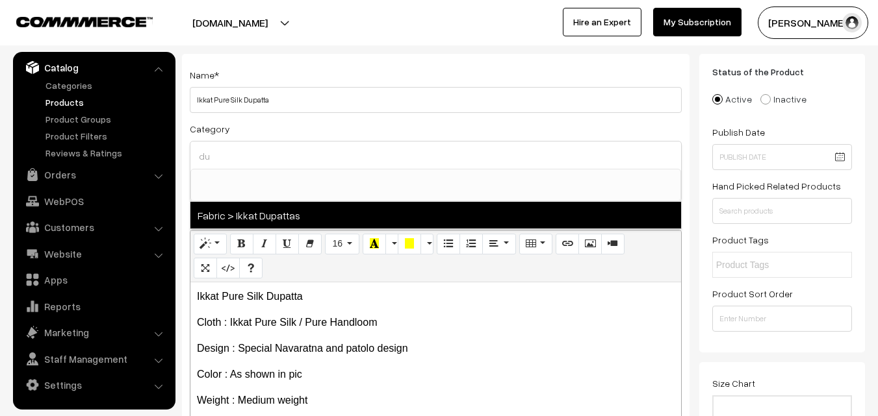
type input "du"
click at [261, 212] on span "Fabric > Ikkat Dupattas" at bounding box center [435, 215] width 491 height 27
select select "37"
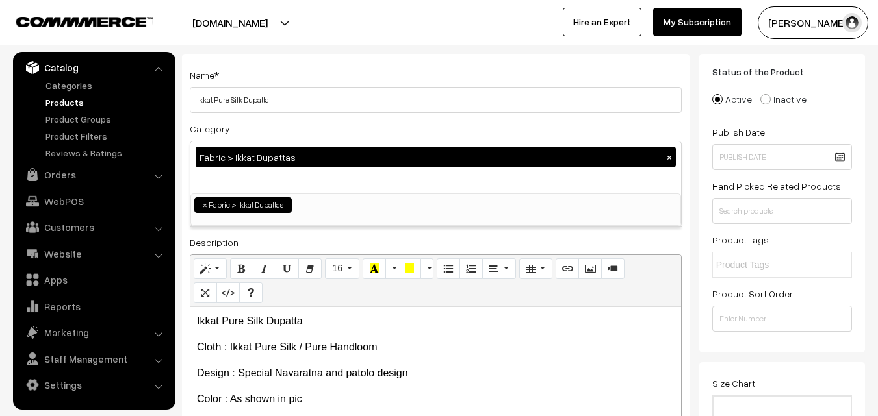
scroll to position [685, 0]
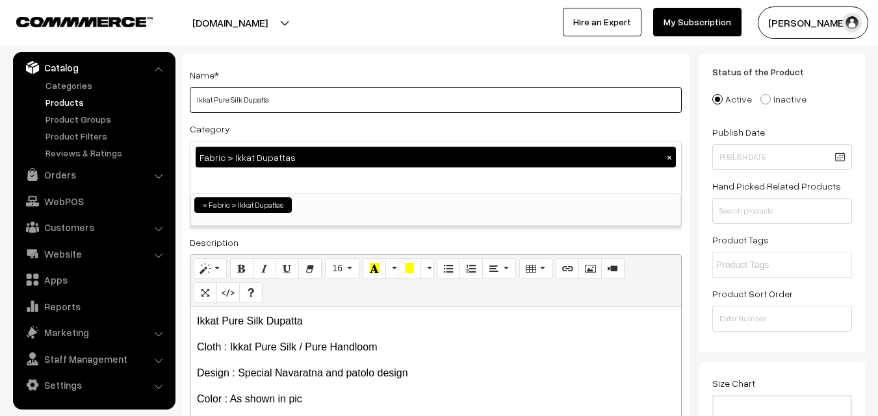
click at [288, 92] on input "Ikkat Pure Silk Dupatta" at bounding box center [436, 100] width 492 height 26
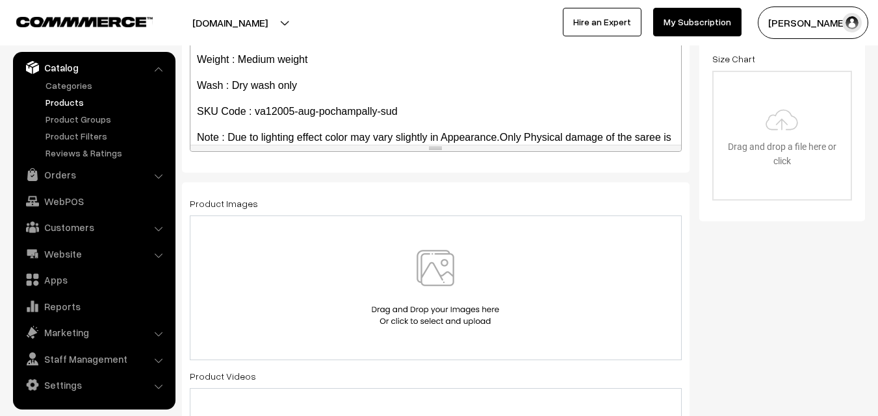
scroll to position [74, 0]
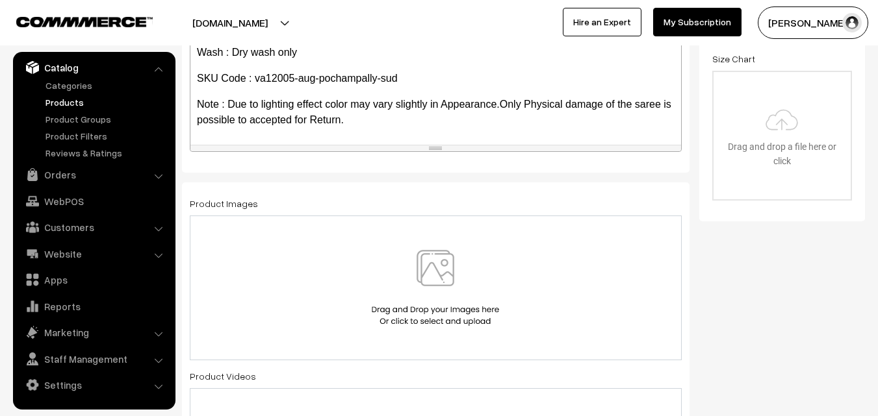
click at [431, 274] on img at bounding box center [435, 288] width 134 height 76
